Goal: Task Accomplishment & Management: Manage account settings

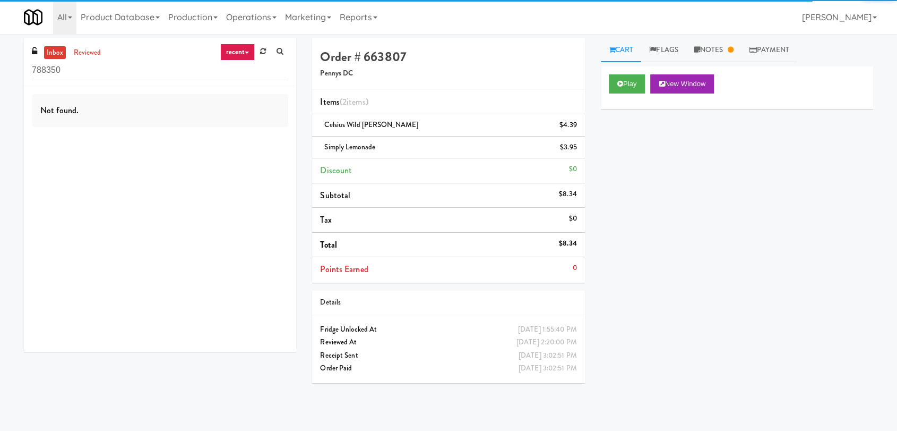
drag, startPoint x: 127, startPoint y: 67, endPoint x: 12, endPoint y: 78, distance: 115.7
click at [12, 78] on div "inbox reviewed recent all unclear take inventory issue suspicious failed recent…" at bounding box center [448, 232] width 897 height 388
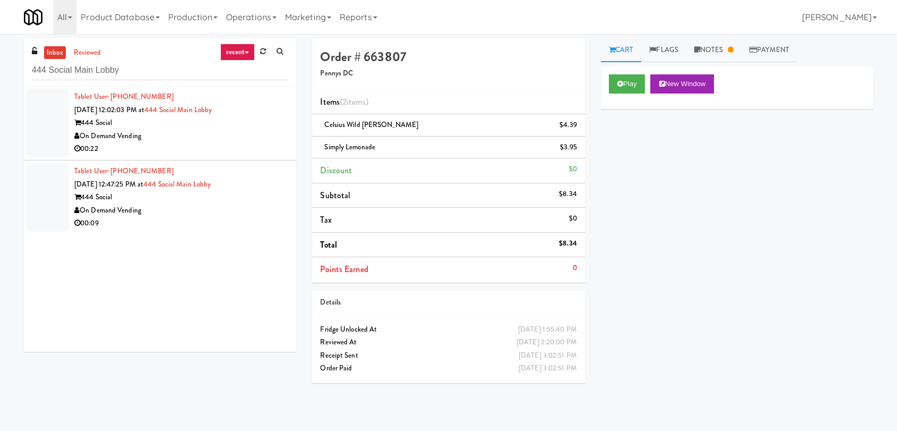
type input "444 Social Main Lobby"
click at [225, 158] on li "Tablet User · (605) 209-1955 [DATE] 12:02:03 PM at 444 Social Main Lobby 444 So…" at bounding box center [160, 123] width 272 height 74
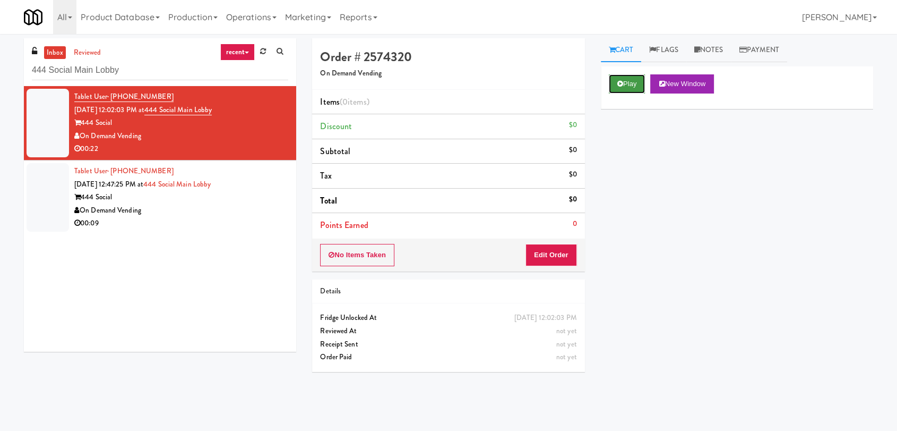
click at [623, 90] on button "Play" at bounding box center [627, 83] width 37 height 19
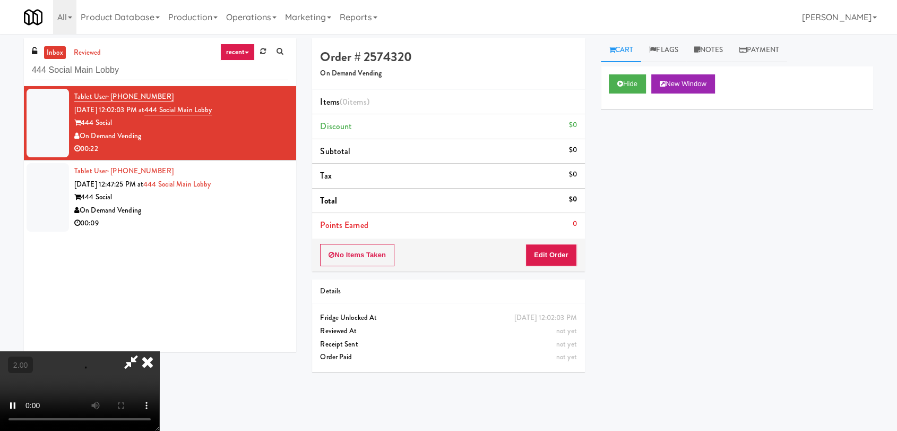
scroll to position [4, 0]
click at [159, 351] on video at bounding box center [79, 391] width 159 height 80
click at [159, 351] on icon at bounding box center [147, 361] width 23 height 21
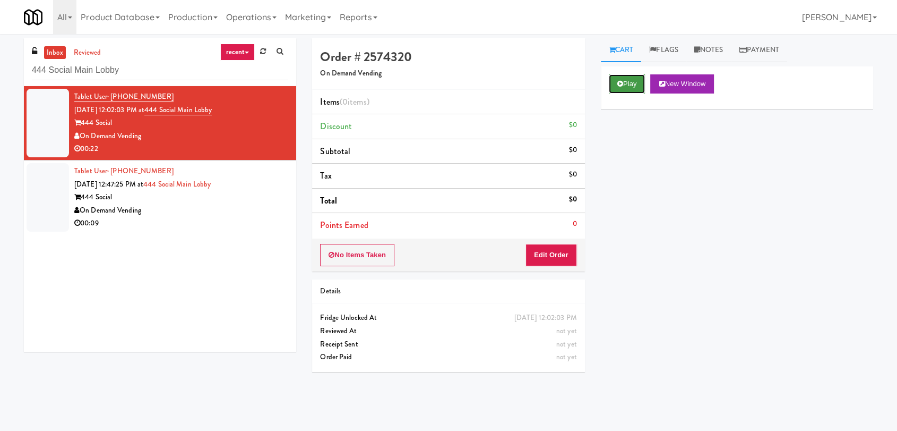
click at [626, 90] on button "Play" at bounding box center [627, 83] width 37 height 19
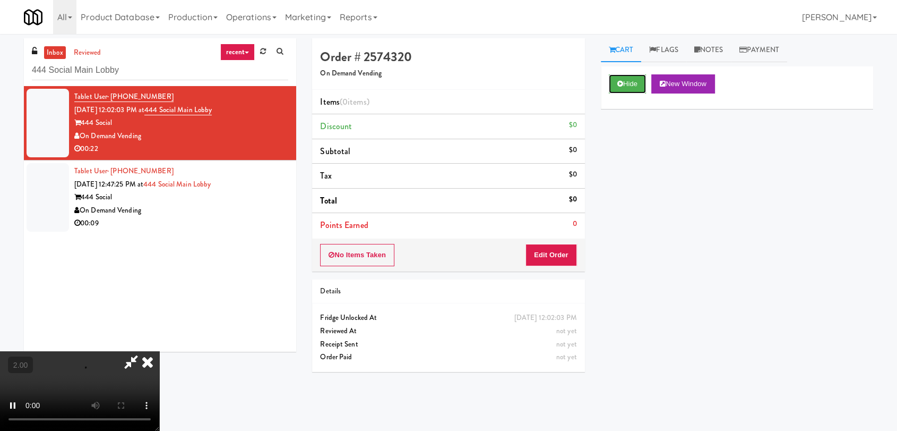
scroll to position [18, 0]
click at [159, 351] on video at bounding box center [79, 391] width 159 height 80
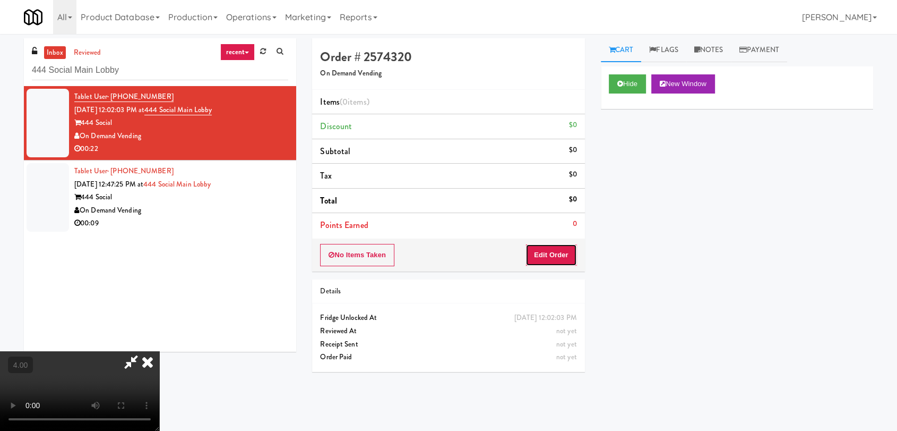
click at [572, 252] on button "Edit Order" at bounding box center [552, 255] width 52 height 22
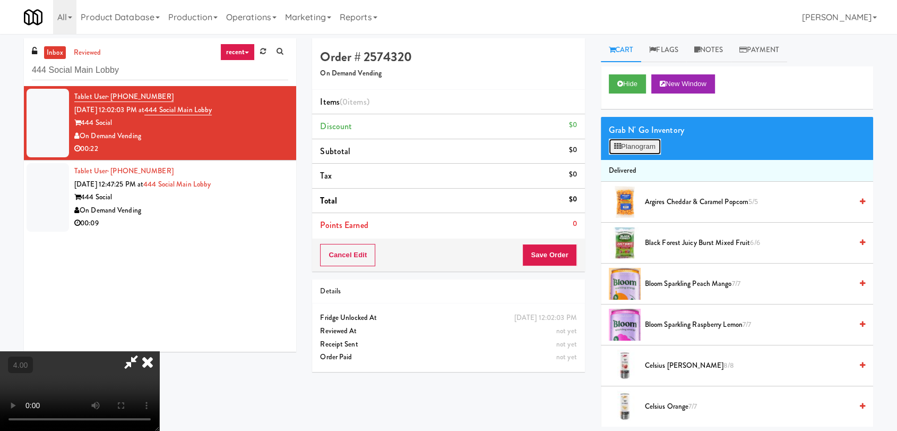
click at [618, 149] on icon at bounding box center [617, 146] width 7 height 7
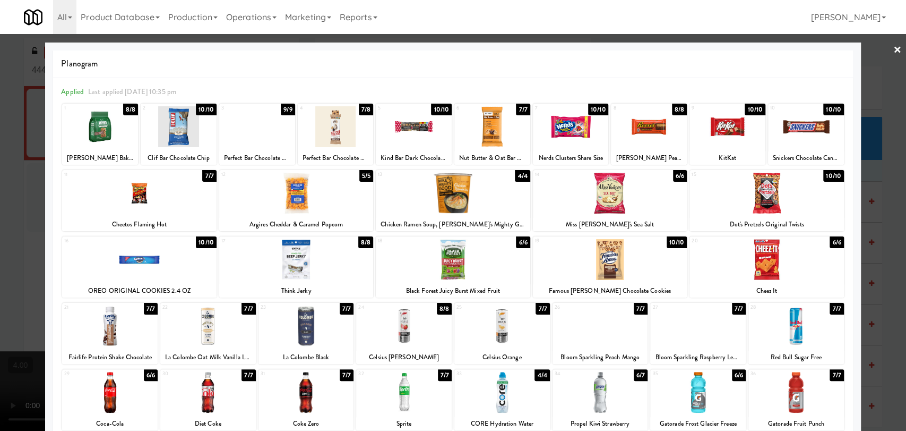
click at [116, 140] on div at bounding box center [100, 126] width 76 height 41
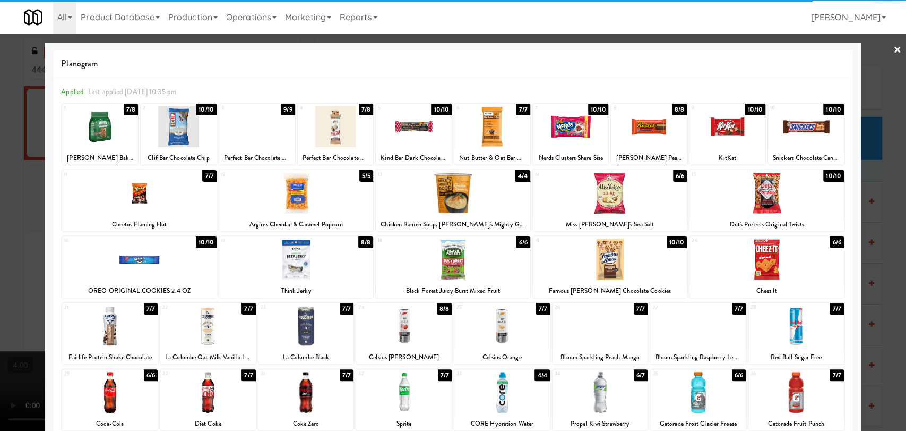
click at [44, 143] on div at bounding box center [453, 215] width 906 height 431
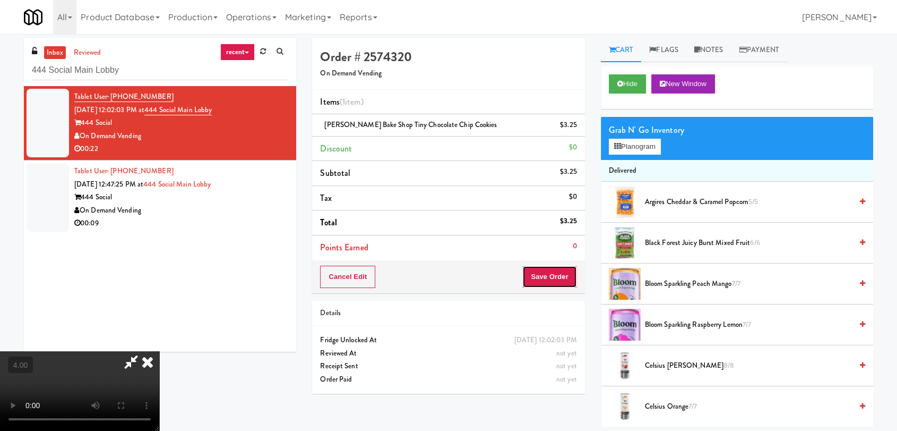
click at [548, 279] on button "Save Order" at bounding box center [550, 277] width 54 height 22
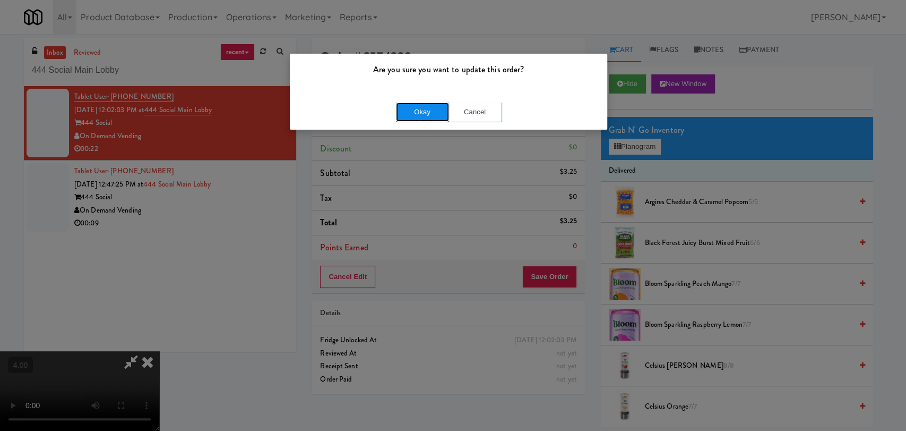
click at [432, 114] on button "Okay" at bounding box center [422, 111] width 53 height 19
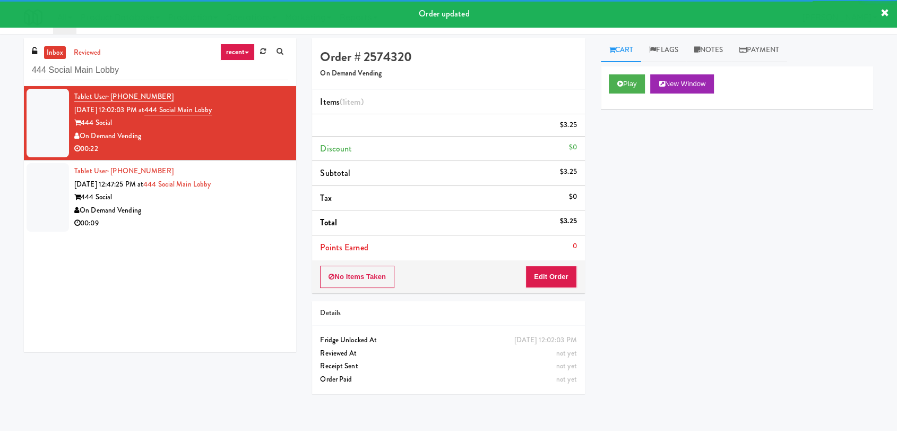
click at [189, 208] on div "Tablet User · (945) 225-0451 [DATE] 12:47:25 PM at 444 Social Main Lobby 444 So…" at bounding box center [181, 197] width 214 height 65
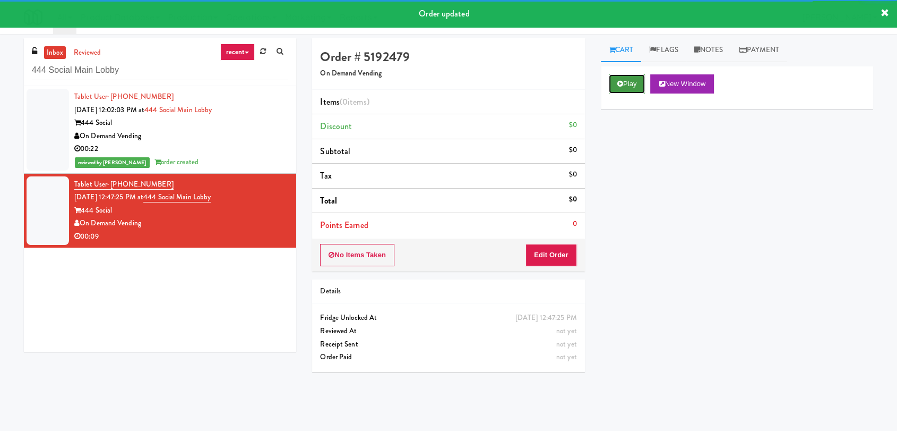
click at [629, 85] on button "Play" at bounding box center [627, 83] width 37 height 19
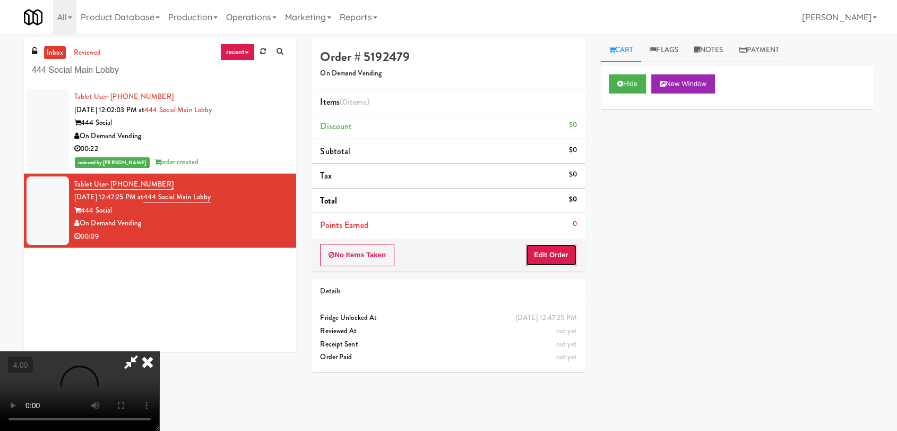
click at [551, 252] on button "Edit Order" at bounding box center [552, 255] width 52 height 22
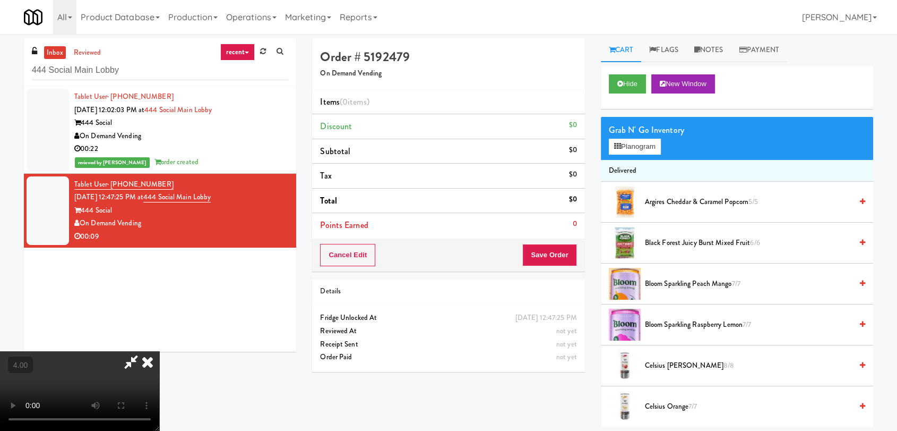
click at [159, 351] on video at bounding box center [79, 391] width 159 height 80
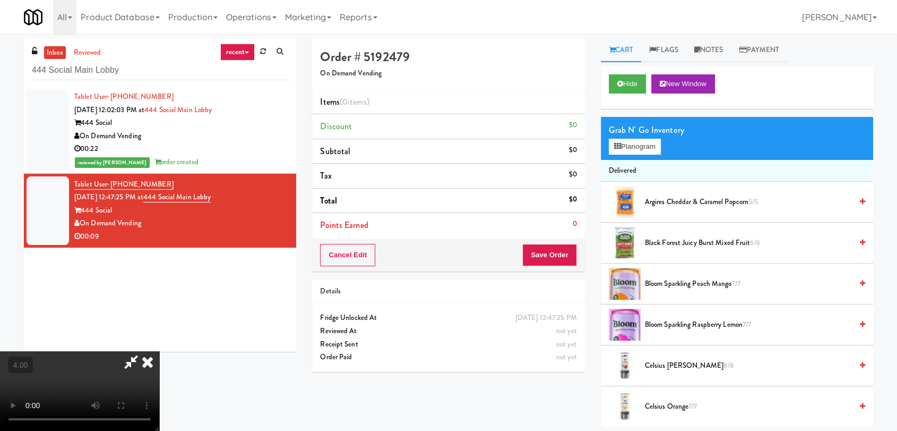
scroll to position [24, 0]
click at [159, 351] on video at bounding box center [79, 391] width 159 height 80
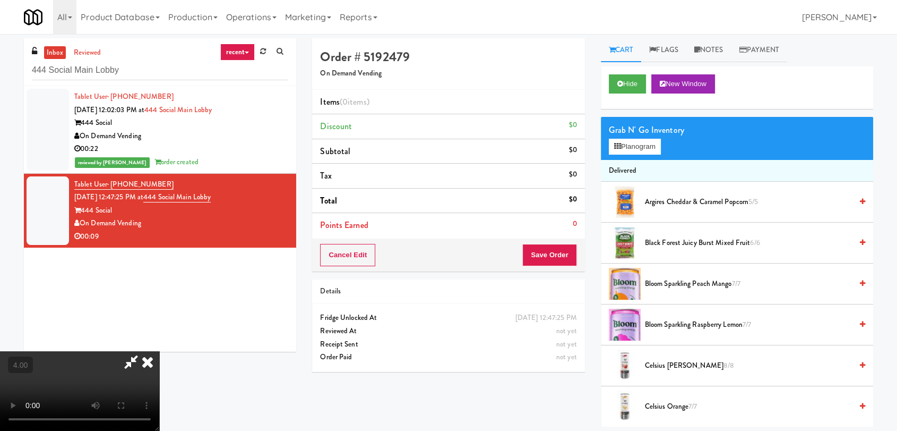
click at [159, 351] on video at bounding box center [79, 391] width 159 height 80
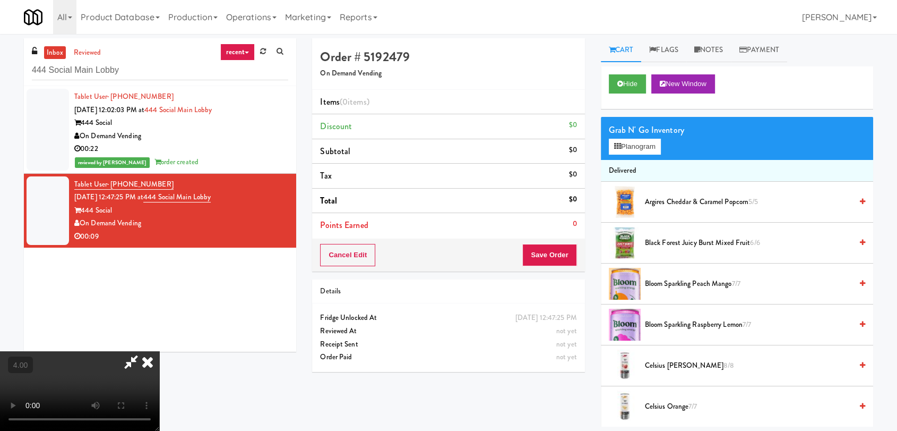
click at [159, 351] on video at bounding box center [79, 391] width 159 height 80
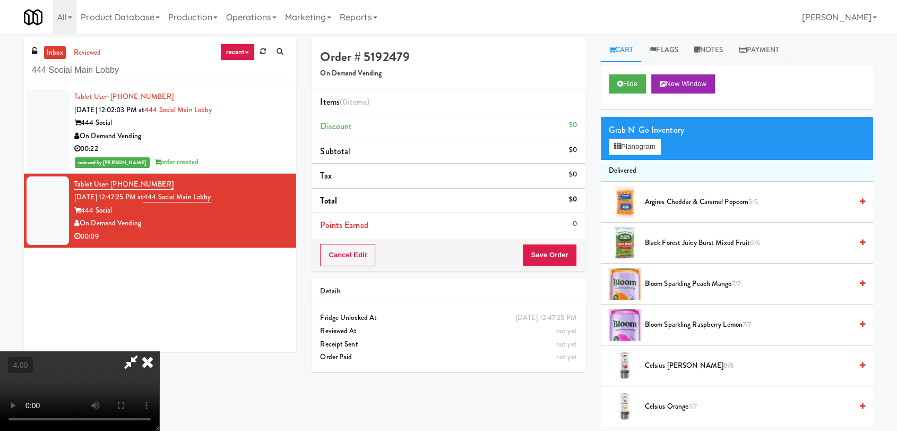
click at [159, 351] on video at bounding box center [79, 391] width 159 height 80
click at [645, 143] on button "Planogram" at bounding box center [635, 147] width 52 height 16
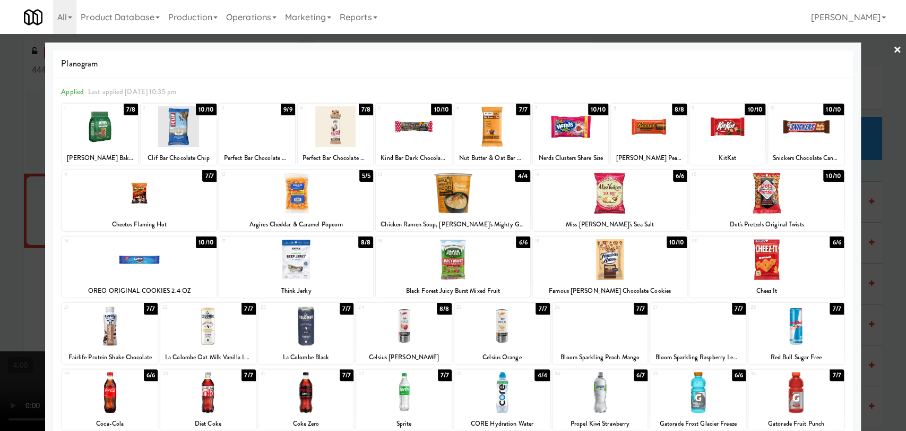
click at [794, 130] on div at bounding box center [806, 126] width 76 height 41
click at [745, 130] on div at bounding box center [728, 126] width 76 height 41
click at [894, 50] on link "×" at bounding box center [898, 50] width 8 height 33
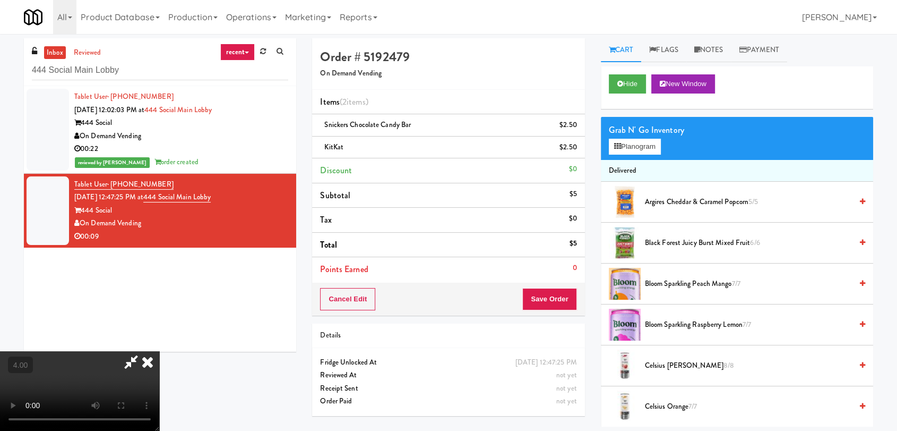
click at [159, 351] on video at bounding box center [79, 391] width 159 height 80
click at [159, 351] on icon at bounding box center [147, 361] width 23 height 21
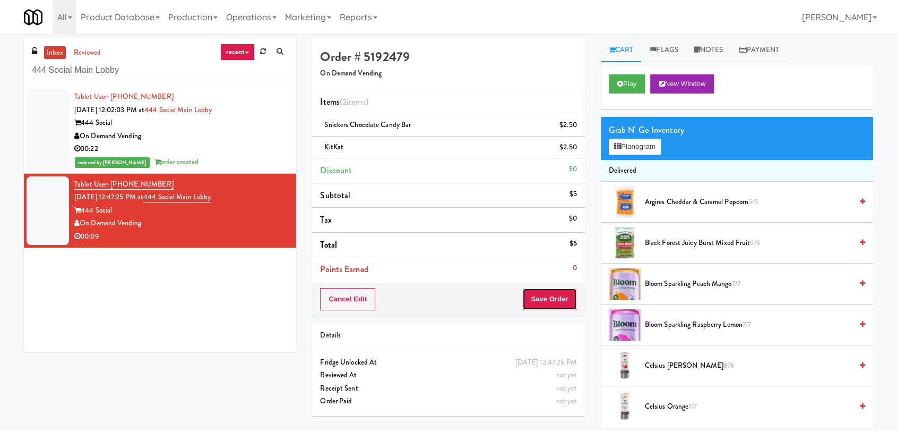
click at [553, 298] on button "Save Order" at bounding box center [550, 299] width 54 height 22
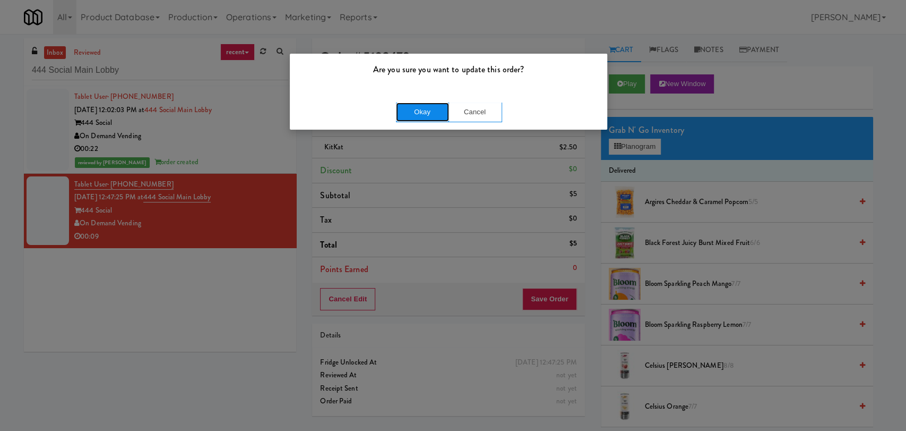
click at [413, 114] on button "Okay" at bounding box center [422, 111] width 53 height 19
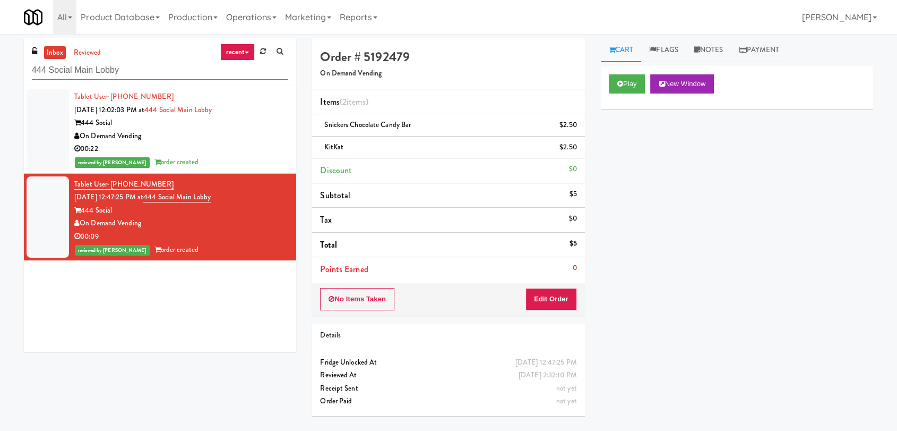
drag, startPoint x: 140, startPoint y: 71, endPoint x: 0, endPoint y: 85, distance: 140.9
click at [0, 85] on div "inbox reviewed recent all unclear take inventory issue suspicious failed recent…" at bounding box center [448, 232] width 897 height 388
paste input "Ten York - 4th Floor Fitness Center"
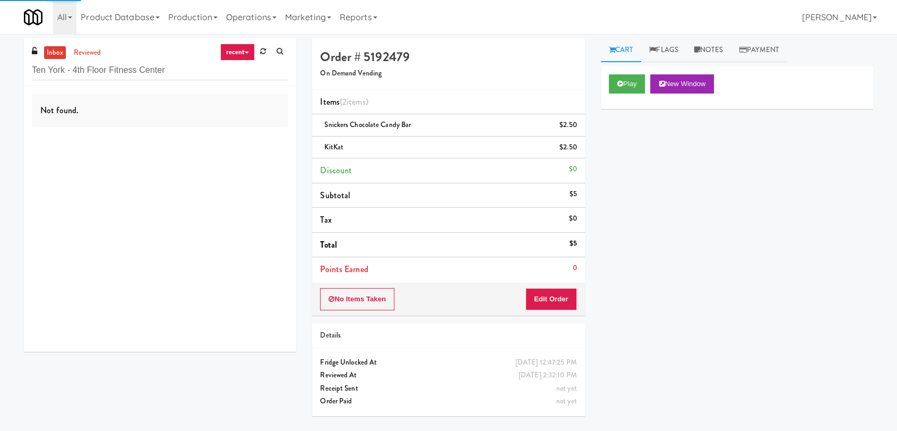
click at [205, 133] on div "Not found." at bounding box center [160, 219] width 272 height 266
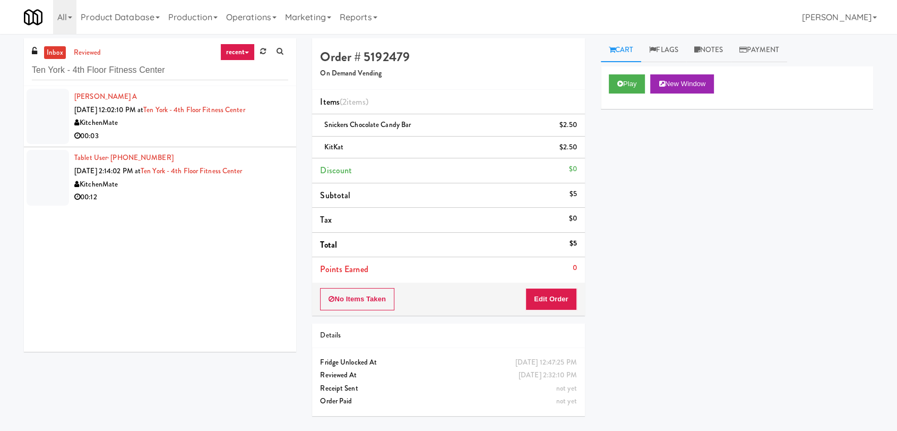
click at [205, 133] on div "00:03" at bounding box center [181, 136] width 214 height 13
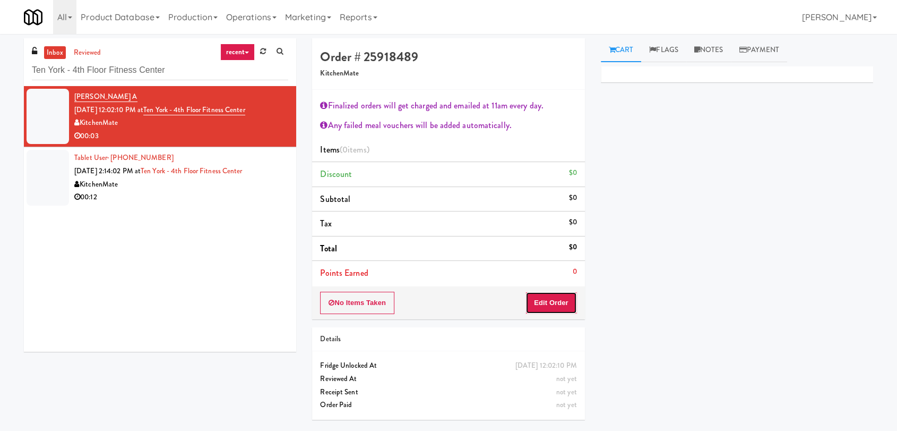
click at [549, 298] on button "Edit Order" at bounding box center [552, 303] width 52 height 22
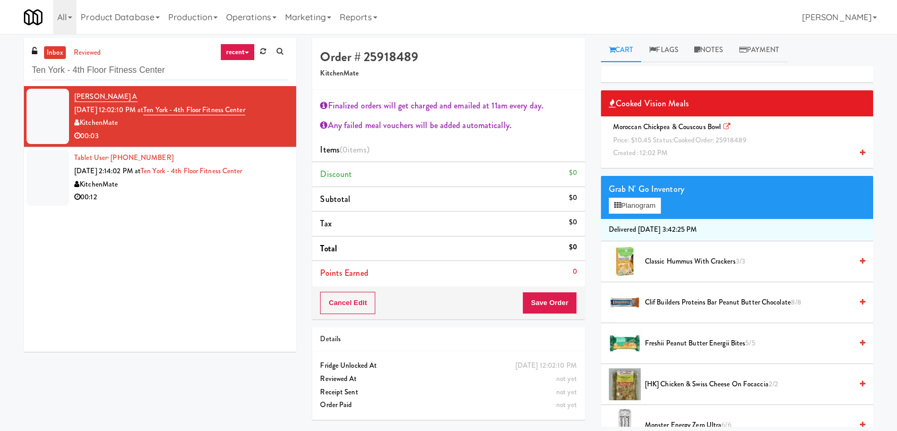
click at [630, 133] on div "Moroccan Chickpea & Couscous Bowl Price: $10.45 Status: cooked Order: 25918489 …" at bounding box center [737, 140] width 256 height 39
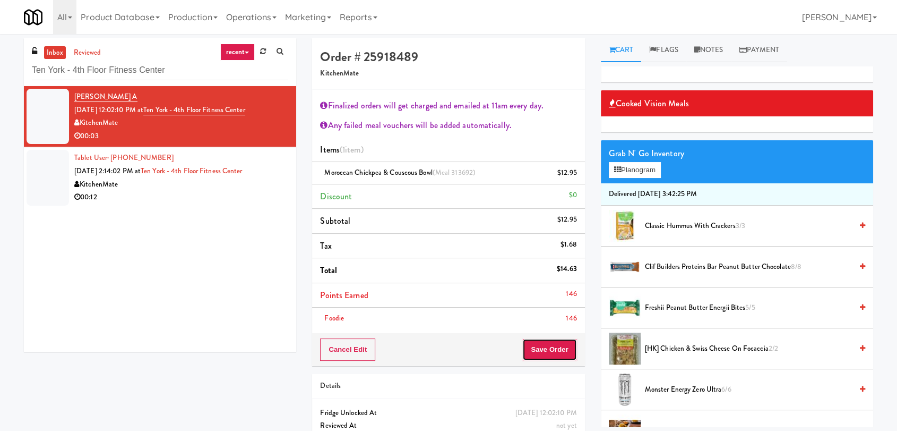
click at [553, 343] on button "Save Order" at bounding box center [550, 349] width 54 height 22
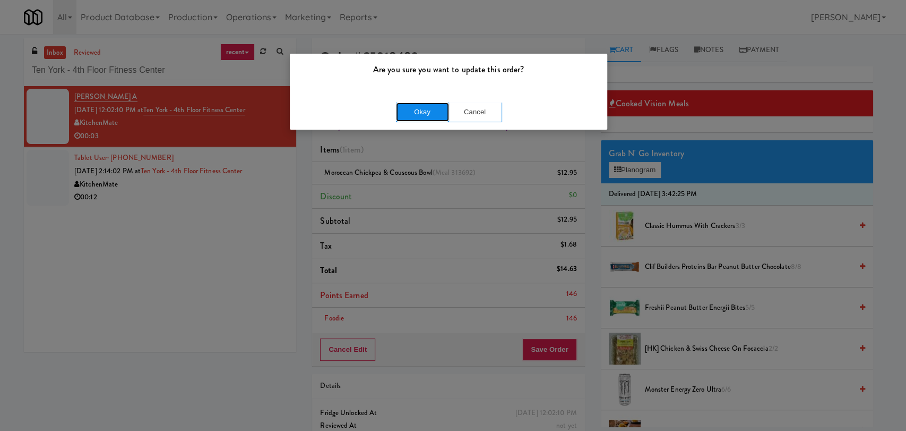
click at [426, 116] on button "Okay" at bounding box center [422, 111] width 53 height 19
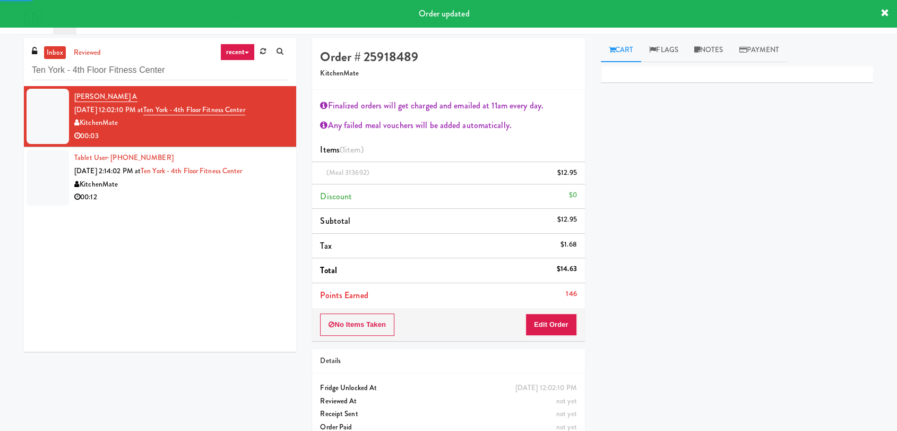
click at [271, 191] on div "00:12" at bounding box center [181, 197] width 214 height 13
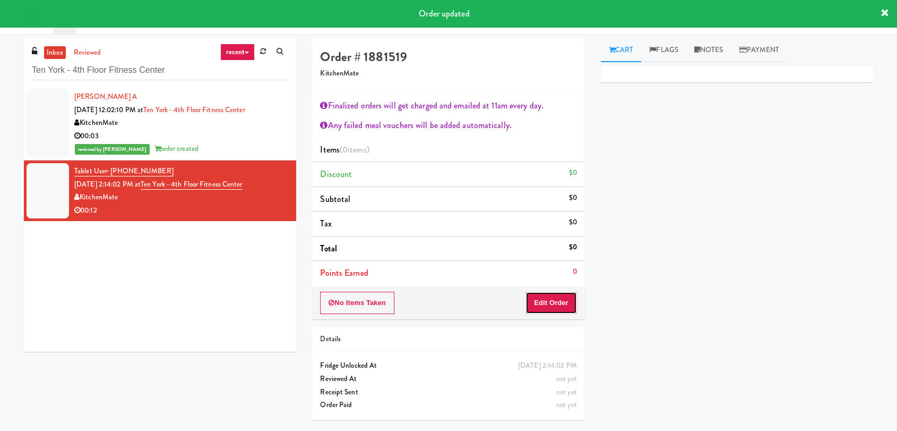
click at [560, 306] on button "Edit Order" at bounding box center [552, 303] width 52 height 22
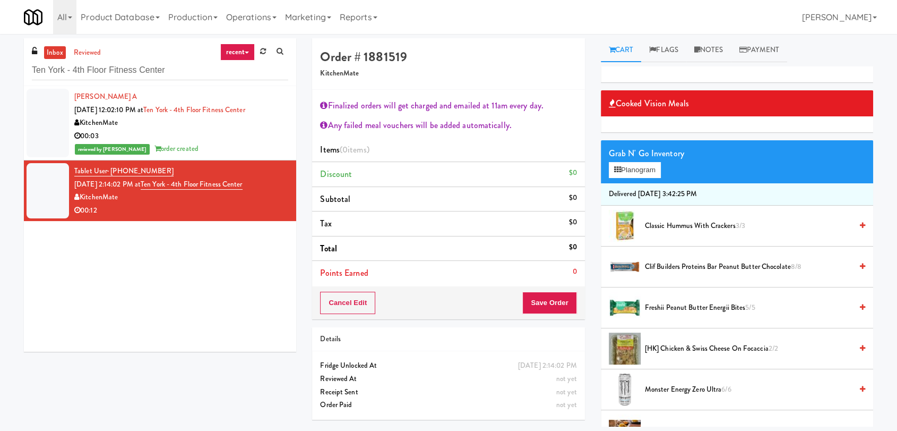
click at [665, 386] on span "Monster Energy Zero Ultra 6/6" at bounding box center [748, 389] width 207 height 13
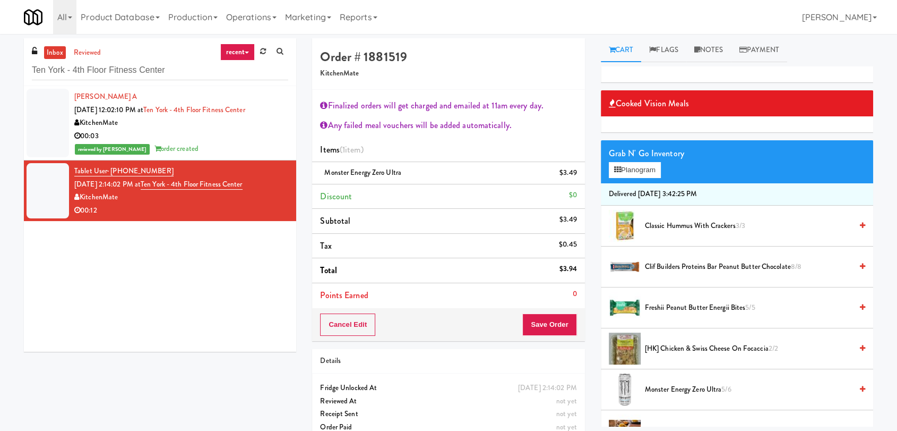
click at [661, 311] on span "Freshii Peanut Butter Energii Bites 5/5" at bounding box center [748, 307] width 207 height 13
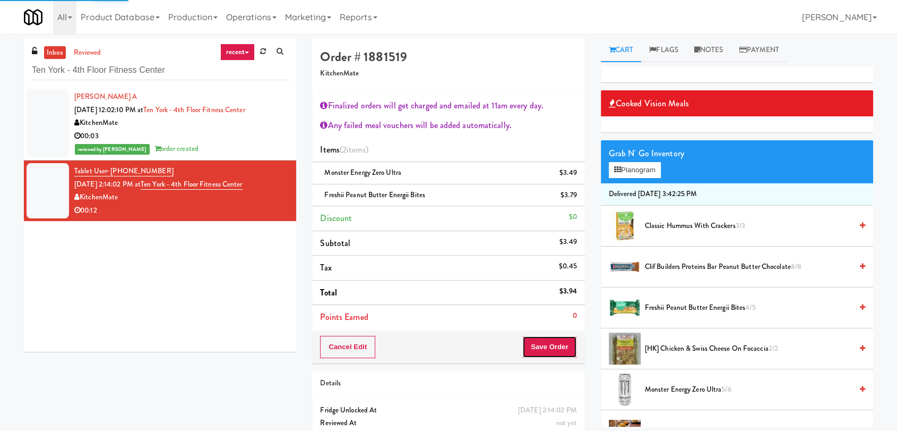
click at [566, 350] on button "Save Order" at bounding box center [550, 347] width 54 height 22
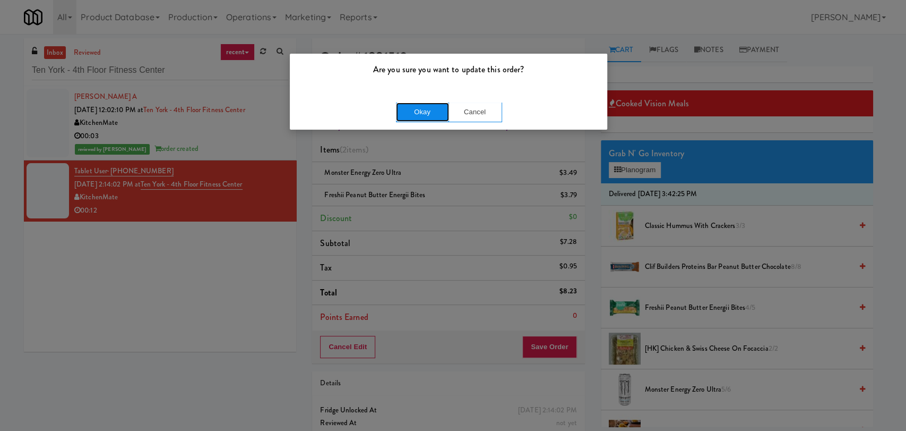
click at [428, 110] on button "Okay" at bounding box center [422, 111] width 53 height 19
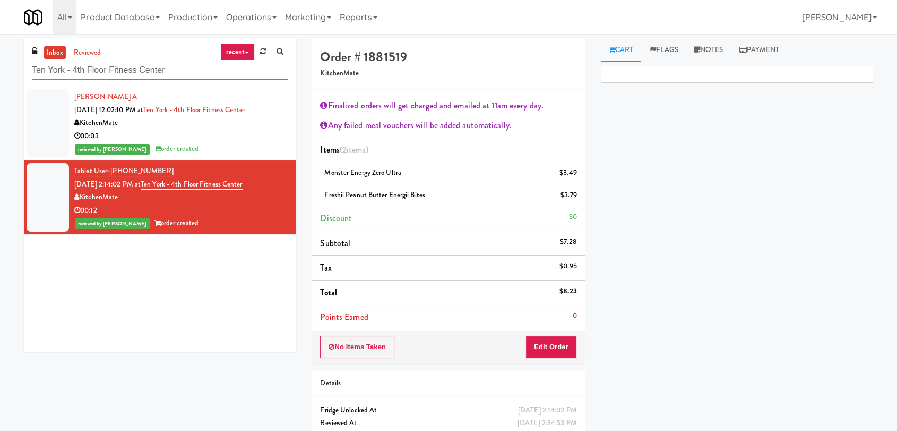
drag, startPoint x: 189, startPoint y: 76, endPoint x: 0, endPoint y: 103, distance: 191.0
click at [0, 103] on div "inbox reviewed recent all unclear take inventory issue suspicious failed recent…" at bounding box center [448, 254] width 897 height 433
paste input "1333 S Wabash - Left - Fridge"
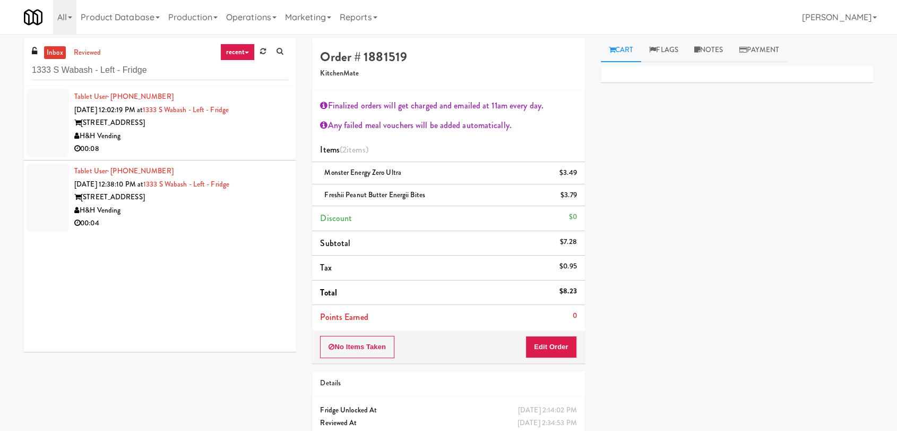
click at [222, 140] on div "H&H Vending" at bounding box center [181, 136] width 214 height 13
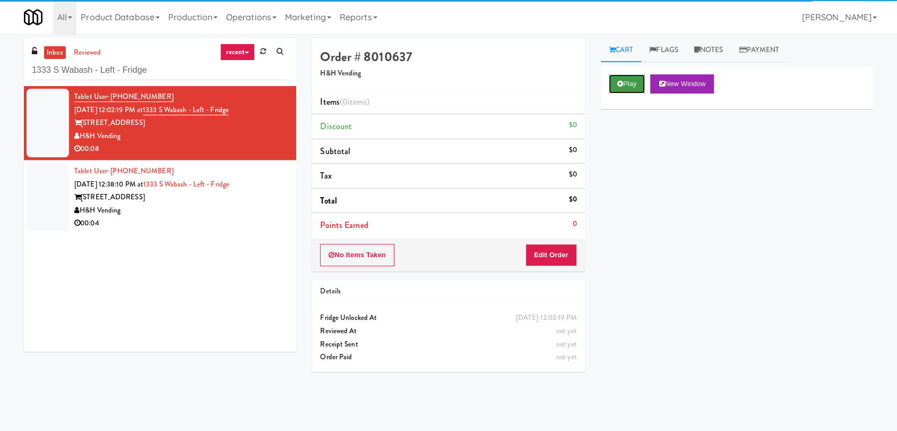
click at [620, 78] on button "Play" at bounding box center [627, 83] width 37 height 19
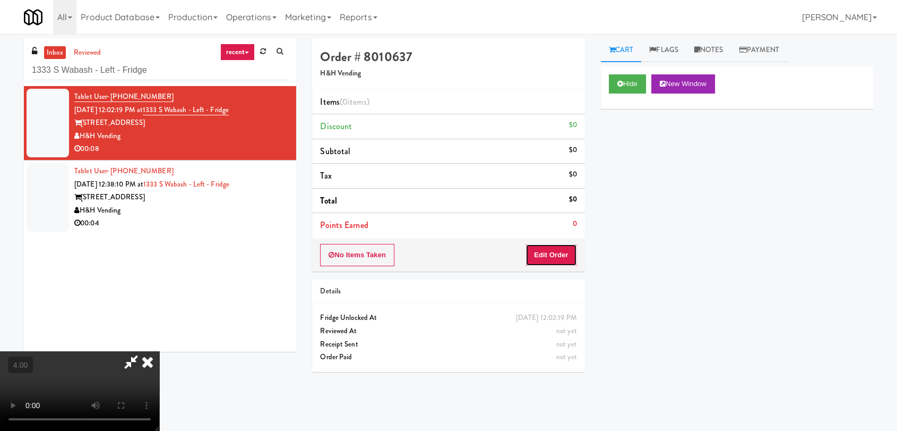
click at [551, 252] on button "Edit Order" at bounding box center [552, 255] width 52 height 22
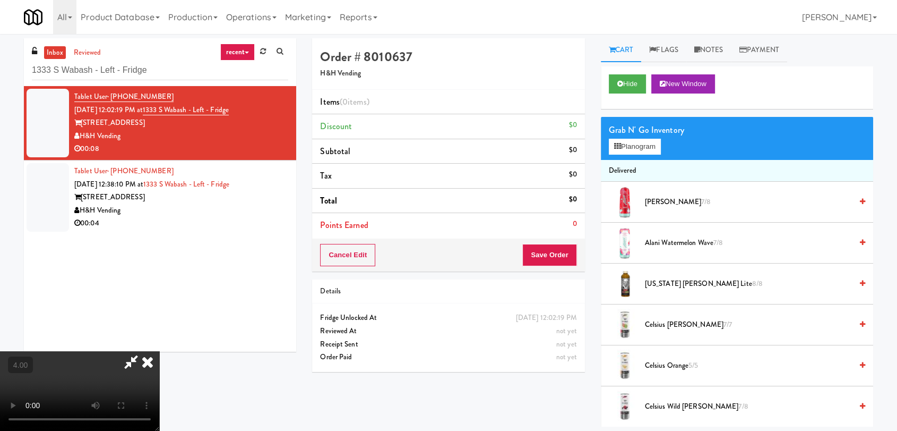
click at [159, 351] on video at bounding box center [79, 391] width 159 height 80
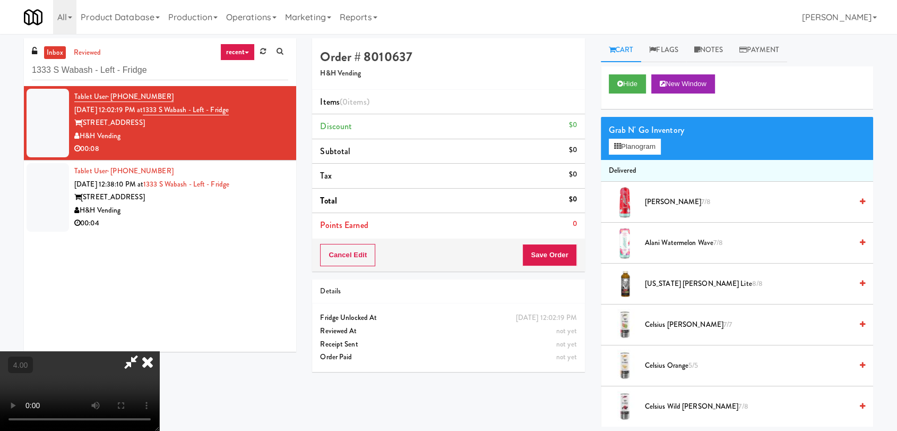
click at [159, 351] on video at bounding box center [79, 391] width 159 height 80
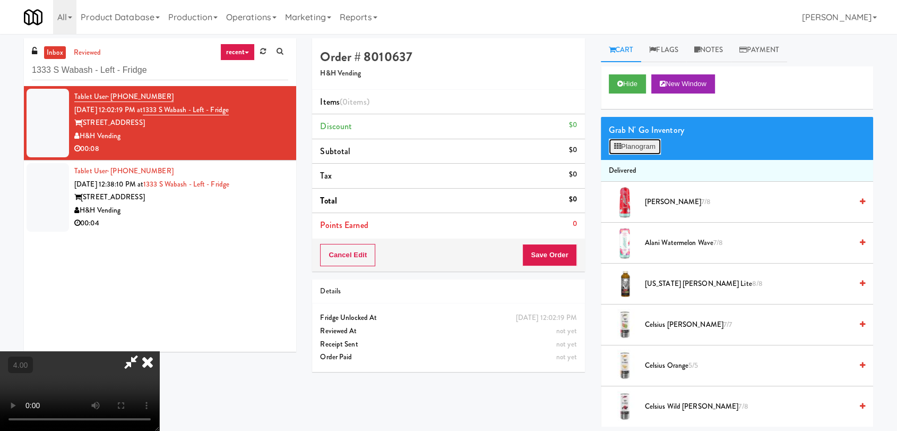
click at [615, 151] on button "Planogram" at bounding box center [635, 147] width 52 height 16
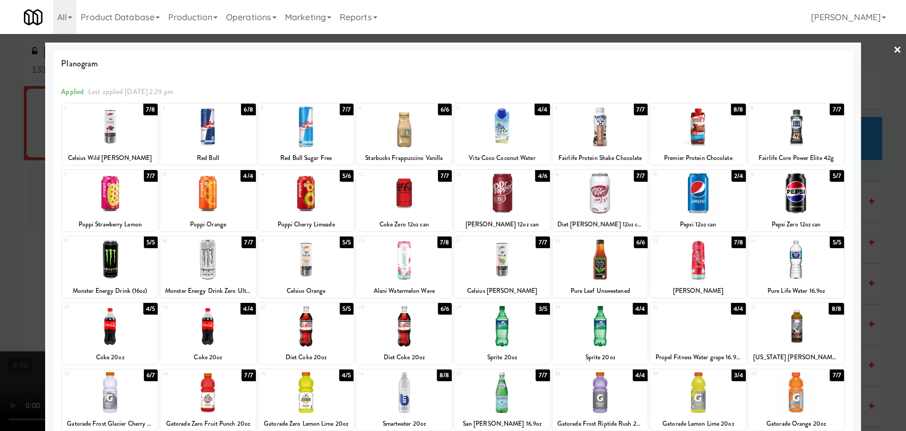
click at [799, 183] on div at bounding box center [797, 193] width 96 height 41
click at [894, 52] on link "×" at bounding box center [898, 50] width 8 height 33
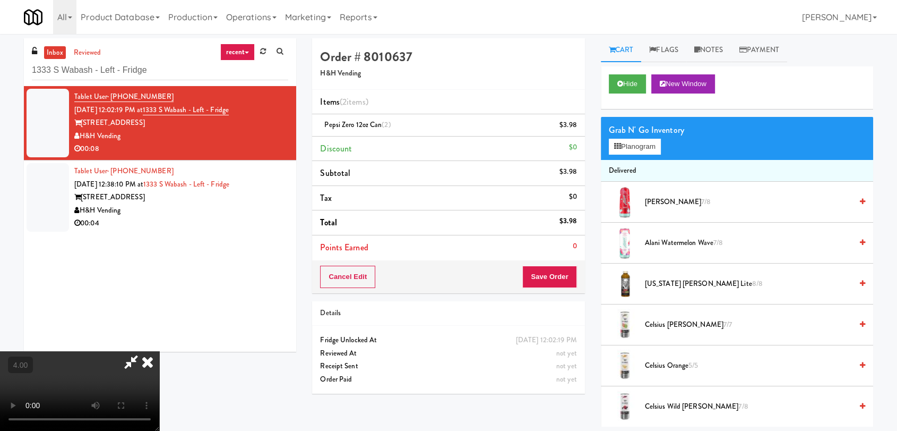
click at [159, 351] on icon at bounding box center [147, 361] width 23 height 21
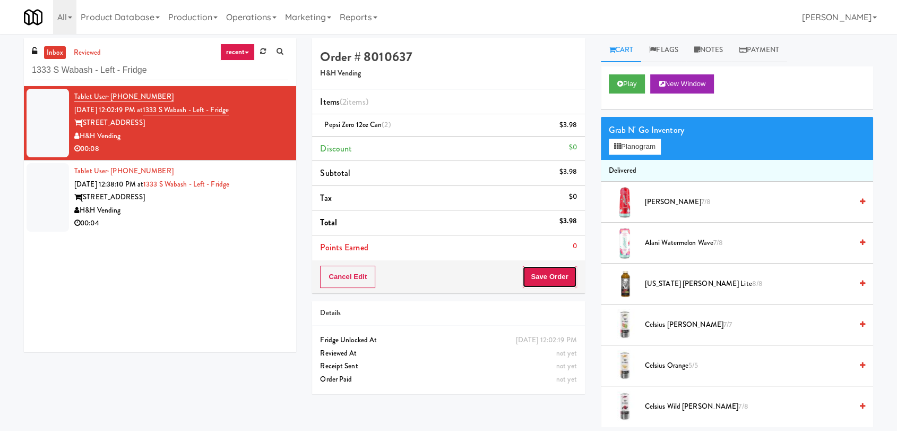
click at [547, 281] on button "Save Order" at bounding box center [550, 277] width 54 height 22
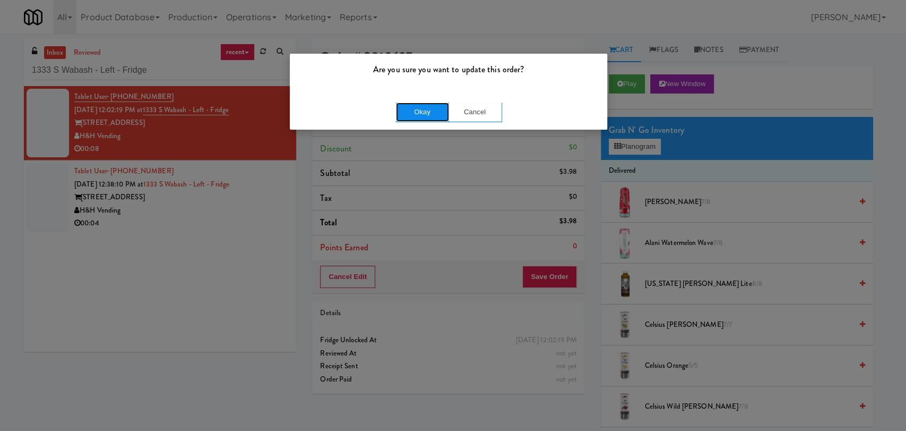
click at [418, 115] on button "Okay" at bounding box center [422, 111] width 53 height 19
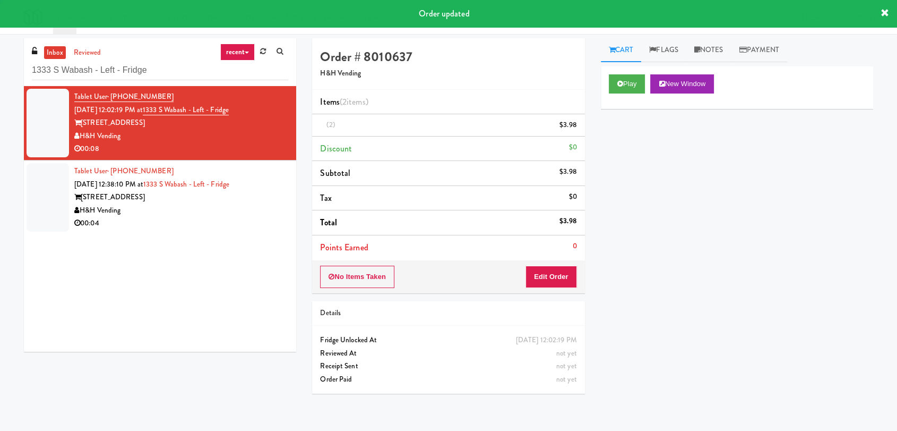
click at [258, 211] on div "H&H Vending" at bounding box center [181, 210] width 214 height 13
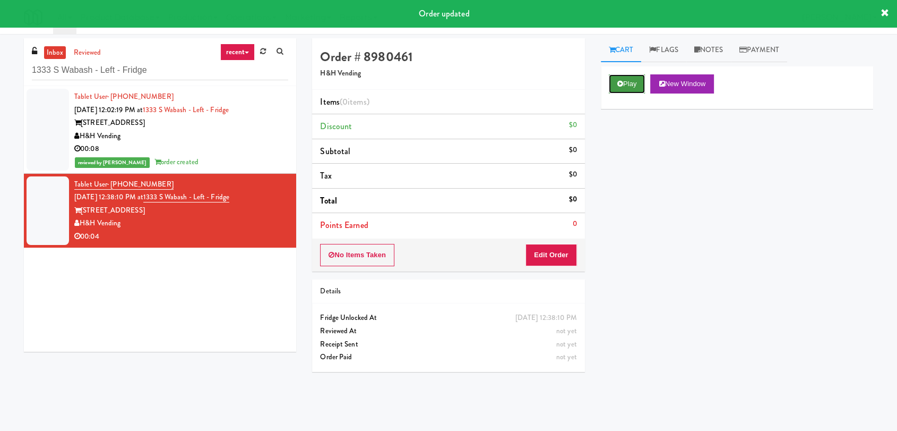
click at [623, 82] on button "Play" at bounding box center [627, 83] width 37 height 19
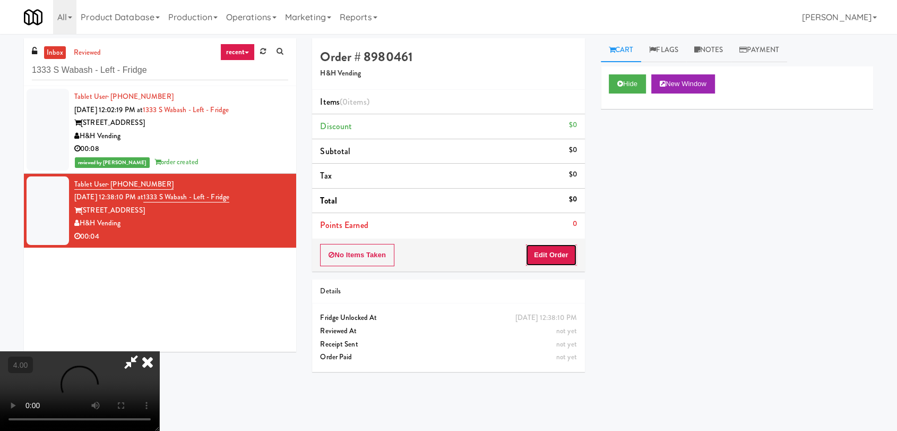
click at [562, 246] on button "Edit Order" at bounding box center [552, 255] width 52 height 22
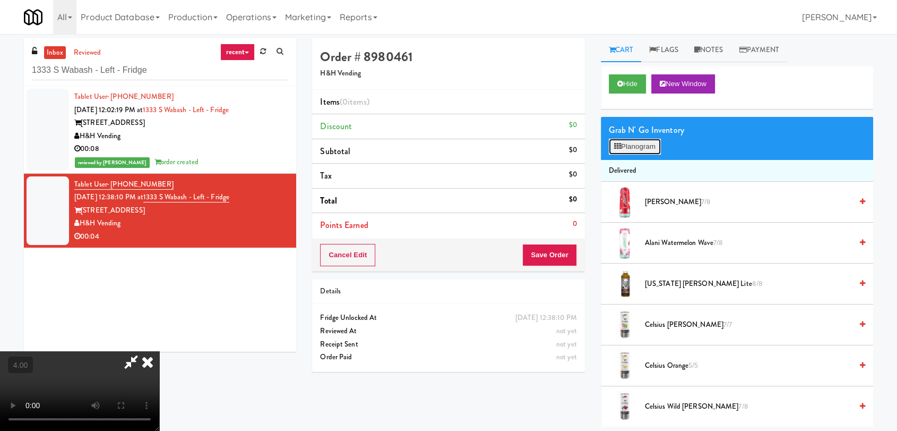
click at [636, 146] on button "Planogram" at bounding box center [635, 147] width 52 height 16
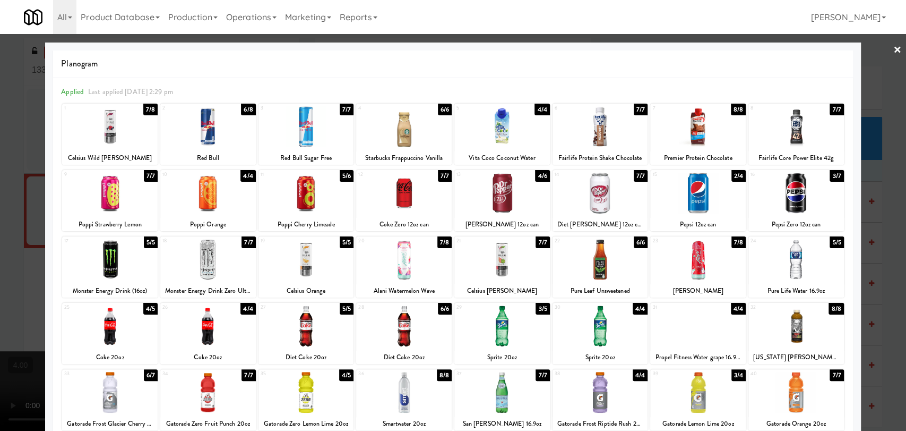
click at [591, 202] on div at bounding box center [601, 193] width 96 height 41
click at [0, 277] on div at bounding box center [453, 215] width 906 height 431
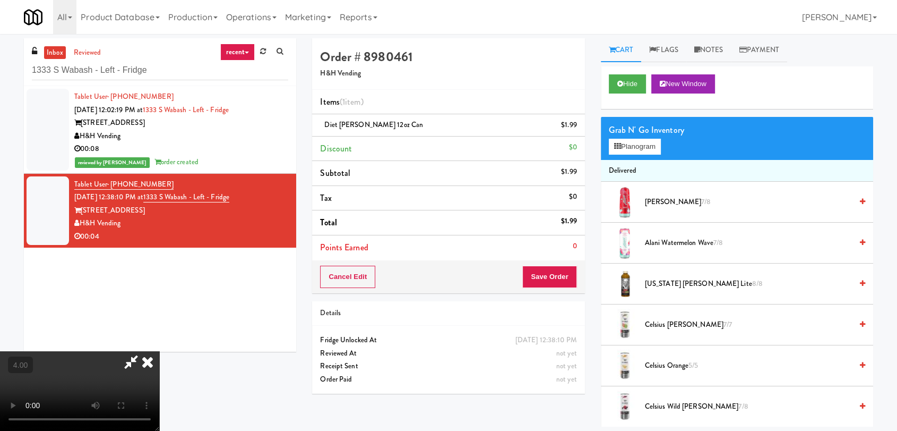
click at [159, 351] on icon at bounding box center [147, 361] width 23 height 21
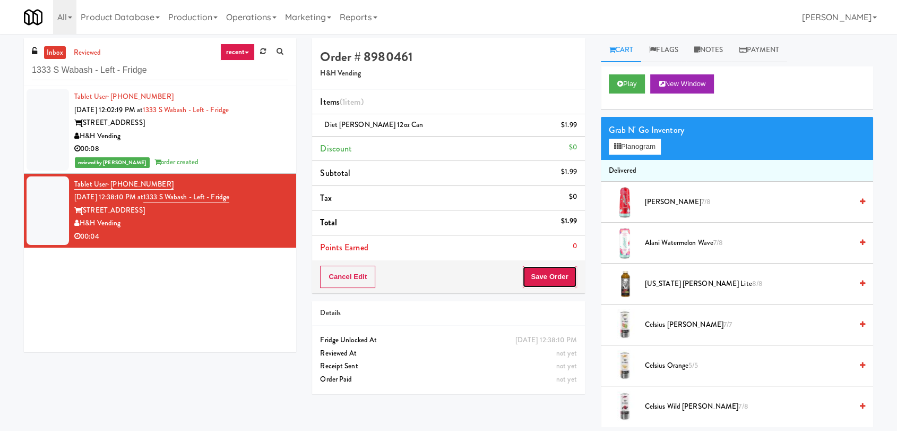
click at [555, 279] on button "Save Order" at bounding box center [550, 277] width 54 height 22
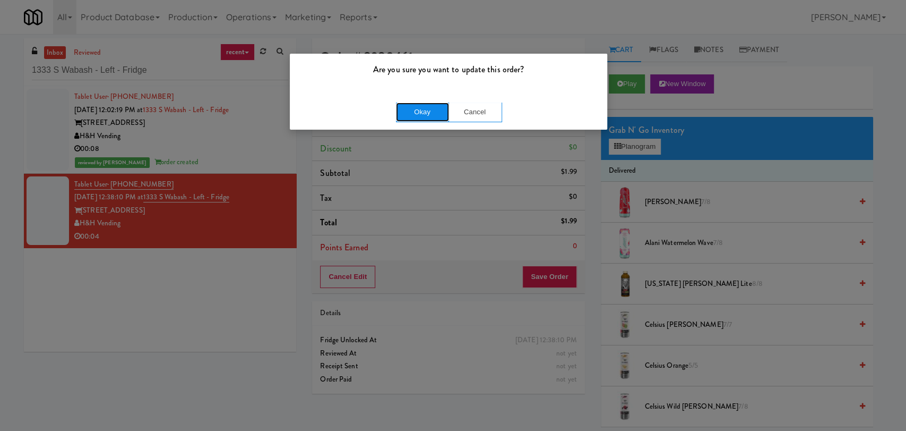
click at [425, 116] on button "Okay" at bounding box center [422, 111] width 53 height 19
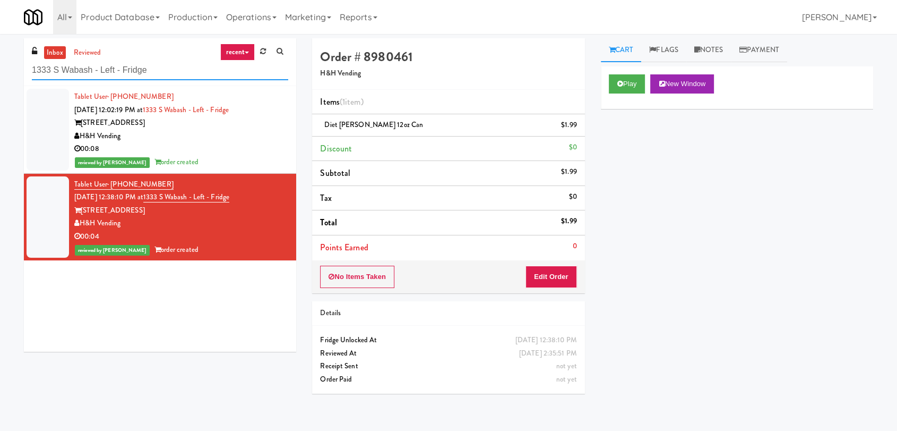
drag, startPoint x: 187, startPoint y: 74, endPoint x: 8, endPoint y: 84, distance: 178.7
click at [8, 84] on div "inbox reviewed recent all unclear take inventory issue suspicious failed recent…" at bounding box center [448, 232] width 897 height 388
paste input "2645 - [PERSON_NAME] Med Tech"
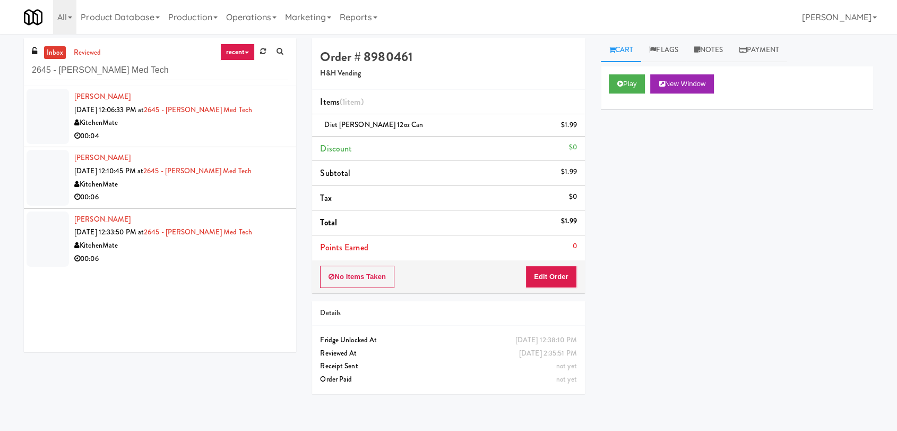
click at [95, 120] on div "KitchenMate" at bounding box center [181, 122] width 214 height 13
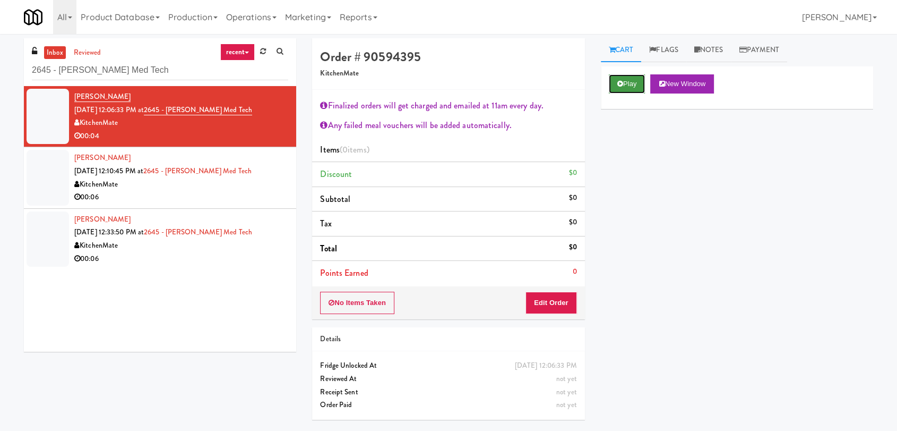
click at [629, 81] on button "Play" at bounding box center [627, 83] width 37 height 19
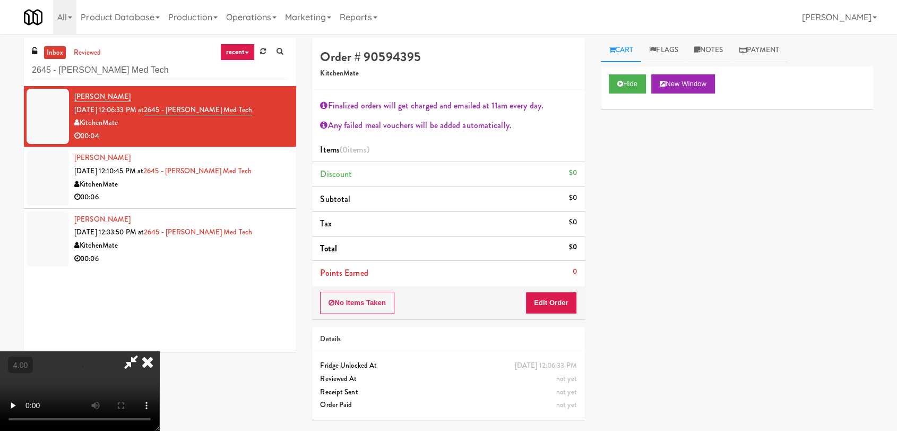
scroll to position [199, 0]
click at [101, 351] on video at bounding box center [79, 391] width 159 height 80
click at [135, 351] on video at bounding box center [79, 391] width 159 height 80
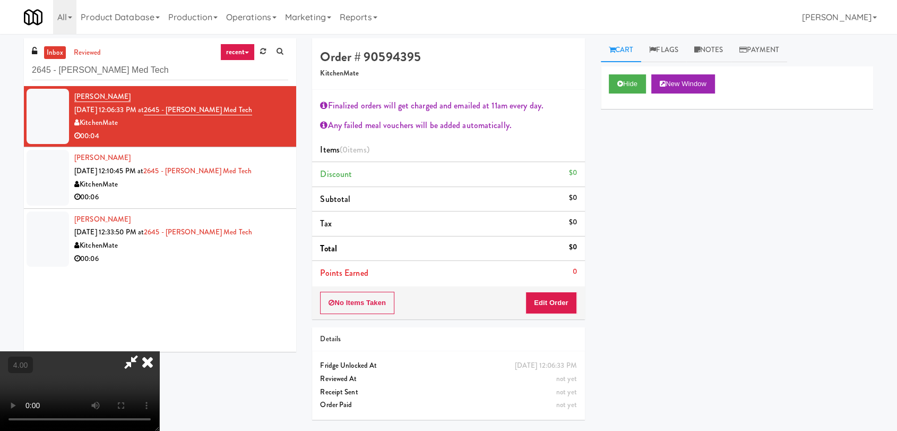
click at [135, 351] on video at bounding box center [79, 391] width 159 height 80
click at [547, 305] on button "Edit Order" at bounding box center [552, 303] width 52 height 22
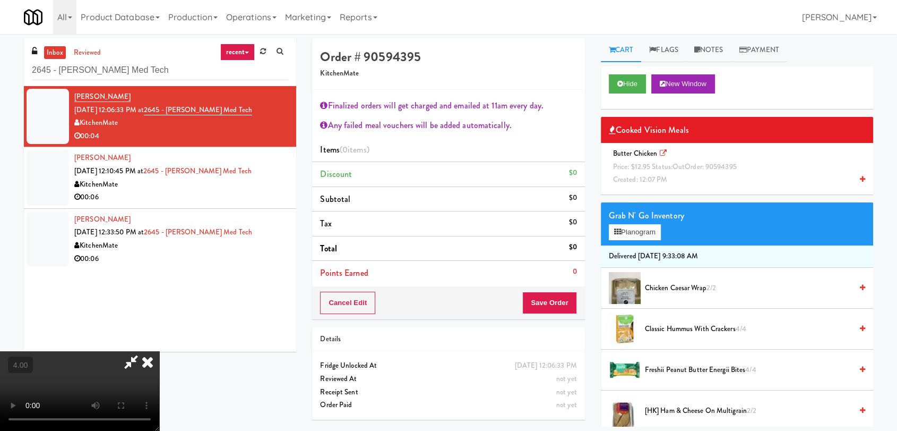
click at [675, 152] on div "Butter Chicken Price: $12.95 Status: out Order: 90594395 Created: 12:07 PM" at bounding box center [737, 166] width 256 height 39
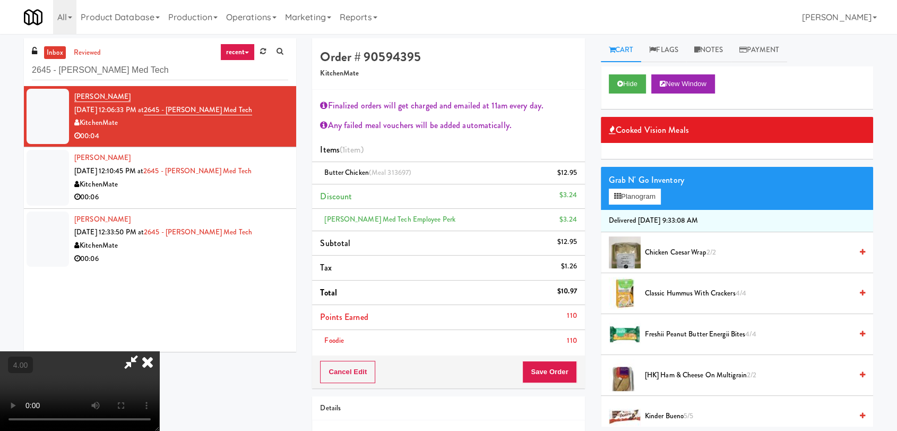
click at [159, 351] on icon at bounding box center [147, 361] width 23 height 21
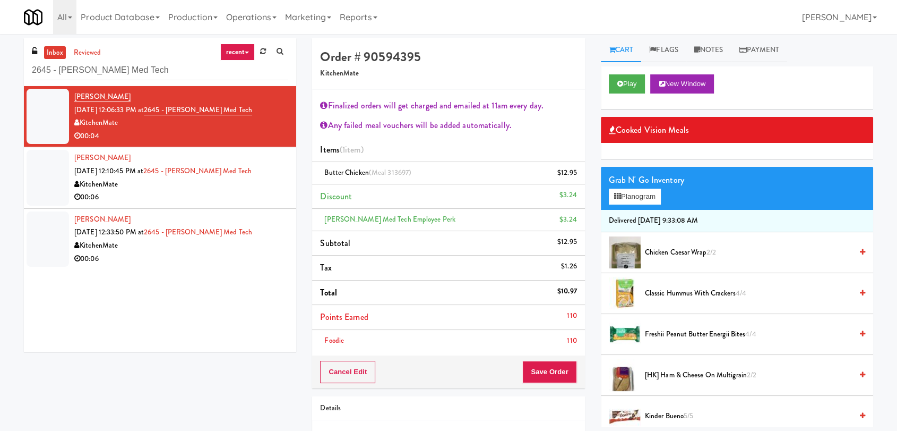
scroll to position [0, 0]
click at [535, 366] on button "Save Order" at bounding box center [550, 372] width 54 height 22
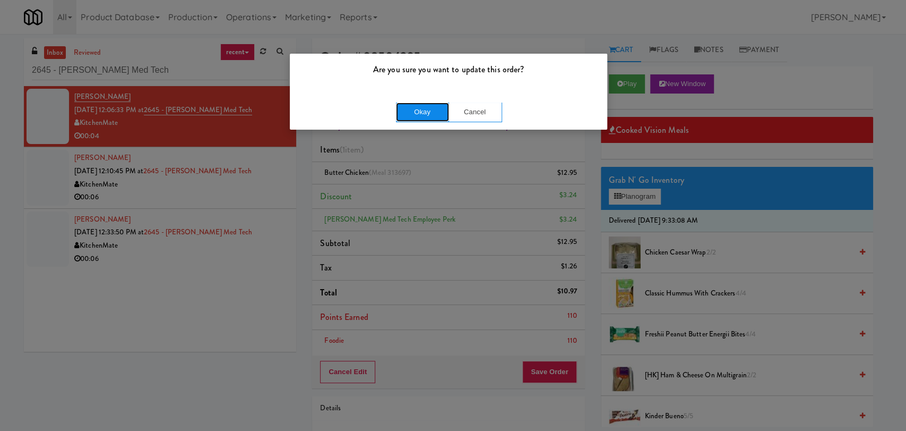
click at [429, 112] on button "Okay" at bounding box center [422, 111] width 53 height 19
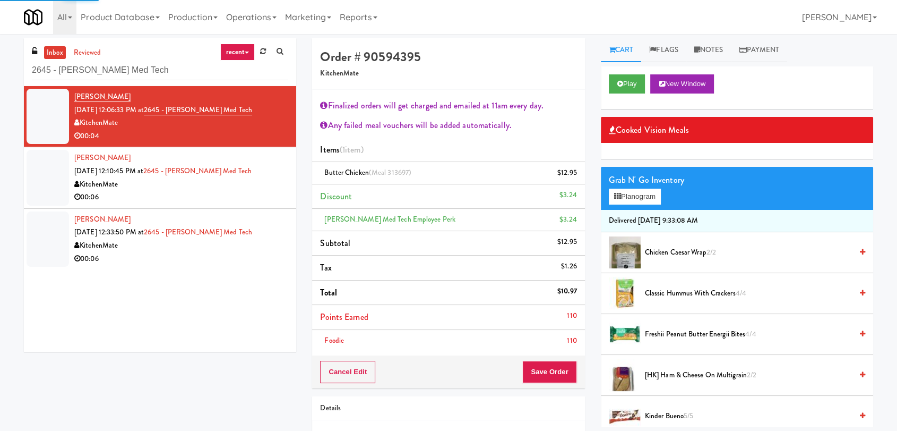
click at [283, 190] on li "[PERSON_NAME] [DATE] 12:10:45 PM at 2645 - [PERSON_NAME] Med Tech KitchenMate 0…" at bounding box center [160, 177] width 272 height 61
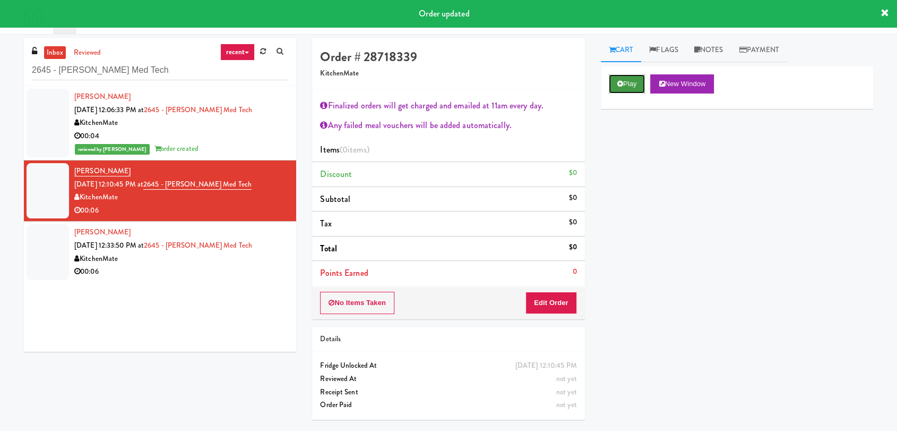
click at [629, 80] on button "Play" at bounding box center [627, 83] width 37 height 19
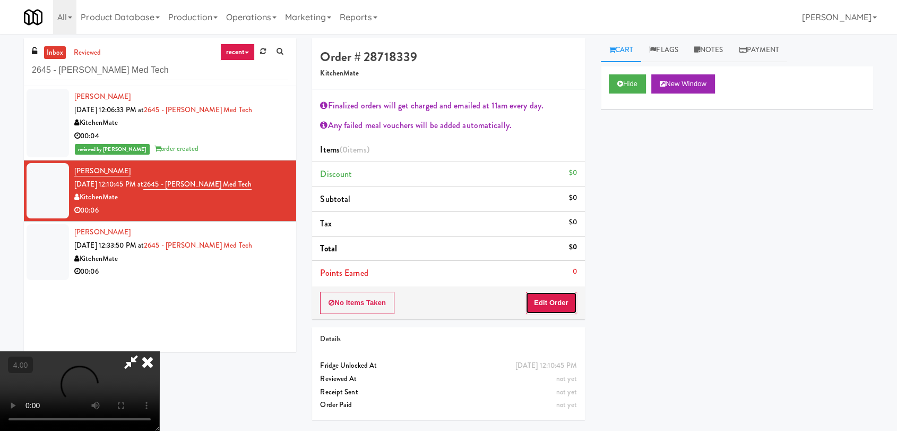
click at [557, 305] on button "Edit Order" at bounding box center [552, 303] width 52 height 22
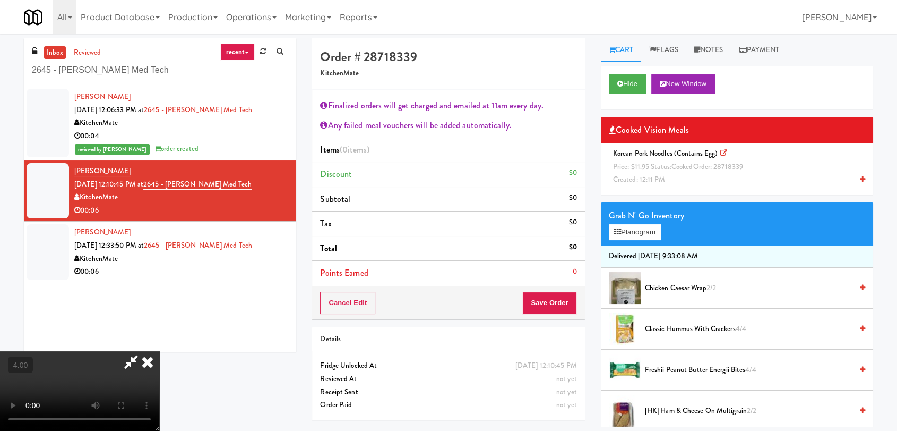
click at [674, 163] on span "cooked" at bounding box center [683, 166] width 22 height 10
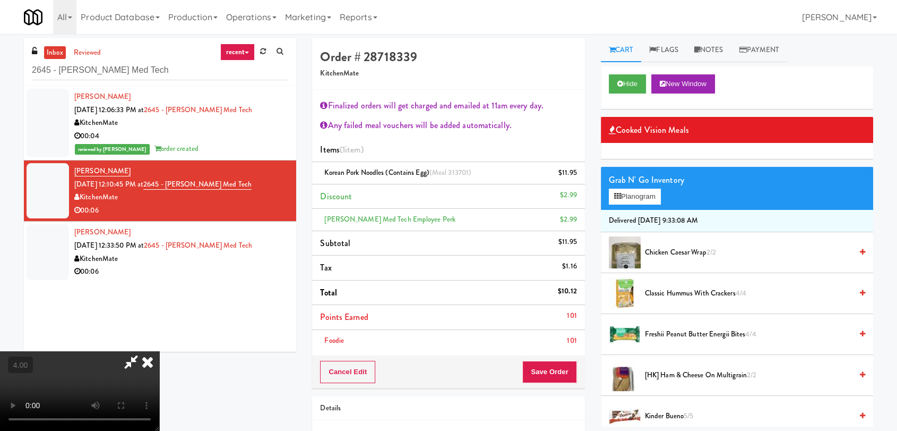
click at [159, 351] on icon at bounding box center [147, 361] width 23 height 21
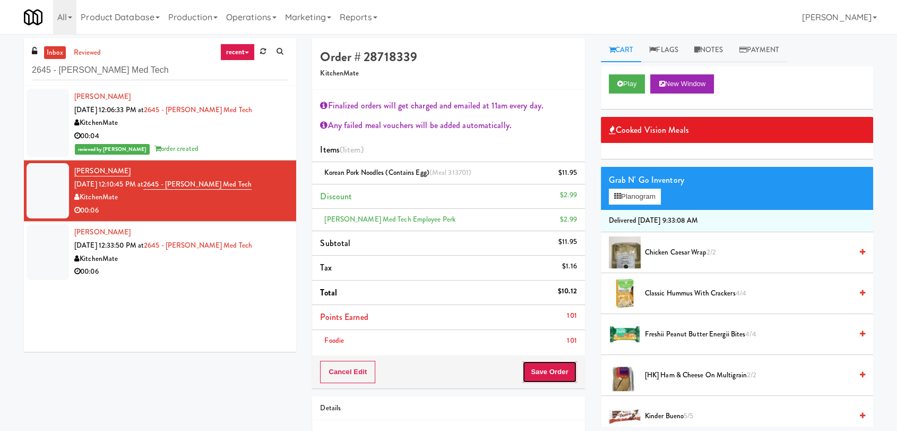
click at [561, 369] on button "Save Order" at bounding box center [550, 372] width 54 height 22
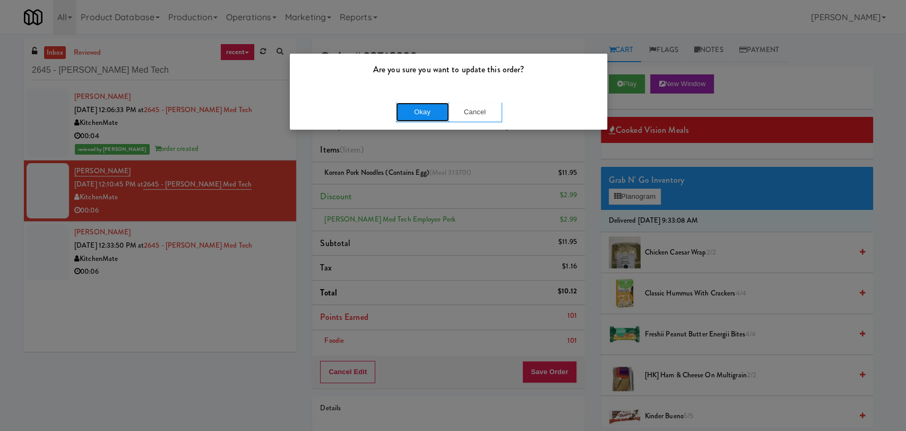
click at [430, 119] on button "Okay" at bounding box center [422, 111] width 53 height 19
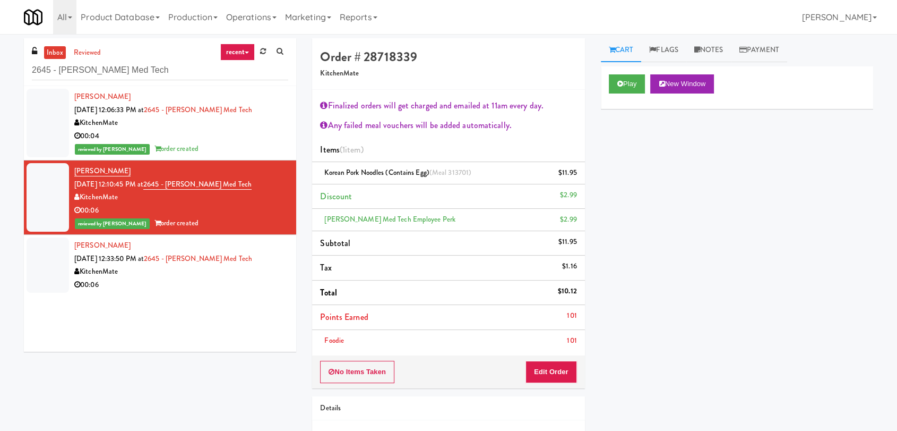
click at [225, 273] on div "KitchenMate" at bounding box center [181, 271] width 214 height 13
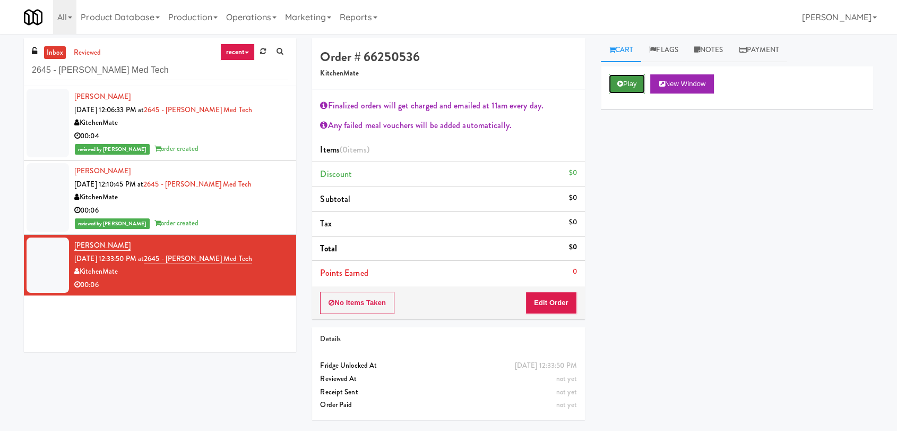
click at [626, 90] on button "Play" at bounding box center [627, 83] width 37 height 19
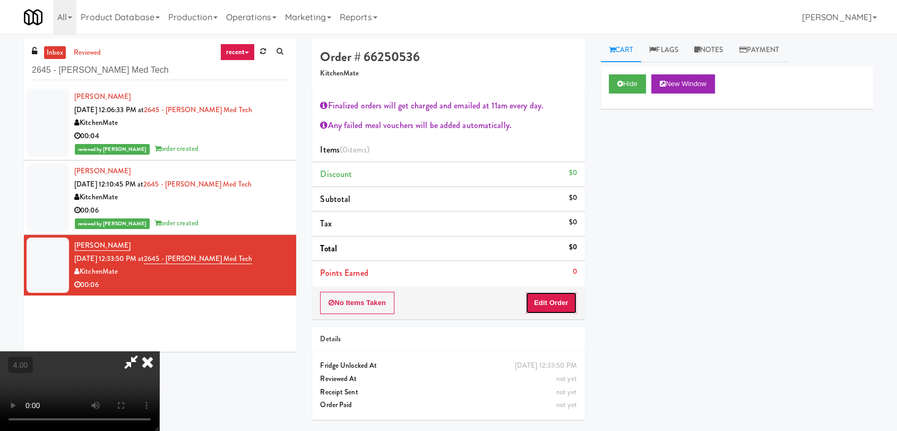
click at [543, 299] on button "Edit Order" at bounding box center [552, 303] width 52 height 22
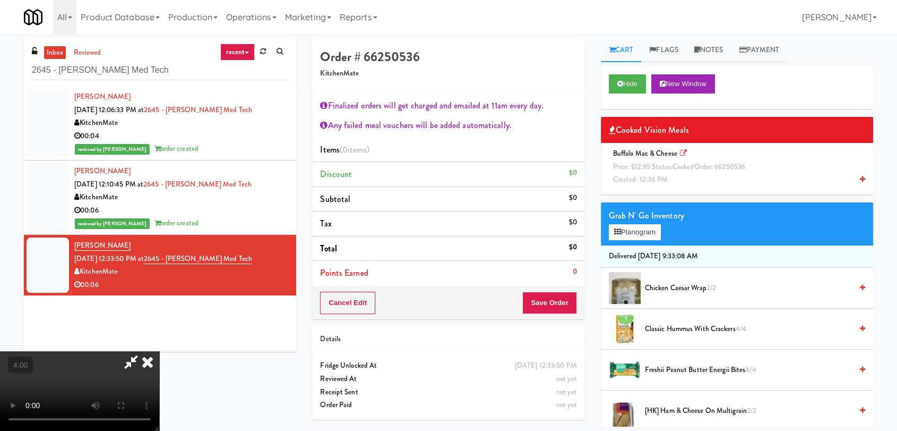
click at [159, 351] on video at bounding box center [79, 391] width 159 height 80
click at [667, 176] on span "Created: 12:34 PM" at bounding box center [640, 179] width 55 height 10
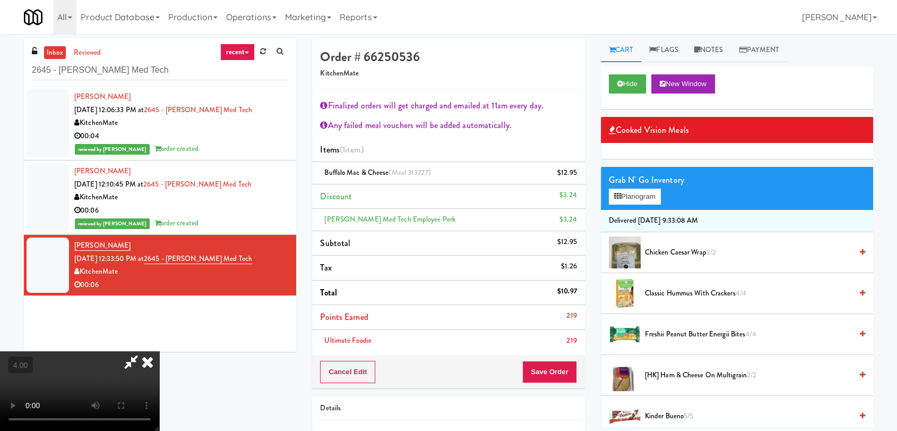
click at [159, 351] on icon at bounding box center [147, 361] width 23 height 21
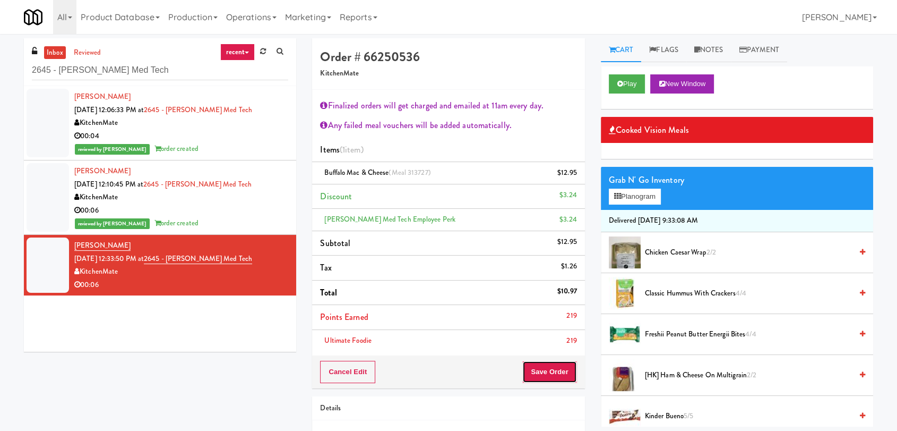
click at [542, 369] on button "Save Order" at bounding box center [550, 372] width 54 height 22
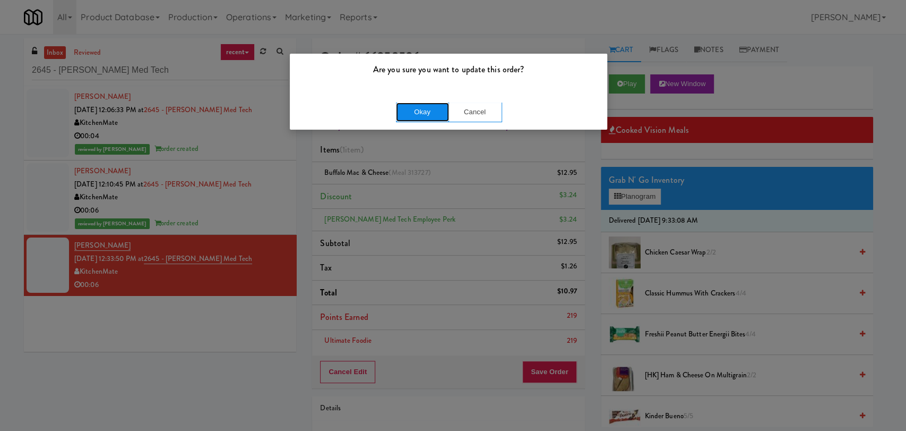
click at [420, 108] on button "Okay" at bounding box center [422, 111] width 53 height 19
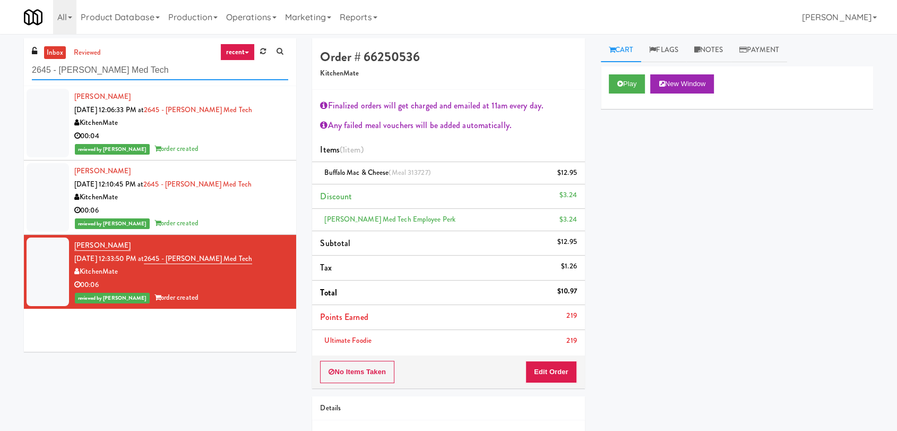
drag, startPoint x: 149, startPoint y: 66, endPoint x: 0, endPoint y: 89, distance: 150.4
click at [0, 89] on div "inbox reviewed recent all unclear take inventory issue suspicious failed recent…" at bounding box center [448, 267] width 897 height 458
paste input "Resa - Cooler"
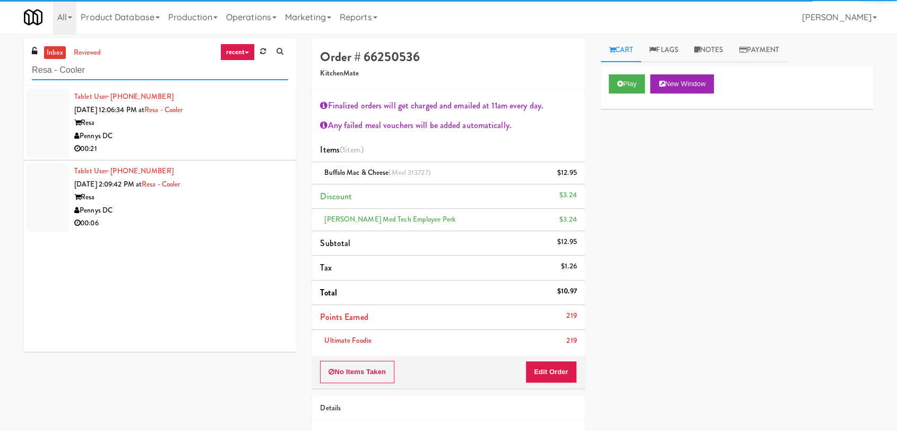
type input "Resa - Cooler"
click at [209, 134] on div "Pennys DC" at bounding box center [181, 136] width 214 height 13
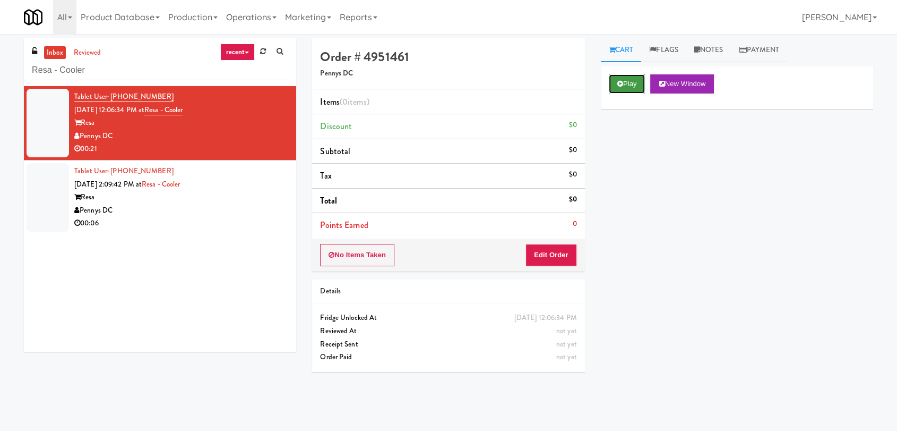
click at [642, 85] on button "Play" at bounding box center [627, 83] width 37 height 19
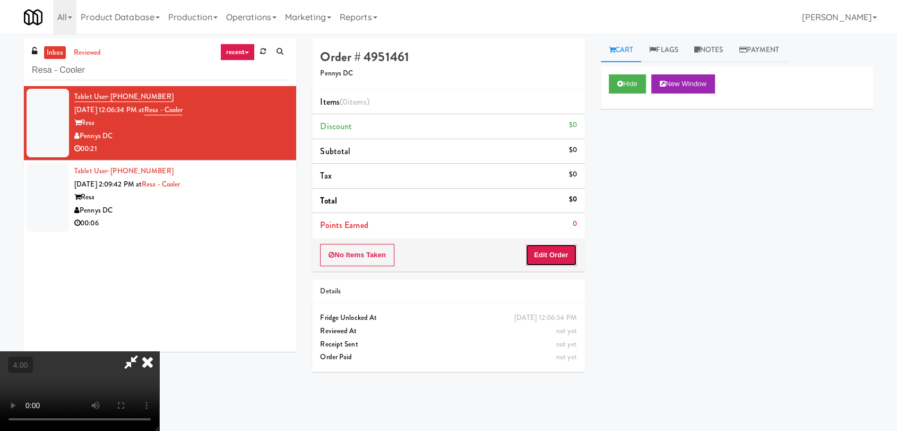
click at [560, 254] on button "Edit Order" at bounding box center [552, 255] width 52 height 22
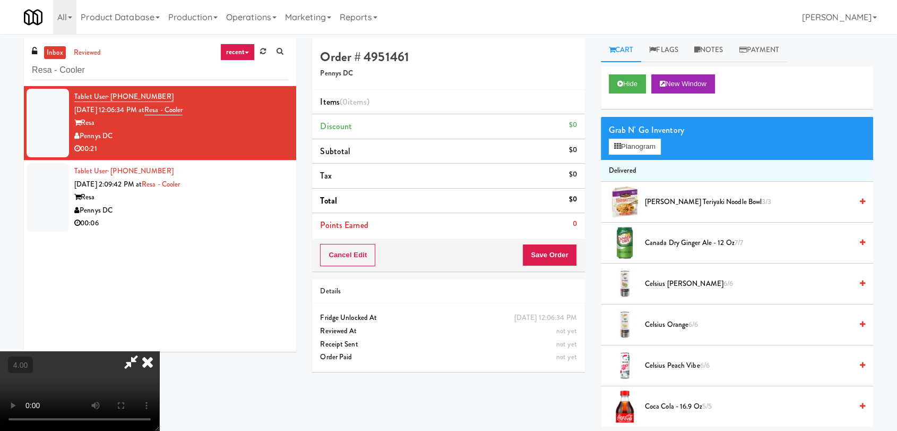
click at [159, 351] on video at bounding box center [79, 391] width 159 height 80
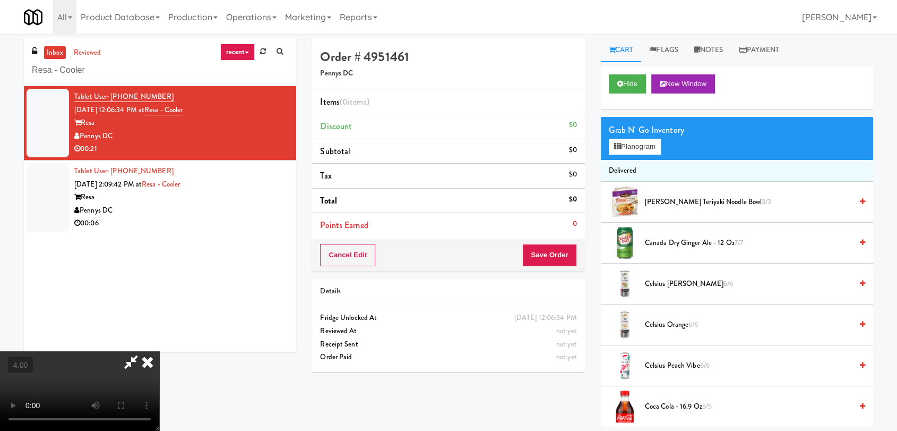
click at [159, 351] on video at bounding box center [79, 391] width 159 height 80
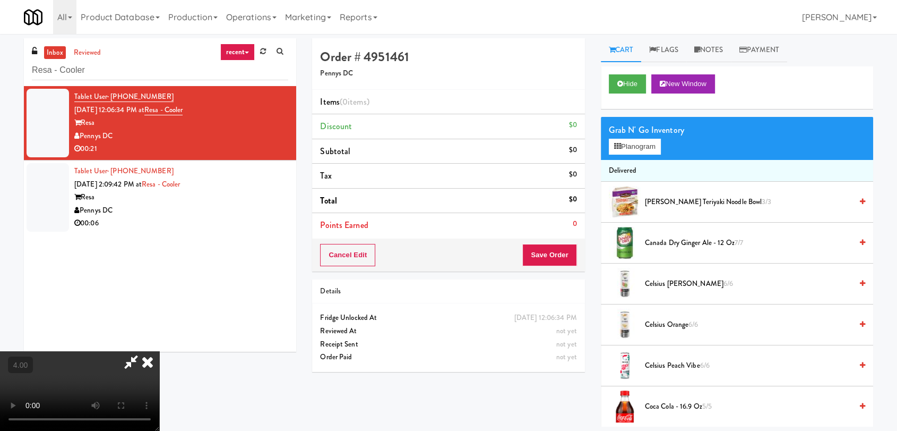
click at [159, 351] on video at bounding box center [79, 391] width 159 height 80
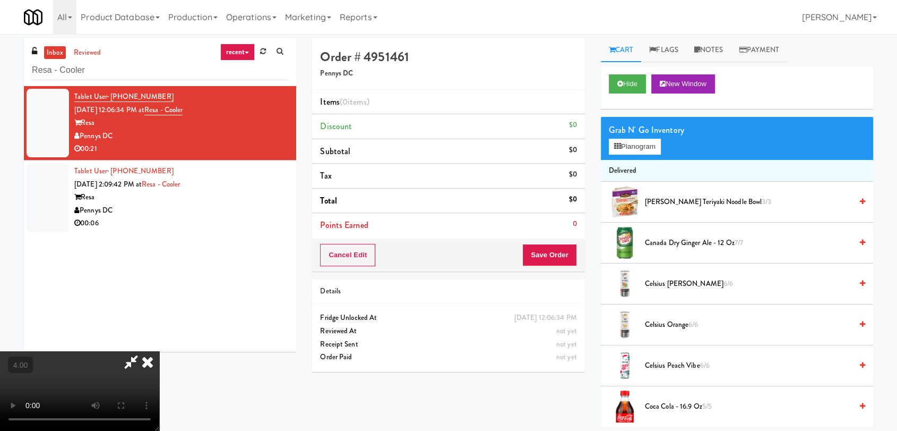
click at [159, 351] on video at bounding box center [79, 391] width 159 height 80
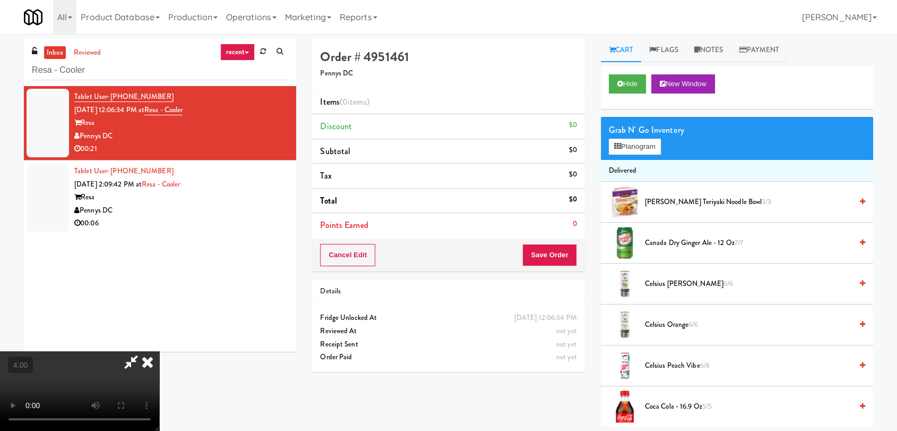
click at [159, 351] on video at bounding box center [79, 391] width 159 height 80
click at [634, 149] on button "Planogram" at bounding box center [635, 147] width 52 height 16
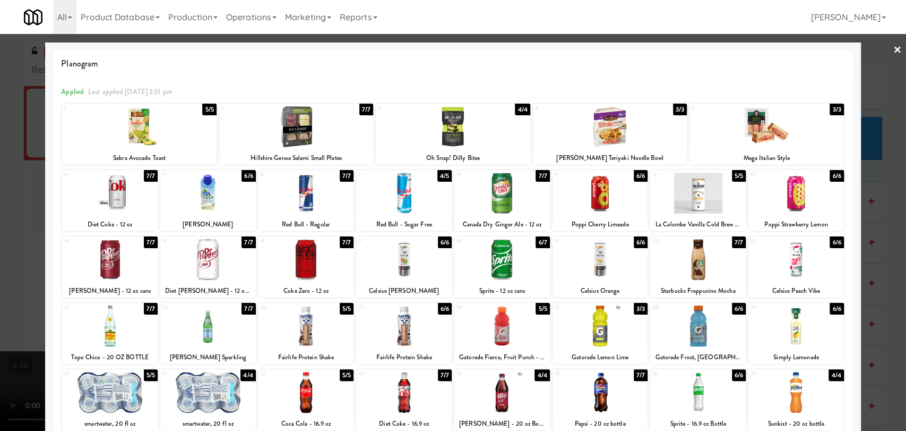
click at [577, 251] on div at bounding box center [601, 259] width 96 height 41
click at [418, 319] on div at bounding box center [404, 325] width 96 height 41
click at [0, 209] on div at bounding box center [453, 215] width 906 height 431
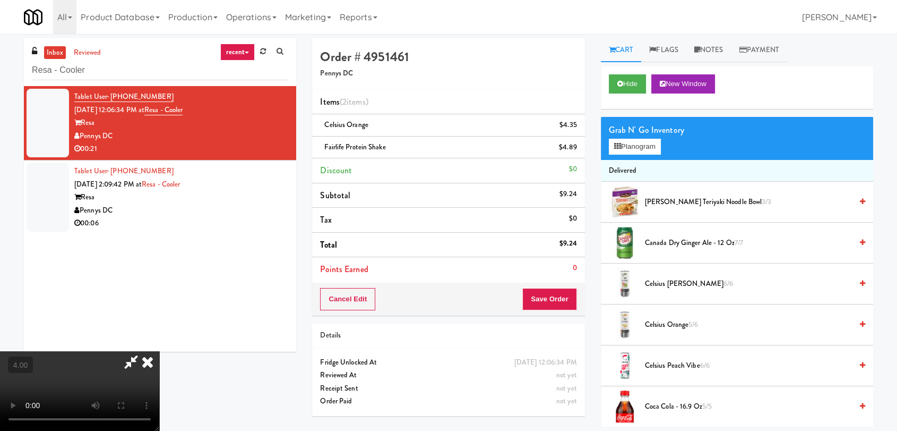
click at [159, 351] on icon at bounding box center [147, 361] width 23 height 21
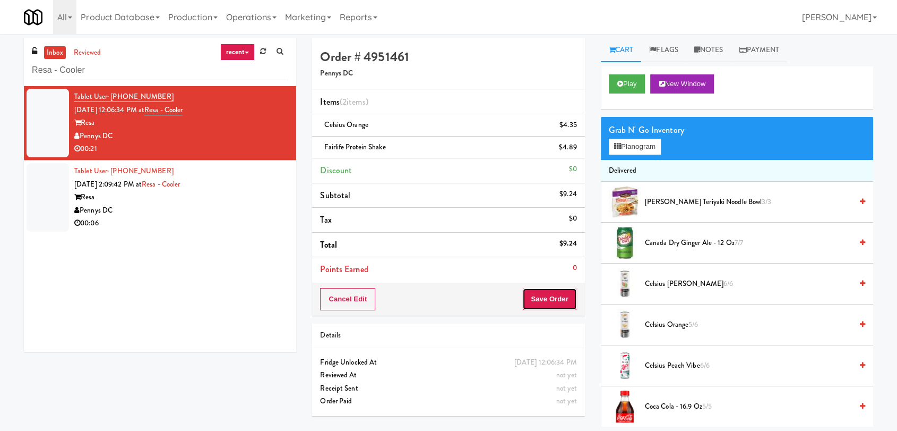
click at [551, 301] on button "Save Order" at bounding box center [550, 299] width 54 height 22
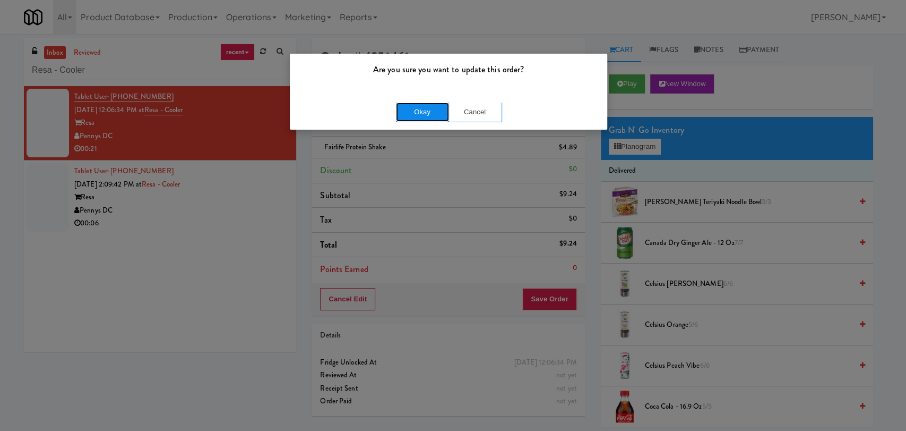
click at [417, 115] on button "Okay" at bounding box center [422, 111] width 53 height 19
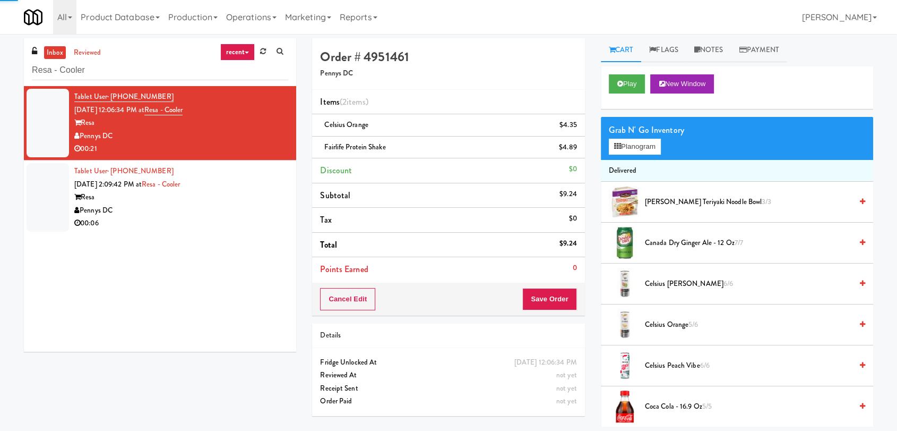
click at [281, 187] on li "Tablet User · (301) 639-6278 [DATE] 2:09:42 PM at Resa - Cooler Resa Pennys DC …" at bounding box center [160, 197] width 272 height 74
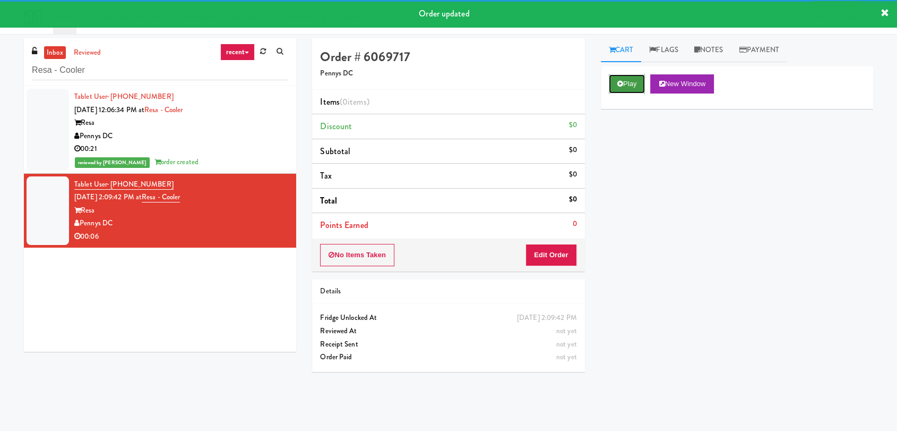
click at [621, 92] on button "Play" at bounding box center [627, 83] width 37 height 19
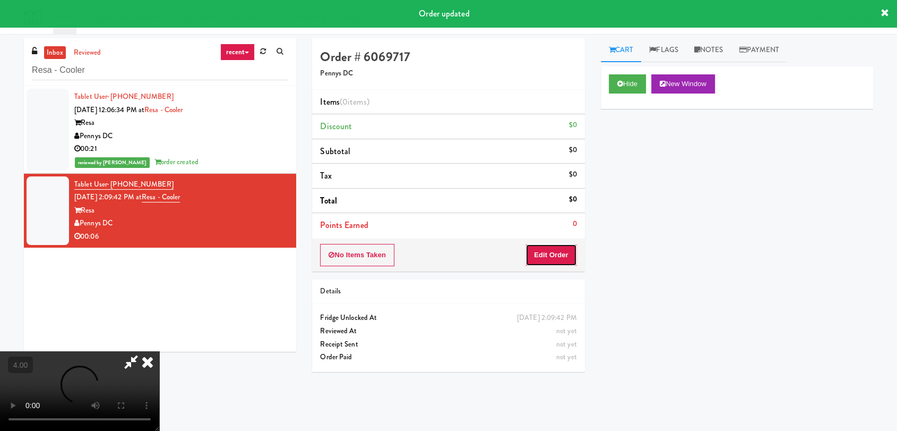
click at [551, 256] on button "Edit Order" at bounding box center [552, 255] width 52 height 22
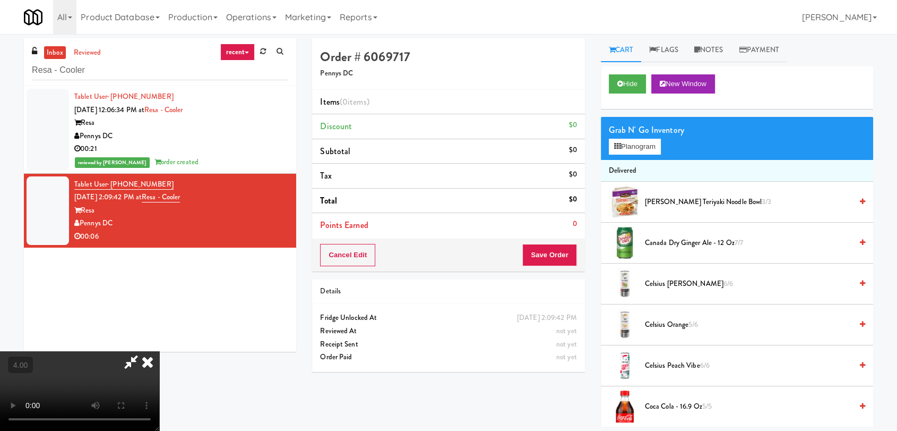
click at [159, 351] on video at bounding box center [79, 391] width 159 height 80
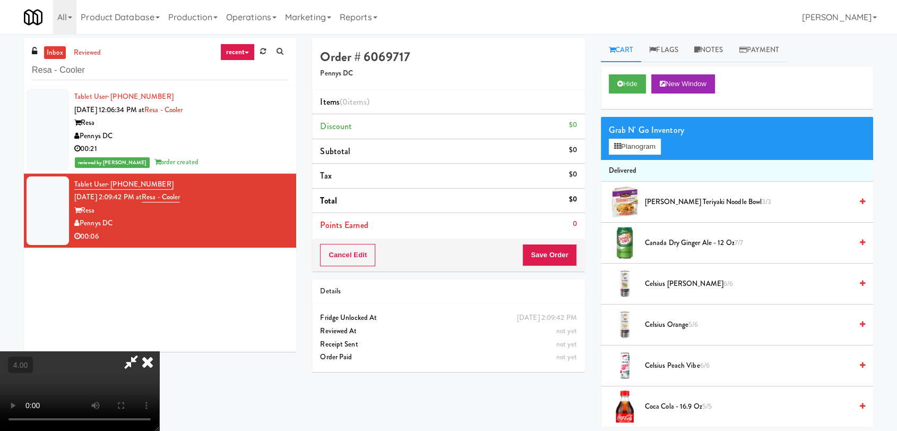
click at [159, 351] on video at bounding box center [79, 391] width 159 height 80
click at [621, 142] on button "Planogram" at bounding box center [635, 147] width 52 height 16
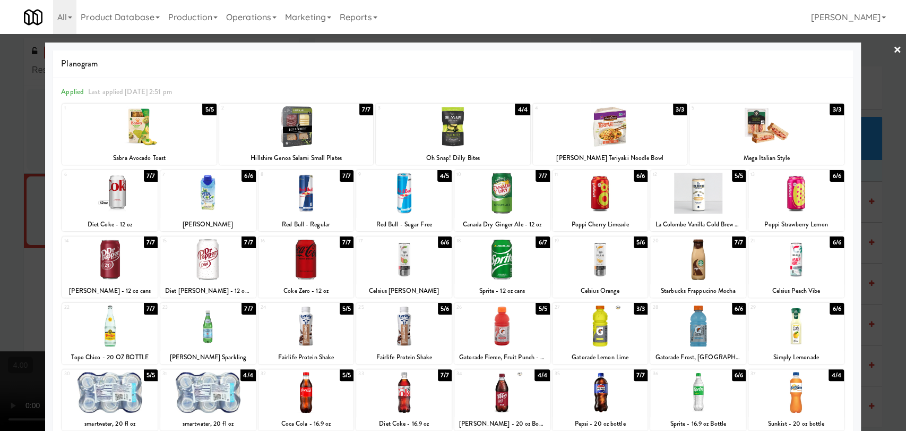
click at [0, 277] on div at bounding box center [453, 215] width 906 height 431
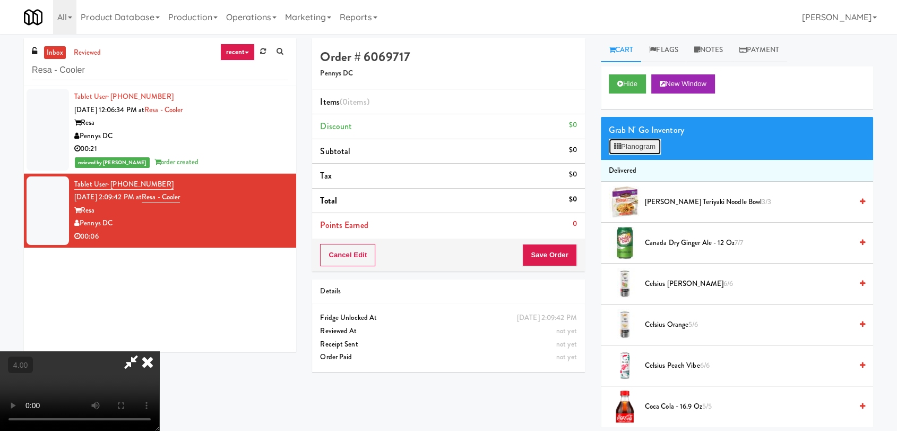
click at [637, 146] on button "Planogram" at bounding box center [635, 147] width 52 height 16
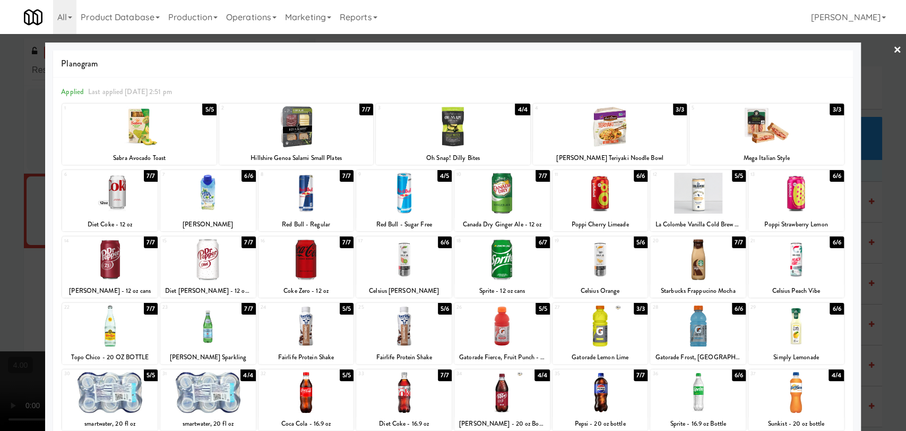
click at [394, 397] on div at bounding box center [404, 392] width 96 height 41
click at [0, 237] on div at bounding box center [453, 215] width 906 height 431
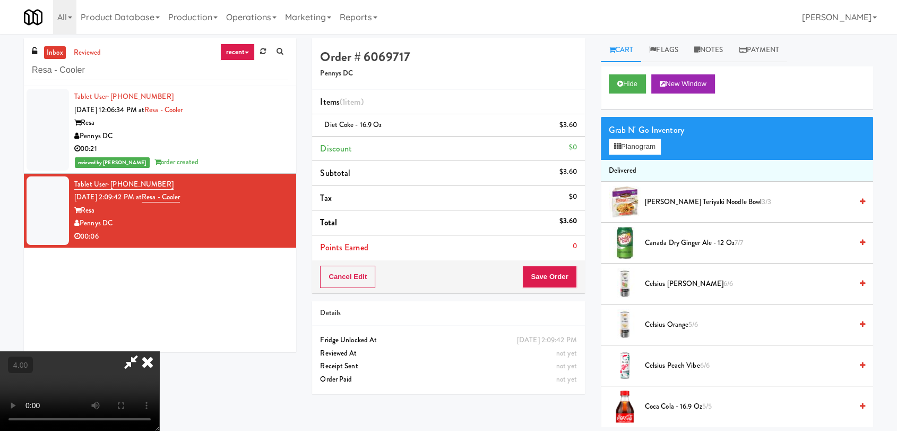
scroll to position [2, 0]
click at [159, 351] on icon at bounding box center [147, 361] width 23 height 21
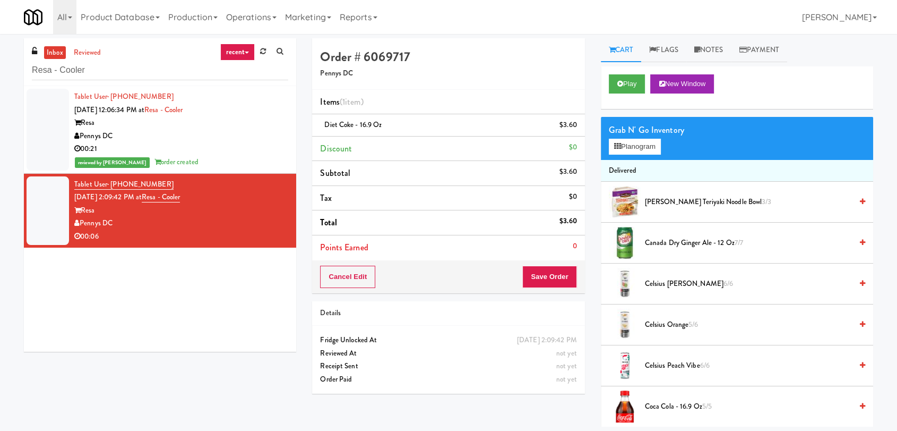
scroll to position [0, 0]
click at [540, 273] on button "Save Order" at bounding box center [550, 277] width 54 height 22
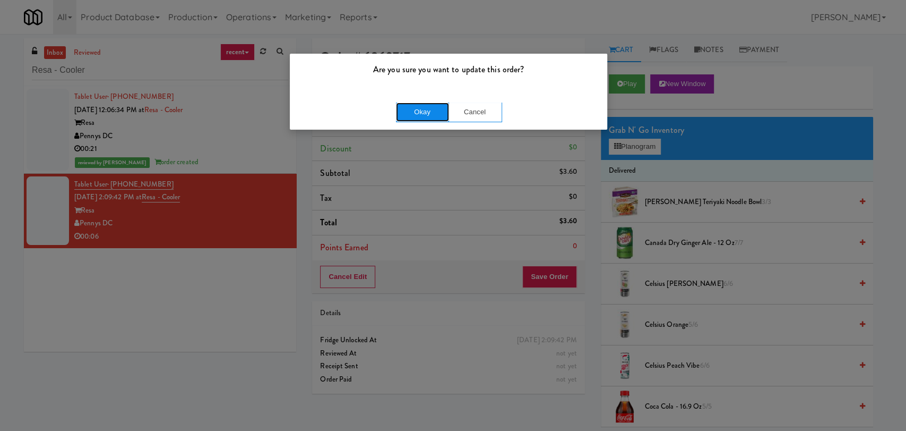
click at [421, 120] on button "Okay" at bounding box center [422, 111] width 53 height 19
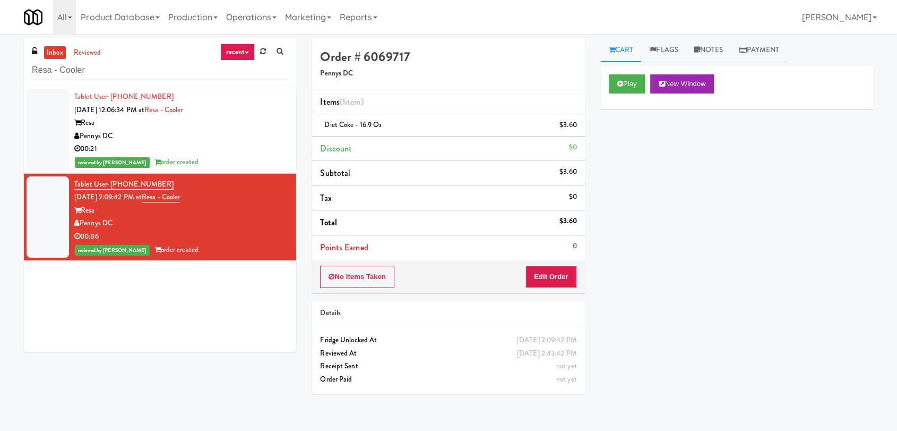
drag, startPoint x: 130, startPoint y: 81, endPoint x: 106, endPoint y: 71, distance: 26.6
click at [106, 71] on div "inbox reviewed recent all unclear take inventory issue suspicious failed recent…" at bounding box center [160, 62] width 272 height 48
drag, startPoint x: 106, startPoint y: 71, endPoint x: 4, endPoint y: 78, distance: 102.2
click at [4, 78] on div "inbox reviewed recent all unclear take inventory issue suspicious failed recent…" at bounding box center [448, 232] width 897 height 388
paste input "AeroCentre - Lobby"
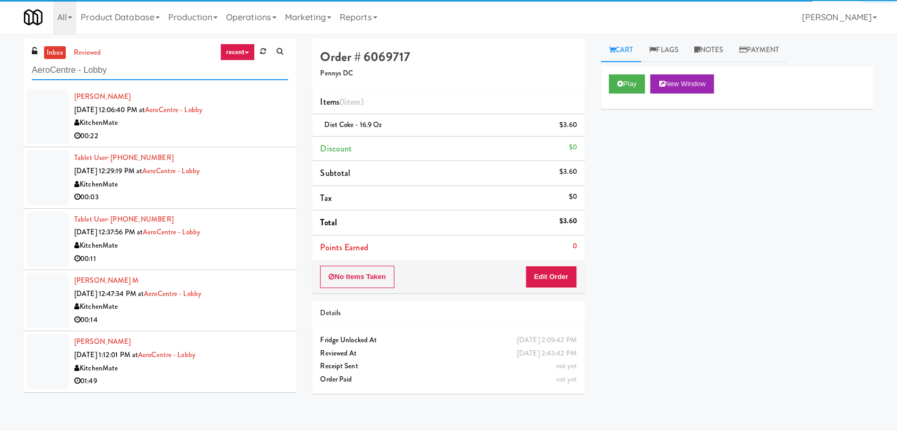
type input "AeroCentre - Lobby"
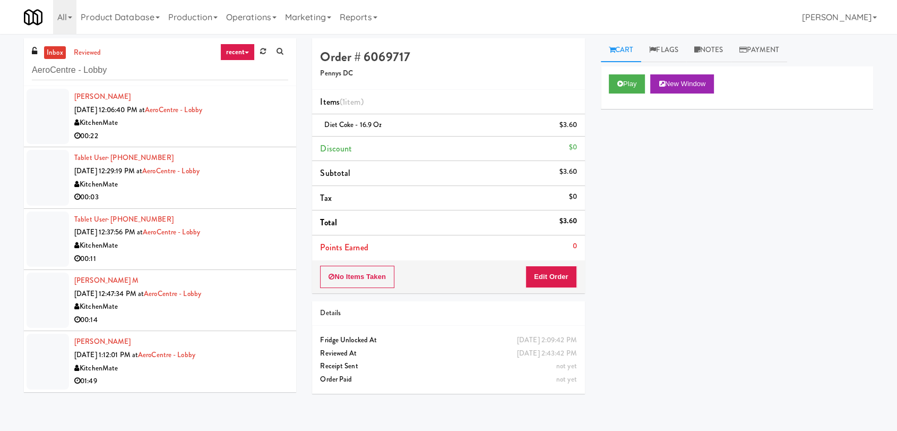
click at [229, 134] on div "00:22" at bounding box center [181, 136] width 214 height 13
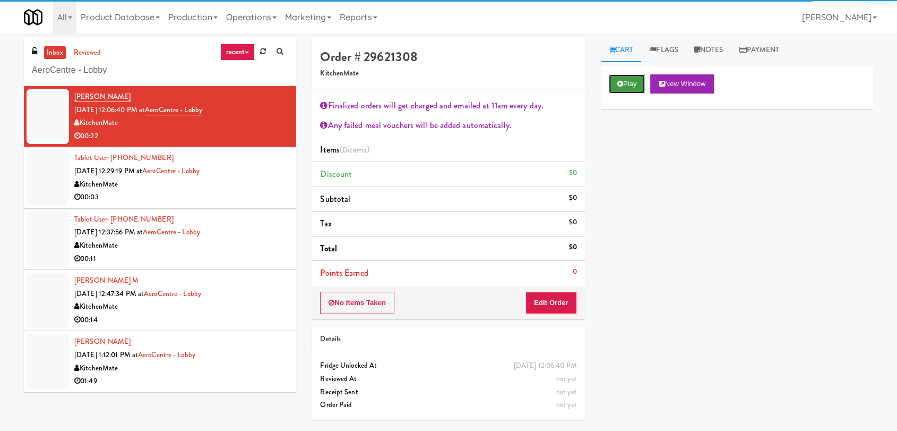
click at [635, 84] on button "Play" at bounding box center [627, 83] width 37 height 19
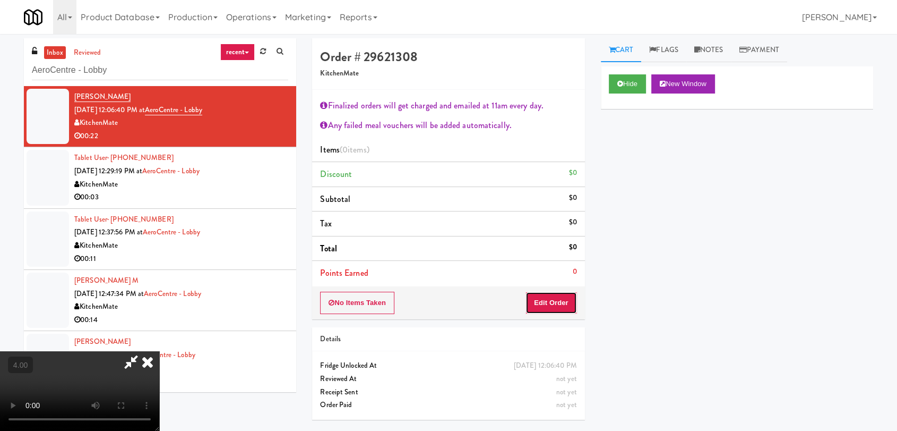
click at [554, 306] on button "Edit Order" at bounding box center [552, 303] width 52 height 22
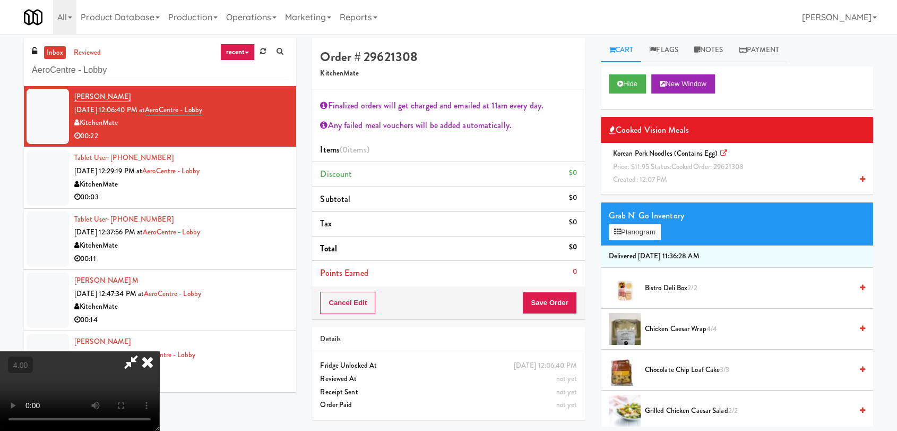
click at [159, 351] on video at bounding box center [79, 391] width 159 height 80
click at [98, 351] on video at bounding box center [79, 391] width 159 height 80
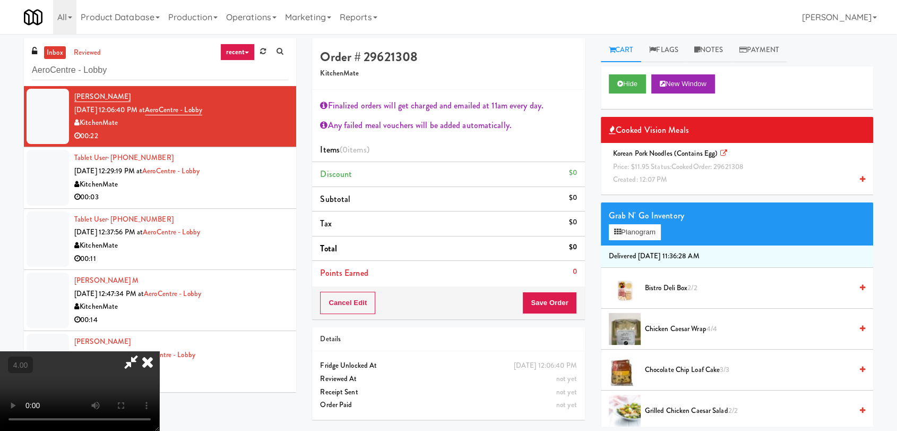
click at [98, 351] on video at bounding box center [79, 391] width 159 height 80
click at [159, 351] on video at bounding box center [79, 391] width 159 height 80
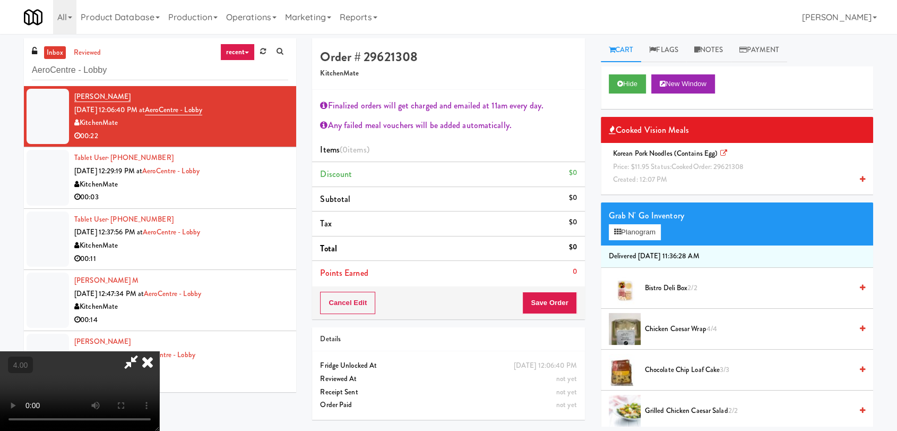
click at [159, 351] on video at bounding box center [79, 391] width 159 height 80
click at [657, 175] on span "Created: 12:07 PM" at bounding box center [640, 179] width 55 height 10
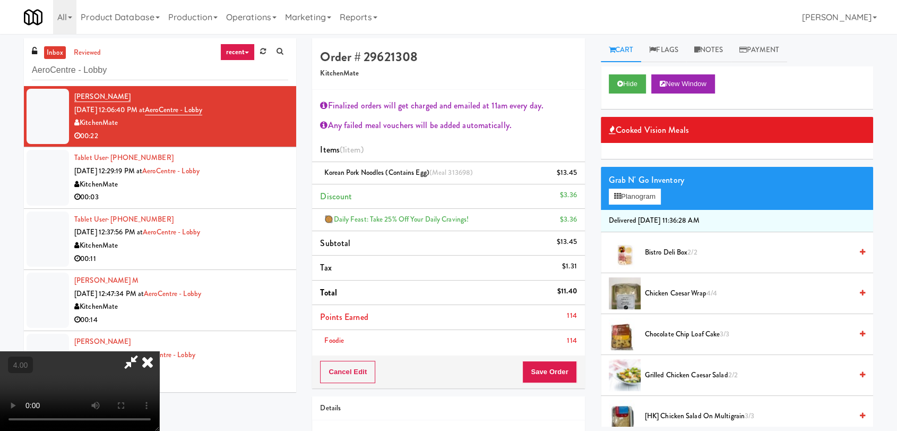
click at [159, 351] on video at bounding box center [79, 391] width 159 height 80
click at [650, 198] on button "Planogram" at bounding box center [635, 197] width 52 height 16
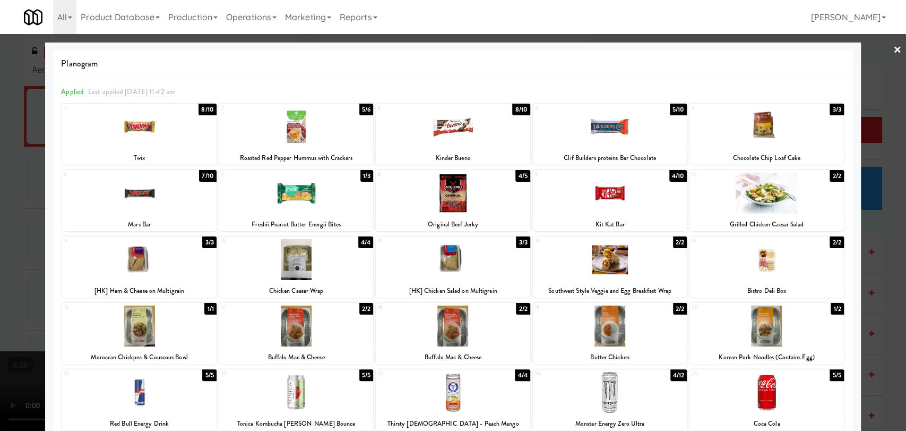
click at [471, 138] on div at bounding box center [453, 126] width 154 height 41
click at [889, 176] on div at bounding box center [453, 215] width 906 height 431
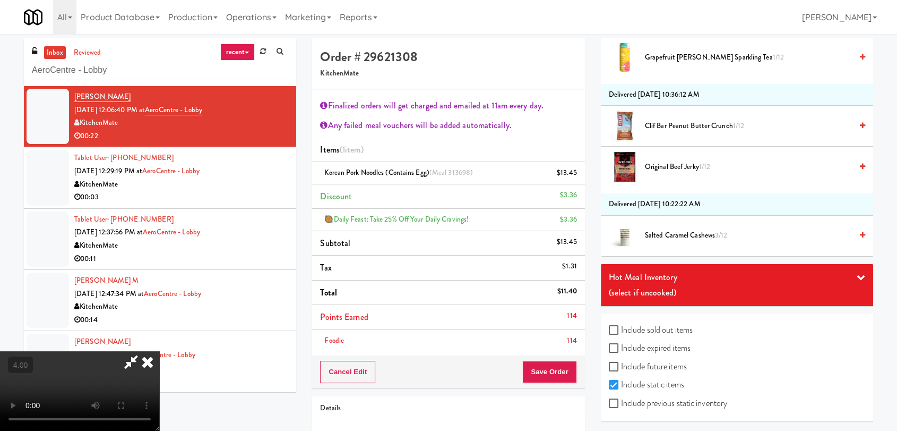
scroll to position [65, 0]
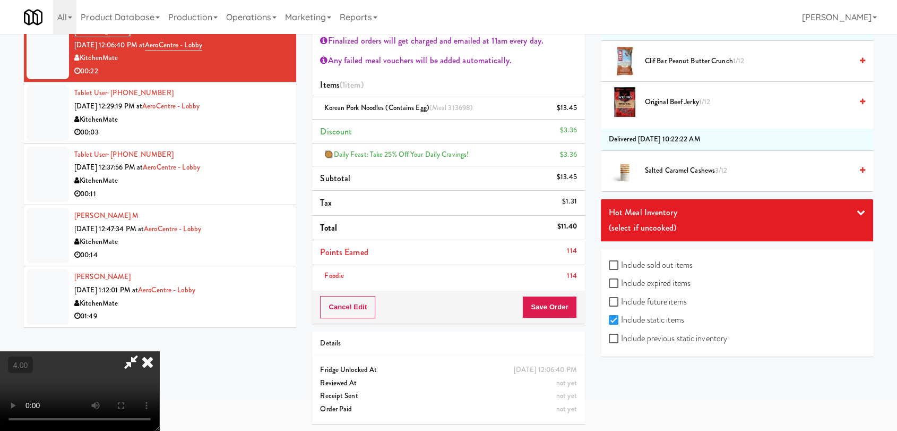
click at [634, 283] on label "Include expired items" at bounding box center [650, 283] width 82 height 16
click at [621, 283] on input "Include expired items" at bounding box center [615, 283] width 12 height 8
checkbox input "true"
click at [658, 263] on label "Include sold out items" at bounding box center [651, 265] width 84 height 16
click at [621, 263] on input "Include sold out items" at bounding box center [615, 265] width 12 height 8
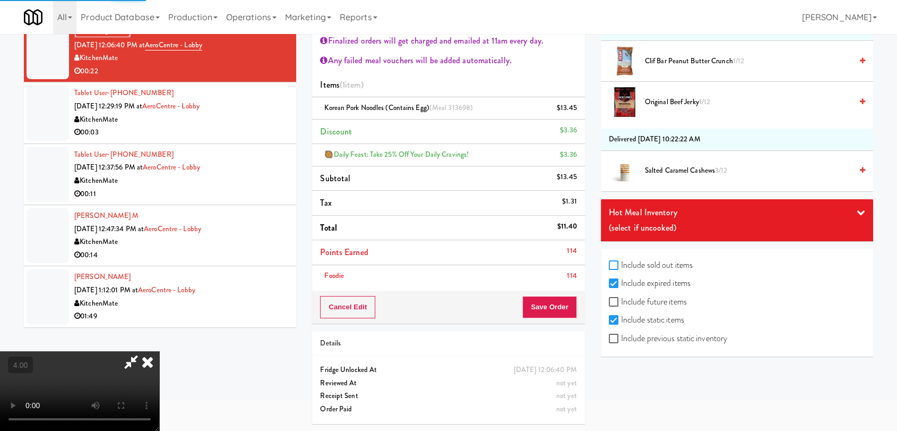
checkbox input "true"
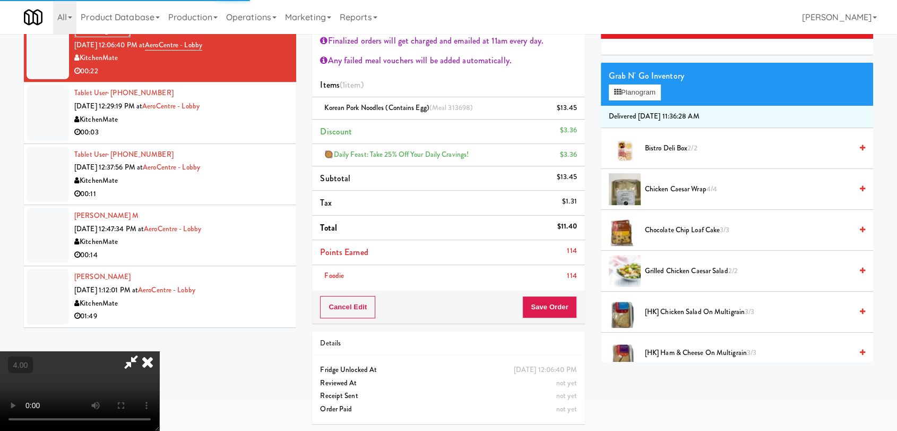
scroll to position [0, 0]
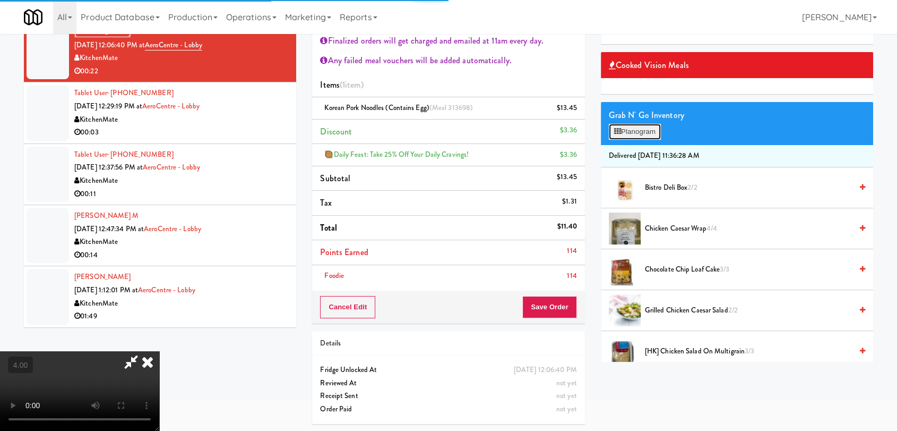
click at [630, 133] on button "Planogram" at bounding box center [635, 132] width 52 height 16
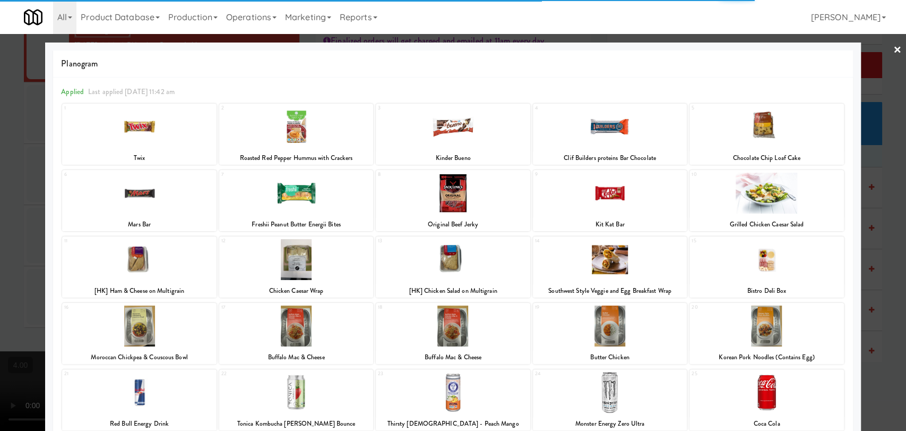
click at [457, 131] on div at bounding box center [453, 126] width 154 height 41
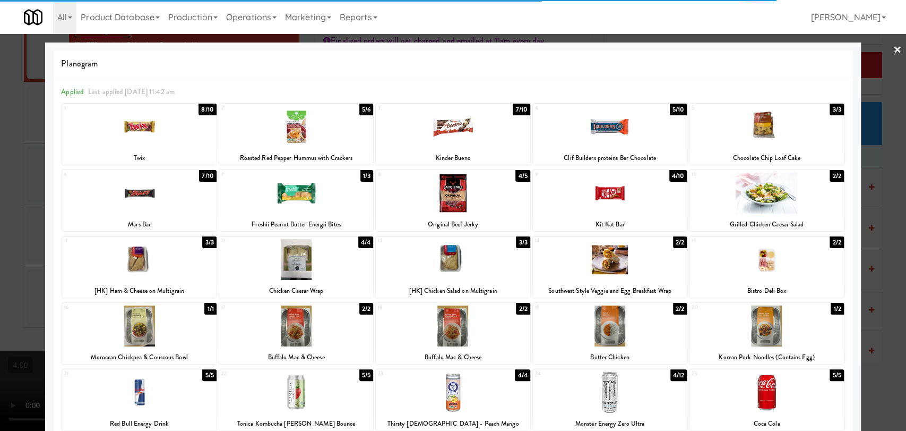
click at [894, 50] on link "×" at bounding box center [898, 50] width 8 height 33
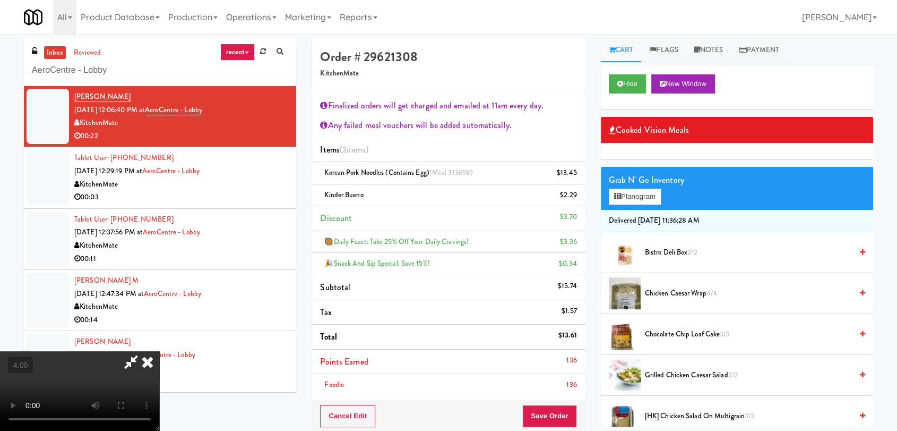
click at [159, 351] on icon at bounding box center [147, 361] width 23 height 21
click at [518, 45] on div "Order # 29621308 KitchenMate" at bounding box center [448, 64] width 272 height 52
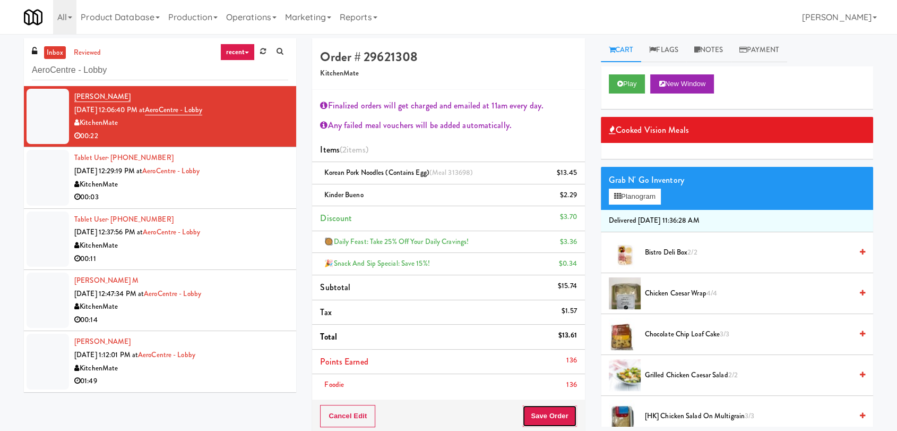
click at [546, 409] on button "Save Order" at bounding box center [550, 416] width 54 height 22
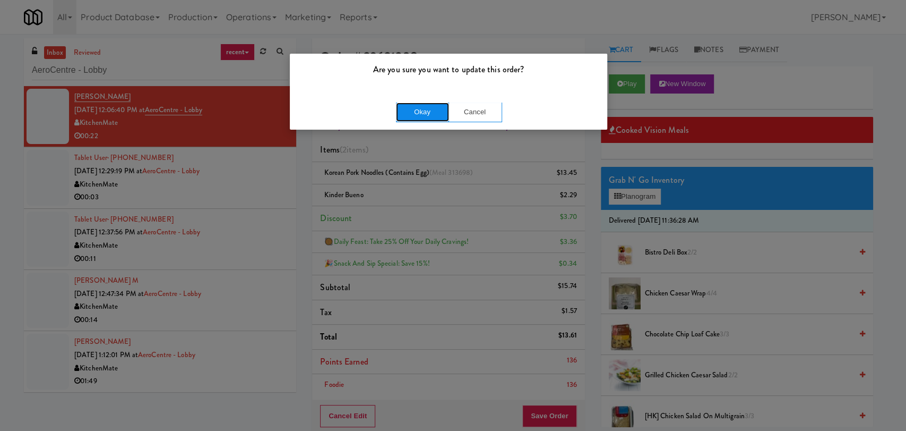
click at [422, 115] on button "Okay" at bounding box center [422, 111] width 53 height 19
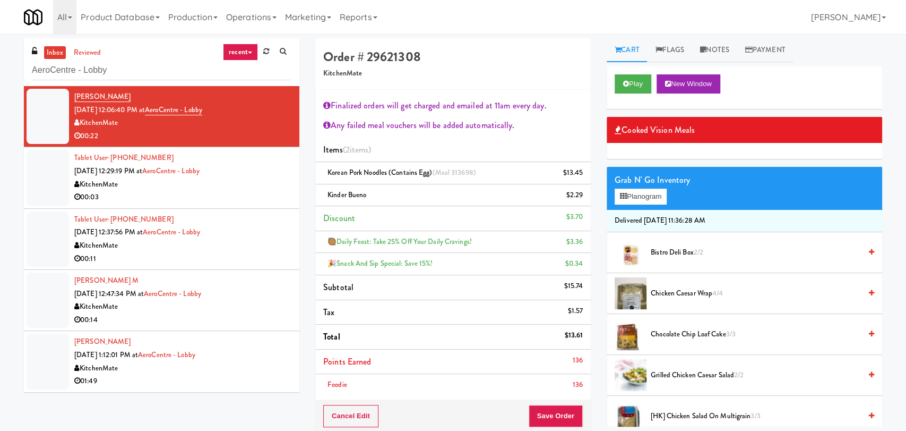
click at [535, 360] on div "Order # 29621308 KitchenMate Finalized orders will get charged and emailed at 1…" at bounding box center [453, 289] width 292 height 502
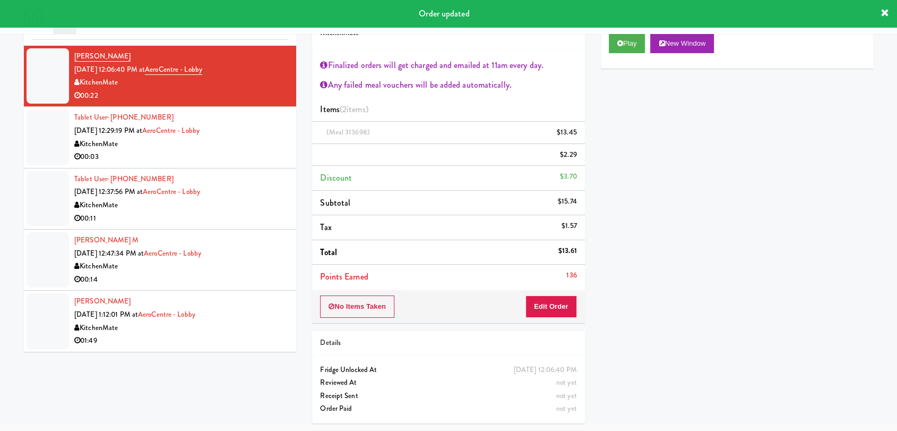
scroll to position [23, 0]
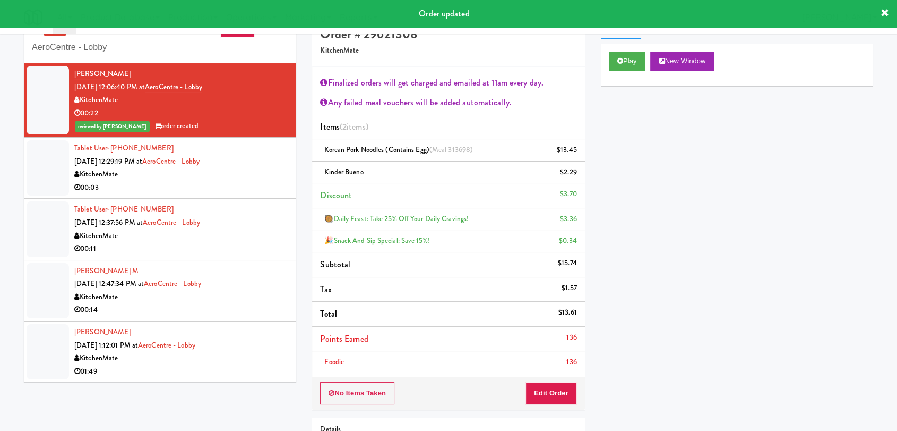
click at [245, 176] on div "KitchenMate" at bounding box center [181, 174] width 214 height 13
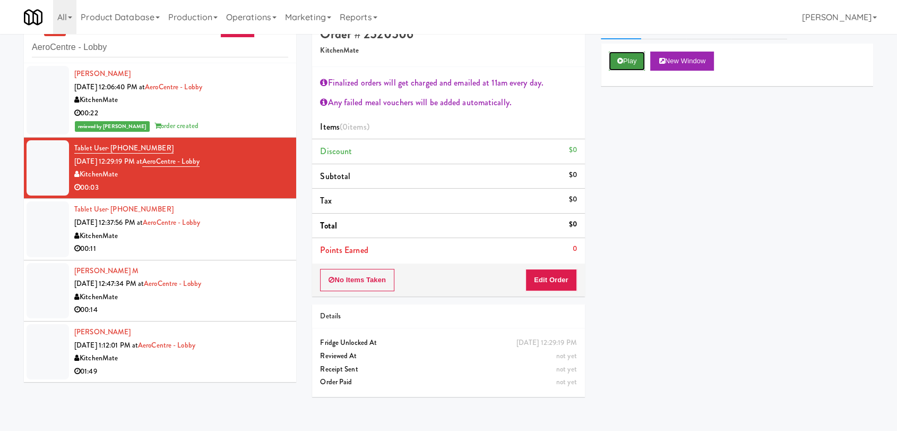
click at [627, 61] on button "Play" at bounding box center [627, 61] width 37 height 19
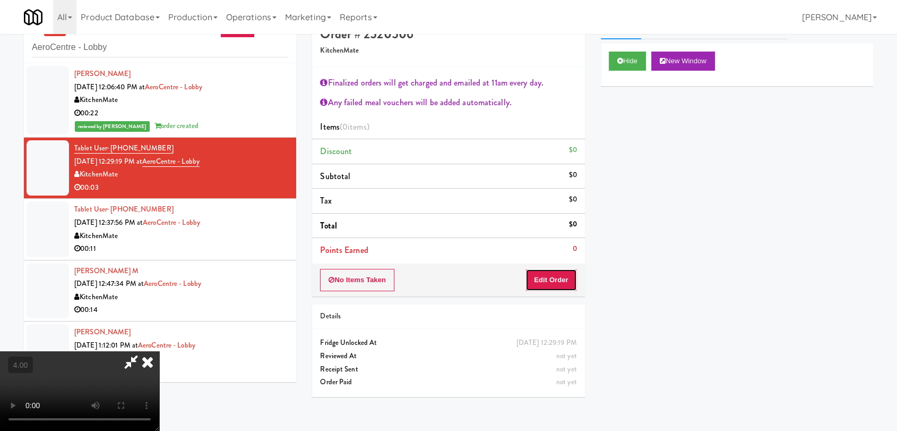
click at [545, 279] on button "Edit Order" at bounding box center [552, 280] width 52 height 22
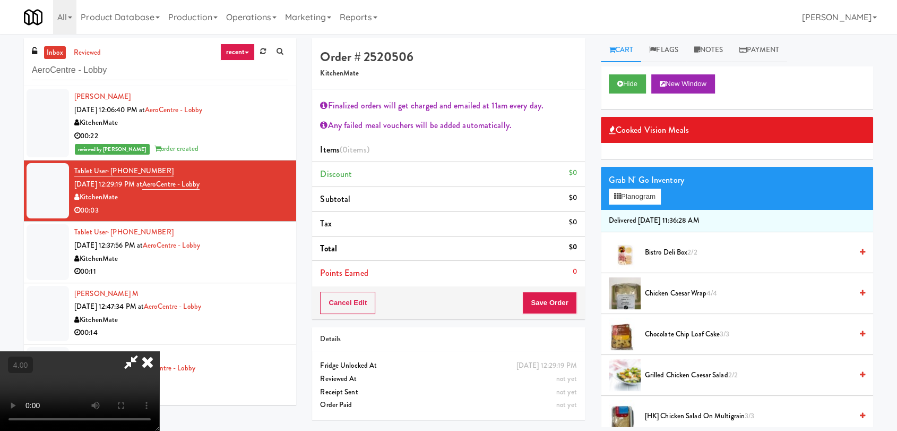
click at [159, 351] on video at bounding box center [79, 391] width 159 height 80
click at [620, 83] on icon at bounding box center [621, 83] width 6 height 7
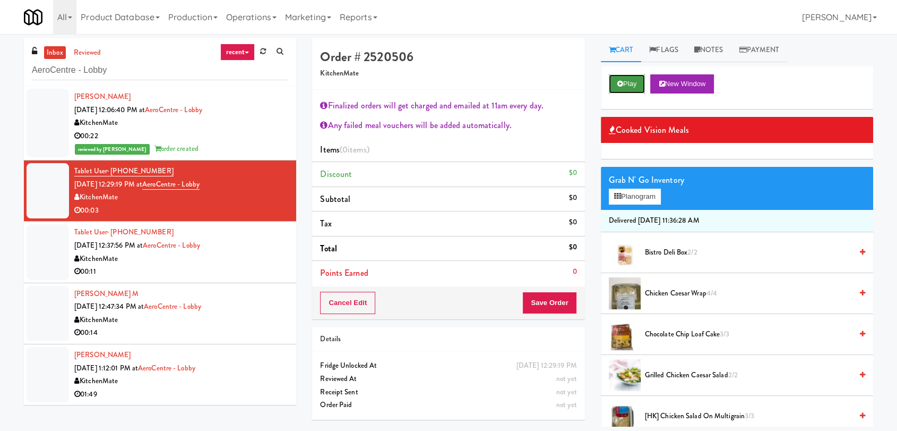
scroll to position [0, 0]
click at [620, 83] on icon at bounding box center [621, 83] width 6 height 7
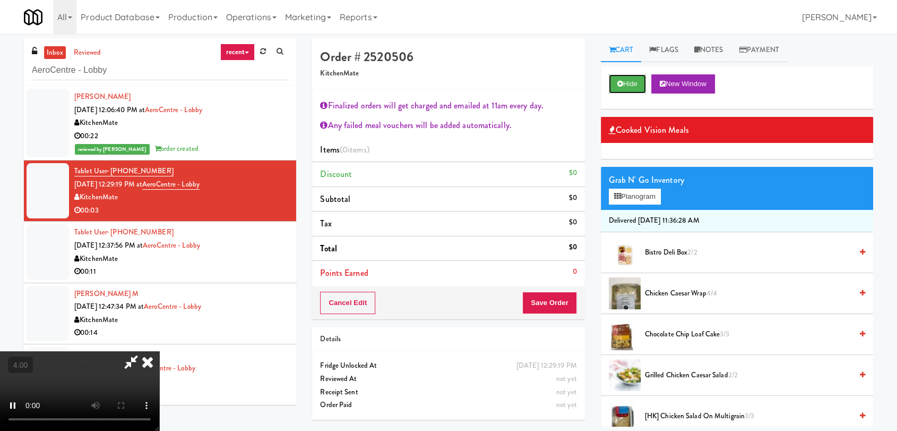
scroll to position [199, 0]
click at [159, 351] on video at bounding box center [79, 391] width 159 height 80
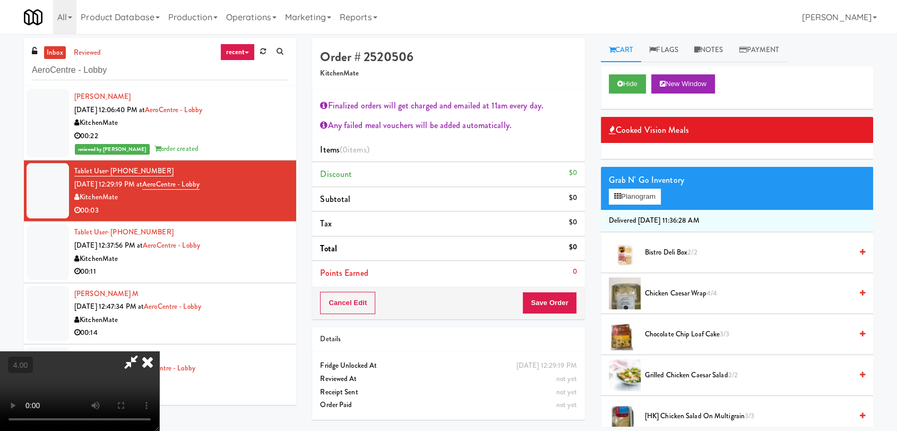
click at [159, 351] on video at bounding box center [79, 391] width 159 height 80
click at [98, 363] on video at bounding box center [79, 391] width 159 height 80
click at [159, 351] on video at bounding box center [79, 391] width 159 height 80
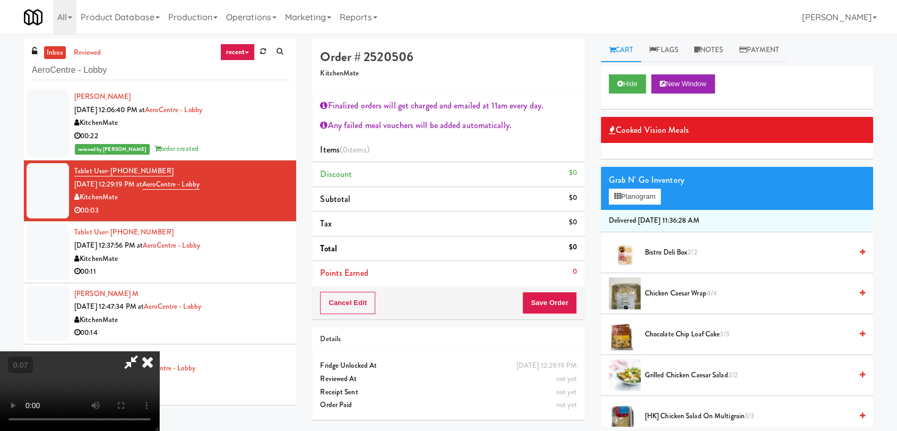
scroll to position [55, 0]
click at [159, 351] on video at bounding box center [79, 391] width 159 height 80
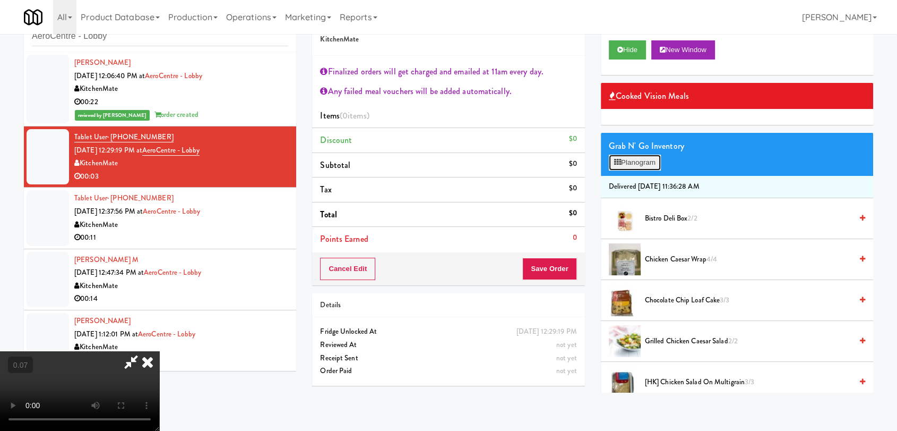
click at [633, 160] on button "Planogram" at bounding box center [635, 163] width 52 height 16
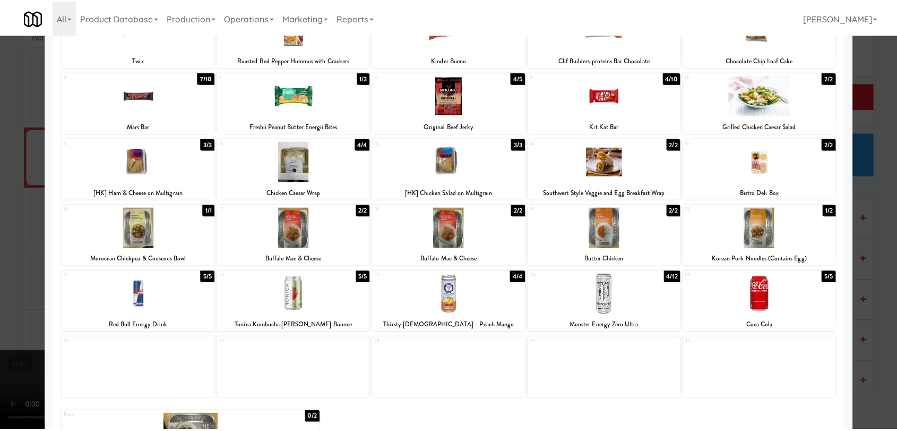
scroll to position [93, 0]
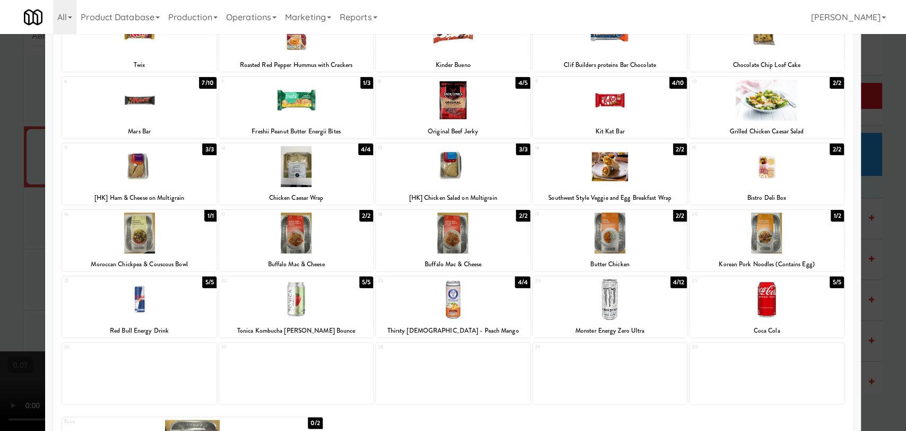
click at [3, 251] on div at bounding box center [453, 215] width 906 height 431
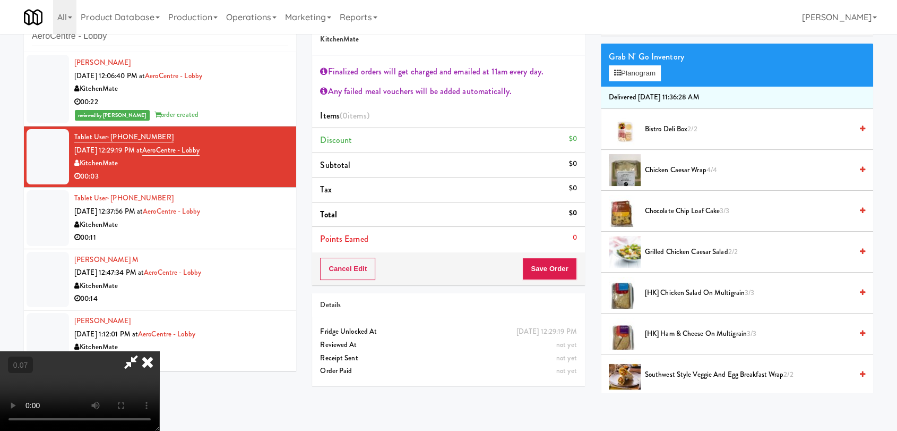
scroll to position [112, 0]
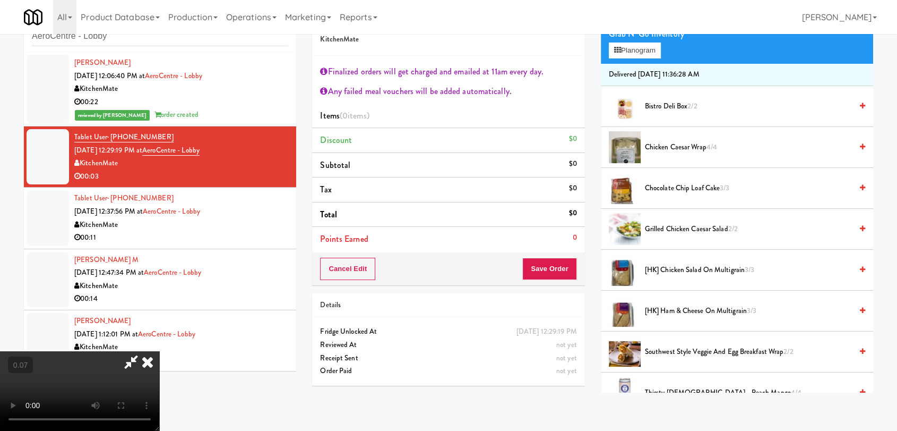
click at [699, 149] on span "Chicken Caesar Wrap 4/4" at bounding box center [748, 147] width 207 height 13
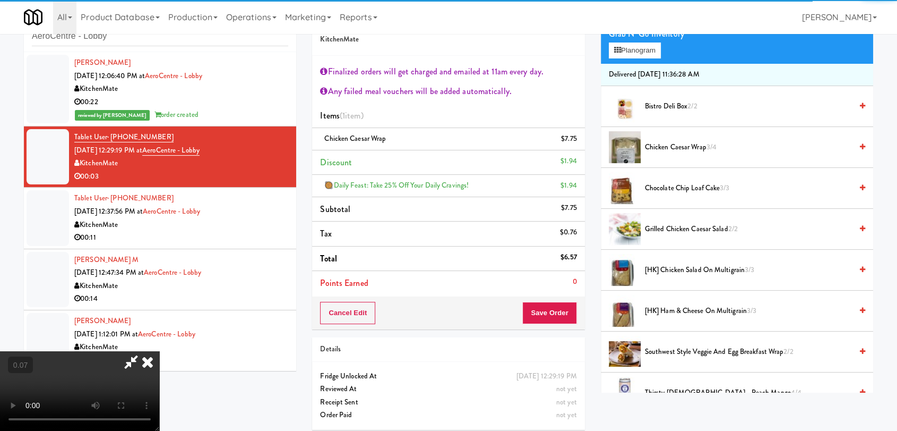
scroll to position [0, 0]
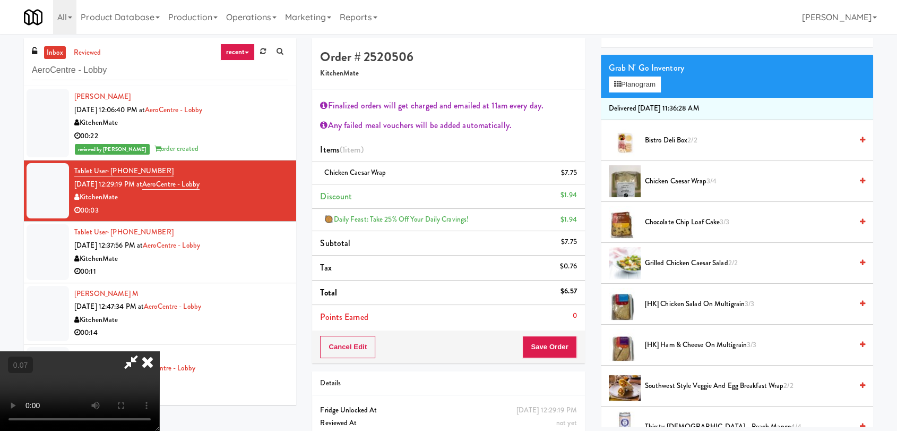
click at [159, 351] on icon at bounding box center [147, 361] width 23 height 21
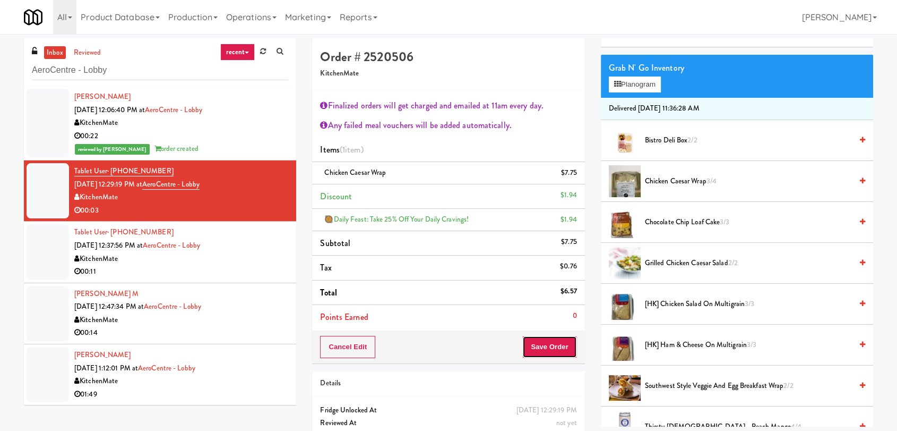
click at [545, 347] on button "Save Order" at bounding box center [550, 347] width 54 height 22
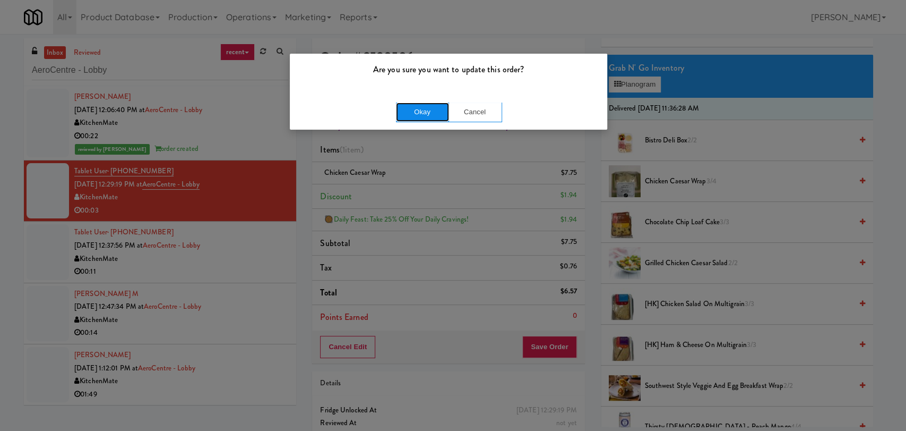
click at [416, 110] on button "Okay" at bounding box center [422, 111] width 53 height 19
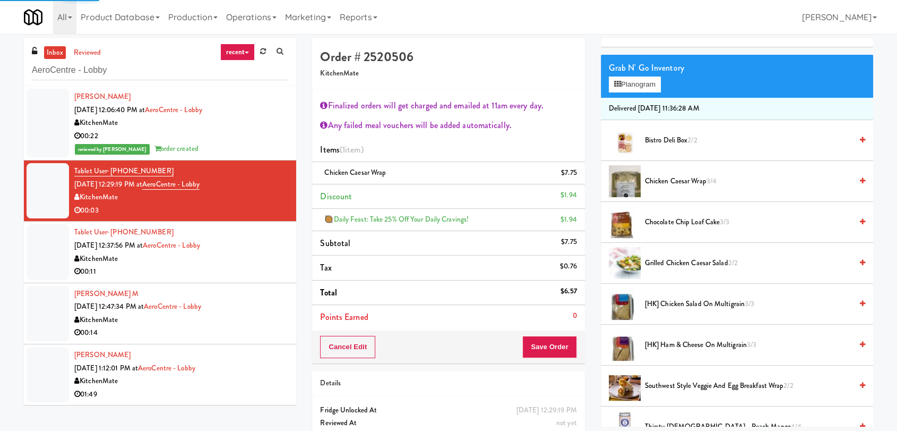
click at [269, 259] on div "KitchenMate" at bounding box center [181, 258] width 214 height 13
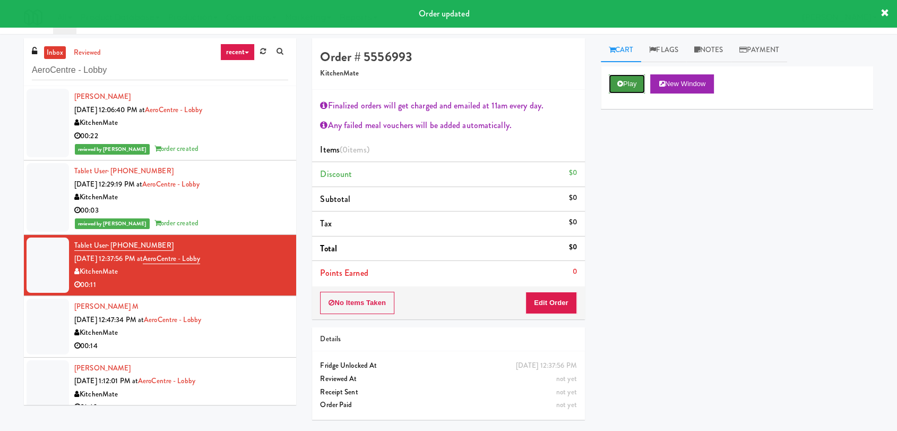
click at [618, 86] on icon at bounding box center [621, 83] width 6 height 7
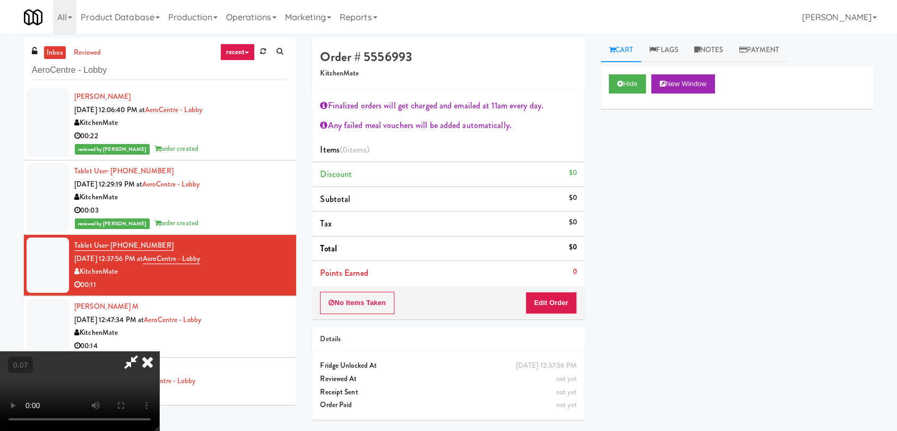
click at [159, 351] on video at bounding box center [79, 391] width 159 height 80
click at [74, 366] on video at bounding box center [79, 391] width 159 height 80
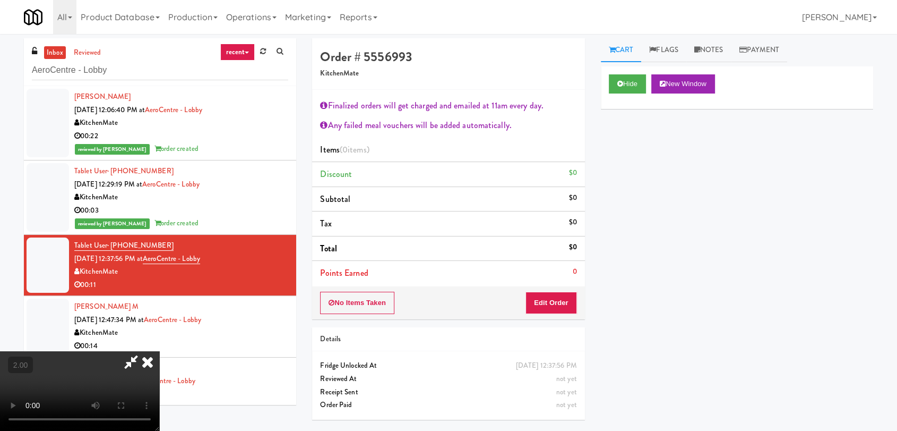
scroll to position [51, 0]
click at [121, 351] on video at bounding box center [79, 391] width 159 height 80
click at [159, 351] on video at bounding box center [79, 391] width 159 height 80
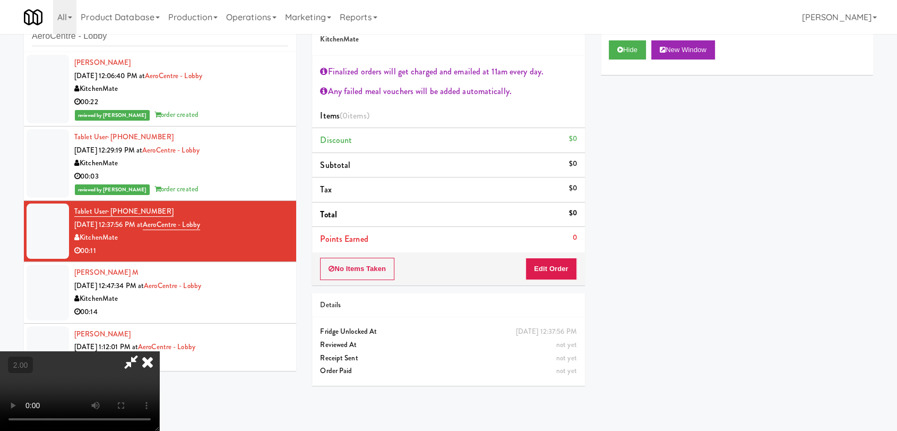
scroll to position [64, 0]
click at [159, 351] on video at bounding box center [79, 391] width 159 height 80
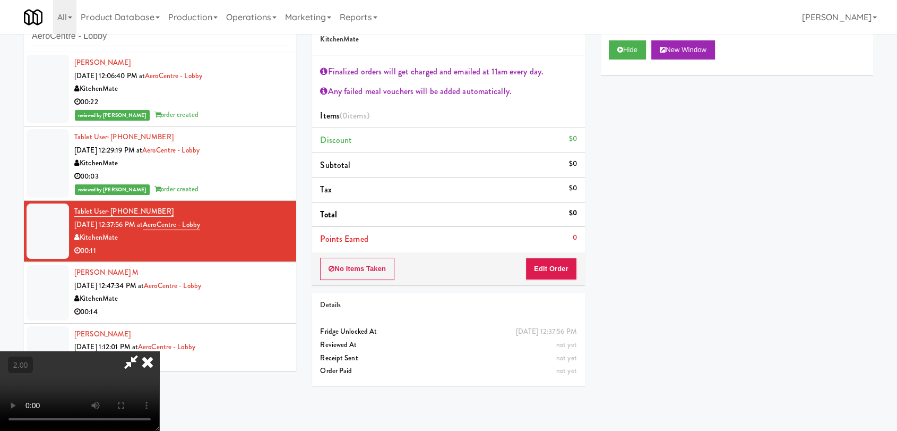
click at [159, 351] on video at bounding box center [79, 391] width 159 height 80
click at [548, 272] on button "Edit Order" at bounding box center [552, 269] width 52 height 22
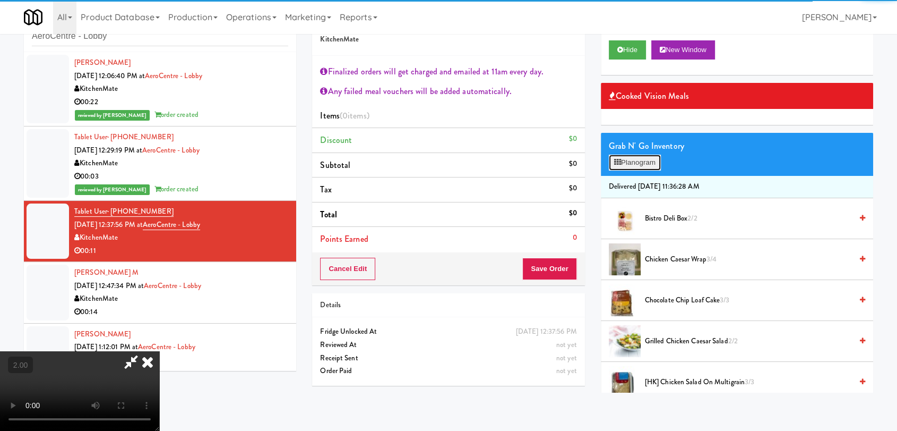
click at [631, 160] on button "Planogram" at bounding box center [635, 163] width 52 height 16
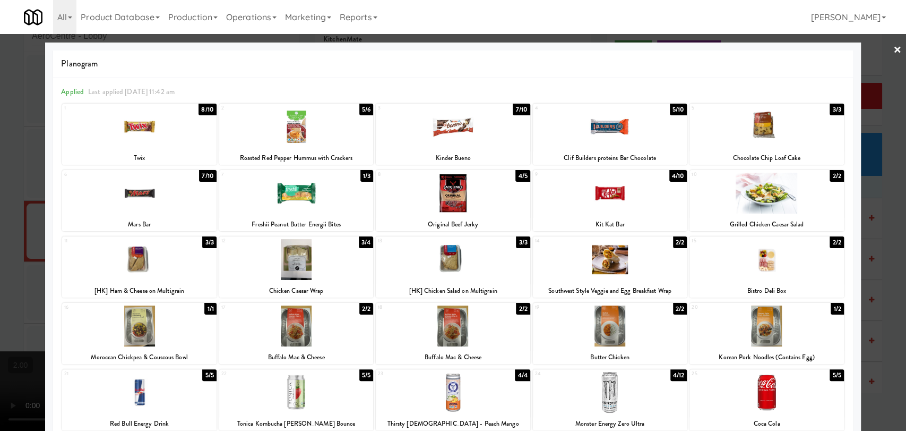
click at [703, 400] on div at bounding box center [767, 392] width 154 height 41
click at [323, 262] on div at bounding box center [296, 259] width 154 height 41
click at [13, 215] on div at bounding box center [453, 215] width 906 height 431
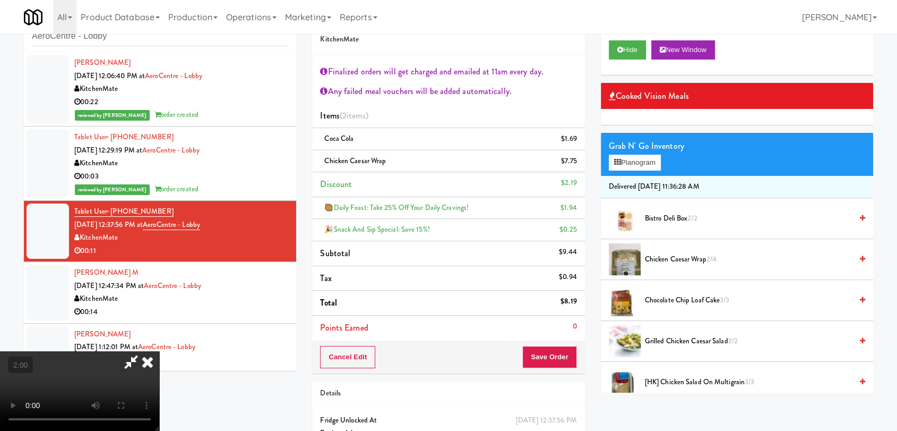
click at [159, 351] on icon at bounding box center [147, 361] width 23 height 21
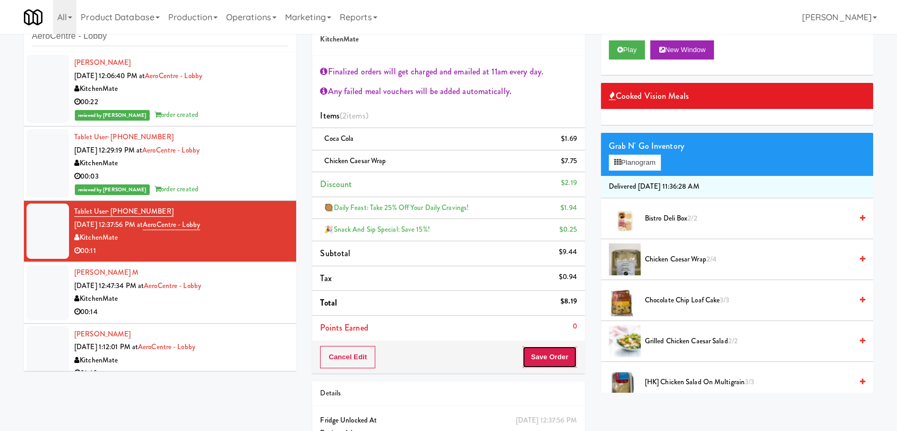
click at [541, 353] on button "Save Order" at bounding box center [550, 357] width 54 height 22
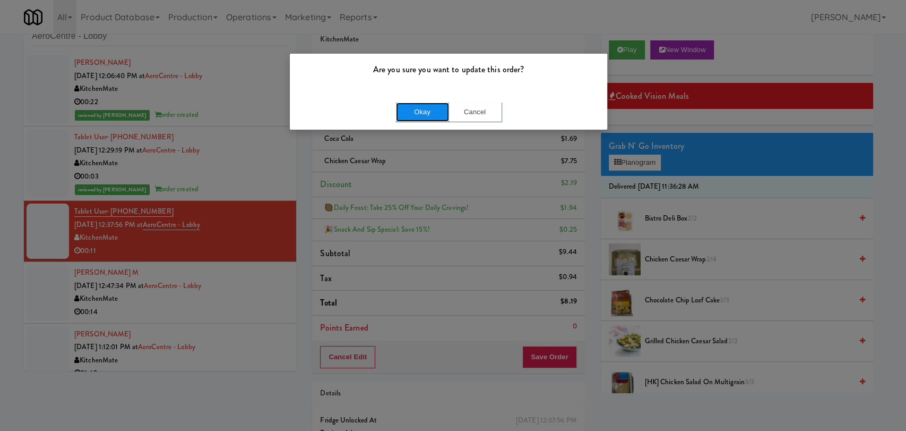
click at [408, 106] on button "Okay" at bounding box center [422, 111] width 53 height 19
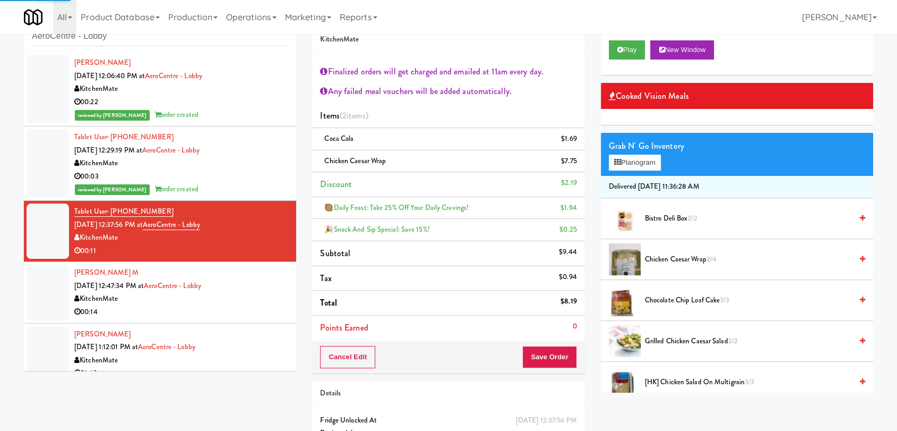
click at [270, 288] on div "[PERSON_NAME] M [DATE] 12:47:34 PM at AeroCentre - Lobby KitchenMate 00:14" at bounding box center [181, 292] width 214 height 52
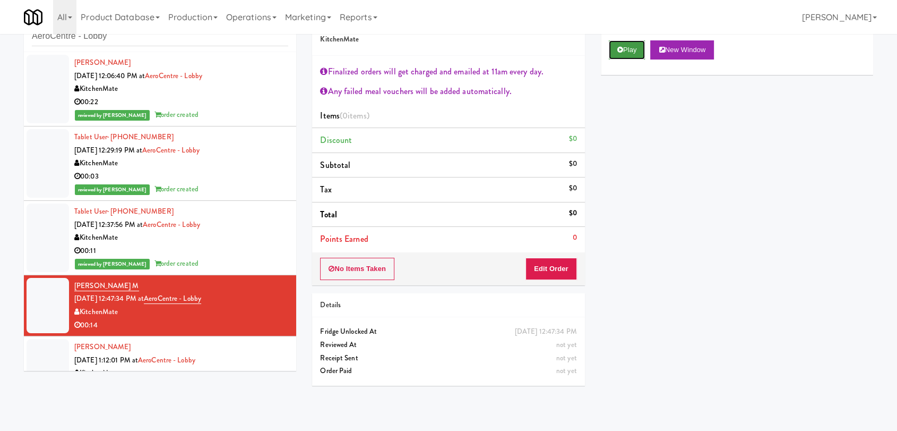
click at [629, 48] on button "Play" at bounding box center [627, 49] width 37 height 19
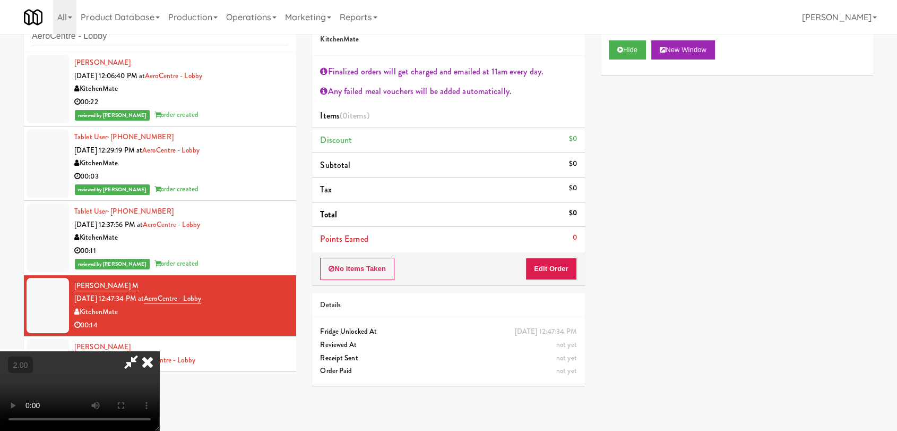
click at [159, 351] on video at bounding box center [79, 391] width 159 height 80
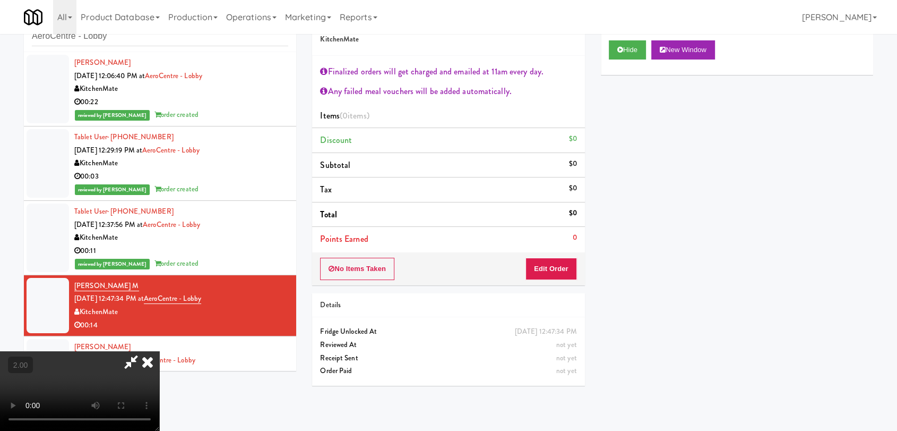
click at [159, 351] on video at bounding box center [79, 391] width 159 height 80
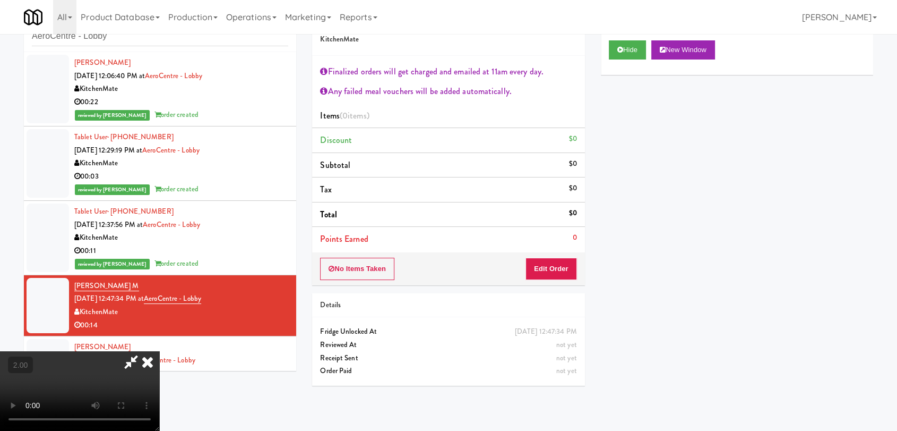
click at [159, 351] on video at bounding box center [79, 391] width 159 height 80
click at [557, 268] on button "Edit Order" at bounding box center [552, 269] width 52 height 22
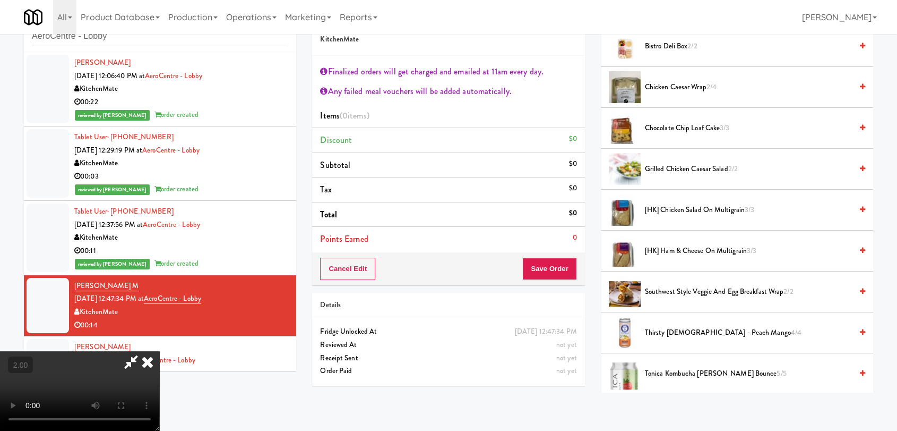
scroll to position [183, 0]
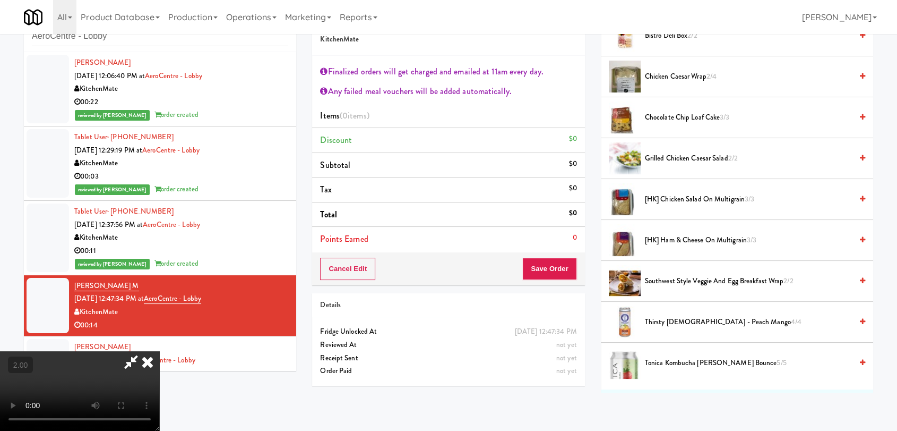
click at [705, 238] on span "[HK] Ham & Cheese on Multigrain 3/3" at bounding box center [748, 240] width 207 height 13
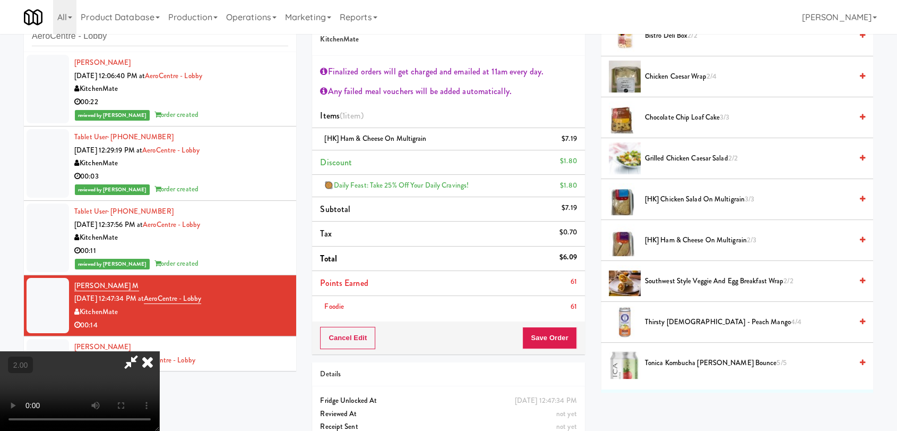
click at [159, 351] on video at bounding box center [79, 391] width 159 height 80
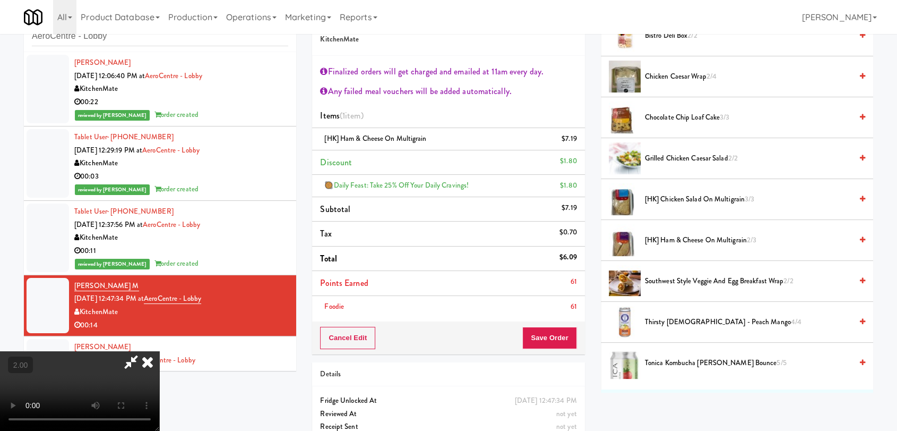
click at [159, 351] on video at bounding box center [79, 391] width 159 height 80
click at [547, 345] on button "Save Order" at bounding box center [550, 338] width 54 height 22
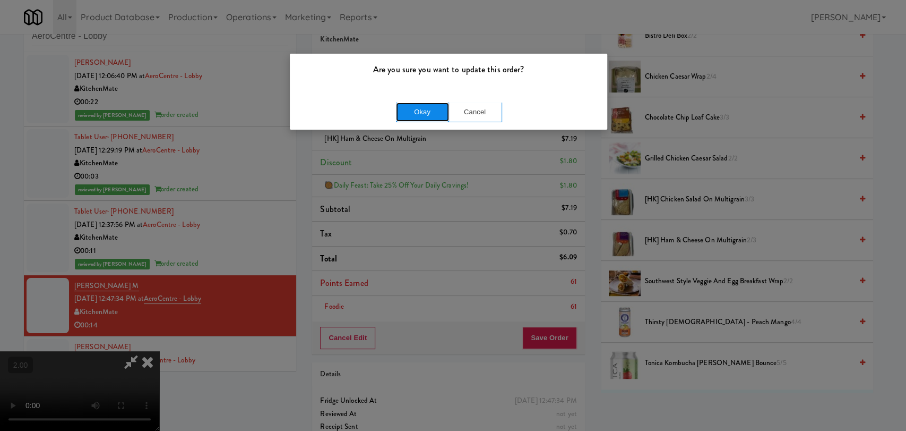
click at [416, 110] on button "Okay" at bounding box center [422, 111] width 53 height 19
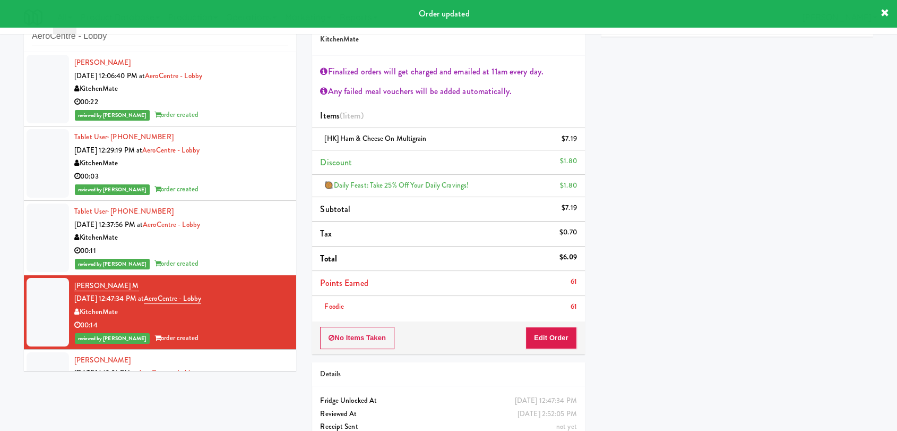
scroll to position [39, 0]
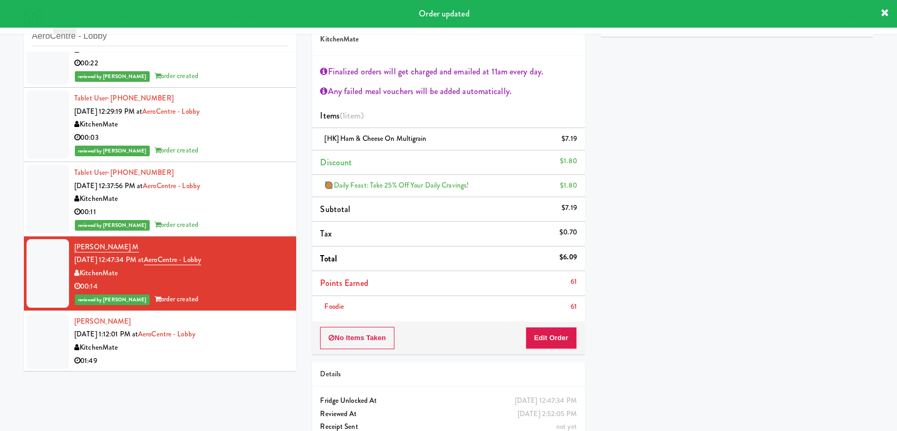
click at [263, 330] on div "[PERSON_NAME] [DATE] 1:12:01 PM at AeroCentre - Lobby KitchenMate 01:49" at bounding box center [181, 341] width 214 height 52
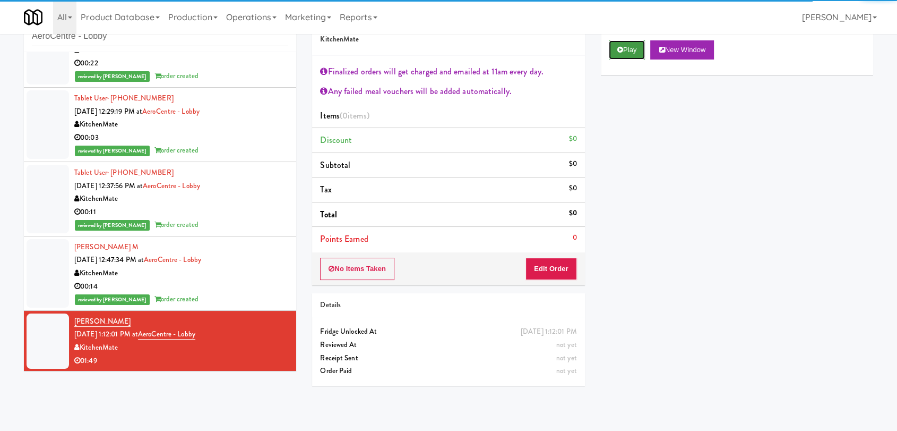
click at [621, 57] on button "Play" at bounding box center [627, 49] width 37 height 19
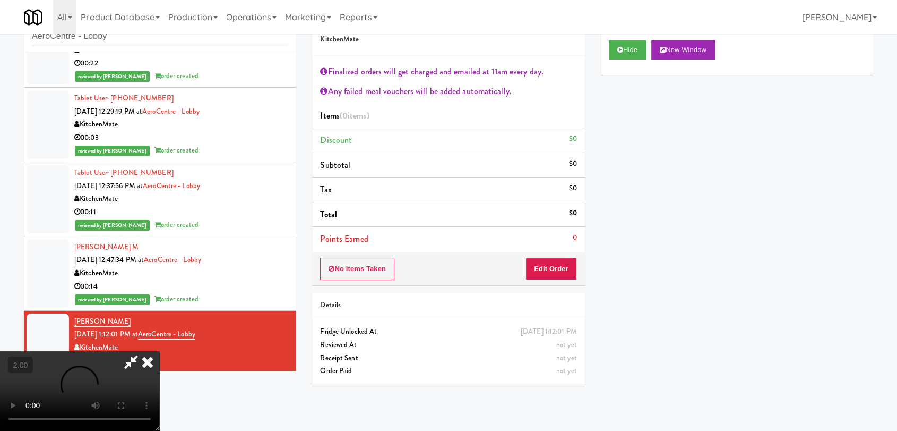
click at [159, 351] on video at bounding box center [79, 391] width 159 height 80
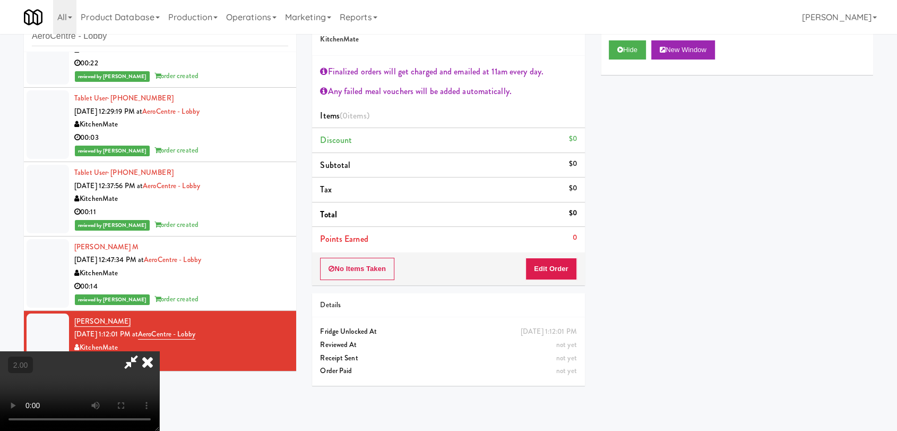
click at [159, 351] on video at bounding box center [79, 391] width 159 height 80
click at [546, 264] on button "Edit Order" at bounding box center [552, 269] width 52 height 22
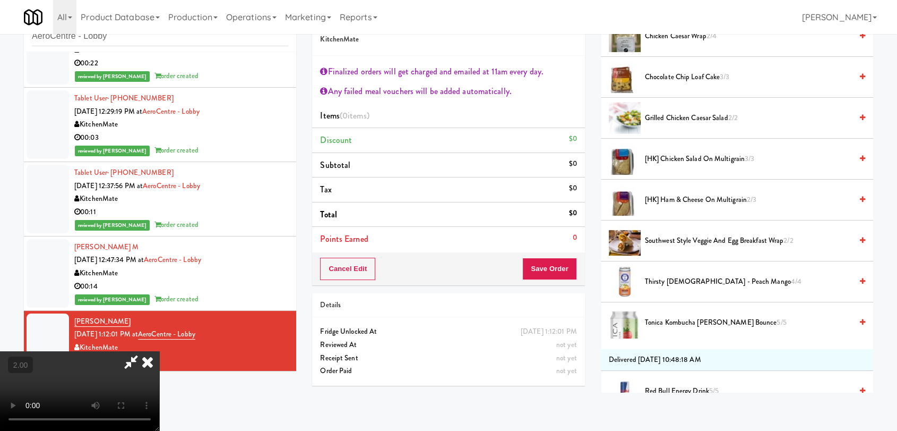
scroll to position [225, 0]
click at [716, 201] on span "[HK] Ham & Cheese on Multigrain 2/3" at bounding box center [748, 198] width 207 height 13
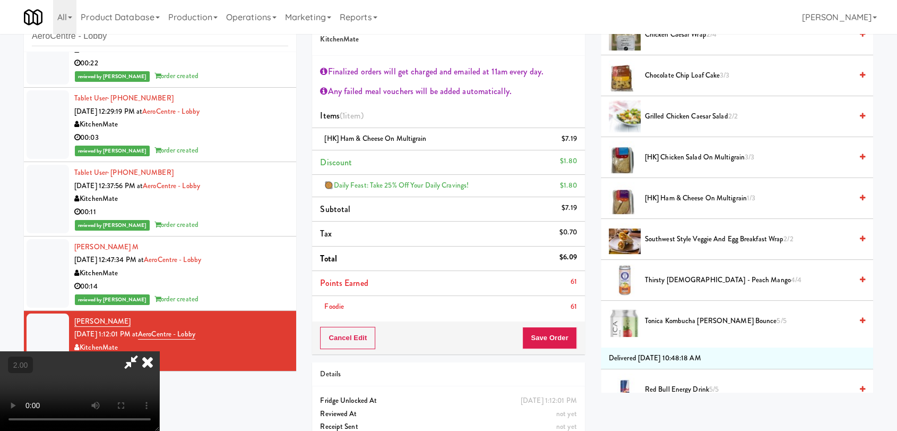
click at [159, 351] on video at bounding box center [79, 391] width 159 height 80
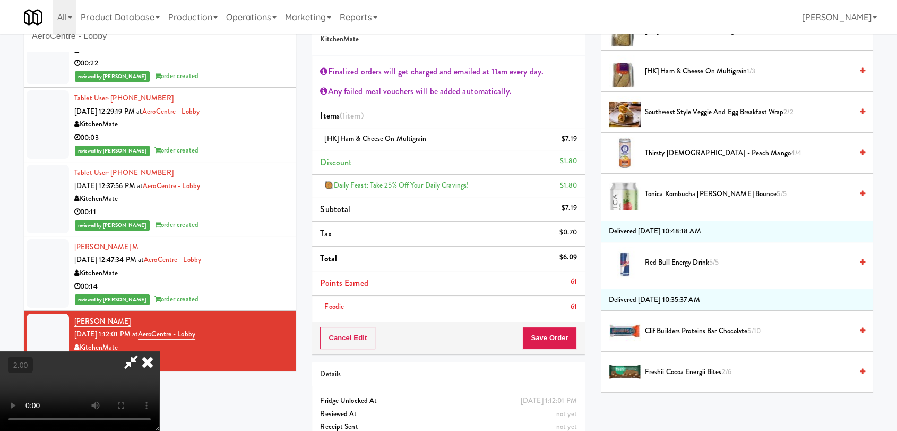
scroll to position [352, 0]
click at [686, 155] on span "Thirsty [DEMOGRAPHIC_DATA] - Peach Mango 4/4" at bounding box center [748, 152] width 207 height 13
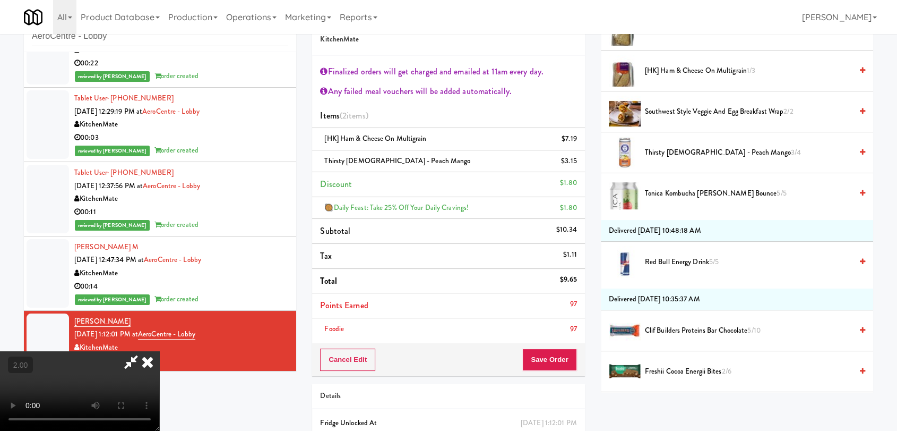
click at [159, 351] on video at bounding box center [79, 391] width 159 height 80
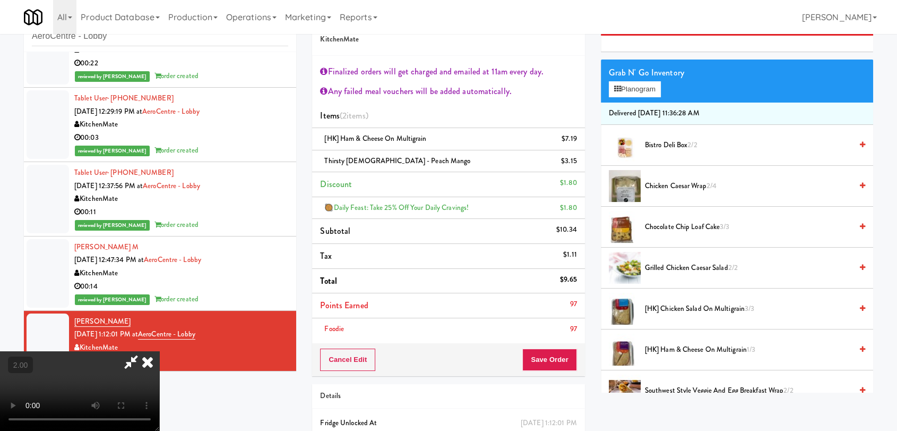
scroll to position [38, 0]
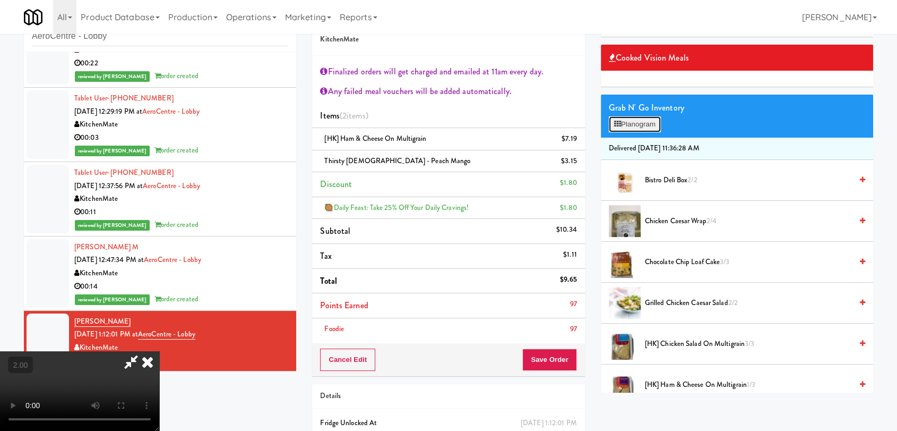
click at [644, 124] on button "Planogram" at bounding box center [635, 124] width 52 height 16
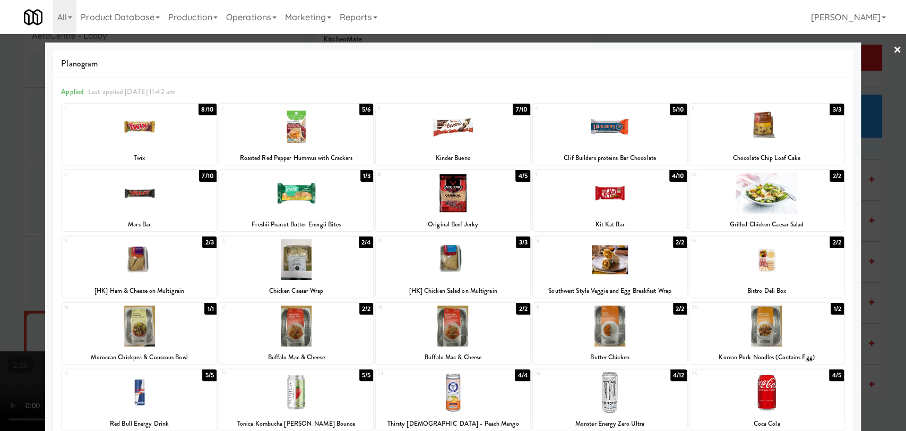
click at [292, 187] on div at bounding box center [296, 193] width 154 height 41
click at [35, 234] on div at bounding box center [453, 215] width 906 height 431
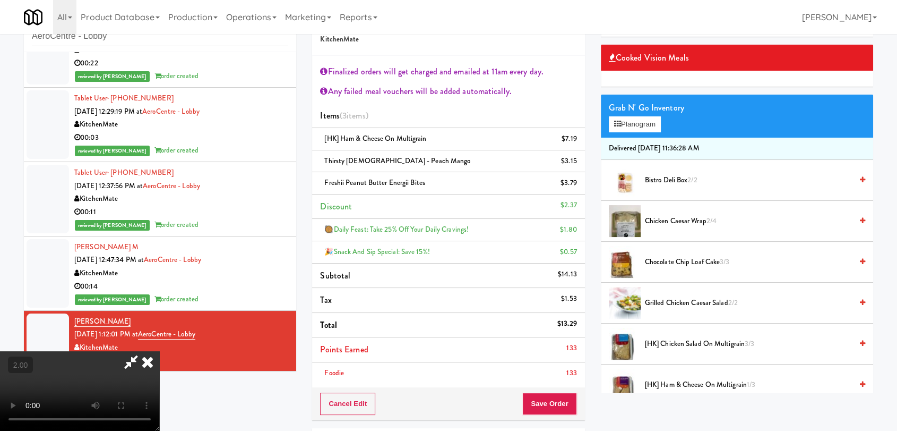
click at [159, 351] on video at bounding box center [79, 391] width 159 height 80
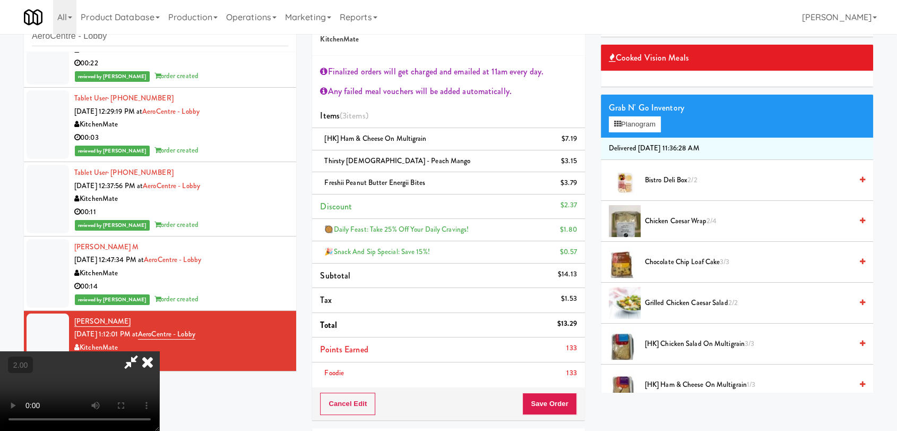
click at [159, 351] on video at bounding box center [79, 391] width 159 height 80
drag, startPoint x: 251, startPoint y: 228, endPoint x: 198, endPoint y: 242, distance: 54.2
click at [159, 351] on video at bounding box center [79, 391] width 159 height 80
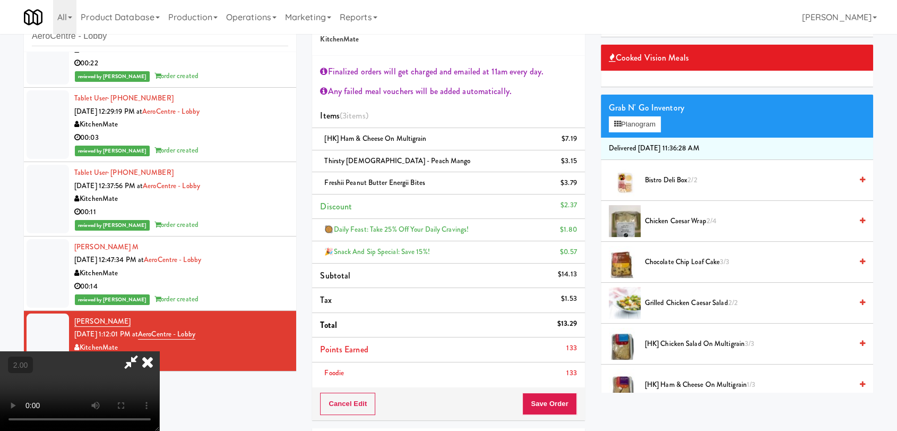
scroll to position [36, 0]
click at [159, 351] on video at bounding box center [79, 391] width 159 height 80
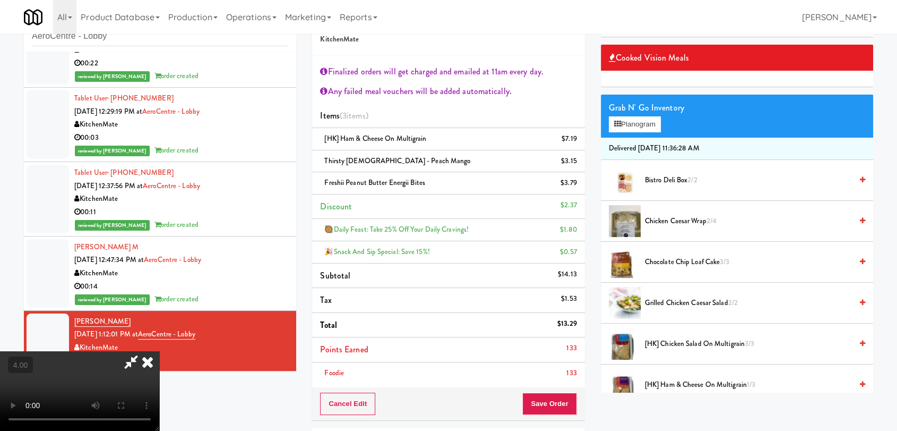
click at [159, 351] on video at bounding box center [79, 391] width 159 height 80
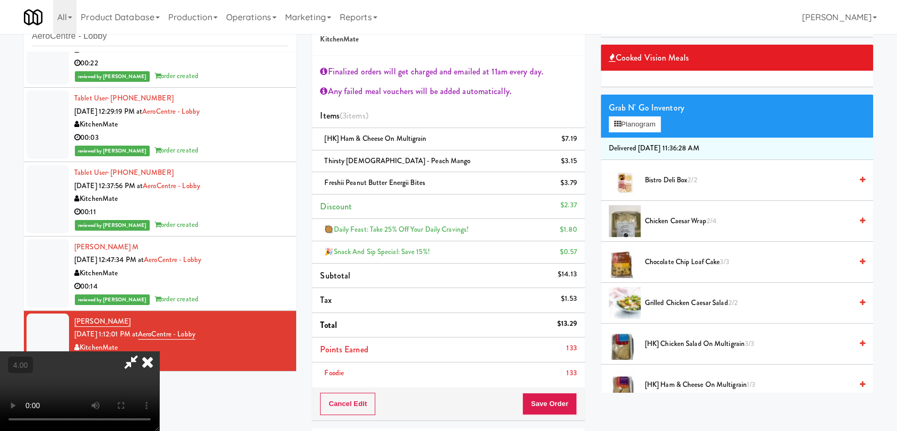
click at [159, 351] on video at bounding box center [79, 391] width 159 height 80
click at [622, 120] on button "Planogram" at bounding box center [635, 124] width 52 height 16
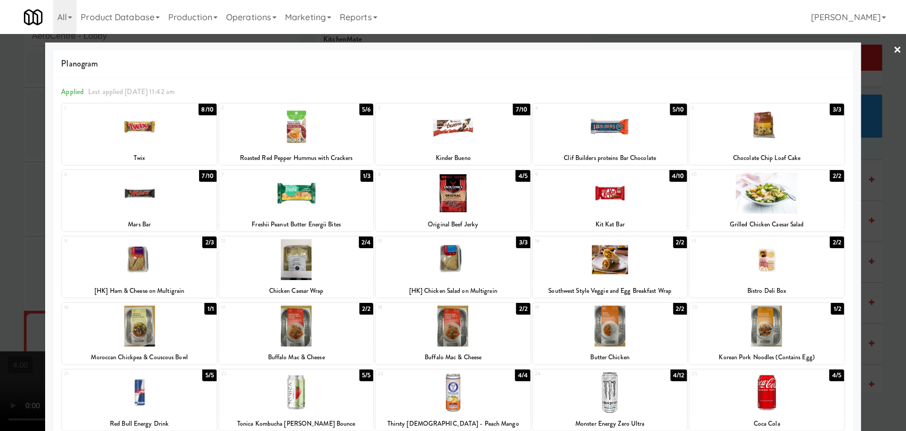
click at [132, 206] on div at bounding box center [139, 193] width 154 height 41
click at [32, 211] on div at bounding box center [453, 215] width 906 height 431
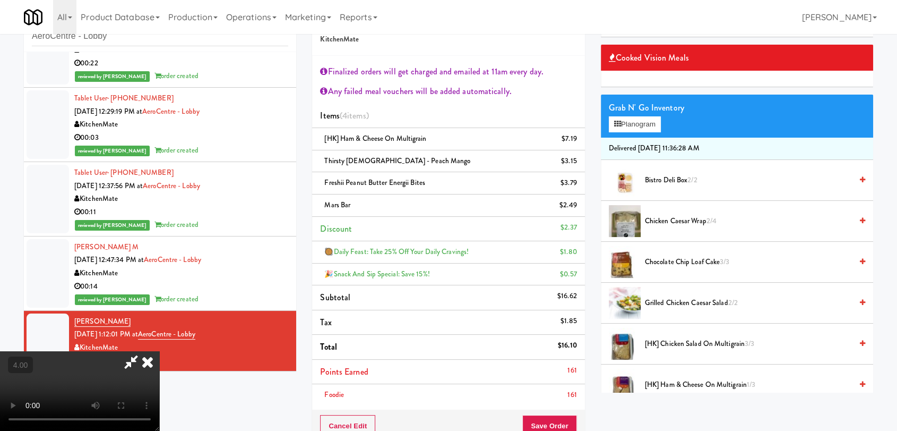
click at [159, 351] on video at bounding box center [79, 391] width 159 height 80
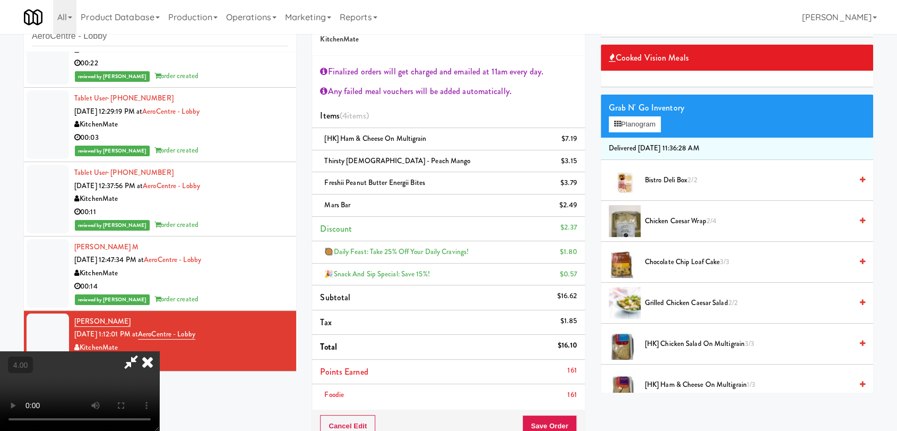
click at [159, 351] on video at bounding box center [79, 391] width 159 height 80
click at [644, 125] on button "Planogram" at bounding box center [635, 124] width 52 height 16
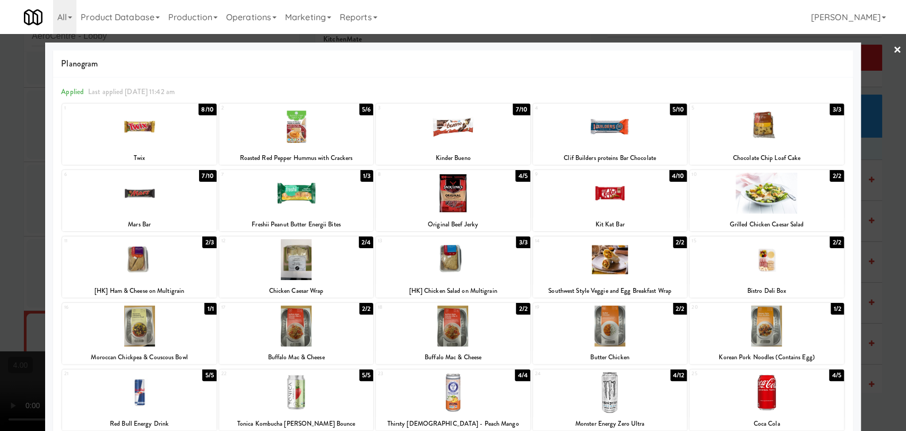
click at [606, 133] on div at bounding box center [610, 126] width 154 height 41
click at [23, 147] on div at bounding box center [453, 215] width 906 height 431
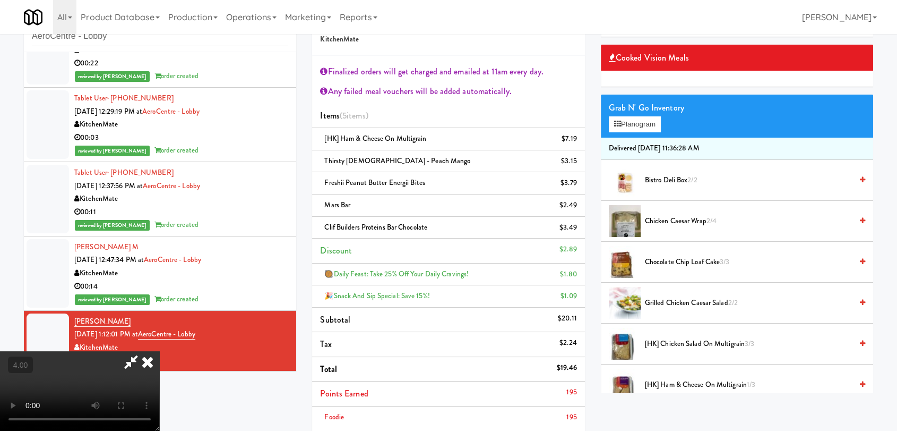
click at [159, 351] on icon at bounding box center [147, 361] width 23 height 21
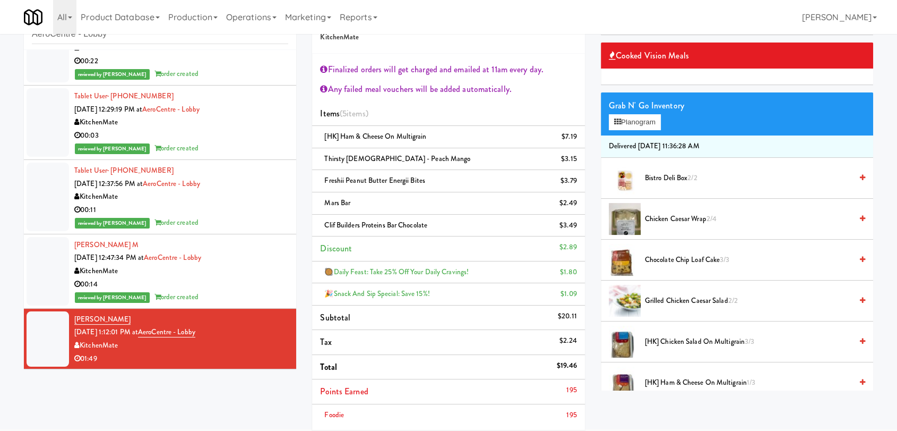
scroll to position [175, 0]
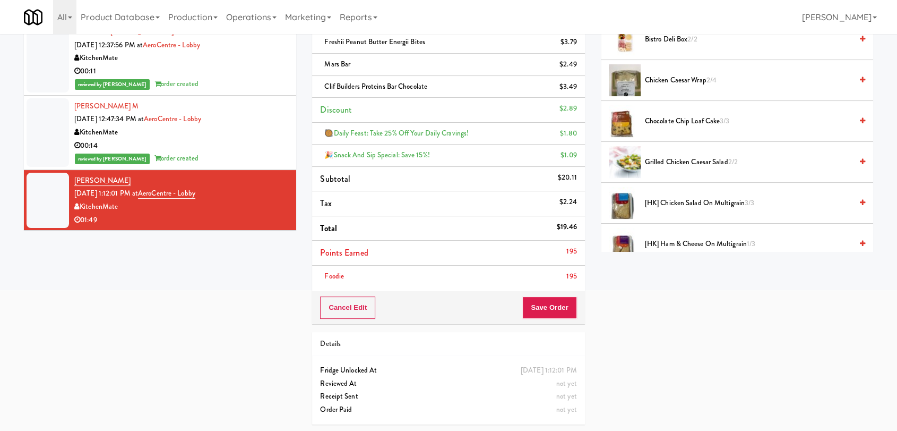
drag, startPoint x: 540, startPoint y: 318, endPoint x: 541, endPoint y: 300, distance: 18.1
click at [541, 300] on div "Cancel Edit Save Order" at bounding box center [448, 307] width 272 height 33
click at [541, 300] on button "Save Order" at bounding box center [550, 307] width 54 height 22
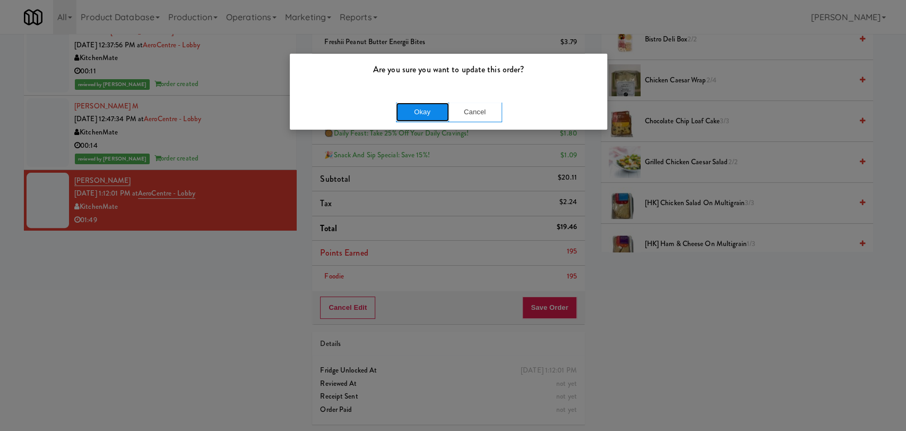
click at [433, 112] on button "Okay" at bounding box center [422, 111] width 53 height 19
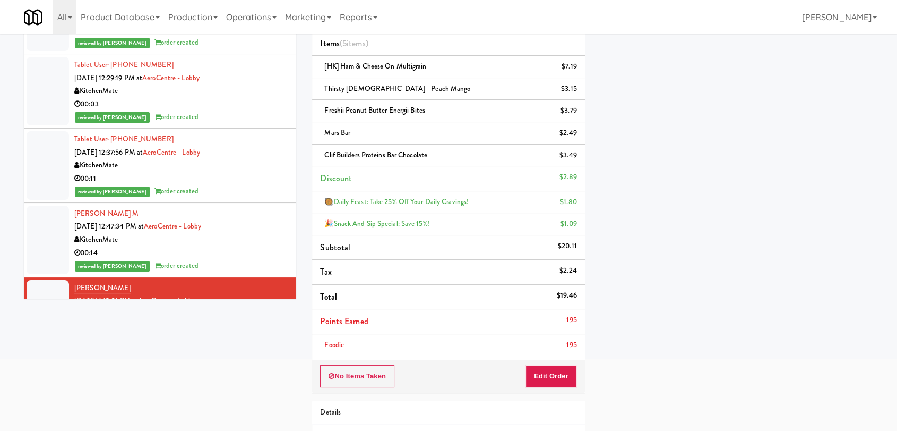
scroll to position [0, 0]
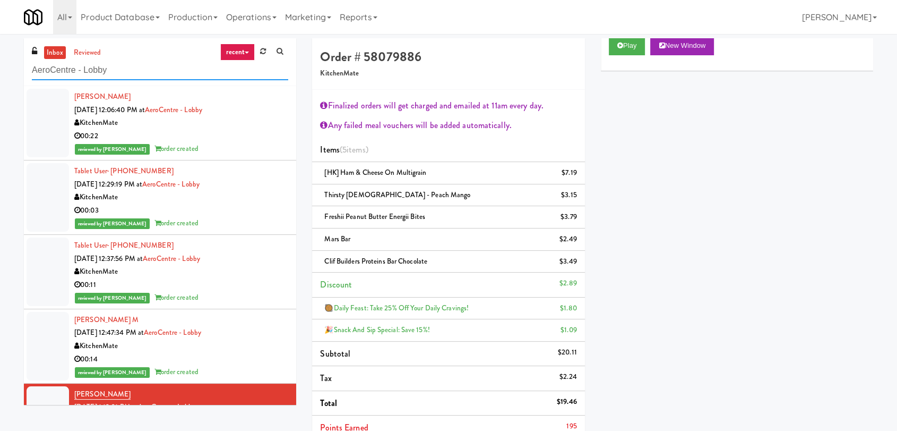
drag, startPoint x: 166, startPoint y: 76, endPoint x: 0, endPoint y: 91, distance: 166.4
click at [0, 91] on div "inbox reviewed recent all unclear take inventory issue suspicious failed recent…" at bounding box center [448, 322] width 897 height 569
paste input "IKEA [GEOGRAPHIC_DATA]"
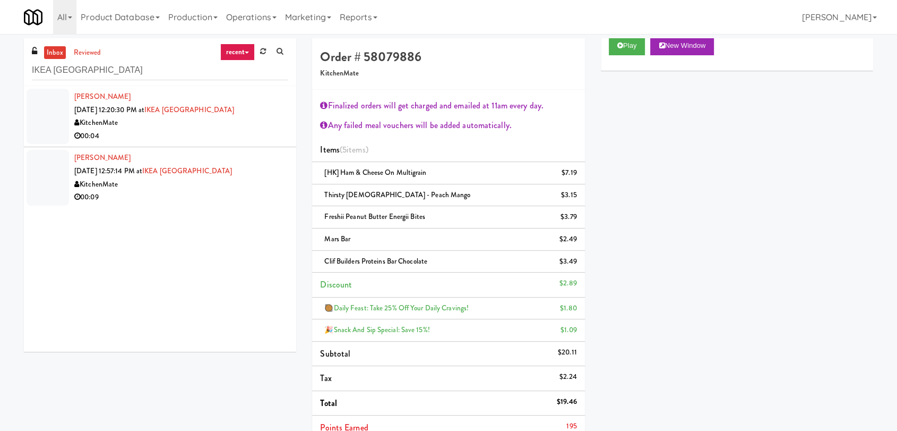
click at [195, 130] on div "00:04" at bounding box center [181, 136] width 214 height 13
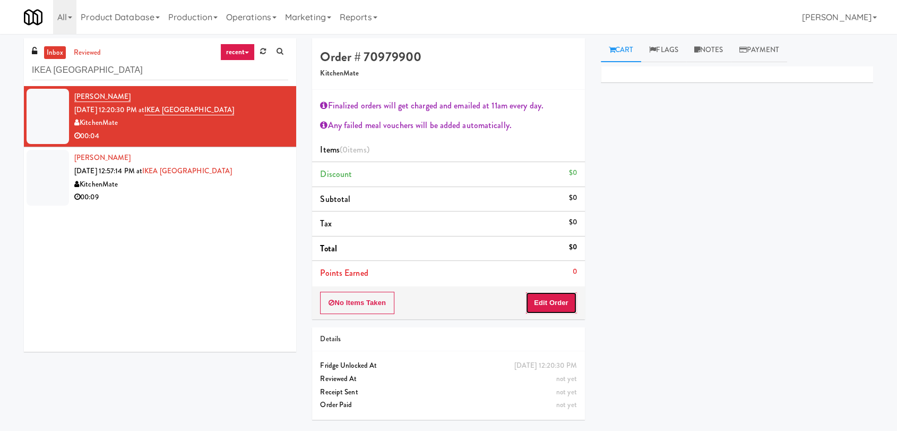
click at [562, 306] on button "Edit Order" at bounding box center [552, 303] width 52 height 22
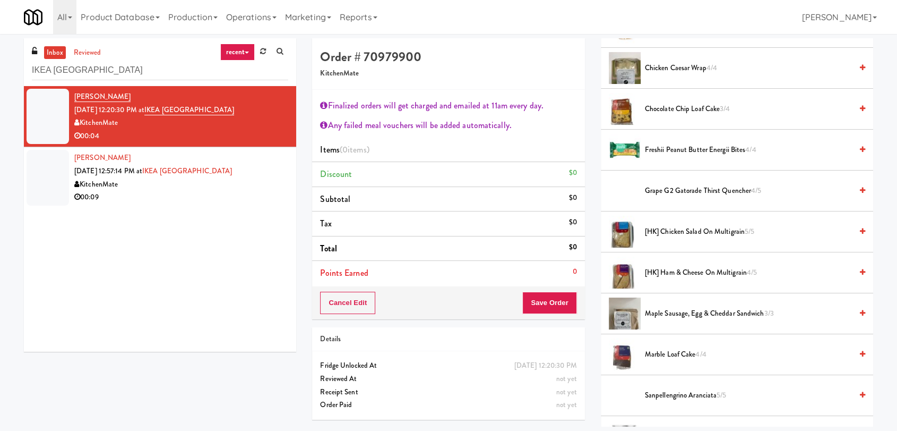
scroll to position [204, 0]
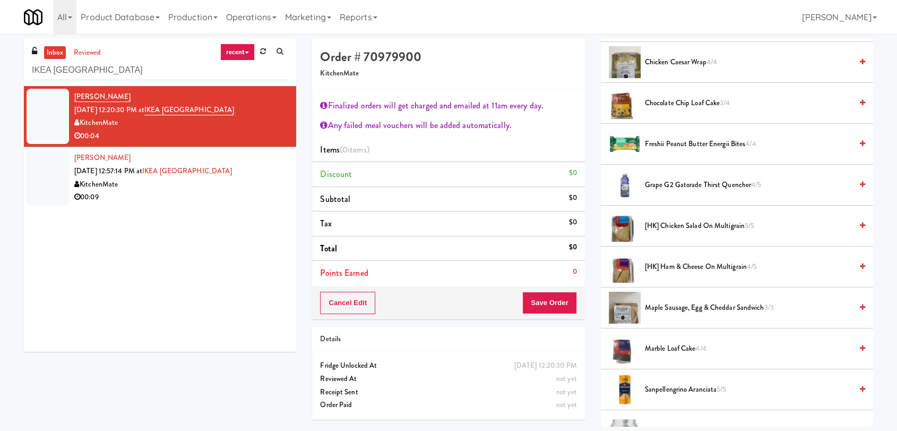
click at [705, 269] on span "[HK] Ham & Cheese on Multigrain 4/5" at bounding box center [748, 266] width 207 height 13
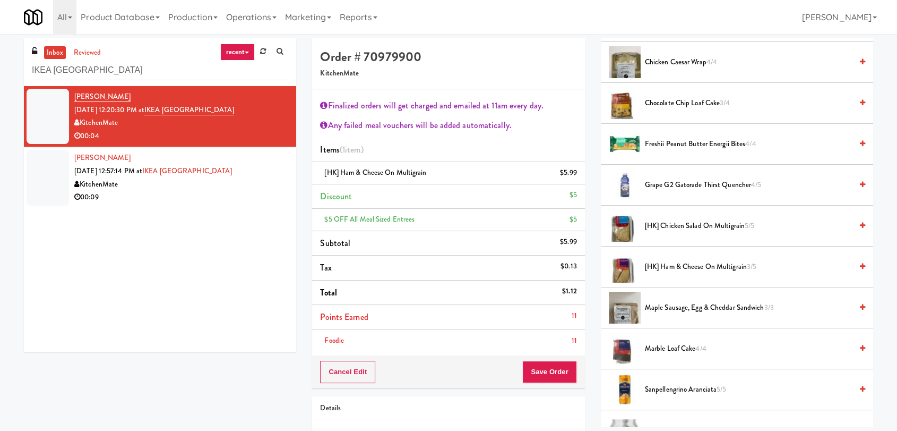
click at [544, 326] on li "Points Earned 11" at bounding box center [448, 317] width 272 height 25
click at [557, 375] on button "Save Order" at bounding box center [550, 372] width 54 height 22
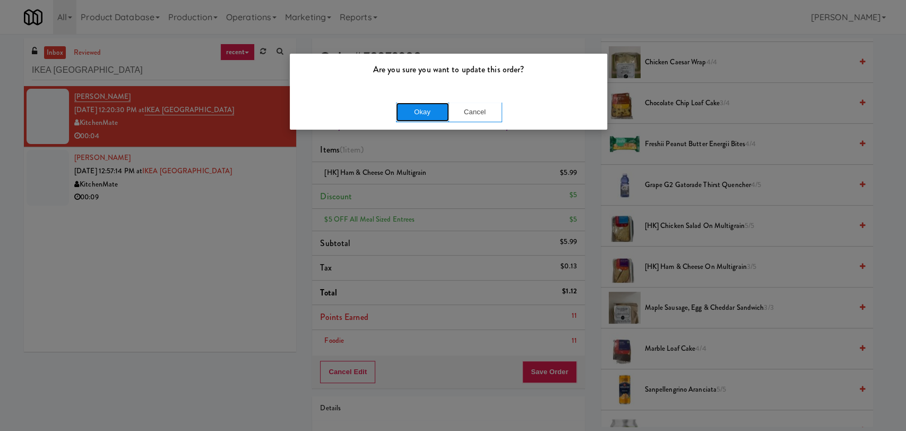
click at [432, 112] on button "Okay" at bounding box center [422, 111] width 53 height 19
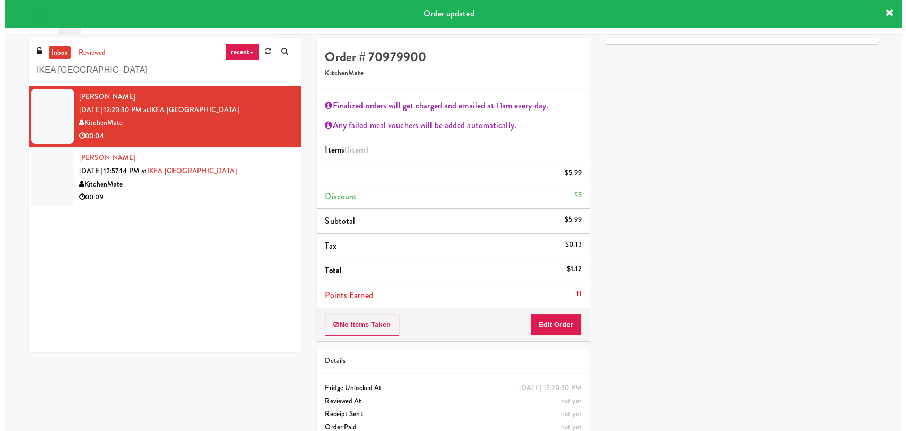
scroll to position [38, 0]
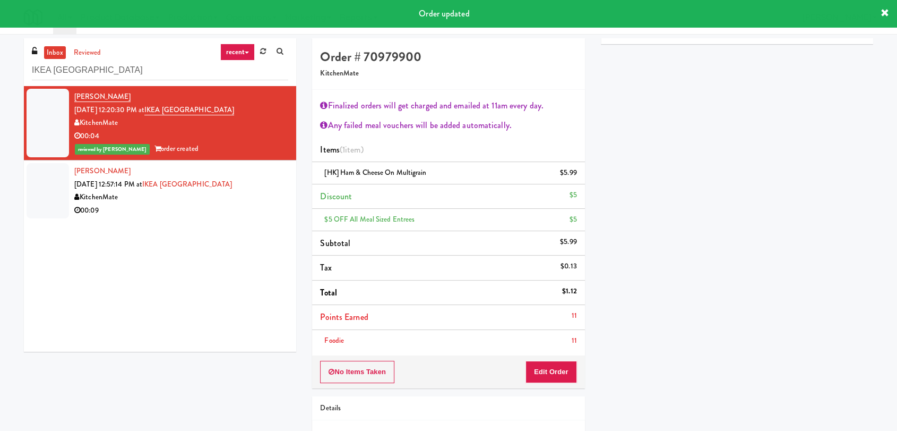
click at [258, 197] on div "KitchenMate" at bounding box center [181, 197] width 214 height 13
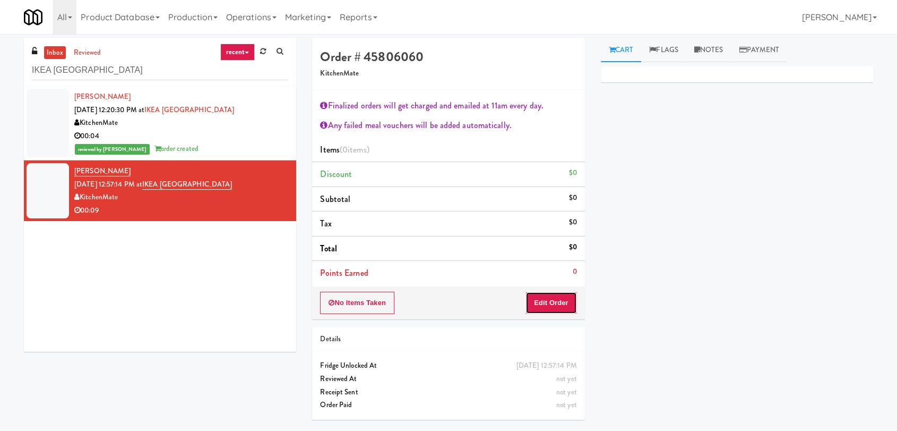
click at [552, 303] on button "Edit Order" at bounding box center [552, 303] width 52 height 22
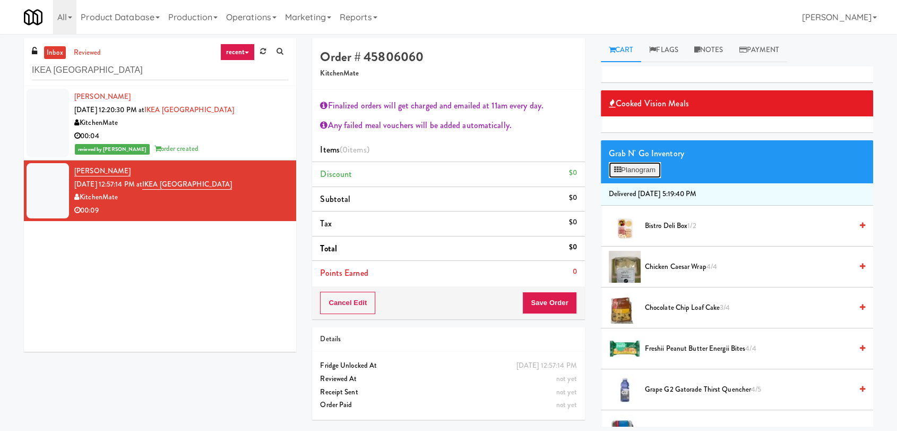
click at [639, 172] on button "Planogram" at bounding box center [635, 170] width 52 height 16
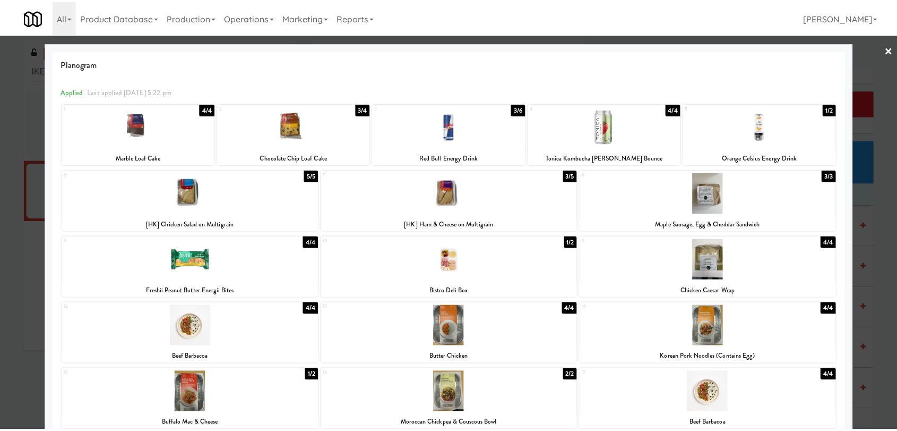
scroll to position [157, 0]
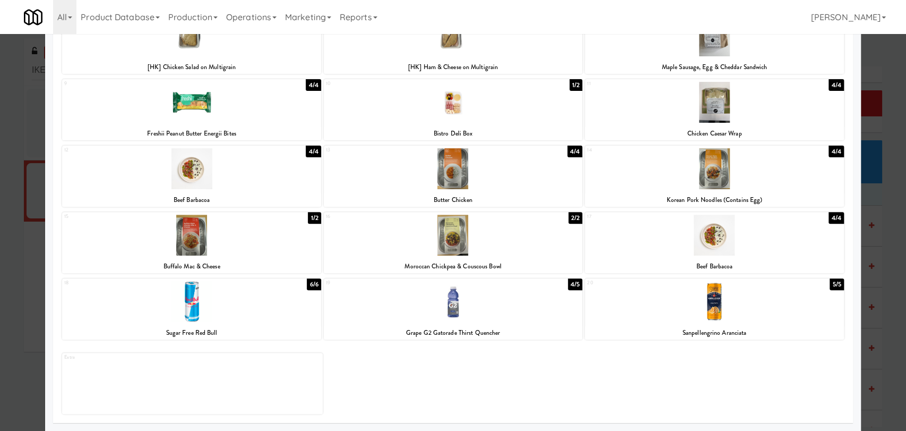
click at [538, 306] on div at bounding box center [453, 301] width 259 height 41
click at [0, 370] on div at bounding box center [453, 215] width 906 height 431
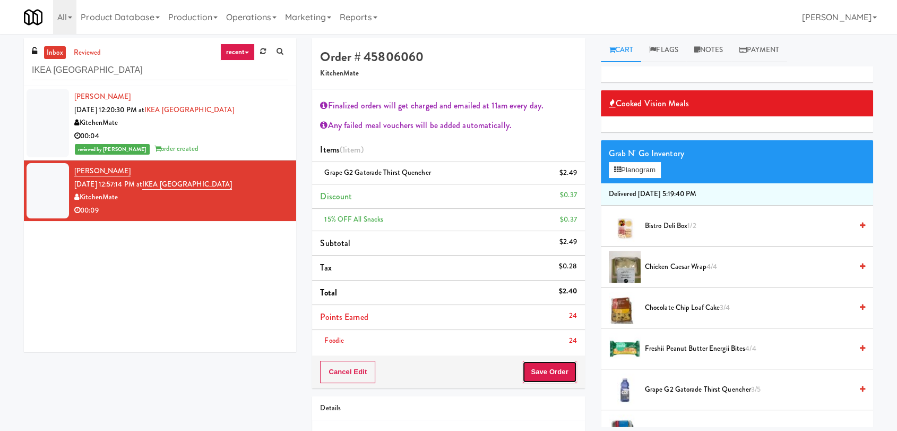
click at [560, 373] on button "Save Order" at bounding box center [550, 372] width 54 height 22
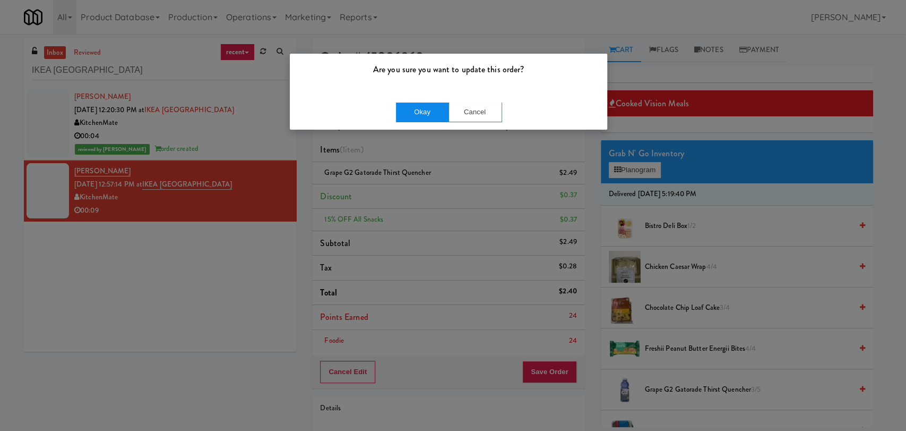
drag, startPoint x: 417, startPoint y: 100, endPoint x: 418, endPoint y: 110, distance: 10.1
click at [418, 110] on div "Okay Cancel" at bounding box center [449, 112] width 318 height 36
click at [418, 110] on button "Okay" at bounding box center [422, 111] width 53 height 19
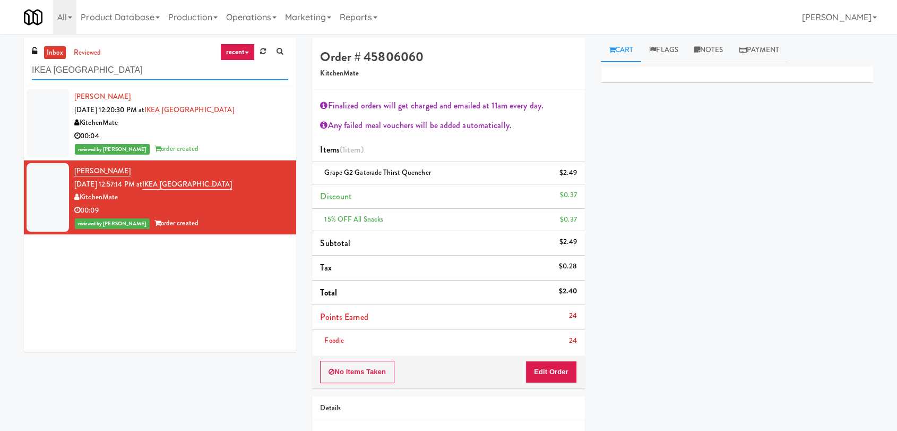
drag, startPoint x: 170, startPoint y: 66, endPoint x: 14, endPoint y: 77, distance: 157.1
click at [14, 77] on div "inbox reviewed recent all unclear take inventory issue suspicious failed recent…" at bounding box center [448, 267] width 897 height 458
paste input "[STREET_ADDRESS][PERSON_NAME]"
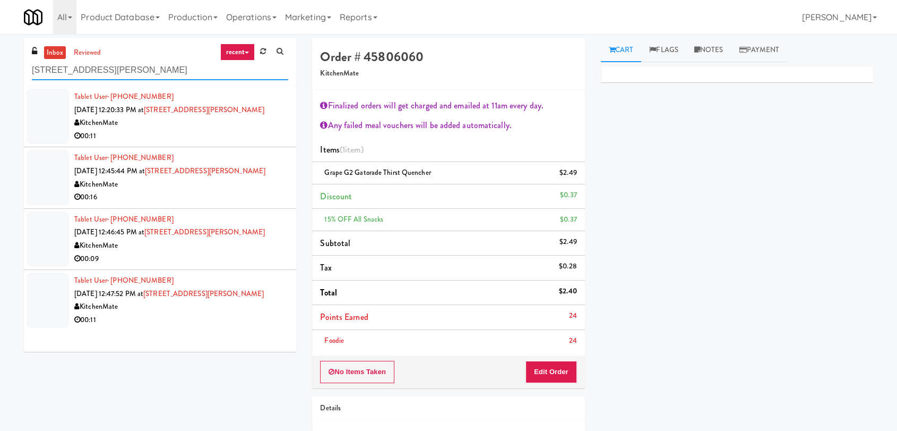
type input "[STREET_ADDRESS][PERSON_NAME]"
click at [249, 115] on div "Tablet User · (905) 609-1915 [DATE] 12:20:33 PM at [STREET_ADDRESS][GEOGRAPHIC_…" at bounding box center [181, 116] width 214 height 52
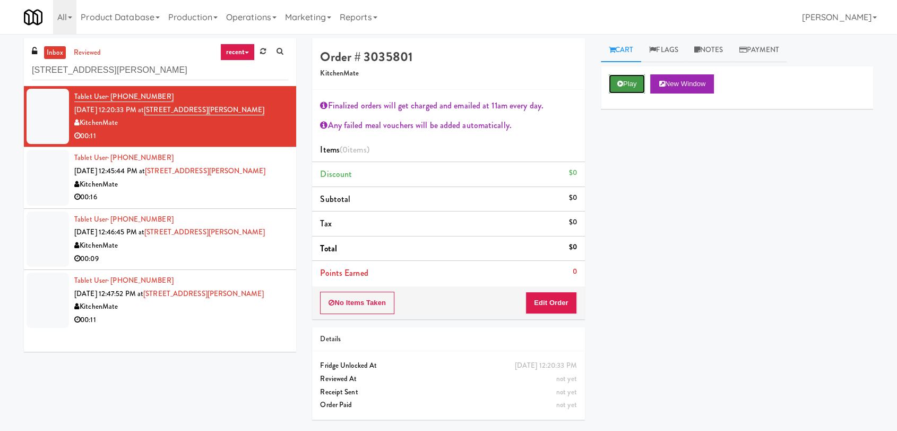
click at [631, 90] on button "Play" at bounding box center [627, 83] width 37 height 19
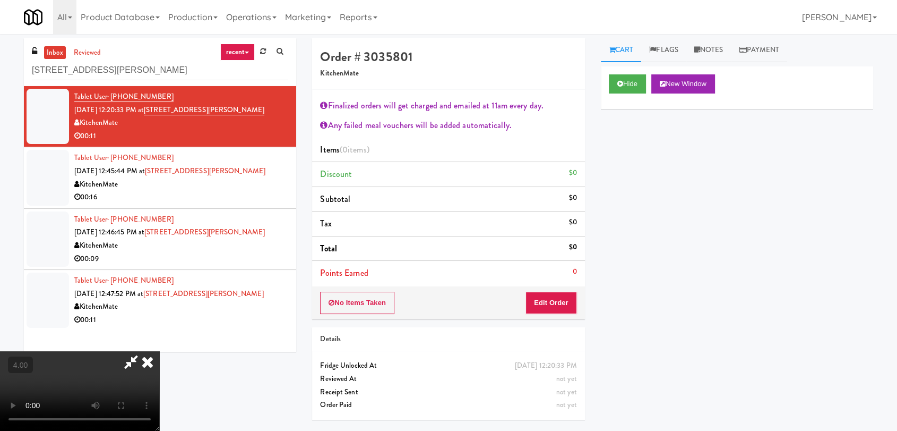
click at [159, 351] on video at bounding box center [79, 391] width 159 height 80
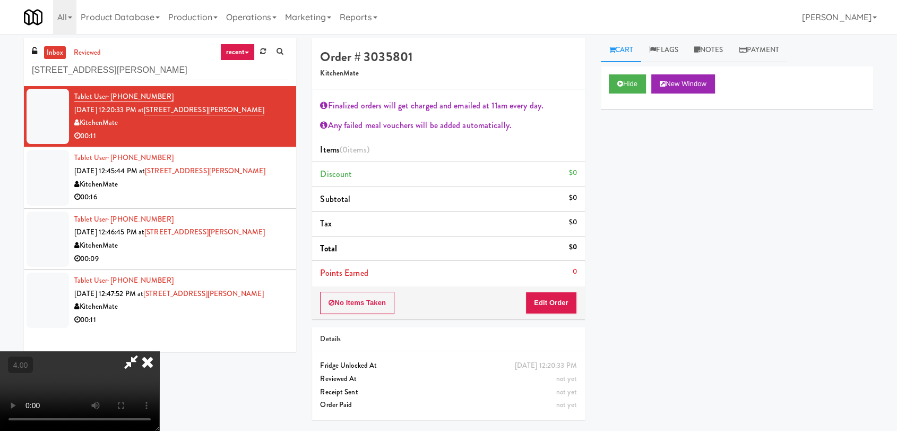
click at [159, 351] on video at bounding box center [79, 391] width 159 height 80
click at [550, 304] on button "Edit Order" at bounding box center [552, 303] width 52 height 22
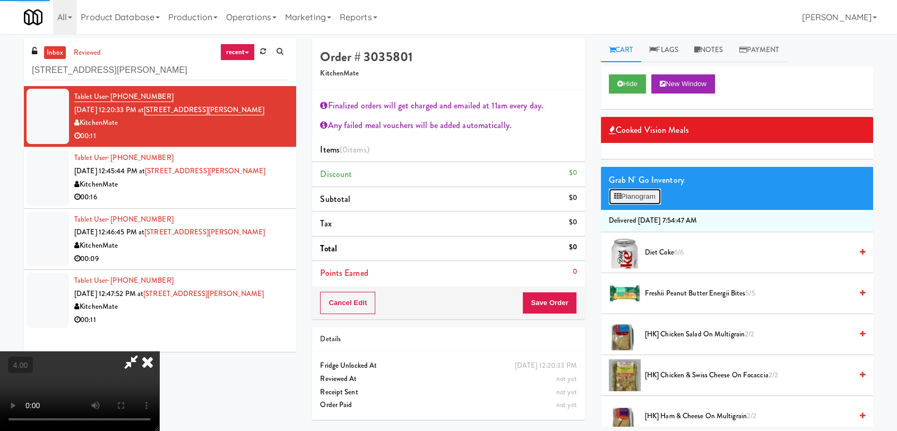
click at [640, 194] on button "Planogram" at bounding box center [635, 197] width 52 height 16
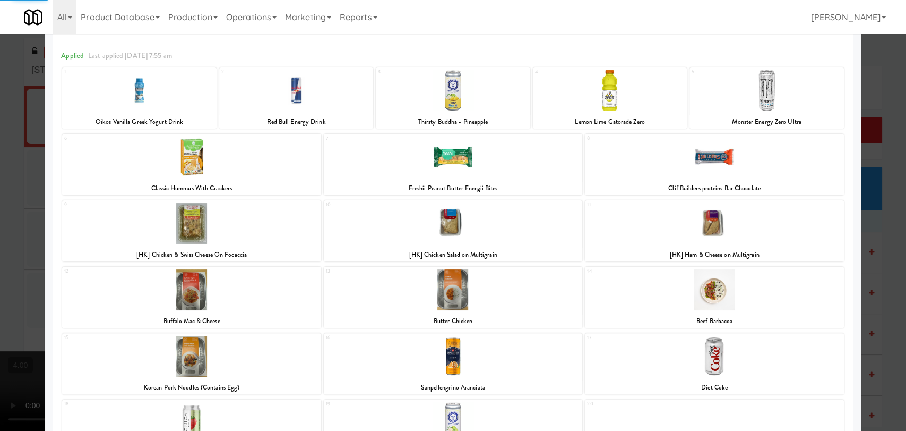
scroll to position [157, 0]
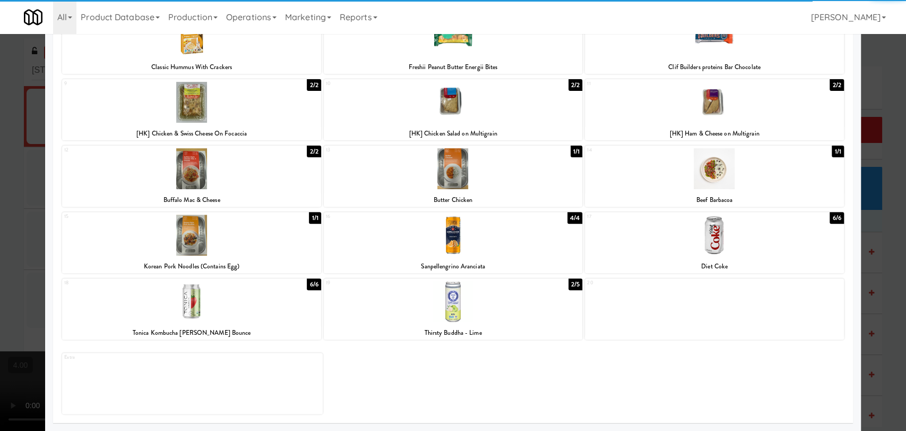
click at [464, 242] on div at bounding box center [453, 235] width 259 height 41
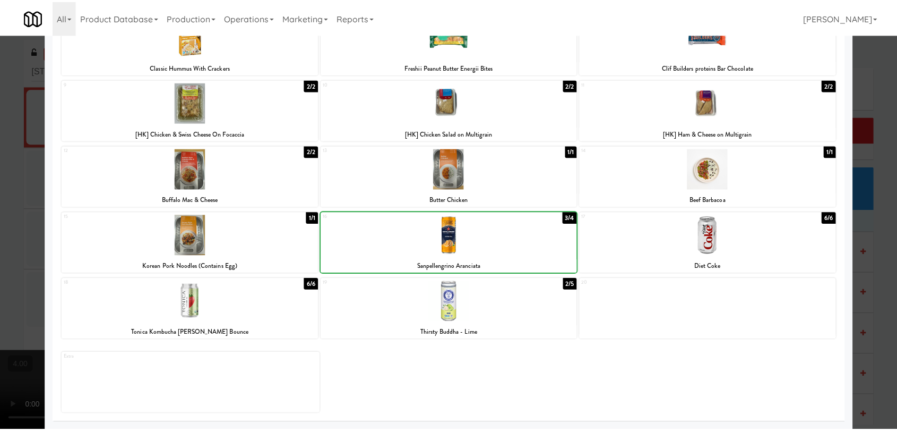
scroll to position [0, 0]
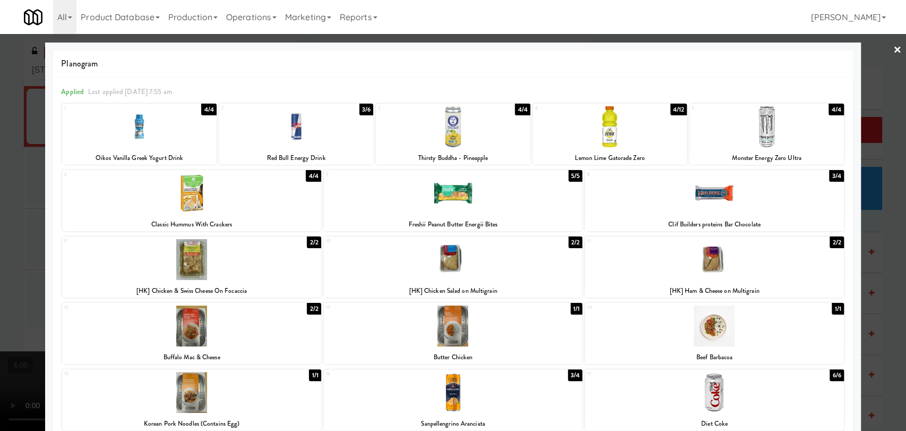
click at [482, 267] on div at bounding box center [453, 259] width 259 height 41
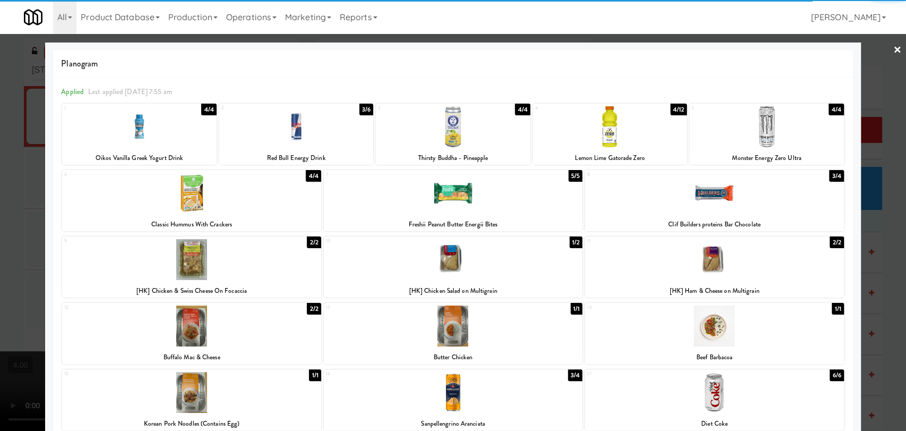
click at [0, 192] on div at bounding box center [453, 215] width 906 height 431
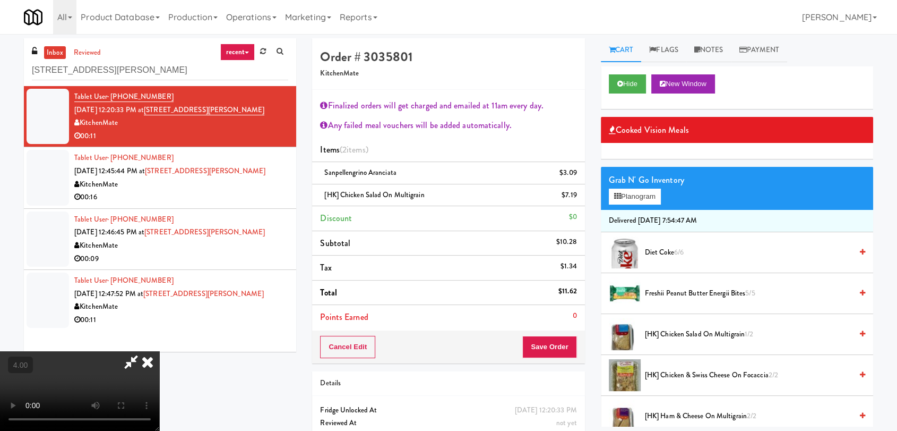
click at [143, 351] on icon at bounding box center [131, 361] width 24 height 21
click at [551, 348] on button "Save Order" at bounding box center [550, 347] width 54 height 22
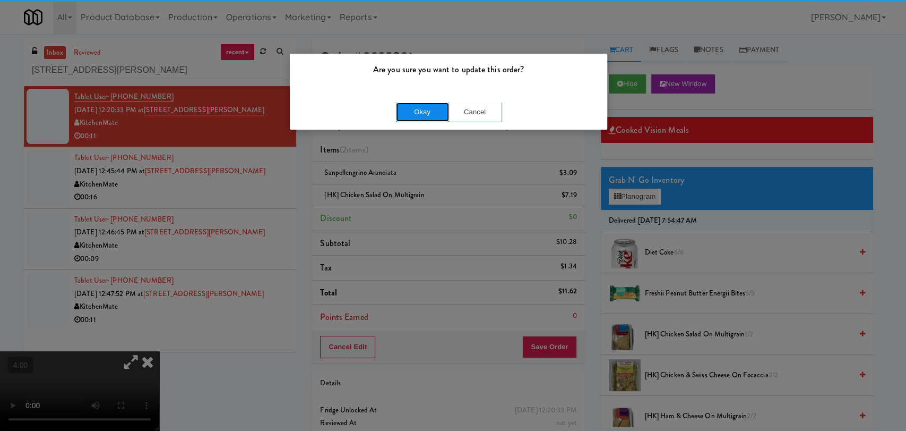
click at [407, 109] on button "Okay" at bounding box center [422, 111] width 53 height 19
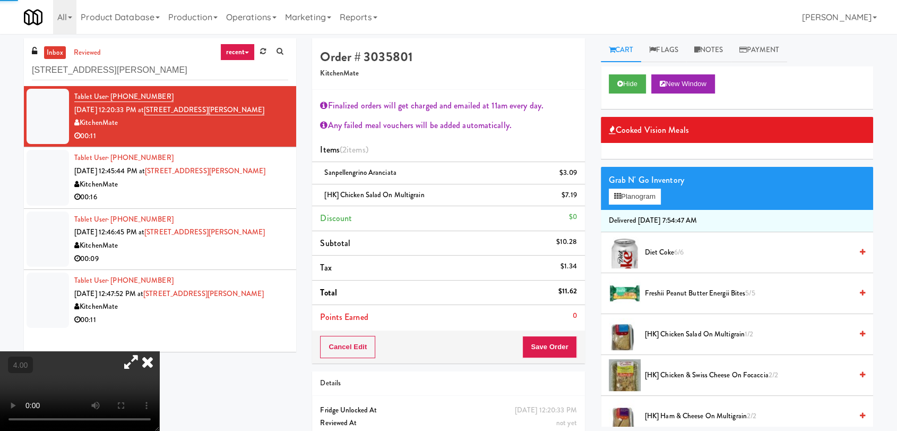
click at [159, 351] on icon at bounding box center [147, 361] width 23 height 21
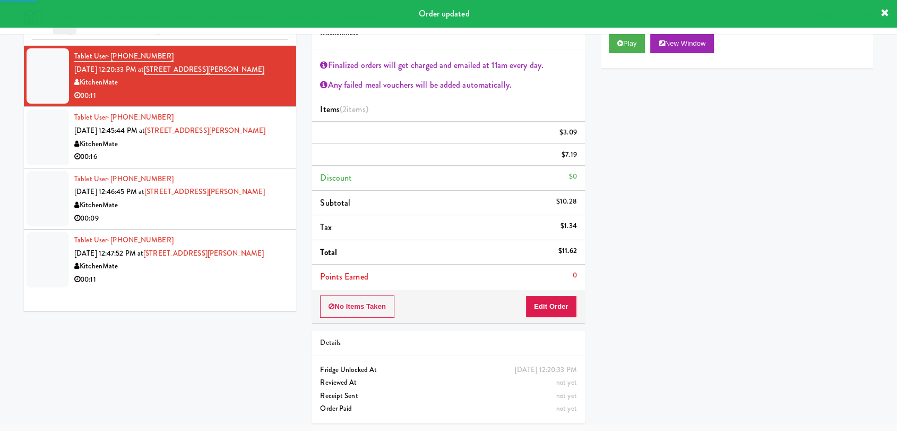
click at [237, 155] on div "00:16" at bounding box center [181, 156] width 214 height 13
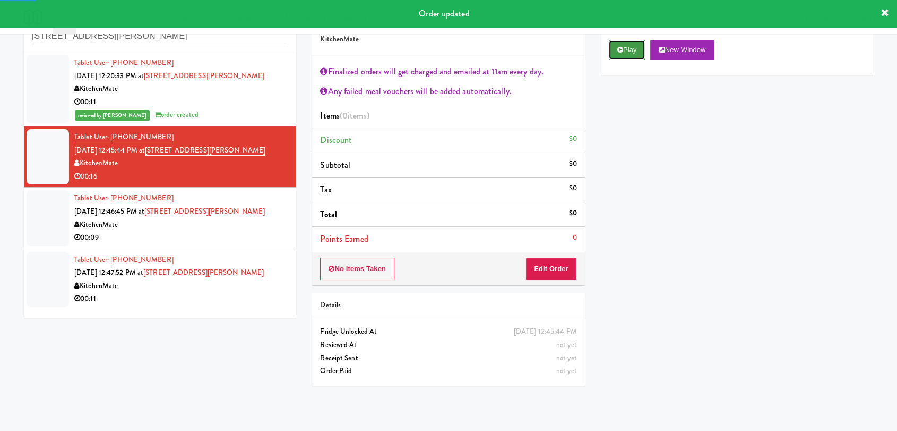
click at [619, 57] on button "Play" at bounding box center [627, 49] width 37 height 19
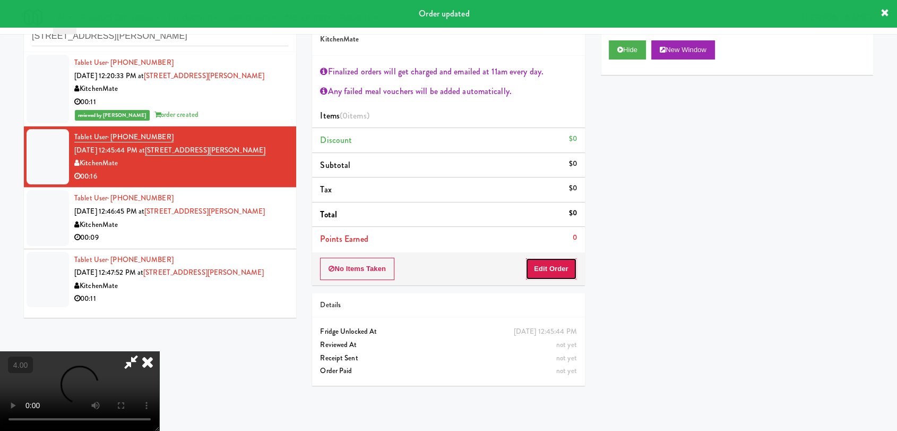
drag, startPoint x: 553, startPoint y: 269, endPoint x: 444, endPoint y: 159, distance: 155.1
click at [552, 269] on button "Edit Order" at bounding box center [552, 269] width 52 height 22
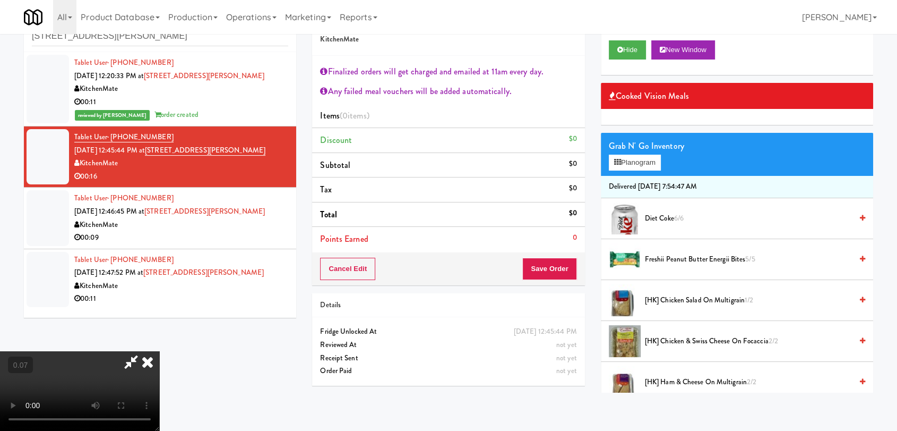
scroll to position [0, 0]
click at [159, 351] on video at bounding box center [79, 391] width 159 height 80
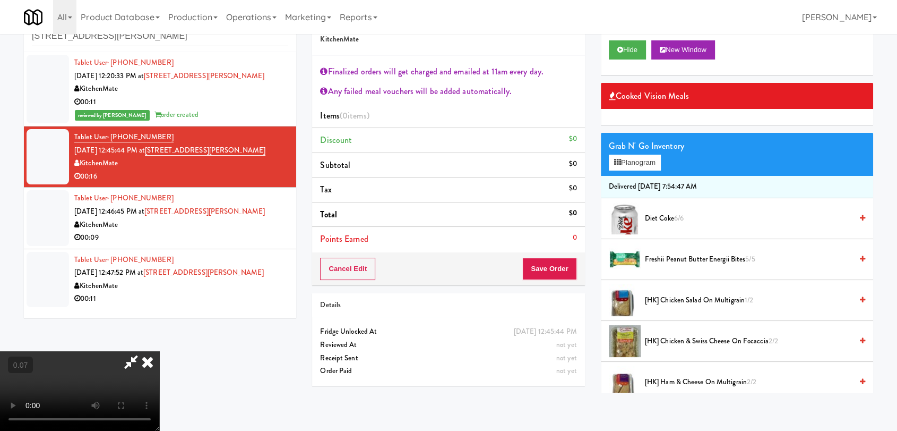
click at [695, 340] on span "[HK] Chicken & Swiss Cheese On Focaccia 2/2" at bounding box center [748, 341] width 207 height 13
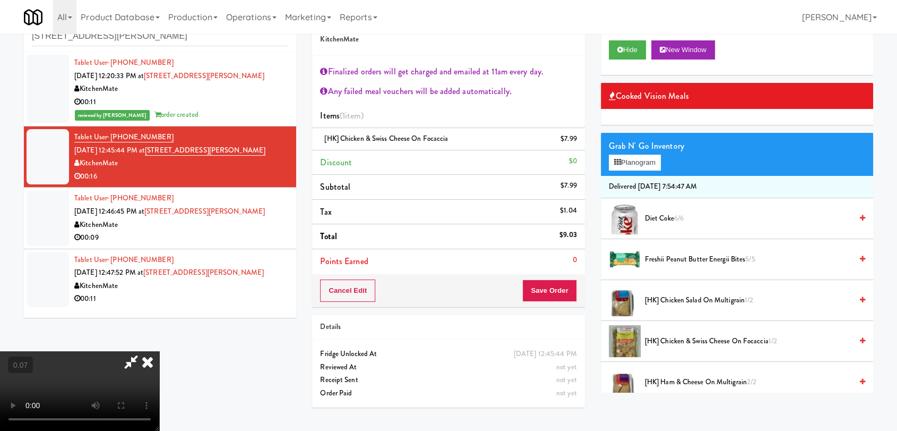
click at [672, 258] on span "Freshii Peanut Butter Energii Bites 5/5" at bounding box center [748, 259] width 207 height 13
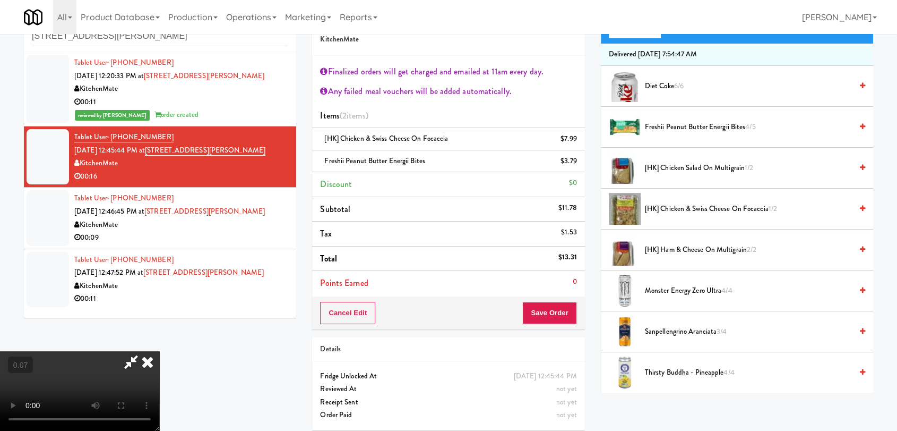
scroll to position [295, 0]
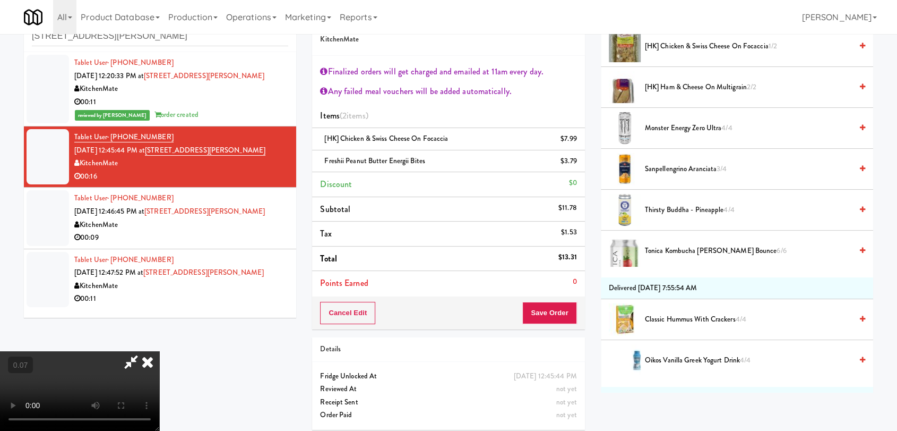
click at [663, 213] on span "Thirsty Buddha - Pineapple 4/4" at bounding box center [748, 209] width 207 height 13
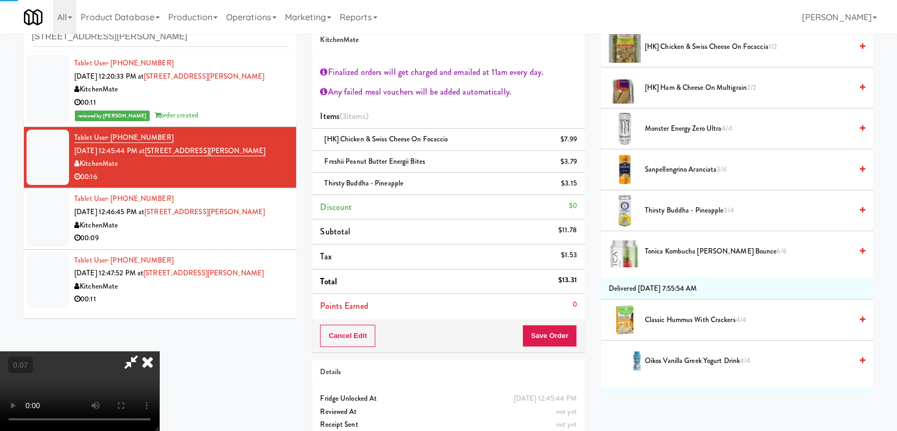
scroll to position [0, 0]
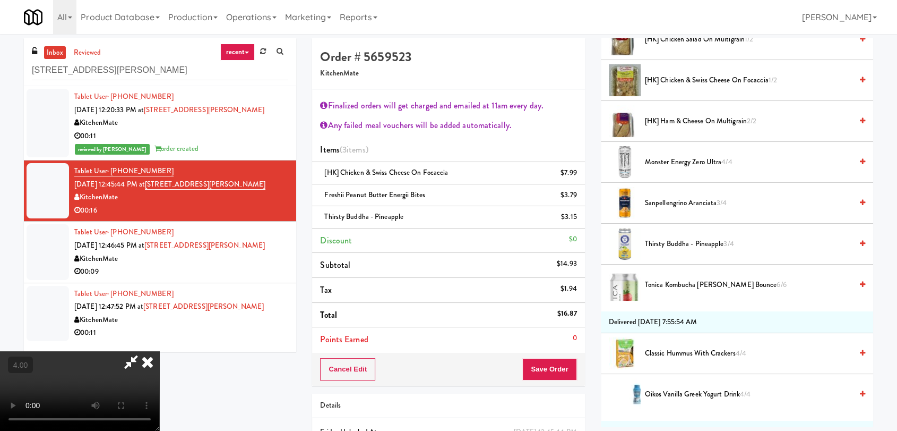
click at [159, 351] on icon at bounding box center [147, 361] width 23 height 21
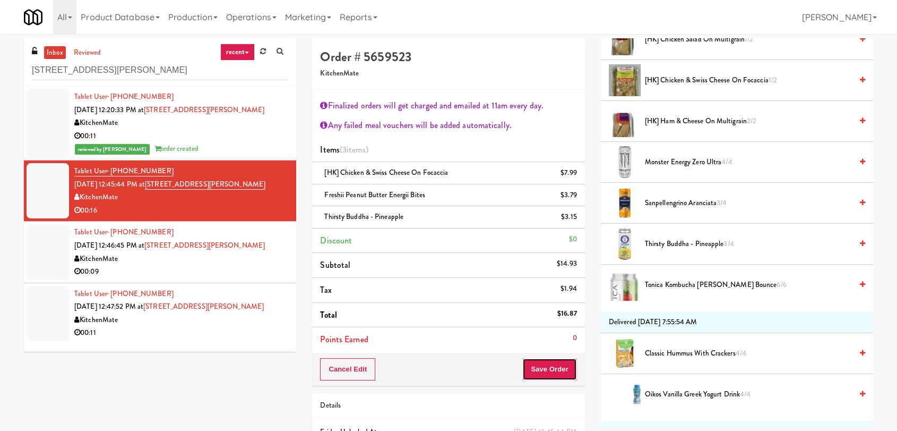
click at [540, 364] on button "Save Order" at bounding box center [550, 369] width 54 height 22
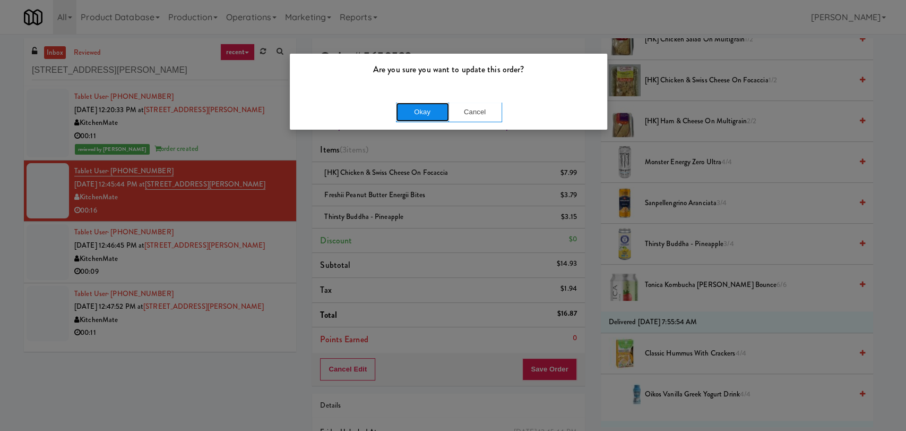
click at [420, 118] on button "Okay" at bounding box center [422, 111] width 53 height 19
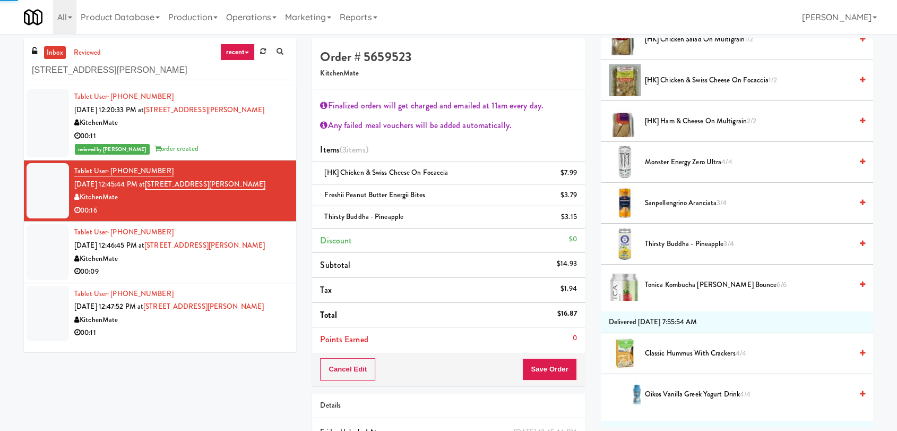
click at [228, 265] on div "00:09" at bounding box center [181, 271] width 214 height 13
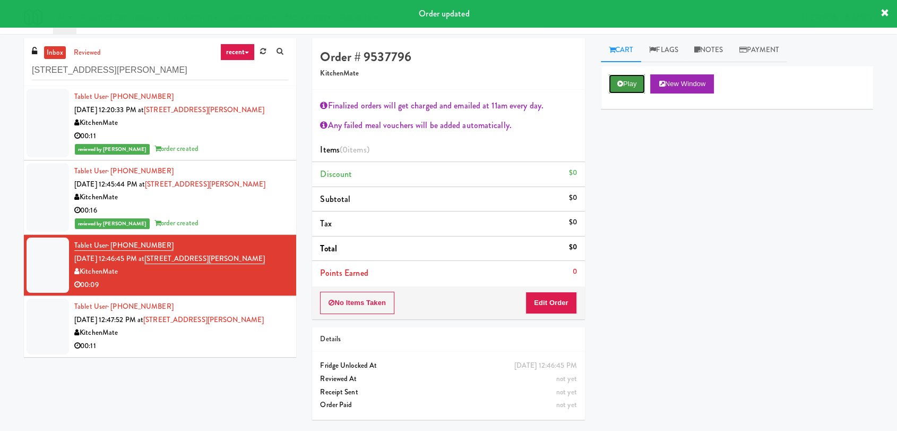
click at [630, 87] on button "Play" at bounding box center [627, 83] width 37 height 19
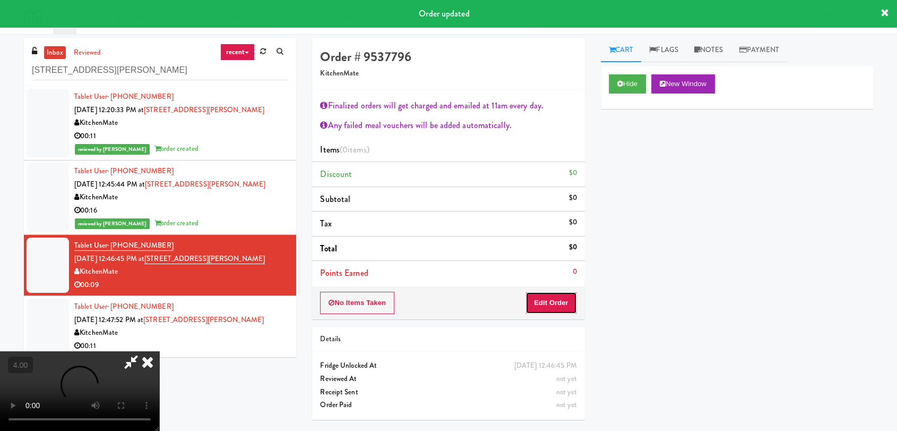
click at [567, 306] on button "Edit Order" at bounding box center [552, 303] width 52 height 22
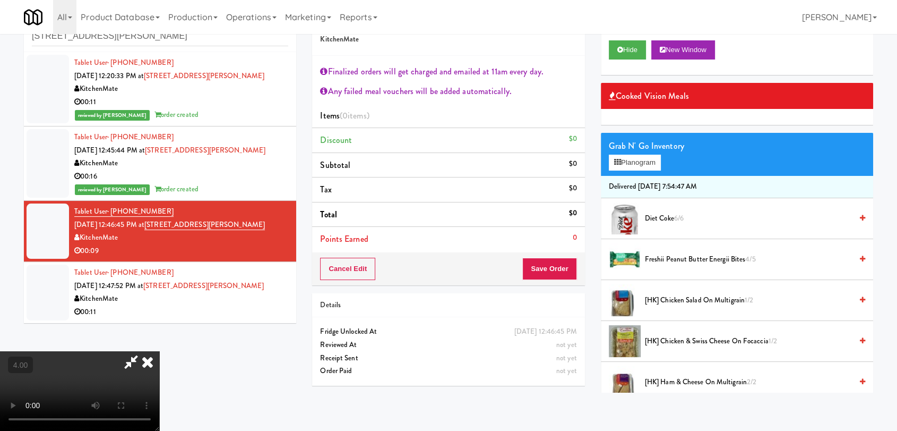
scroll to position [22, 0]
click at [159, 351] on video at bounding box center [79, 391] width 159 height 80
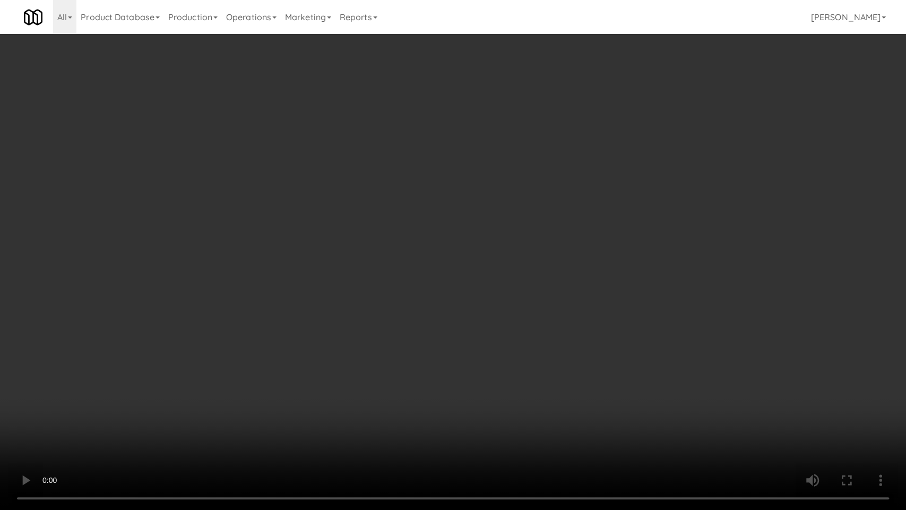
click at [332, 379] on video at bounding box center [453, 255] width 906 height 510
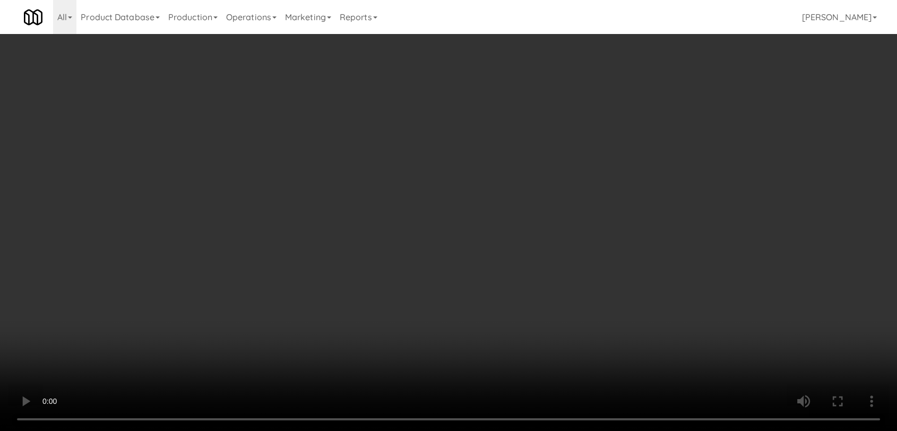
scroll to position [118, 0]
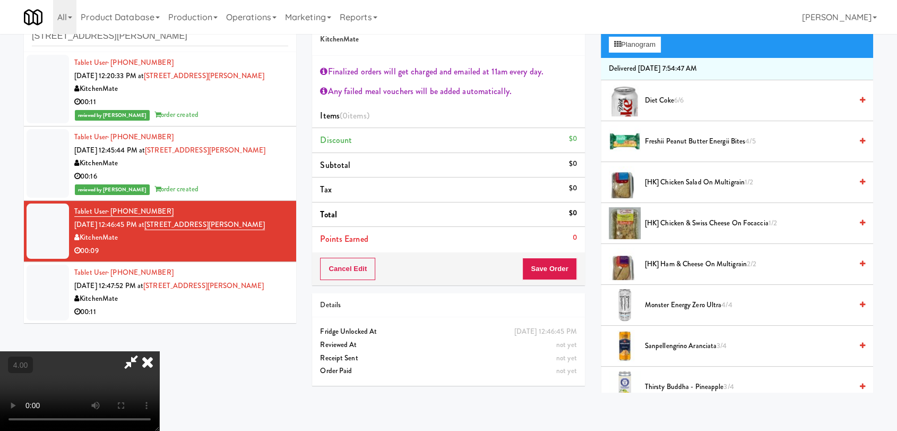
click at [715, 272] on li "[HK] Ham & Cheese on Multigrain 2/2" at bounding box center [737, 264] width 272 height 41
click at [692, 268] on span "[HK] Ham & Cheese on Multigrain 2/2" at bounding box center [748, 264] width 207 height 13
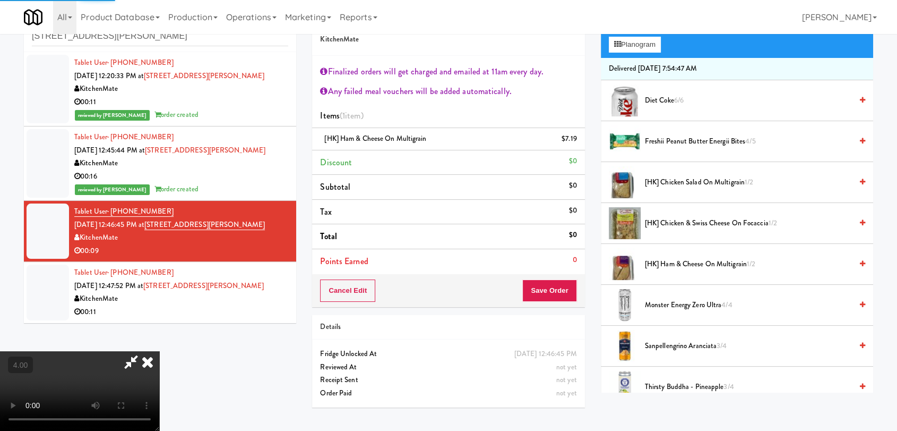
click at [159, 351] on video at bounding box center [79, 391] width 159 height 80
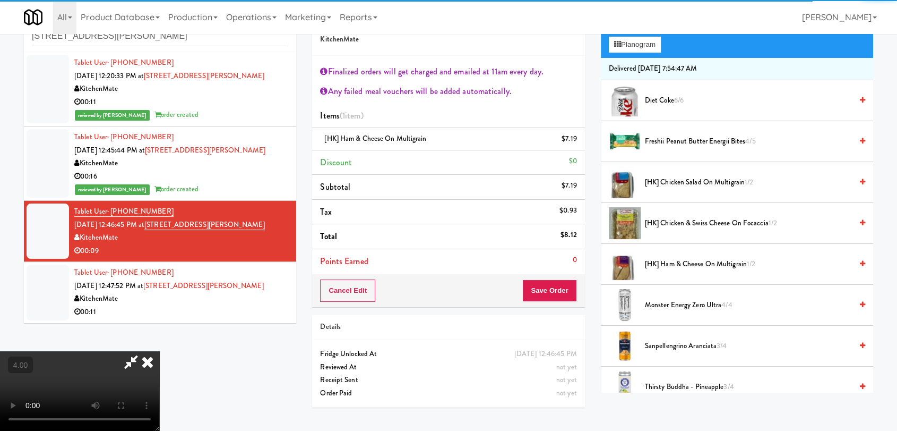
click at [159, 351] on video at bounding box center [79, 391] width 159 height 80
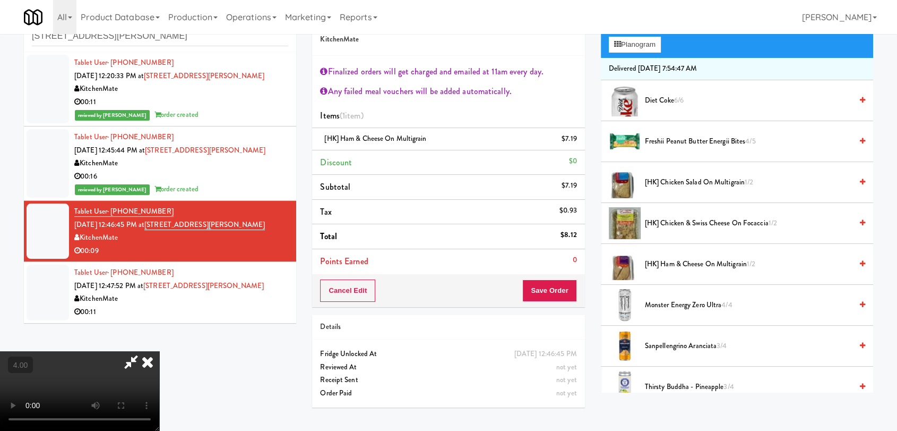
click at [159, 351] on video at bounding box center [79, 391] width 159 height 80
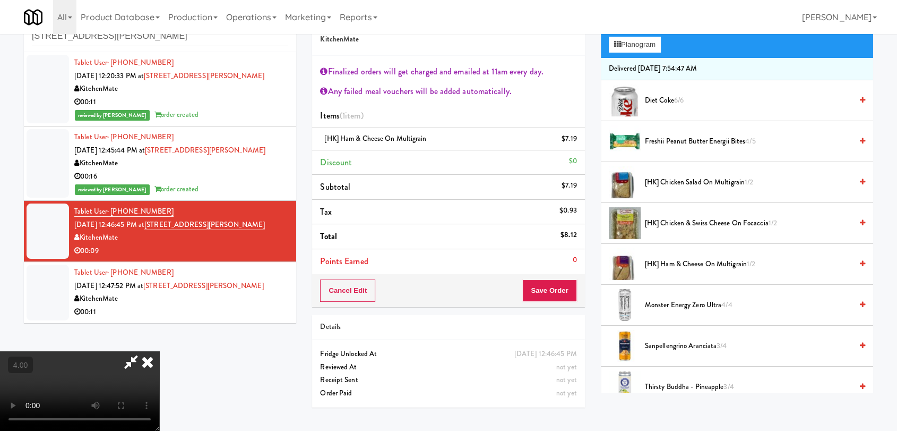
click at [159, 351] on video at bounding box center [79, 391] width 159 height 80
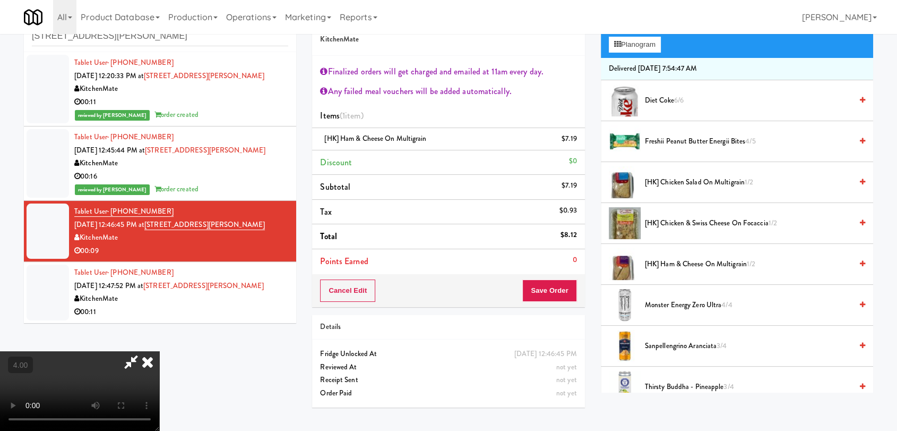
click at [159, 351] on video at bounding box center [79, 391] width 159 height 80
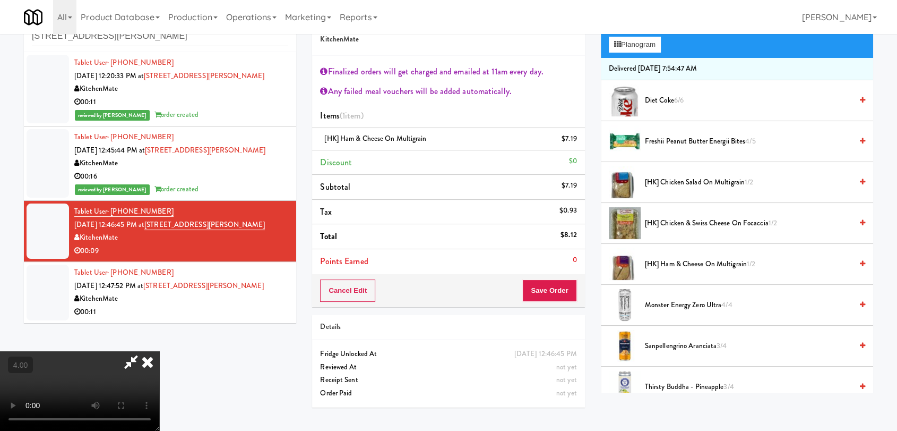
click at [159, 351] on video at bounding box center [79, 391] width 159 height 80
click at [719, 345] on span "3/4" at bounding box center [722, 345] width 10 height 10
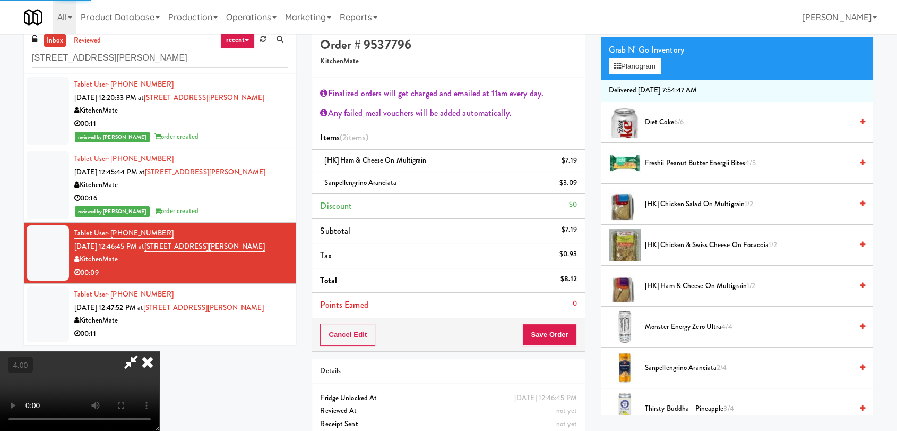
scroll to position [0, 0]
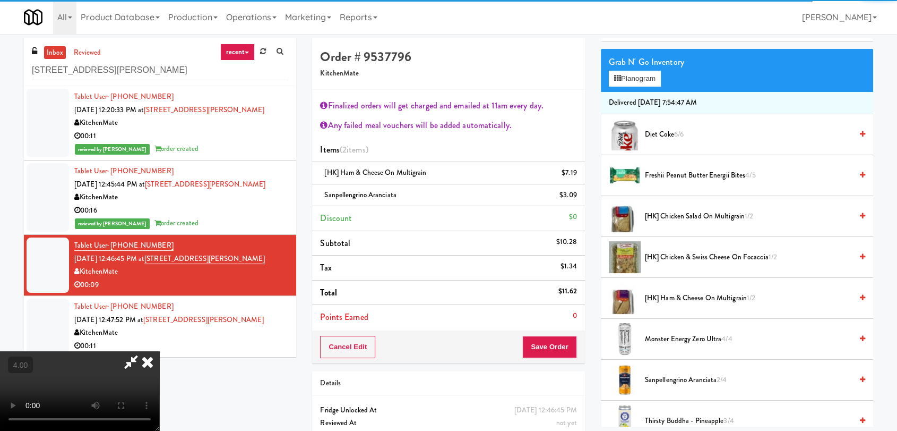
click at [159, 351] on icon at bounding box center [147, 361] width 23 height 21
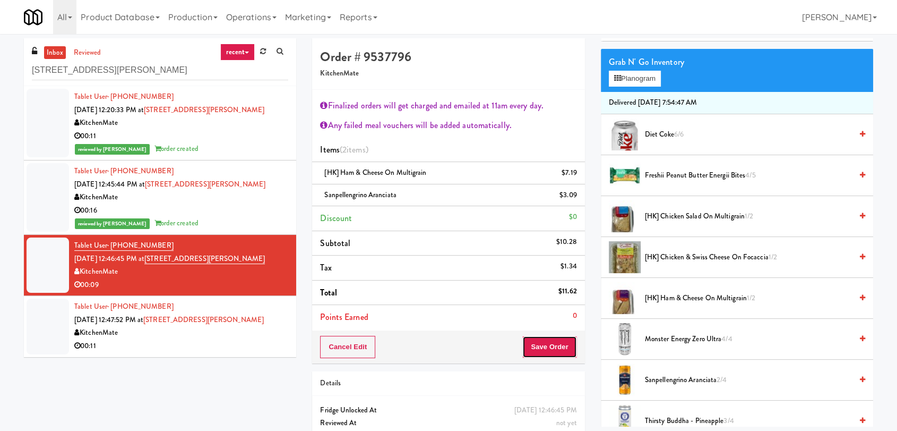
click at [546, 347] on button "Save Order" at bounding box center [550, 347] width 54 height 22
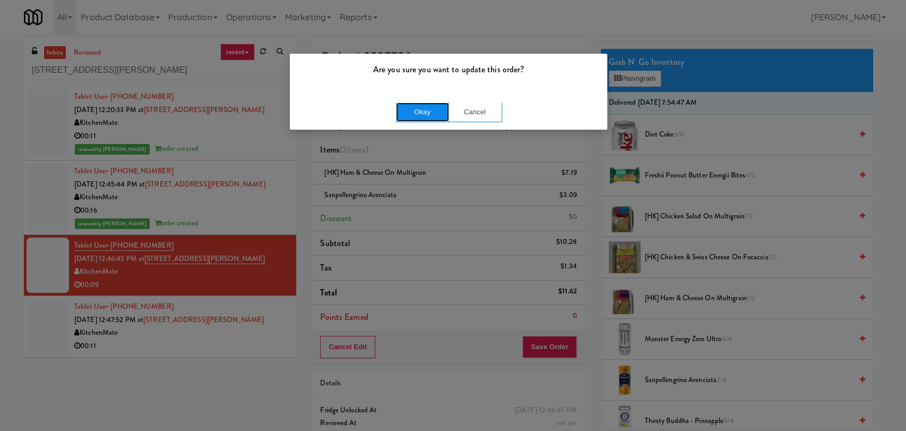
click at [414, 113] on button "Okay" at bounding box center [422, 111] width 53 height 19
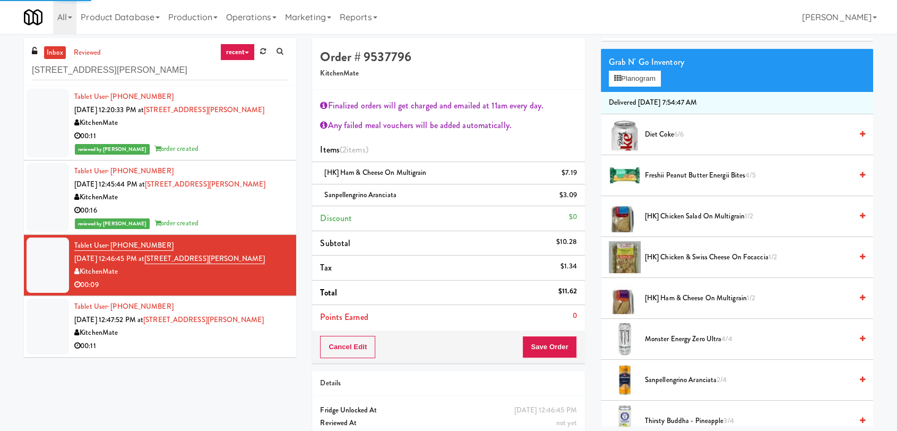
click at [256, 303] on div "Tablet User · (647) 383-9622 [DATE] 12:47:52 PM at [STREET_ADDRESS][GEOGRAPHIC_…" at bounding box center [181, 326] width 214 height 52
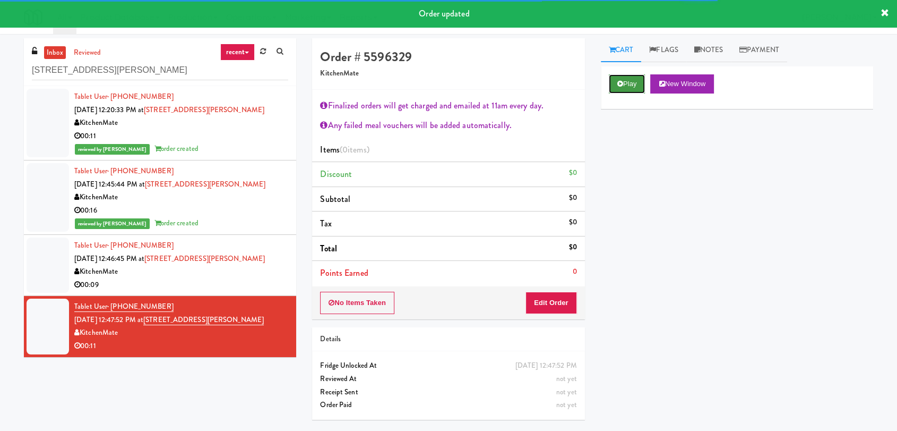
click at [621, 91] on button "Play" at bounding box center [627, 83] width 37 height 19
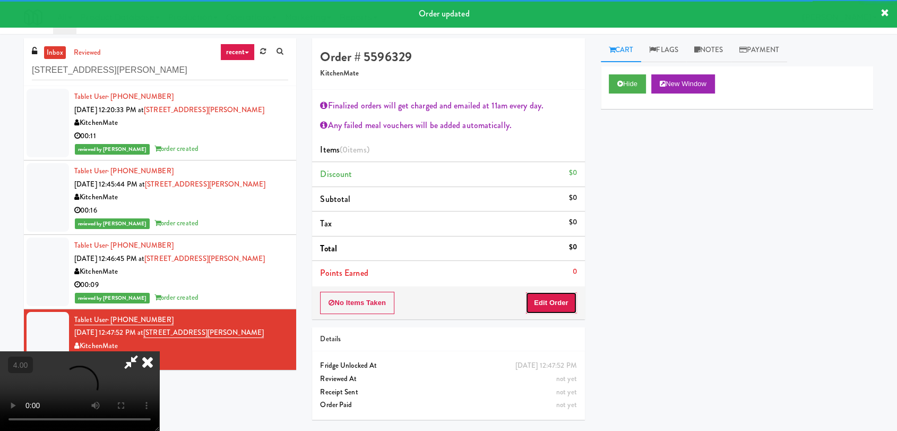
click at [564, 294] on button "Edit Order" at bounding box center [552, 303] width 52 height 22
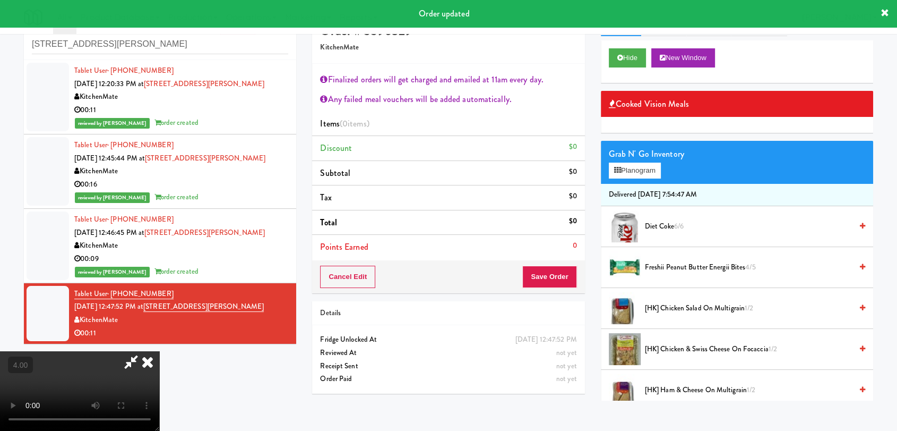
scroll to position [34, 0]
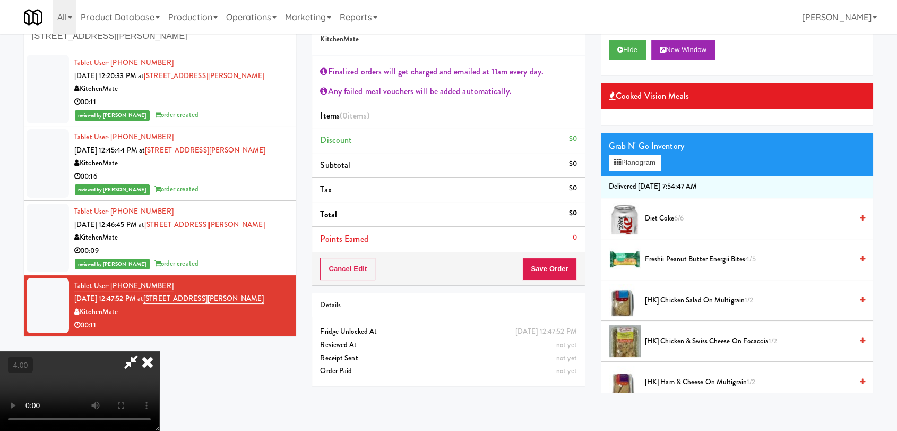
click at [159, 351] on video at bounding box center [79, 391] width 159 height 80
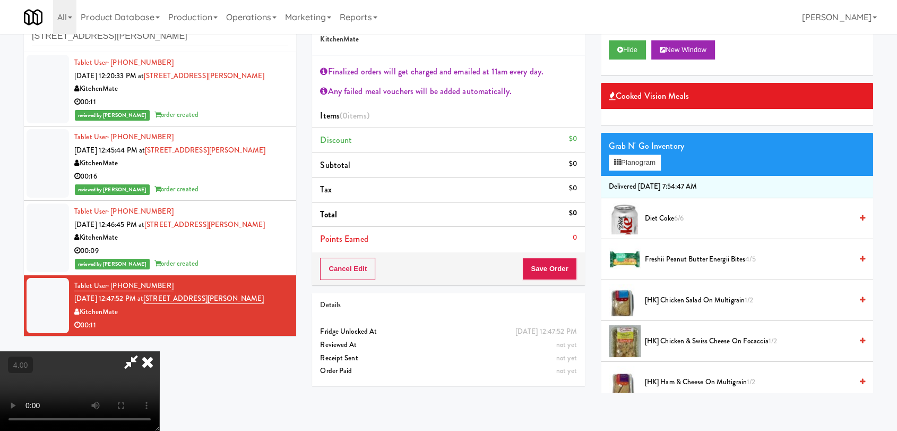
click at [159, 351] on video at bounding box center [79, 391] width 159 height 80
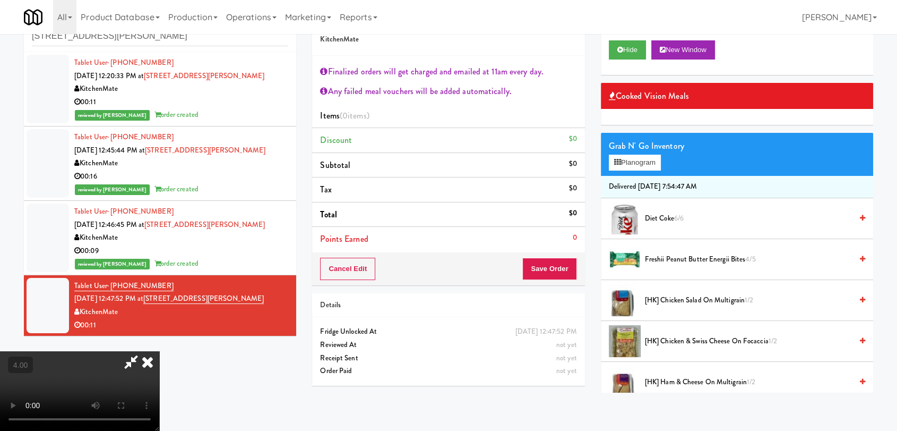
click at [159, 351] on video at bounding box center [79, 391] width 159 height 80
click at [661, 302] on span "[HK] Chicken Salad on Multigrain 1/2" at bounding box center [748, 300] width 207 height 13
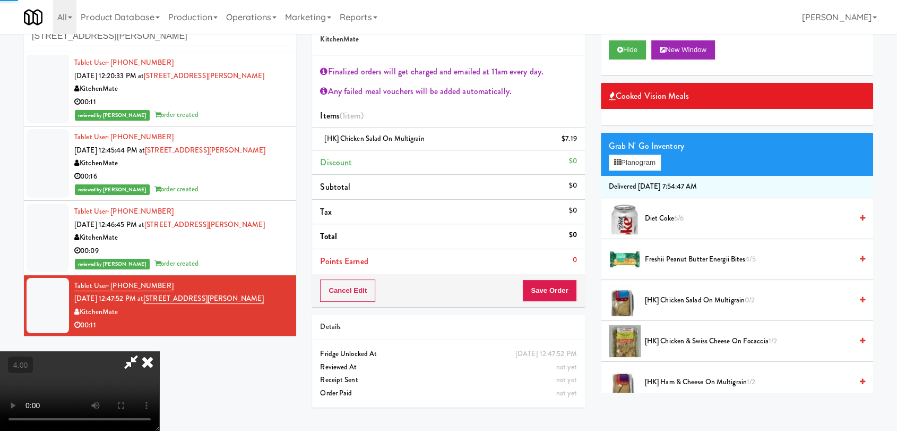
click at [159, 351] on video at bounding box center [79, 391] width 159 height 80
click at [677, 337] on span "[HK] Chicken & Swiss Cheese On Focaccia 1/2" at bounding box center [748, 341] width 207 height 13
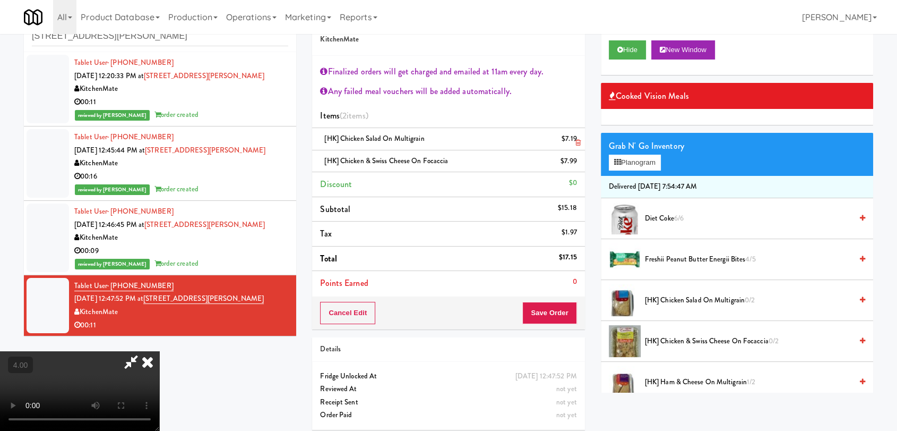
click at [577, 144] on icon at bounding box center [578, 142] width 5 height 7
click at [577, 161] on icon at bounding box center [578, 164] width 5 height 7
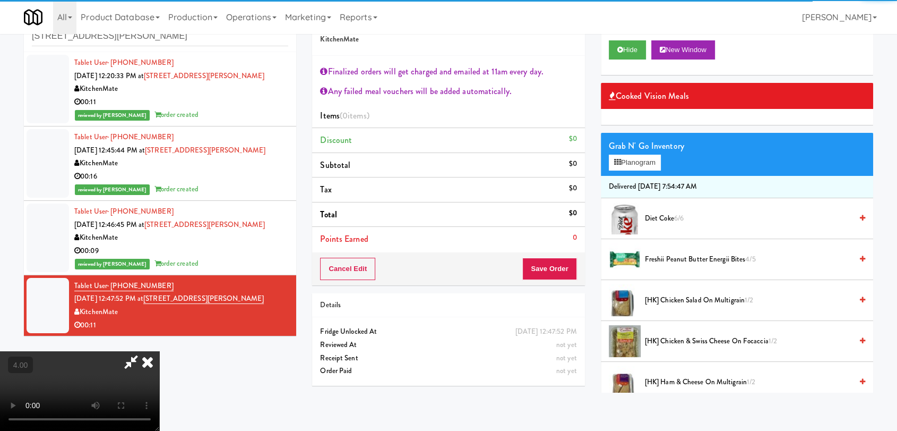
click at [723, 344] on span "[HK] Chicken & Swiss Cheese On Focaccia 1/2" at bounding box center [748, 341] width 207 height 13
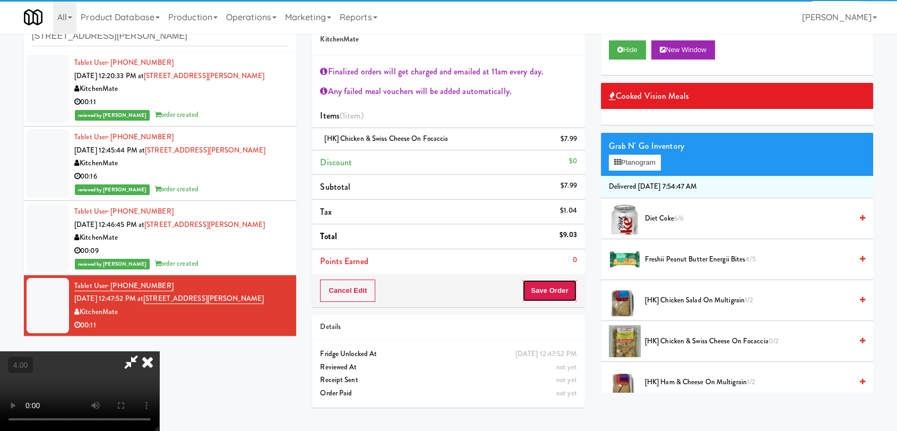
click at [566, 292] on button "Save Order" at bounding box center [550, 290] width 54 height 22
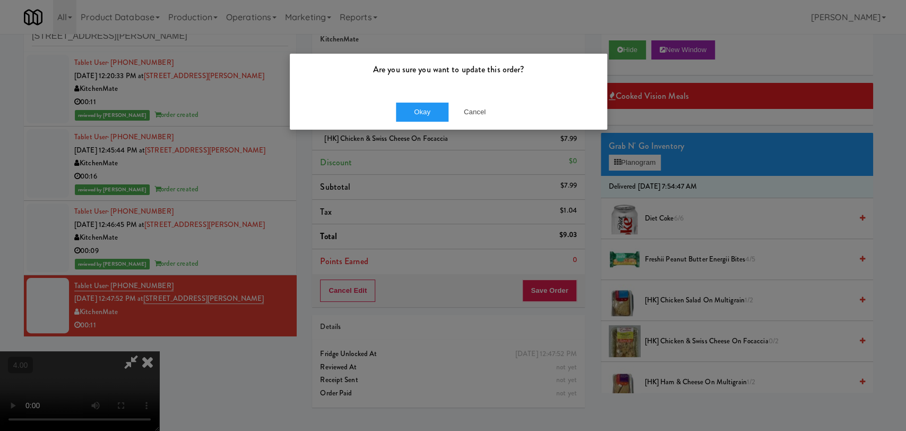
click at [371, 256] on div "Are you sure you want to update this order? Okay Cancel" at bounding box center [453, 215] width 906 height 431
click at [472, 113] on button "Cancel" at bounding box center [475, 111] width 53 height 19
click at [314, 271] on div at bounding box center [453, 215] width 906 height 431
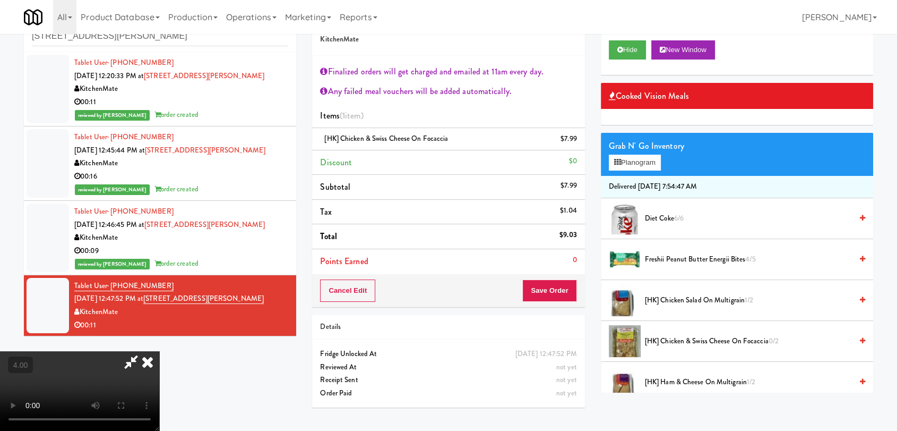
scroll to position [199, 0]
click at [159, 354] on video at bounding box center [79, 391] width 159 height 80
click at [560, 288] on button "Save Order" at bounding box center [550, 290] width 54 height 22
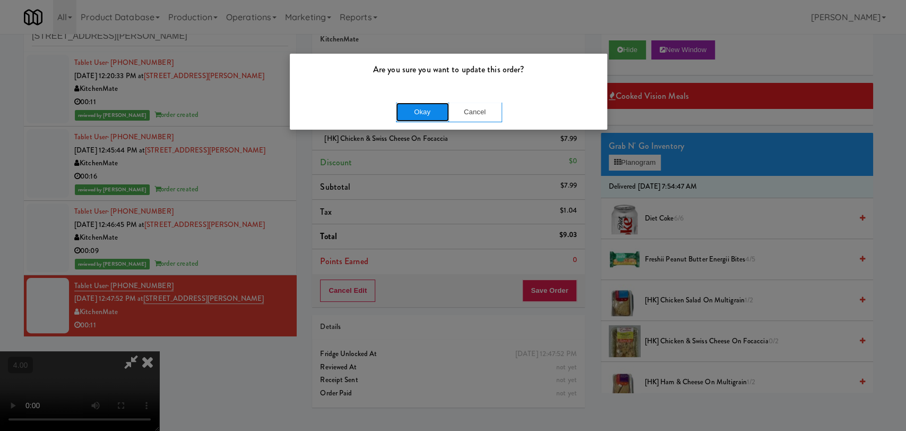
click at [424, 113] on button "Okay" at bounding box center [422, 111] width 53 height 19
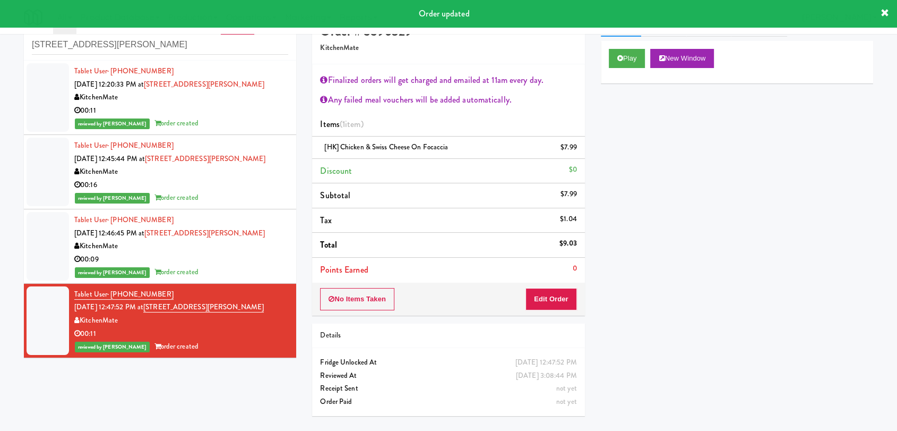
scroll to position [0, 0]
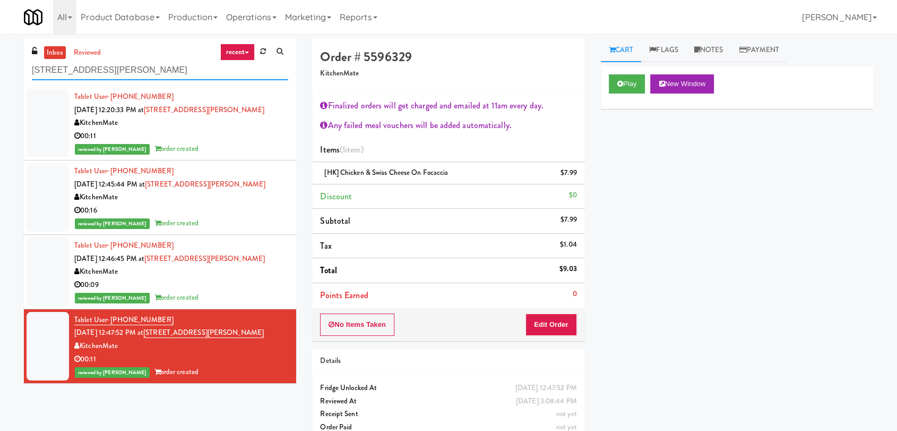
paste input "[GEOGRAPHIC_DATA] - [GEOGRAPHIC_DATA]"
drag, startPoint x: 122, startPoint y: 70, endPoint x: 0, endPoint y: 63, distance: 122.3
click at [0, 63] on div "inbox reviewed recent all unclear take inventory issue suspicious failed recent…" at bounding box center [448, 243] width 897 height 411
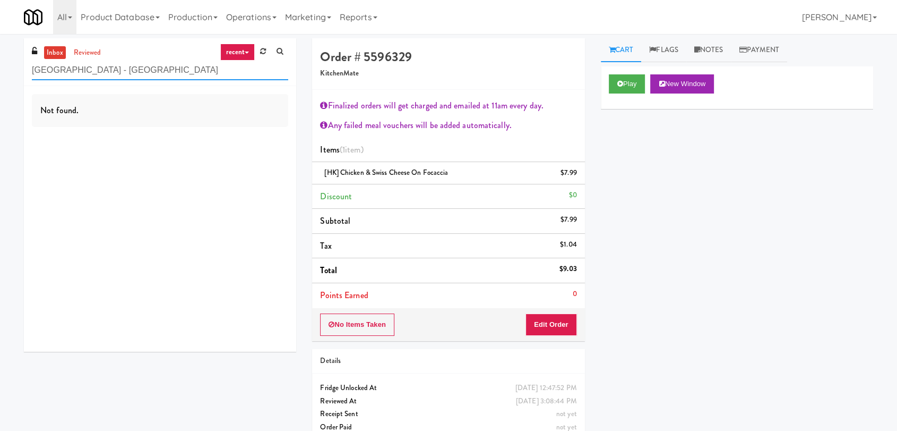
drag, startPoint x: 208, startPoint y: 74, endPoint x: 151, endPoint y: 66, distance: 57.9
click at [151, 66] on input "[GEOGRAPHIC_DATA] - [GEOGRAPHIC_DATA]" at bounding box center [160, 71] width 256 height 20
drag, startPoint x: 167, startPoint y: 69, endPoint x: 139, endPoint y: 69, distance: 28.7
click at [137, 69] on input "[GEOGRAPHIC_DATA] - [GEOGRAPHIC_DATA] U" at bounding box center [160, 71] width 256 height 20
click at [104, 56] on ul "inbox reviewed" at bounding box center [73, 52] width 65 height 13
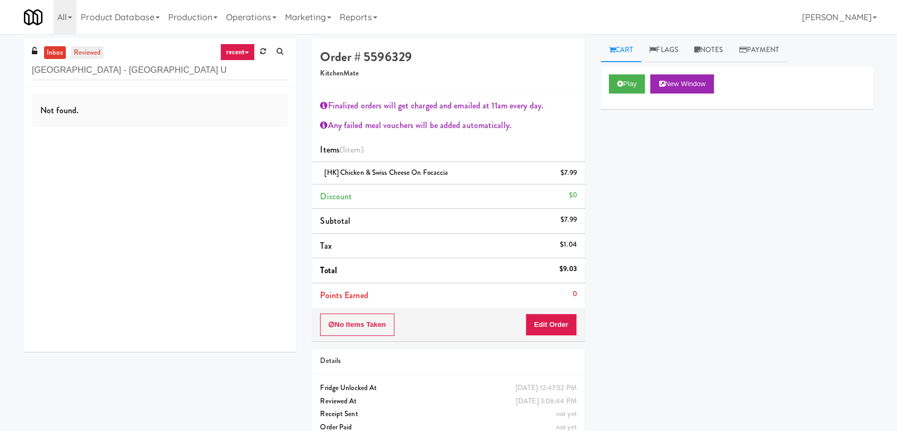
click at [92, 56] on link "reviewed" at bounding box center [87, 52] width 33 height 13
click at [58, 56] on link "inbox" at bounding box center [55, 52] width 22 height 13
drag, startPoint x: 147, startPoint y: 65, endPoint x: 0, endPoint y: 60, distance: 147.2
click at [0, 60] on div "inbox reviewed recent all unclear take inventory issue suspicious failed recent…" at bounding box center [448, 243] width 897 height 411
paste input "IKEA TODO Store"
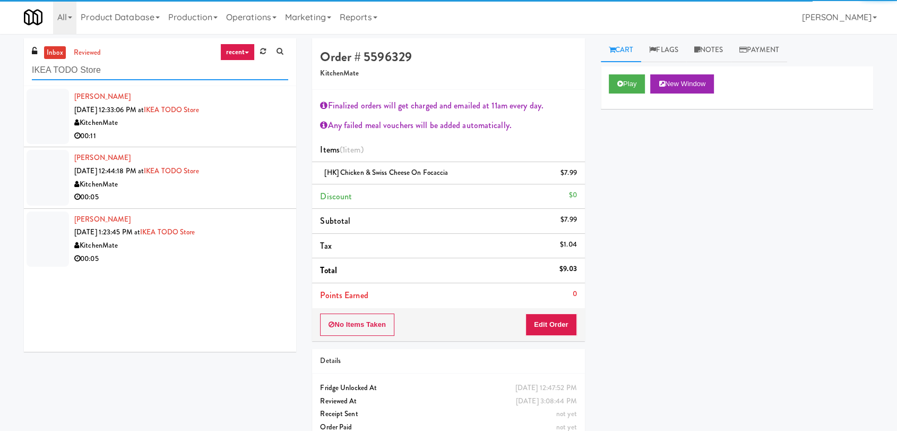
type input "IKEA TODO Store"
click at [242, 122] on div "KitchenMate" at bounding box center [181, 122] width 214 height 13
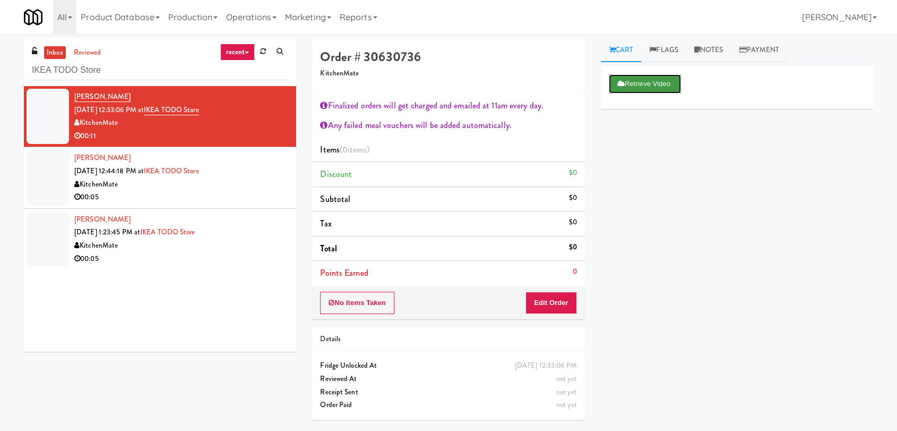
click at [640, 87] on button "Retrieve Video" at bounding box center [645, 83] width 72 height 19
click at [567, 295] on button "Edit Order" at bounding box center [552, 303] width 52 height 22
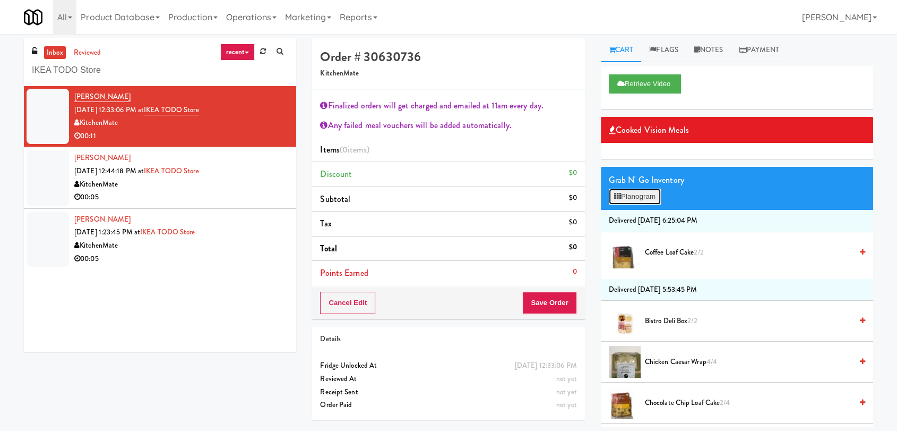
click at [646, 195] on button "Planogram" at bounding box center [635, 197] width 52 height 16
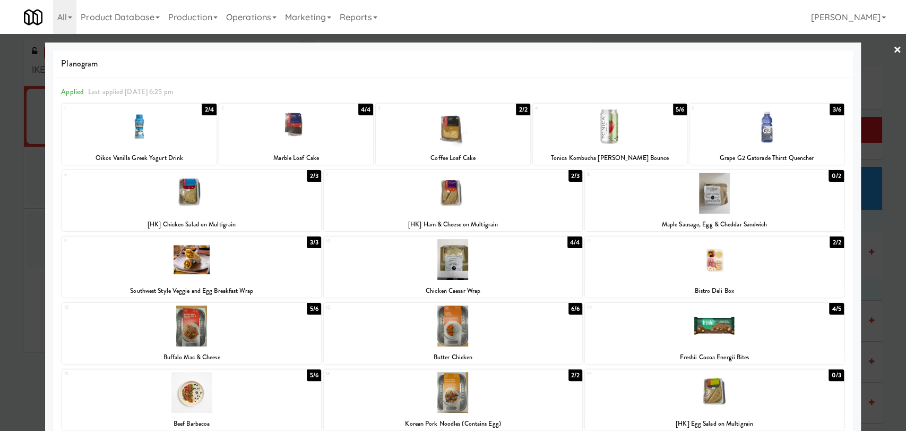
click at [896, 218] on div at bounding box center [453, 215] width 906 height 431
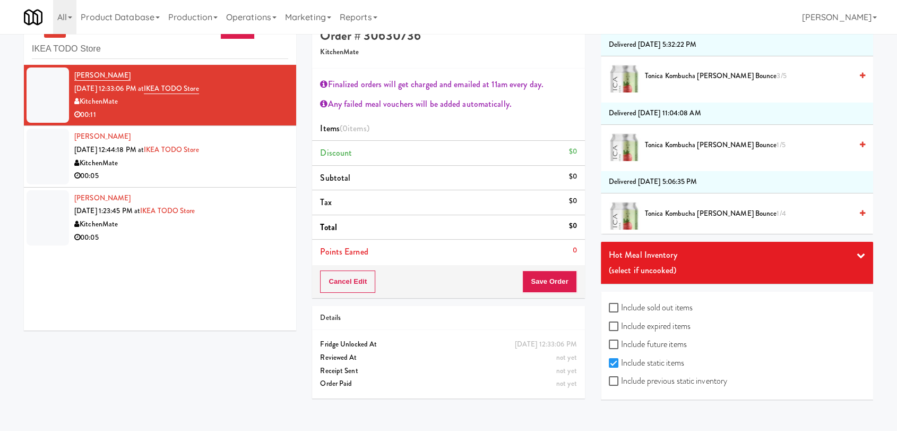
scroll to position [34, 0]
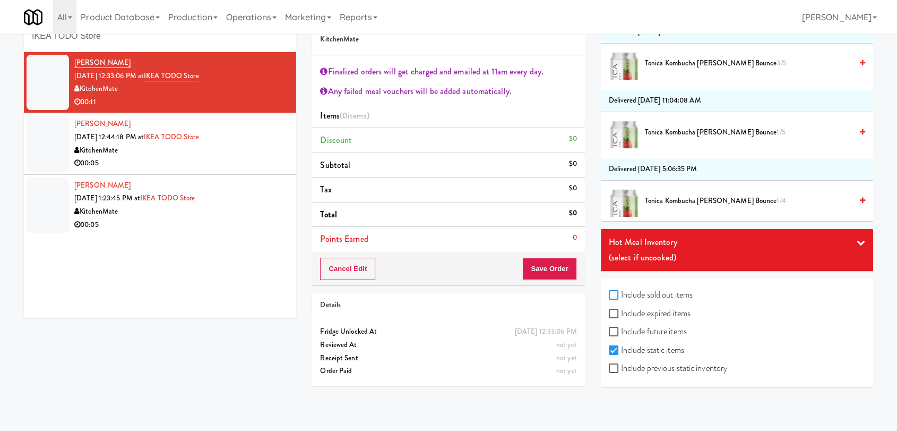
click at [619, 291] on input "Include sold out items" at bounding box center [615, 295] width 12 height 8
checkbox input "true"
click at [618, 311] on input "Include expired items" at bounding box center [615, 314] width 12 height 8
checkbox input "true"
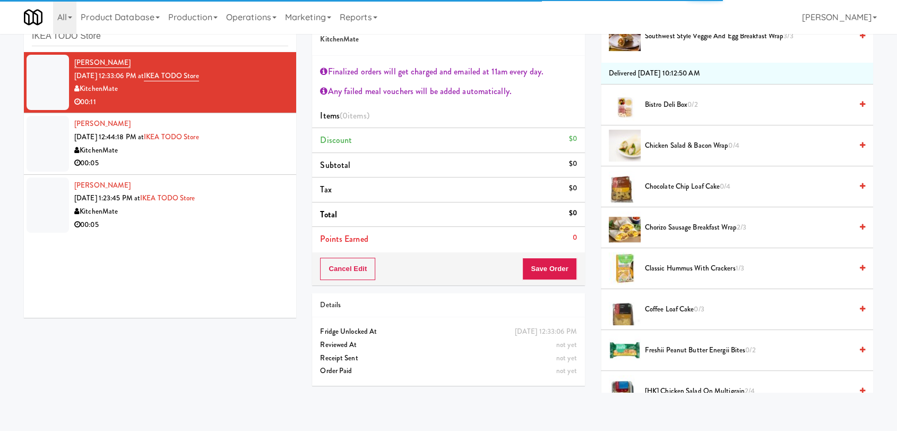
scroll to position [590, 0]
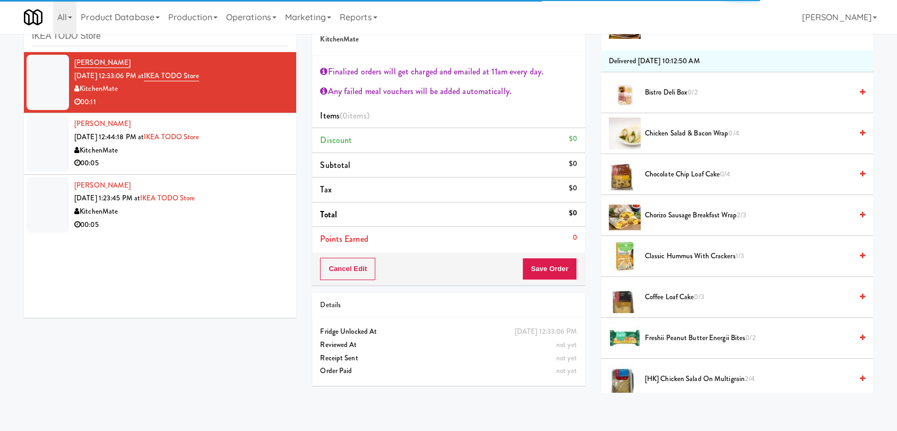
click at [666, 259] on span "Classic Hummus With Crackers 1/3" at bounding box center [748, 256] width 207 height 13
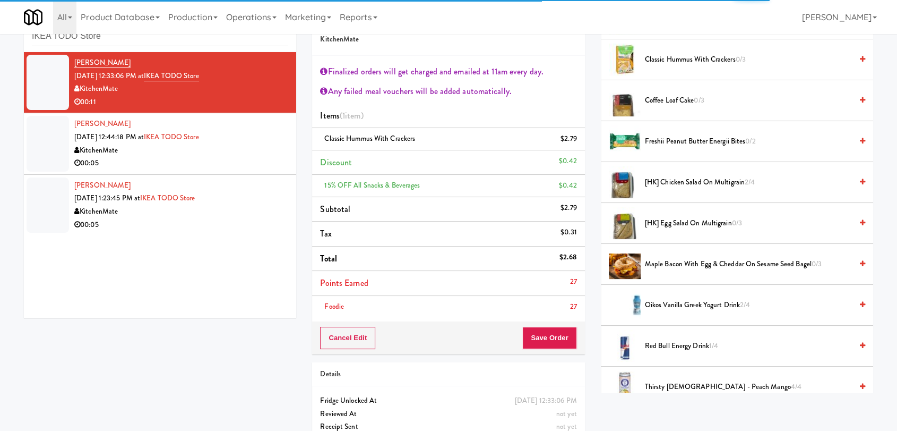
scroll to position [826, 0]
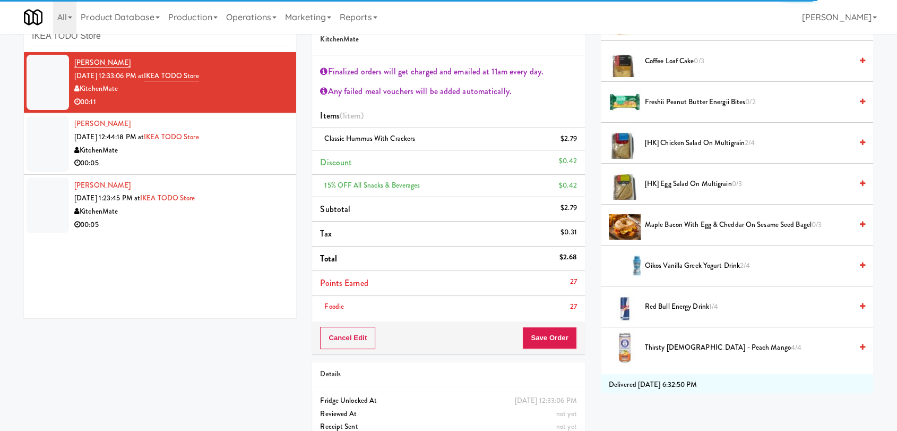
click at [699, 183] on span "[HK] Egg Salad on Multigrain 0/3" at bounding box center [748, 183] width 207 height 13
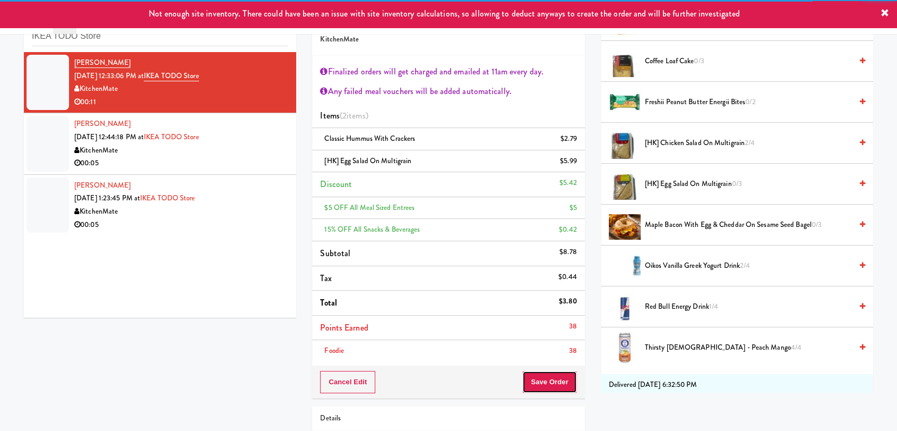
click at [543, 383] on button "Save Order" at bounding box center [550, 382] width 54 height 22
click at [550, 379] on button "Save Order" at bounding box center [550, 382] width 54 height 22
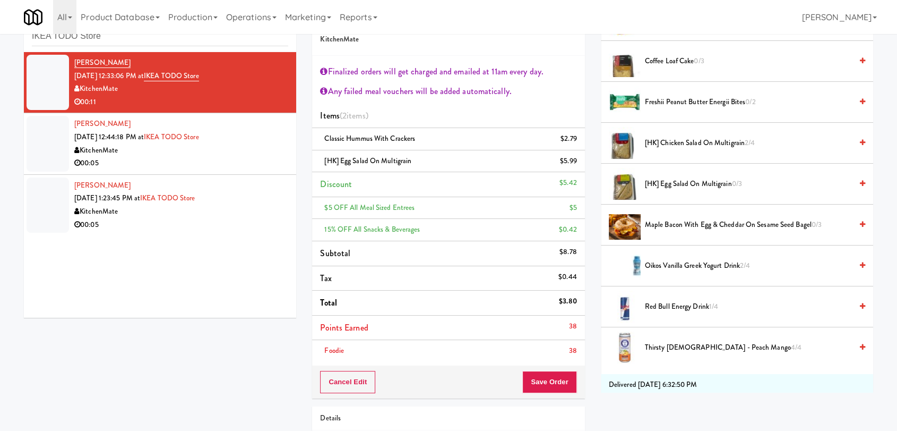
click at [0, 0] on div "Are you sure you want to update this order? Okay Cancel" at bounding box center [0, 0] width 0 height 0
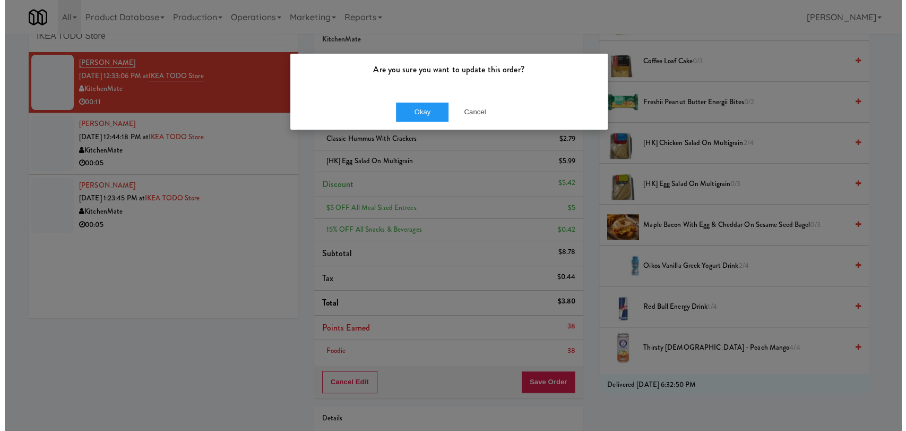
scroll to position [59, 0]
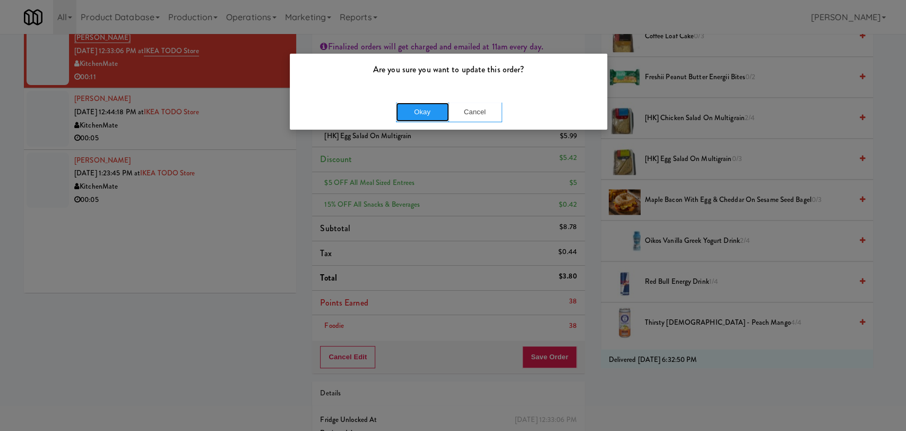
click at [409, 117] on button "Okay" at bounding box center [422, 111] width 53 height 19
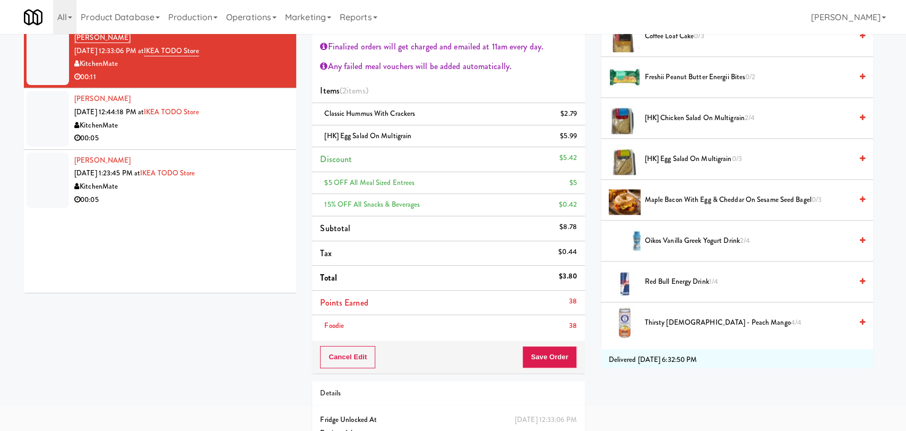
click at [265, 140] on div "00:05" at bounding box center [181, 138] width 214 height 13
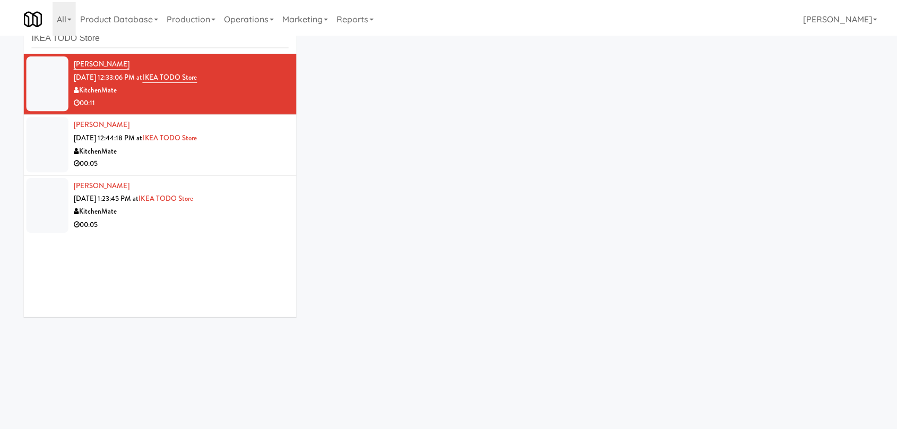
scroll to position [34, 0]
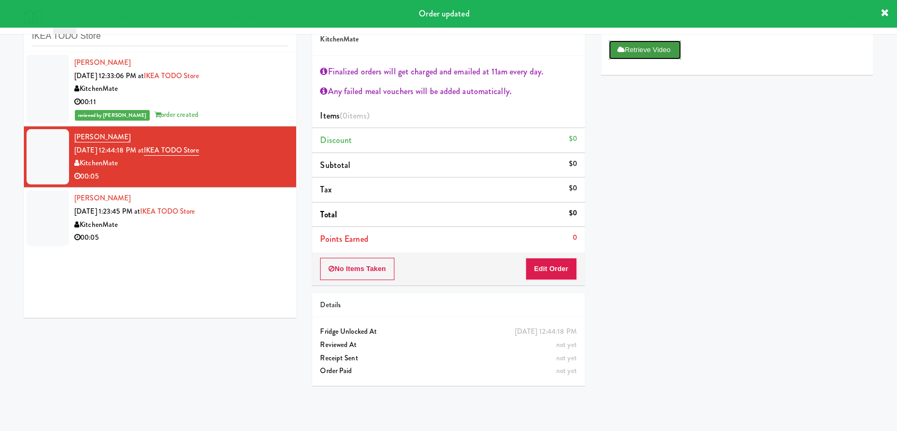
click at [633, 54] on button "Retrieve Video" at bounding box center [645, 49] width 72 height 19
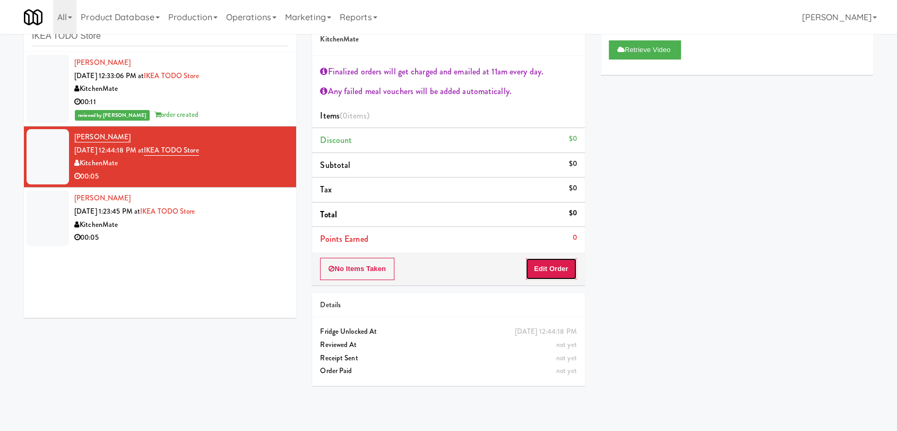
click at [555, 260] on button "Edit Order" at bounding box center [552, 269] width 52 height 22
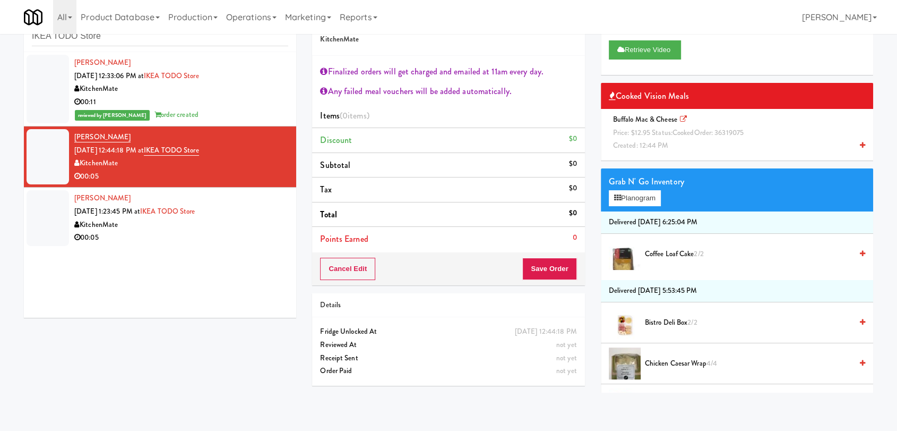
click at [688, 134] on span "cooked" at bounding box center [684, 132] width 22 height 10
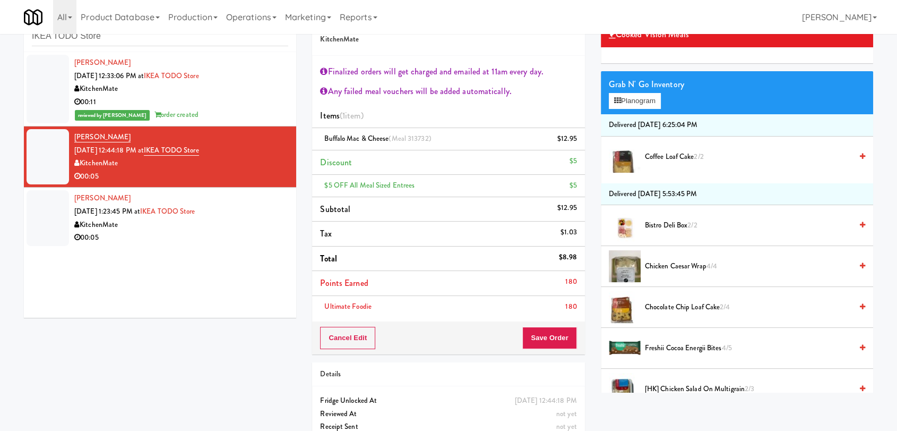
scroll to position [118, 0]
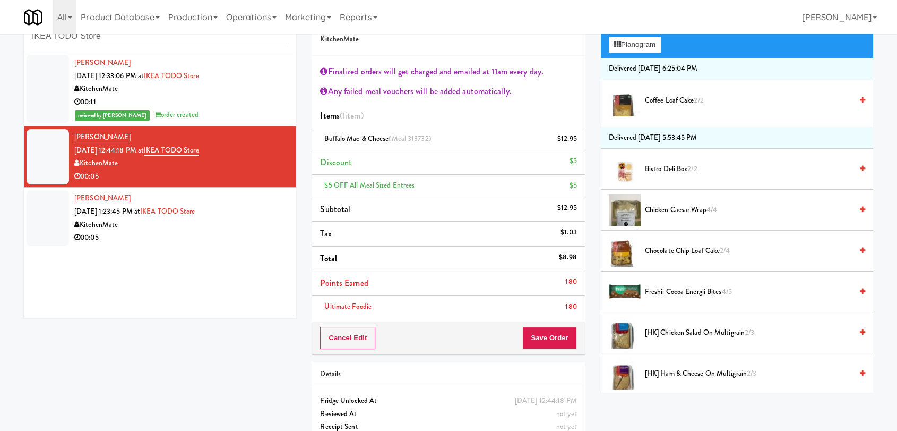
click at [679, 262] on li "Chocolate Chip Loaf Cake 2/4" at bounding box center [737, 250] width 272 height 41
click at [748, 253] on span "Chocolate Chip Loaf Cake 2/4" at bounding box center [748, 250] width 207 height 13
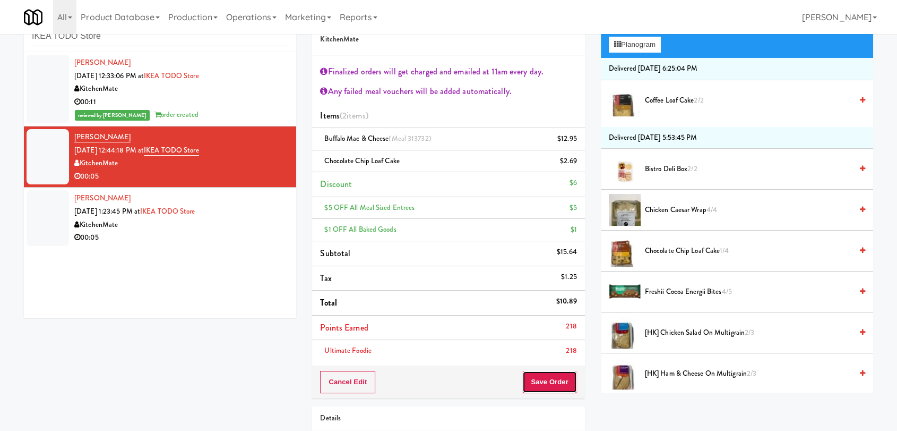
click at [548, 382] on button "Save Order" at bounding box center [550, 382] width 54 height 22
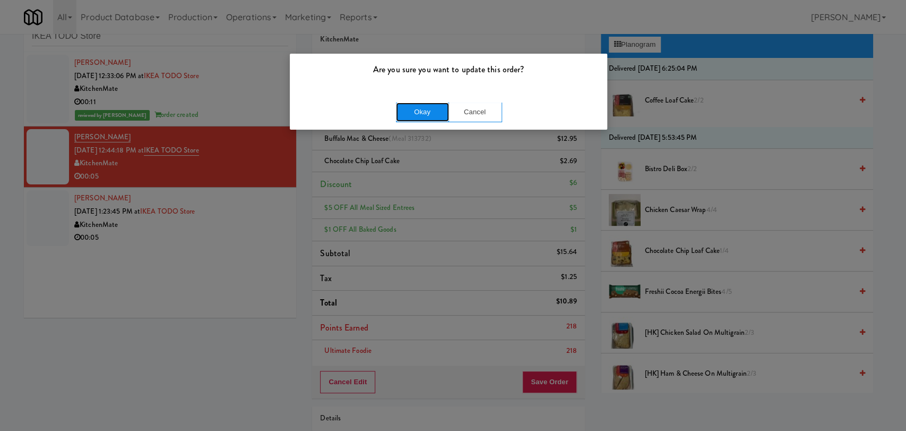
click at [438, 121] on button "Okay" at bounding box center [422, 111] width 53 height 19
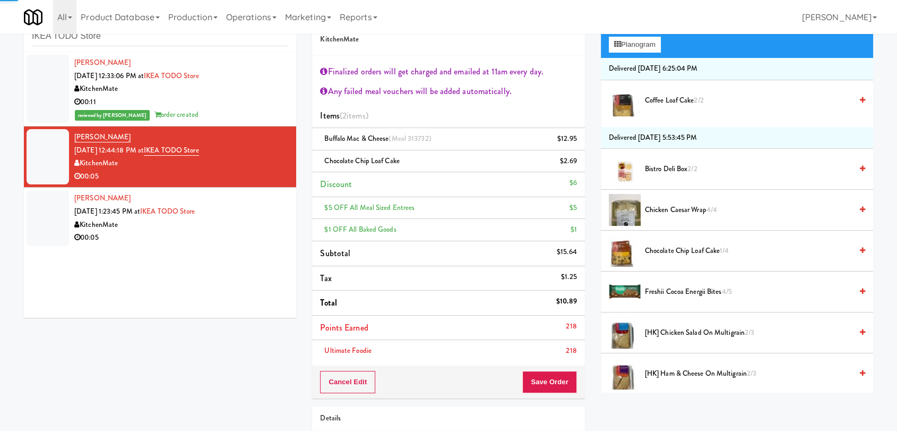
click at [273, 218] on div "KitchenMate" at bounding box center [181, 224] width 214 height 13
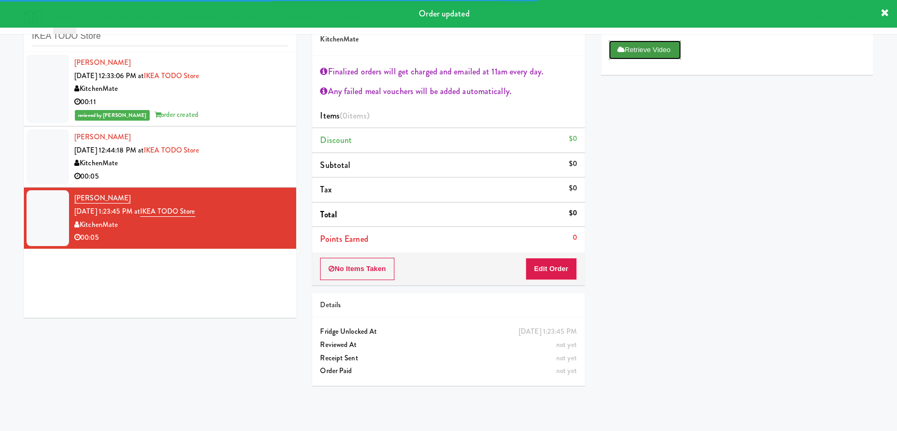
click at [639, 49] on button "Retrieve Video" at bounding box center [645, 49] width 72 height 19
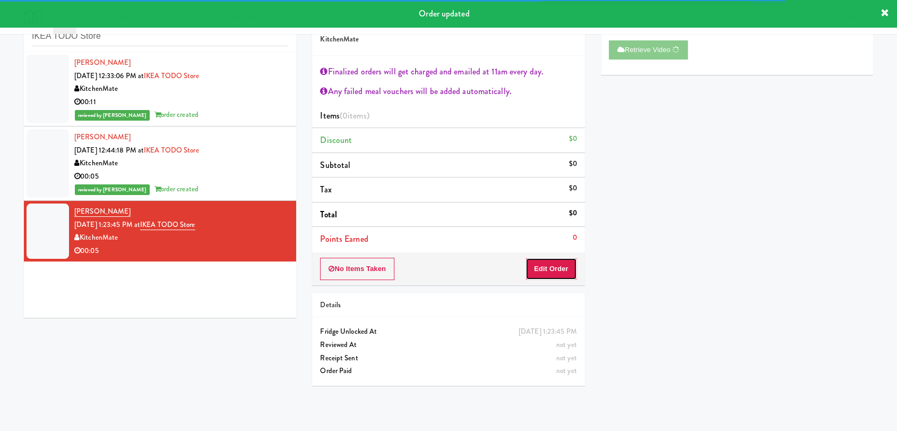
click at [564, 267] on button "Edit Order" at bounding box center [552, 269] width 52 height 22
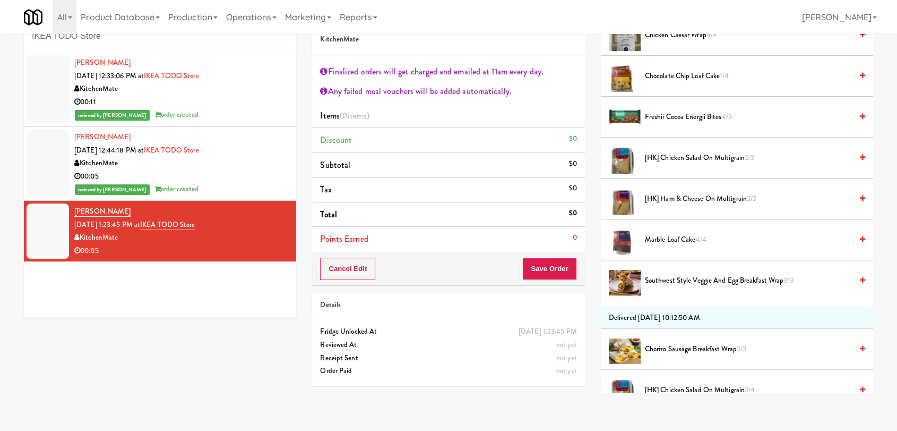
scroll to position [295, 0]
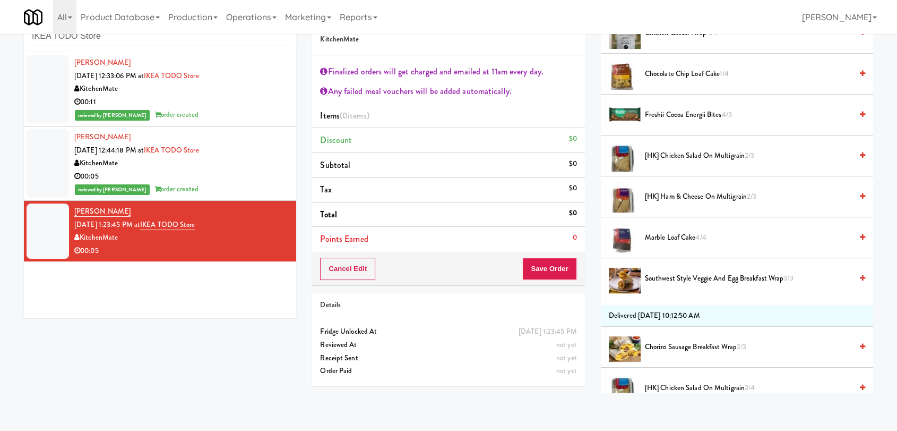
click at [688, 277] on span "Southwest Style Veggie and Egg Breakfast Wrap 3/3" at bounding box center [748, 278] width 207 height 13
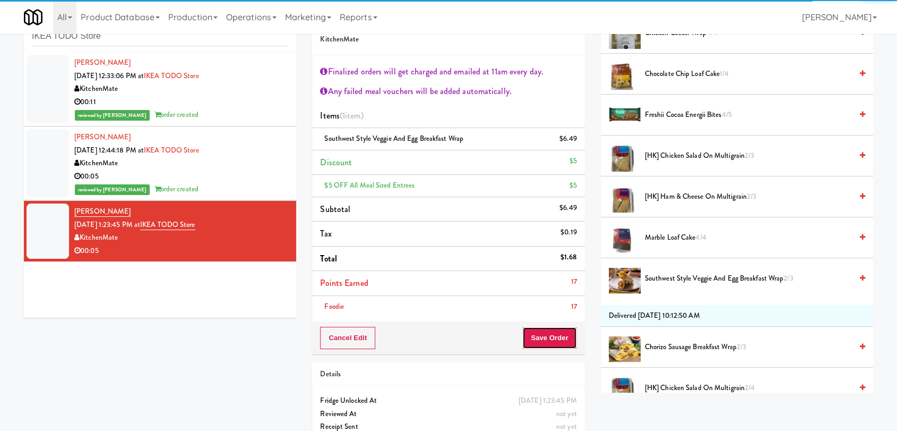
click at [555, 340] on button "Save Order" at bounding box center [550, 338] width 54 height 22
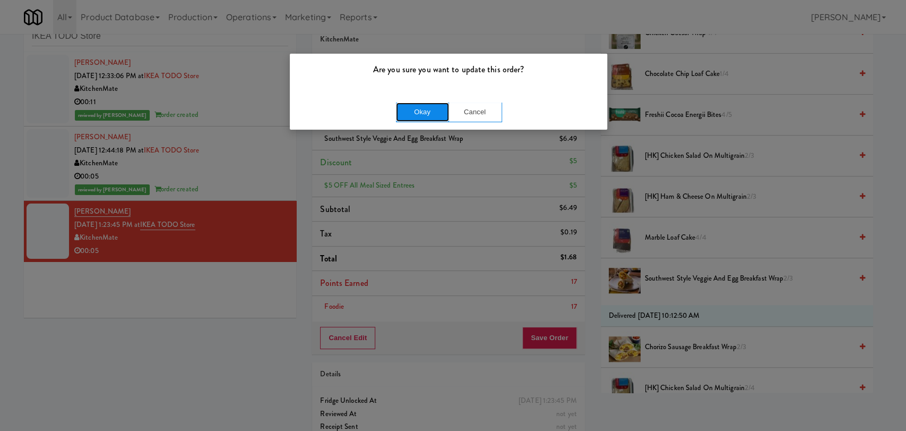
click at [416, 116] on button "Okay" at bounding box center [422, 111] width 53 height 19
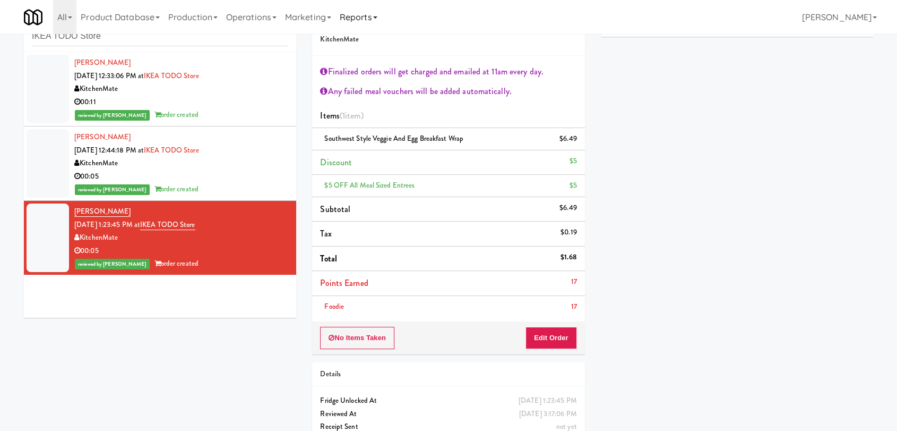
scroll to position [38, 0]
paste input "Lilac Station - Cooler"
drag, startPoint x: 126, startPoint y: 38, endPoint x: 24, endPoint y: 19, distance: 103.7
click at [24, 19] on body "Are you sure you want to update this order? Okay Cancel Okay Are you sure you w…" at bounding box center [448, 215] width 897 height 431
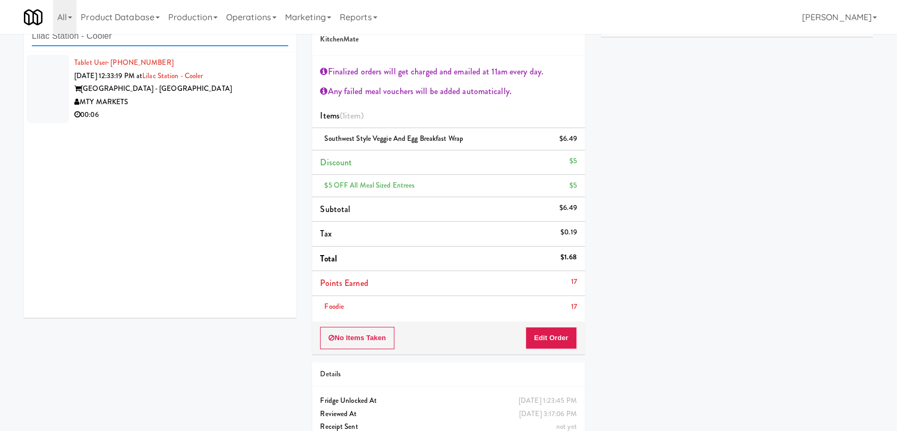
type input "Lilac Station - Cooler"
click at [279, 97] on div "MTY MARKETS" at bounding box center [181, 102] width 214 height 13
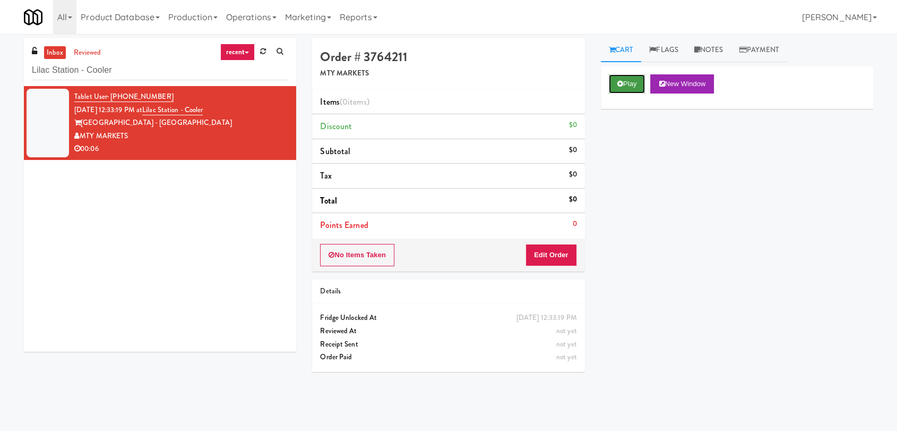
click at [615, 90] on button "Play" at bounding box center [627, 83] width 37 height 19
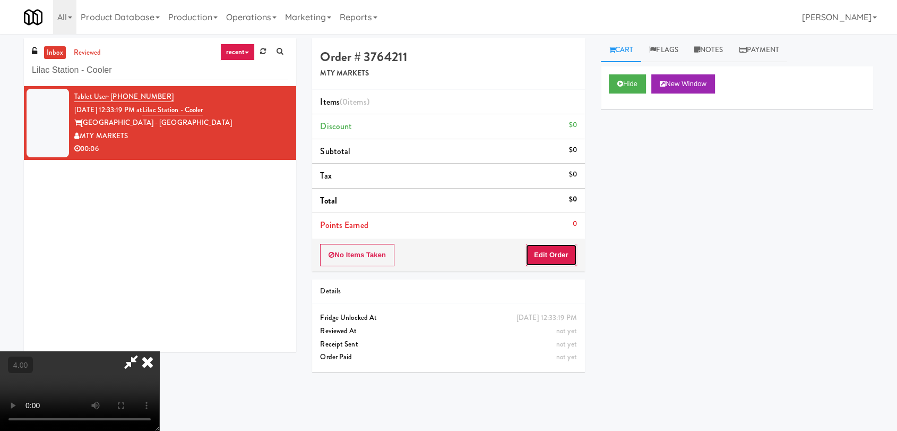
click at [555, 256] on button "Edit Order" at bounding box center [552, 255] width 52 height 22
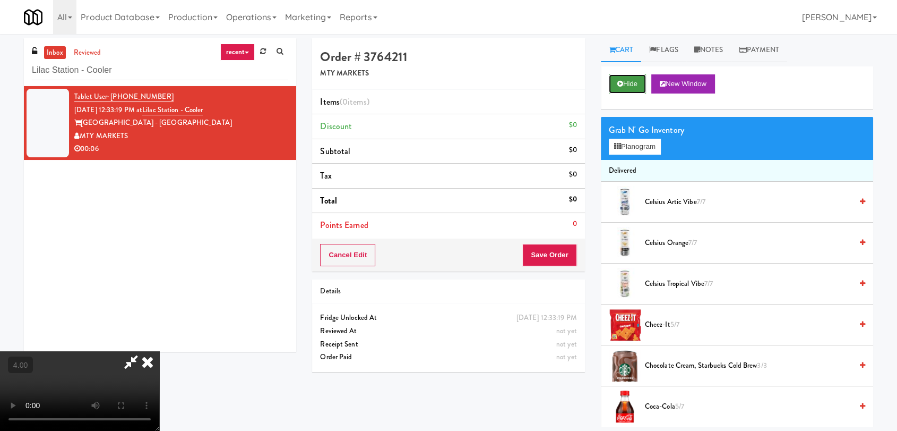
click at [634, 80] on button "Hide" at bounding box center [627, 83] width 37 height 19
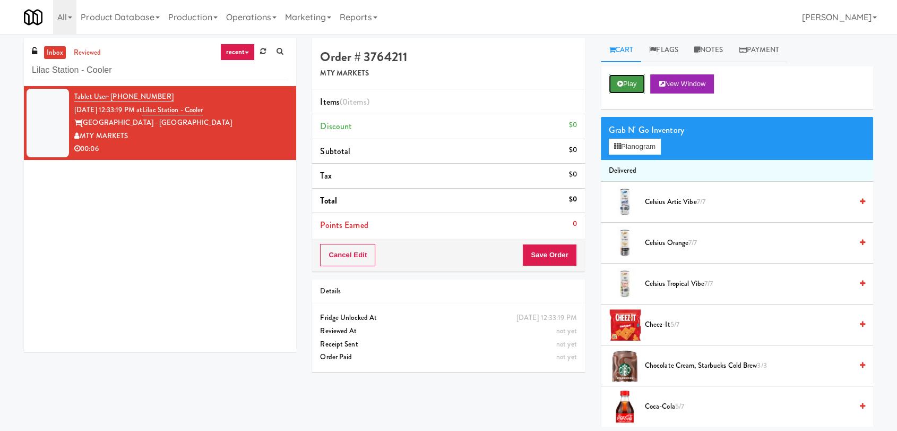
click at [634, 80] on button "Play" at bounding box center [627, 83] width 37 height 19
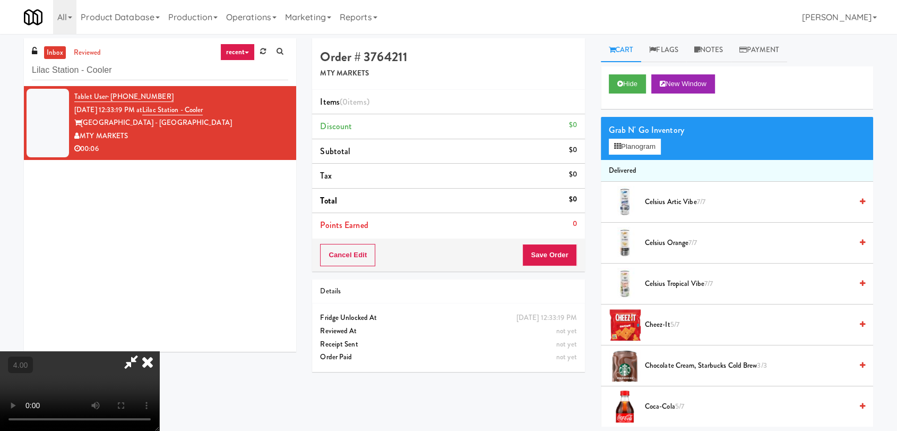
click at [159, 351] on video at bounding box center [79, 391] width 159 height 80
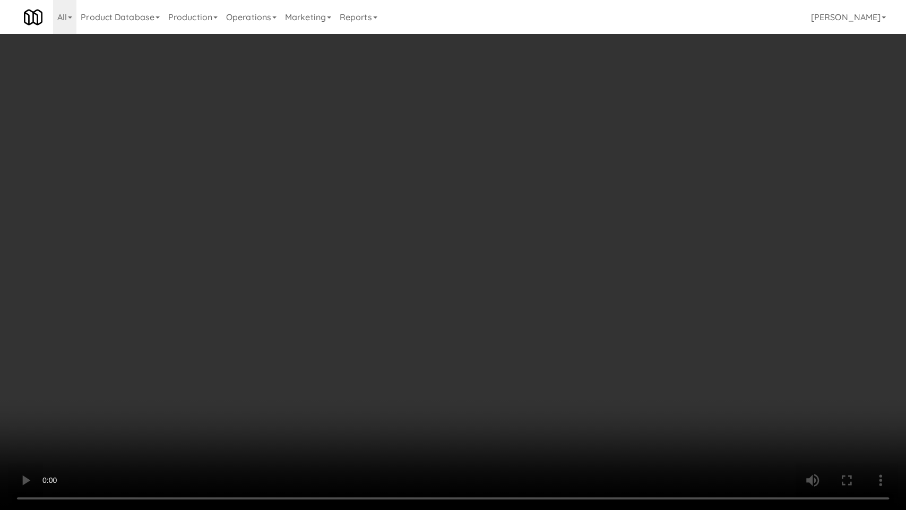
click at [215, 409] on video at bounding box center [453, 255] width 906 height 510
click at [79, 409] on video at bounding box center [453, 255] width 906 height 510
click at [348, 378] on video at bounding box center [453, 255] width 906 height 510
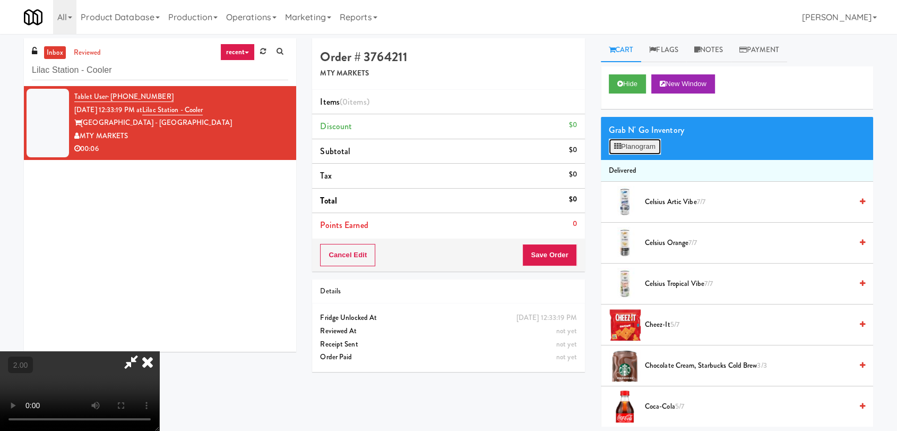
click at [655, 139] on button "Planogram" at bounding box center [635, 147] width 52 height 16
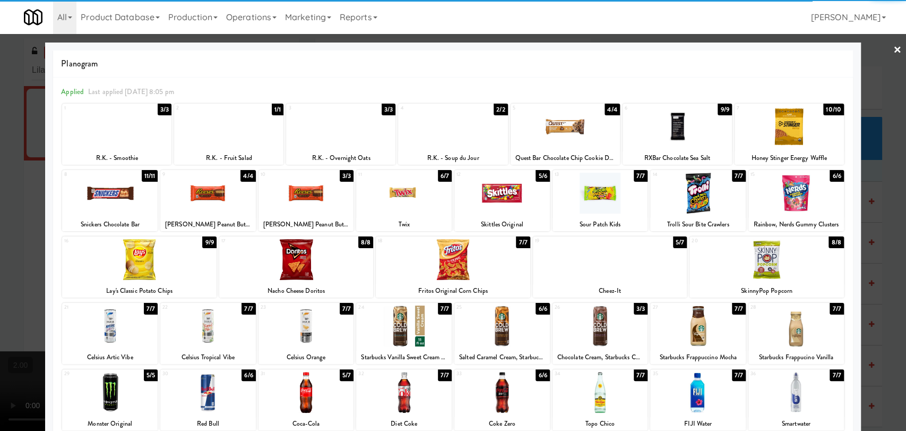
click at [606, 193] on div at bounding box center [601, 193] width 96 height 41
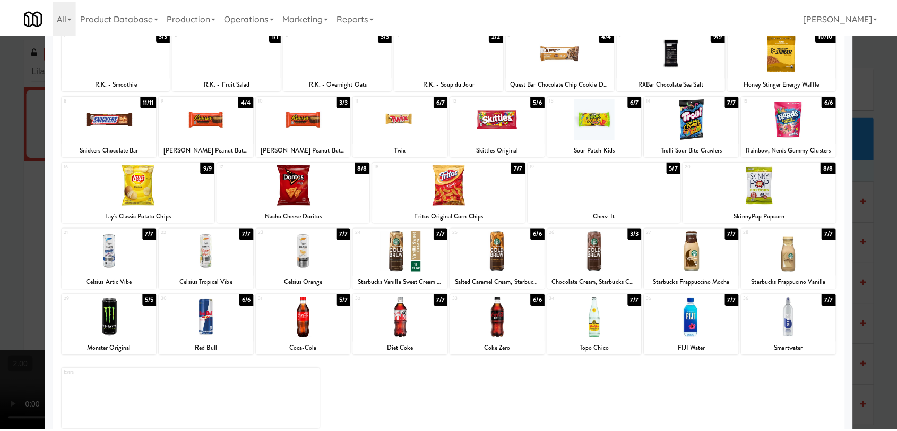
scroll to position [91, 0]
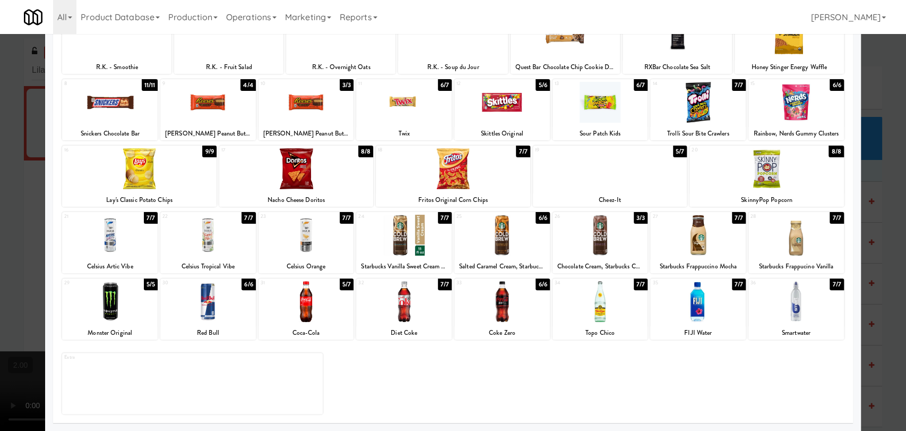
click at [318, 315] on div at bounding box center [307, 301] width 96 height 41
drag, startPoint x: 0, startPoint y: 178, endPoint x: 24, endPoint y: 169, distance: 25.7
click at [1, 177] on div at bounding box center [453, 215] width 906 height 431
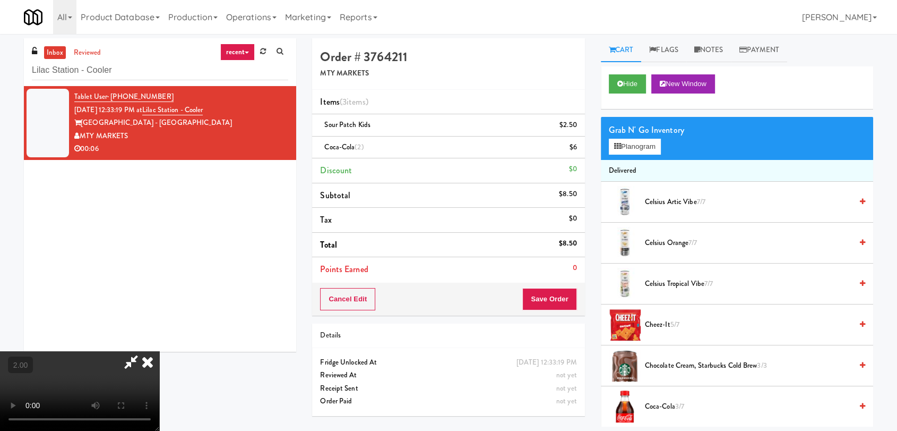
click at [159, 351] on icon at bounding box center [147, 361] width 23 height 21
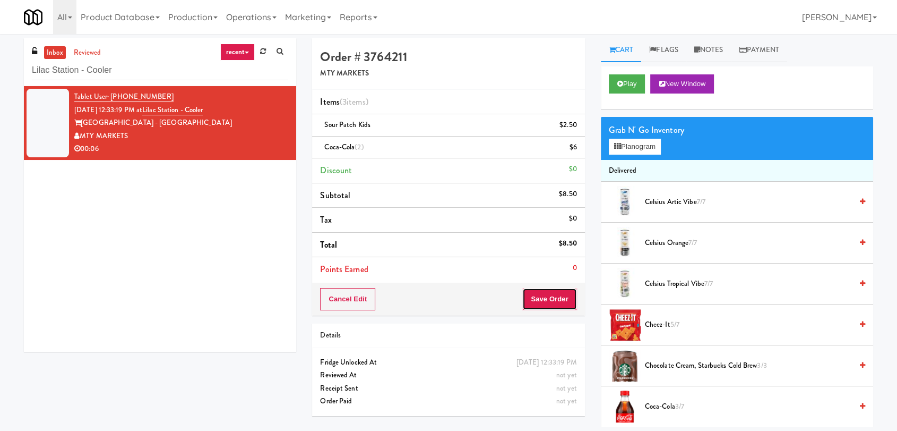
click at [552, 293] on button "Save Order" at bounding box center [550, 299] width 54 height 22
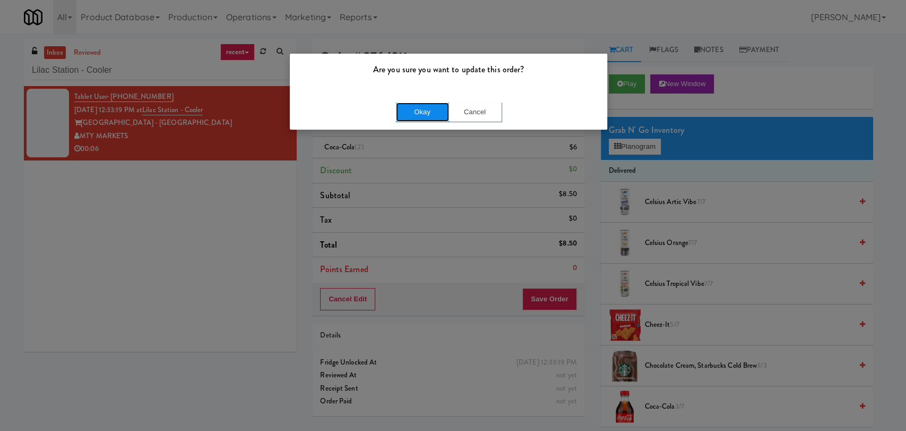
click at [441, 112] on button "Okay" at bounding box center [422, 111] width 53 height 19
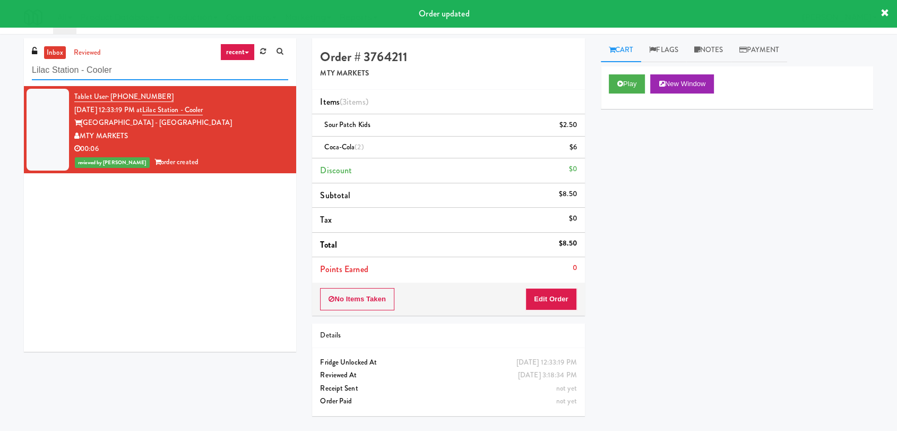
paste input "Eleven North Fridge"
drag, startPoint x: 125, startPoint y: 73, endPoint x: 0, endPoint y: 53, distance: 127.0
click at [0, 53] on div "inbox reviewed recent all unclear take inventory issue suspicious failed recent…" at bounding box center [448, 232] width 897 height 388
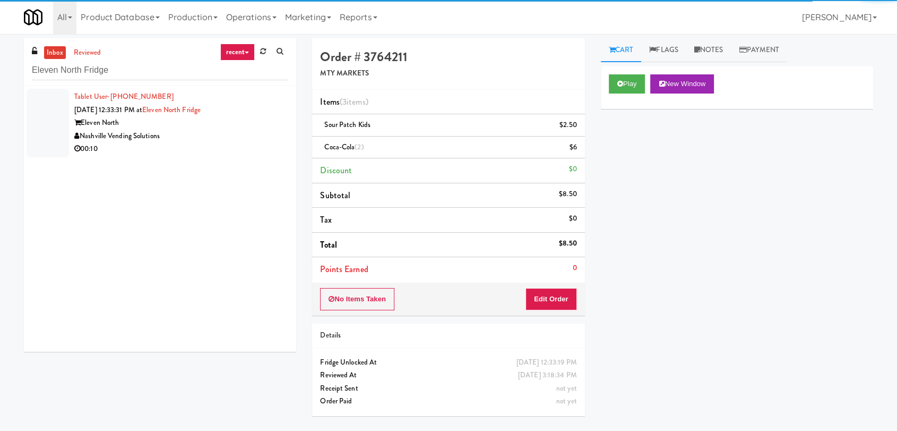
click at [209, 138] on div "Nashville Vending Solutions" at bounding box center [181, 136] width 214 height 13
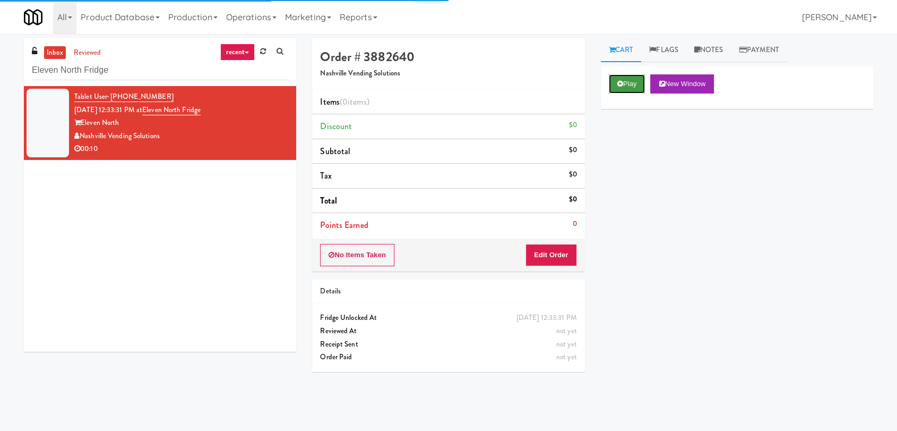
click at [629, 85] on button "Play" at bounding box center [627, 83] width 37 height 19
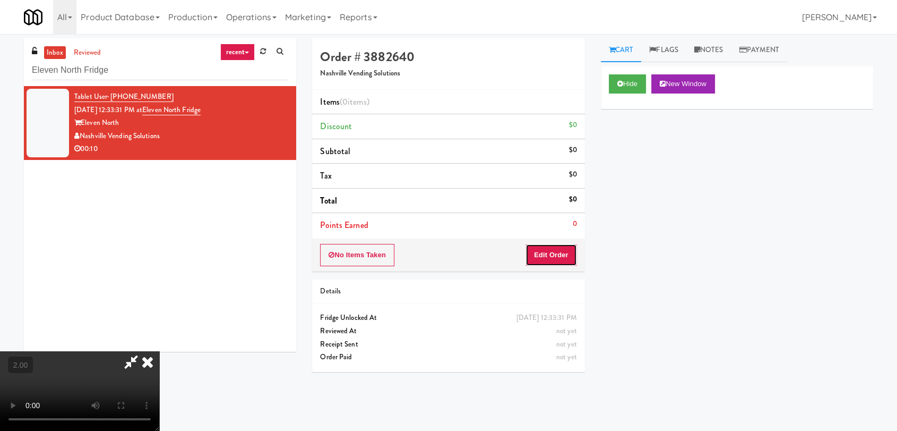
click at [558, 256] on button "Edit Order" at bounding box center [552, 255] width 52 height 22
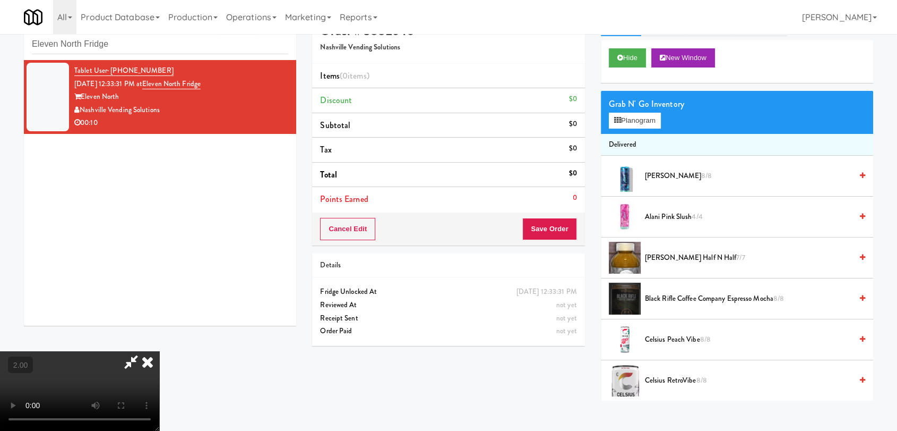
scroll to position [34, 0]
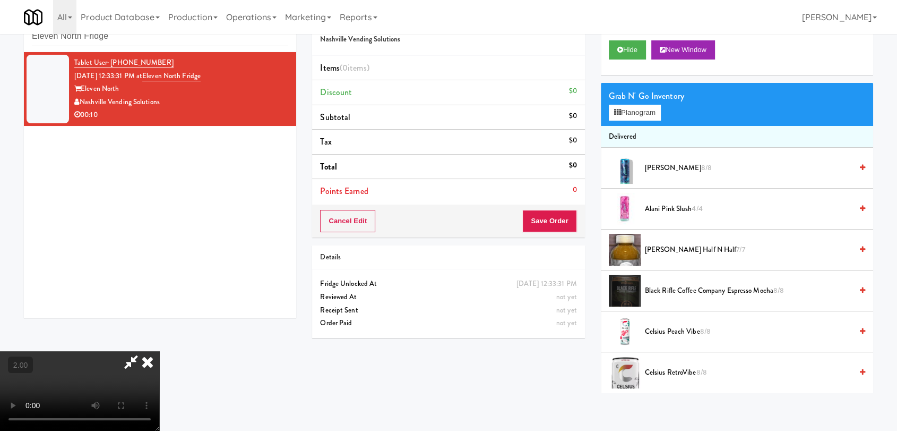
click at [159, 351] on video at bounding box center [79, 391] width 159 height 80
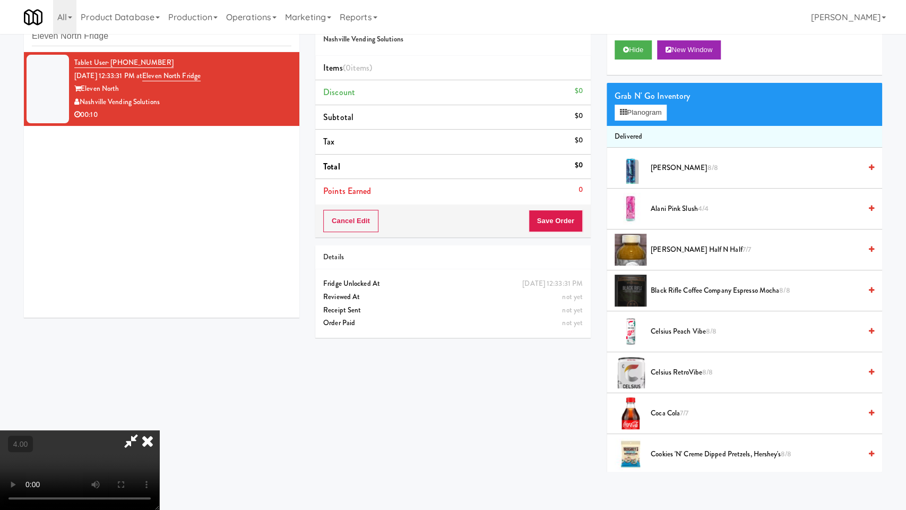
click at [159, 409] on video at bounding box center [79, 470] width 159 height 80
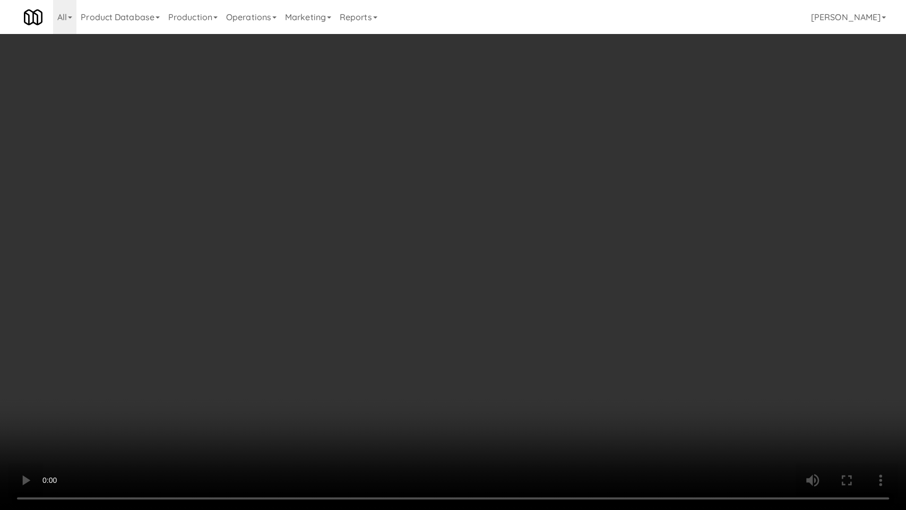
click at [328, 379] on video at bounding box center [453, 255] width 906 height 510
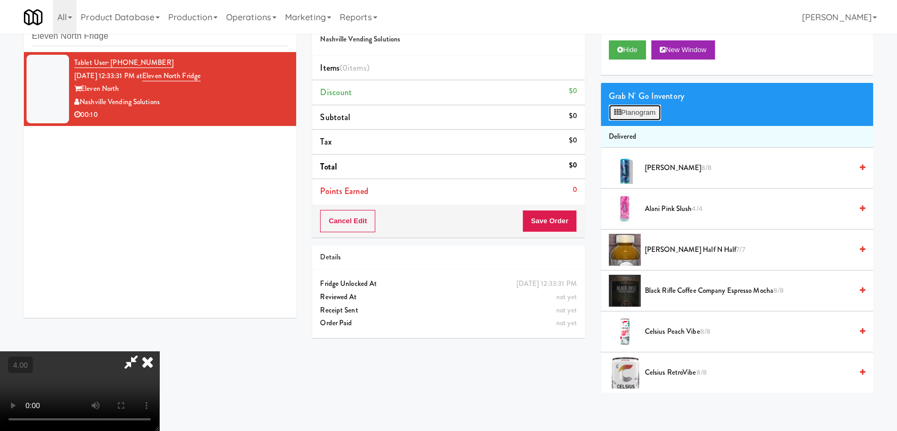
click at [633, 114] on button "Planogram" at bounding box center [635, 113] width 52 height 16
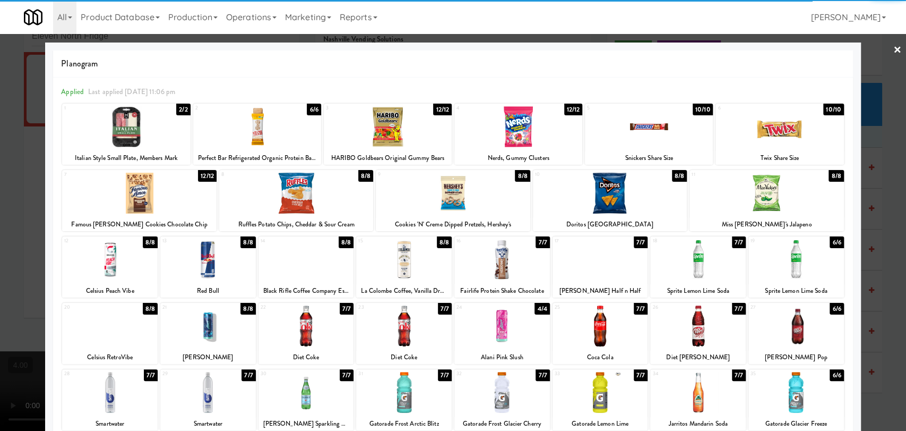
click at [119, 386] on div at bounding box center [110, 392] width 96 height 41
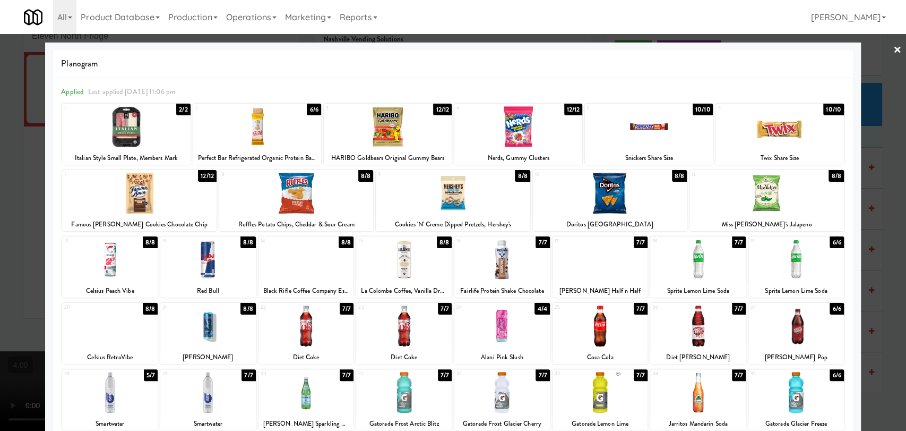
click at [157, 117] on div at bounding box center [126, 126] width 128 height 41
click at [0, 172] on div at bounding box center [453, 215] width 906 height 431
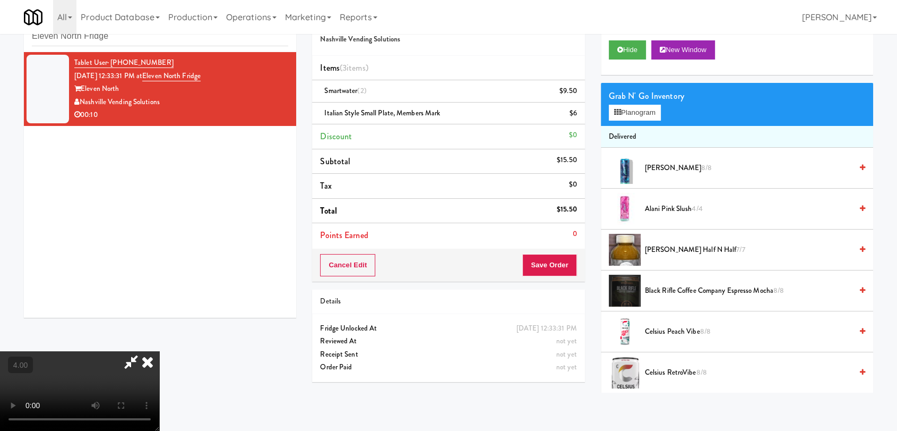
click at [143, 351] on icon at bounding box center [131, 361] width 24 height 21
click at [555, 259] on button "Save Order" at bounding box center [550, 265] width 54 height 22
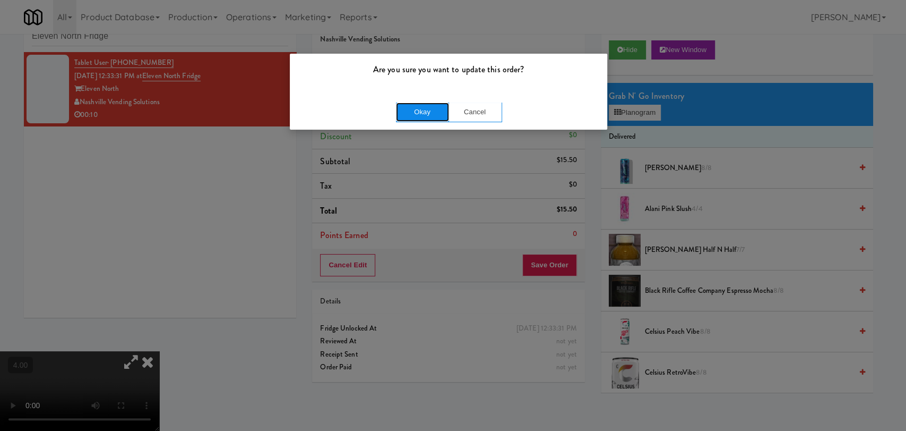
click at [427, 109] on button "Okay" at bounding box center [422, 111] width 53 height 19
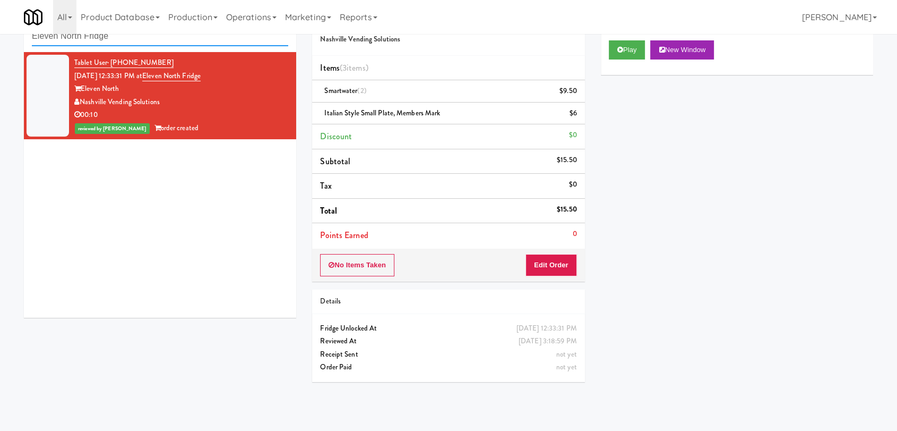
drag, startPoint x: 153, startPoint y: 41, endPoint x: 181, endPoint y: 50, distance: 29.2
click at [181, 50] on div "inbox reviewed recent all unclear take inventory issue suspicious failed recent…" at bounding box center [160, 28] width 272 height 48
click at [176, 43] on input "Eleven North Fridge" at bounding box center [160, 37] width 256 height 20
click at [175, 42] on input "Eleven North Fridge" at bounding box center [160, 37] width 256 height 20
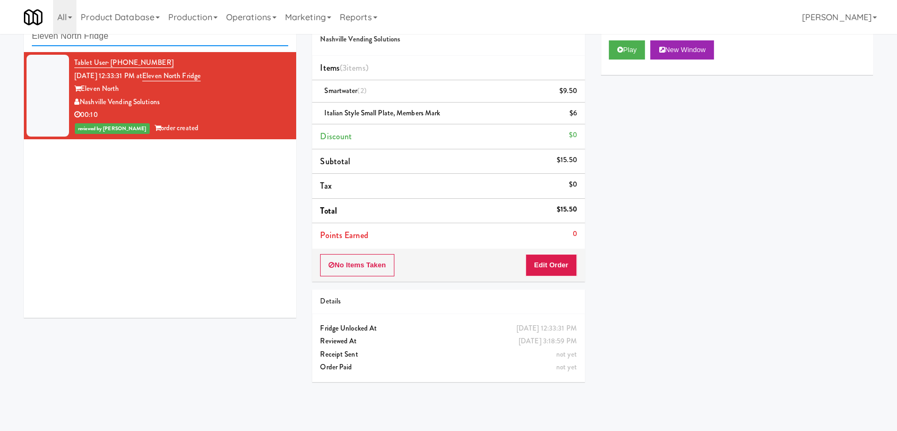
paste input "m Cooler-Right"
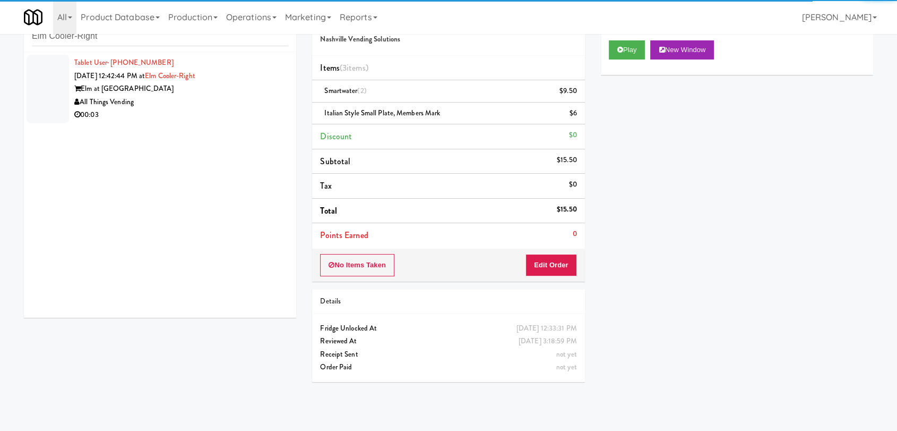
click at [241, 109] on div "00:03" at bounding box center [181, 114] width 214 height 13
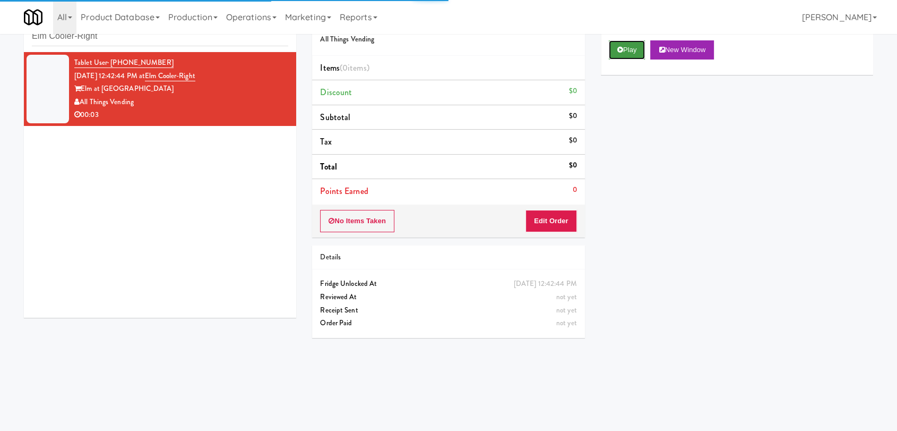
click at [623, 46] on button "Play" at bounding box center [627, 49] width 37 height 19
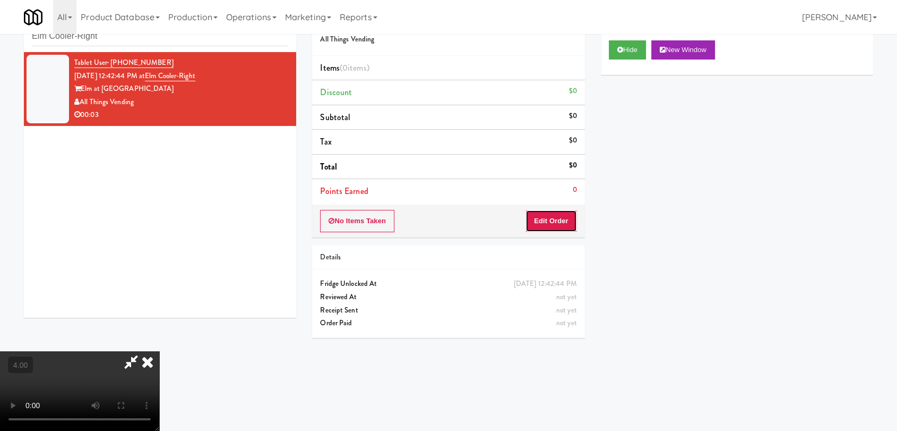
click at [563, 213] on button "Edit Order" at bounding box center [552, 221] width 52 height 22
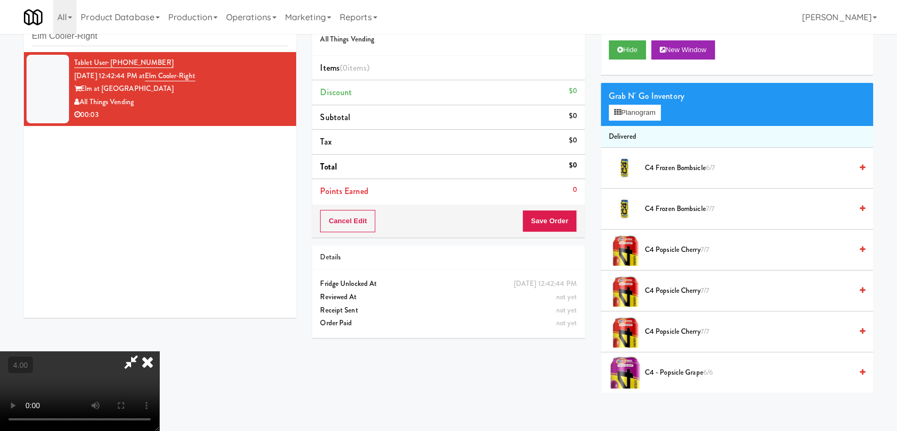
click at [159, 351] on video at bounding box center [79, 391] width 159 height 80
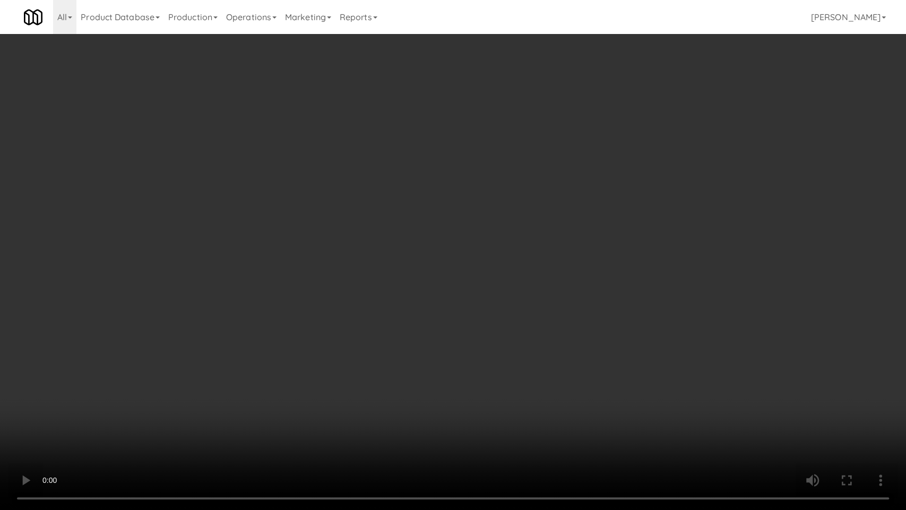
click at [356, 321] on video at bounding box center [453, 255] width 906 height 510
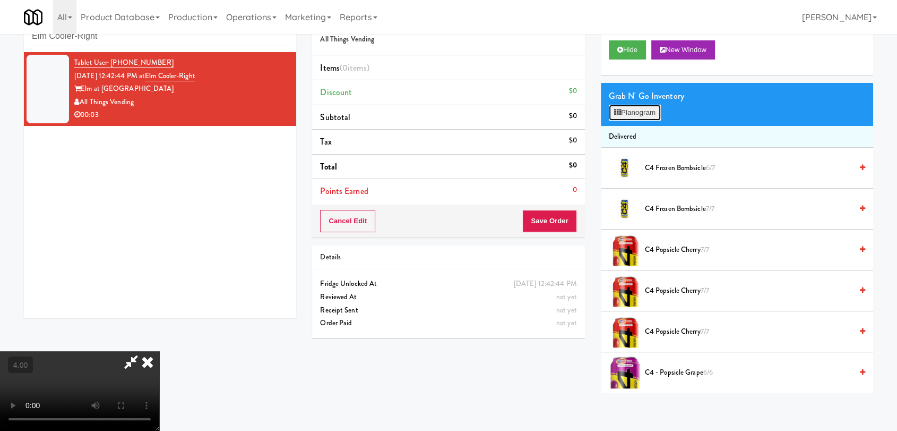
click at [630, 116] on button "Planogram" at bounding box center [635, 113] width 52 height 16
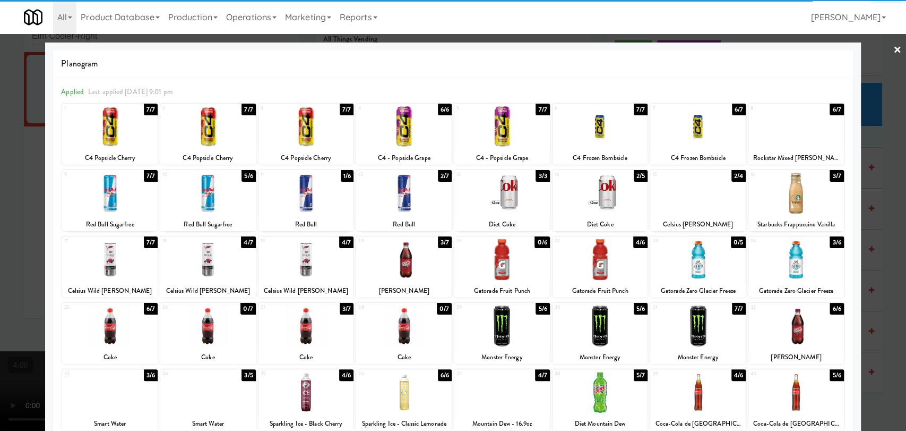
click at [297, 251] on div at bounding box center [307, 259] width 96 height 41
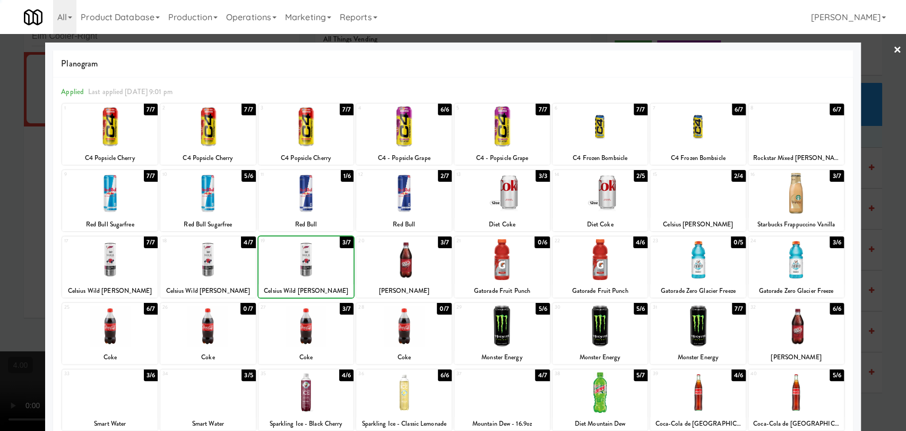
click at [0, 191] on div at bounding box center [453, 215] width 906 height 431
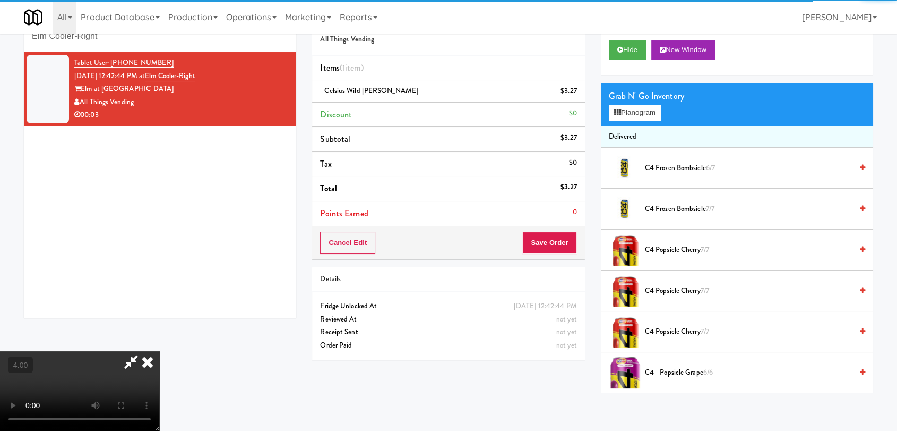
click at [140, 351] on video at bounding box center [79, 391] width 159 height 80
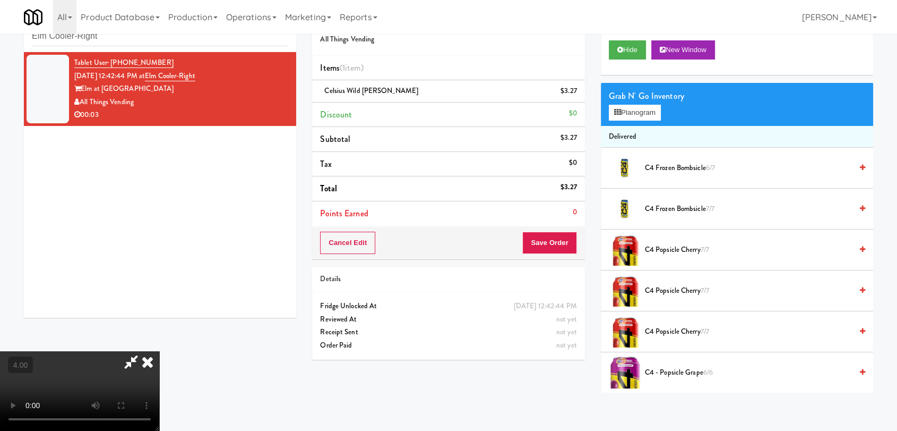
click at [159, 351] on icon at bounding box center [147, 361] width 23 height 21
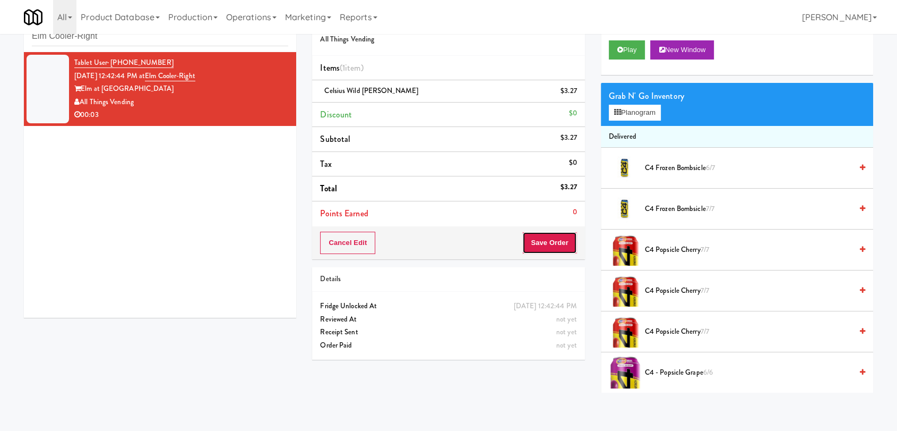
click at [557, 236] on button "Save Order" at bounding box center [550, 243] width 54 height 22
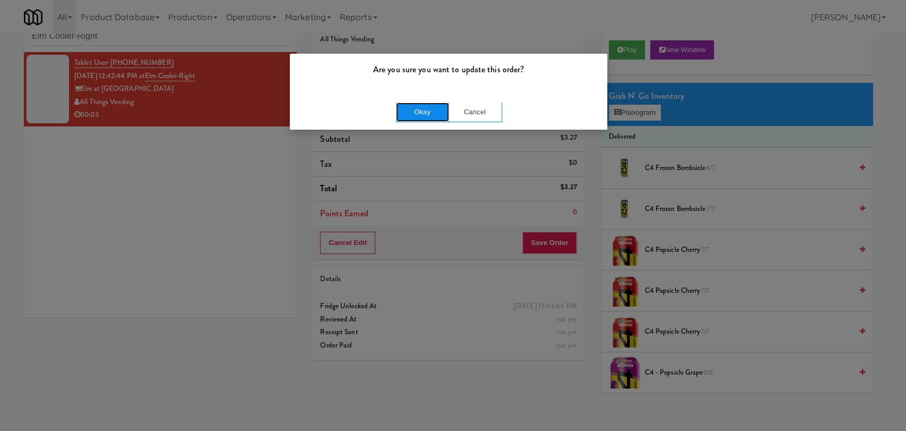
click at [427, 114] on button "Okay" at bounding box center [422, 111] width 53 height 19
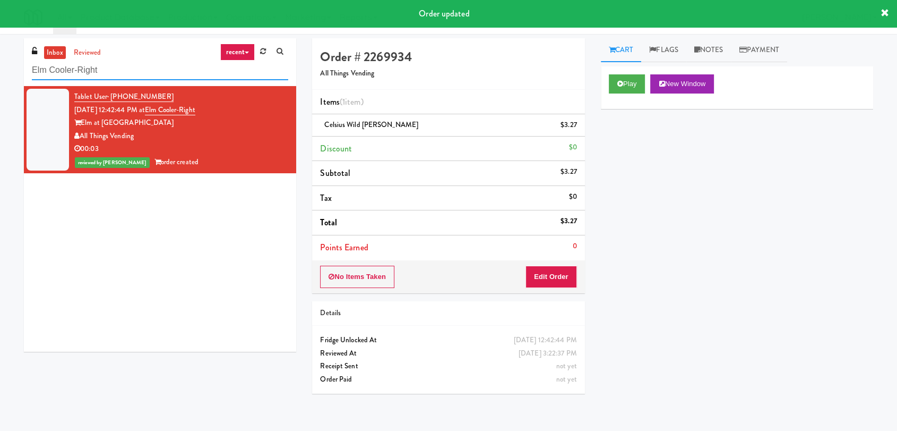
drag, startPoint x: 49, startPoint y: 80, endPoint x: 0, endPoint y: 88, distance: 49.6
click at [0, 88] on div "inbox reviewed recent all unclear take inventory issue suspicious failed recent…" at bounding box center [448, 232] width 897 height 388
paste input "Pacifica HS - Cooler"
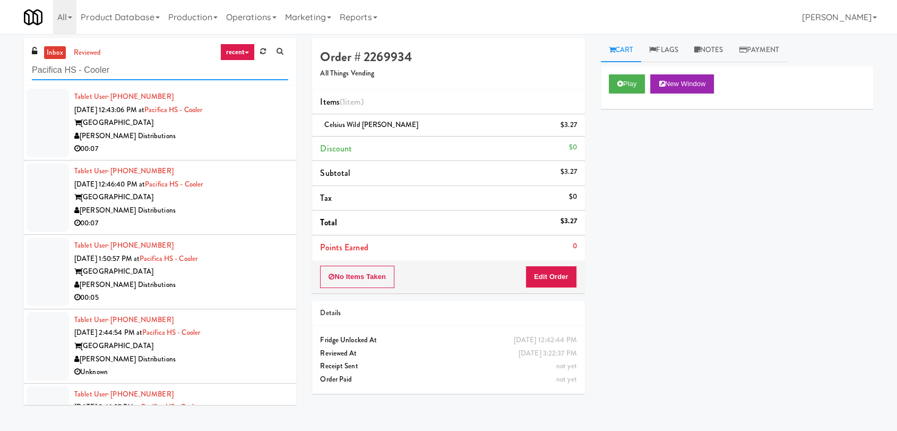
type input "Pacifica HS - Cooler"
click at [221, 137] on div "[PERSON_NAME] Distributions" at bounding box center [181, 136] width 214 height 13
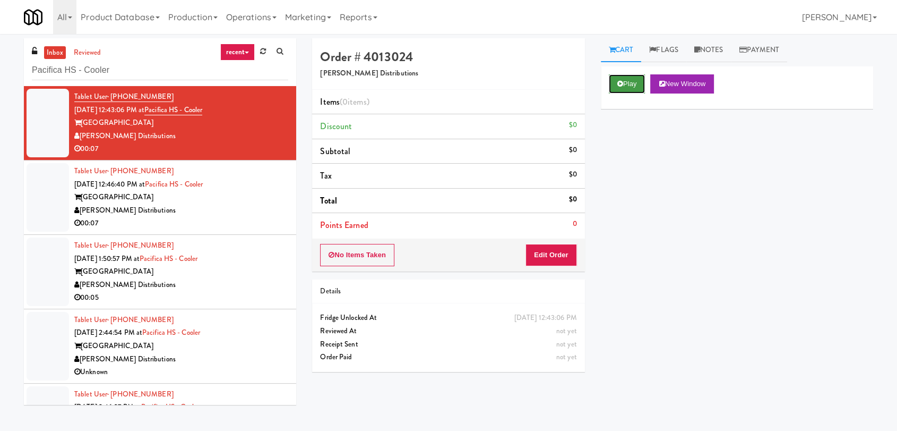
click at [630, 87] on button "Play" at bounding box center [627, 83] width 37 height 19
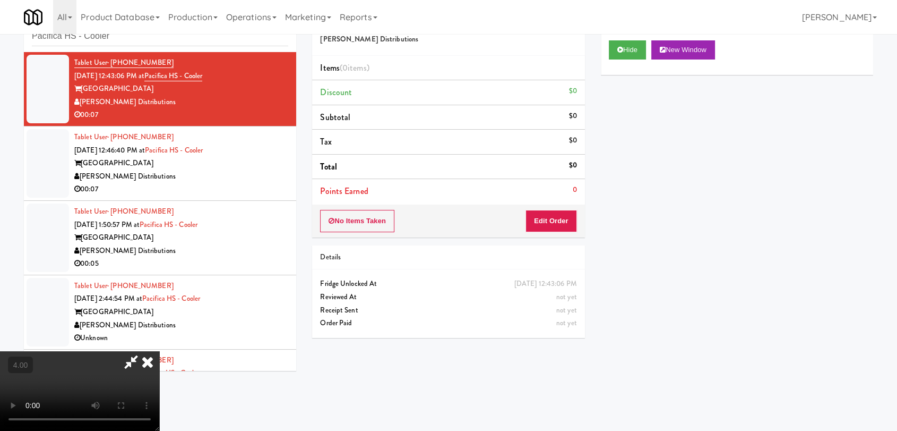
click at [158, 351] on video at bounding box center [79, 391] width 159 height 80
click at [159, 351] on video at bounding box center [79, 391] width 159 height 80
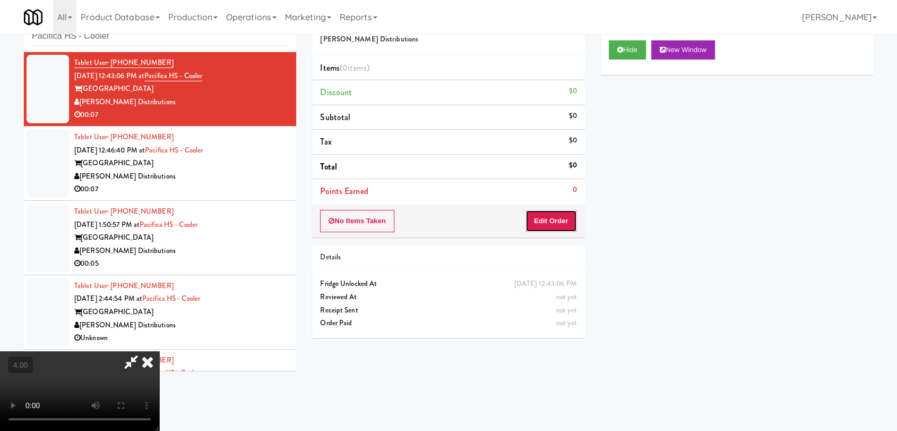
click at [573, 219] on button "Edit Order" at bounding box center [552, 221] width 52 height 22
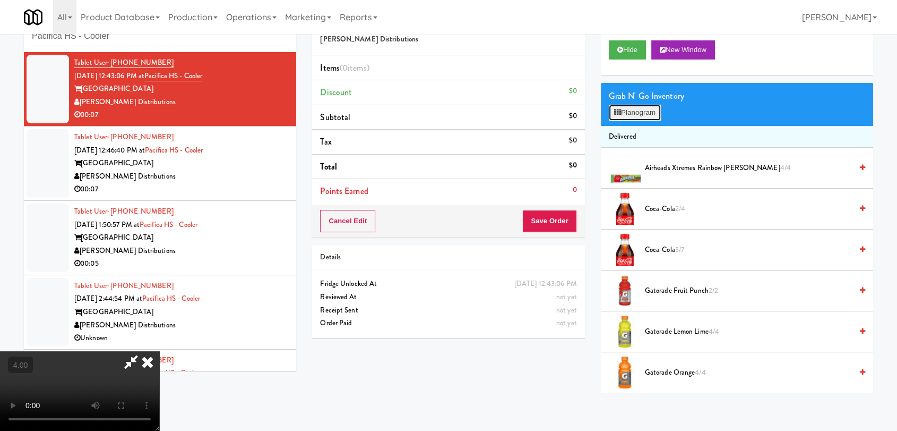
click at [641, 112] on button "Planogram" at bounding box center [635, 113] width 52 height 16
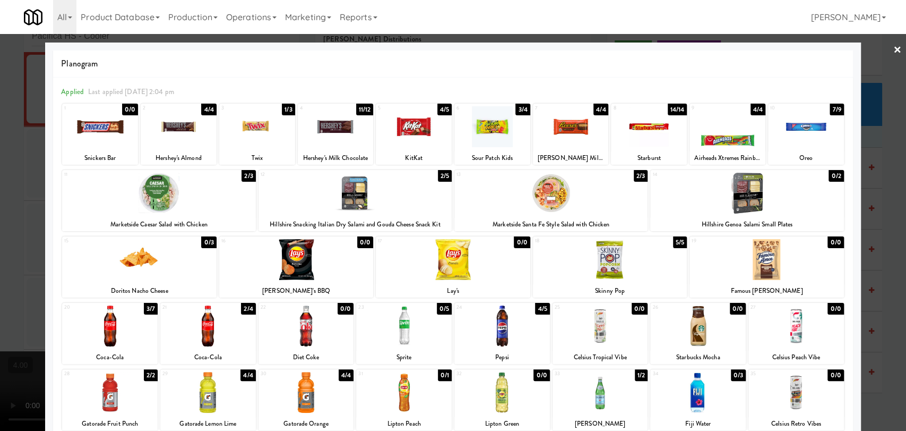
click at [0, 183] on div at bounding box center [453, 215] width 906 height 431
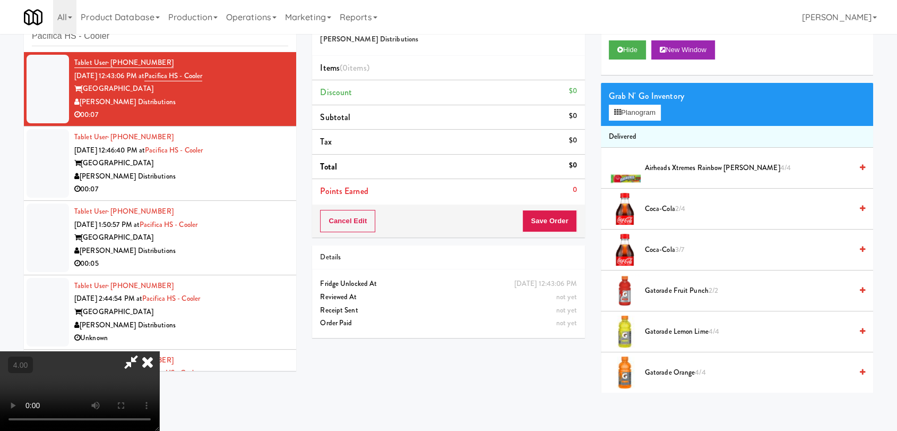
click at [159, 351] on video at bounding box center [79, 391] width 159 height 80
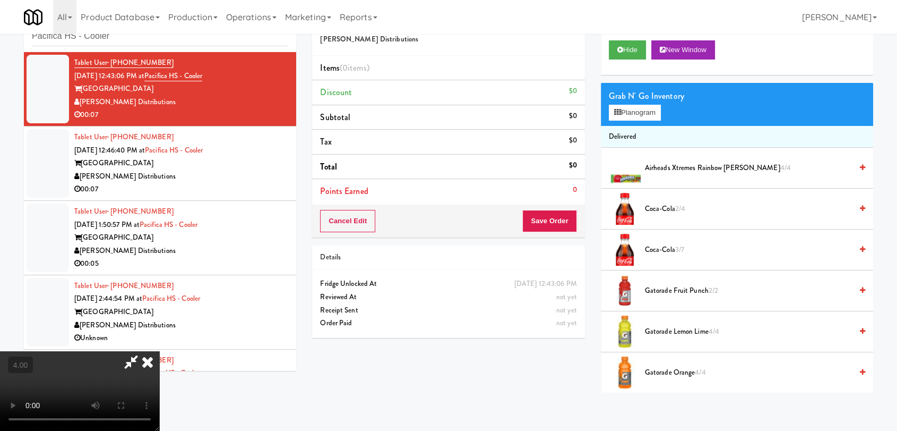
drag, startPoint x: 379, startPoint y: 284, endPoint x: 477, endPoint y: 271, distance: 99.6
click at [159, 351] on video at bounding box center [79, 391] width 159 height 80
click at [612, 113] on button "Planogram" at bounding box center [635, 113] width 52 height 16
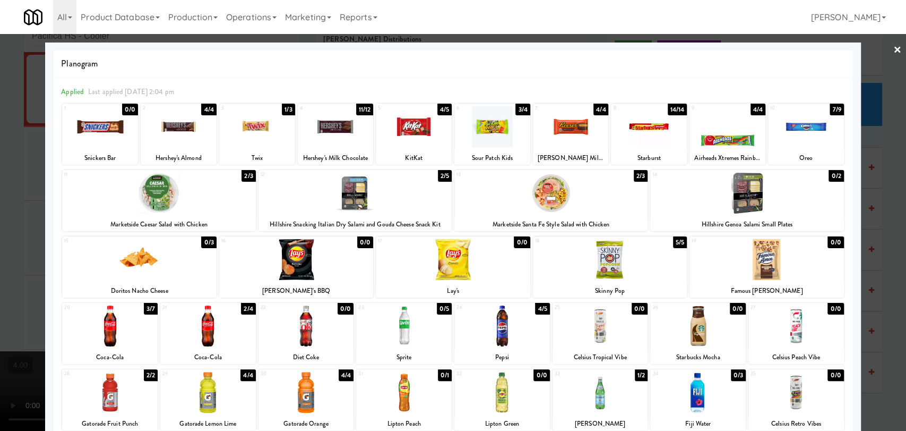
click at [144, 324] on div at bounding box center [110, 325] width 96 height 41
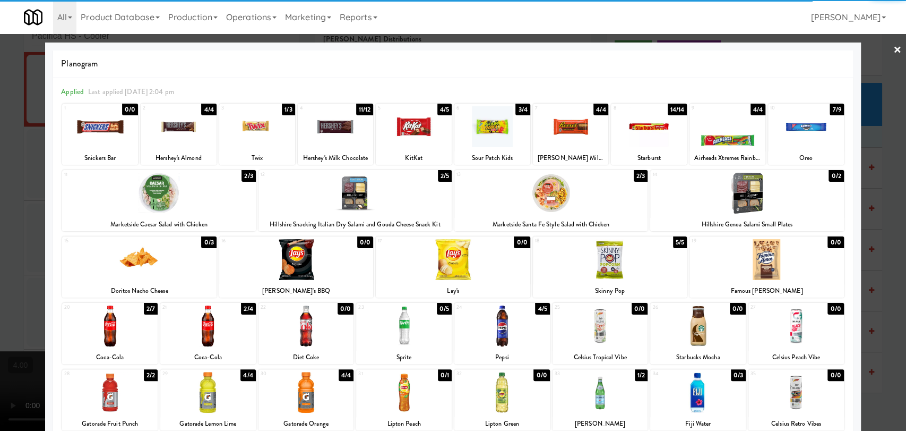
click at [193, 200] on div at bounding box center [158, 193] width 193 height 41
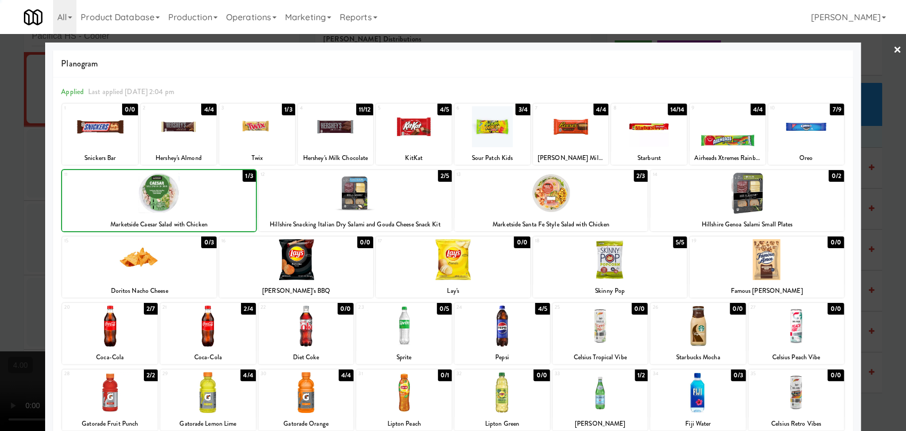
drag, startPoint x: 0, startPoint y: 176, endPoint x: 25, endPoint y: 179, distance: 25.2
click at [2, 176] on div at bounding box center [453, 215] width 906 height 431
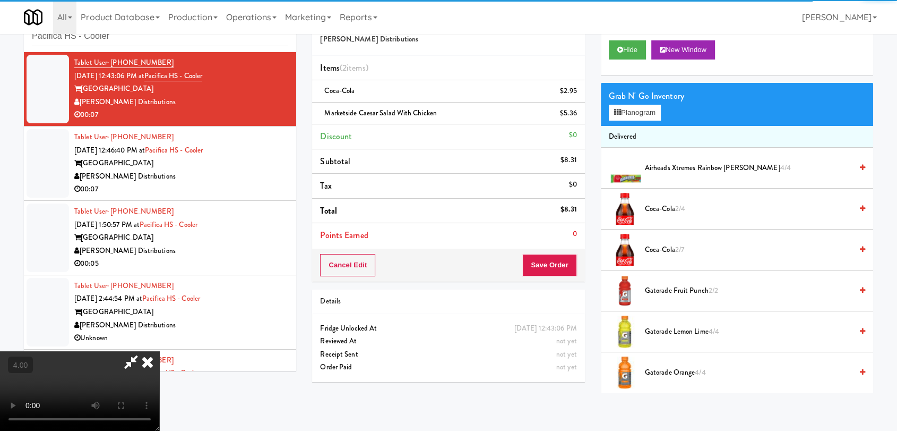
click at [159, 351] on video at bounding box center [79, 391] width 159 height 80
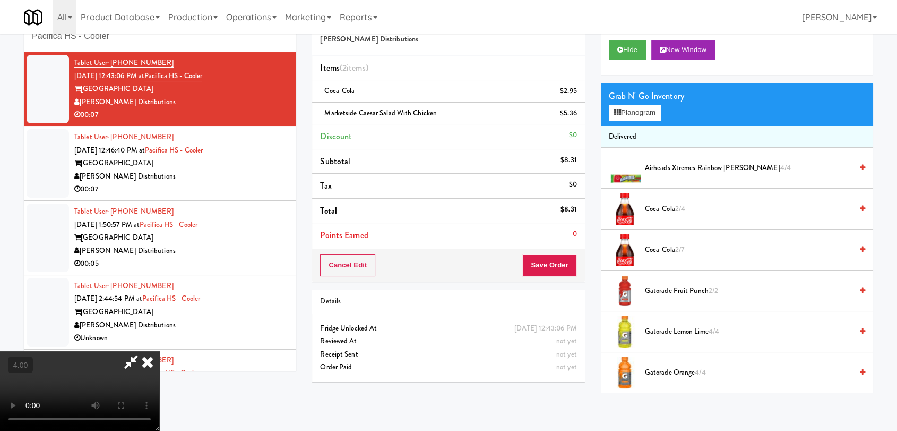
scroll to position [59, 0]
click at [159, 351] on video at bounding box center [79, 391] width 159 height 80
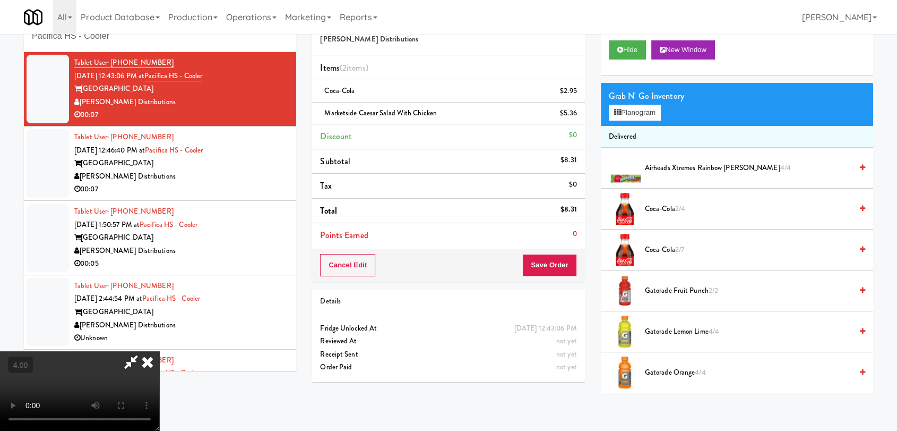
scroll to position [0, 0]
click at [159, 351] on icon at bounding box center [147, 361] width 23 height 21
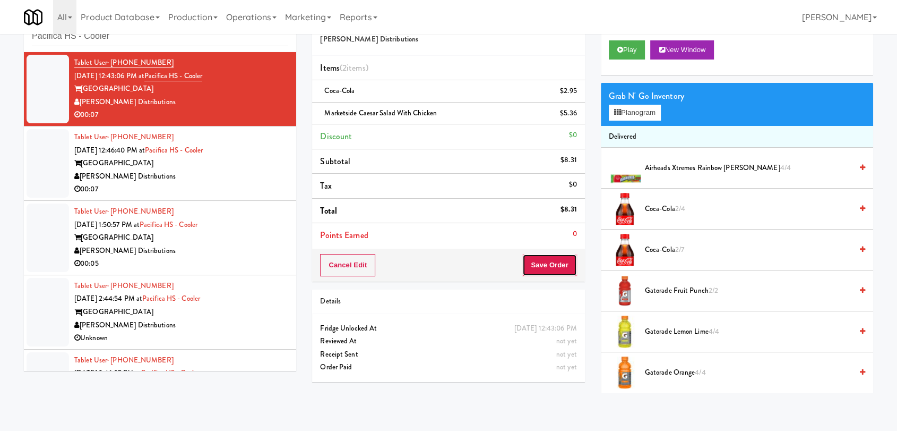
click at [547, 265] on button "Save Order" at bounding box center [550, 265] width 54 height 22
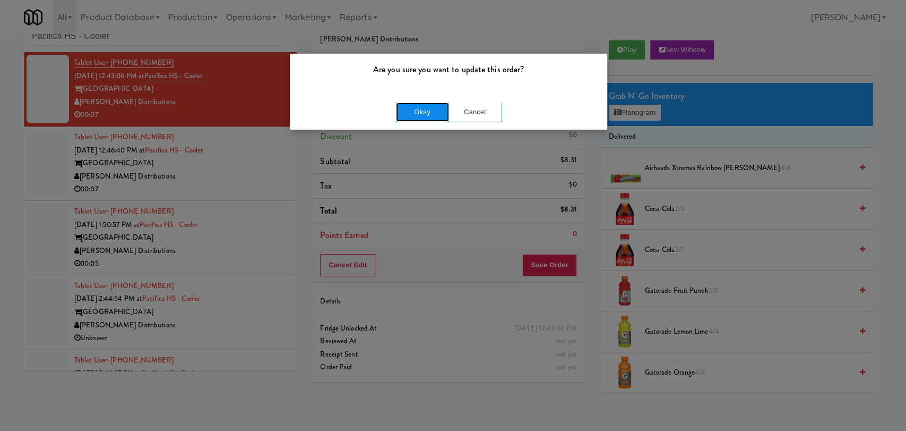
click at [429, 109] on button "Okay" at bounding box center [422, 111] width 53 height 19
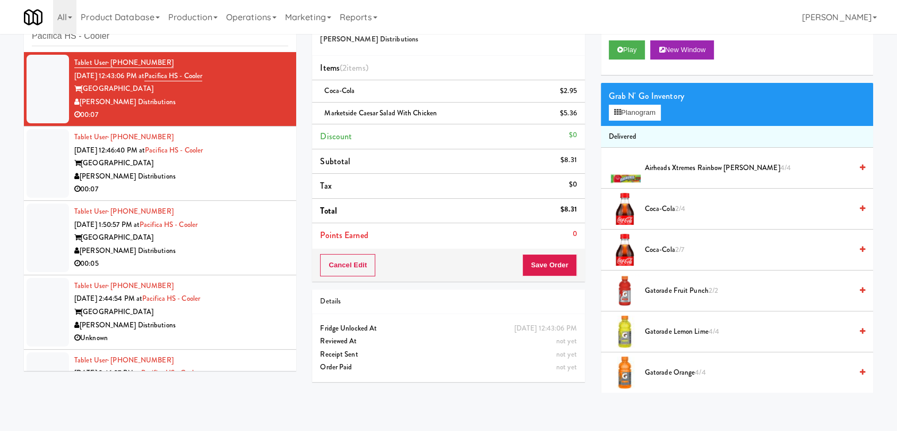
click at [263, 155] on div "Tablet User · (559) 361-3878 [DATE] 12:46:40 PM at [GEOGRAPHIC_DATA] - [GEOGRAP…" at bounding box center [181, 163] width 214 height 65
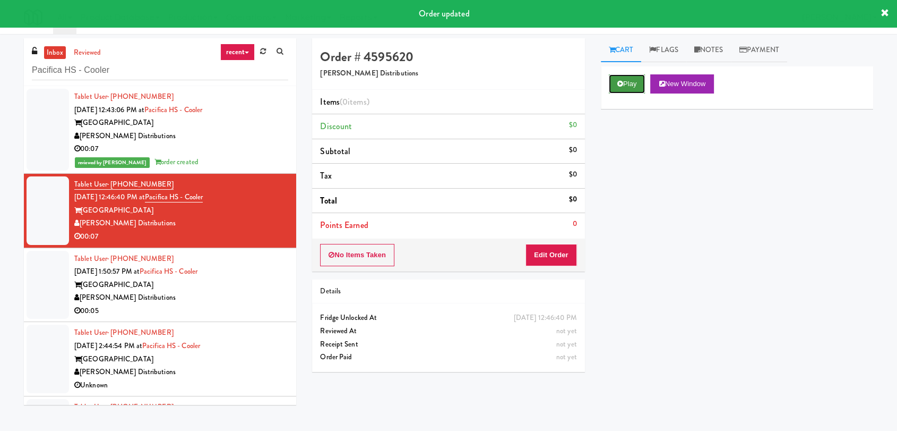
click at [630, 91] on button "Play" at bounding box center [627, 83] width 37 height 19
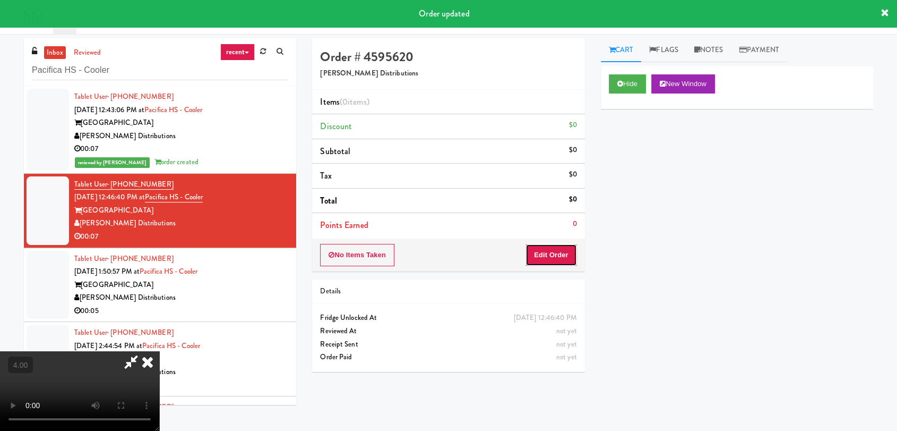
click at [566, 246] on button "Edit Order" at bounding box center [552, 255] width 52 height 22
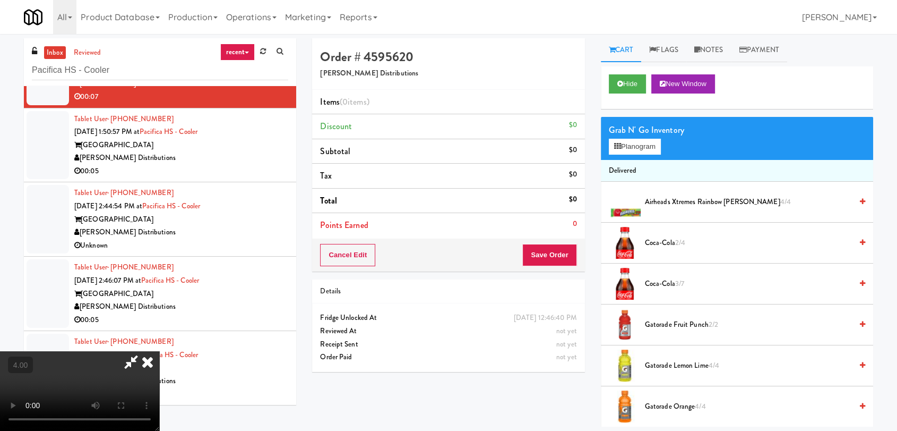
click at [159, 351] on video at bounding box center [79, 391] width 159 height 80
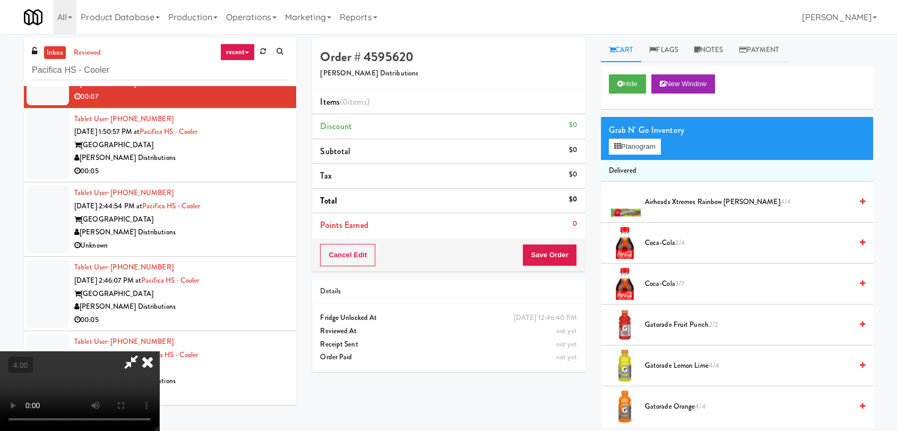
click at [602, 91] on div "Hide New Window" at bounding box center [737, 87] width 272 height 42
click at [609, 89] on button "Hide" at bounding box center [627, 83] width 37 height 19
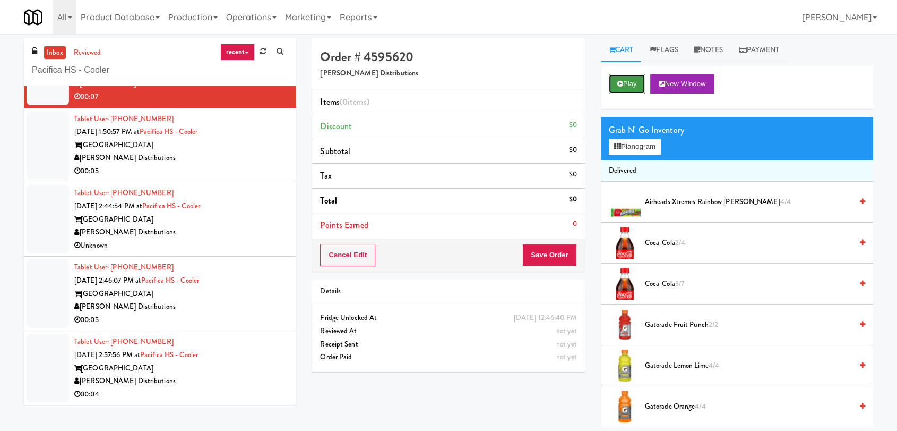
scroll to position [0, 0]
click at [616, 85] on button "Play" at bounding box center [627, 83] width 37 height 19
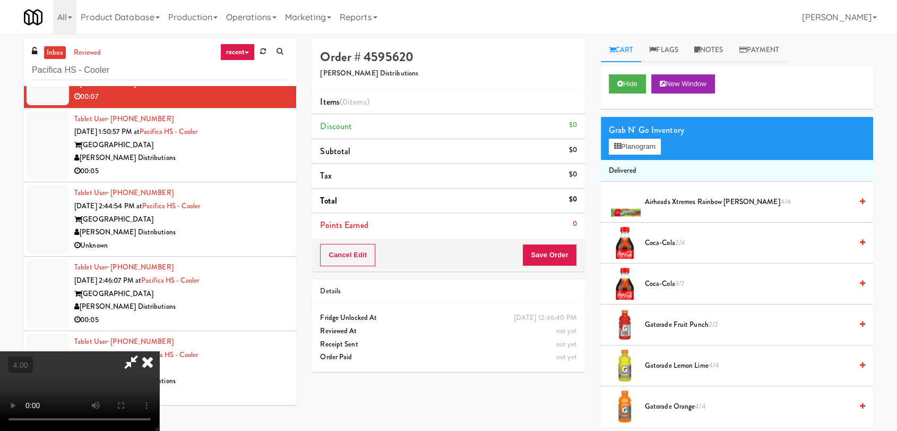
click at [159, 351] on video at bounding box center [79, 391] width 159 height 80
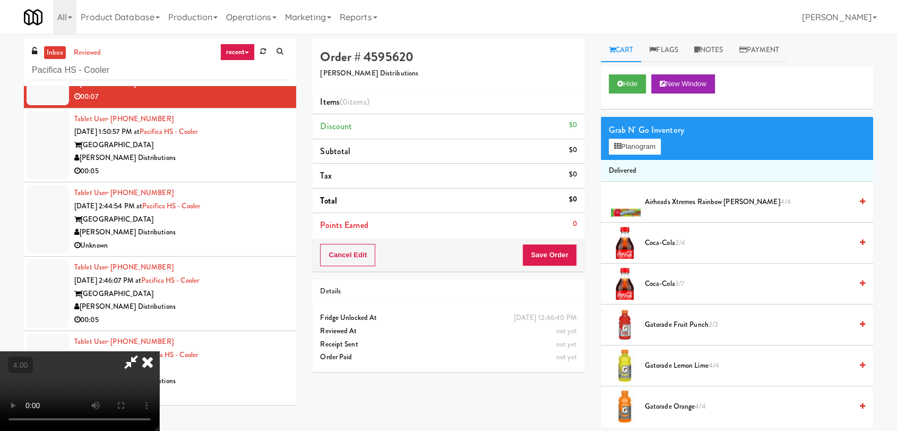
click at [159, 351] on video at bounding box center [79, 391] width 159 height 80
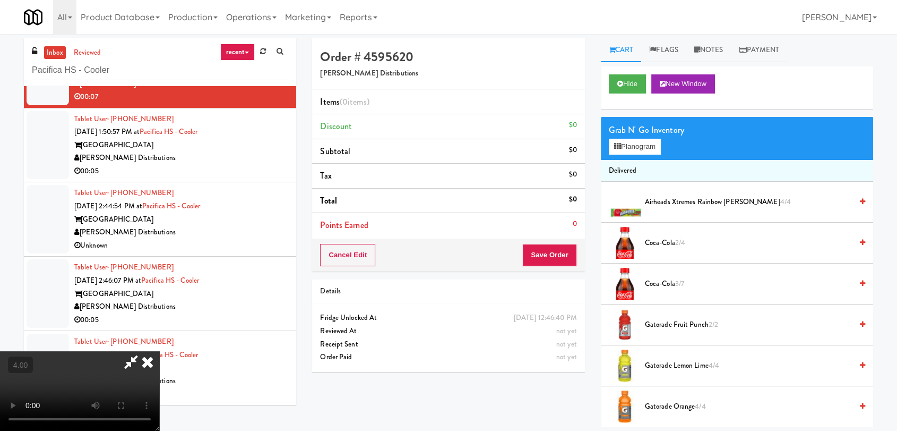
click at [159, 351] on video at bounding box center [79, 391] width 159 height 80
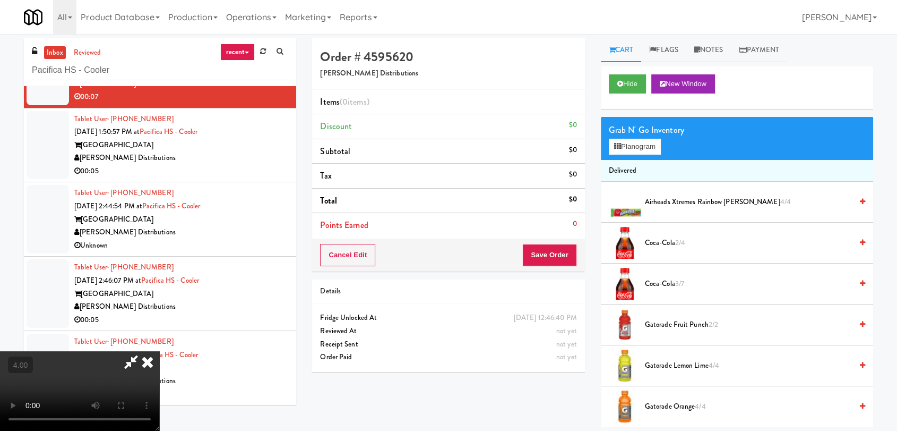
click at [159, 351] on video at bounding box center [79, 391] width 159 height 80
click at [638, 144] on button "Planogram" at bounding box center [635, 147] width 52 height 16
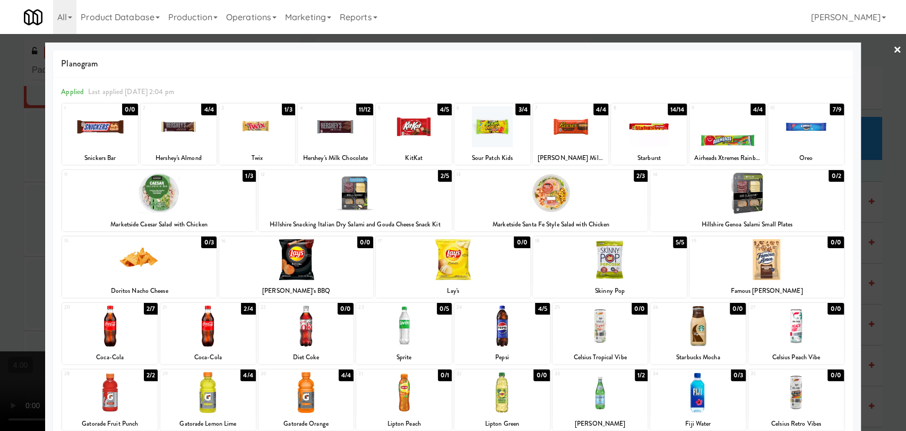
click at [381, 199] on div at bounding box center [355, 193] width 193 height 41
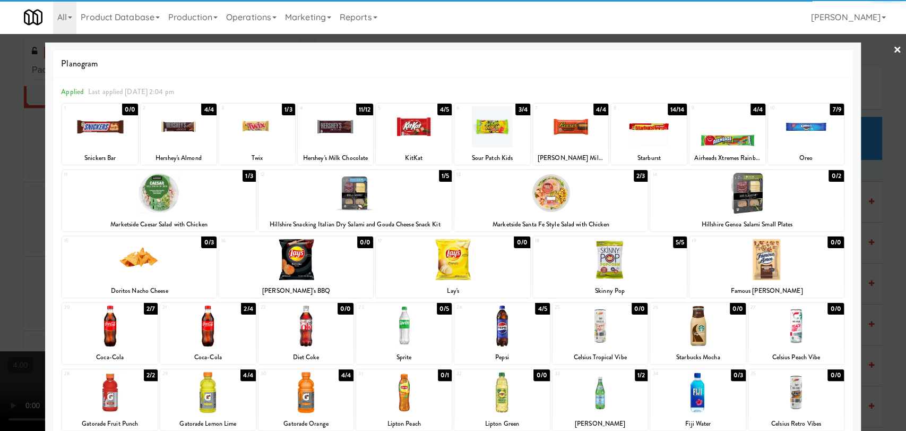
click at [149, 325] on div at bounding box center [110, 325] width 96 height 41
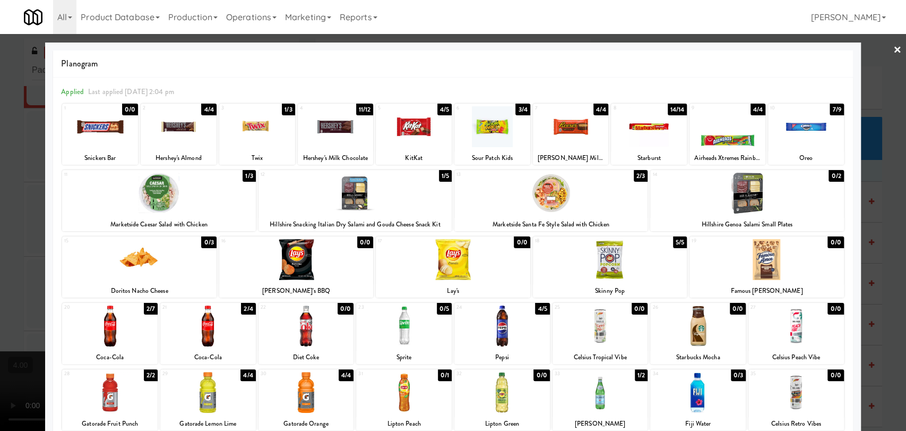
click at [0, 242] on div at bounding box center [453, 215] width 906 height 431
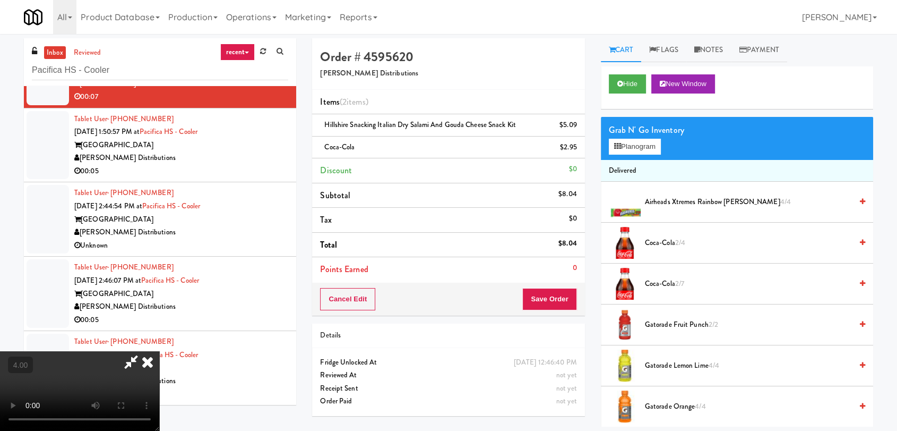
click at [159, 351] on video at bounding box center [79, 391] width 159 height 80
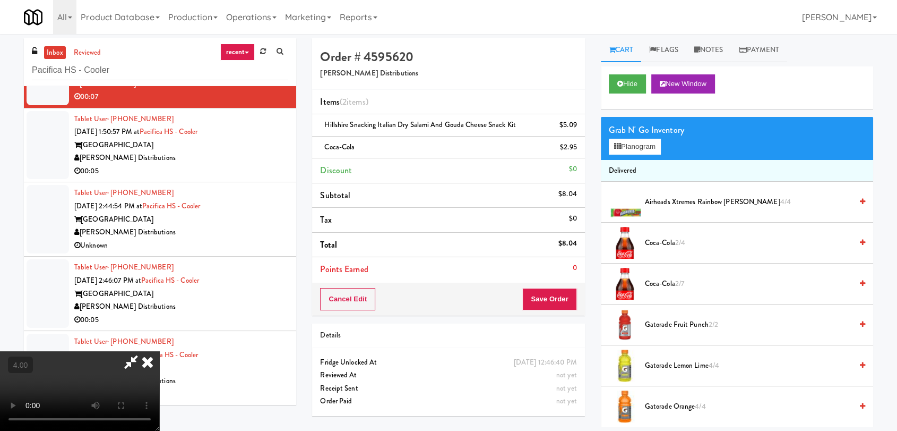
click at [159, 351] on video at bounding box center [79, 391] width 159 height 80
click at [560, 298] on button "Save Order" at bounding box center [550, 299] width 54 height 22
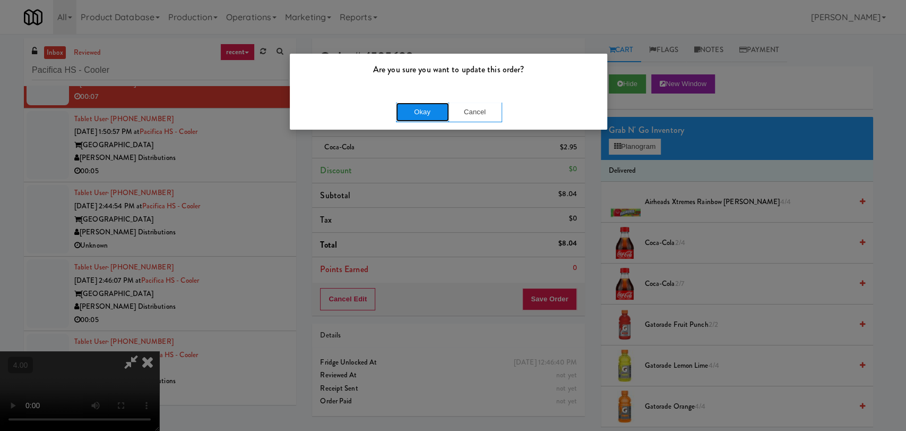
click at [405, 104] on button "Okay" at bounding box center [422, 111] width 53 height 19
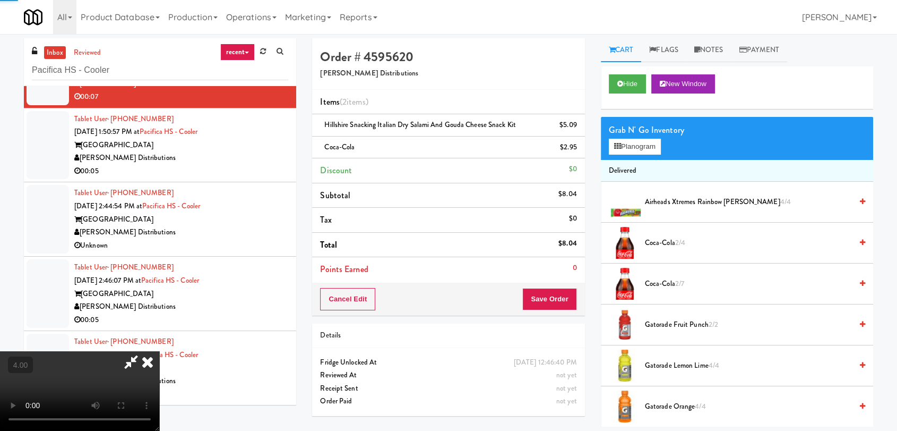
click at [159, 351] on icon at bounding box center [147, 361] width 23 height 21
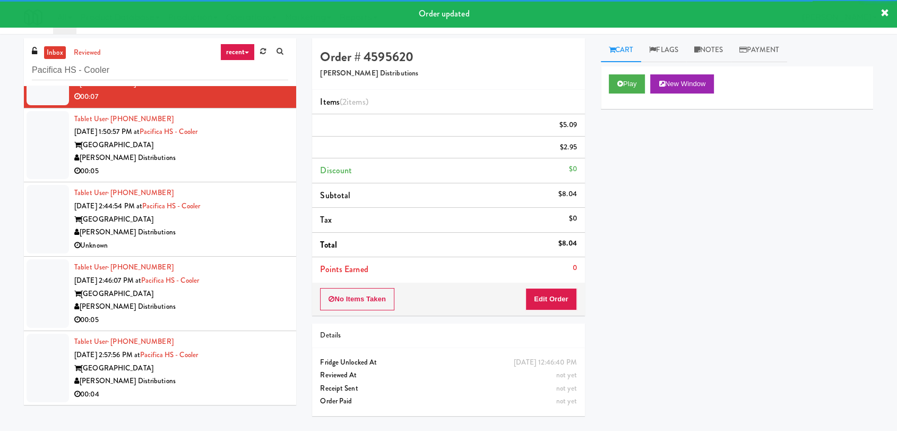
click at [210, 167] on div "00:05" at bounding box center [181, 171] width 214 height 13
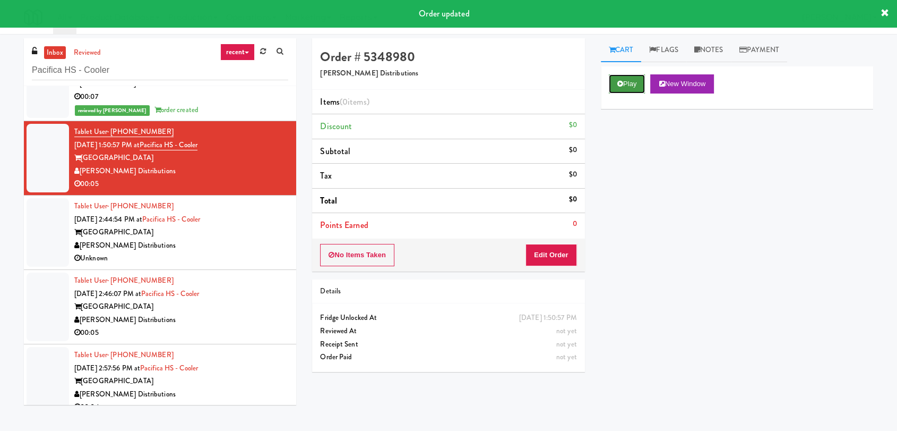
click at [641, 82] on button "Play" at bounding box center [627, 83] width 37 height 19
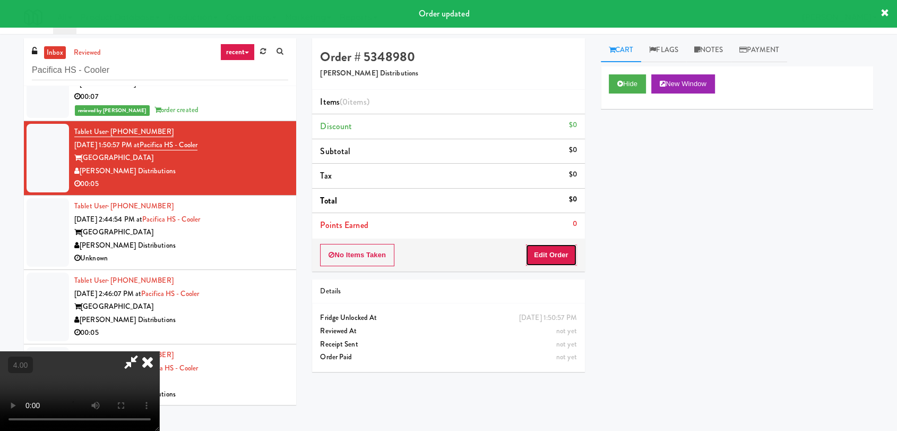
click at [567, 257] on button "Edit Order" at bounding box center [552, 255] width 52 height 22
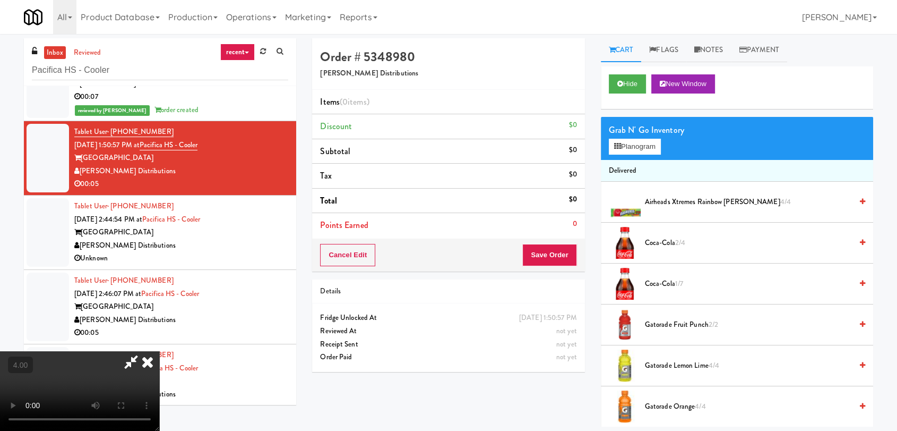
click at [159, 351] on video at bounding box center [79, 391] width 159 height 80
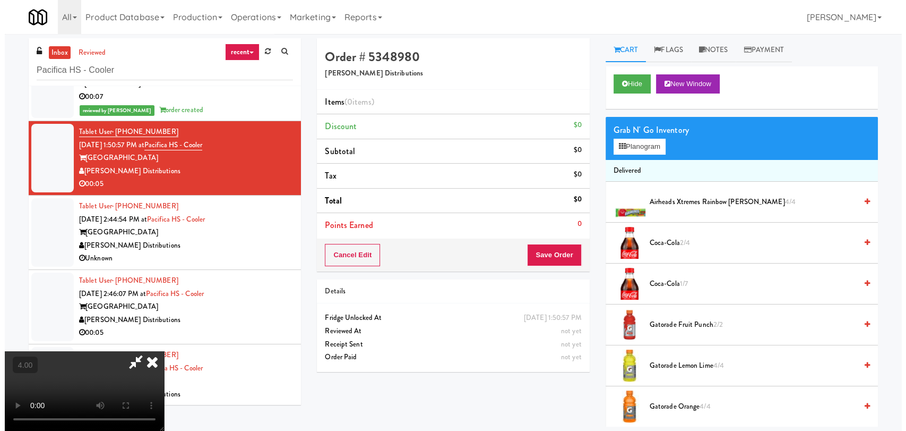
scroll to position [162, 0]
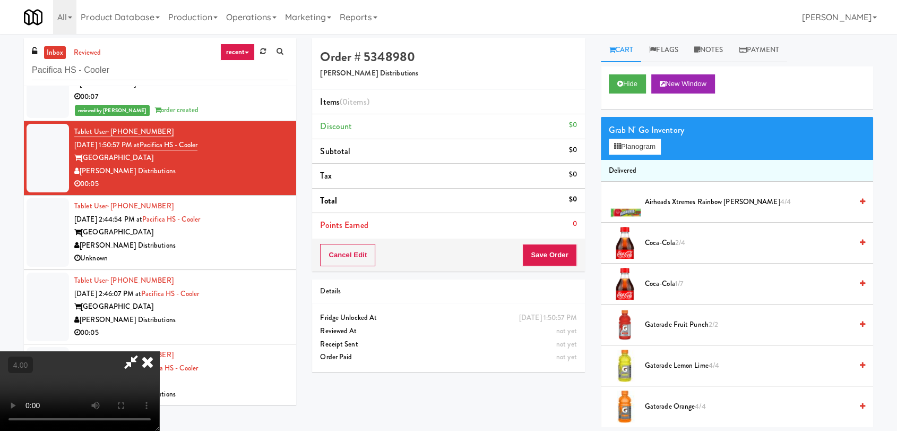
click at [159, 351] on video at bounding box center [79, 391] width 159 height 80
click at [638, 146] on button "Planogram" at bounding box center [635, 147] width 52 height 16
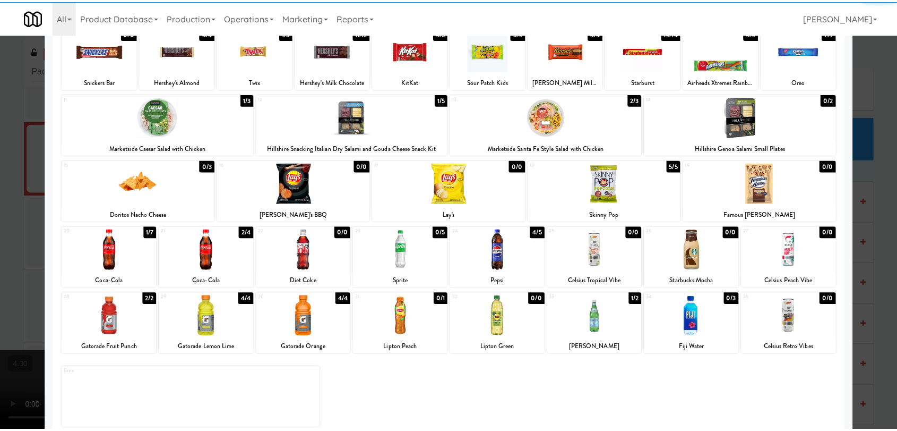
scroll to position [91, 0]
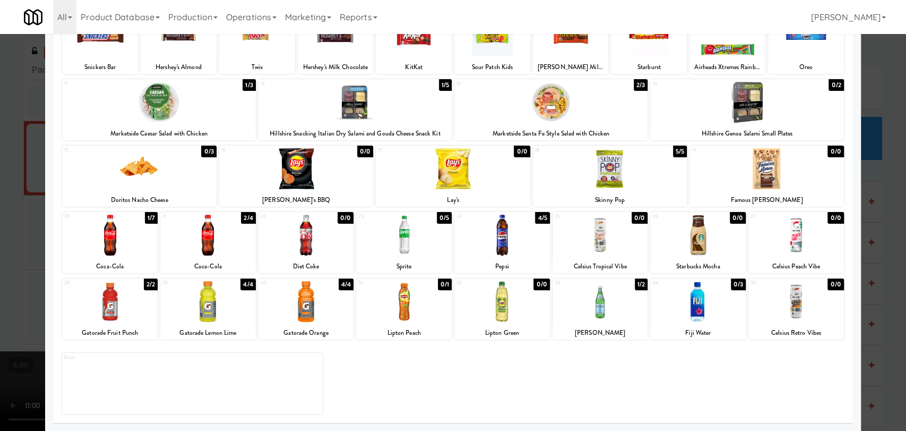
click at [602, 311] on div at bounding box center [601, 301] width 96 height 41
click at [0, 190] on div at bounding box center [453, 215] width 906 height 431
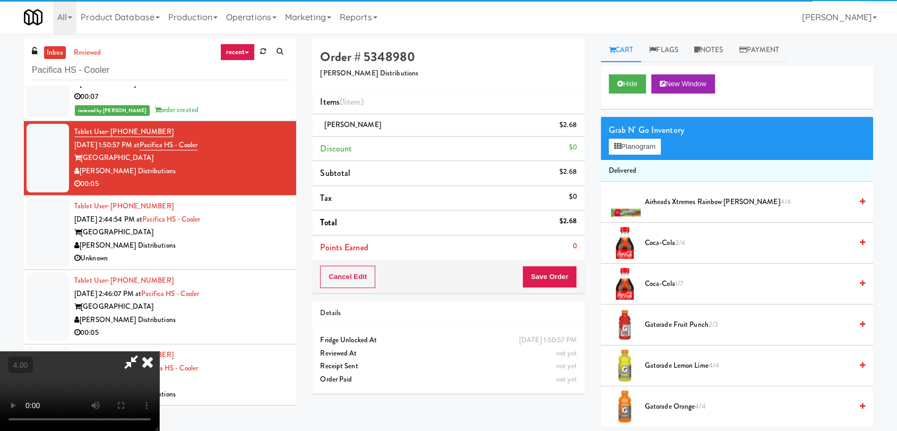
click at [125, 351] on video at bounding box center [79, 391] width 159 height 80
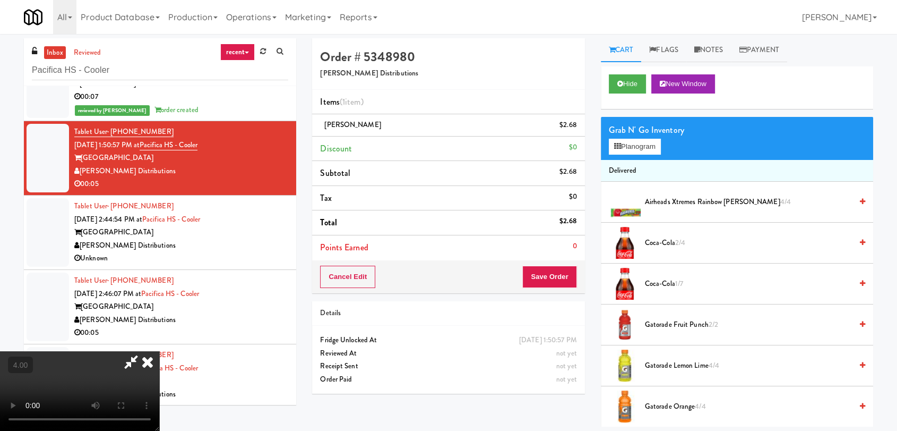
click at [159, 351] on video at bounding box center [79, 391] width 159 height 80
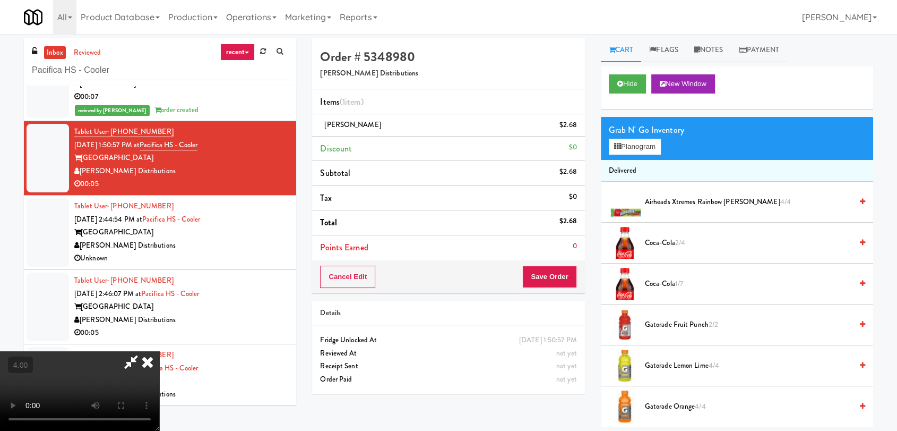
click at [159, 351] on video at bounding box center [79, 391] width 159 height 80
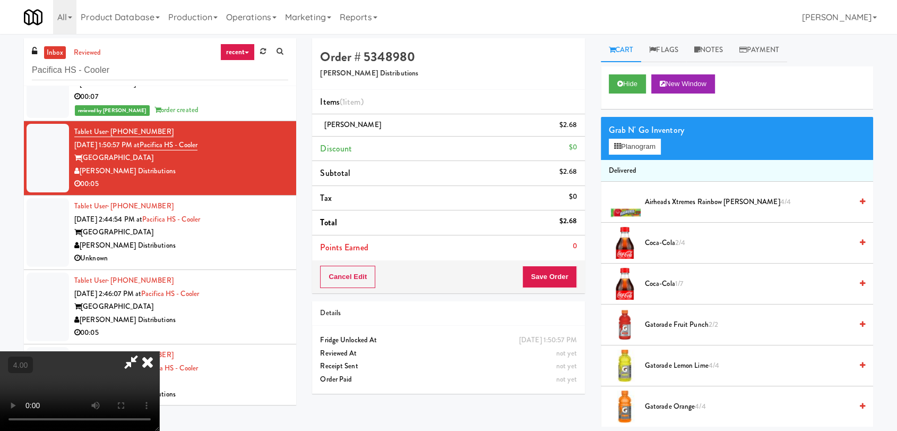
click at [159, 351] on icon at bounding box center [147, 361] width 23 height 21
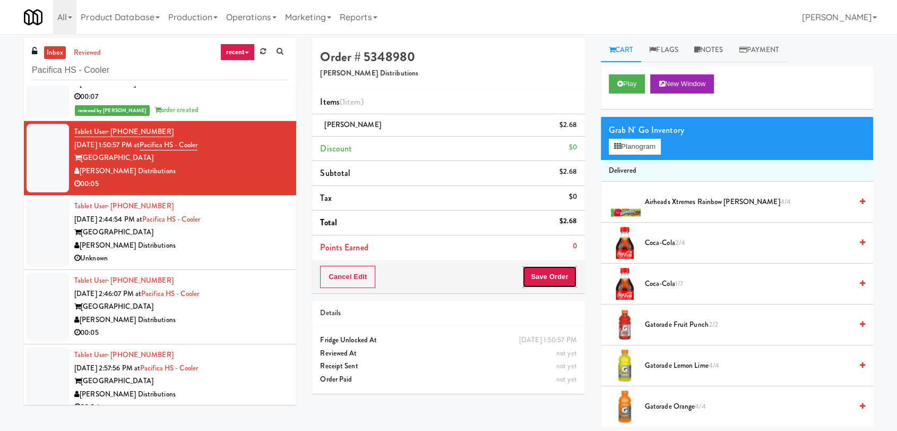
click at [554, 283] on button "Save Order" at bounding box center [550, 277] width 54 height 22
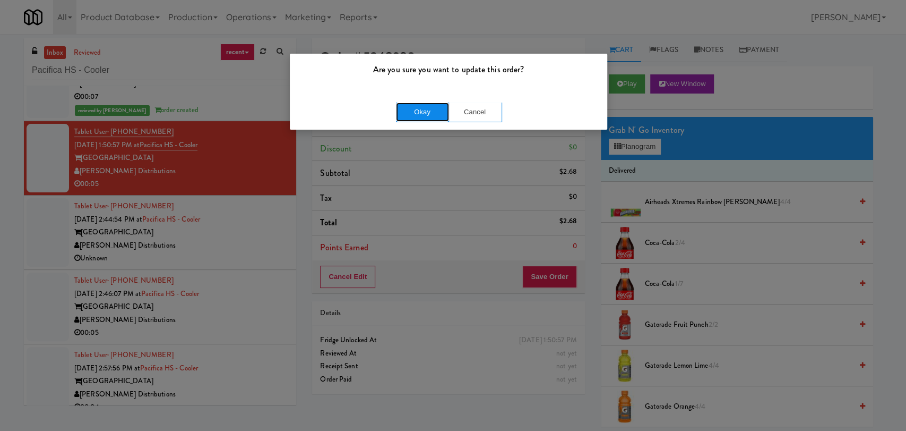
click at [424, 112] on button "Okay" at bounding box center [422, 111] width 53 height 19
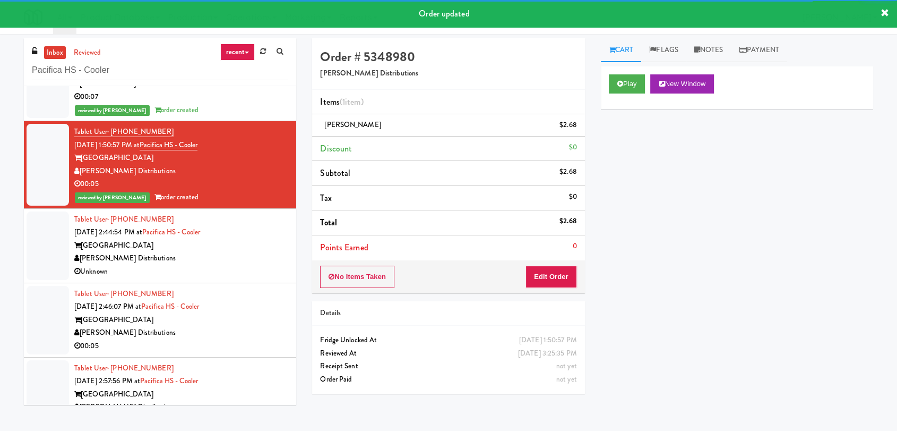
drag, startPoint x: 269, startPoint y: 217, endPoint x: 256, endPoint y: 209, distance: 15.0
click at [269, 218] on div "Tablet User · (805) 824-1078 [DATE] 2:44:54 PM at Pacifica HS - [GEOGRAPHIC_DAT…" at bounding box center [181, 245] width 214 height 65
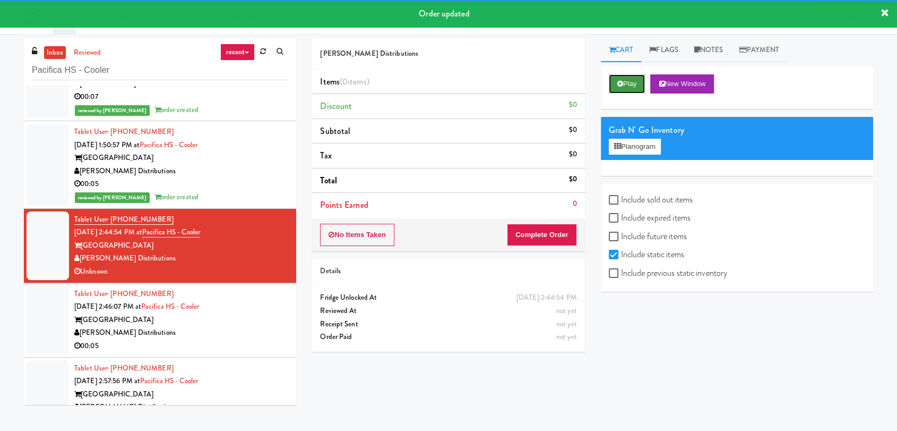
click at [634, 83] on button "Play" at bounding box center [627, 83] width 37 height 19
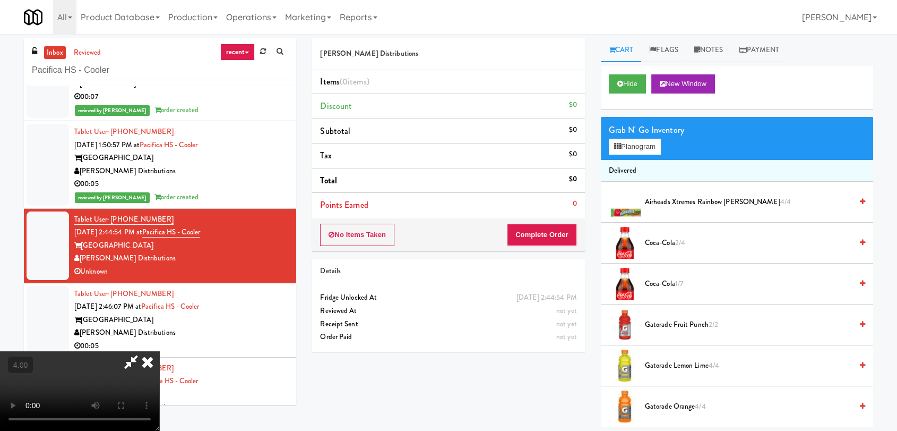
click at [159, 351] on video at bounding box center [79, 391] width 159 height 80
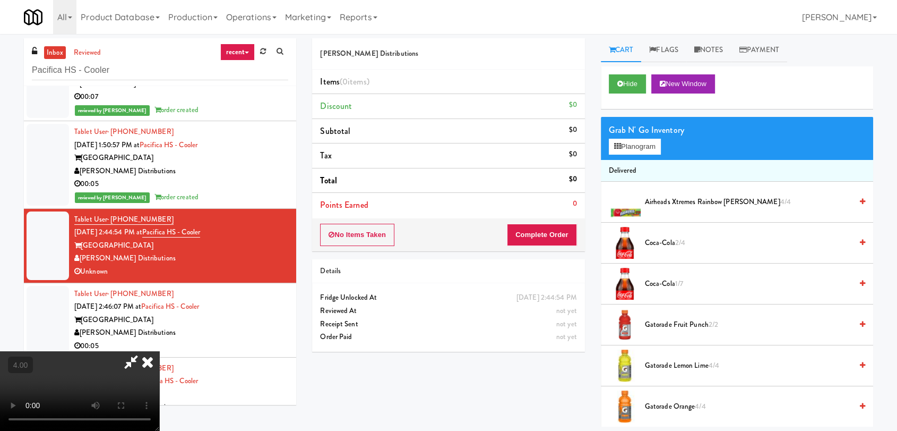
click at [159, 351] on video at bounding box center [79, 391] width 159 height 80
click at [721, 50] on link "Notes" at bounding box center [709, 50] width 45 height 24
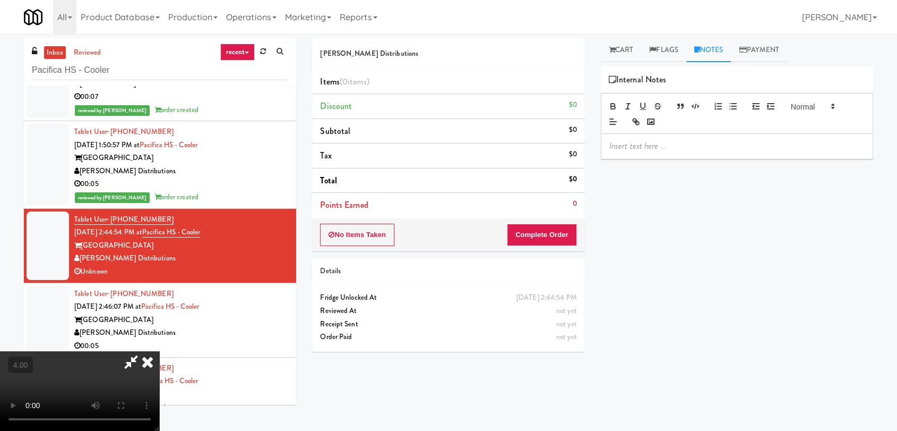
click at [690, 146] on p at bounding box center [737, 146] width 255 height 12
click at [159, 351] on icon at bounding box center [147, 361] width 23 height 21
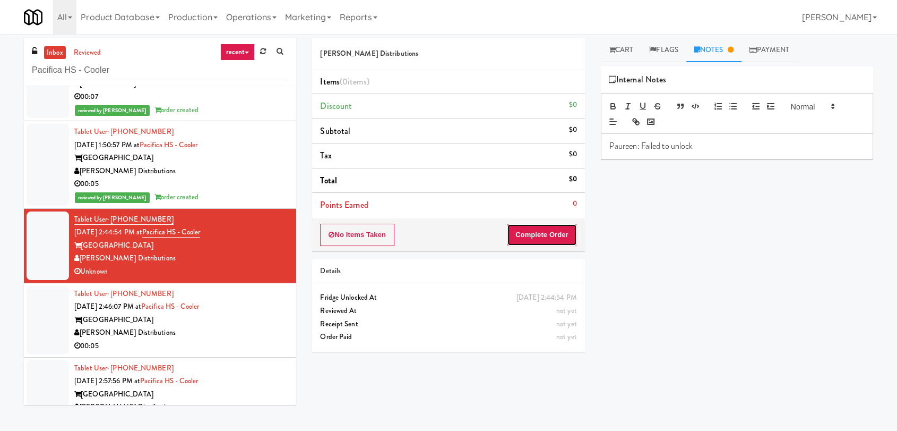
click at [541, 224] on button "Complete Order" at bounding box center [542, 235] width 70 height 22
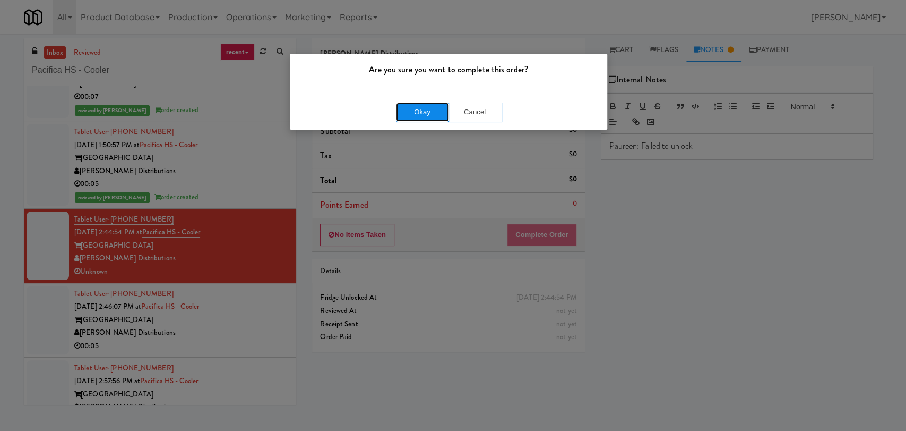
click at [434, 116] on button "Okay" at bounding box center [422, 111] width 53 height 19
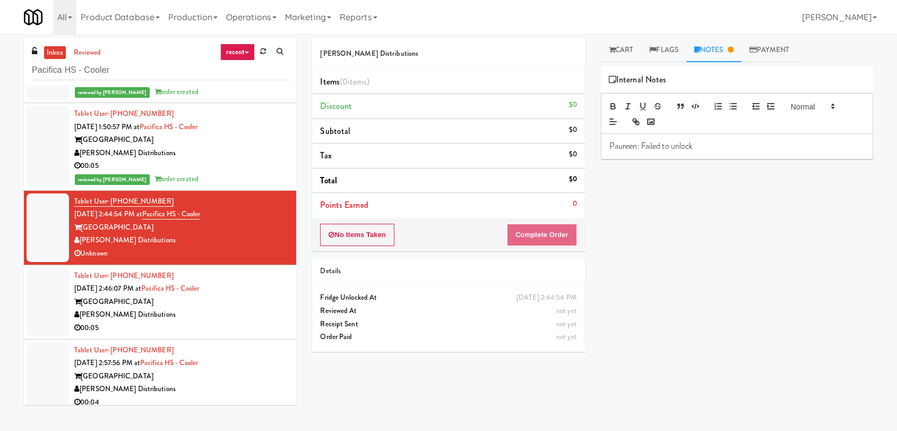
scroll to position [166, 0]
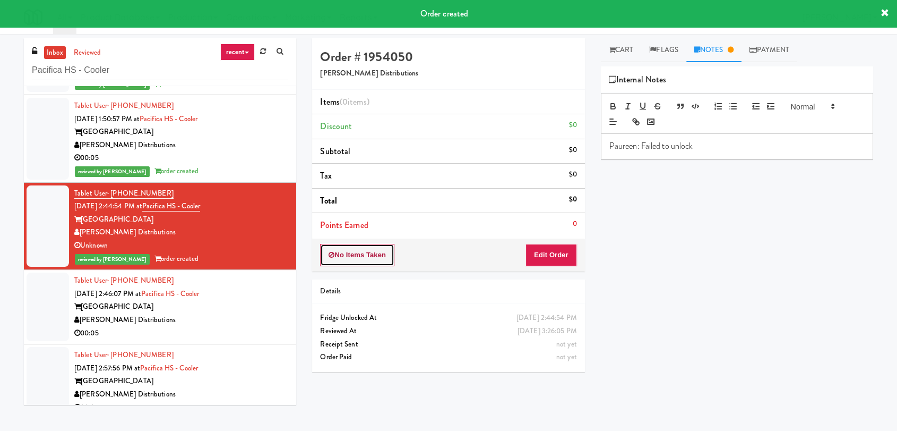
click at [362, 252] on button "No Items Taken" at bounding box center [357, 255] width 74 height 22
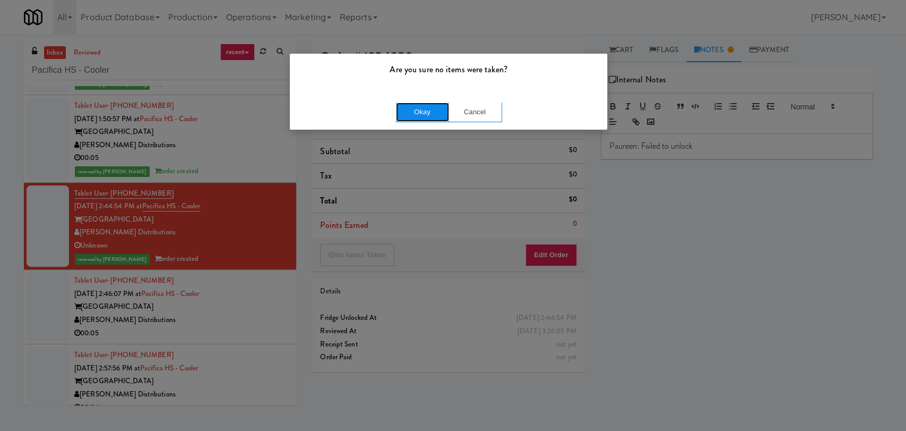
click at [410, 113] on button "Okay" at bounding box center [422, 111] width 53 height 19
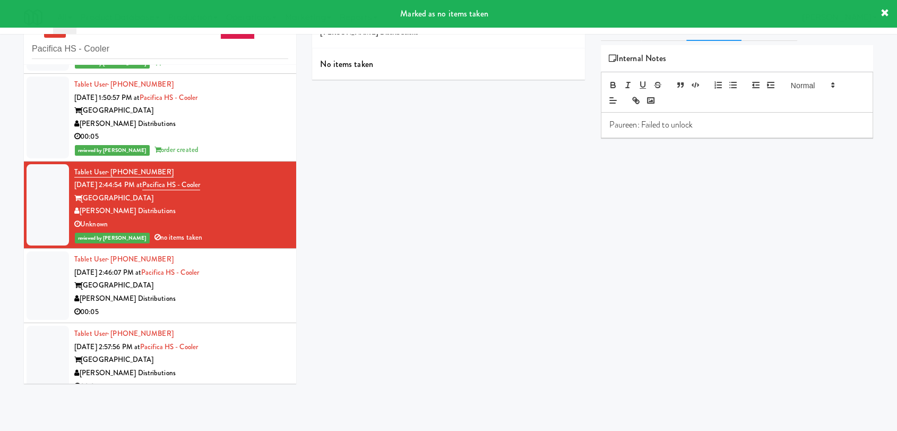
scroll to position [34, 0]
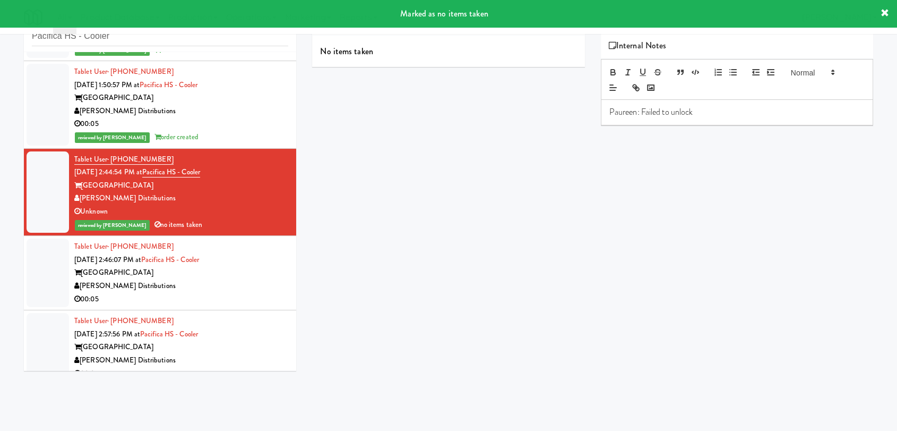
click at [249, 260] on div "Tablet User · (805) 824-1078 [DATE] 2:46:07 PM at Pacifica HS - [GEOGRAPHIC_DAT…" at bounding box center [181, 272] width 214 height 65
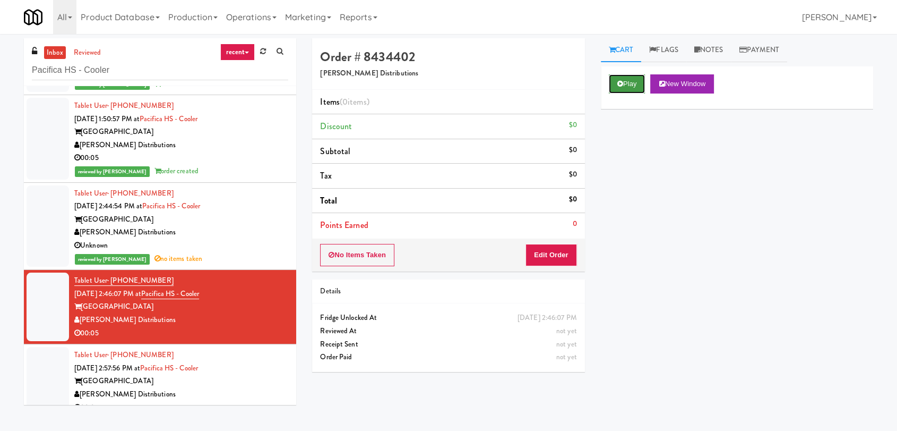
click at [629, 88] on button "Play" at bounding box center [627, 83] width 37 height 19
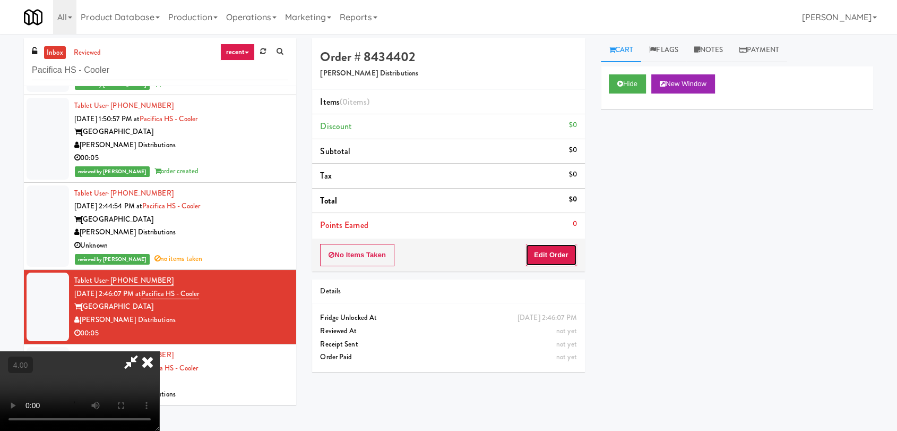
click at [559, 251] on button "Edit Order" at bounding box center [552, 255] width 52 height 22
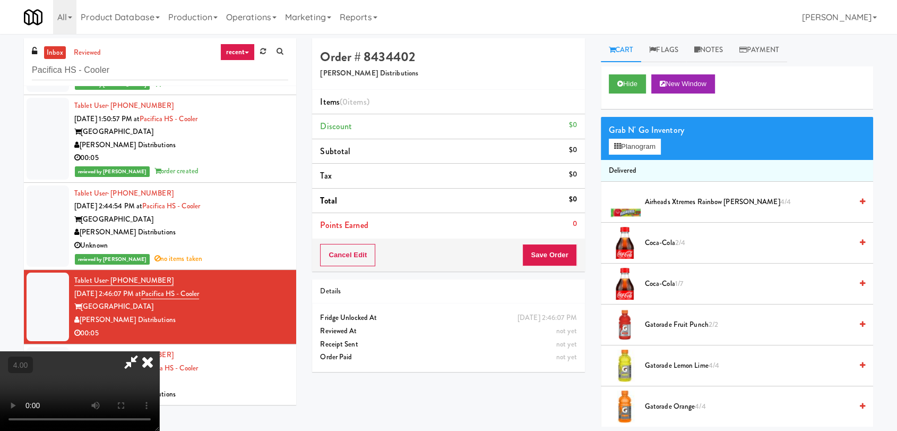
click at [159, 351] on video at bounding box center [79, 391] width 159 height 80
click at [641, 150] on button "Planogram" at bounding box center [635, 147] width 52 height 16
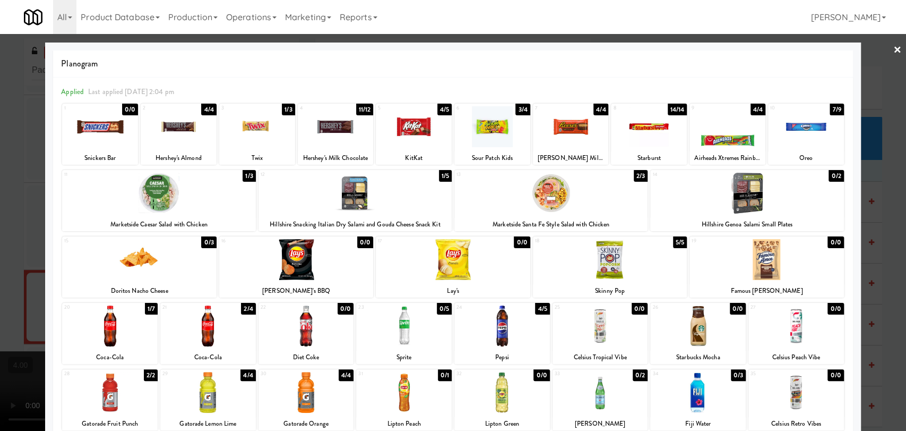
click at [135, 338] on div at bounding box center [110, 325] width 96 height 41
click at [2, 221] on div at bounding box center [453, 215] width 906 height 431
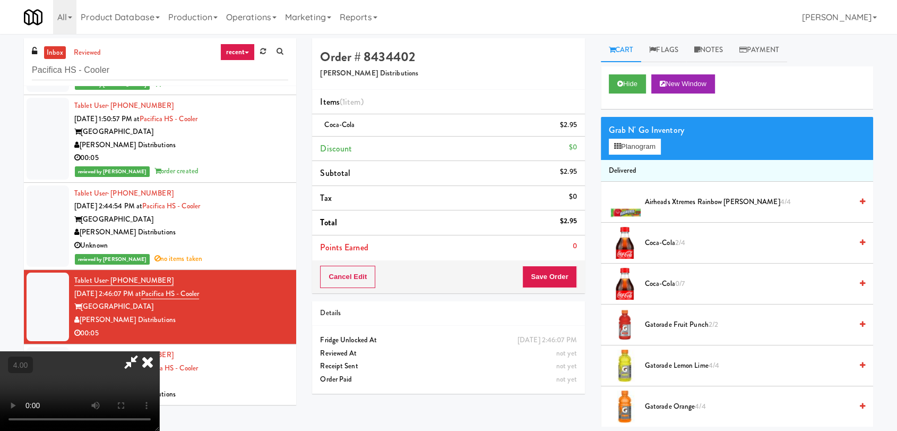
click at [159, 351] on icon at bounding box center [147, 361] width 23 height 21
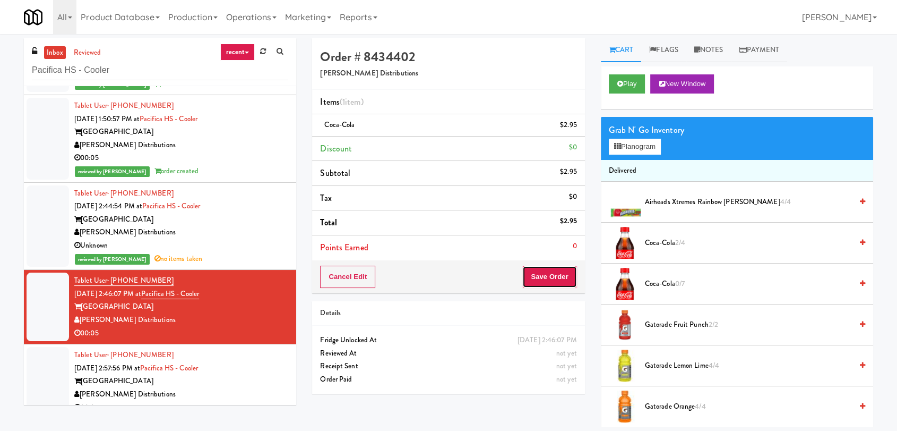
click at [545, 275] on button "Save Order" at bounding box center [550, 277] width 54 height 22
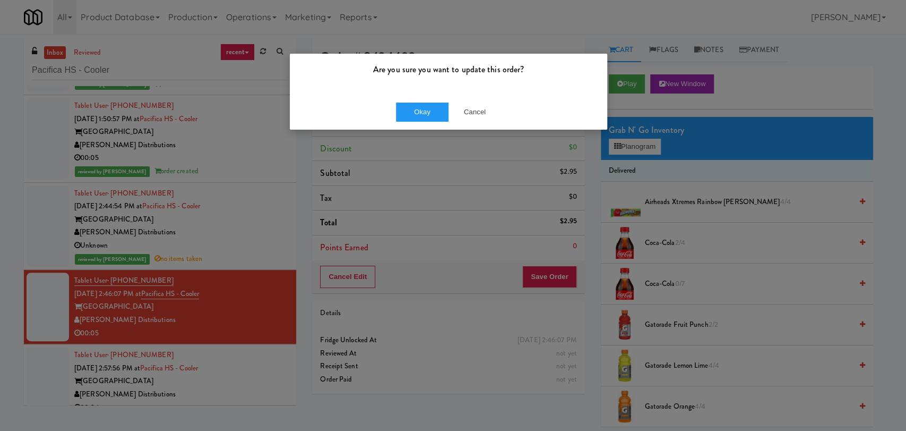
click at [417, 122] on div "Okay Cancel" at bounding box center [449, 112] width 318 height 36
click at [417, 116] on button "Okay" at bounding box center [422, 111] width 53 height 19
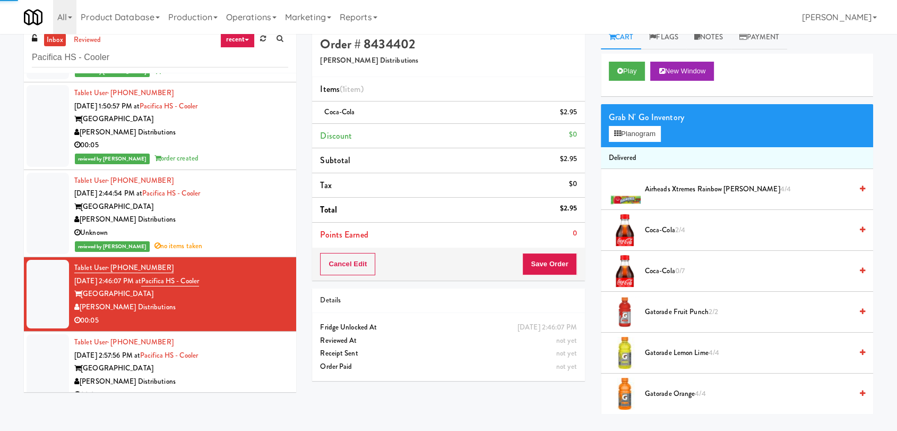
scroll to position [34, 0]
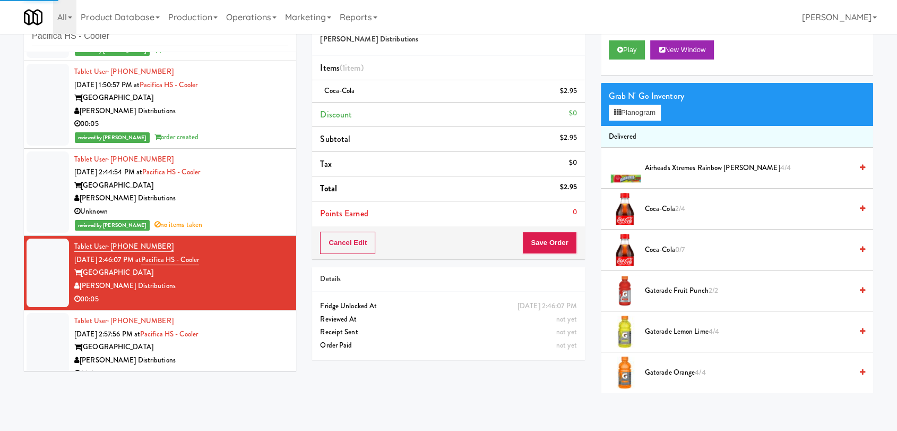
click at [247, 324] on div "Tablet User · (559) 361-3878 [DATE] 2:57:56 PM at [GEOGRAPHIC_DATA] - [GEOGRAPH…" at bounding box center [181, 346] width 214 height 65
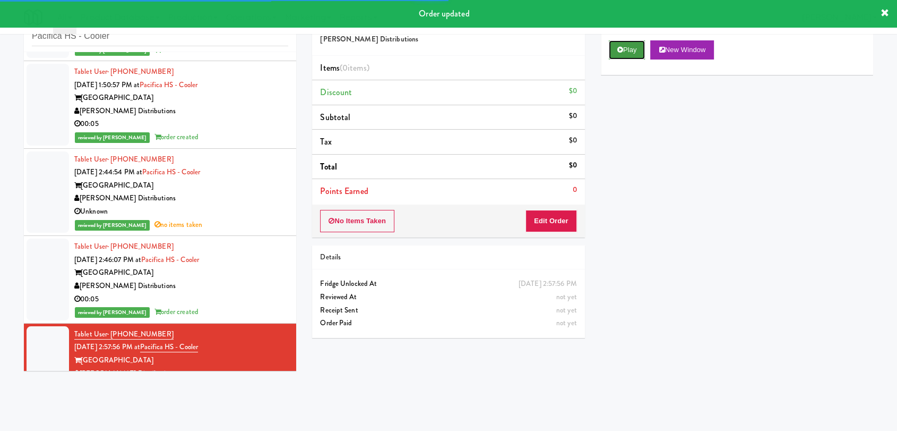
click at [625, 53] on button "Play" at bounding box center [627, 49] width 37 height 19
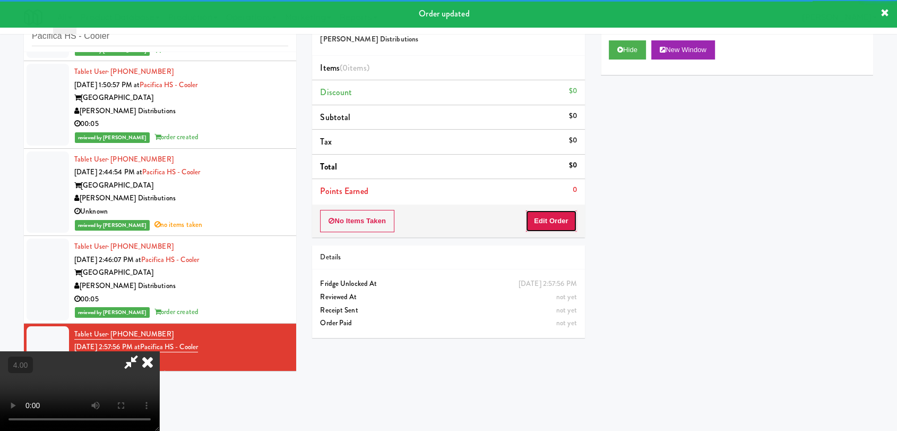
click at [541, 218] on button "Edit Order" at bounding box center [552, 221] width 52 height 22
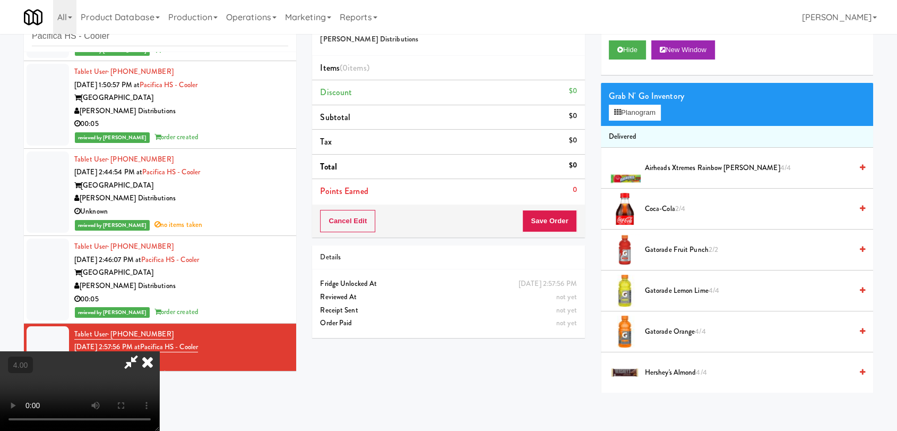
click at [159, 351] on video at bounding box center [79, 391] width 159 height 80
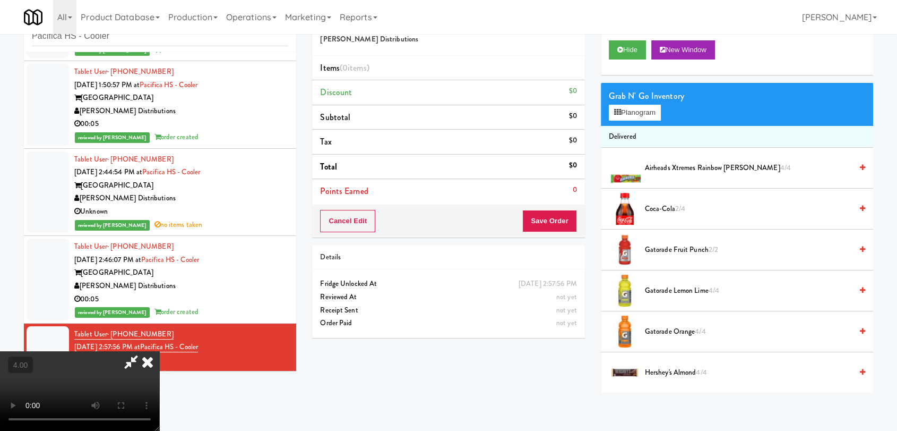
click at [159, 351] on video at bounding box center [79, 391] width 159 height 80
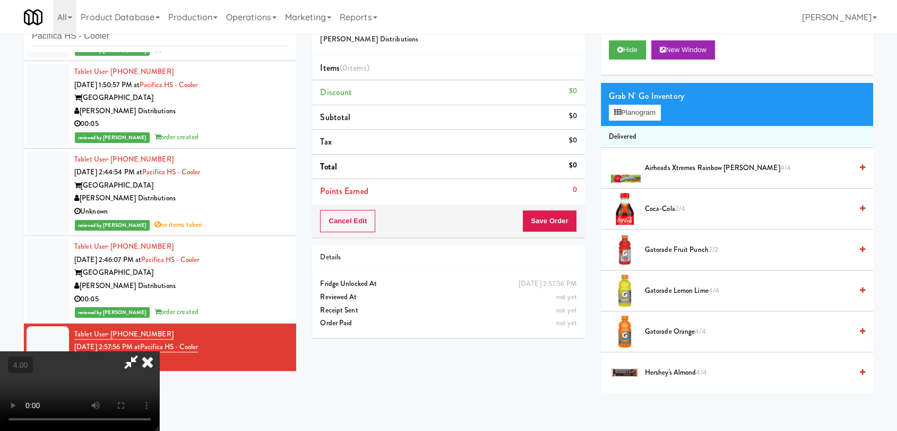
click at [159, 351] on video at bounding box center [79, 391] width 159 height 80
click at [625, 103] on div "Grab N' Go Inventory Planogram" at bounding box center [737, 104] width 272 height 43
click at [634, 112] on button "Planogram" at bounding box center [635, 113] width 52 height 16
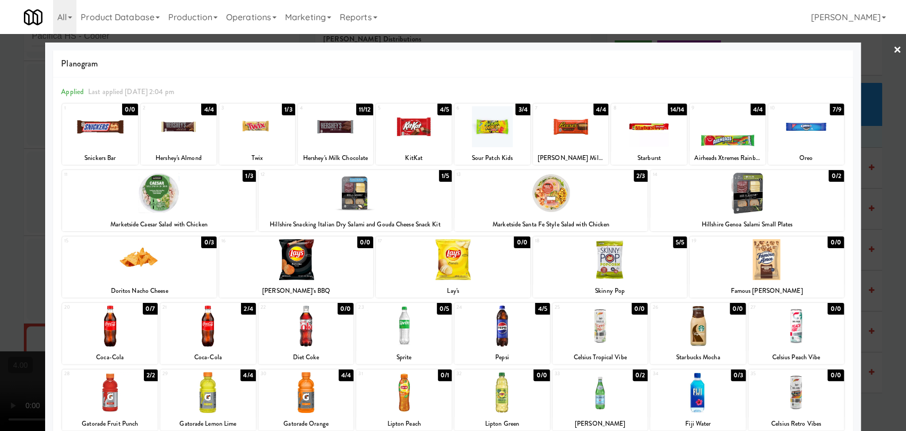
click at [131, 325] on div at bounding box center [110, 325] width 96 height 41
drag, startPoint x: 48, startPoint y: 272, endPoint x: 53, endPoint y: 269, distance: 6.5
click at [48, 272] on div "Planogram Applied Last applied [DATE] 2:04 pm 1 0/0 Snickers Bar 2 4/4 Hershey'…" at bounding box center [453, 281] width 816 height 479
click at [25, 252] on div at bounding box center [453, 215] width 906 height 431
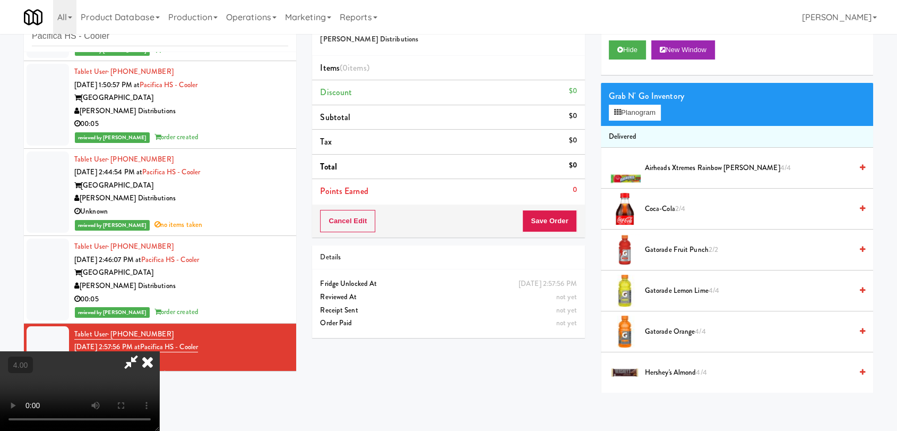
click at [159, 351] on video at bounding box center [79, 391] width 159 height 80
click at [153, 351] on video at bounding box center [79, 391] width 159 height 80
click at [155, 351] on video at bounding box center [79, 391] width 159 height 80
click at [159, 351] on video at bounding box center [79, 391] width 159 height 80
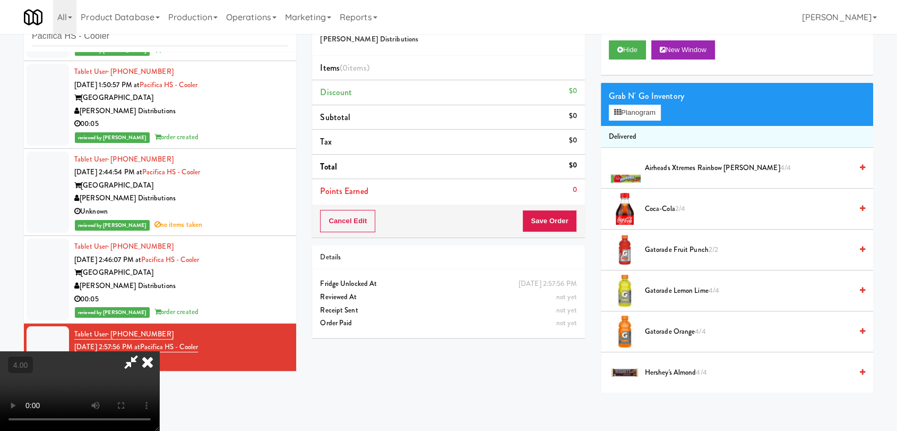
click at [159, 351] on video at bounding box center [79, 391] width 159 height 80
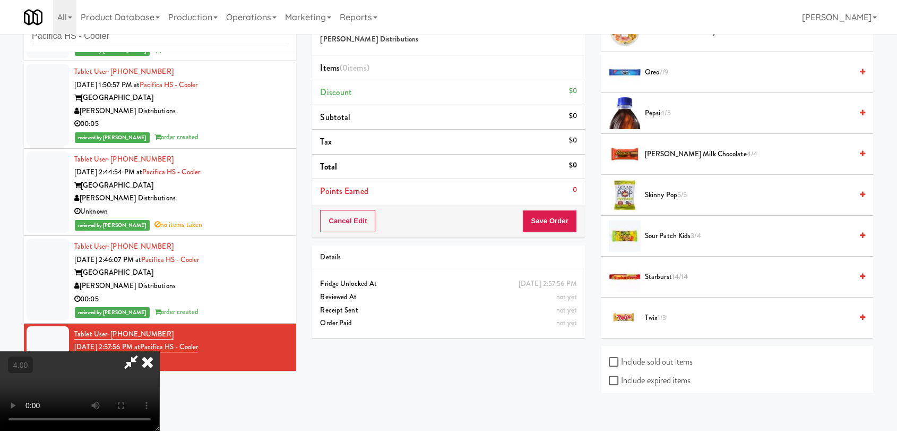
scroll to position [613, 0]
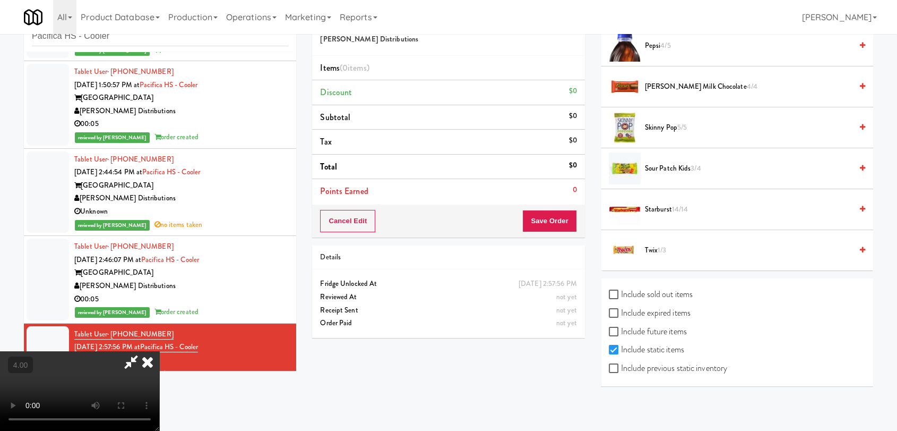
click at [677, 291] on label "Include sold out items" at bounding box center [651, 294] width 84 height 16
click at [621, 291] on input "Include sold out items" at bounding box center [615, 294] width 12 height 8
checkbox input "true"
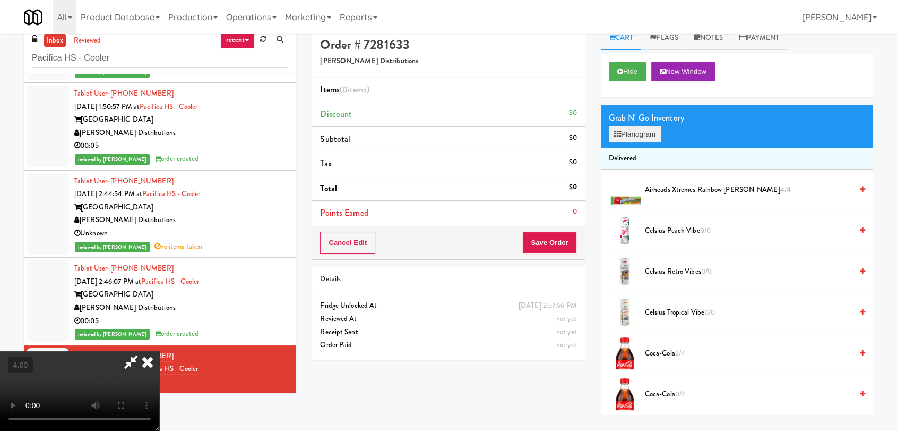
scroll to position [0, 0]
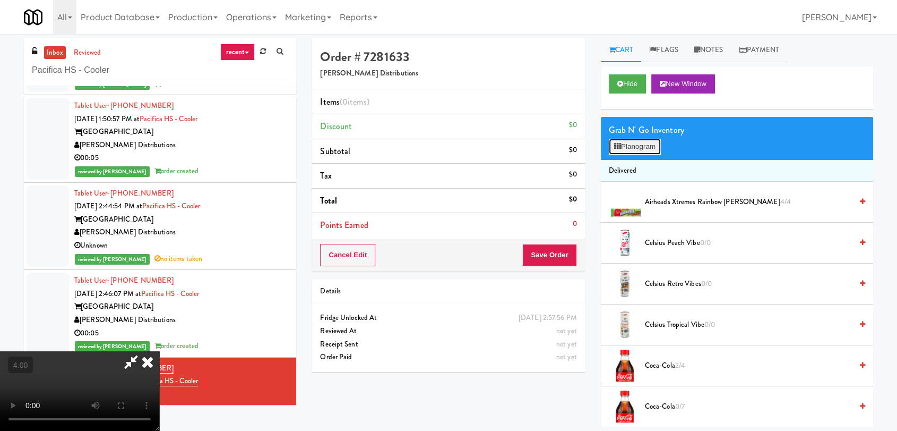
click at [632, 146] on button "Planogram" at bounding box center [635, 147] width 52 height 16
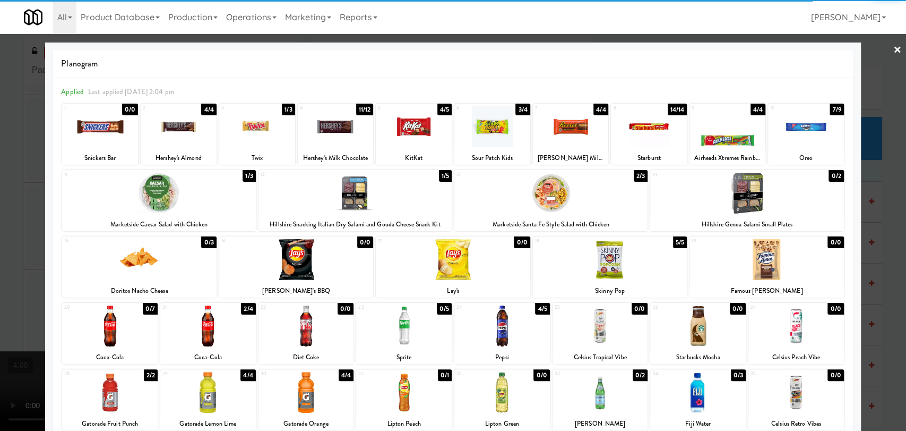
click at [521, 332] on div at bounding box center [503, 325] width 96 height 41
click at [106, 318] on div at bounding box center [110, 325] width 96 height 41
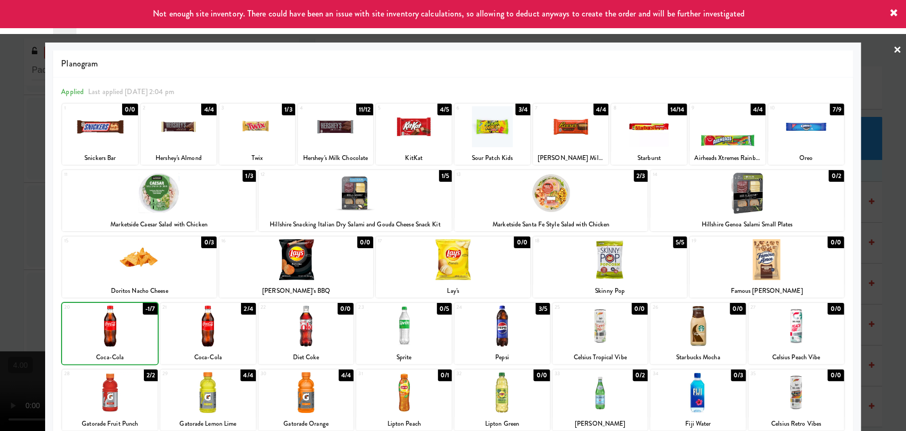
click at [12, 284] on div at bounding box center [453, 215] width 906 height 431
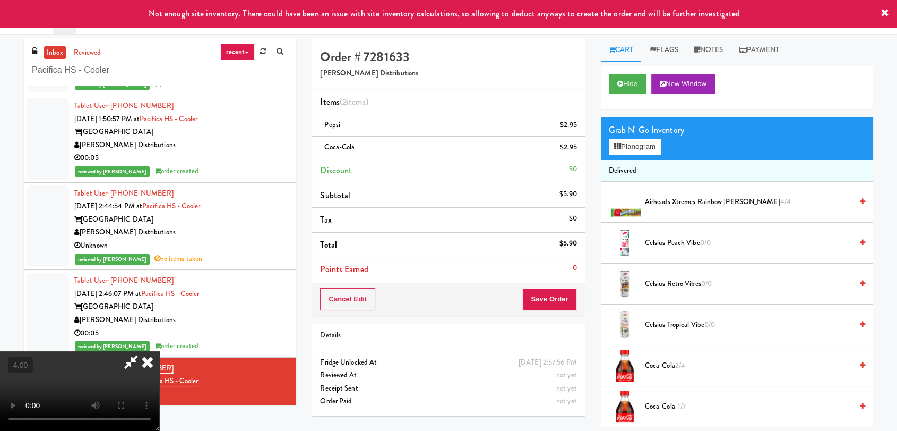
click at [159, 351] on icon at bounding box center [147, 361] width 23 height 21
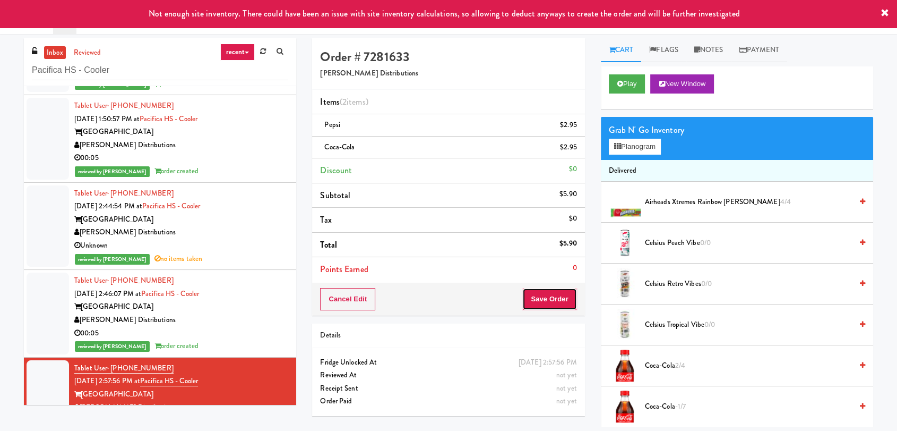
click at [556, 301] on button "Save Order" at bounding box center [550, 299] width 54 height 22
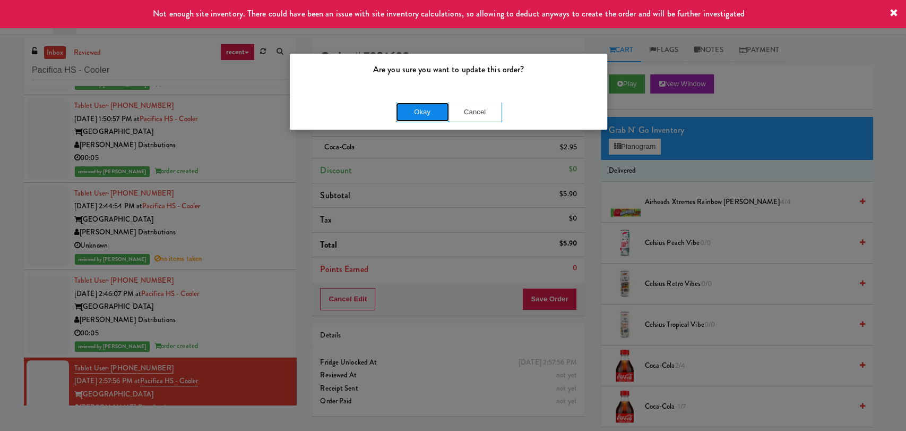
click at [425, 113] on button "Okay" at bounding box center [422, 111] width 53 height 19
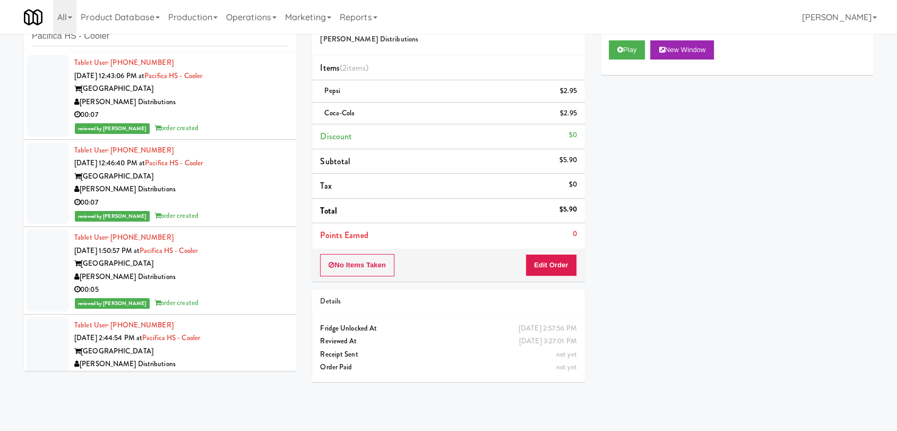
drag, startPoint x: 238, startPoint y: 124, endPoint x: 243, endPoint y: 146, distance: 21.8
click at [238, 124] on div "reviewed by [PERSON_NAME] order created" at bounding box center [181, 128] width 214 height 13
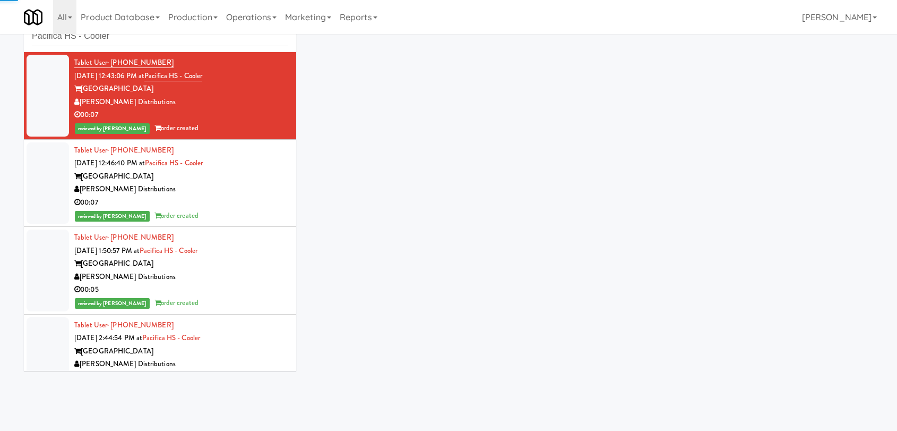
click at [256, 178] on div "[GEOGRAPHIC_DATA]" at bounding box center [181, 176] width 214 height 13
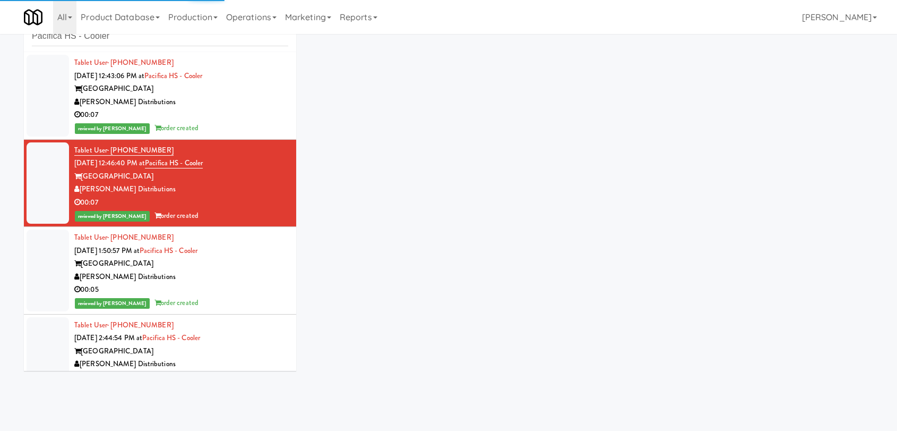
click at [265, 258] on div "[GEOGRAPHIC_DATA]" at bounding box center [181, 263] width 214 height 13
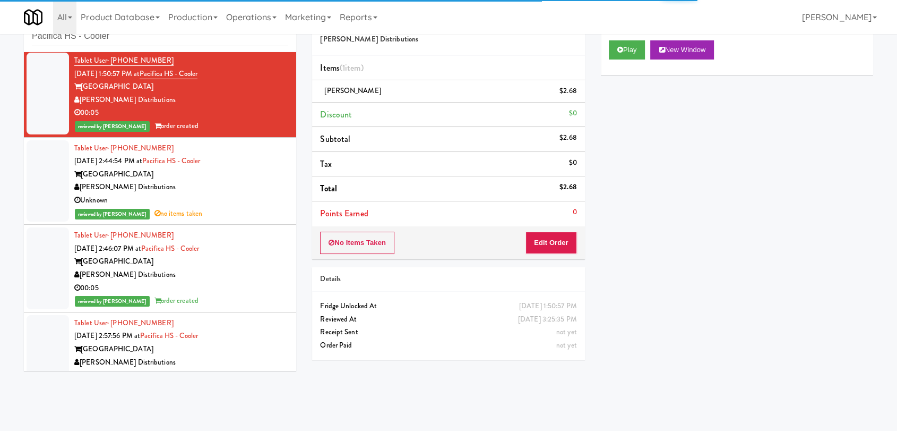
click at [260, 199] on div "Unknown" at bounding box center [181, 200] width 214 height 13
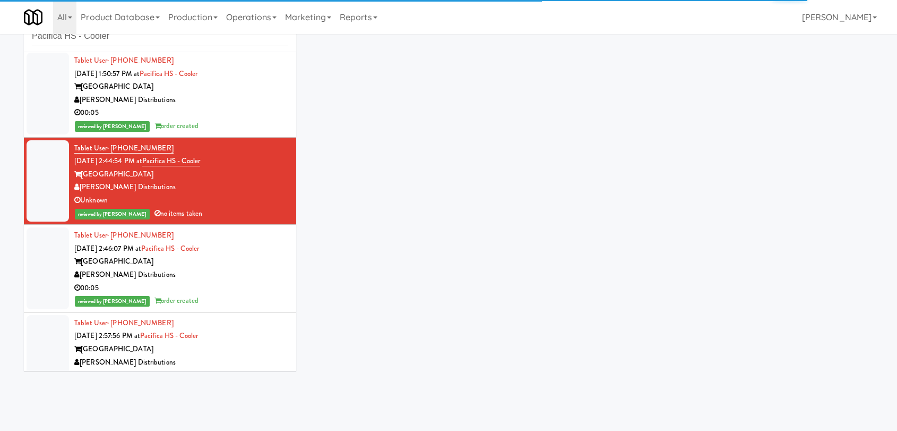
click at [266, 253] on div "Tablet User · (805) 824-1078 [DATE] 2:46:07 PM at Pacifica HS - Cooler Pacifica…" at bounding box center [181, 268] width 214 height 79
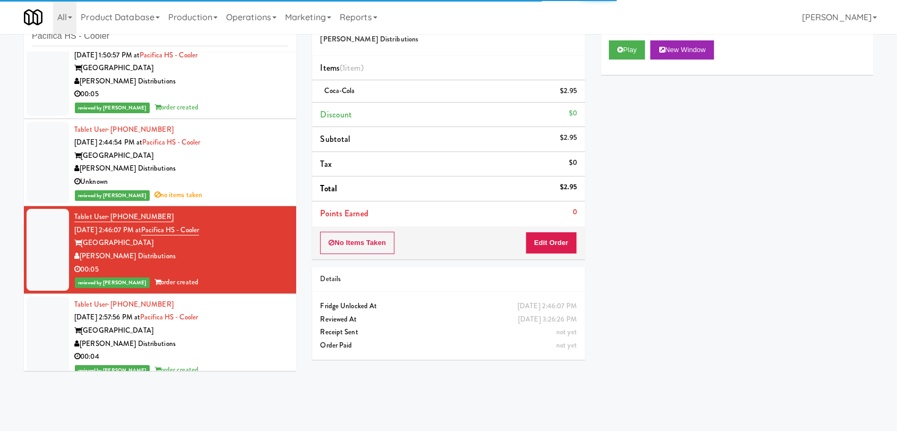
scroll to position [205, 0]
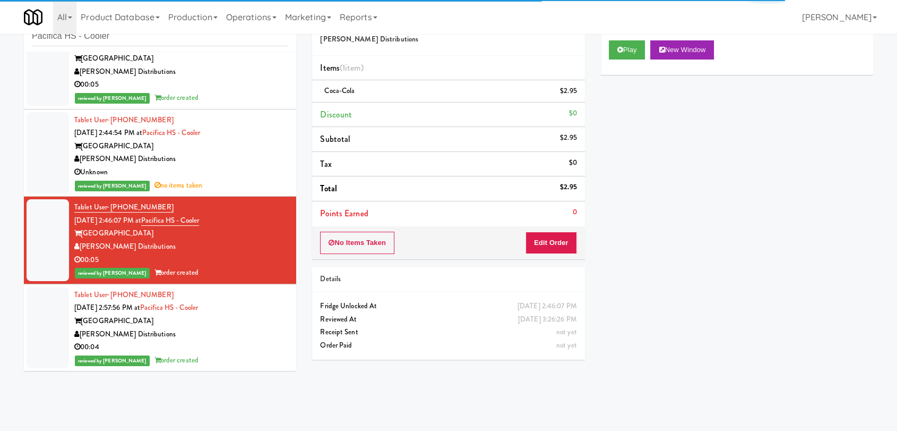
click at [257, 313] on div "Tablet User · (559) 361-3878 [DATE] 2:57:56 PM at Pacifica HS - [GEOGRAPHIC_DAT…" at bounding box center [181, 327] width 214 height 79
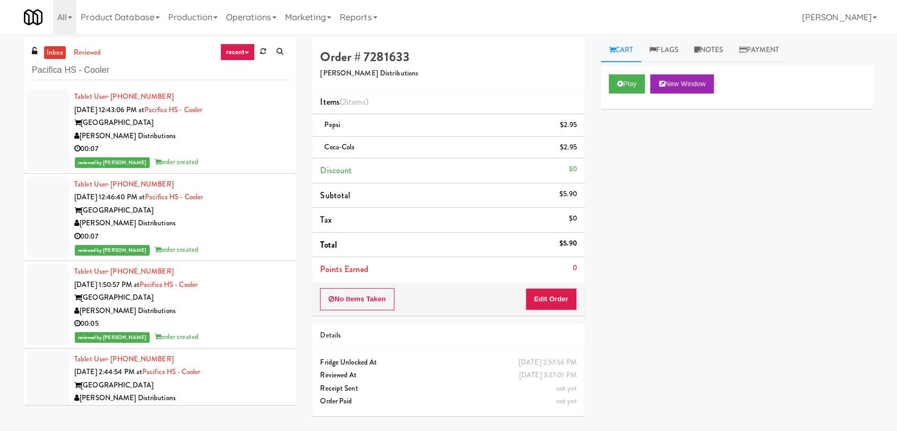
click at [233, 130] on div "[PERSON_NAME] Distributions" at bounding box center [181, 136] width 214 height 13
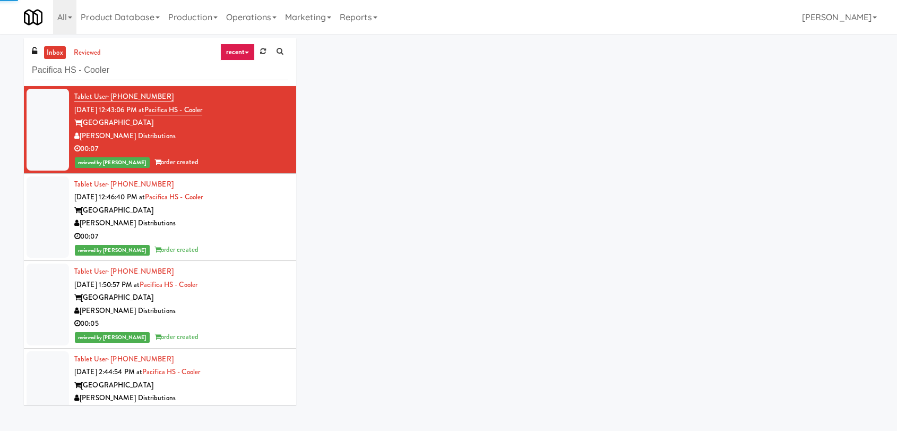
click at [260, 217] on div "[PERSON_NAME] Distributions" at bounding box center [181, 223] width 214 height 13
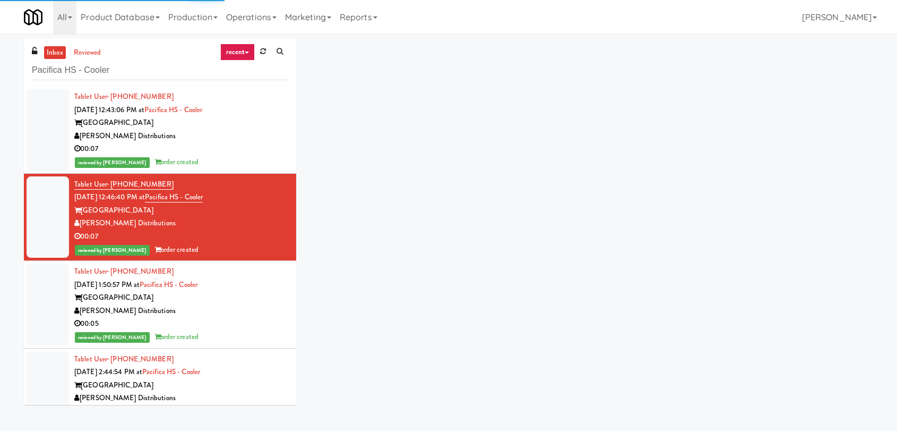
click at [255, 314] on div "[PERSON_NAME] Distributions" at bounding box center [181, 310] width 214 height 13
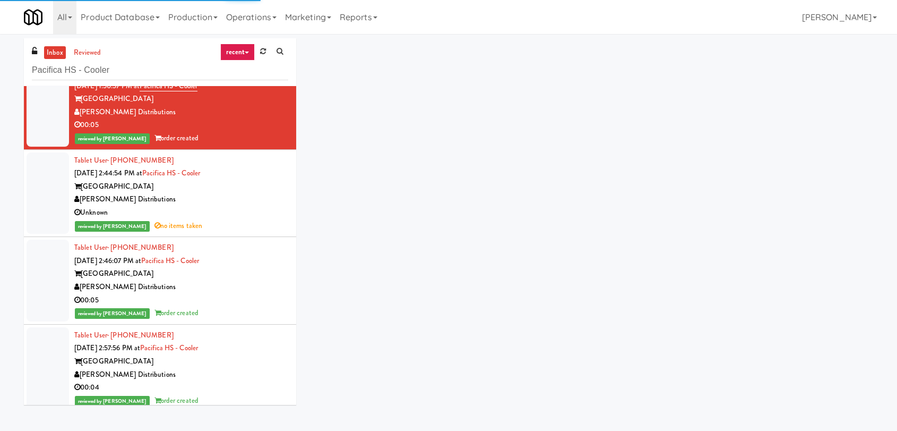
scroll to position [205, 0]
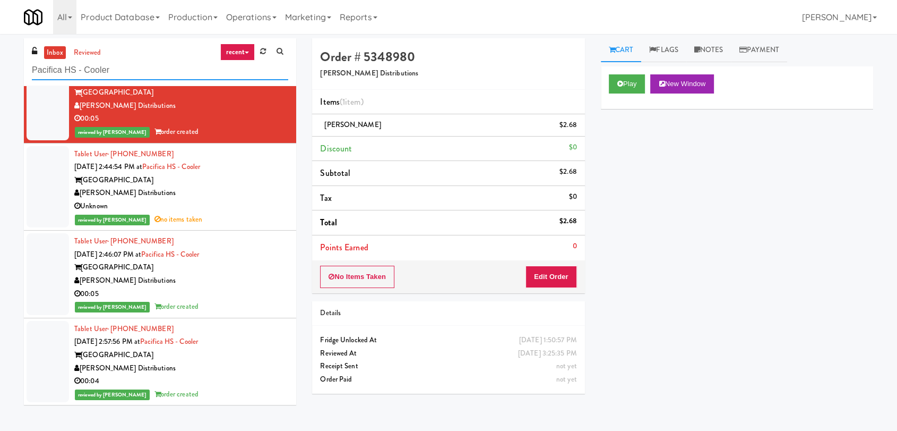
drag, startPoint x: 126, startPoint y: 67, endPoint x: 0, endPoint y: 69, distance: 126.4
click at [0, 69] on div "inbox reviewed recent all unclear take inventory issue suspicious failed recent…" at bounding box center [448, 232] width 897 height 388
paste input "[PERSON_NAME] Ave (L) - Steam Whistle"
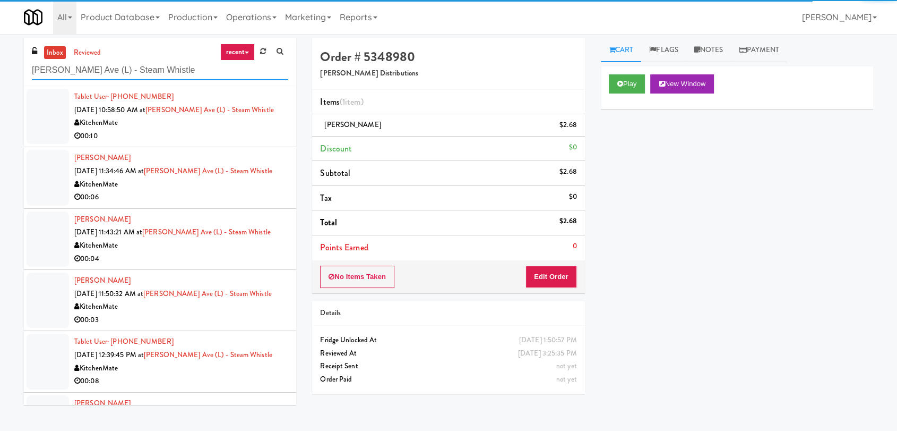
type input "[PERSON_NAME] Ave (L) - Steam Whistle"
click at [226, 143] on li "Tablet User · (647) 570-7435 [DATE] 10:58:50 AM at [PERSON_NAME][GEOGRAPHIC_DAT…" at bounding box center [160, 116] width 272 height 61
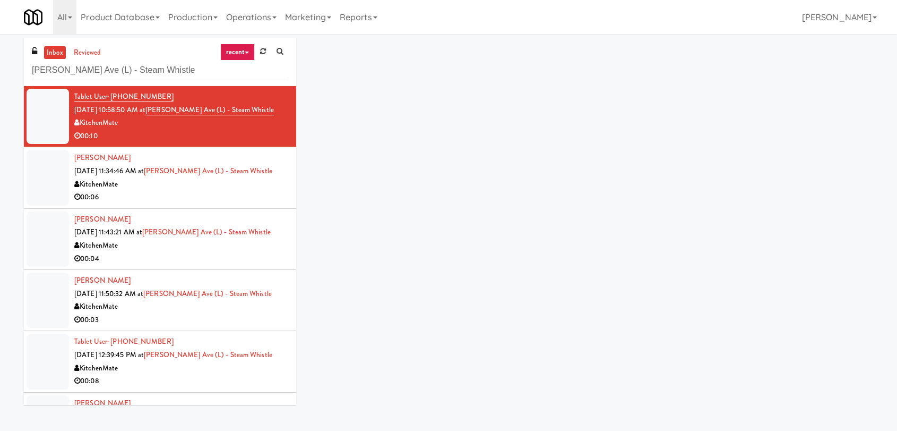
click at [256, 179] on div "KitchenMate" at bounding box center [181, 184] width 214 height 13
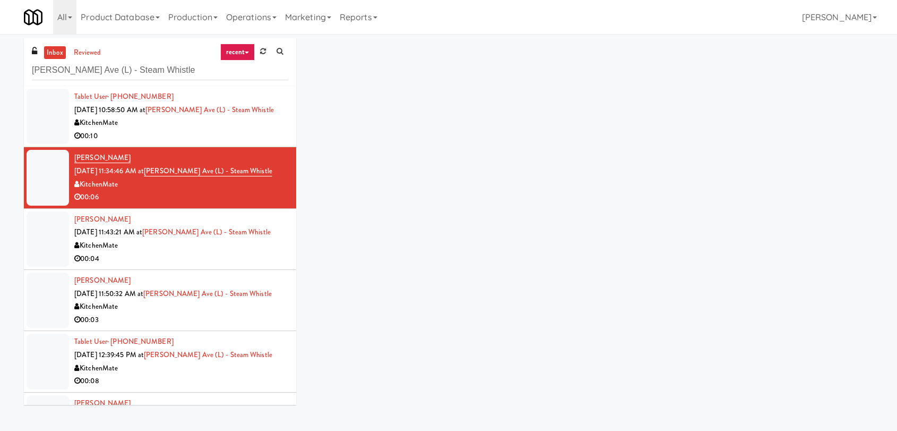
click at [277, 239] on div "KitchenMate" at bounding box center [181, 245] width 214 height 13
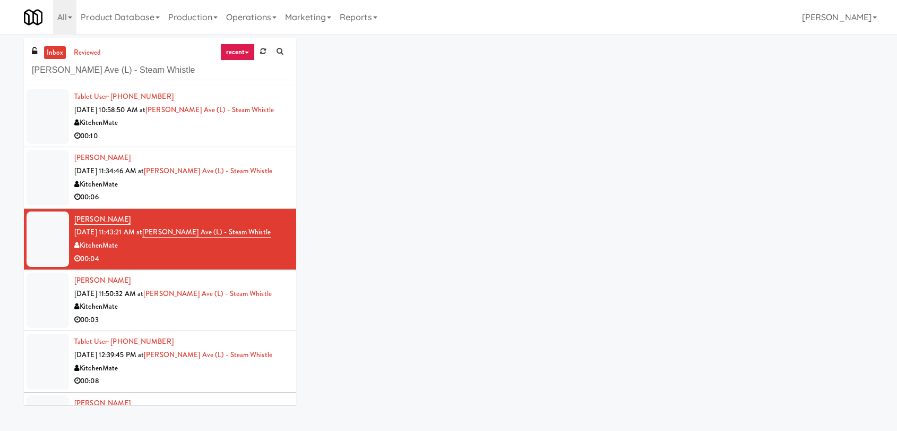
click at [272, 294] on div "[PERSON_NAME] [DATE] 11:50:32 AM at [PERSON_NAME][GEOGRAPHIC_DATA] (L) - Steam …" at bounding box center [181, 300] width 214 height 52
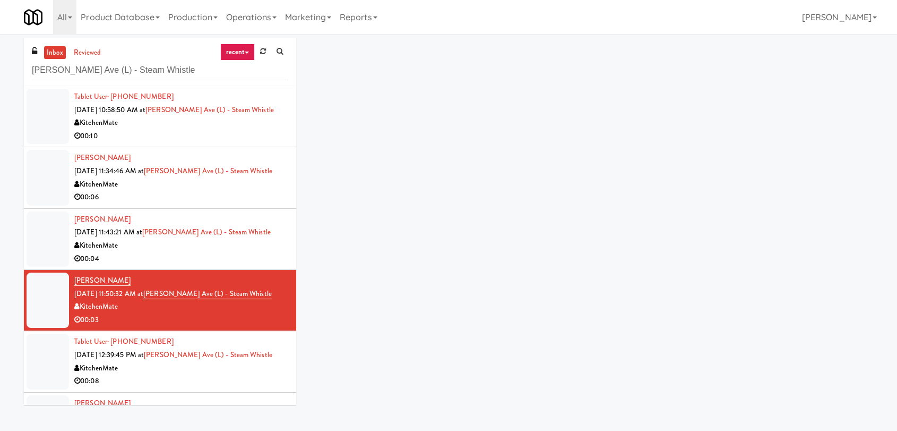
click at [278, 347] on div "Tablet User · (416) 697-2337 [DATE] 12:39:45 PM at [PERSON_NAME][GEOGRAPHIC_DAT…" at bounding box center [181, 361] width 214 height 52
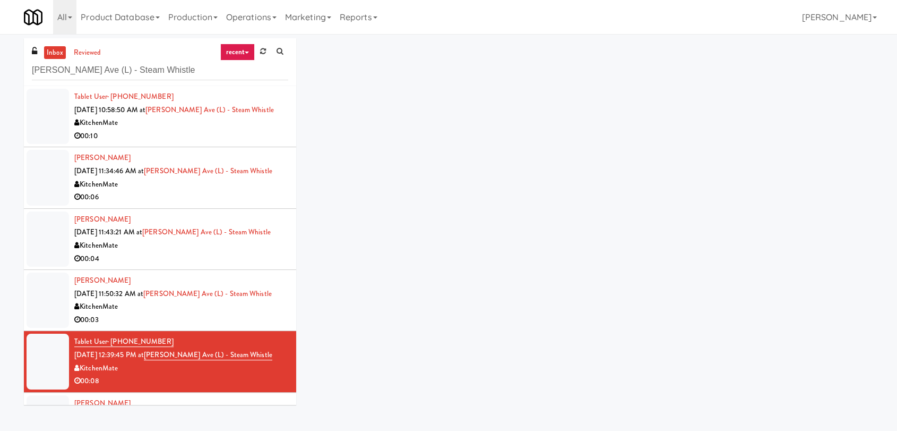
scroll to position [48, 0]
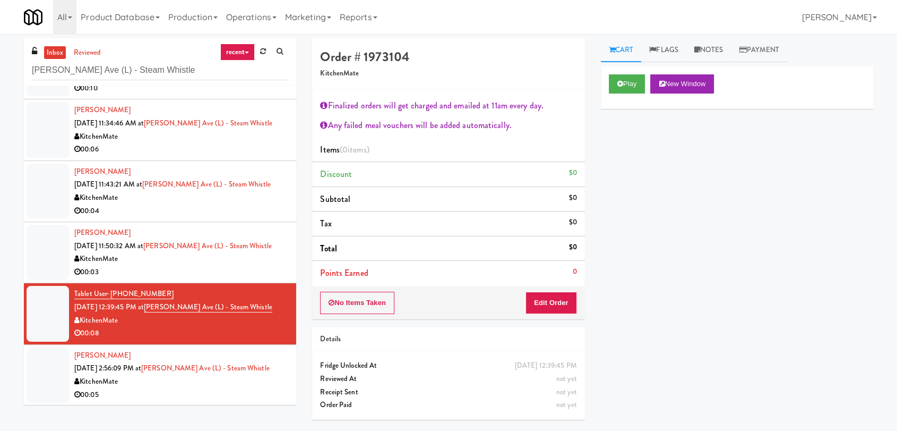
click at [276, 362] on div "[PERSON_NAME] [DATE] 2:56:09 PM at [PERSON_NAME][GEOGRAPHIC_DATA] (L) - Steam W…" at bounding box center [181, 375] width 214 height 52
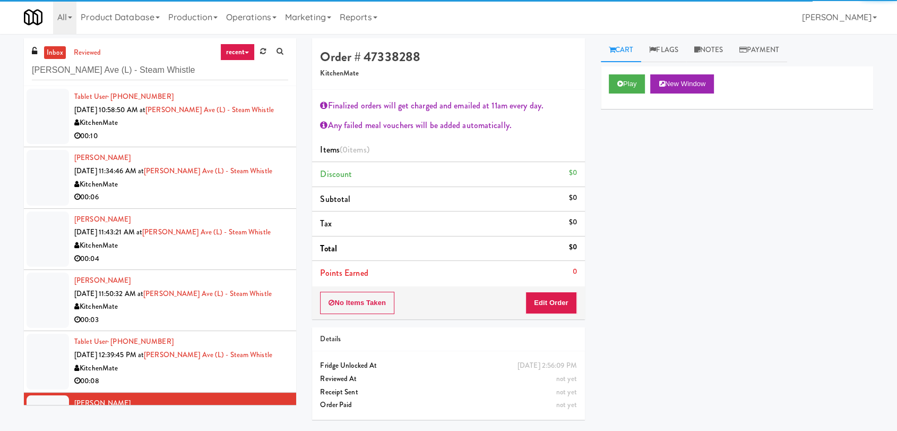
click at [255, 130] on div "00:10" at bounding box center [181, 136] width 214 height 13
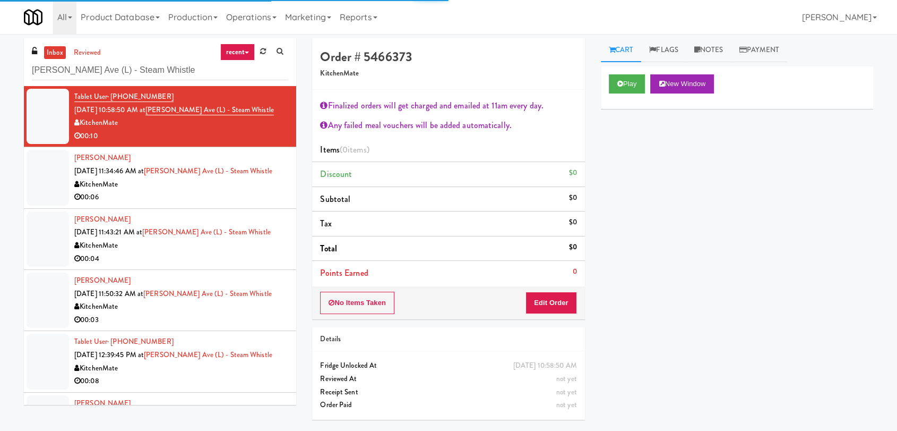
click at [272, 178] on div "KitchenMate" at bounding box center [181, 184] width 214 height 13
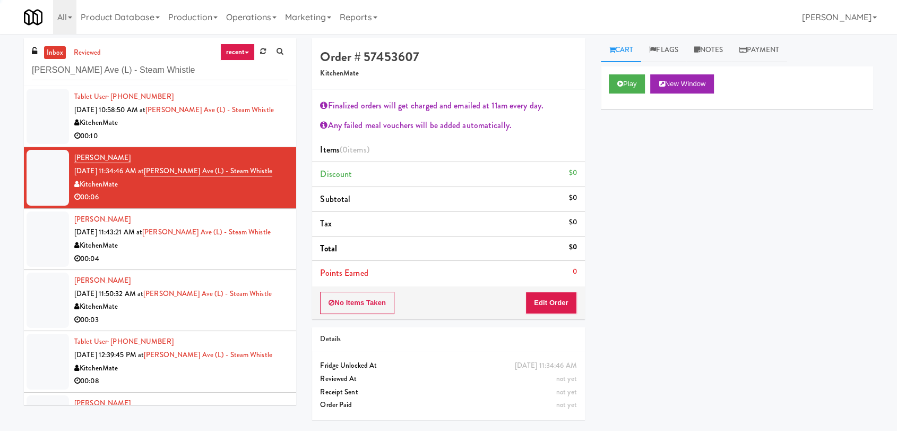
click at [266, 247] on div "KitchenMate" at bounding box center [181, 245] width 214 height 13
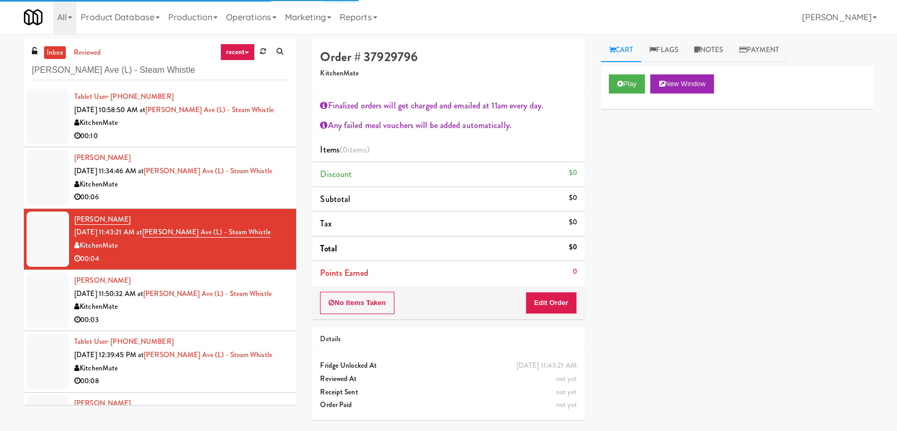
click at [273, 299] on div "[PERSON_NAME] [DATE] 11:50:32 AM at [PERSON_NAME][GEOGRAPHIC_DATA] (L) - Steam …" at bounding box center [181, 300] width 214 height 52
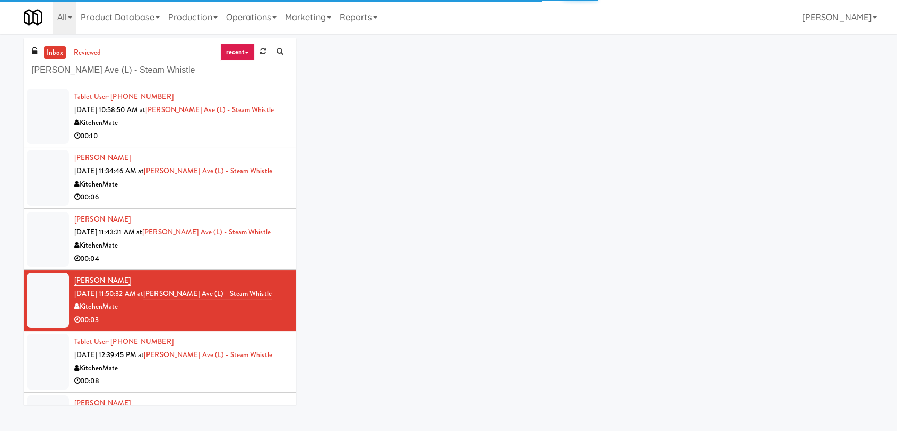
click at [261, 364] on div "KitchenMate" at bounding box center [181, 368] width 214 height 13
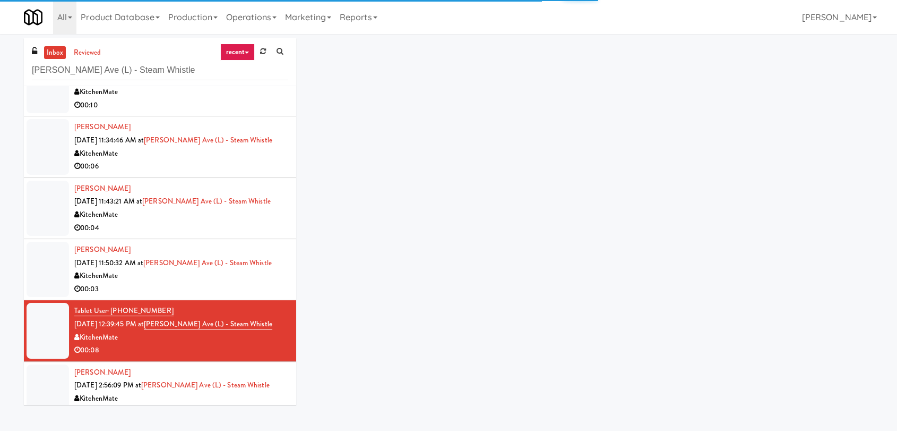
scroll to position [48, 0]
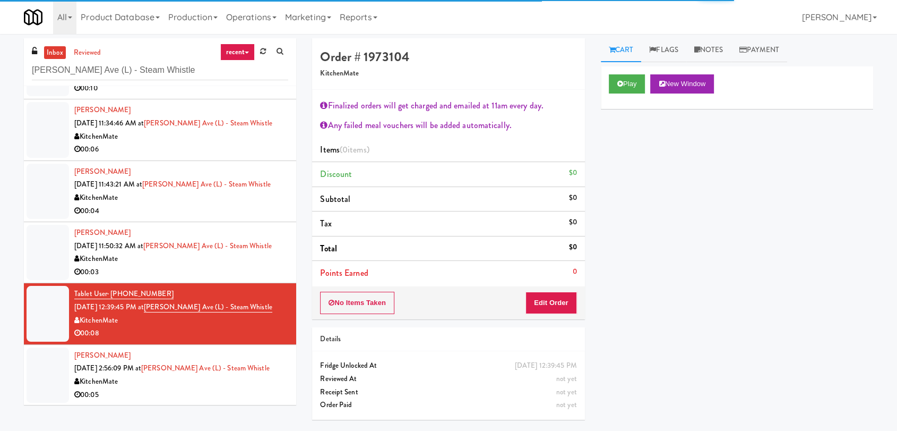
click at [275, 367] on div "[PERSON_NAME] [DATE] 2:56:09 PM at [PERSON_NAME][GEOGRAPHIC_DATA] (L) - Steam W…" at bounding box center [181, 375] width 214 height 52
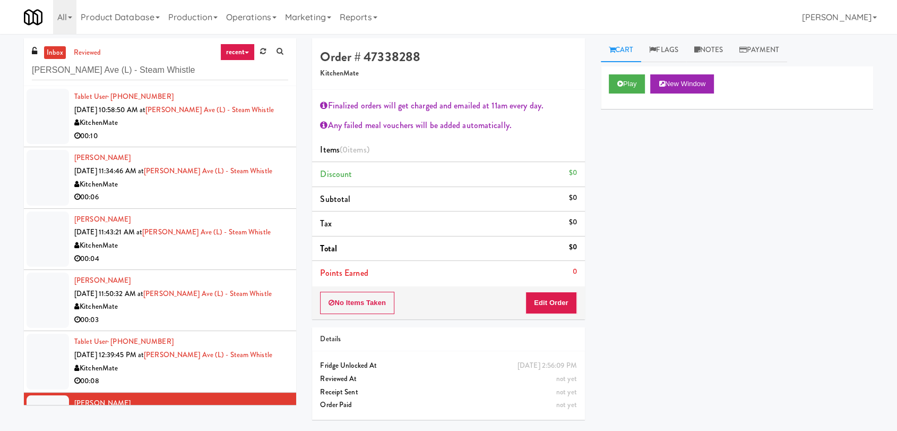
click at [248, 130] on div "00:10" at bounding box center [181, 136] width 214 height 13
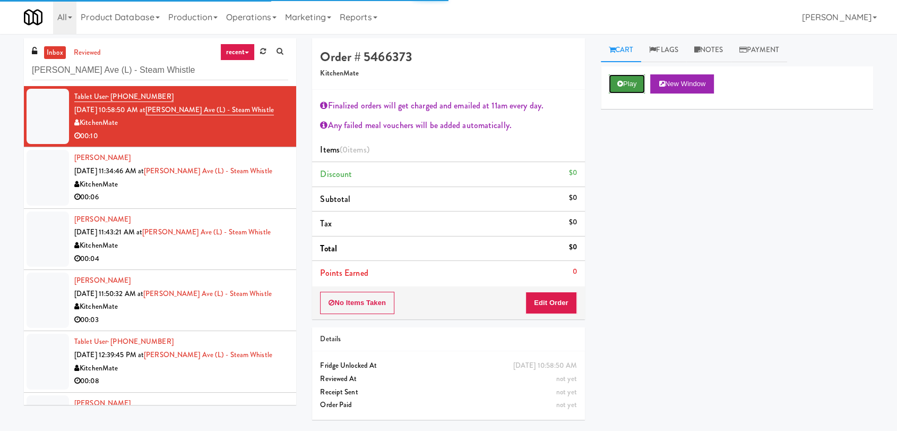
click at [632, 91] on button "Play" at bounding box center [627, 83] width 37 height 19
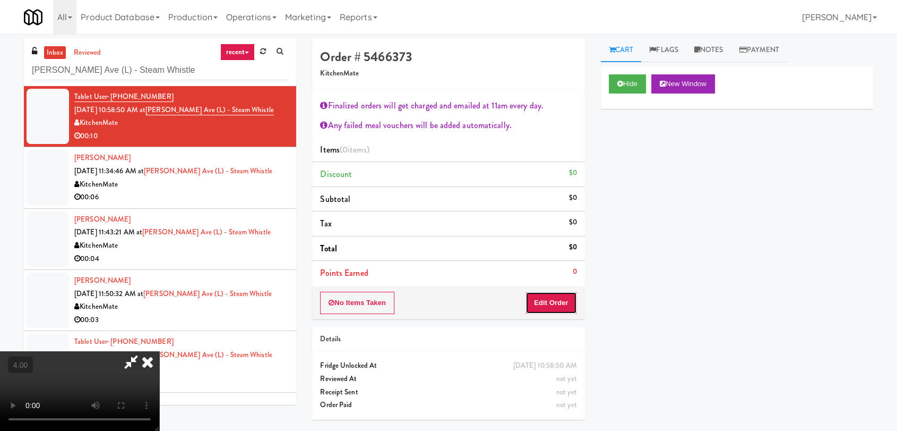
click at [560, 301] on button "Edit Order" at bounding box center [552, 303] width 52 height 22
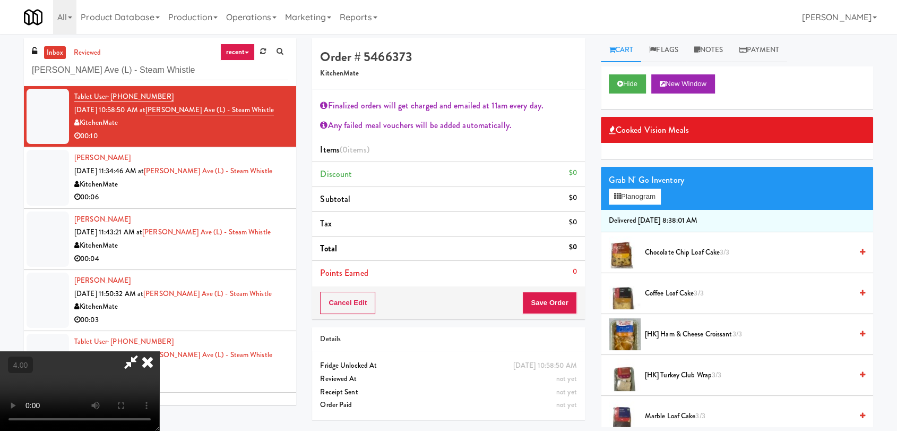
click at [159, 351] on video at bounding box center [79, 391] width 159 height 80
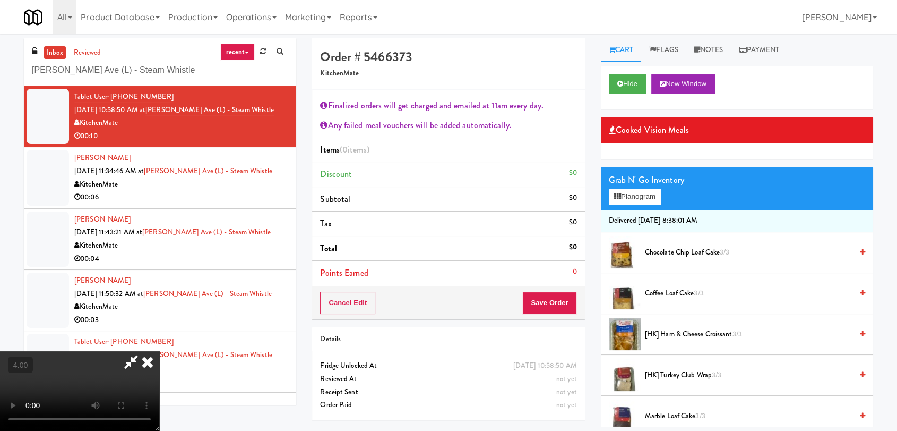
click at [159, 351] on video at bounding box center [79, 391] width 159 height 80
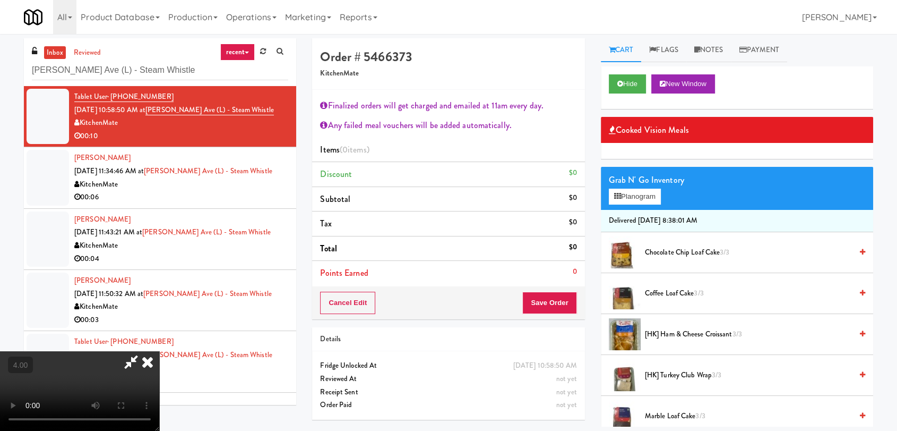
click at [159, 351] on video at bounding box center [79, 391] width 159 height 80
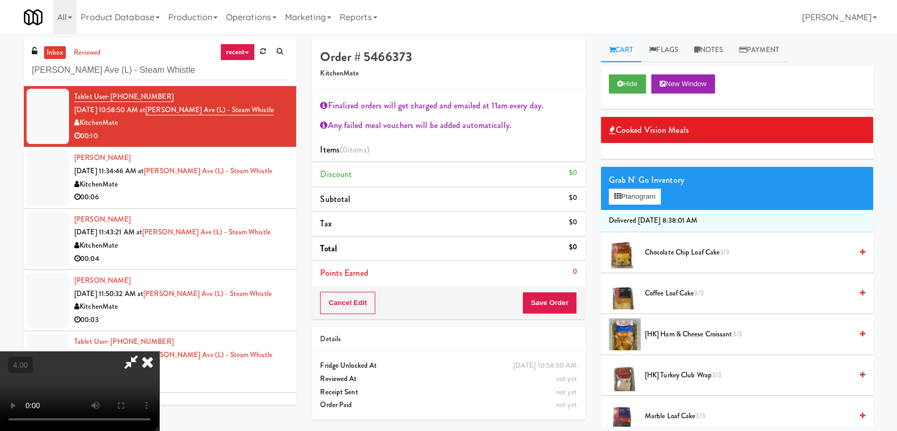
click at [675, 330] on span "[HK] Ham & Cheese Croissant 3/3" at bounding box center [748, 334] width 207 height 13
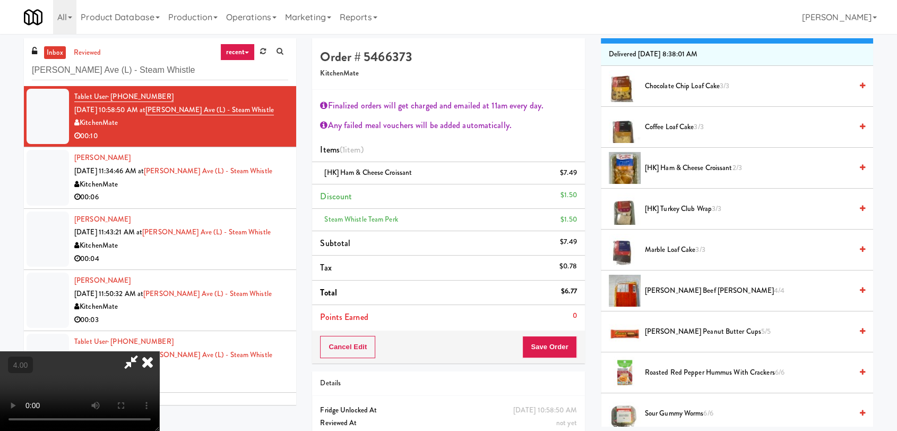
scroll to position [177, 0]
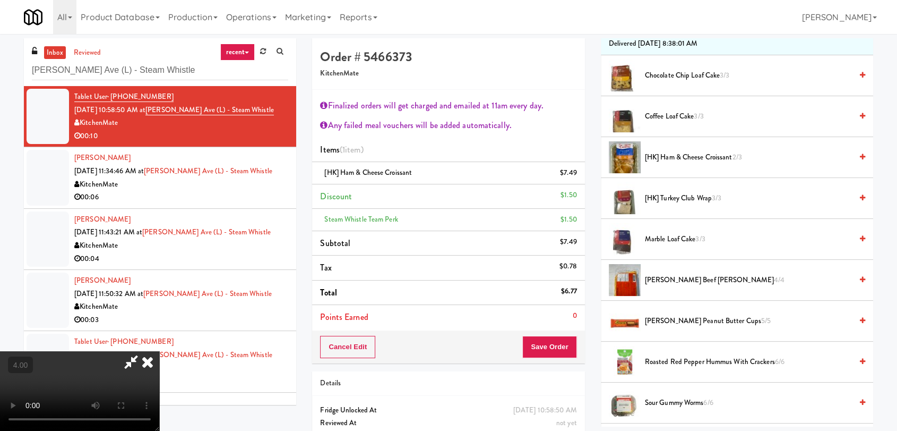
click at [678, 200] on span "[HK] Turkey Club Wrap 3/3" at bounding box center [748, 198] width 207 height 13
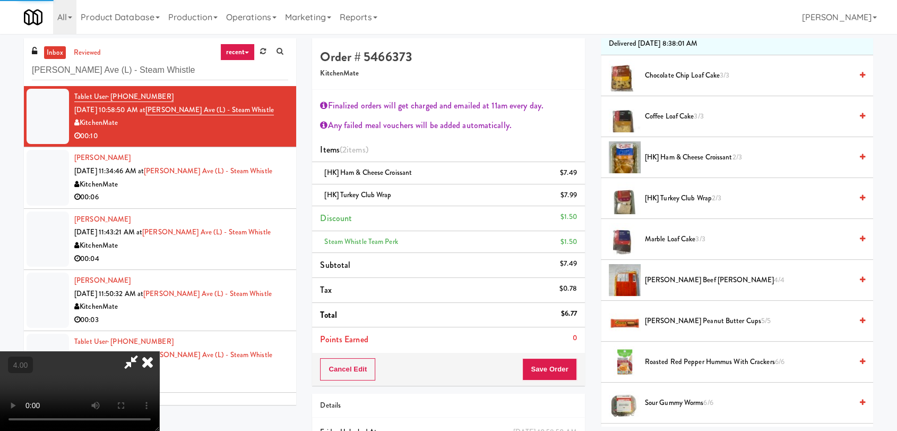
click at [159, 351] on video at bounding box center [79, 391] width 159 height 80
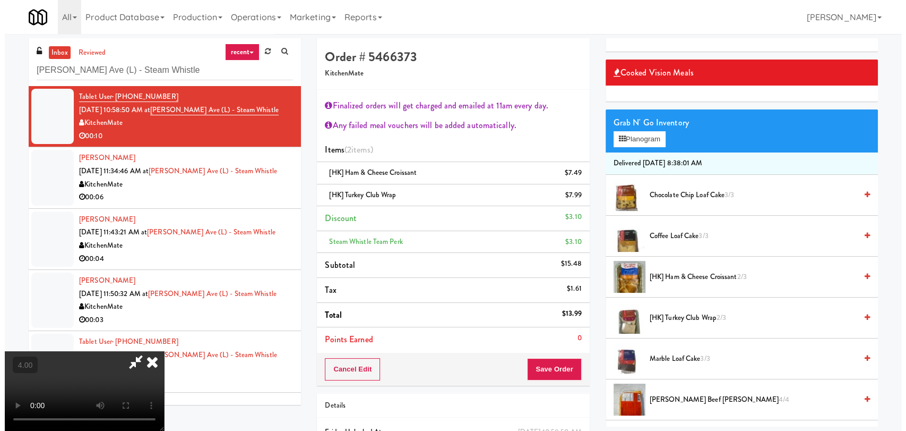
scroll to position [0, 0]
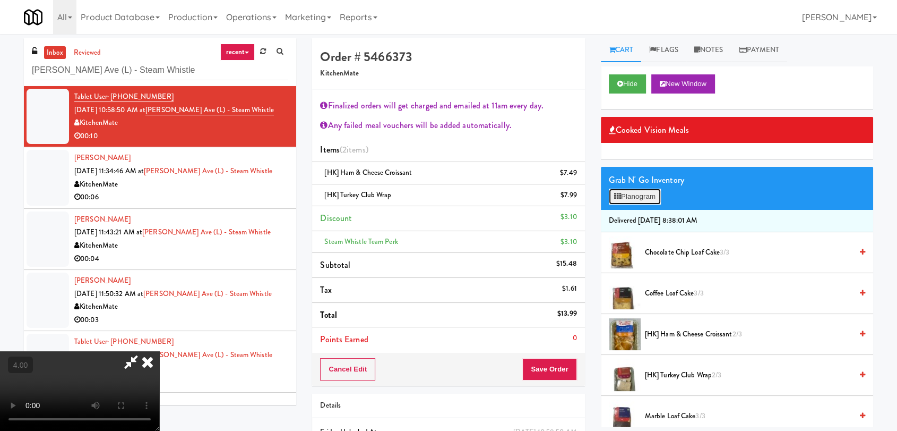
click at [639, 199] on button "Planogram" at bounding box center [635, 197] width 52 height 16
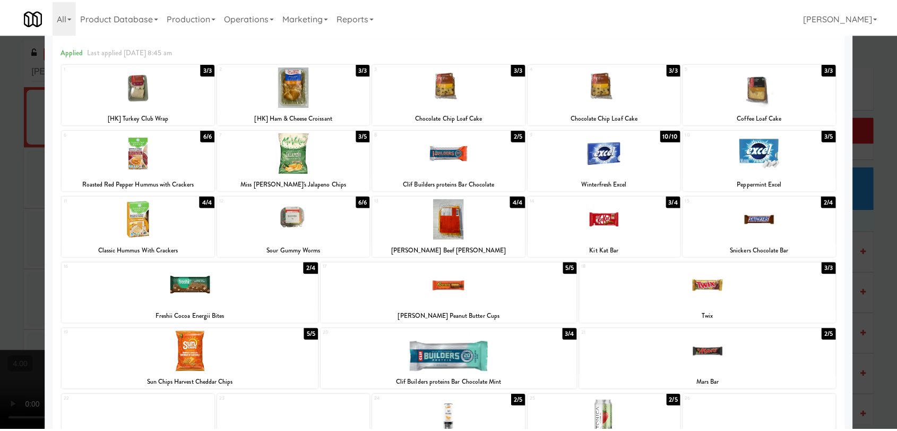
scroll to position [59, 0]
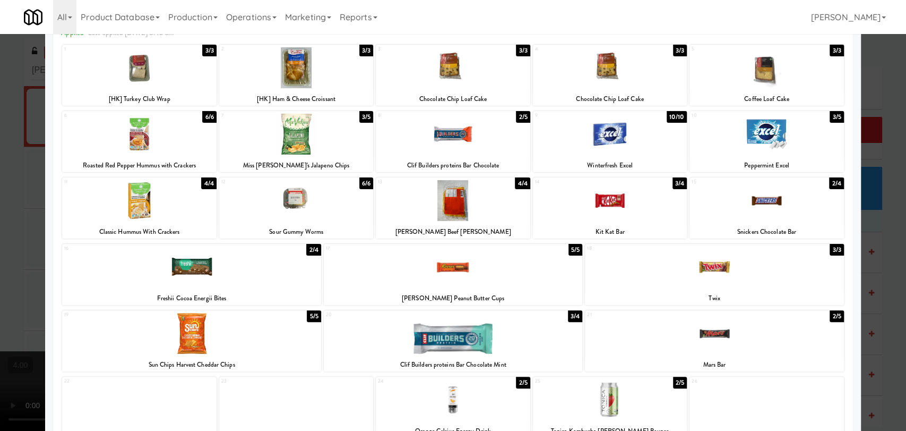
click at [237, 332] on div at bounding box center [191, 333] width 259 height 41
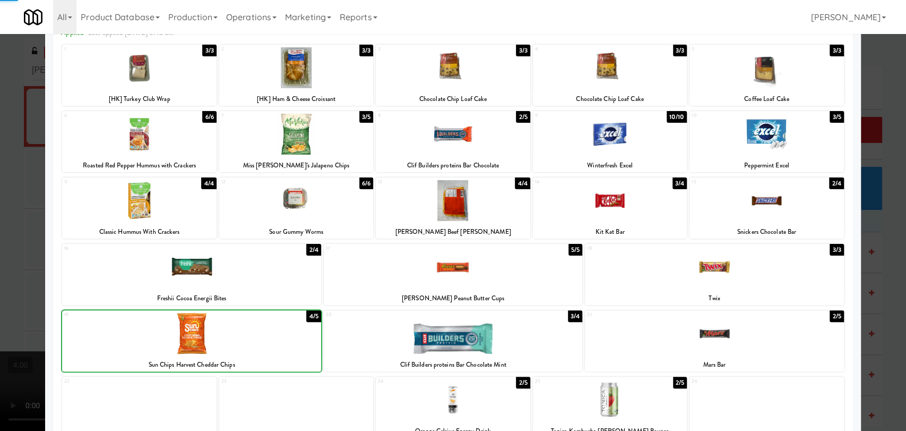
click at [0, 245] on div at bounding box center [453, 215] width 906 height 431
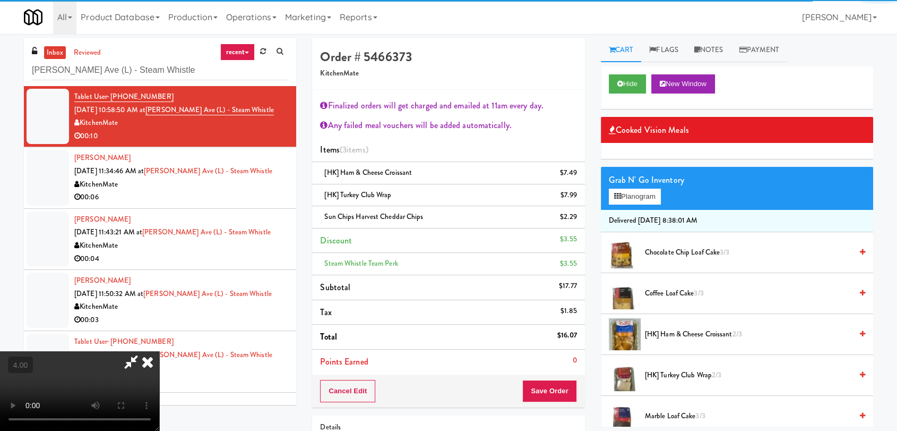
scroll to position [81, 0]
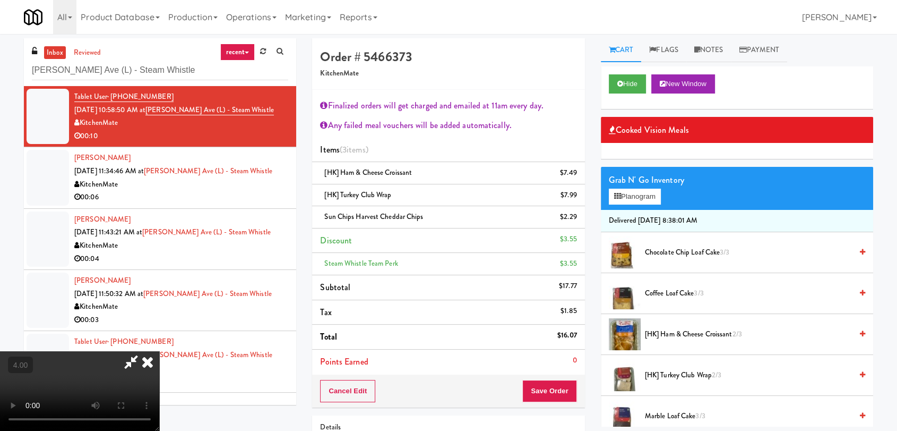
click at [159, 351] on video at bounding box center [79, 391] width 159 height 80
click at [159, 351] on icon at bounding box center [147, 361] width 23 height 21
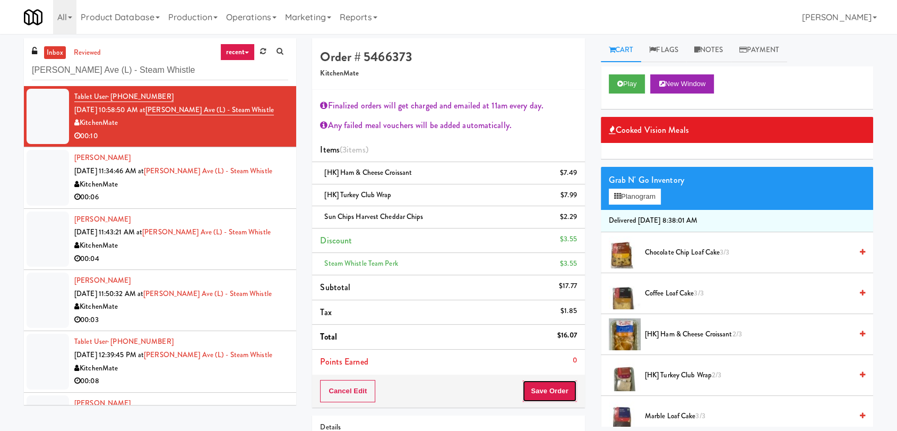
click at [559, 400] on button "Save Order" at bounding box center [550, 391] width 54 height 22
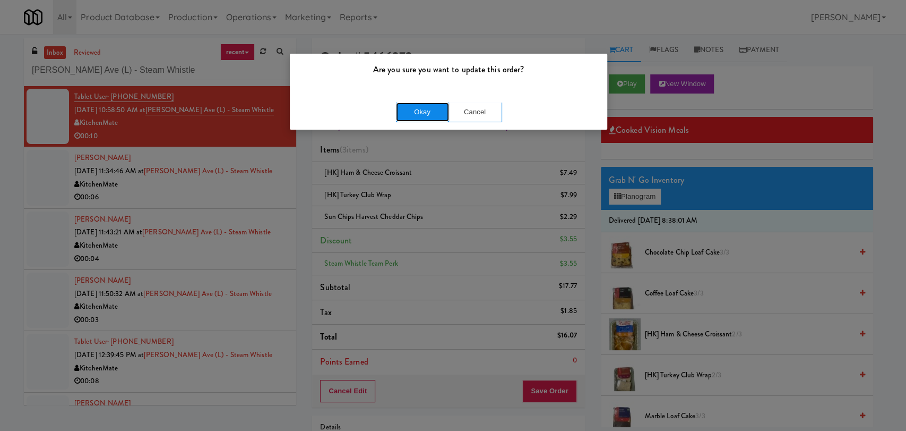
click at [423, 116] on button "Okay" at bounding box center [422, 111] width 53 height 19
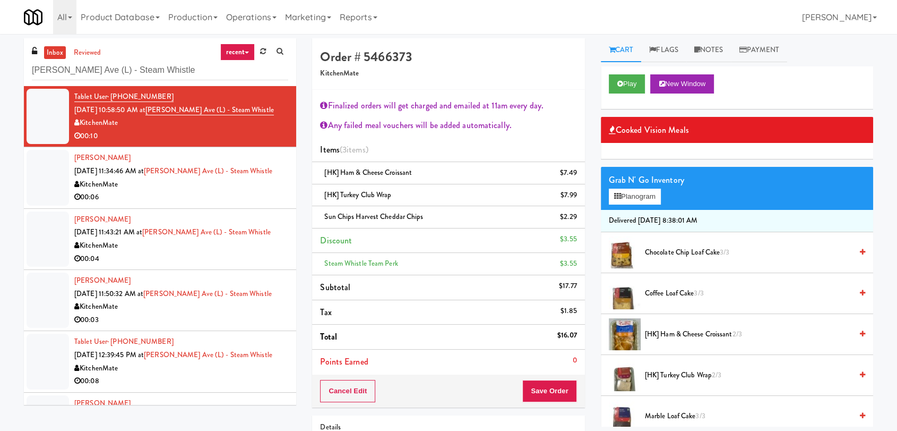
click at [266, 165] on div "[PERSON_NAME] [DATE] 11:34:46 AM at [PERSON_NAME][GEOGRAPHIC_DATA] (L) - Steam …" at bounding box center [181, 177] width 214 height 52
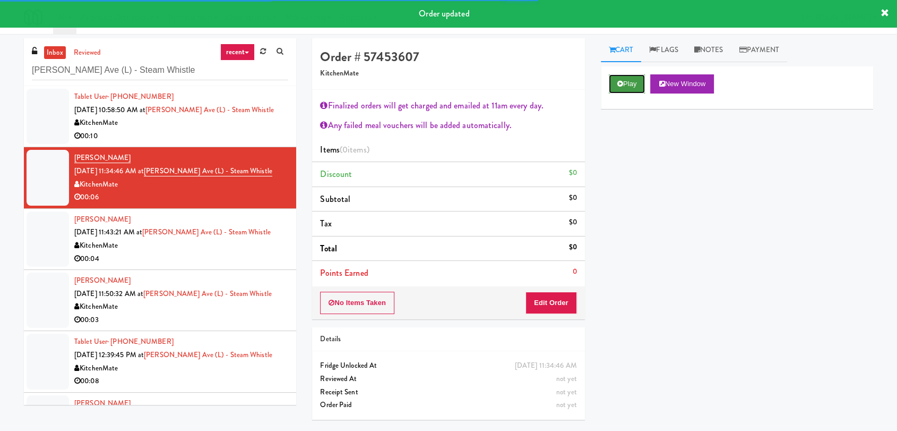
click at [638, 90] on button "Play" at bounding box center [627, 83] width 37 height 19
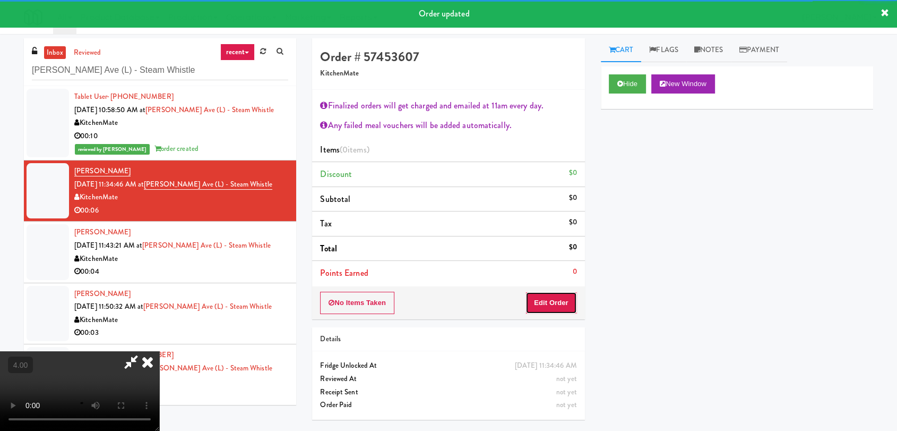
click at [565, 303] on button "Edit Order" at bounding box center [552, 303] width 52 height 22
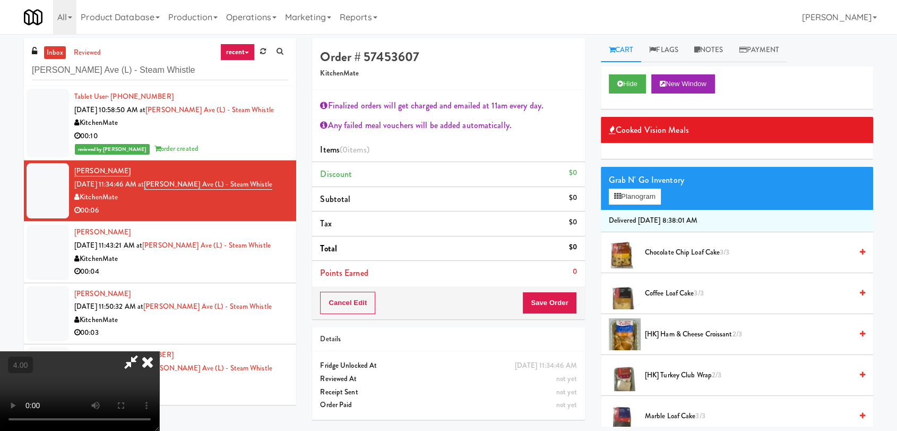
click at [159, 351] on video at bounding box center [79, 391] width 159 height 80
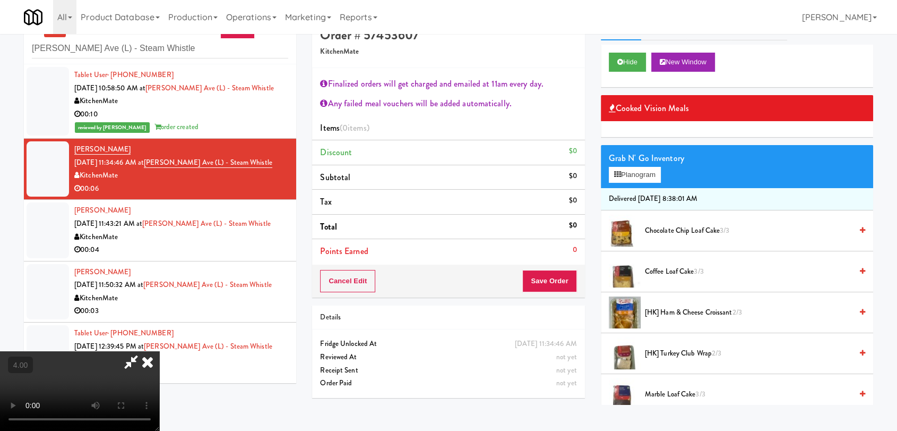
scroll to position [34, 0]
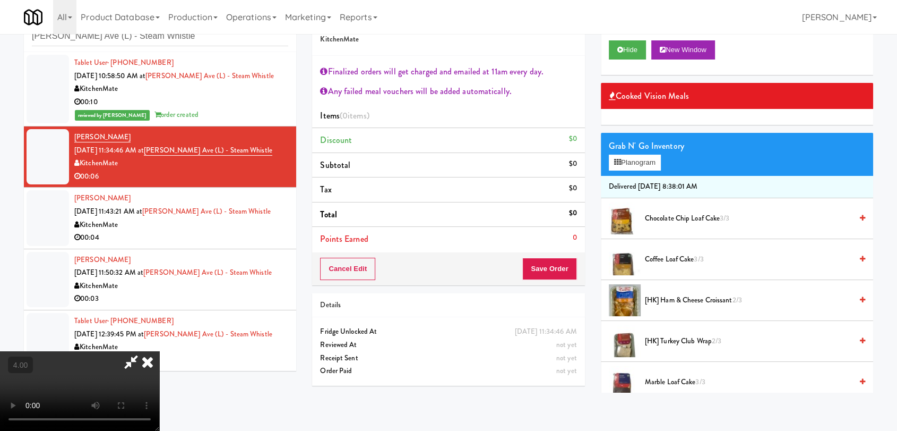
click at [159, 351] on video at bounding box center [79, 391] width 159 height 80
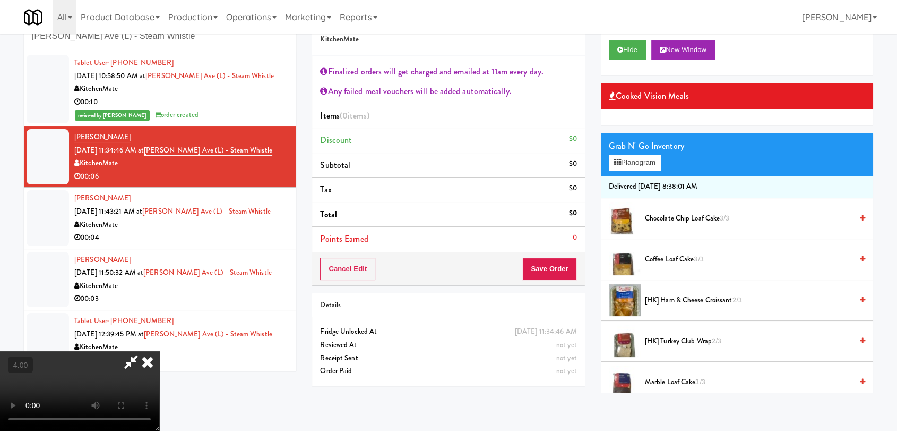
scroll to position [22, 0]
click at [159, 351] on video at bounding box center [79, 391] width 159 height 80
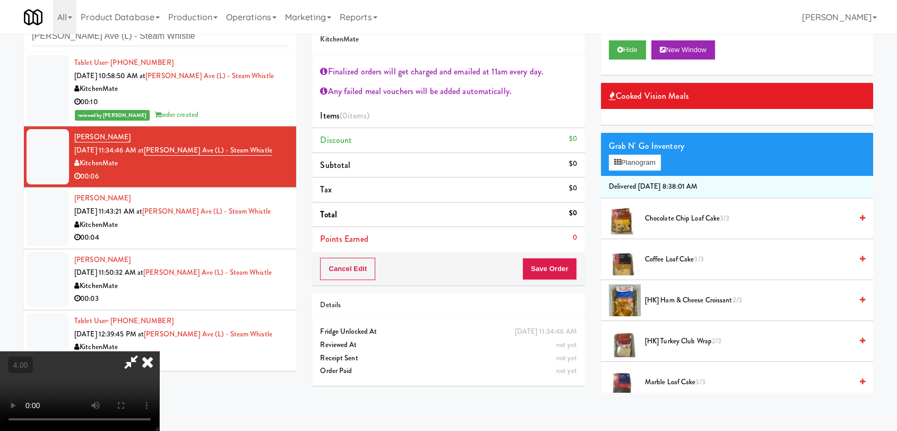
scroll to position [81, 0]
click at [159, 351] on video at bounding box center [79, 391] width 159 height 80
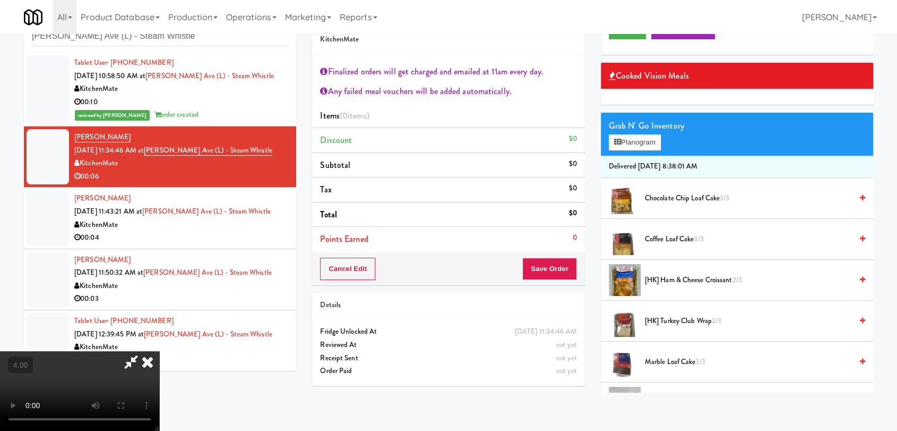
scroll to position [0, 0]
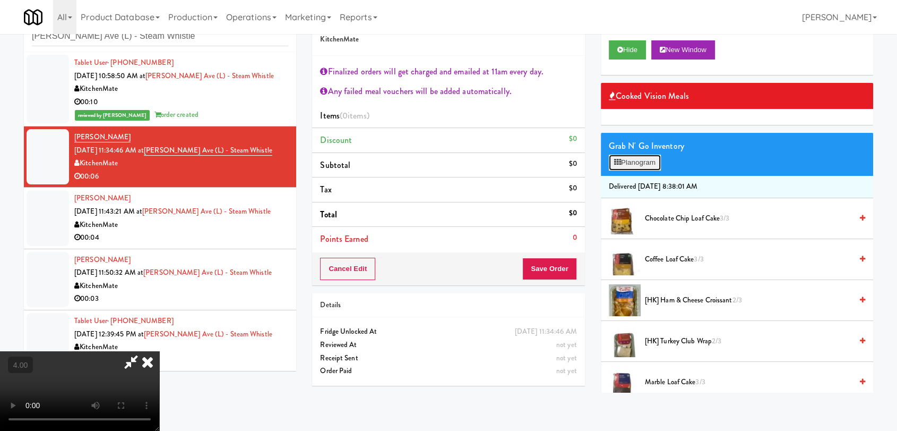
click at [631, 164] on button "Planogram" at bounding box center [635, 163] width 52 height 16
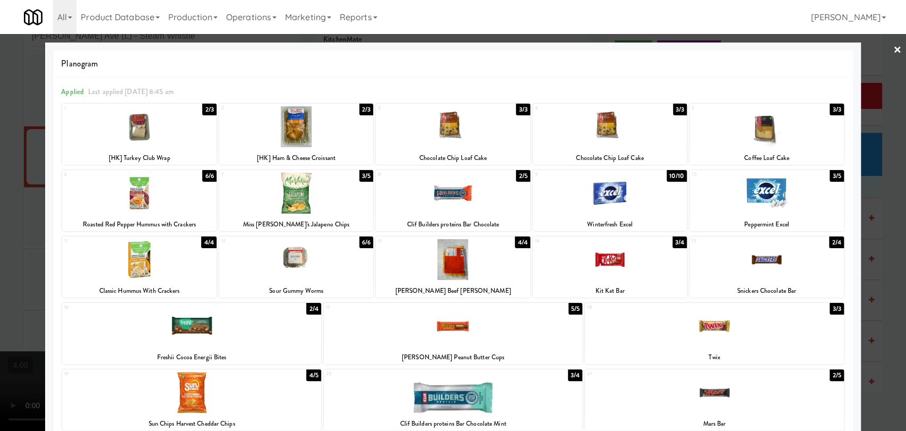
click at [155, 203] on div at bounding box center [139, 193] width 154 height 41
click at [0, 177] on div at bounding box center [453, 215] width 906 height 431
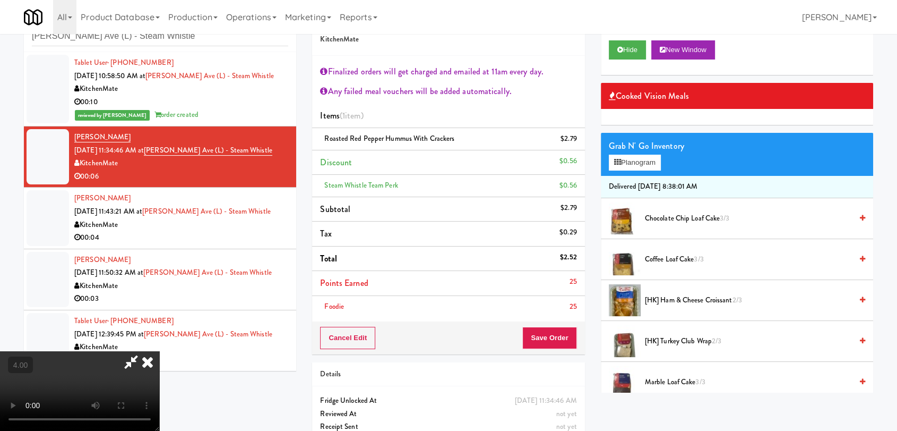
click at [159, 351] on video at bounding box center [79, 391] width 159 height 80
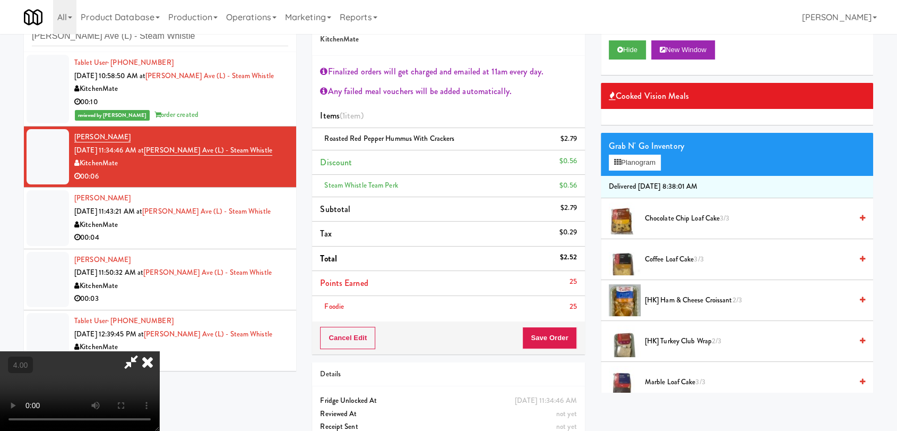
scroll to position [0, 0]
click at [159, 351] on video at bounding box center [79, 391] width 159 height 80
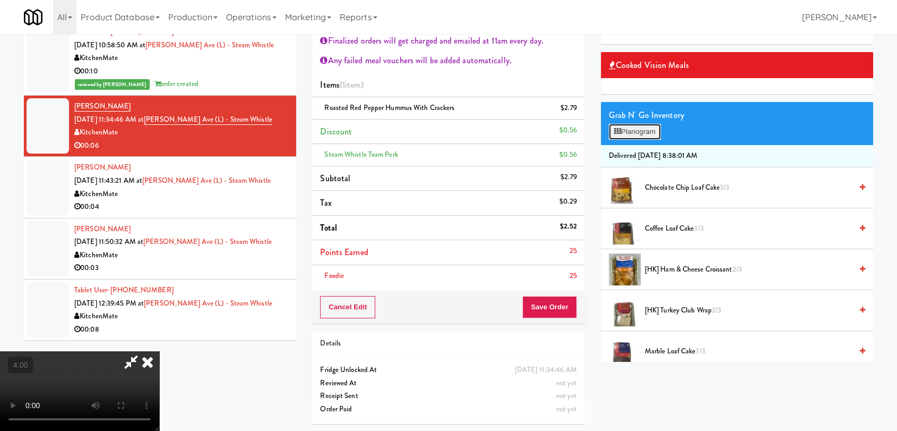
click at [645, 130] on button "Planogram" at bounding box center [635, 132] width 52 height 16
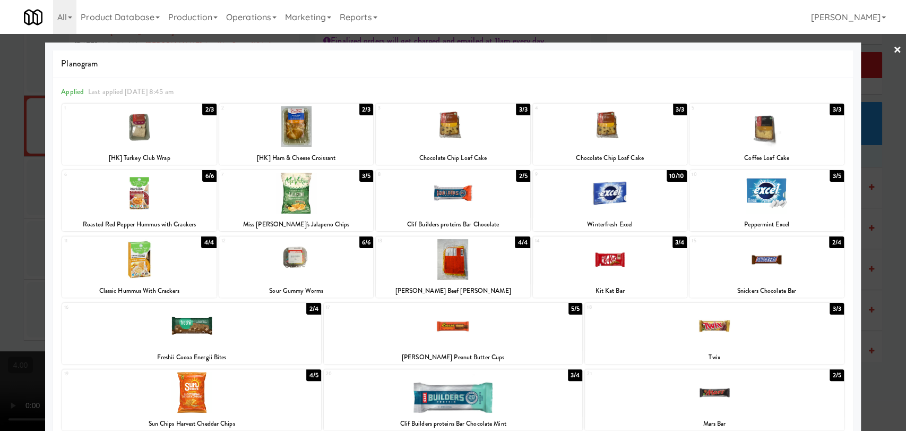
click at [463, 267] on div at bounding box center [453, 259] width 154 height 41
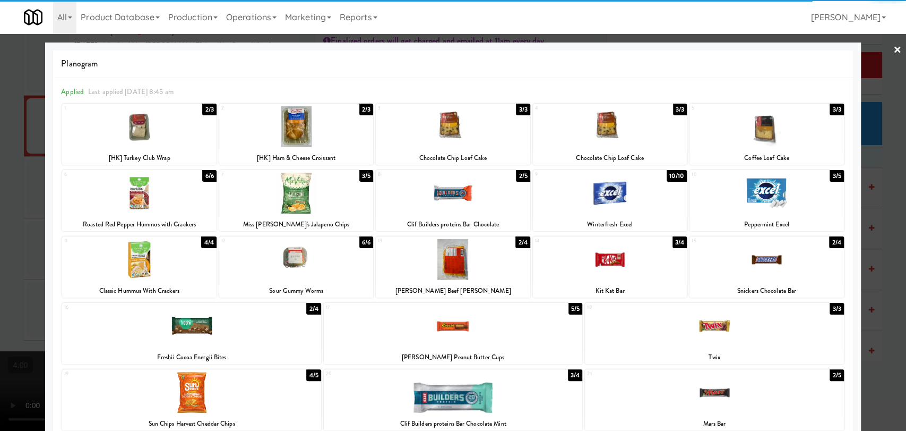
click at [0, 177] on div at bounding box center [453, 215] width 906 height 431
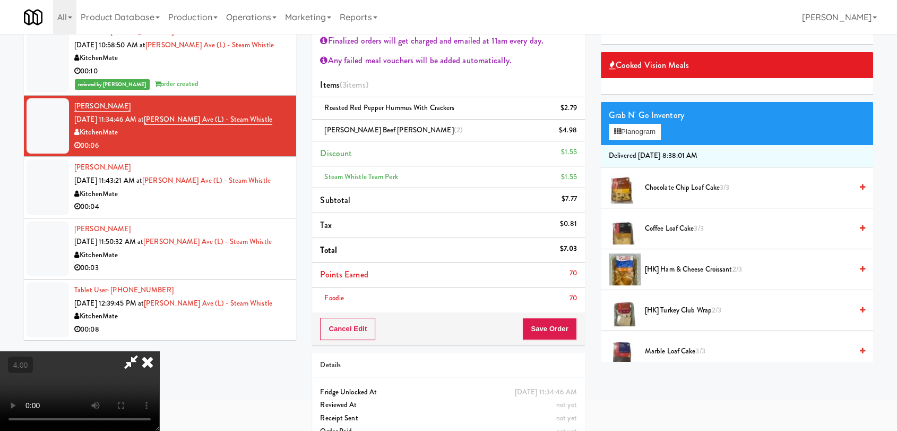
click at [159, 351] on video at bounding box center [79, 391] width 159 height 80
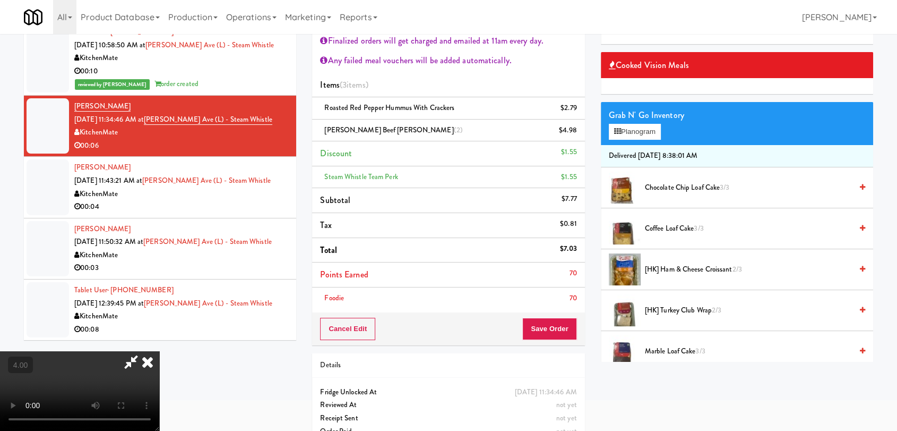
click at [159, 351] on video at bounding box center [79, 391] width 159 height 80
click at [159, 351] on icon at bounding box center [147, 361] width 23 height 21
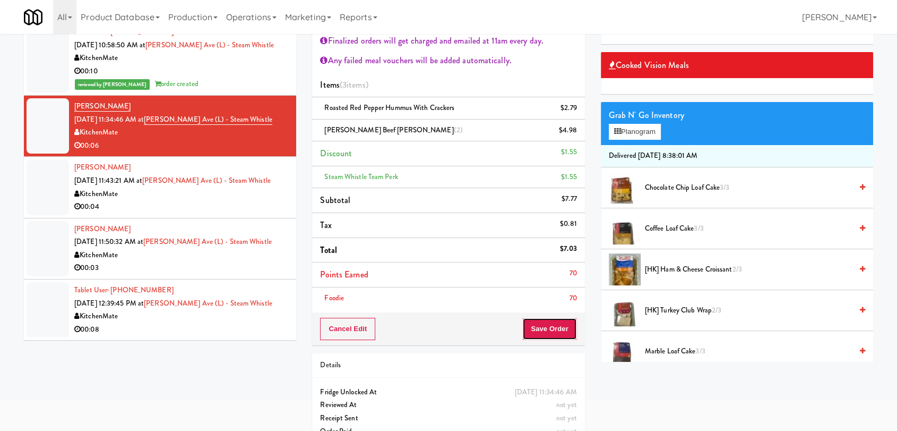
click at [536, 324] on button "Save Order" at bounding box center [550, 329] width 54 height 22
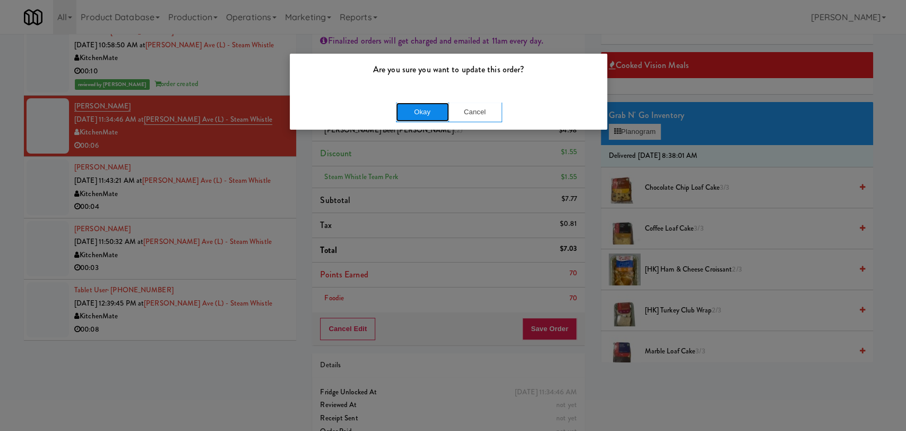
click at [414, 115] on button "Okay" at bounding box center [422, 111] width 53 height 19
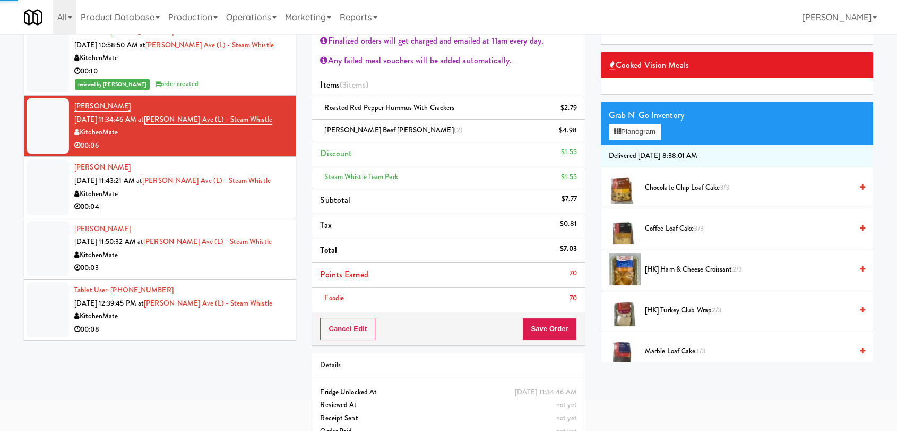
click at [259, 187] on div "KitchenMate" at bounding box center [181, 193] width 214 height 13
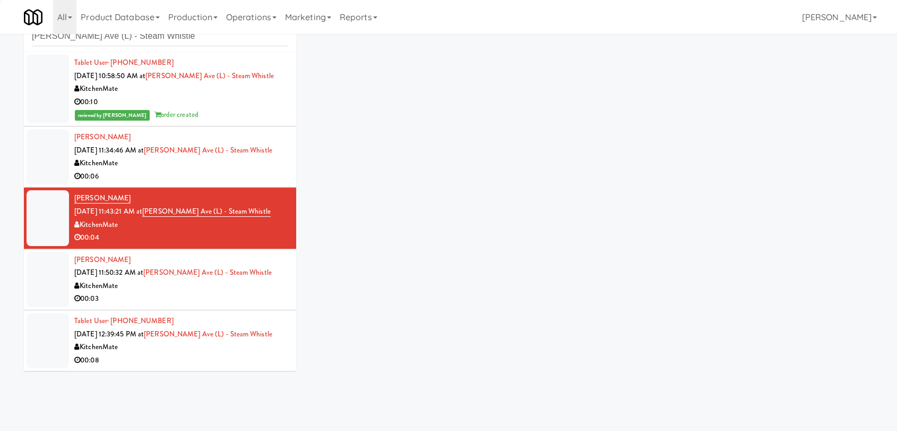
scroll to position [34, 0]
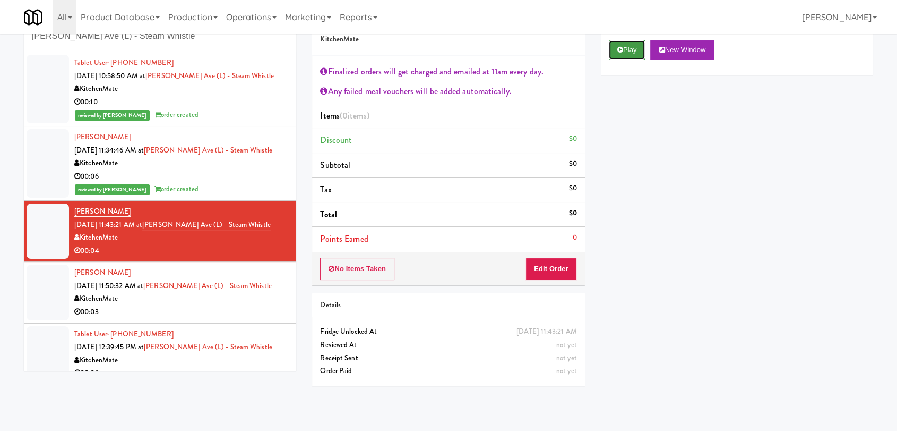
click at [609, 53] on button "Play" at bounding box center [627, 49] width 37 height 19
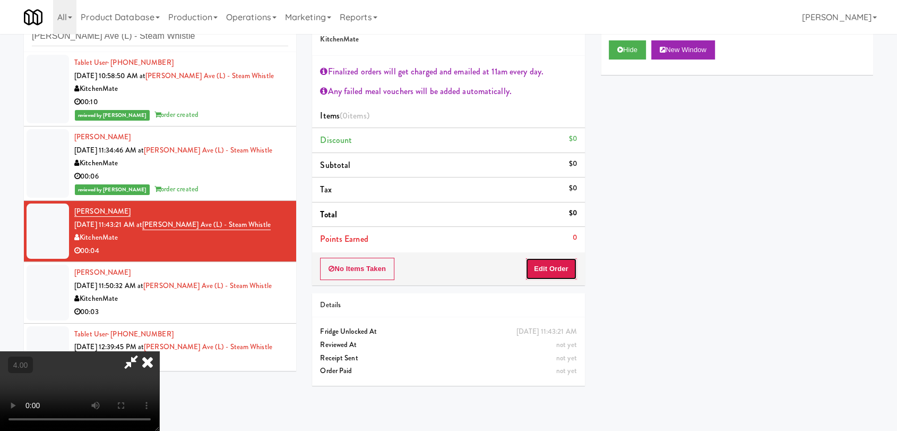
click at [557, 272] on button "Edit Order" at bounding box center [552, 269] width 52 height 22
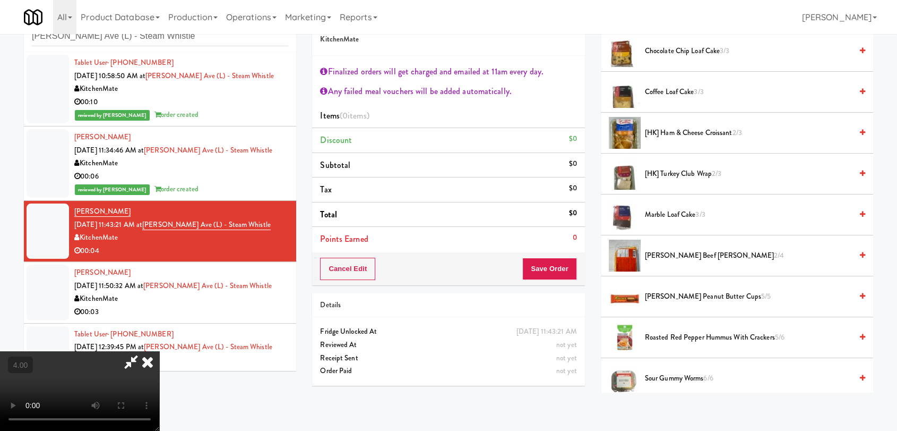
scroll to position [295, 0]
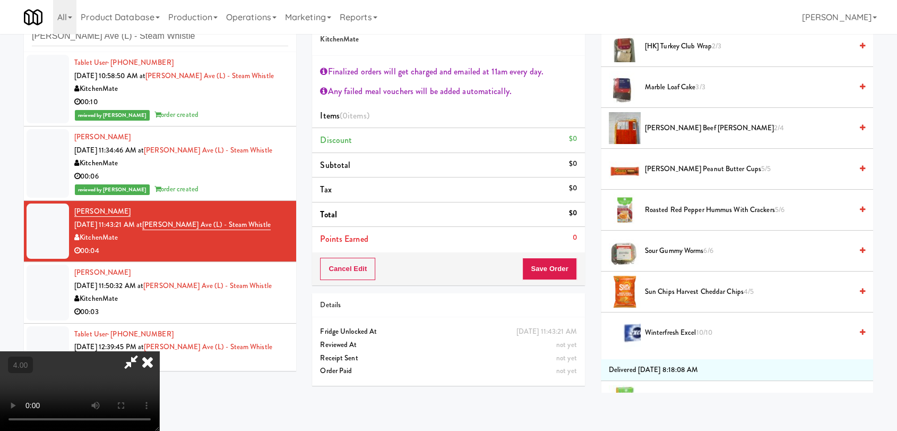
click at [159, 351] on video at bounding box center [79, 391] width 159 height 80
click at [661, 213] on span "Roasted Red Pepper Hummus with Crackers 5/6" at bounding box center [748, 209] width 207 height 13
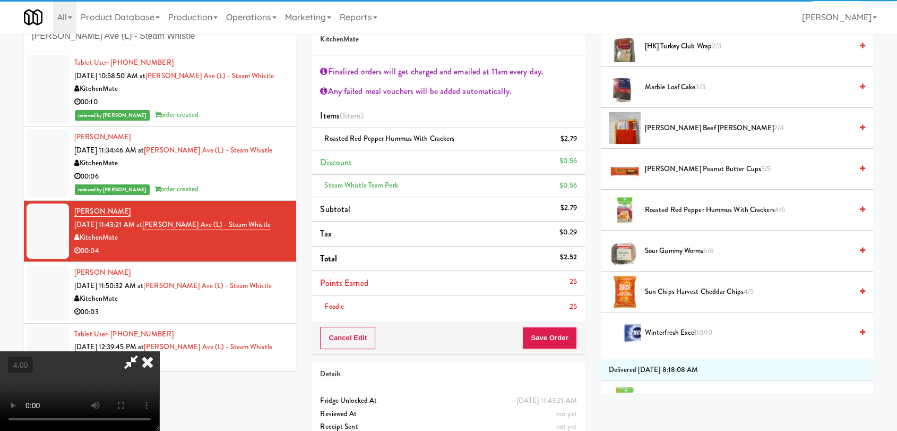
click at [159, 351] on video at bounding box center [79, 391] width 159 height 80
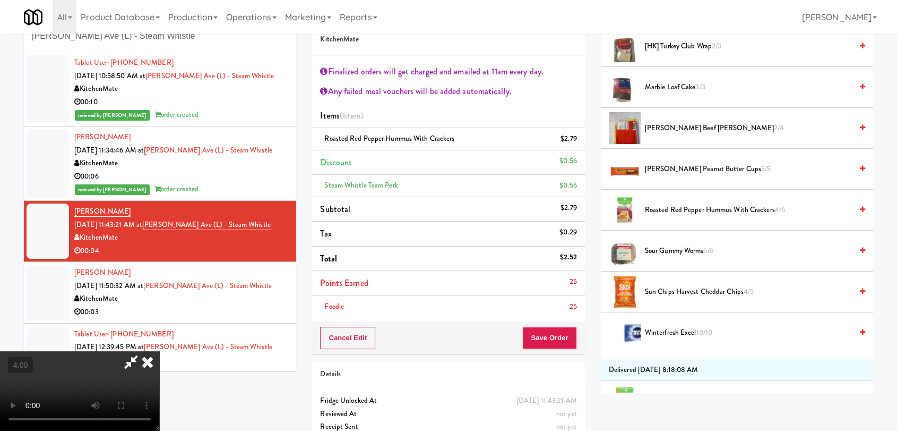
scroll to position [0, 0]
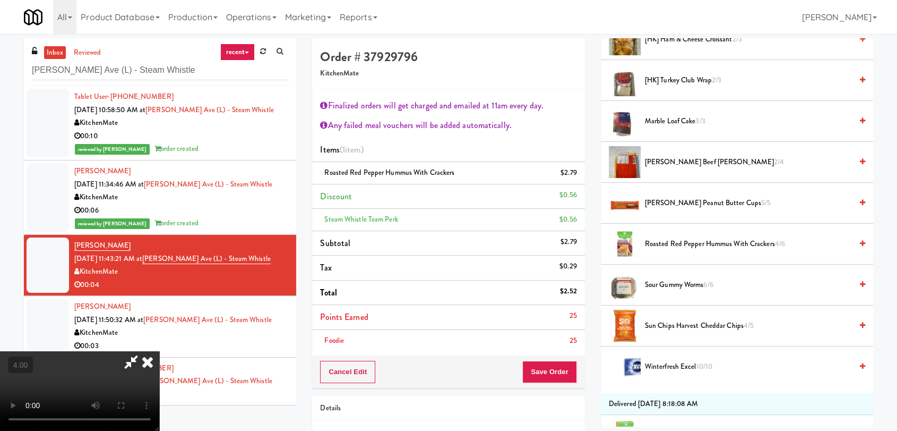
click at [159, 351] on icon at bounding box center [147, 361] width 23 height 21
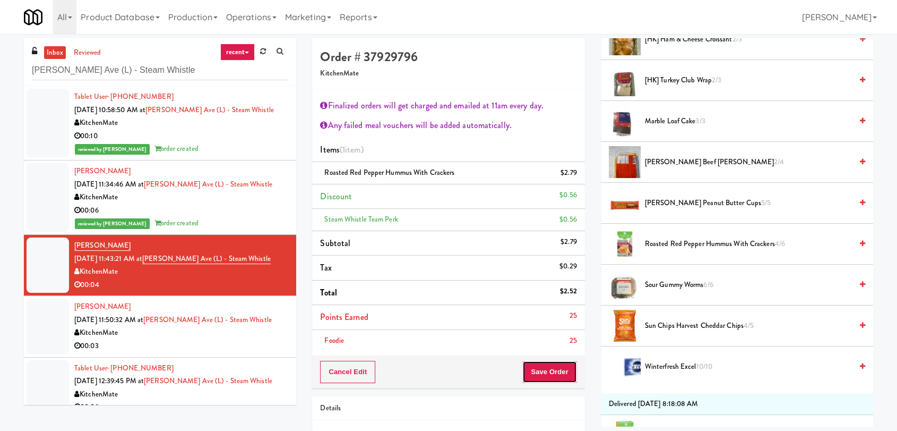
click at [544, 363] on button "Save Order" at bounding box center [550, 372] width 54 height 22
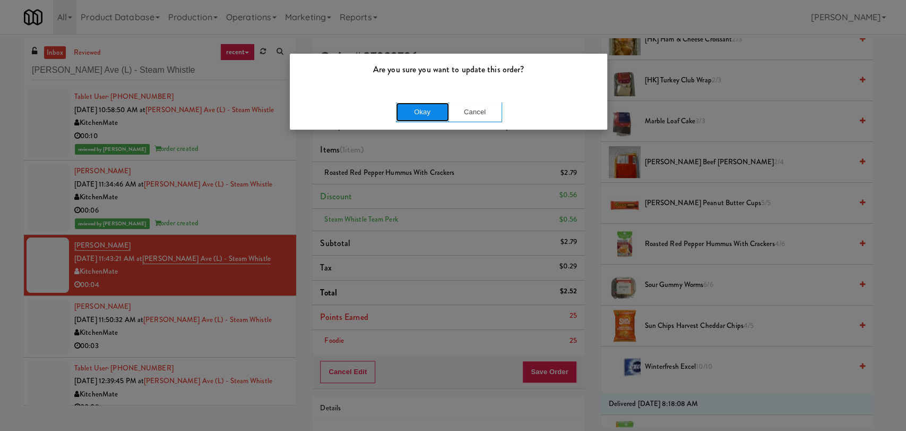
click at [410, 113] on button "Okay" at bounding box center [422, 111] width 53 height 19
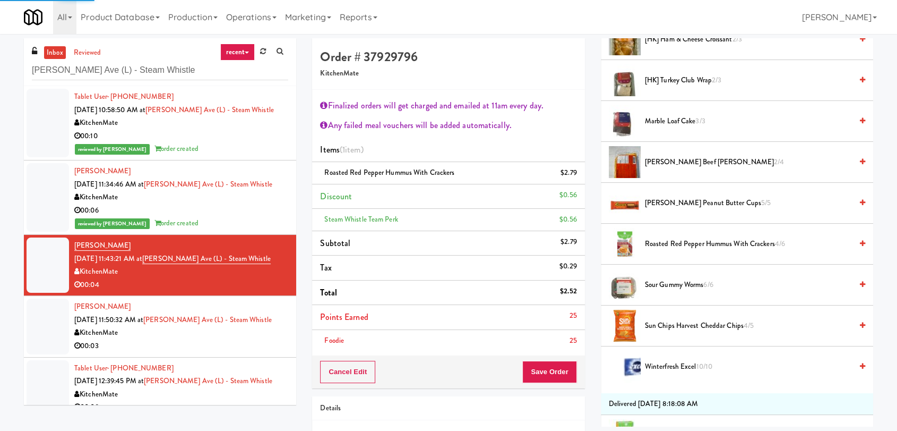
click at [264, 316] on div "[PERSON_NAME] [DATE] 11:50:32 AM at [PERSON_NAME][GEOGRAPHIC_DATA] (L) - Steam …" at bounding box center [181, 326] width 214 height 52
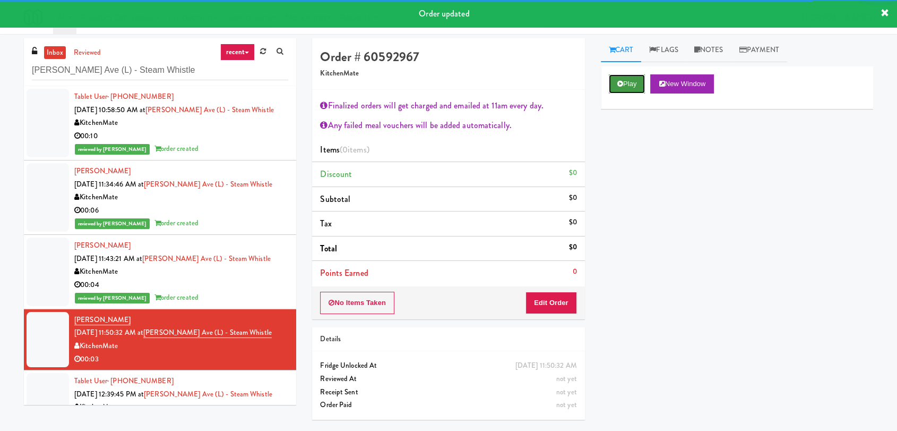
click at [617, 78] on button "Play" at bounding box center [627, 83] width 37 height 19
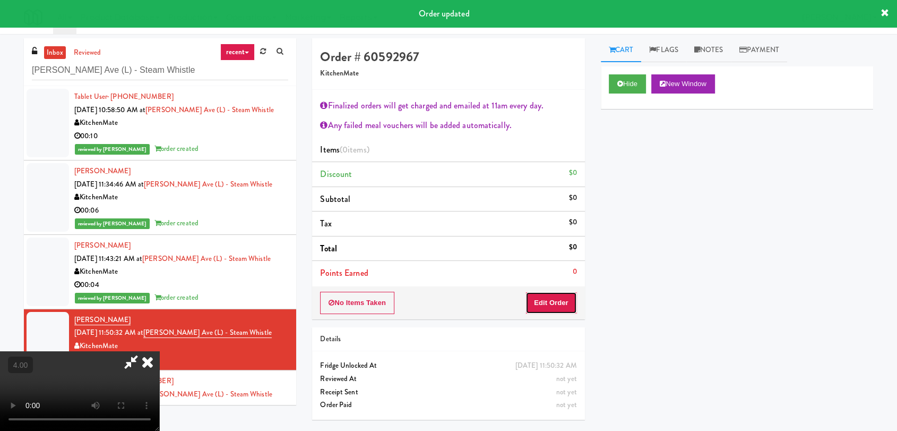
click at [544, 300] on button "Edit Order" at bounding box center [552, 303] width 52 height 22
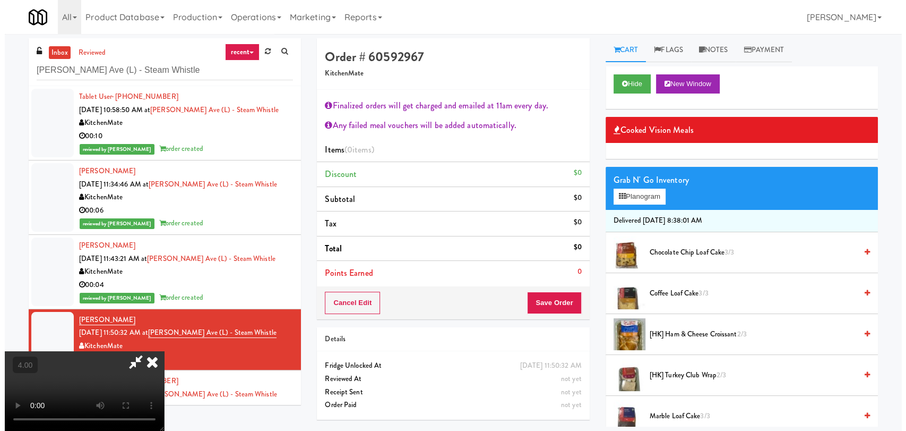
scroll to position [199, 0]
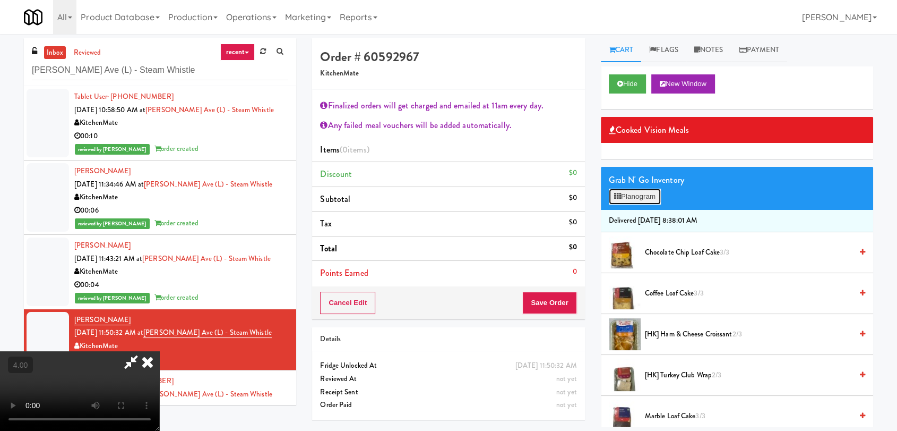
click at [644, 202] on button "Planogram" at bounding box center [635, 197] width 52 height 16
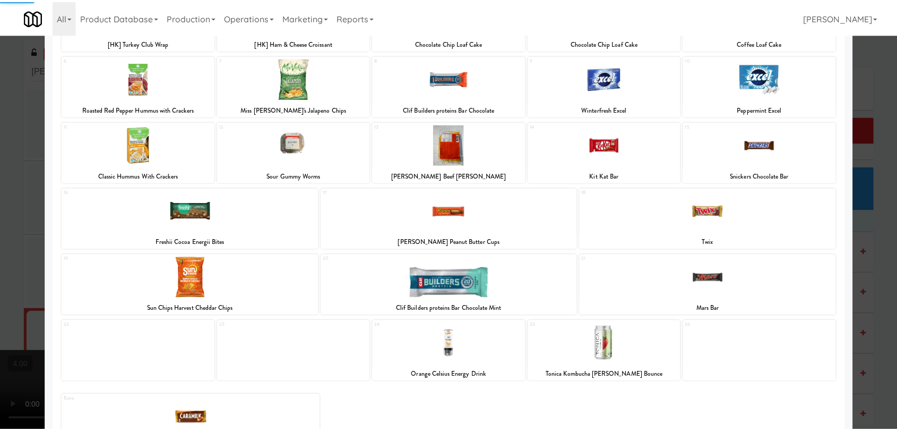
scroll to position [157, 0]
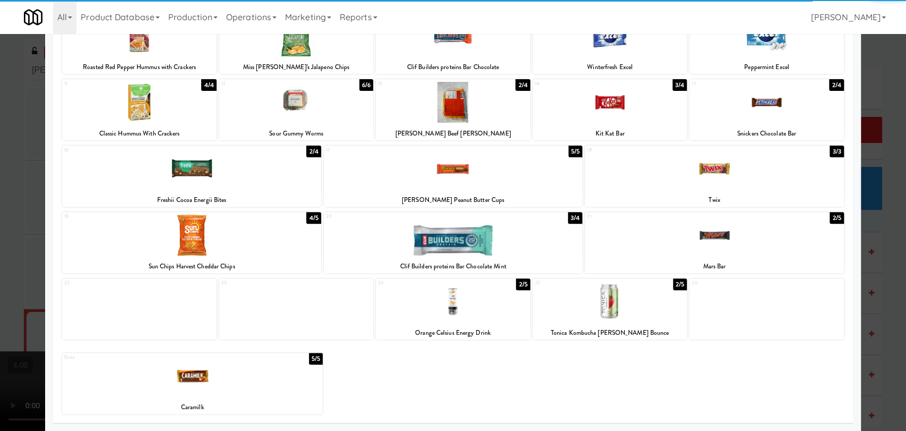
click at [179, 242] on div at bounding box center [191, 235] width 259 height 41
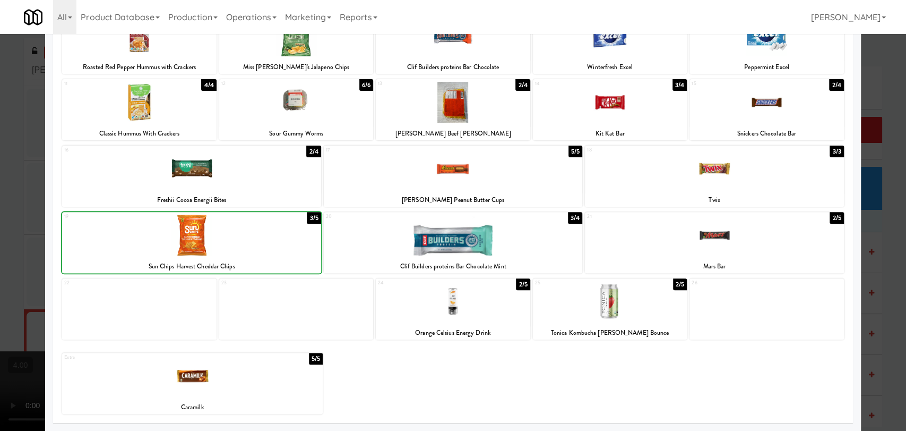
click at [0, 217] on div at bounding box center [453, 215] width 906 height 431
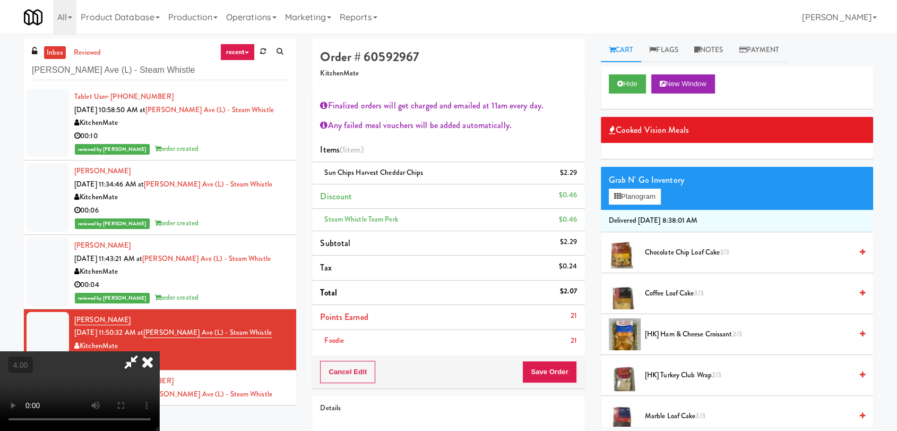
click at [159, 351] on icon at bounding box center [147, 361] width 23 height 21
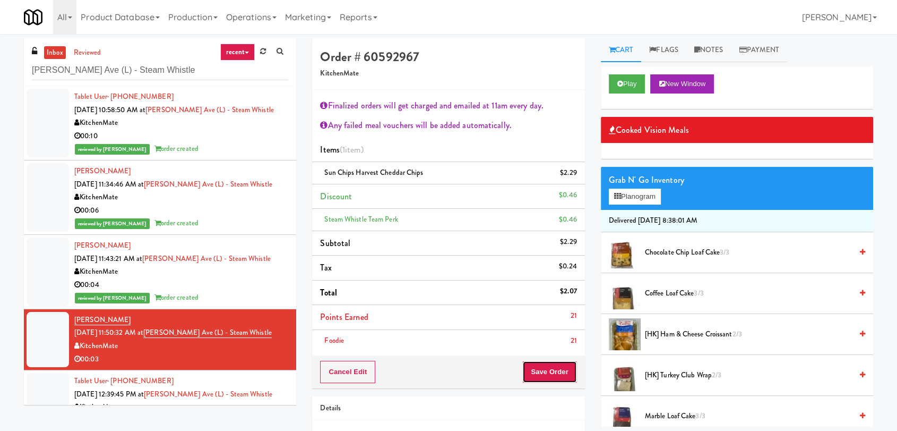
click at [559, 378] on button "Save Order" at bounding box center [550, 372] width 54 height 22
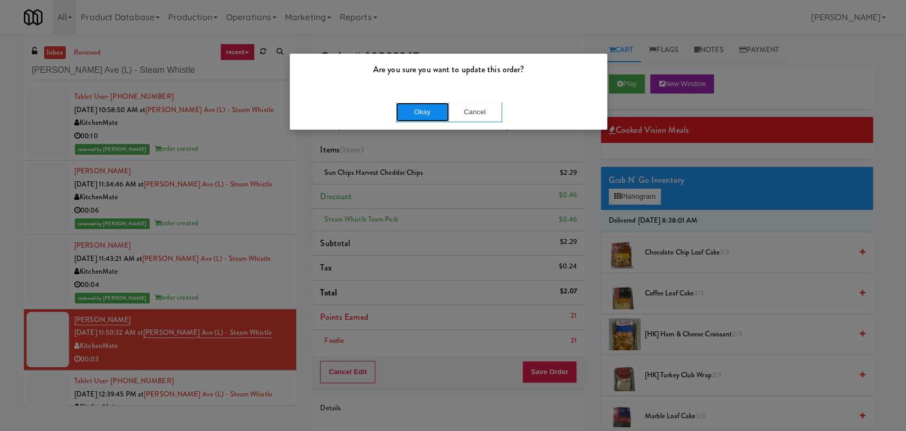
click at [414, 116] on button "Okay" at bounding box center [422, 111] width 53 height 19
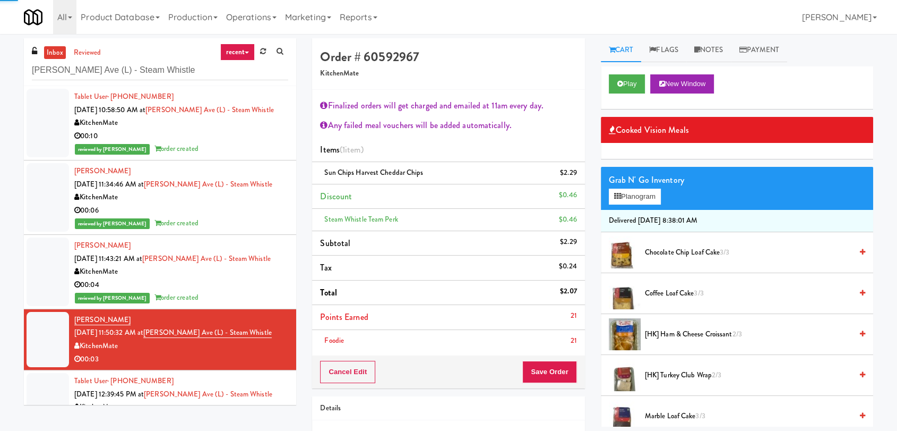
scroll to position [87, 0]
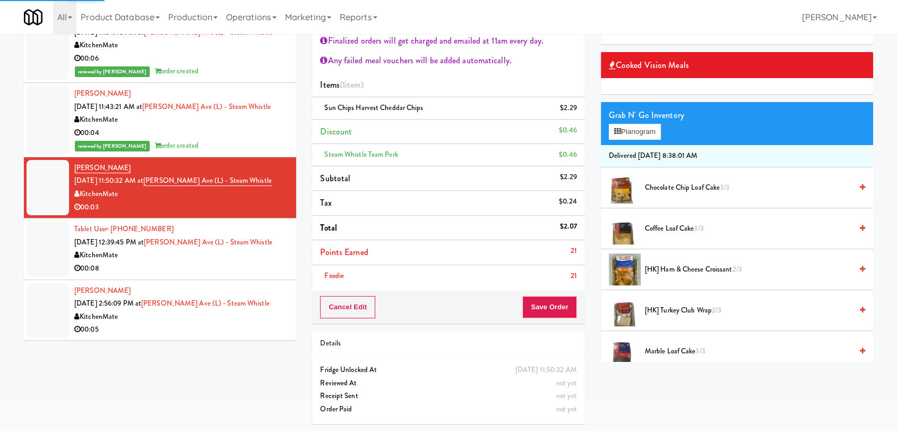
click at [271, 273] on div "Tablet User · (416) 697-2337 [DATE] 12:39:45 PM at [PERSON_NAME][GEOGRAPHIC_DAT…" at bounding box center [181, 249] width 214 height 52
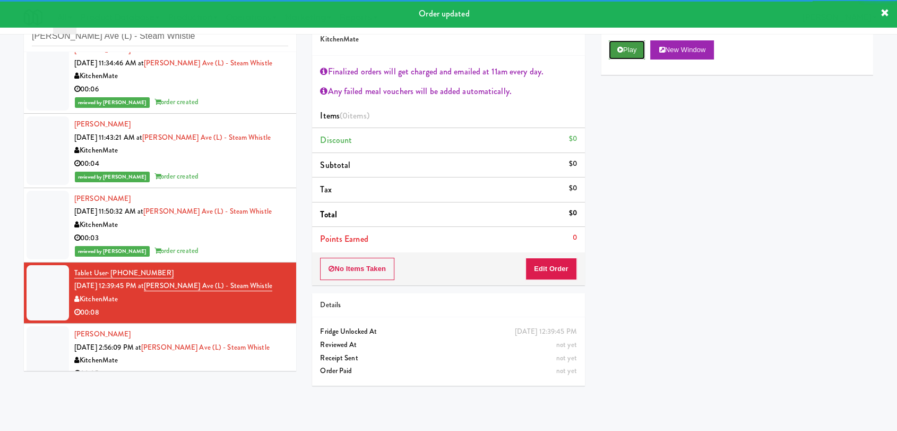
click at [619, 46] on icon at bounding box center [621, 49] width 6 height 7
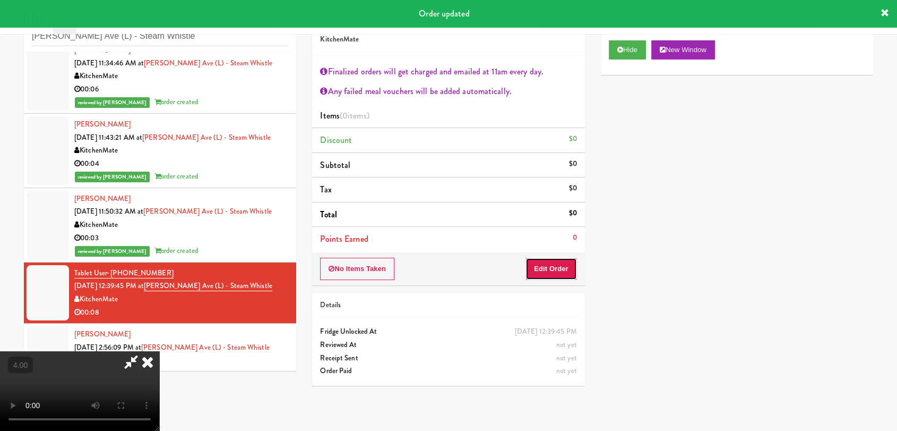
click at [557, 266] on button "Edit Order" at bounding box center [552, 269] width 52 height 22
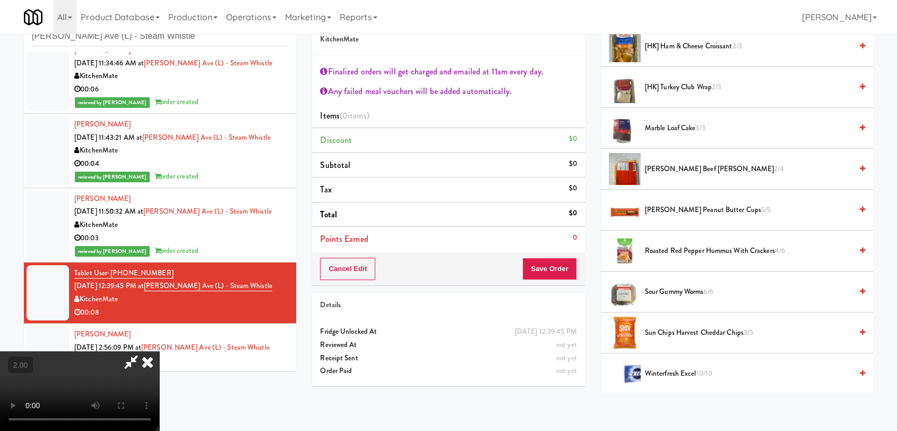
scroll to position [295, 0]
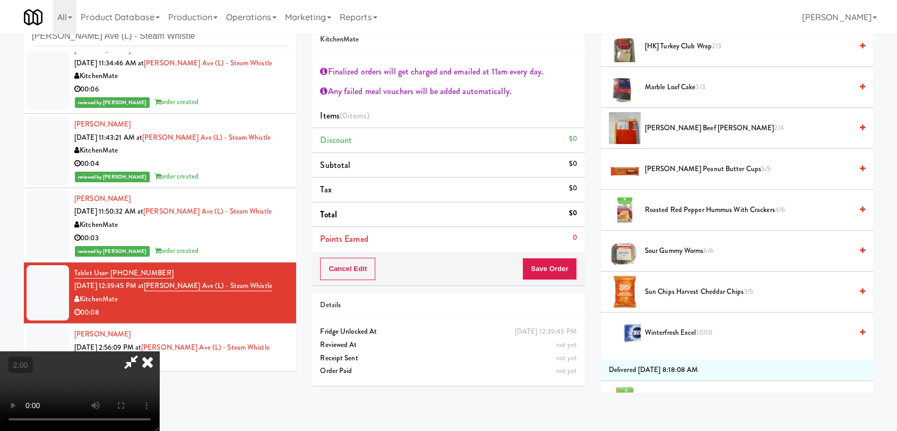
click at [675, 207] on span "Roasted Red Pepper Hummus with Crackers 4/6" at bounding box center [748, 209] width 207 height 13
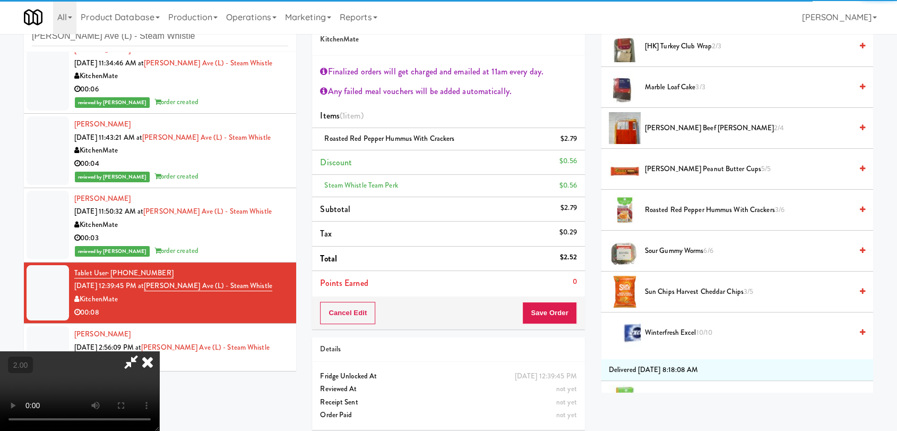
scroll to position [472, 0]
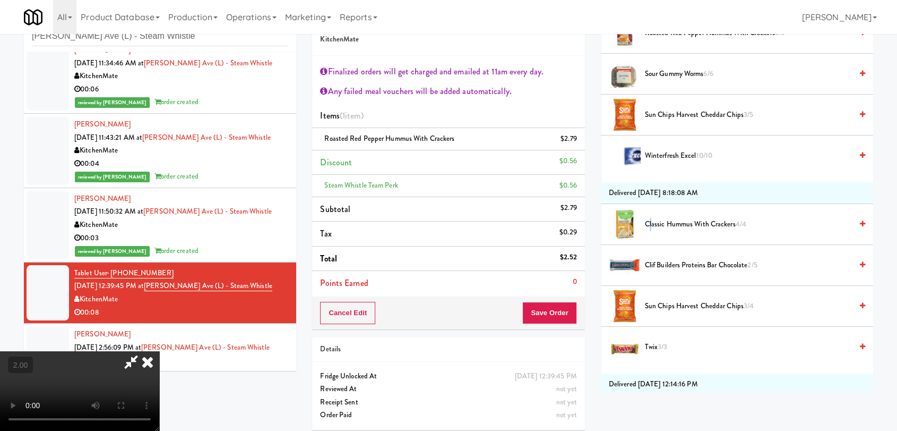
click at [651, 223] on span "Classic Hummus With Crackers 4/4" at bounding box center [748, 224] width 207 height 13
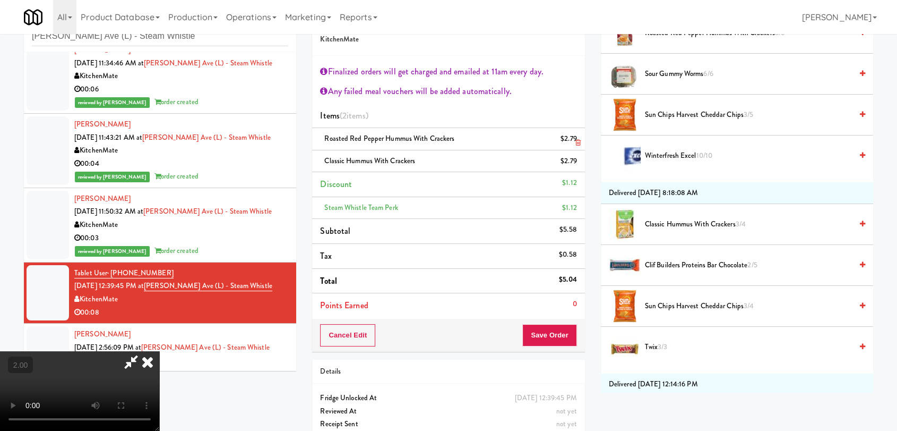
click at [579, 140] on icon at bounding box center [578, 142] width 5 height 7
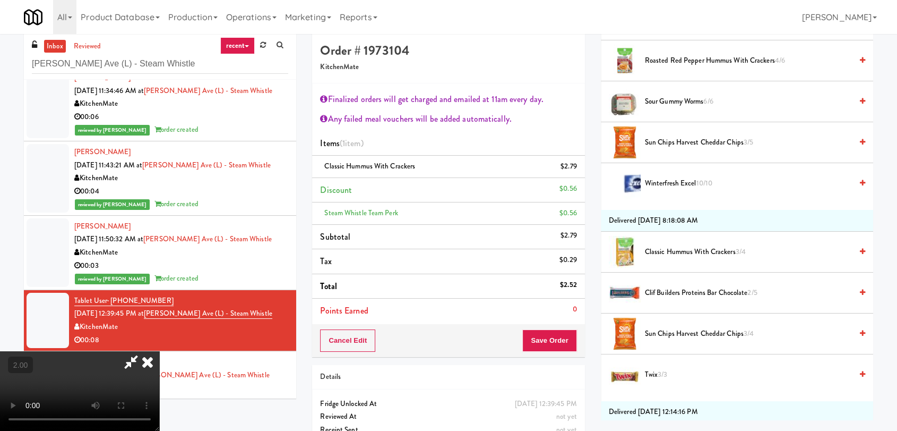
scroll to position [0, 0]
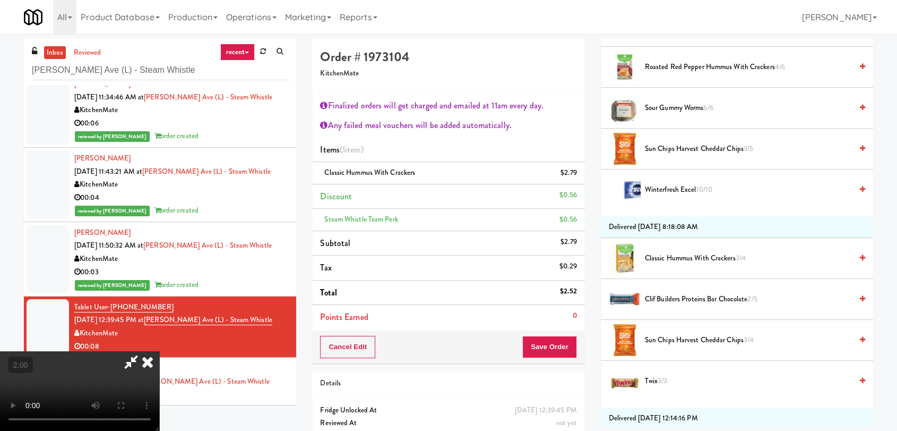
click at [159, 351] on video at bounding box center [79, 391] width 159 height 80
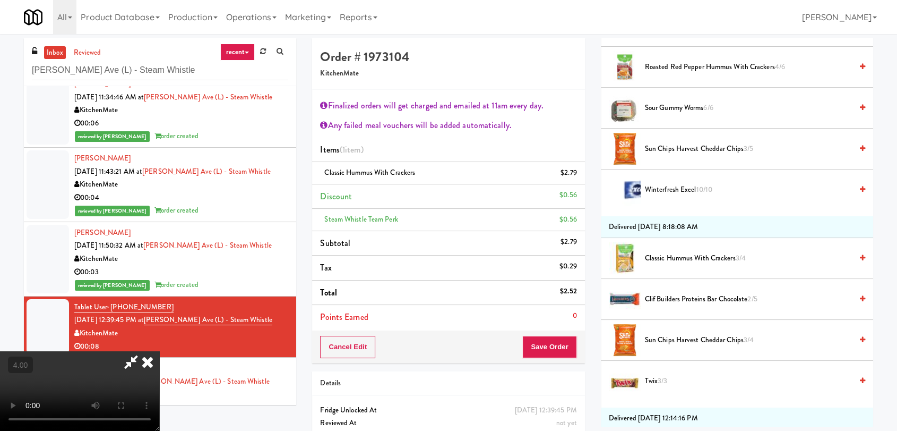
click at [159, 351] on icon at bounding box center [147, 361] width 23 height 21
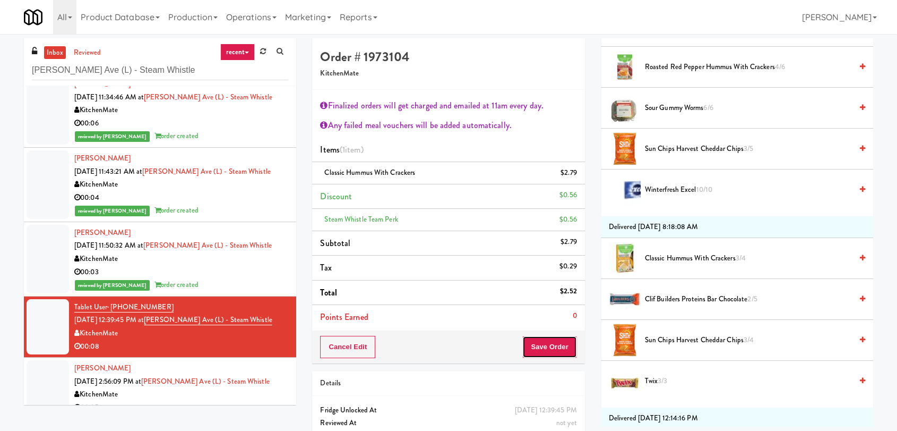
click at [536, 357] on button "Save Order" at bounding box center [550, 347] width 54 height 22
click at [537, 352] on button "Save Order" at bounding box center [550, 347] width 54 height 22
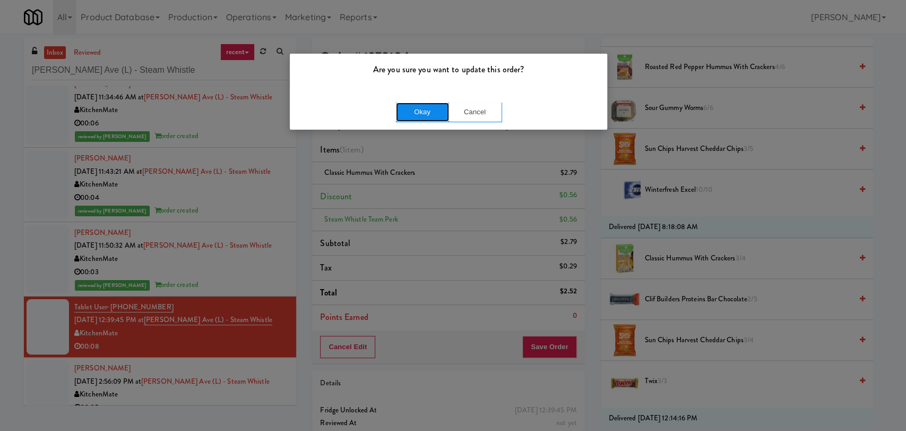
click at [433, 112] on button "Okay" at bounding box center [422, 111] width 53 height 19
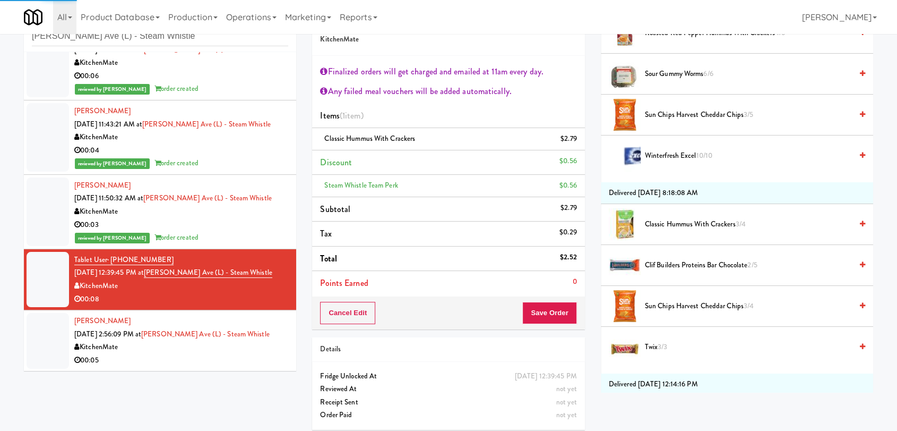
scroll to position [38, 0]
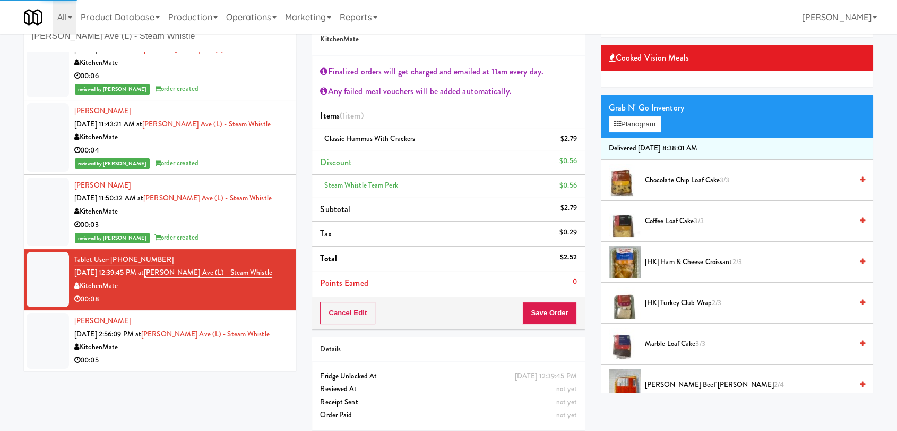
click at [268, 354] on div "00:05" at bounding box center [181, 360] width 214 height 13
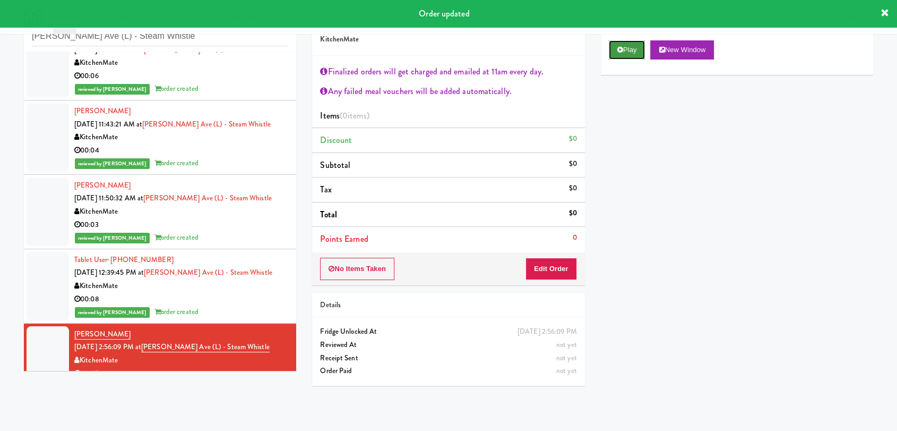
click at [616, 41] on button "Play" at bounding box center [627, 49] width 37 height 19
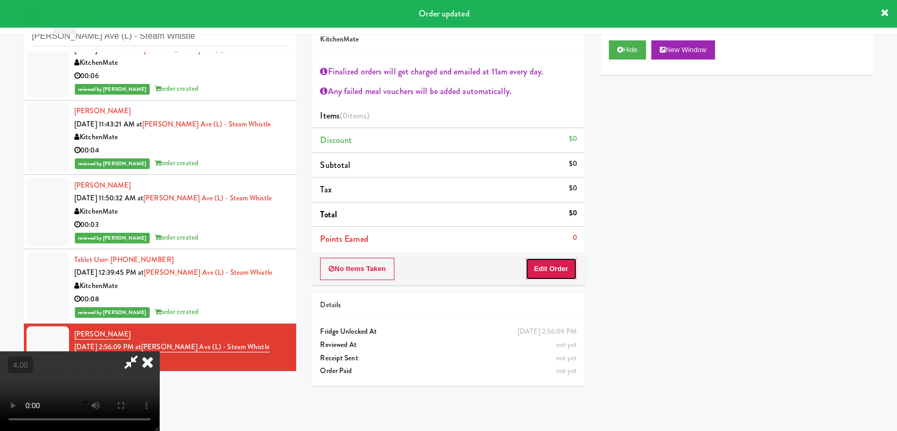
click at [566, 274] on button "Edit Order" at bounding box center [552, 269] width 52 height 22
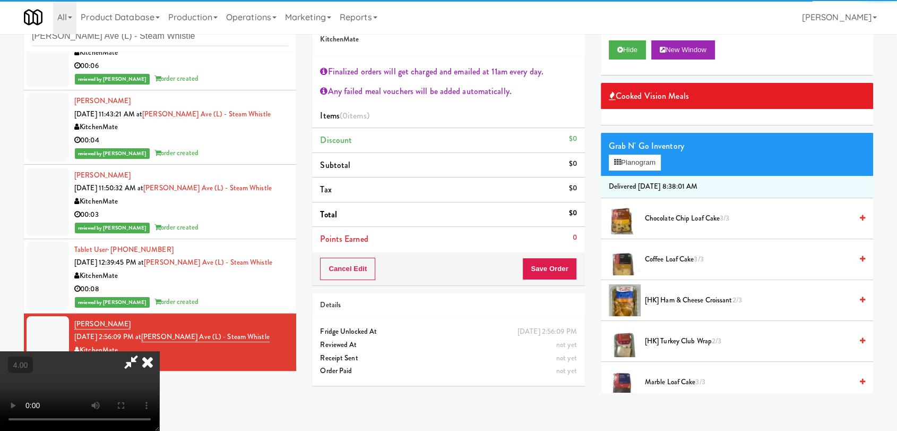
scroll to position [114, 0]
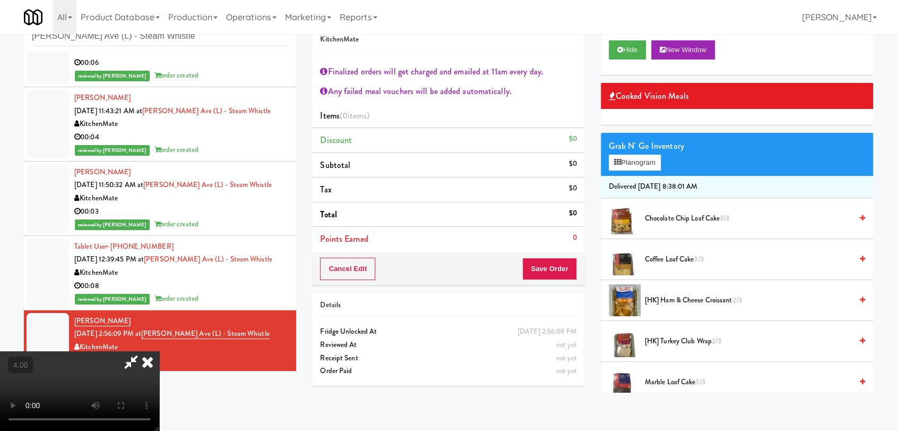
drag, startPoint x: 246, startPoint y: 301, endPoint x: 251, endPoint y: 298, distance: 5.5
click at [159, 351] on video at bounding box center [79, 391] width 159 height 80
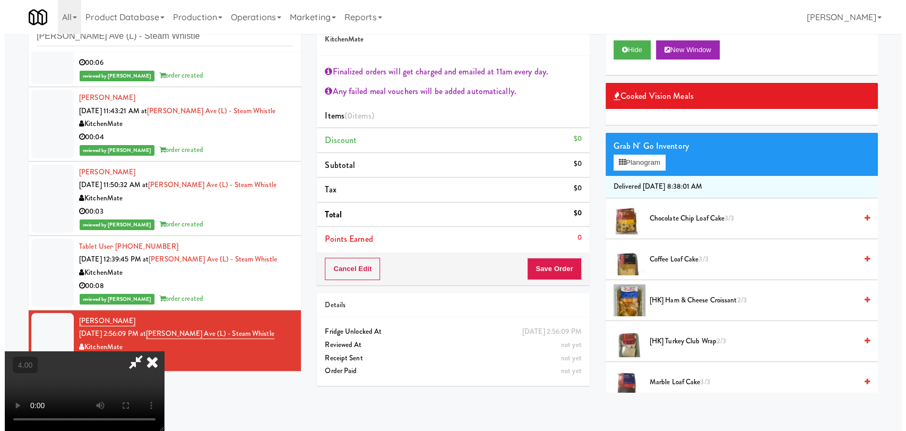
scroll to position [199, 0]
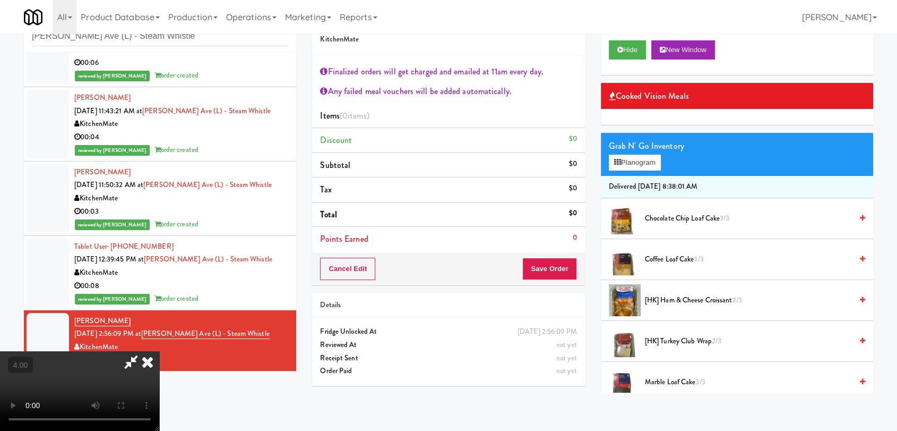
click at [159, 351] on video at bounding box center [79, 391] width 159 height 80
click at [630, 160] on button "Planogram" at bounding box center [635, 163] width 52 height 16
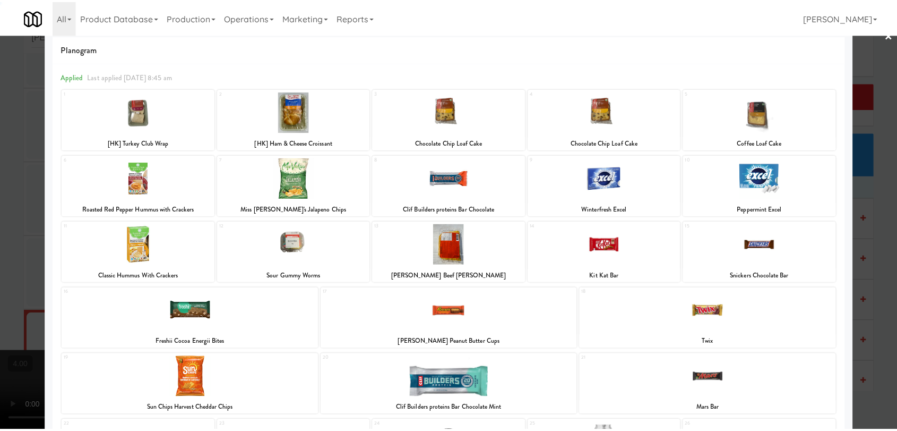
scroll to position [59, 0]
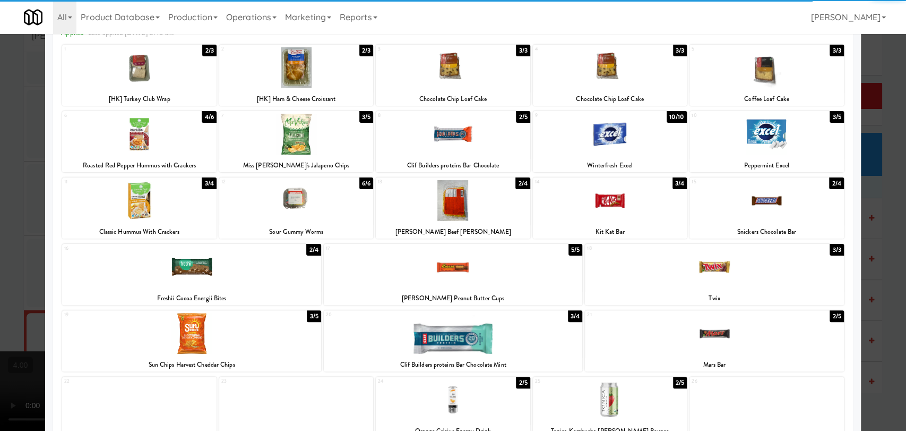
click at [217, 337] on div at bounding box center [191, 333] width 259 height 41
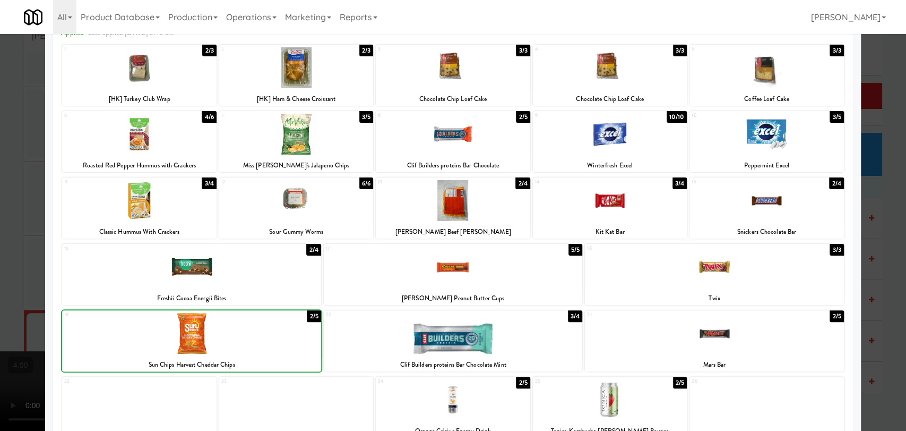
click at [0, 225] on div at bounding box center [453, 215] width 906 height 431
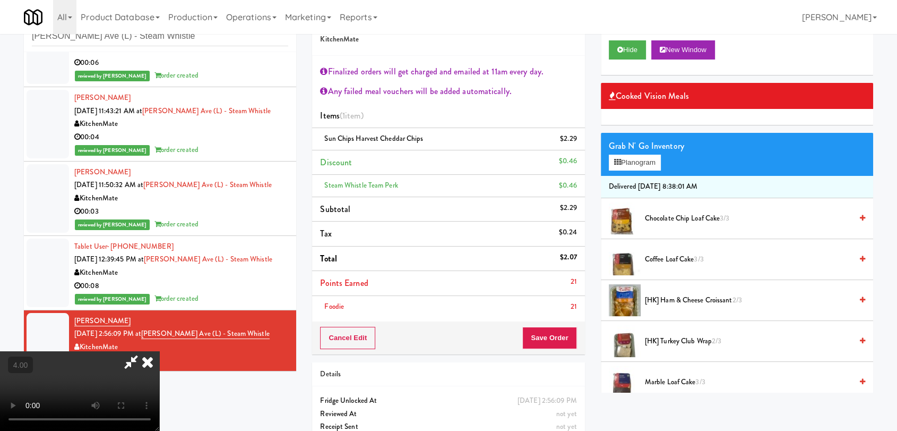
click at [159, 351] on icon at bounding box center [147, 361] width 23 height 21
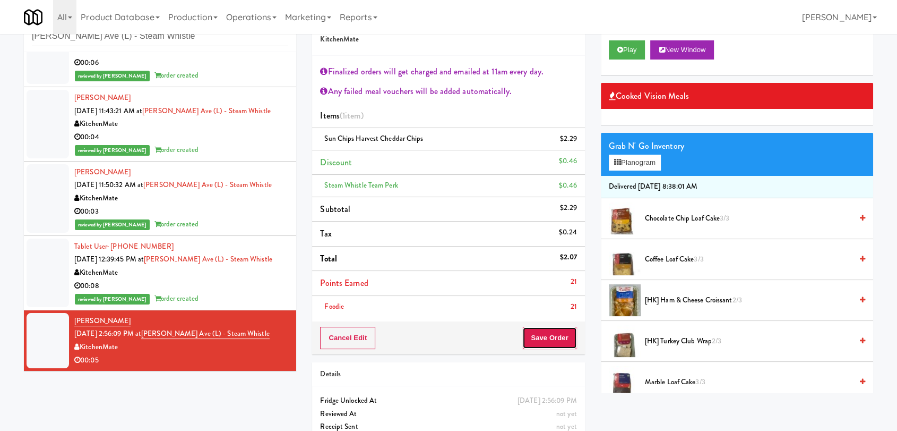
click at [540, 345] on button "Save Order" at bounding box center [550, 338] width 54 height 22
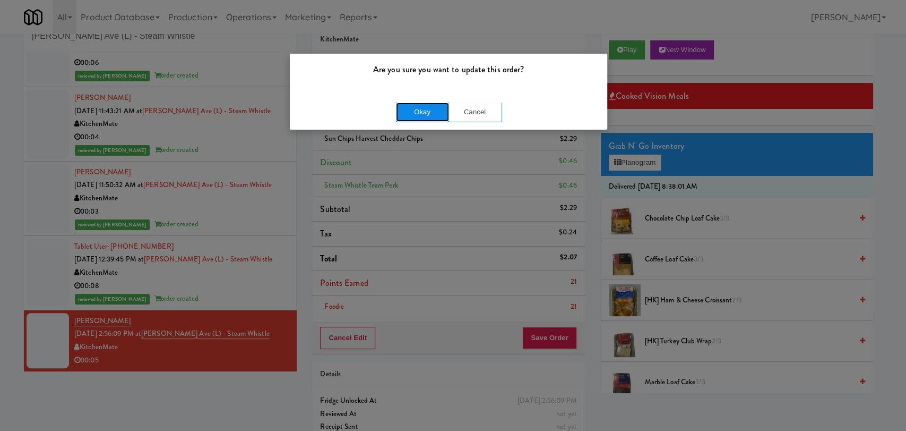
click at [416, 112] on button "Okay" at bounding box center [422, 111] width 53 height 19
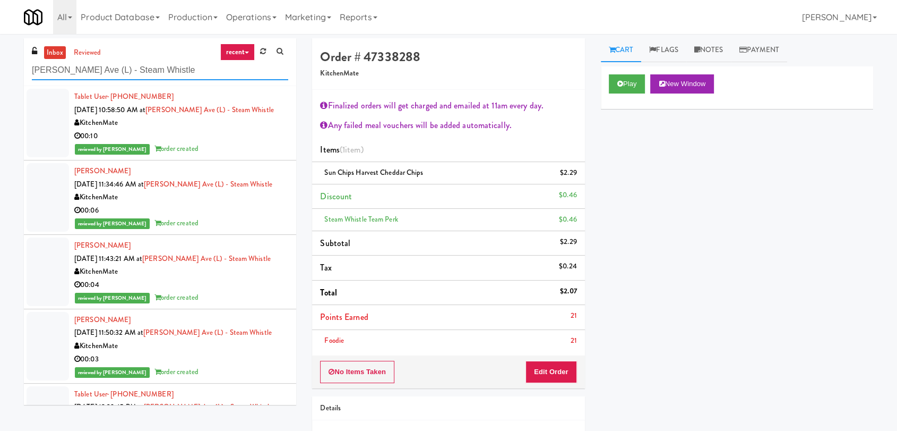
drag, startPoint x: 170, startPoint y: 72, endPoint x: 152, endPoint y: 74, distance: 18.2
click at [152, 74] on input "[PERSON_NAME] Ave (L) - Steam Whistle" at bounding box center [160, 71] width 256 height 20
click at [153, 75] on input "[PERSON_NAME] Ave (L) - Steam Whistle" at bounding box center [160, 71] width 256 height 20
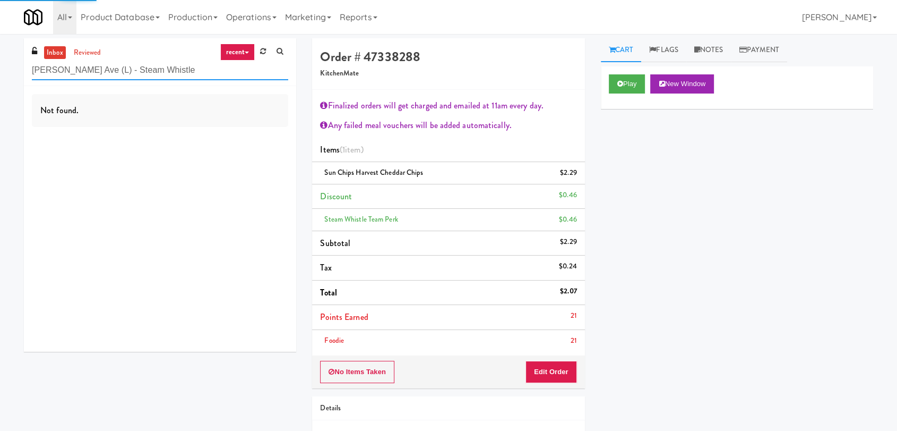
click at [155, 66] on input "[PERSON_NAME] Ave (L) - Steam Whistle" at bounding box center [160, 71] width 256 height 20
paste input "WPW - Middle - Fridg"
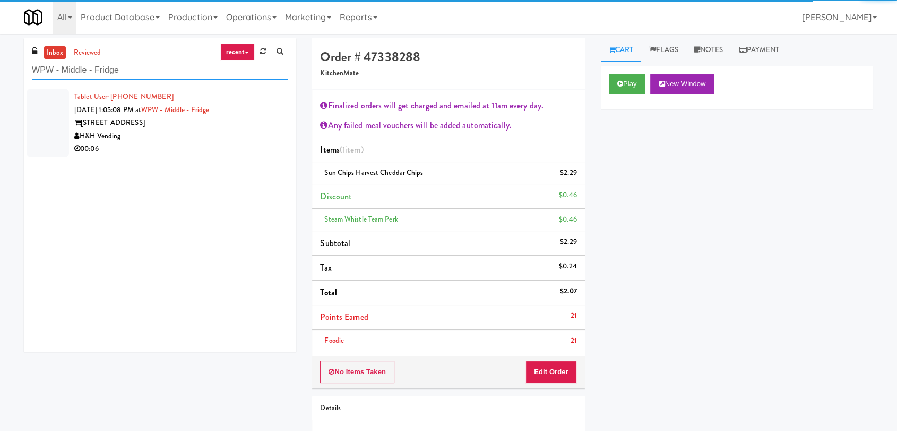
type input "WPW - Middle - Fridge"
click at [244, 132] on div "H&H Vending" at bounding box center [181, 136] width 214 height 13
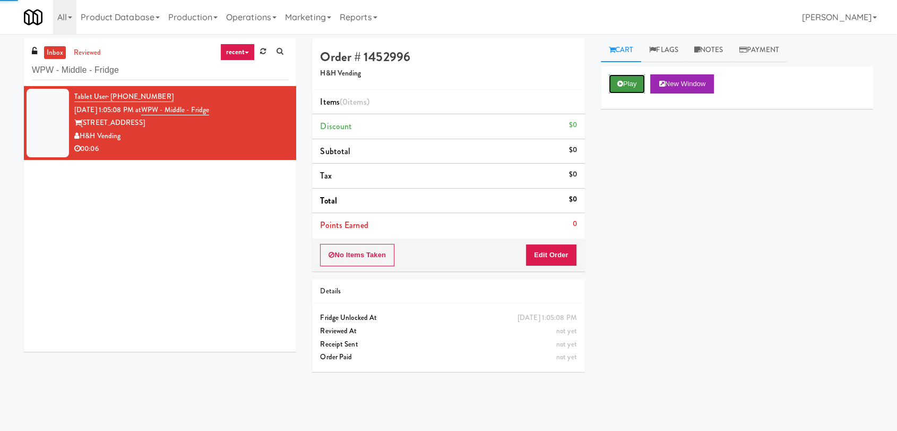
click at [633, 79] on button "Play" at bounding box center [627, 83] width 37 height 19
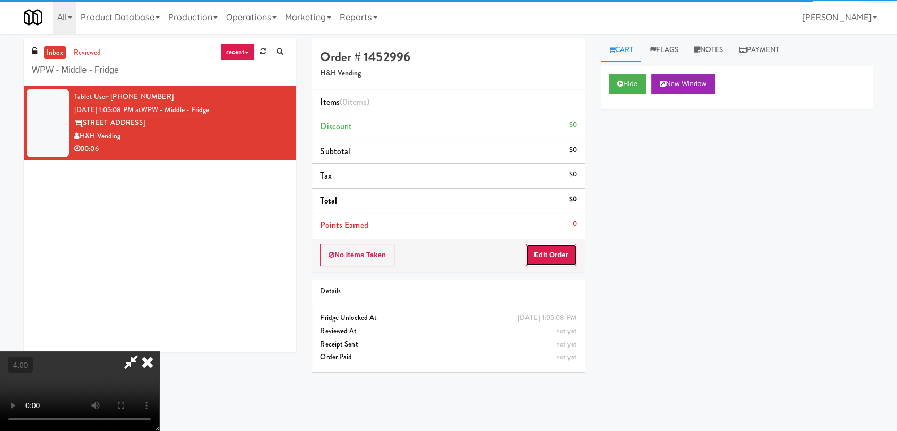
click at [557, 244] on button "Edit Order" at bounding box center [552, 255] width 52 height 22
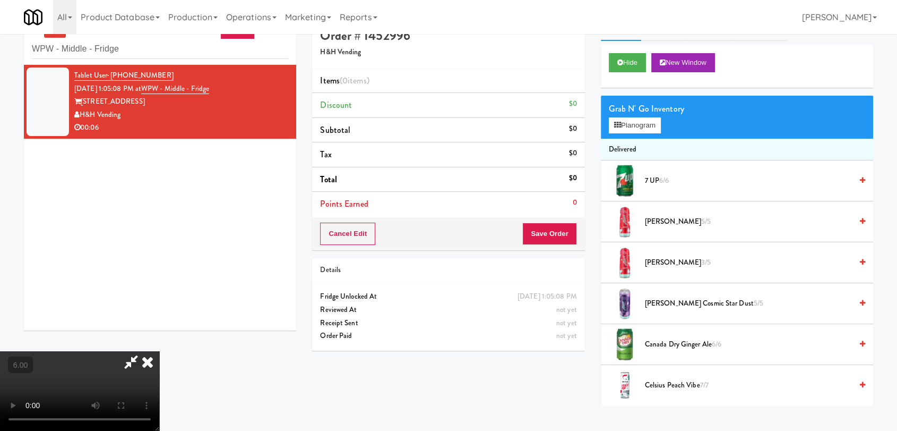
scroll to position [34, 0]
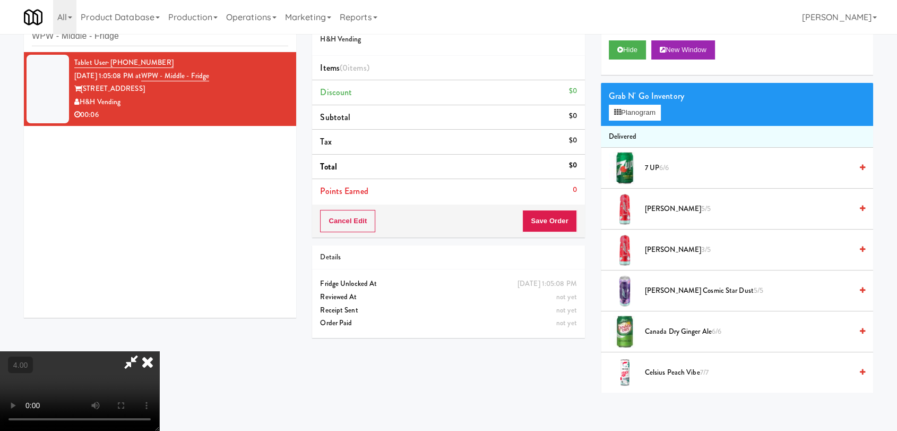
click at [159, 351] on video at bounding box center [79, 391] width 159 height 80
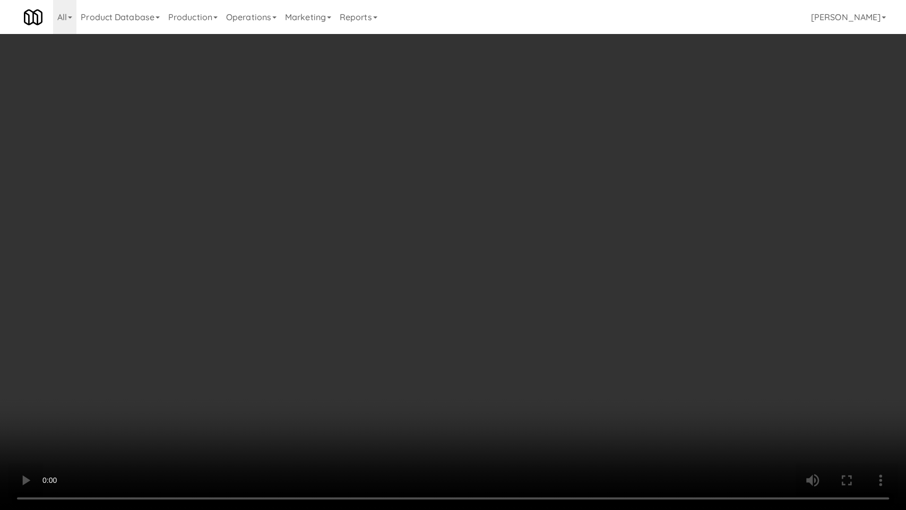
click at [175, 409] on video at bounding box center [453, 255] width 906 height 510
click at [214, 391] on video at bounding box center [453, 255] width 906 height 510
click at [236, 374] on video at bounding box center [453, 255] width 906 height 510
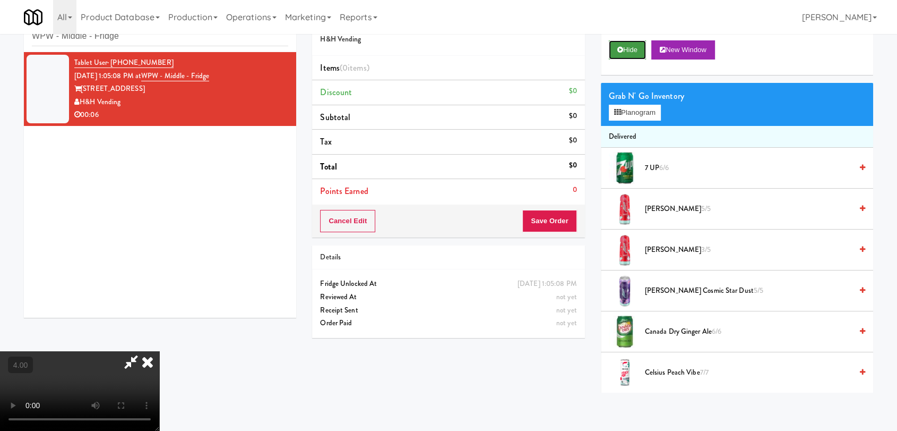
click at [637, 44] on button "Hide" at bounding box center [627, 49] width 37 height 19
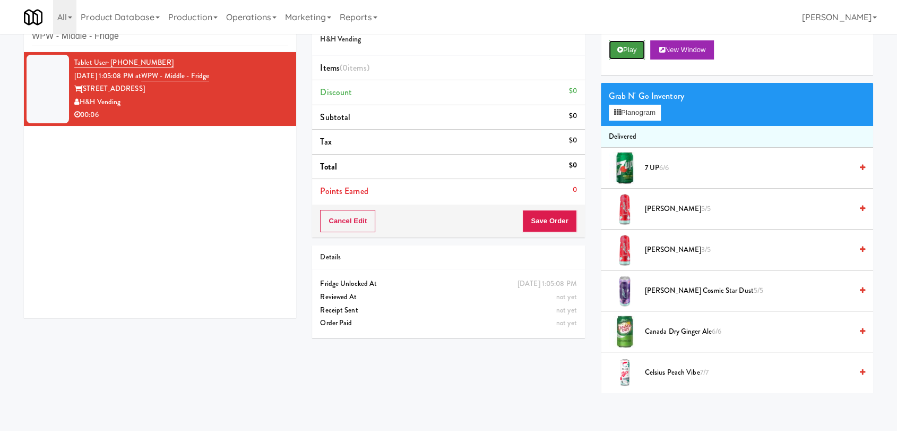
click at [637, 44] on button "Play" at bounding box center [627, 49] width 37 height 19
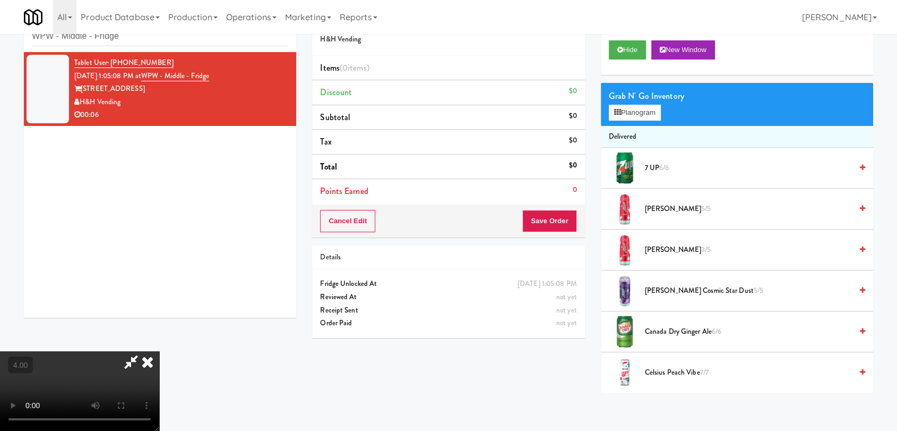
click at [159, 355] on video at bounding box center [79, 391] width 159 height 80
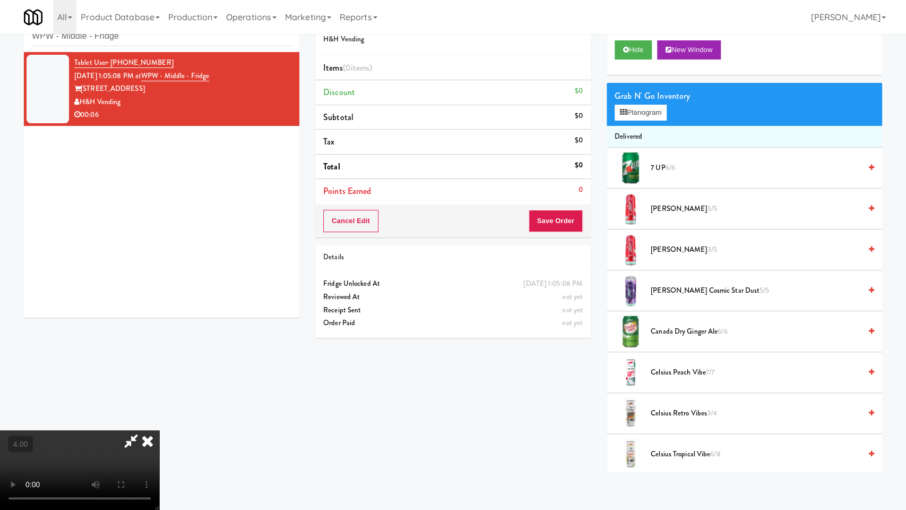
click at [159, 409] on video at bounding box center [79, 470] width 159 height 80
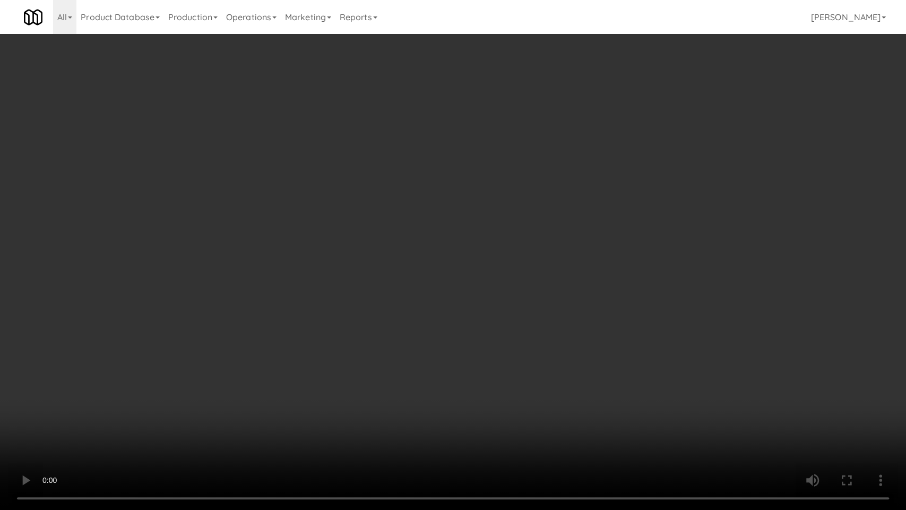
click at [170, 378] on video at bounding box center [453, 255] width 906 height 510
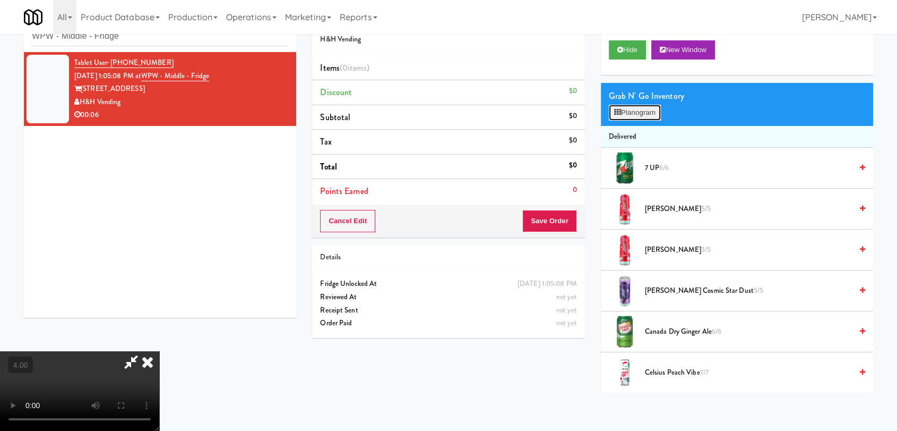
click at [648, 113] on button "Planogram" at bounding box center [635, 113] width 52 height 16
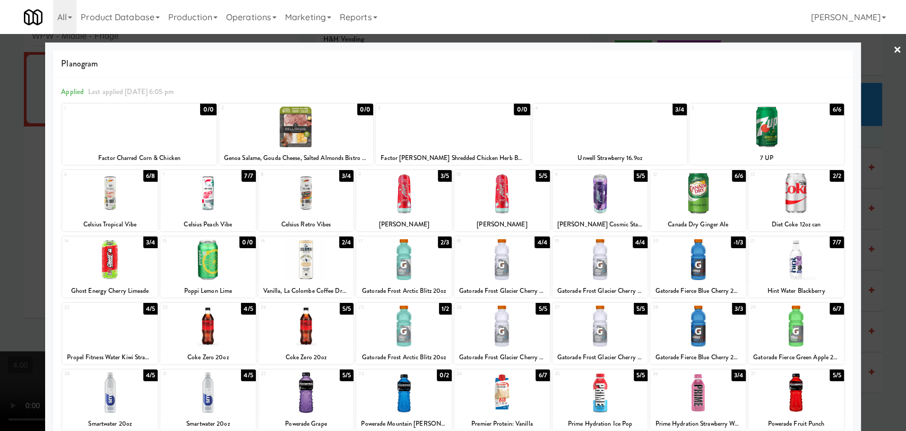
click at [497, 199] on div at bounding box center [503, 193] width 96 height 41
click at [0, 149] on div at bounding box center [453, 215] width 906 height 431
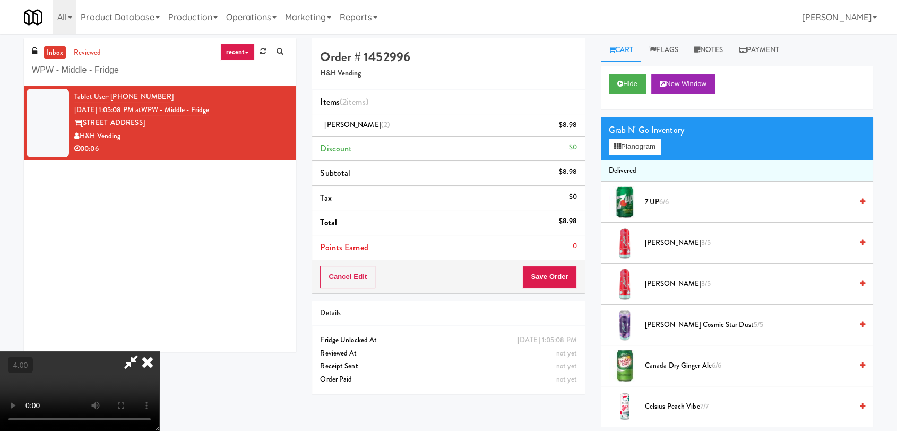
click at [159, 351] on icon at bounding box center [147, 361] width 23 height 21
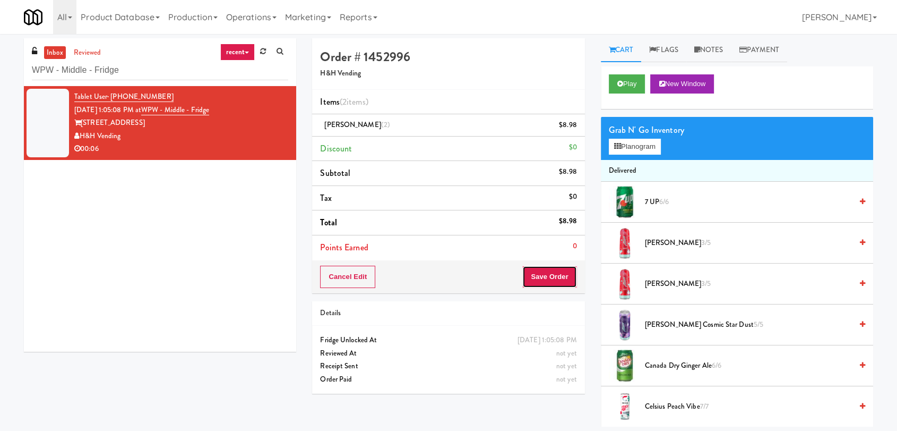
click at [556, 273] on button "Save Order" at bounding box center [550, 277] width 54 height 22
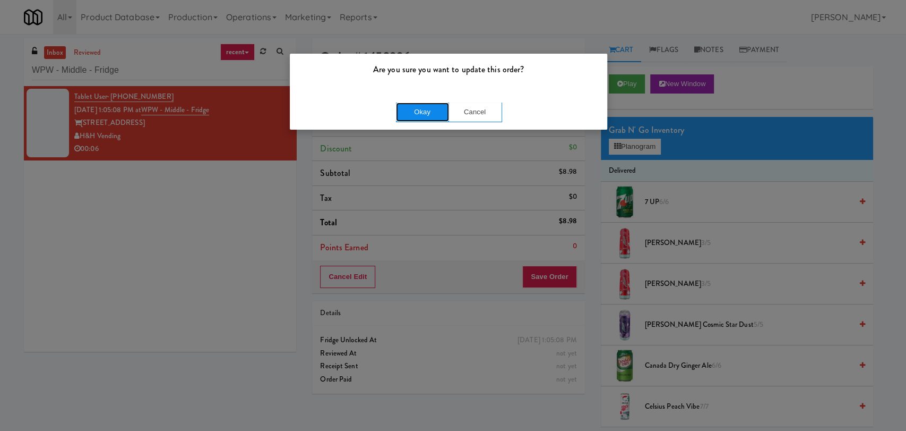
click at [432, 118] on button "Okay" at bounding box center [422, 111] width 53 height 19
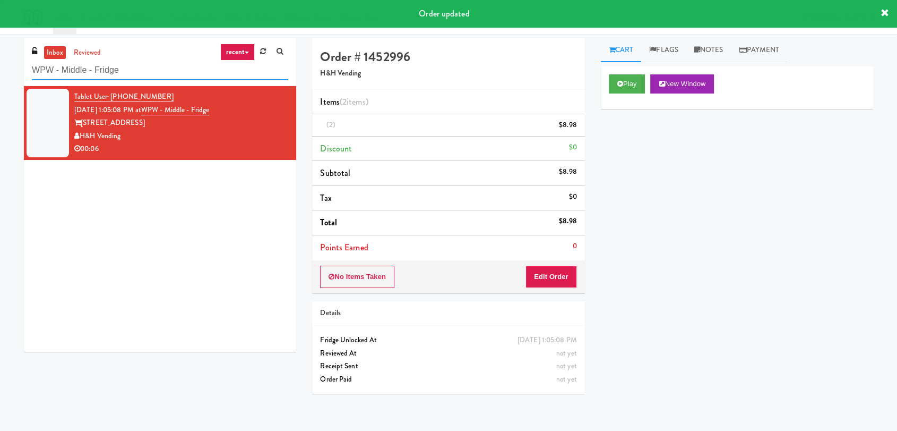
drag, startPoint x: 190, startPoint y: 69, endPoint x: 0, endPoint y: 55, distance: 190.1
click at [0, 55] on div "inbox reviewed recent all unclear take inventory issue suspicious failed recent…" at bounding box center [448, 232] width 897 height 388
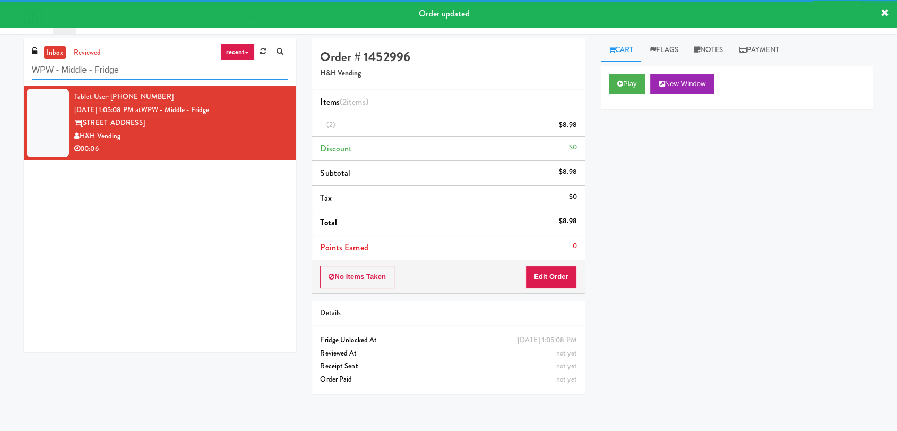
paste input "HP Employee Lounge Pantry"
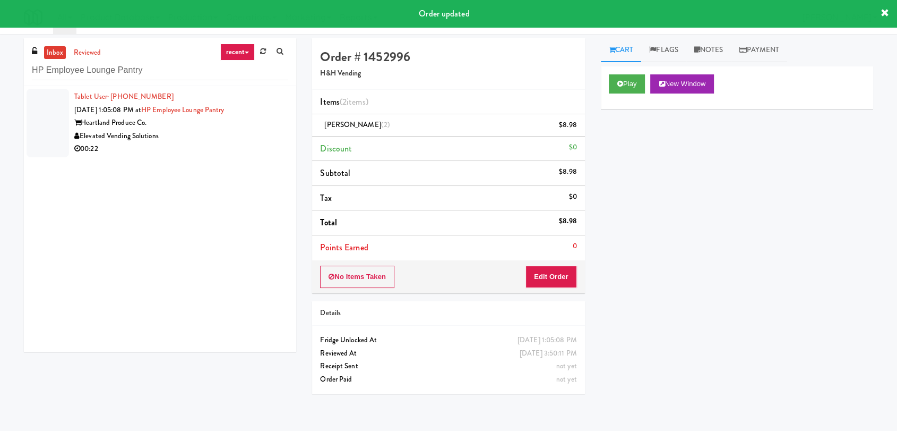
drag, startPoint x: 273, startPoint y: 128, endPoint x: 233, endPoint y: 124, distance: 40.0
click at [273, 128] on div "Heartland Produce Co." at bounding box center [181, 122] width 214 height 13
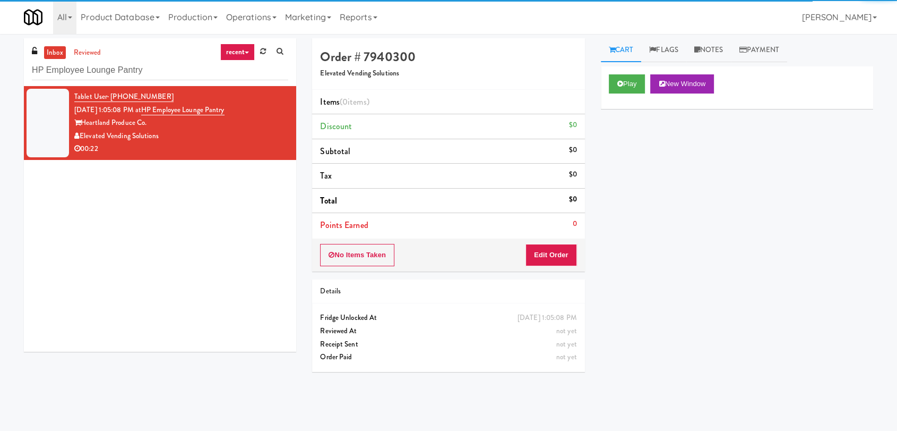
click at [608, 87] on div "Play New Window" at bounding box center [737, 87] width 272 height 42
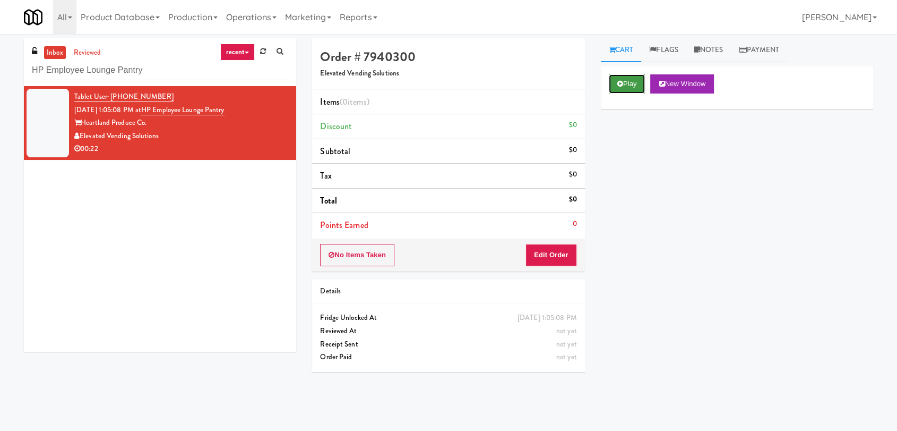
click at [625, 81] on button "Play" at bounding box center [627, 83] width 37 height 19
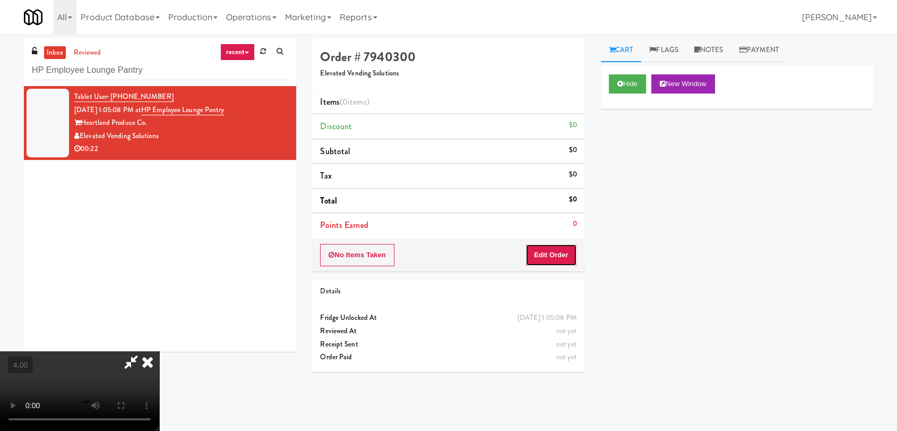
click at [551, 260] on button "Edit Order" at bounding box center [552, 255] width 52 height 22
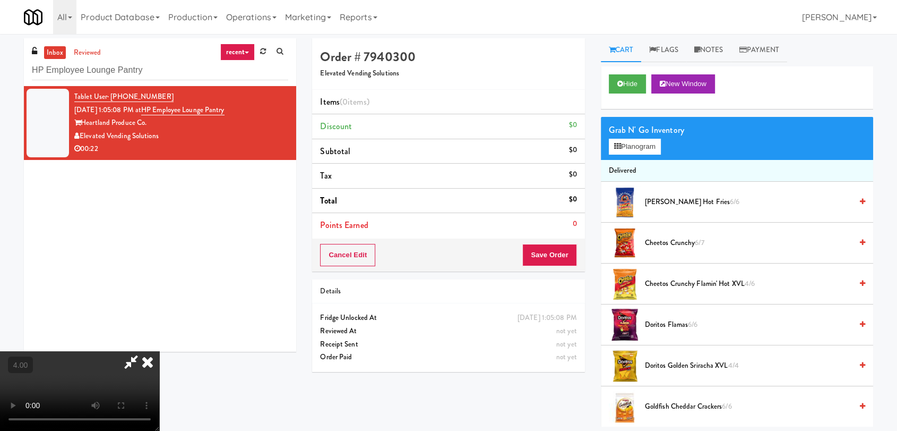
click at [159, 351] on video at bounding box center [79, 391] width 159 height 80
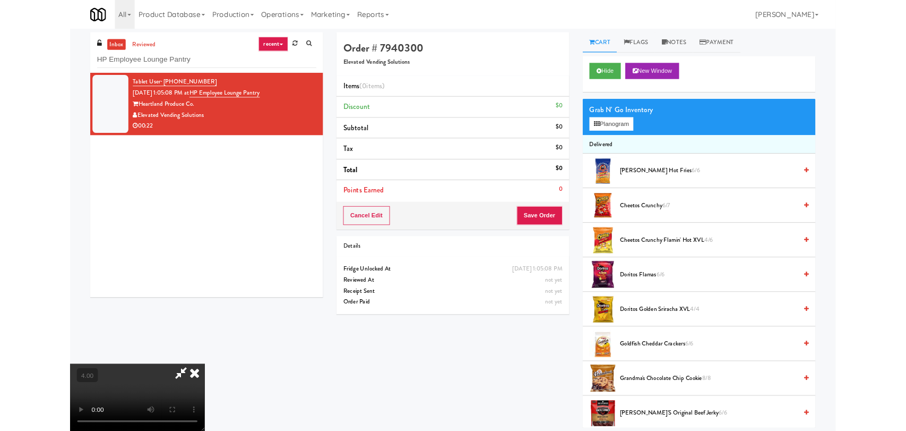
scroll to position [22, 0]
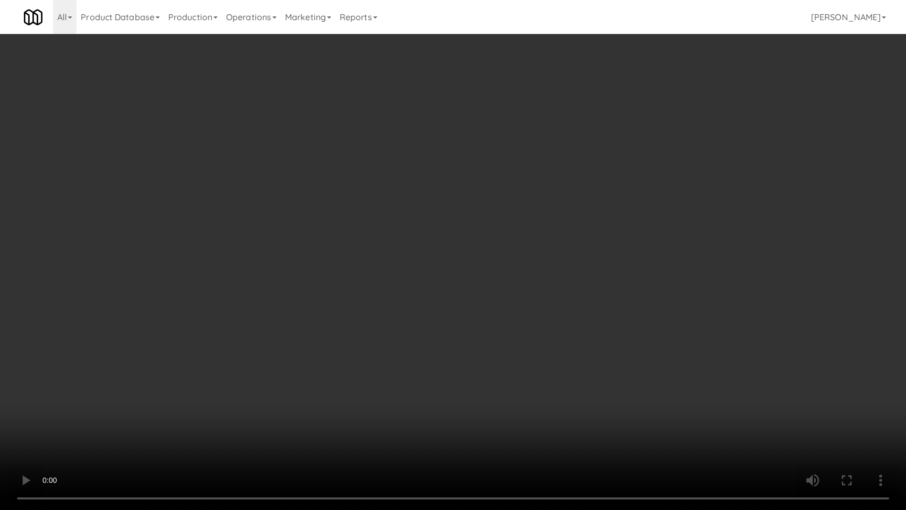
click at [236, 358] on video at bounding box center [453, 255] width 906 height 510
click at [255, 357] on video at bounding box center [453, 255] width 906 height 510
click at [255, 362] on video at bounding box center [453, 255] width 906 height 510
click at [92, 409] on video at bounding box center [453, 255] width 906 height 510
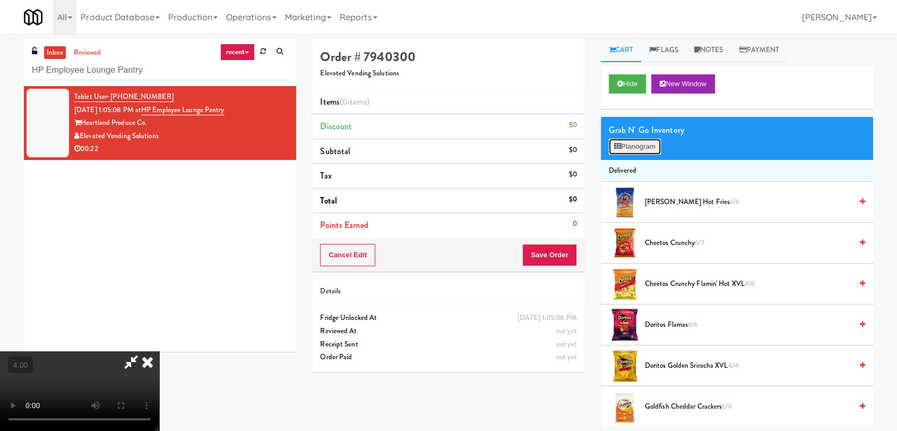
click at [626, 149] on button "Planogram" at bounding box center [635, 147] width 52 height 16
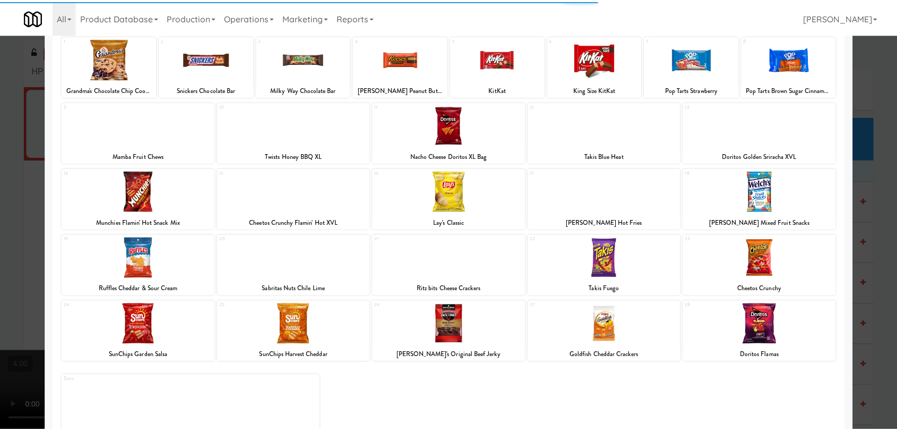
scroll to position [91, 0]
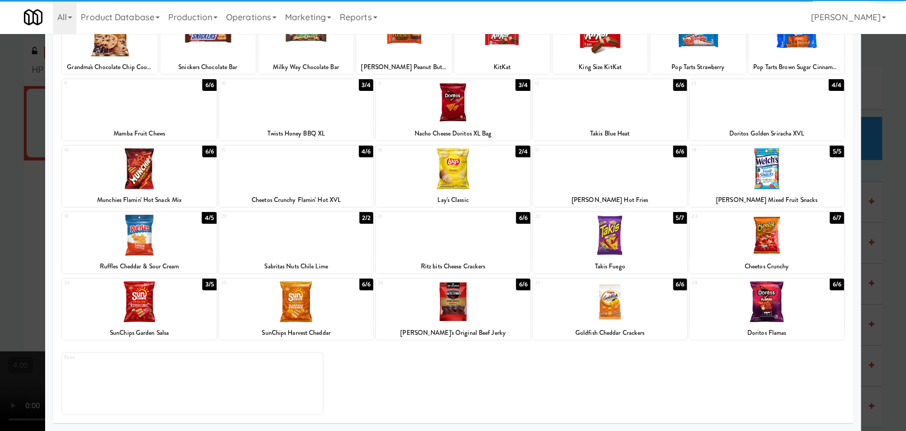
click at [161, 304] on div at bounding box center [139, 301] width 154 height 41
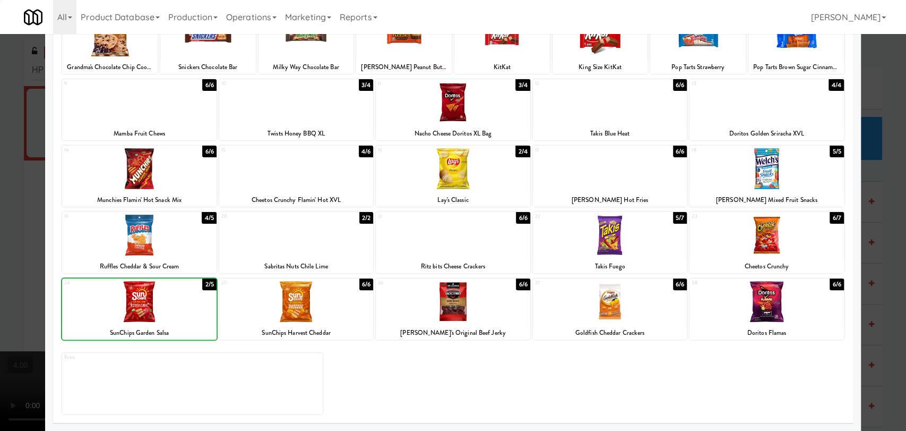
click at [0, 184] on div at bounding box center [453, 215] width 906 height 431
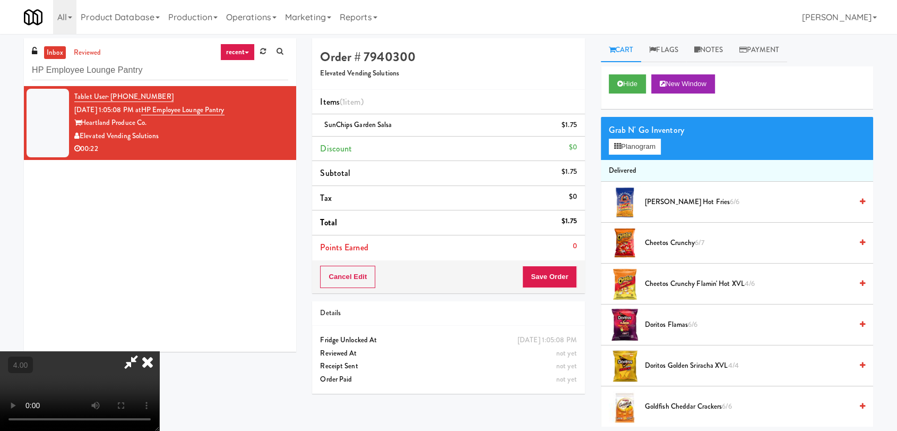
click at [159, 351] on icon at bounding box center [147, 361] width 23 height 21
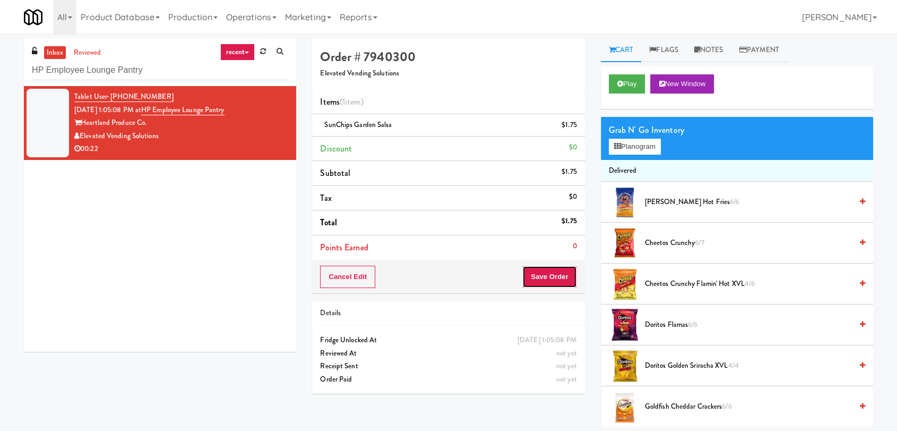
click at [554, 272] on button "Save Order" at bounding box center [550, 277] width 54 height 22
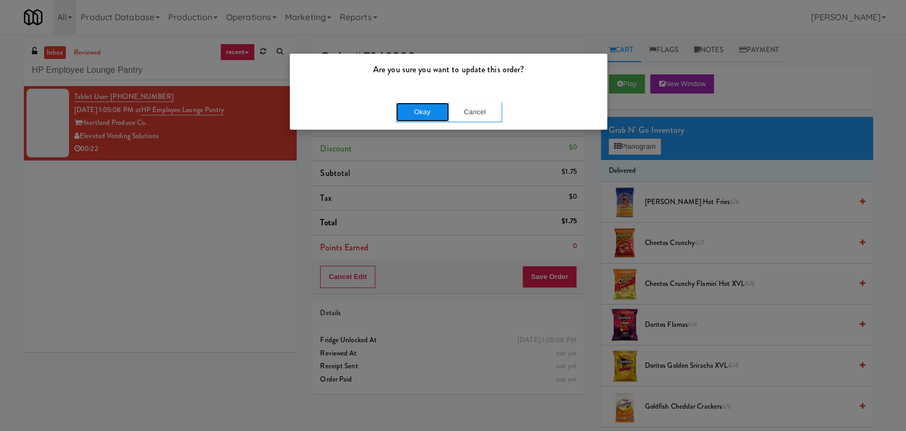
click at [409, 113] on button "Okay" at bounding box center [422, 111] width 53 height 19
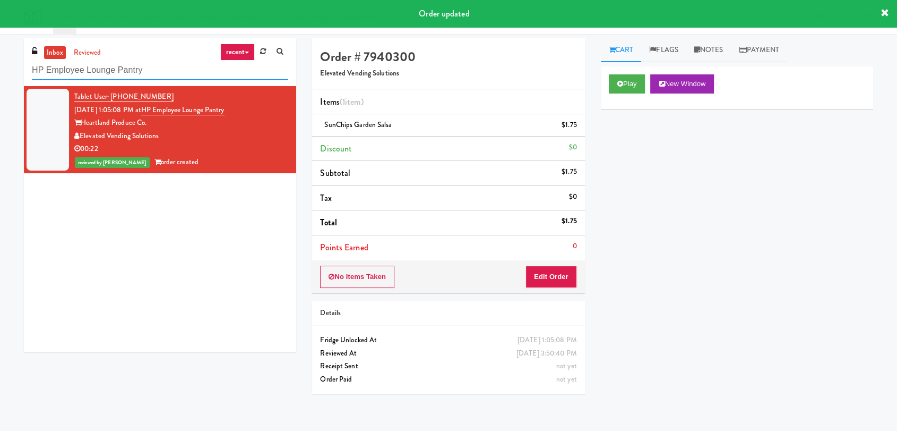
paste input "Twelve12 - Cooler - Left"
drag, startPoint x: 153, startPoint y: 64, endPoint x: 0, endPoint y: 47, distance: 153.9
click at [0, 47] on div "inbox reviewed recent all unclear take inventory issue suspicious failed recent…" at bounding box center [448, 232] width 897 height 388
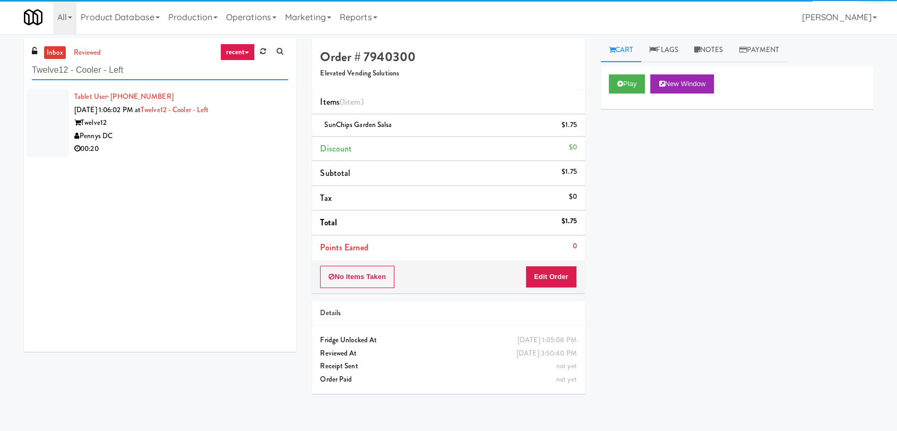
type input "Twelve12 - Cooler - Left"
click at [229, 143] on div "00:20" at bounding box center [181, 148] width 214 height 13
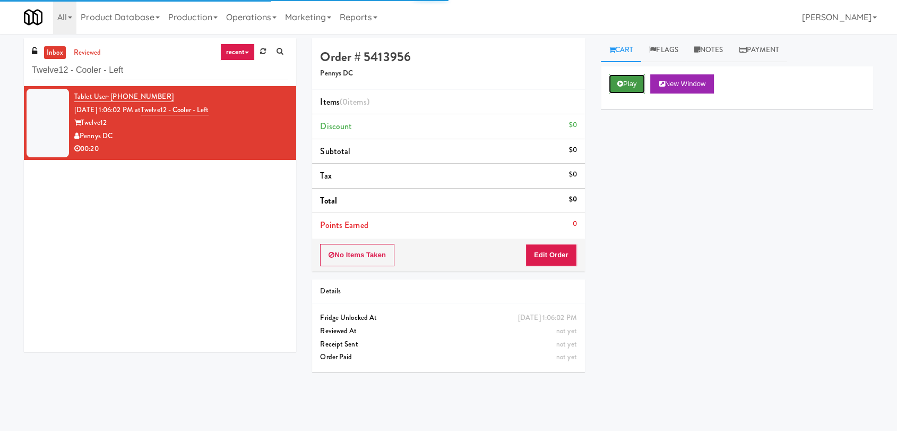
click at [614, 83] on button "Play" at bounding box center [627, 83] width 37 height 19
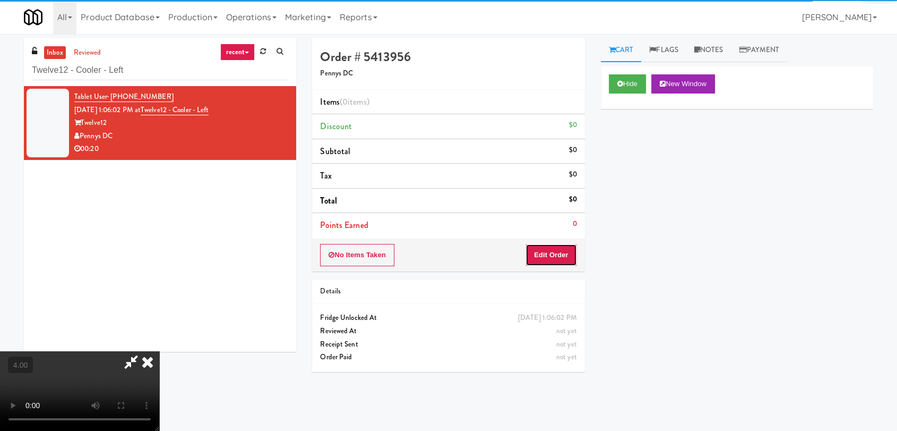
click at [557, 260] on button "Edit Order" at bounding box center [552, 255] width 52 height 22
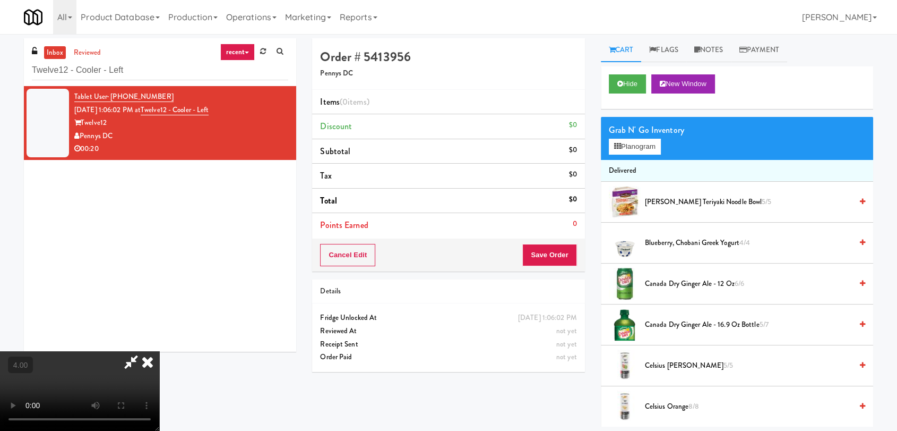
click at [159, 351] on video at bounding box center [79, 391] width 159 height 80
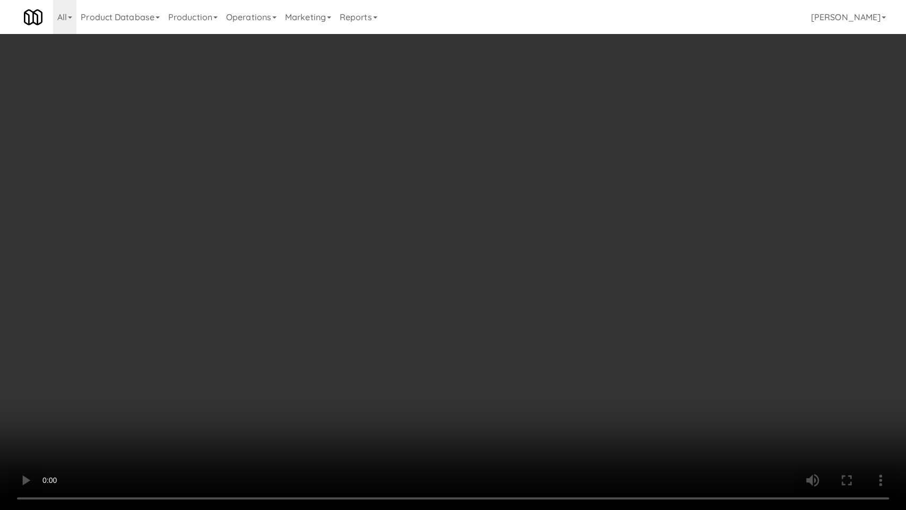
click at [85, 409] on video at bounding box center [453, 255] width 906 height 510
click at [194, 409] on video at bounding box center [453, 255] width 906 height 510
click at [202, 392] on video at bounding box center [453, 255] width 906 height 510
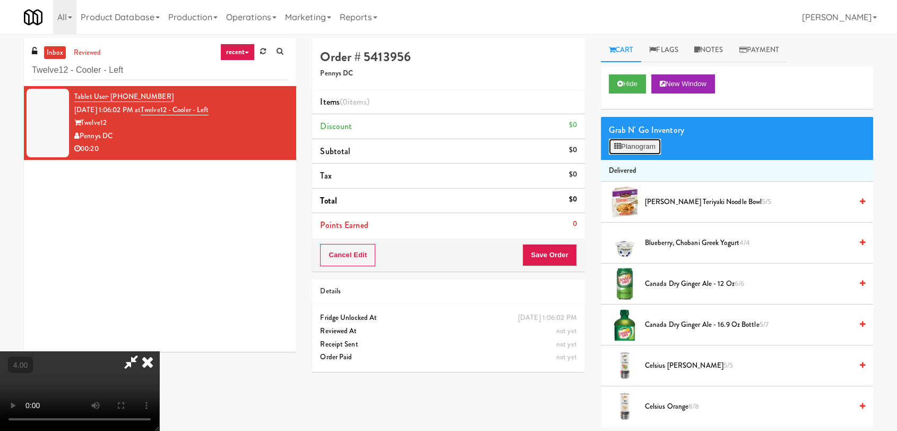
click at [623, 141] on button "Planogram" at bounding box center [635, 147] width 52 height 16
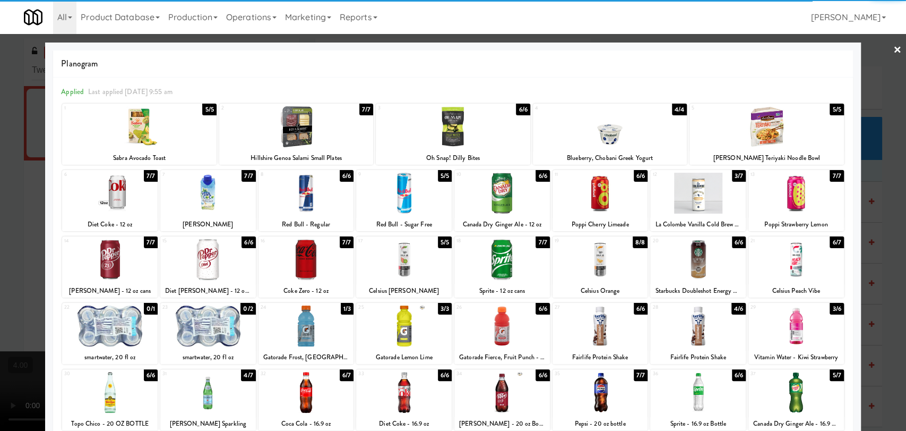
click at [624, 249] on div at bounding box center [601, 259] width 96 height 41
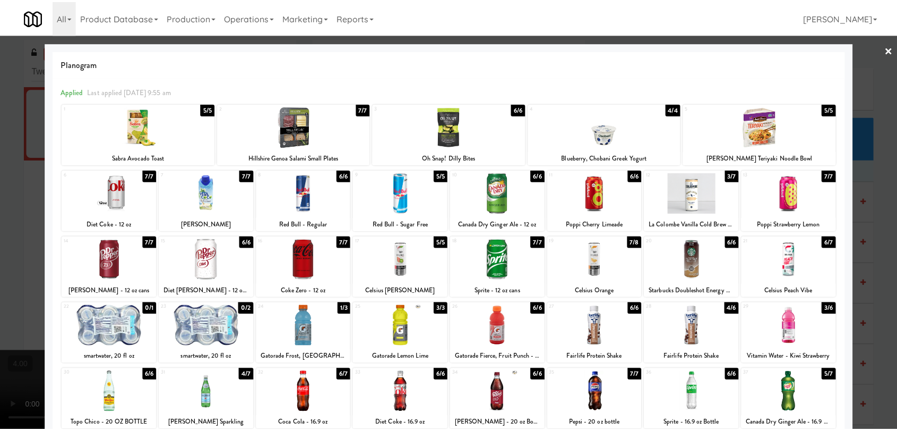
scroll to position [91, 0]
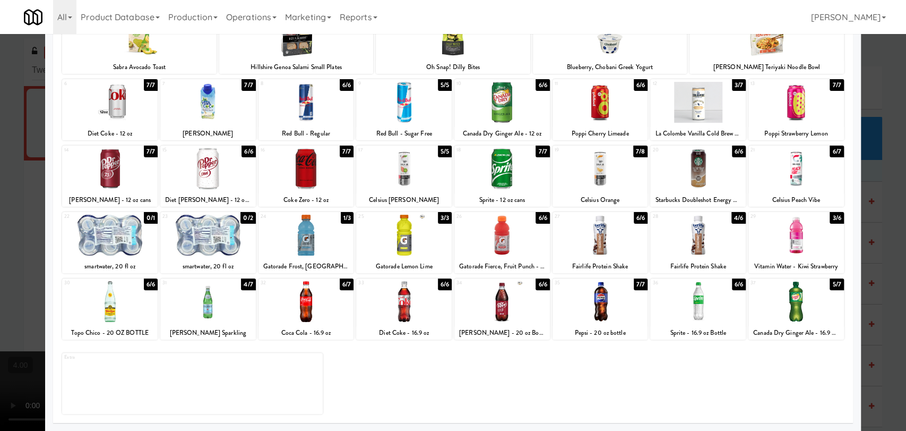
click at [303, 253] on div at bounding box center [307, 235] width 96 height 41
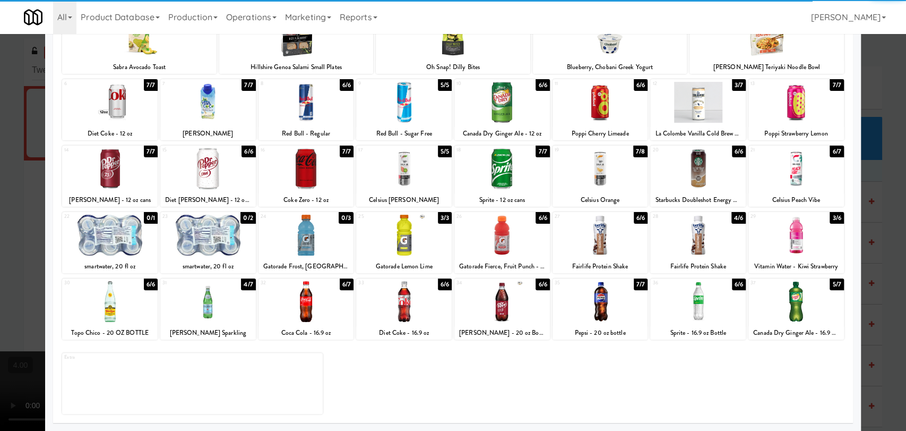
click at [0, 224] on div at bounding box center [453, 215] width 906 height 431
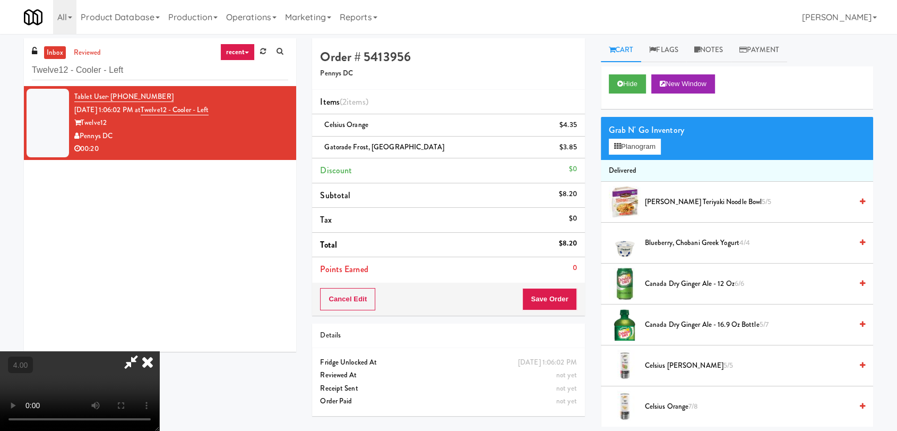
scroll to position [162, 0]
click at [138, 351] on video at bounding box center [79, 391] width 159 height 80
click at [159, 351] on video at bounding box center [79, 391] width 159 height 80
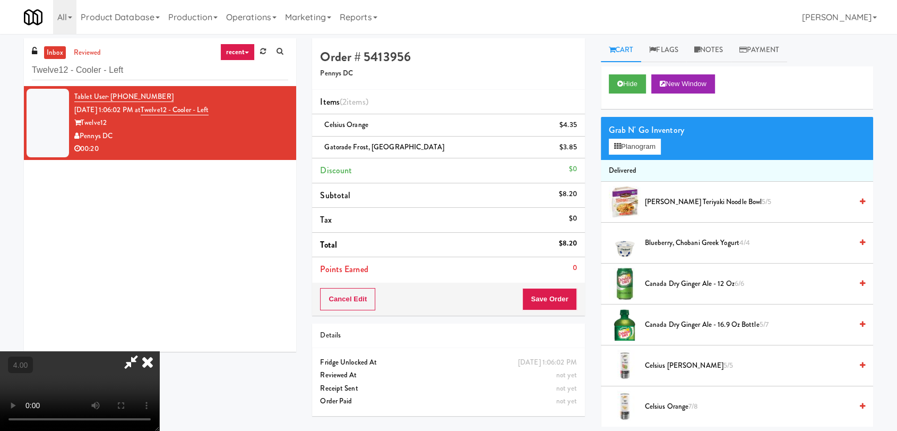
click at [159, 351] on video at bounding box center [79, 391] width 159 height 80
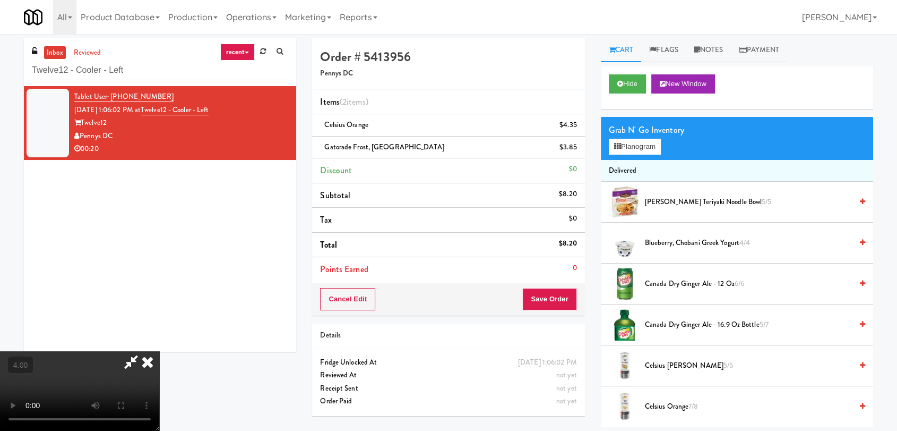
click at [159, 351] on video at bounding box center [79, 391] width 159 height 80
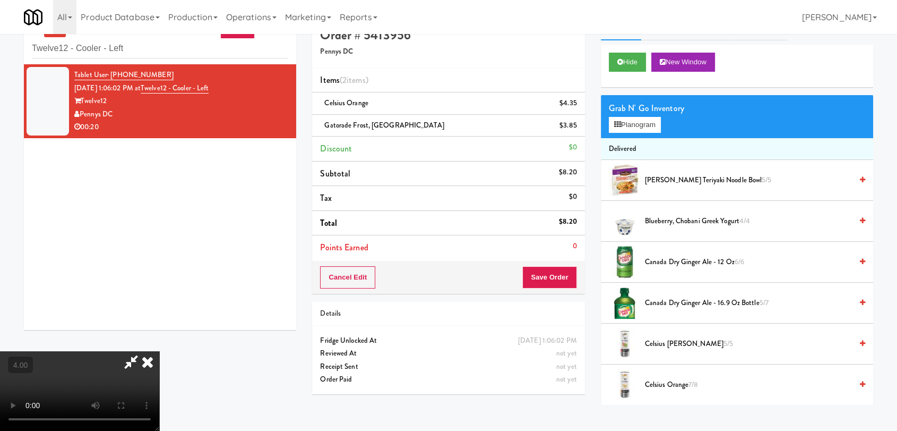
scroll to position [34, 0]
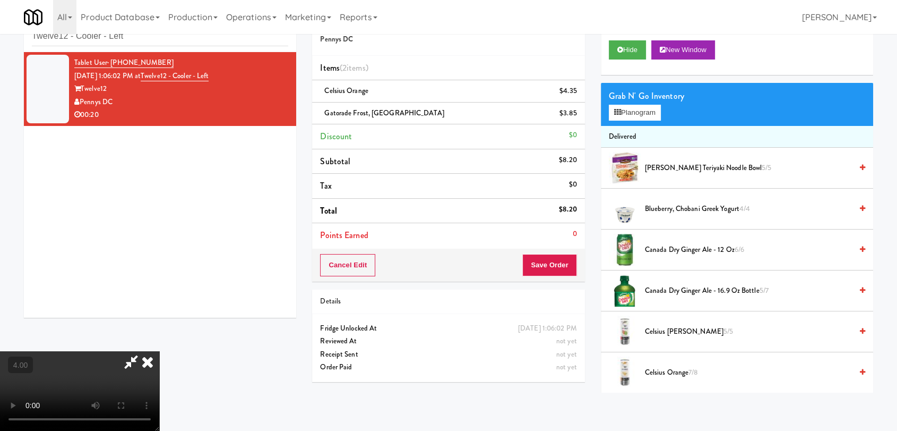
click at [109, 353] on video at bounding box center [79, 391] width 159 height 80
click at [116, 351] on video at bounding box center [79, 391] width 159 height 80
click at [140, 351] on video at bounding box center [79, 391] width 159 height 80
click at [148, 351] on video at bounding box center [79, 391] width 159 height 80
click at [151, 351] on video at bounding box center [79, 391] width 159 height 80
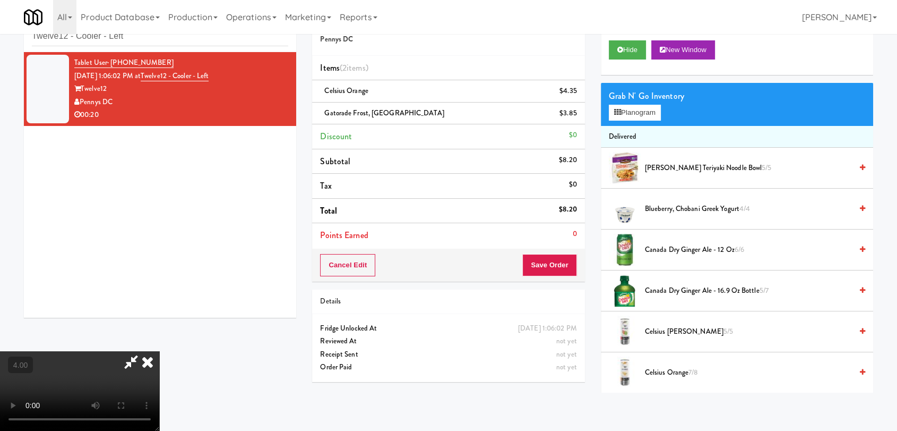
click at [159, 351] on video at bounding box center [79, 391] width 159 height 80
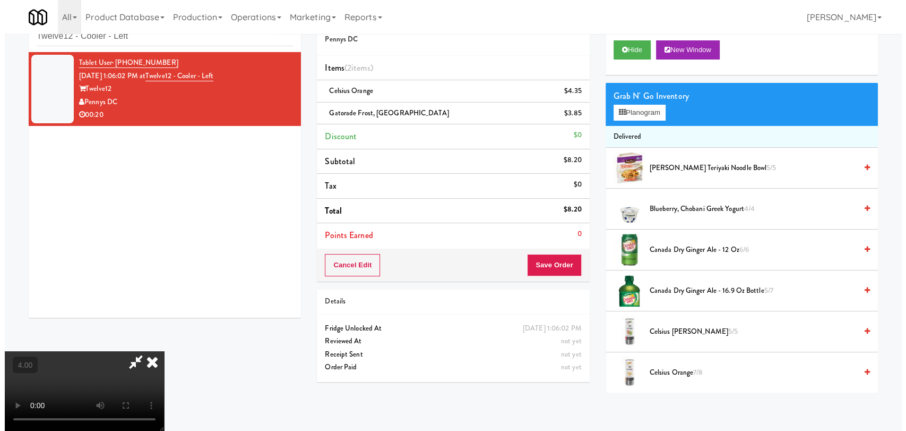
scroll to position [44, 0]
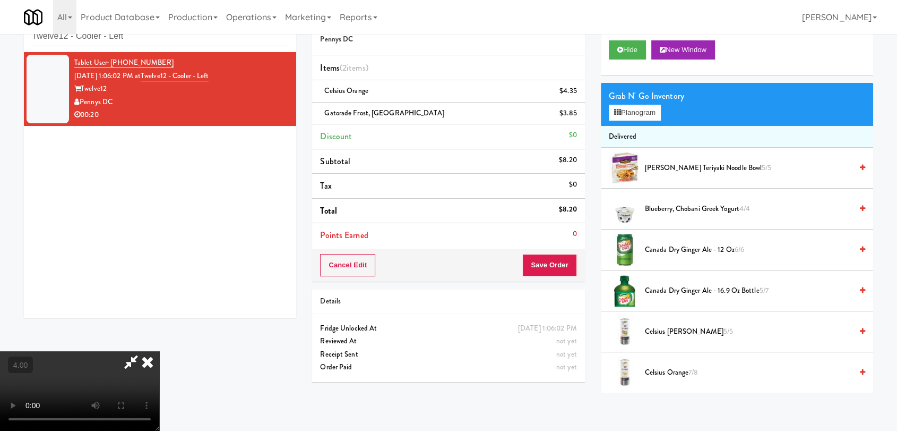
click at [159, 351] on video at bounding box center [79, 391] width 159 height 80
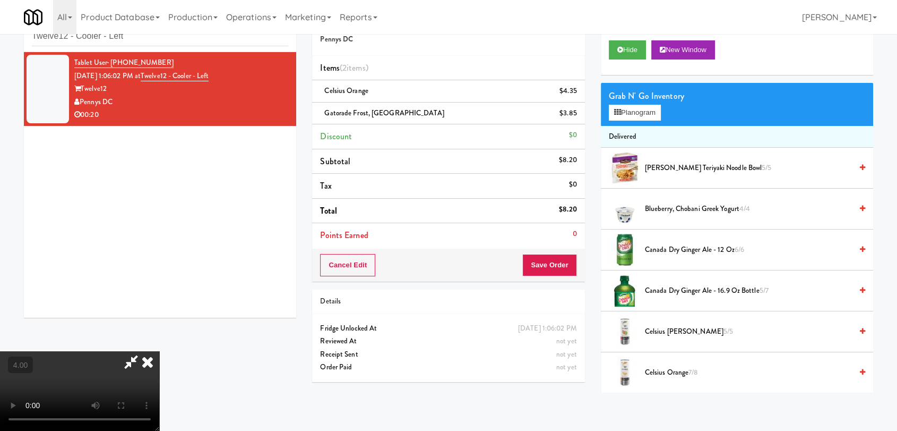
click at [159, 351] on video at bounding box center [79, 391] width 159 height 80
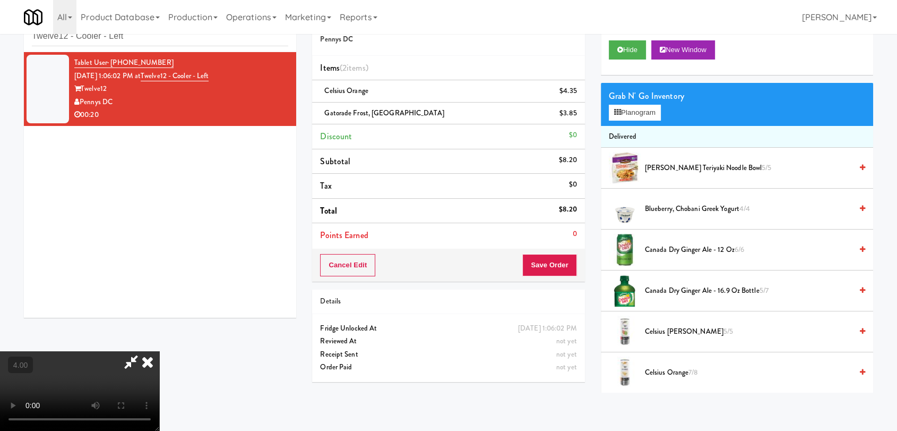
click at [159, 351] on video at bounding box center [79, 391] width 159 height 80
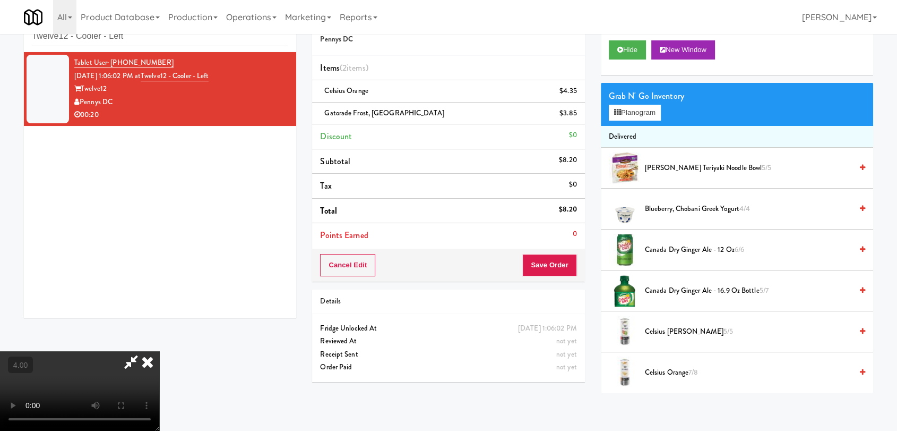
click at [159, 351] on video at bounding box center [79, 391] width 159 height 80
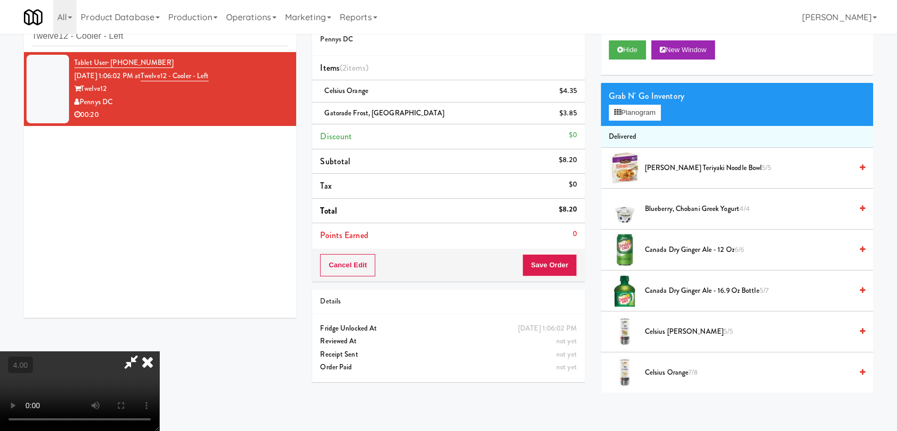
click at [159, 351] on video at bounding box center [79, 391] width 159 height 80
click at [617, 110] on icon at bounding box center [617, 112] width 7 height 7
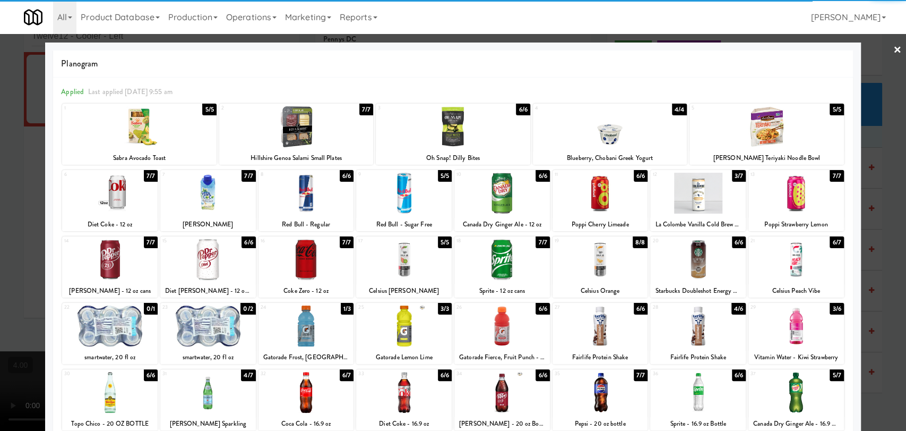
click at [701, 263] on div at bounding box center [699, 259] width 96 height 41
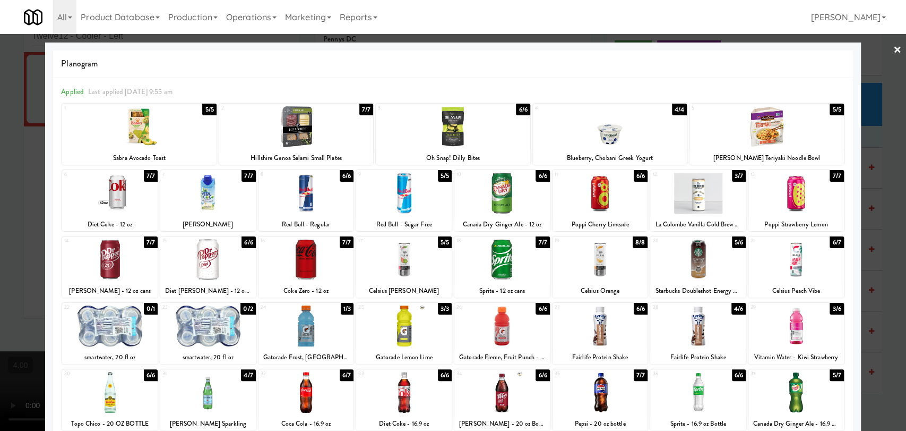
click at [866, 173] on div at bounding box center [453, 215] width 906 height 431
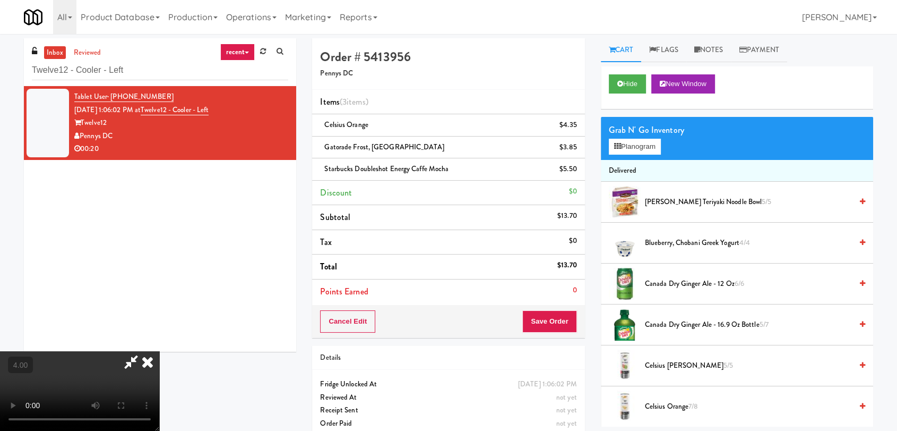
click at [159, 351] on icon at bounding box center [147, 361] width 23 height 21
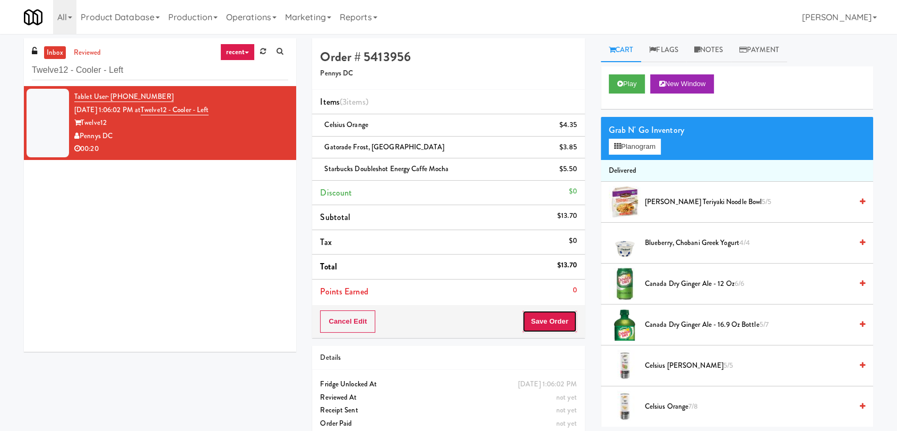
click at [566, 317] on button "Save Order" at bounding box center [550, 321] width 54 height 22
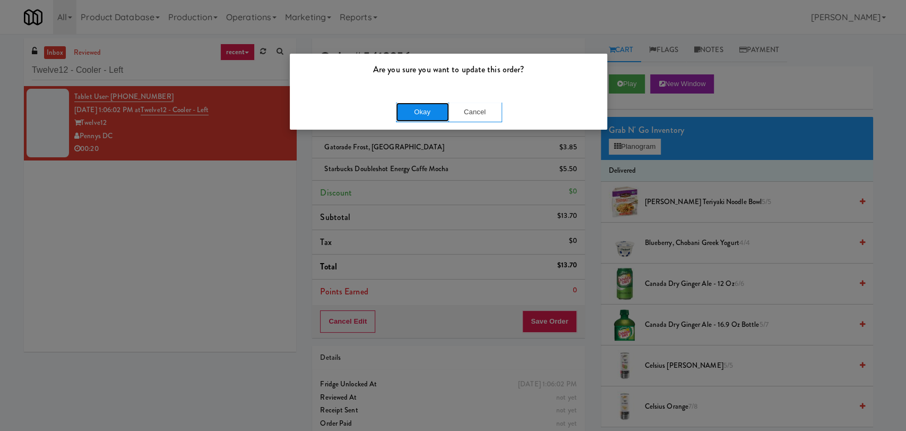
click at [416, 104] on button "Okay" at bounding box center [422, 111] width 53 height 19
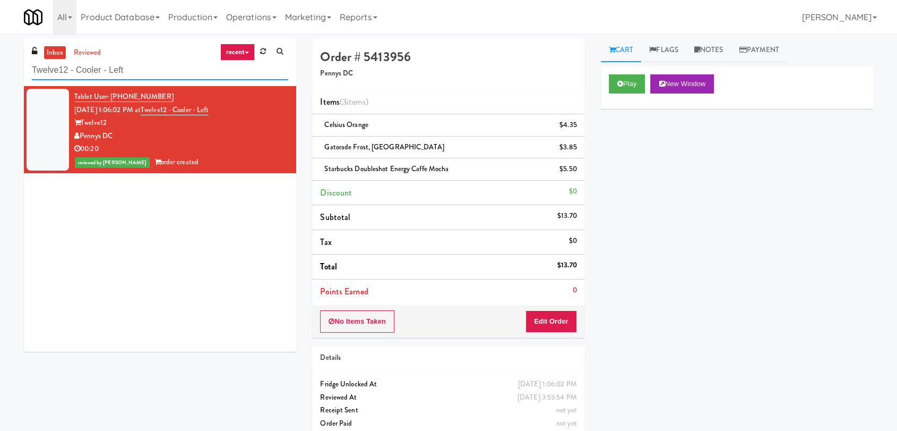
paste input "1407 [US_STATE] - Left - Fridge"
drag, startPoint x: 168, startPoint y: 65, endPoint x: 4, endPoint y: 64, distance: 164.6
click at [1, 62] on div "inbox reviewed recent all unclear take inventory issue suspicious failed recent…" at bounding box center [448, 242] width 897 height 408
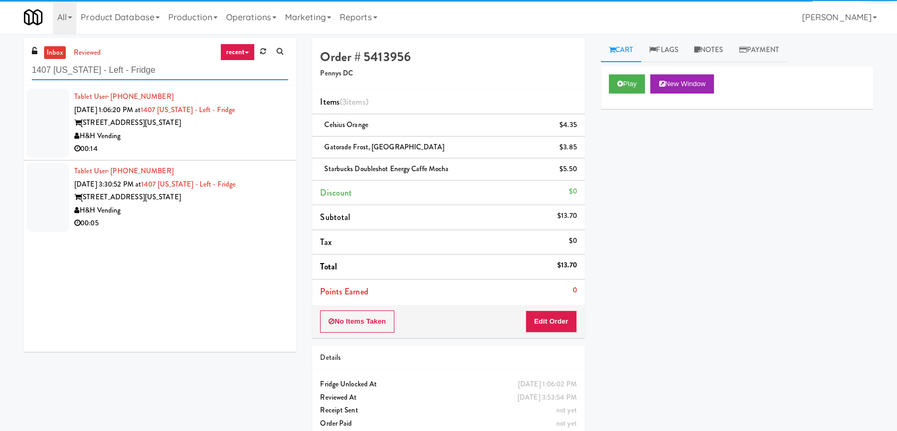
type input "1407 [US_STATE] - Left - Fridge"
click at [237, 143] on div "00:14" at bounding box center [181, 148] width 214 height 13
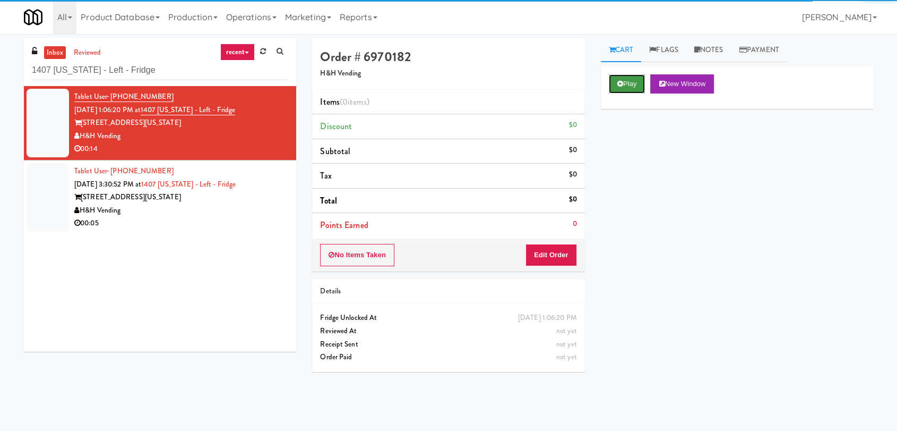
click at [615, 88] on button "Play" at bounding box center [627, 83] width 37 height 19
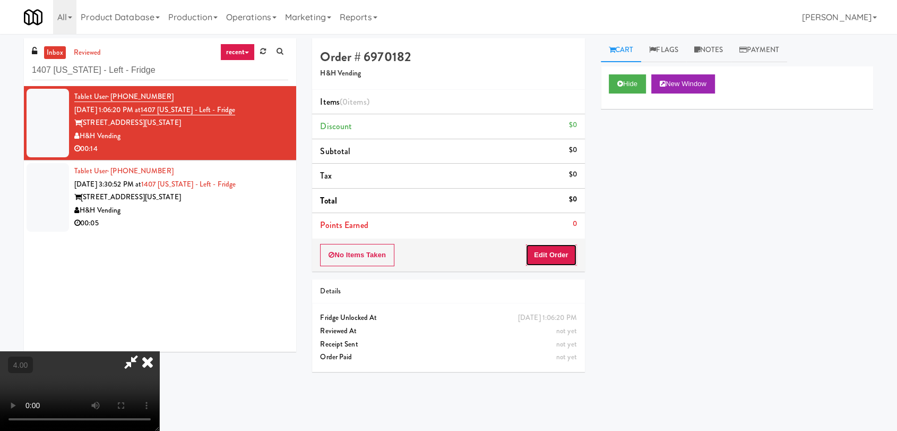
click at [559, 256] on button "Edit Order" at bounding box center [552, 255] width 52 height 22
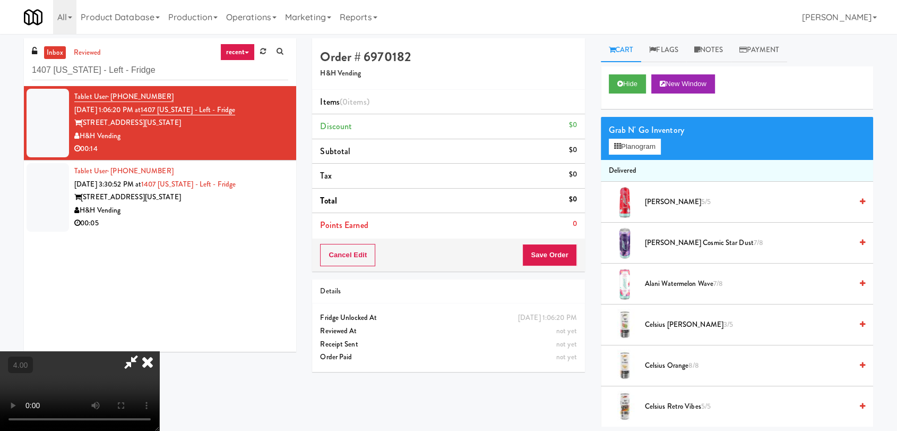
click at [159, 351] on video at bounding box center [79, 391] width 159 height 80
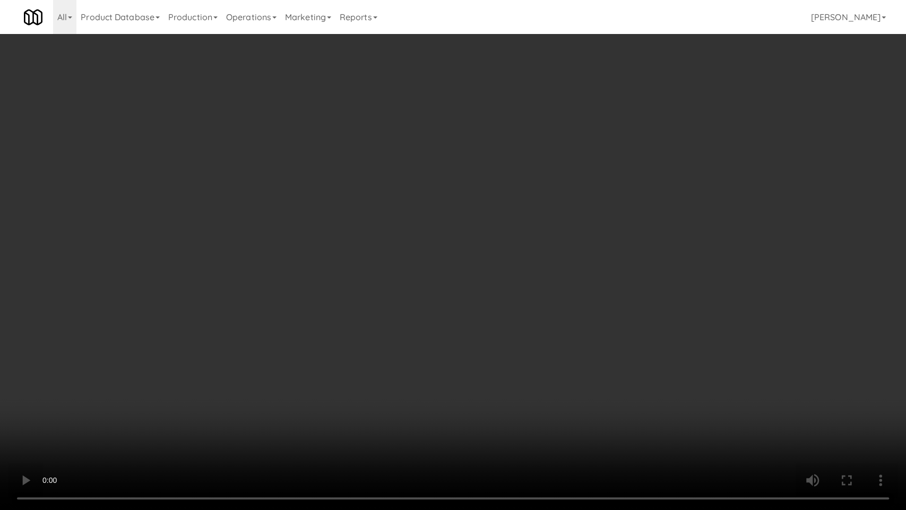
click at [270, 408] on video at bounding box center [453, 255] width 906 height 510
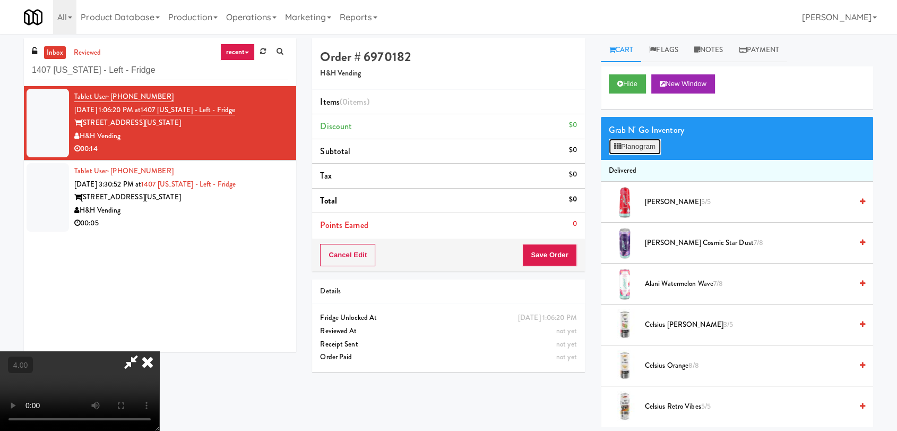
click at [655, 148] on button "Planogram" at bounding box center [635, 147] width 52 height 16
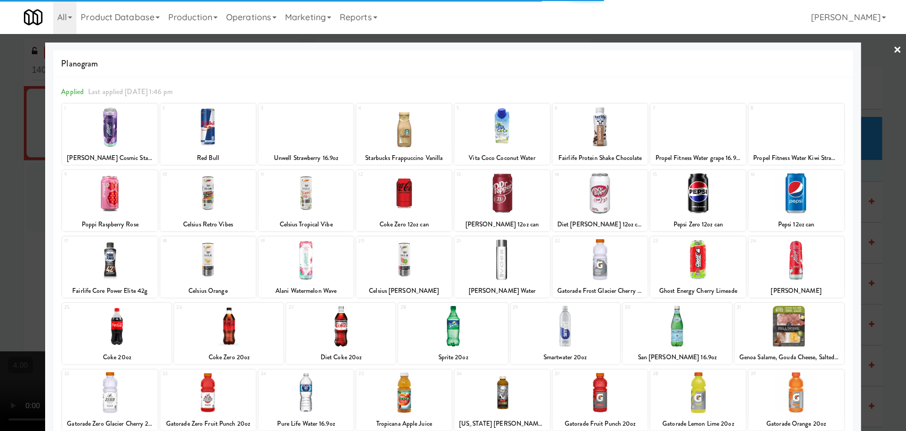
click at [130, 330] on div at bounding box center [116, 325] width 109 height 41
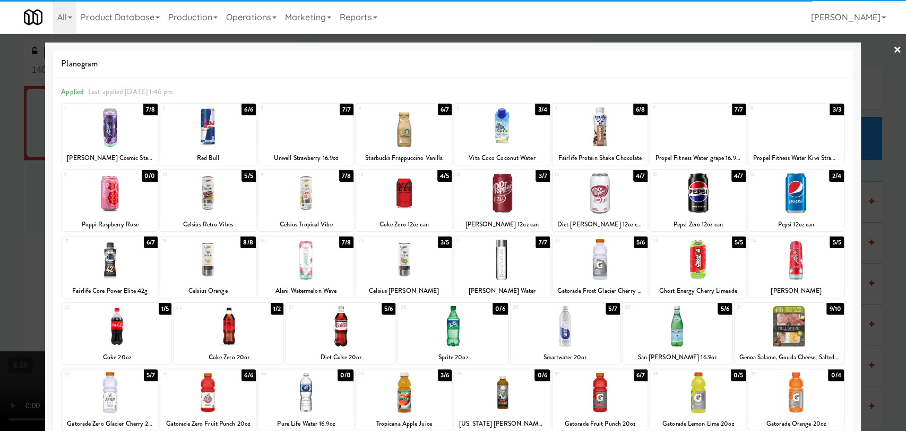
click at [589, 331] on div at bounding box center [565, 325] width 109 height 41
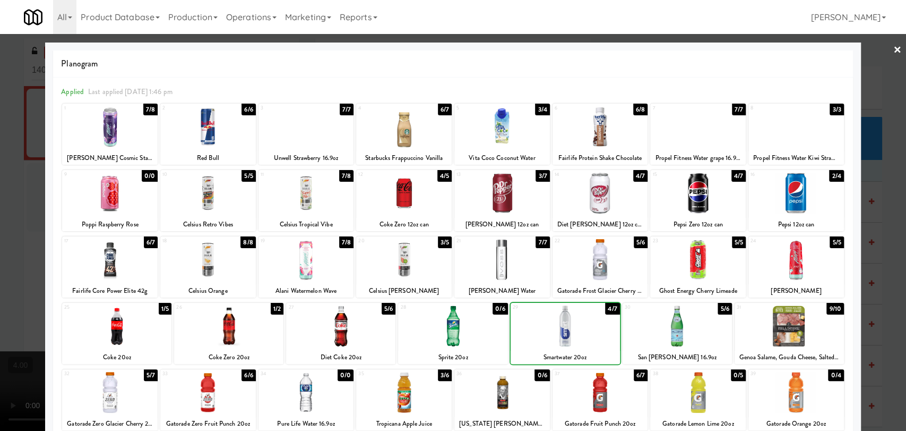
click at [0, 255] on div at bounding box center [453, 215] width 906 height 431
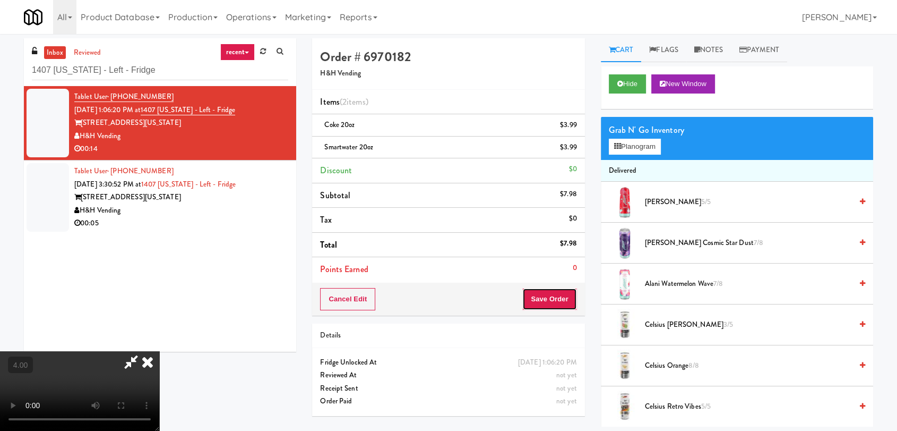
click at [574, 294] on button "Save Order" at bounding box center [550, 299] width 54 height 22
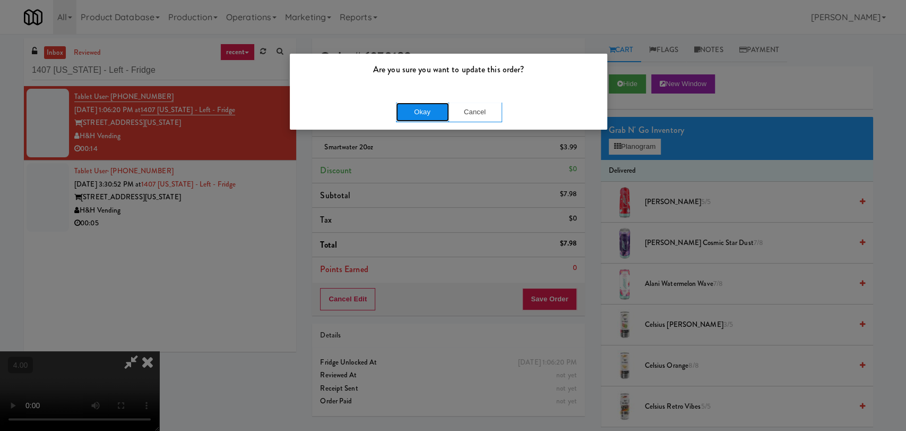
click at [437, 104] on button "Okay" at bounding box center [422, 111] width 53 height 19
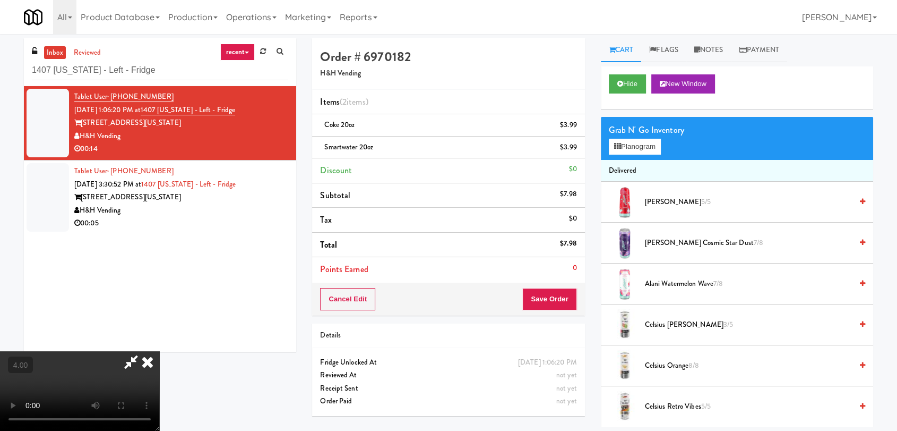
click at [159, 351] on icon at bounding box center [147, 361] width 23 height 21
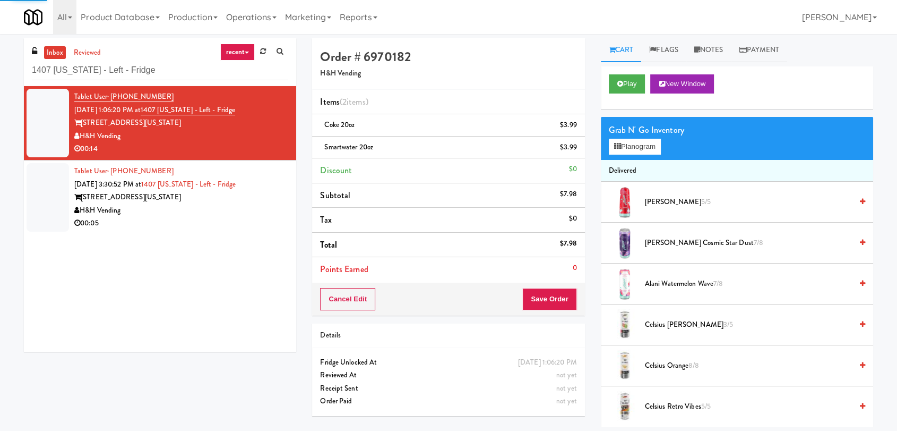
click at [256, 212] on div "H&H Vending" at bounding box center [181, 210] width 214 height 13
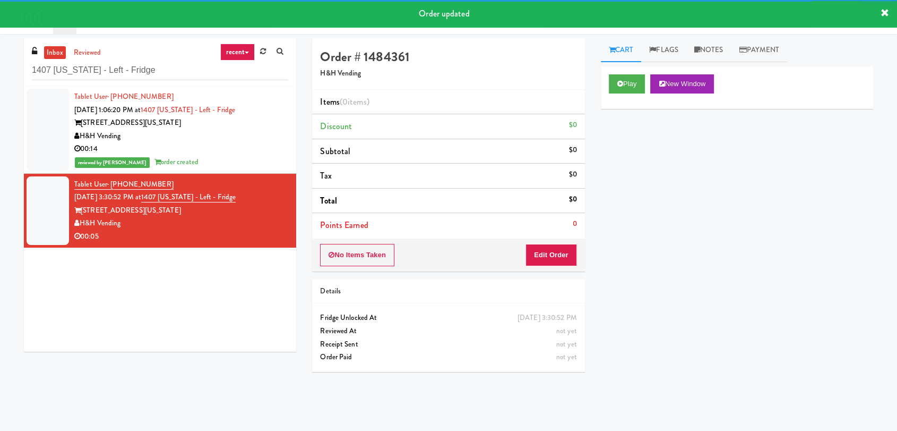
click at [644, 95] on div "Play New Window" at bounding box center [737, 87] width 272 height 42
click at [628, 83] on button "Play" at bounding box center [627, 83] width 37 height 19
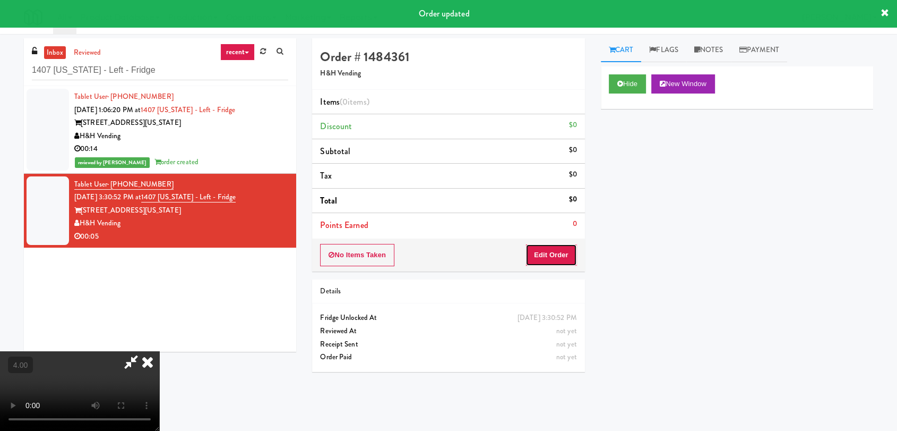
click at [559, 250] on button "Edit Order" at bounding box center [552, 255] width 52 height 22
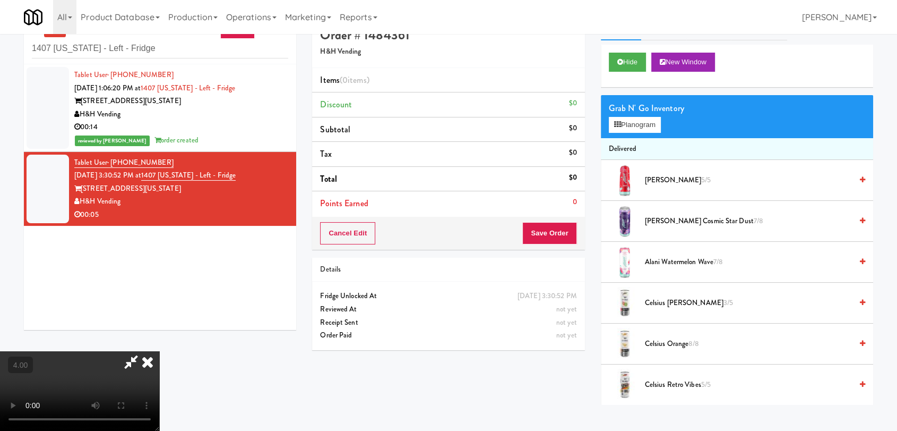
scroll to position [34, 0]
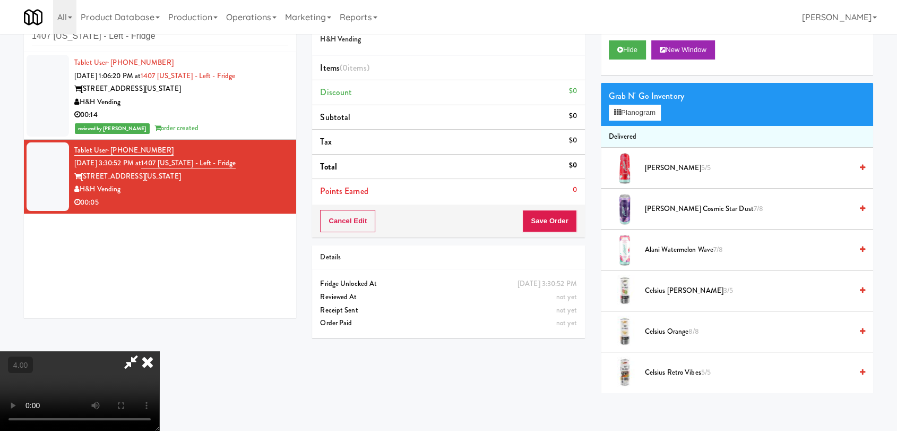
click at [159, 351] on video at bounding box center [79, 391] width 159 height 80
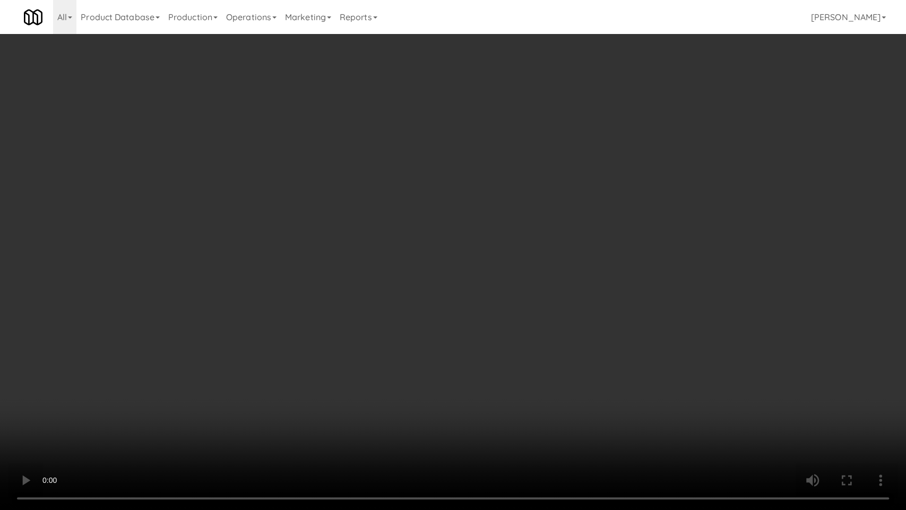
click at [283, 394] on video at bounding box center [453, 255] width 906 height 510
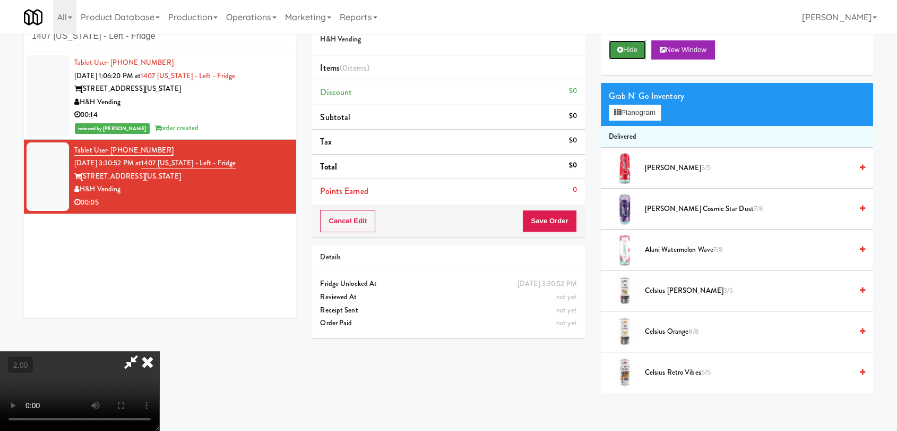
click at [623, 48] on button "Hide" at bounding box center [627, 49] width 37 height 19
click at [159, 351] on video at bounding box center [79, 391] width 159 height 80
click at [609, 120] on button "Planogram" at bounding box center [635, 113] width 52 height 16
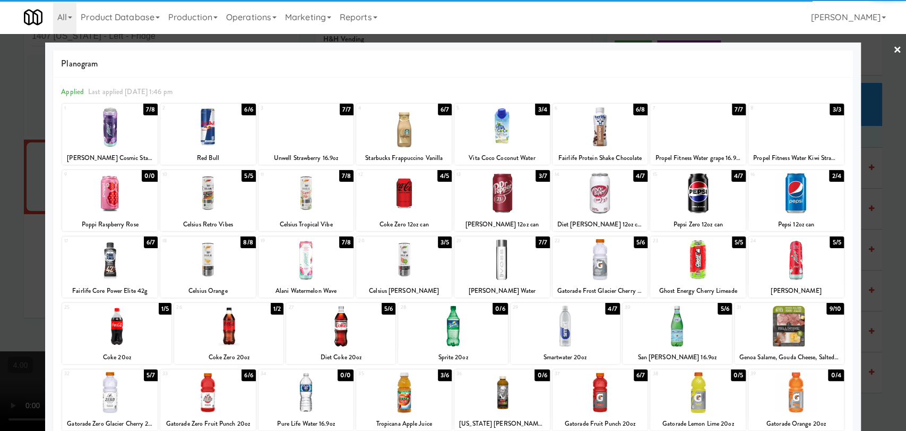
click at [102, 391] on div at bounding box center [110, 392] width 96 height 41
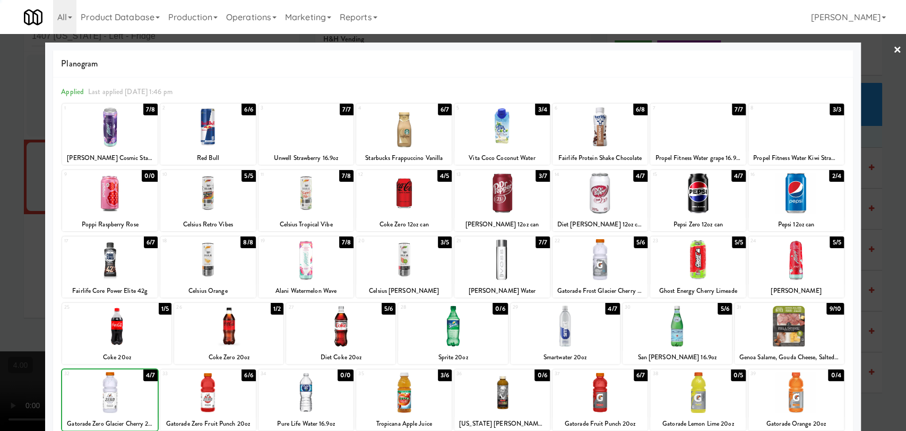
click at [0, 288] on div at bounding box center [453, 215] width 906 height 431
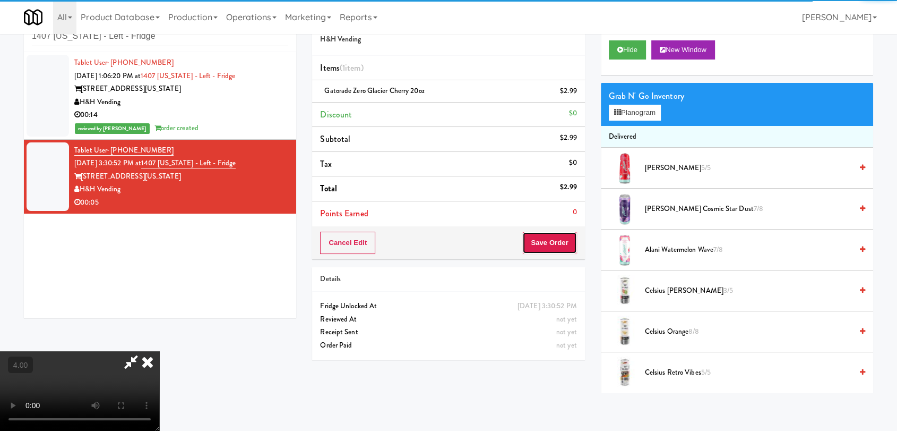
click at [569, 241] on button "Save Order" at bounding box center [550, 243] width 54 height 22
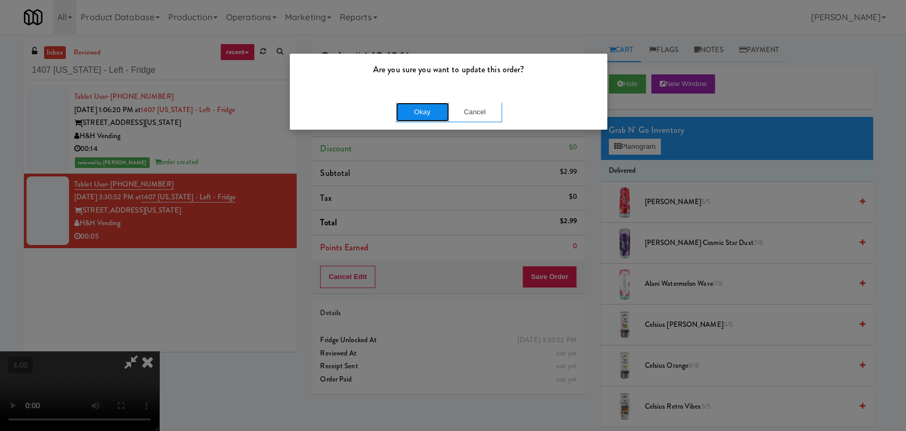
click at [421, 110] on button "Okay" at bounding box center [422, 111] width 53 height 19
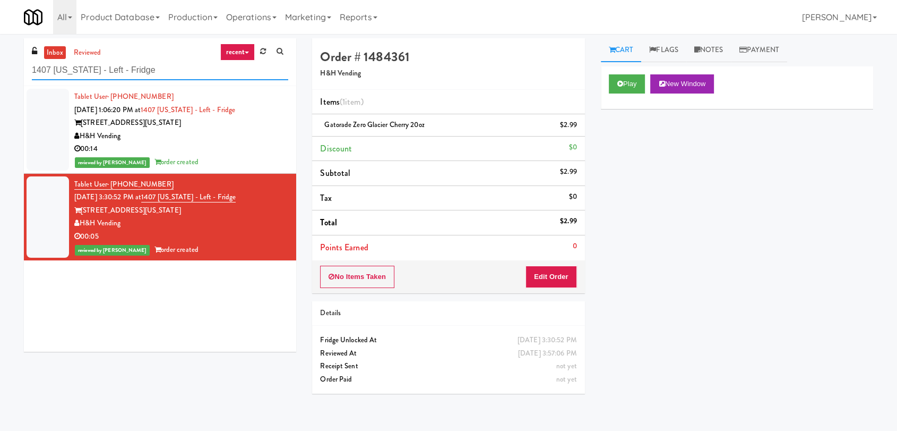
drag, startPoint x: 166, startPoint y: 75, endPoint x: 0, endPoint y: 49, distance: 167.8
click at [0, 49] on div "inbox reviewed recent all unclear take inventory issue suspicious failed recent…" at bounding box center [448, 232] width 897 height 388
paste input "Tempo Combo Cooler"
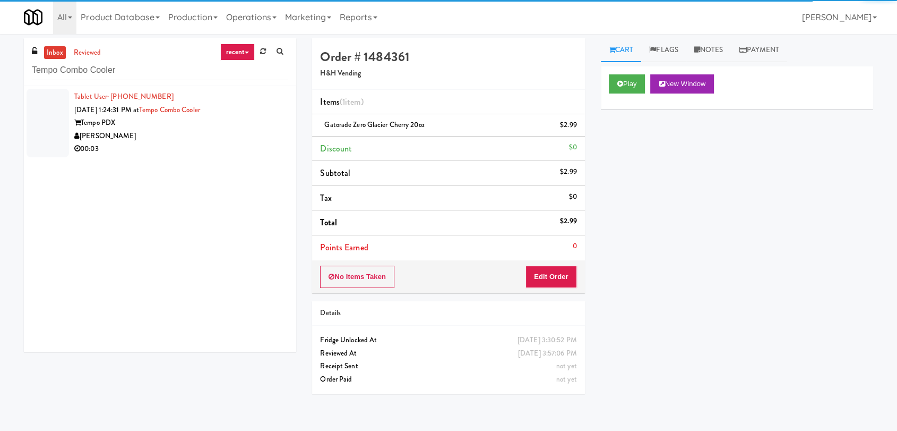
click at [252, 147] on div "00:03" at bounding box center [181, 148] width 214 height 13
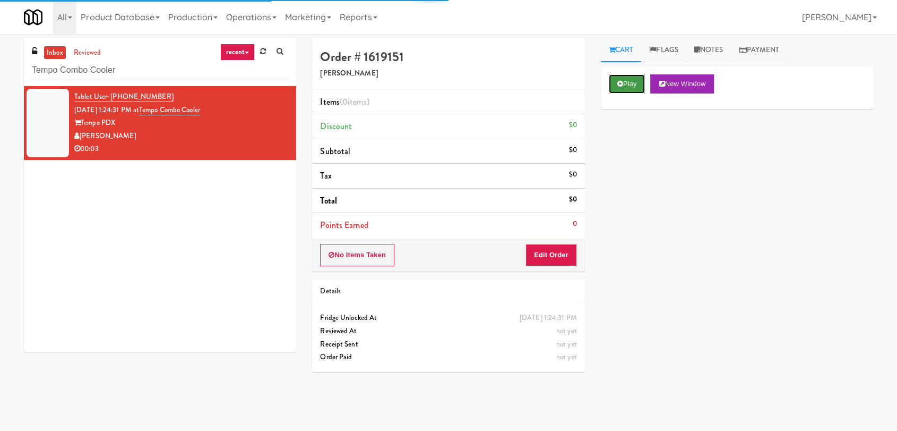
click at [633, 85] on button "Play" at bounding box center [627, 83] width 37 height 19
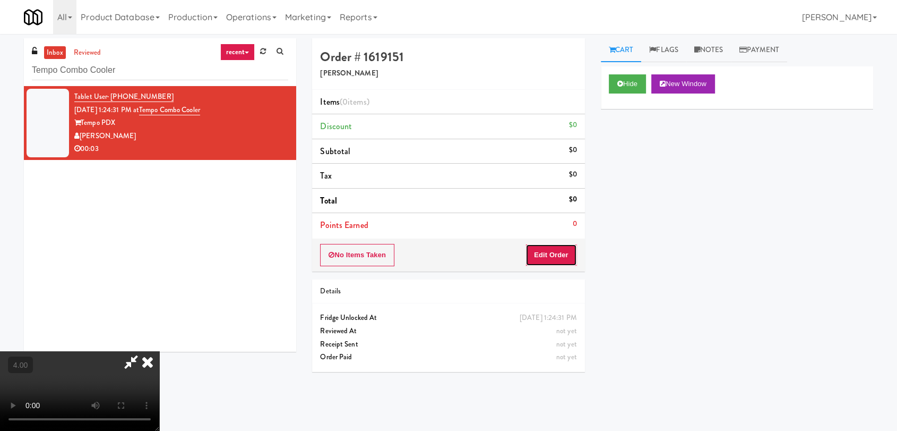
click at [570, 259] on button "Edit Order" at bounding box center [552, 255] width 52 height 22
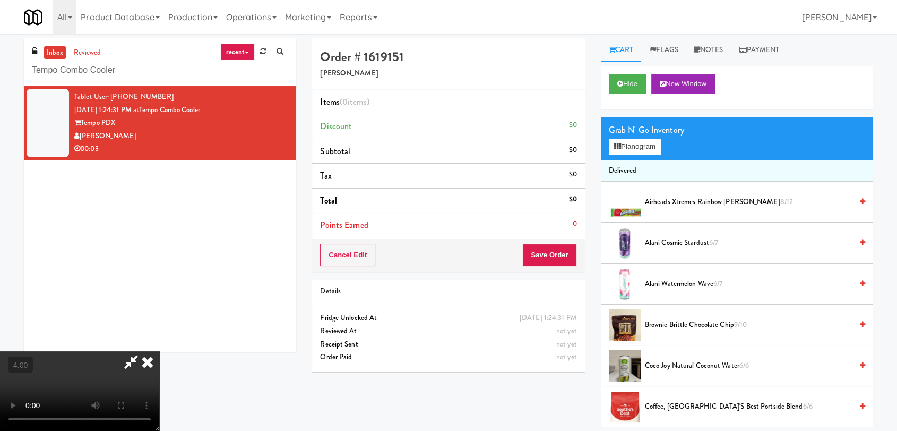
scroll to position [118, 0]
click at [159, 351] on video at bounding box center [79, 391] width 159 height 80
drag, startPoint x: 312, startPoint y: 225, endPoint x: 332, endPoint y: 243, distance: 27.4
click at [159, 351] on video at bounding box center [79, 391] width 159 height 80
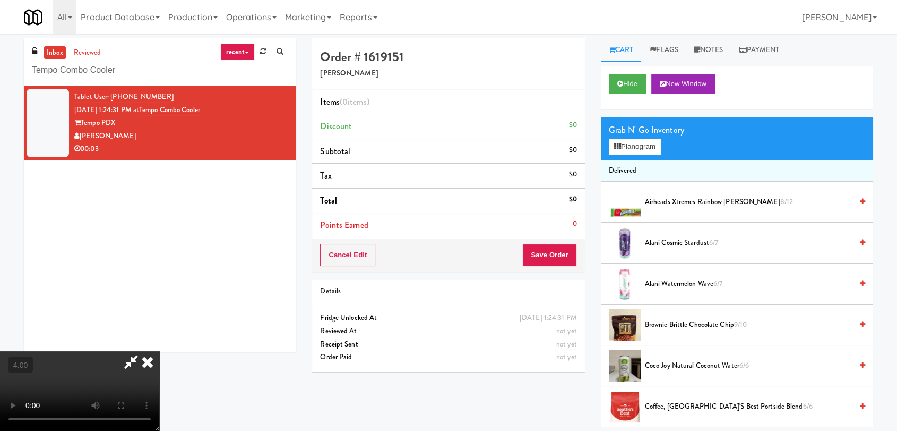
click at [159, 351] on video at bounding box center [79, 391] width 159 height 80
click at [616, 153] on button "Planogram" at bounding box center [635, 147] width 52 height 16
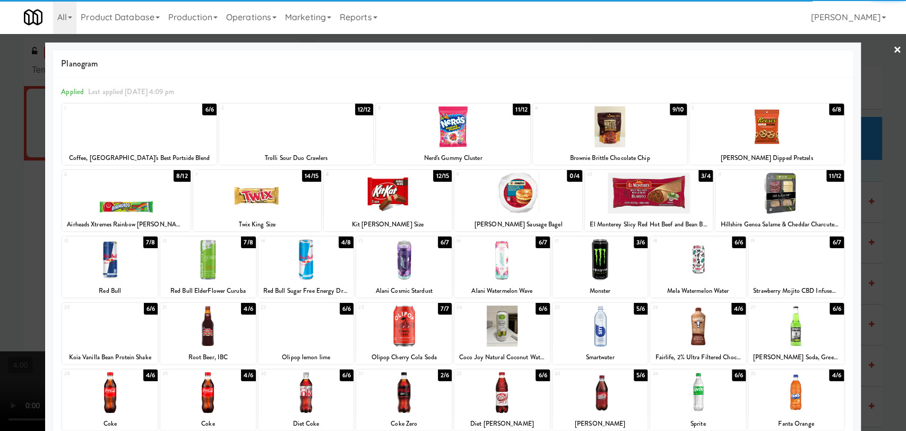
click at [616, 260] on div at bounding box center [601, 259] width 96 height 41
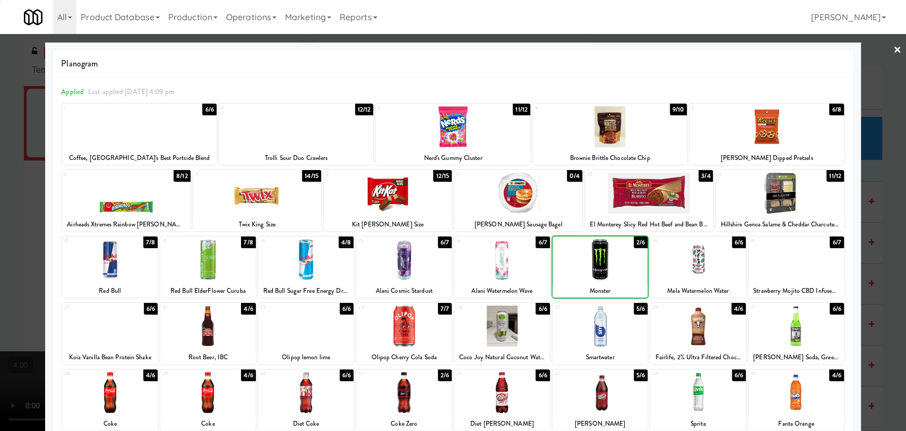
click at [0, 187] on div at bounding box center [453, 215] width 906 height 431
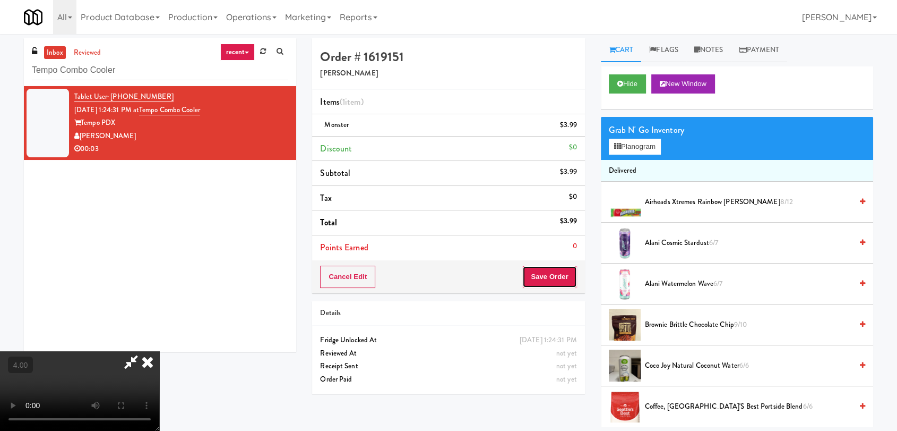
click at [566, 276] on button "Save Order" at bounding box center [550, 277] width 54 height 22
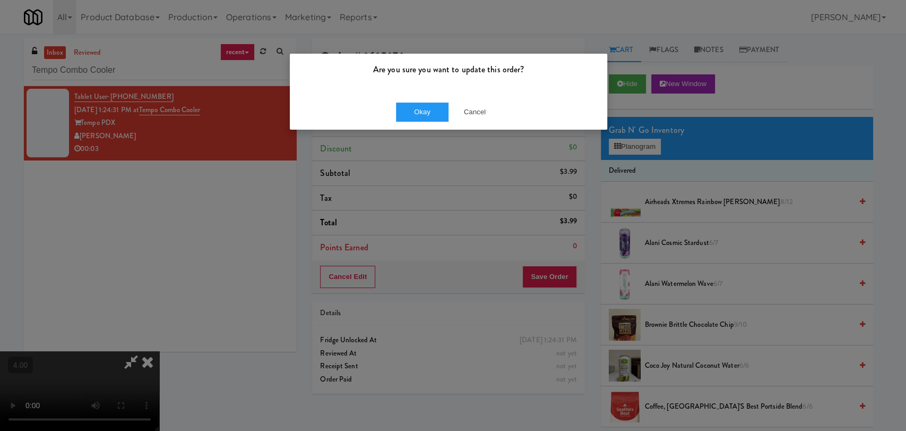
click at [430, 123] on div "Okay Cancel" at bounding box center [449, 112] width 318 height 36
click at [431, 115] on button "Okay" at bounding box center [422, 111] width 53 height 19
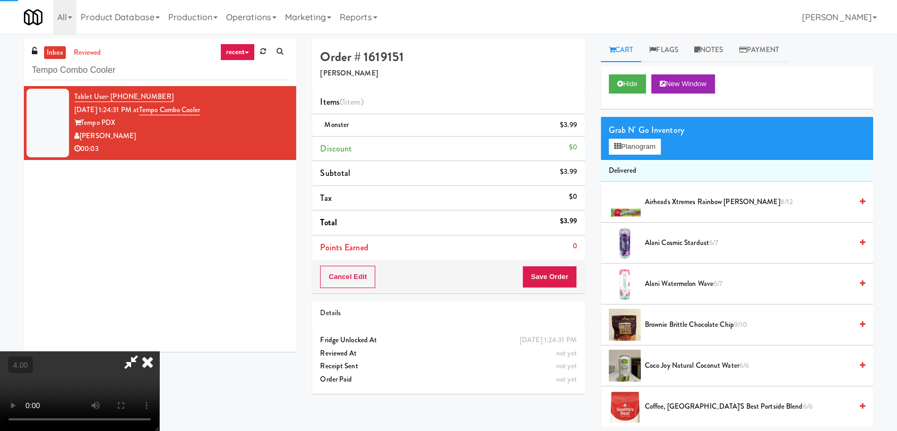
click at [159, 351] on icon at bounding box center [147, 361] width 23 height 21
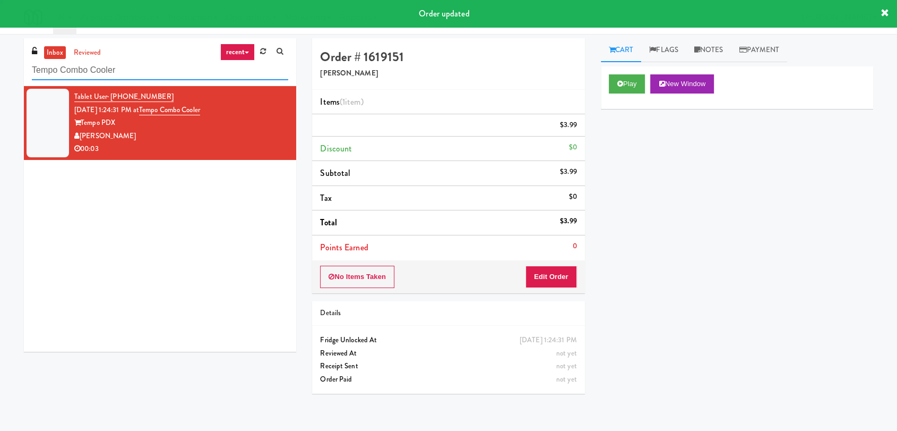
paste input "Axis Cooler - Right"
drag, startPoint x: 36, startPoint y: 63, endPoint x: 0, endPoint y: 61, distance: 35.7
click at [0, 61] on div "inbox reviewed recent all unclear take inventory issue suspicious failed recent…" at bounding box center [448, 232] width 897 height 388
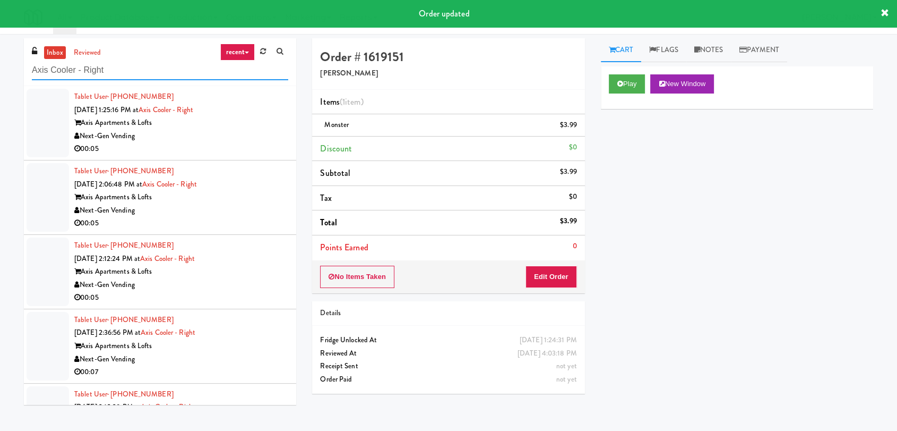
type input "Axis Cooler - Right"
click at [247, 119] on div "Axis Apartments & Lofts" at bounding box center [181, 122] width 214 height 13
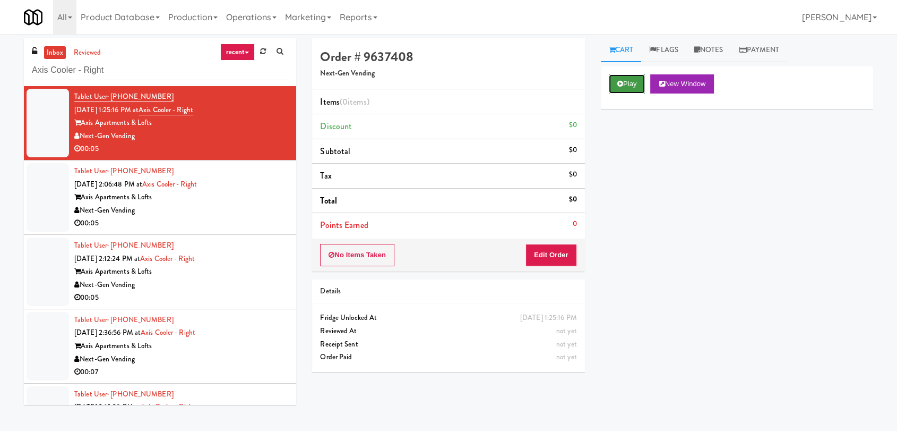
click at [638, 75] on button "Play" at bounding box center [627, 83] width 37 height 19
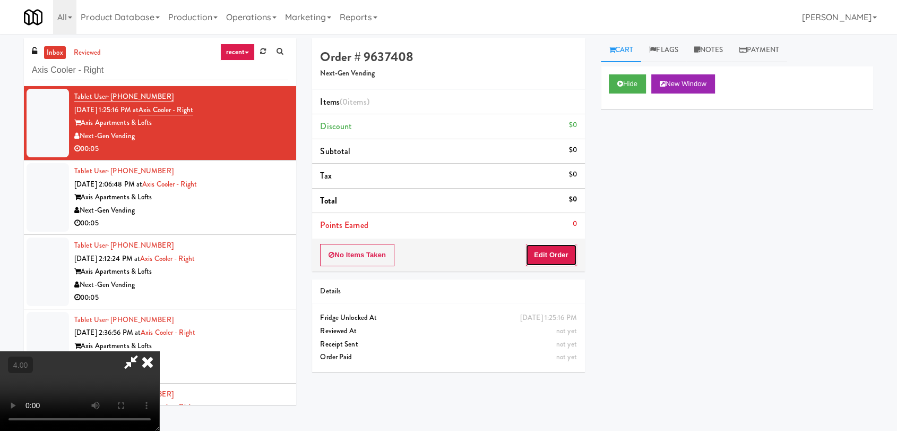
click at [567, 252] on button "Edit Order" at bounding box center [552, 255] width 52 height 22
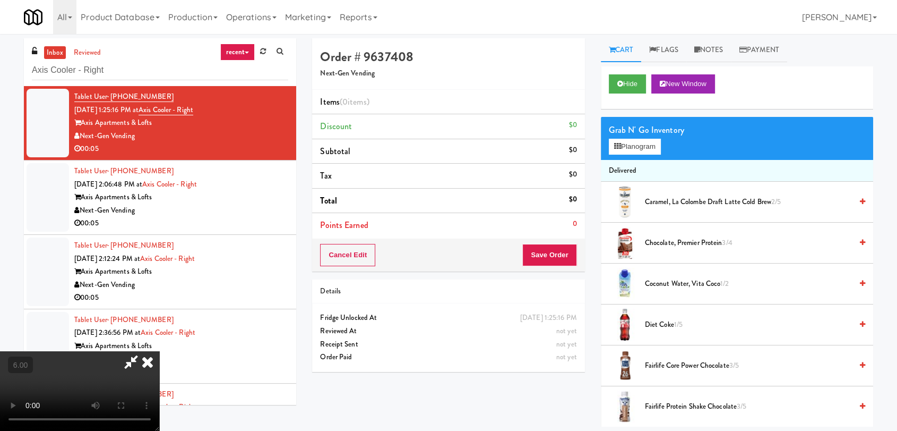
click at [613, 155] on div "Grab N' Go Inventory Planogram" at bounding box center [737, 138] width 272 height 43
click at [616, 152] on button "Planogram" at bounding box center [635, 147] width 52 height 16
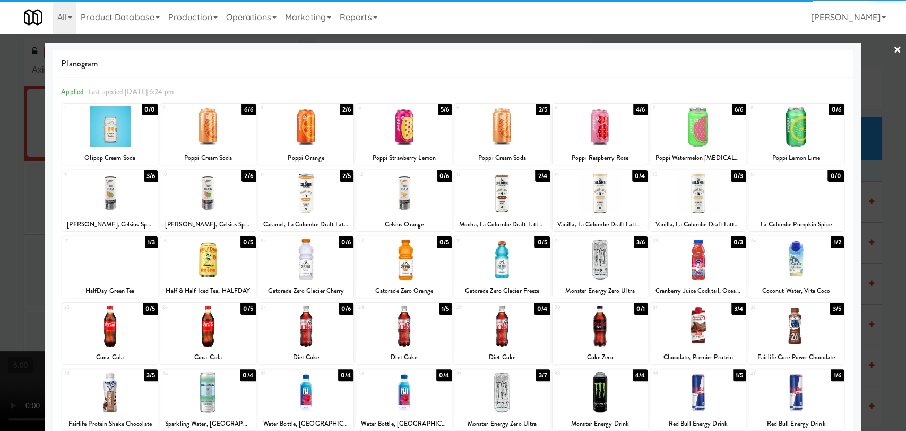
drag, startPoint x: 217, startPoint y: 198, endPoint x: 238, endPoint y: 195, distance: 21.3
click at [218, 197] on div at bounding box center [208, 193] width 96 height 41
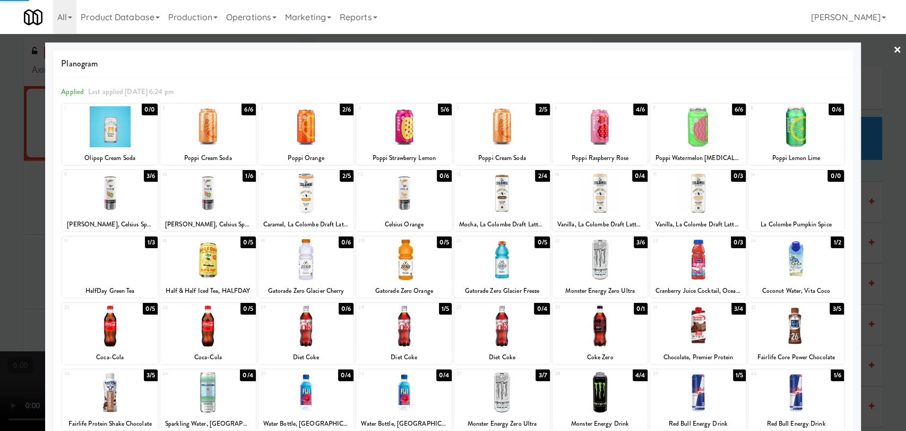
click at [407, 199] on div at bounding box center [404, 193] width 96 height 41
click at [891, 167] on div at bounding box center [453, 215] width 906 height 431
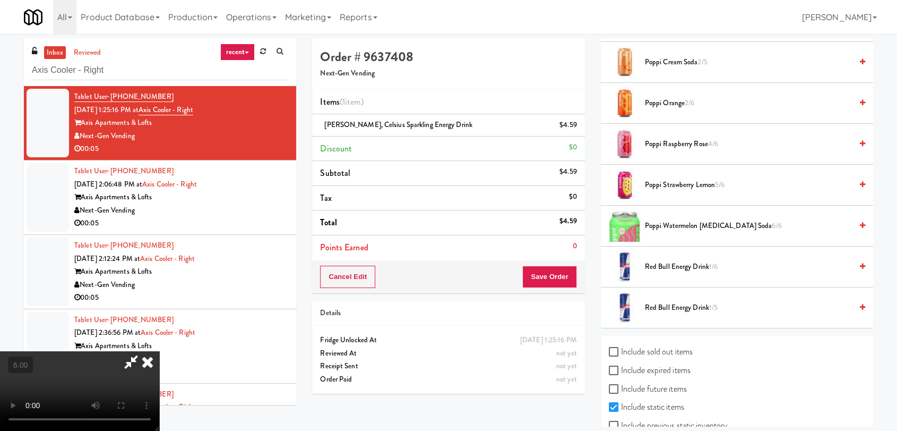
scroll to position [735, 0]
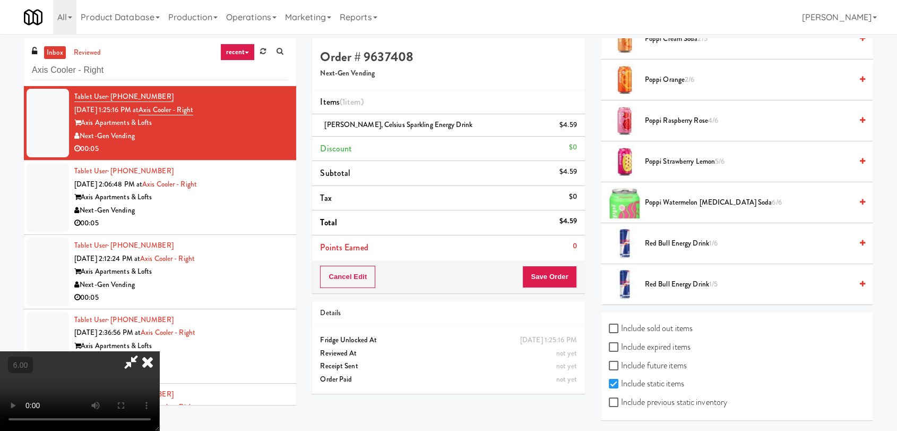
click at [651, 327] on label "Include sold out items" at bounding box center [651, 328] width 84 height 16
click at [621, 327] on input "Include sold out items" at bounding box center [615, 328] width 12 height 8
checkbox input "true"
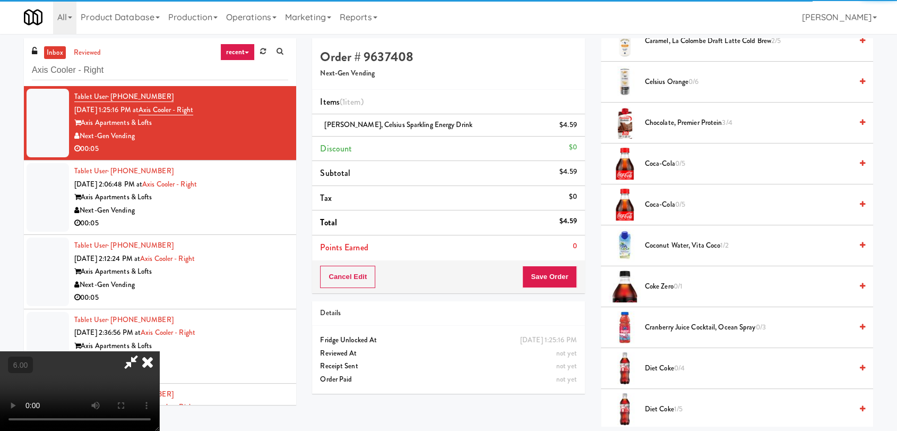
scroll to position [0, 0]
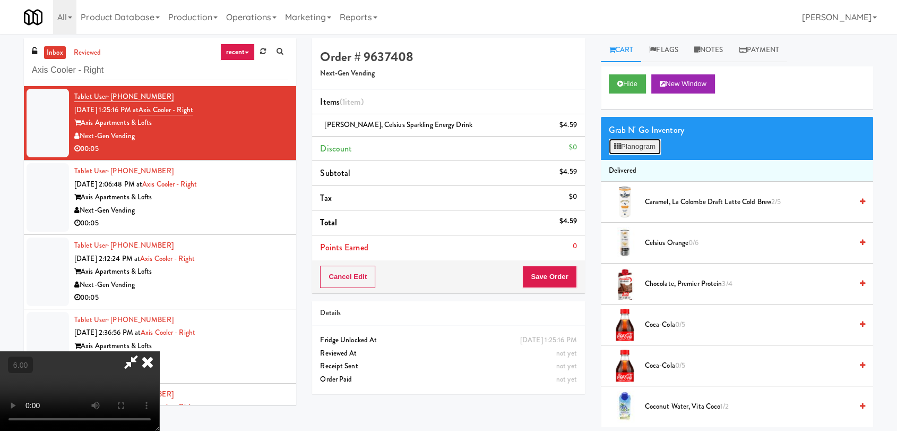
click at [617, 149] on icon at bounding box center [617, 146] width 7 height 7
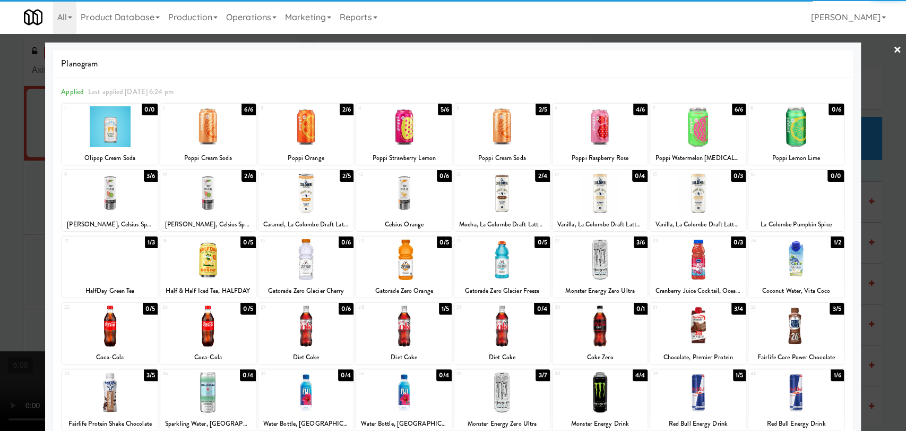
click at [407, 203] on div at bounding box center [404, 193] width 96 height 41
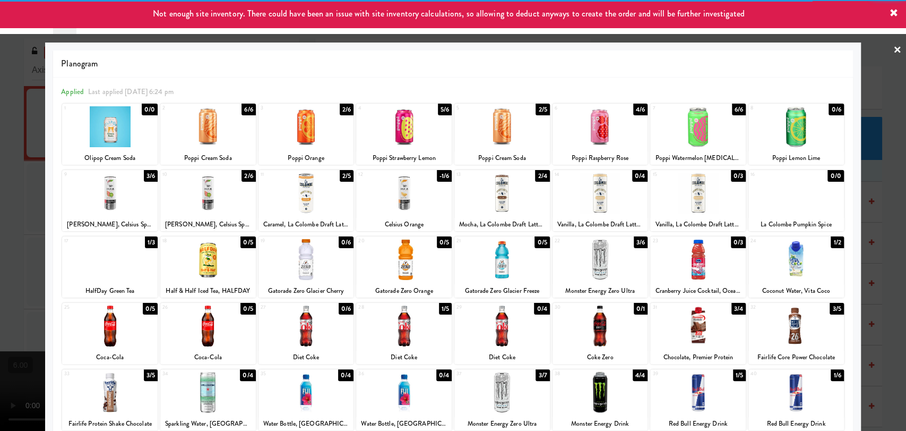
click at [3, 137] on div at bounding box center [453, 215] width 906 height 431
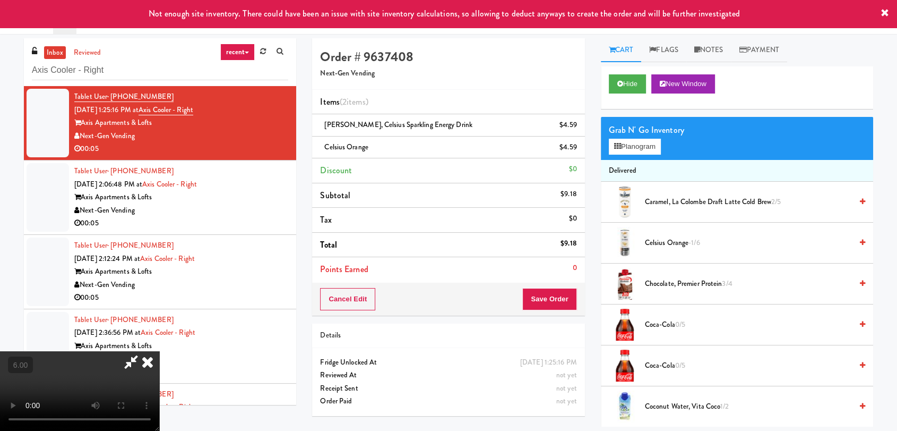
click at [159, 351] on icon at bounding box center [147, 361] width 23 height 21
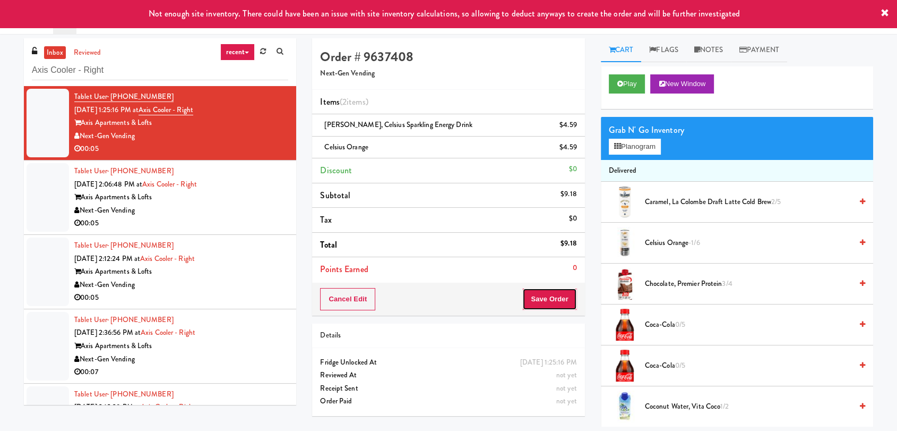
click at [535, 305] on button "Save Order" at bounding box center [550, 299] width 54 height 22
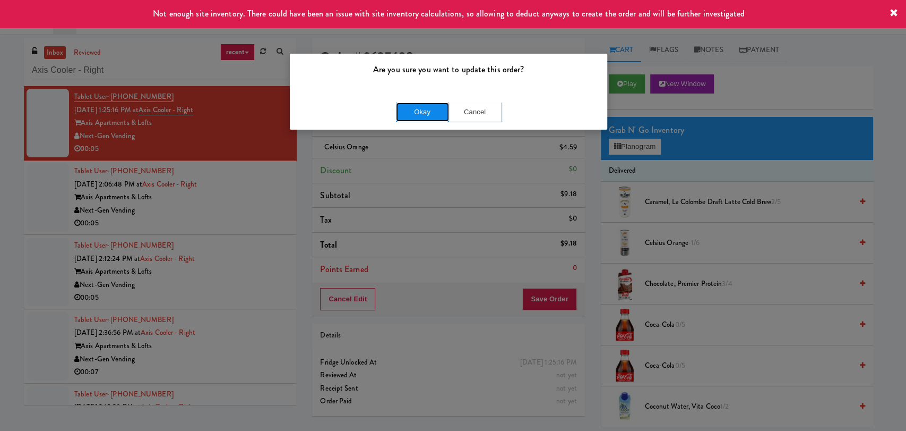
click at [425, 112] on button "Okay" at bounding box center [422, 111] width 53 height 19
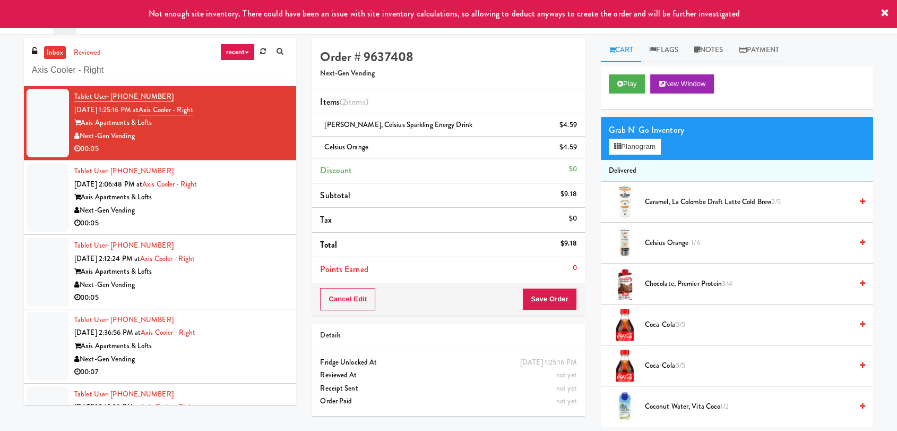
click at [235, 199] on div "Axis Apartments & Lofts" at bounding box center [181, 197] width 214 height 13
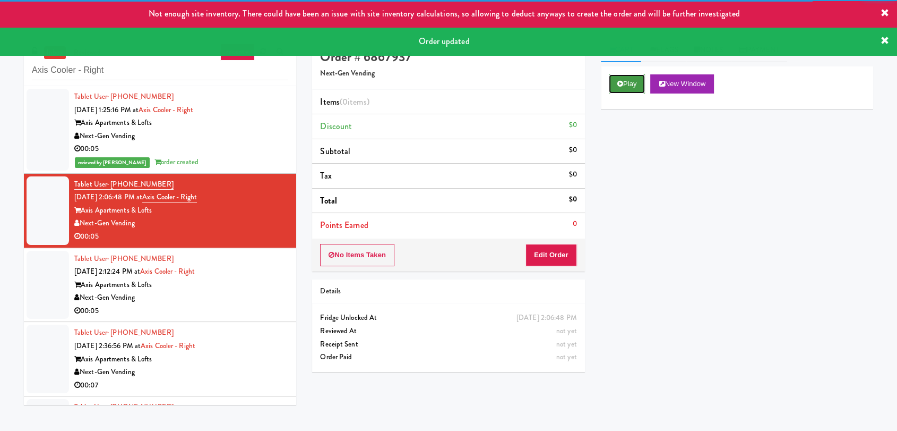
click at [626, 91] on button "Play" at bounding box center [627, 83] width 37 height 19
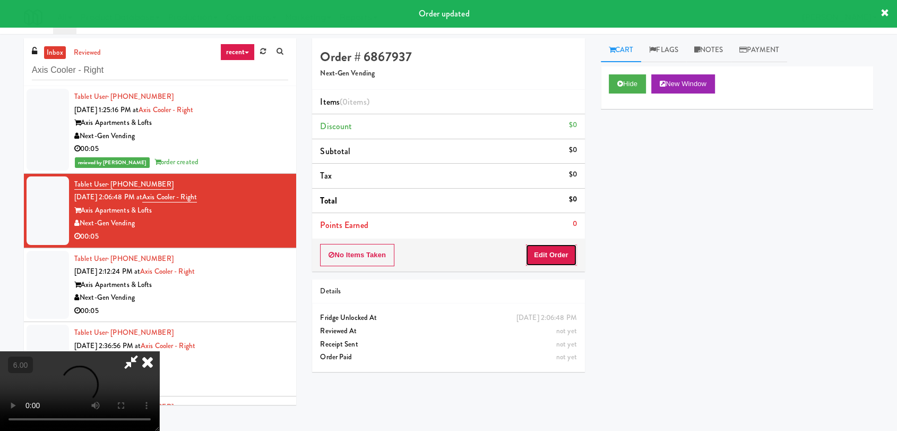
click at [548, 258] on button "Edit Order" at bounding box center [552, 255] width 52 height 22
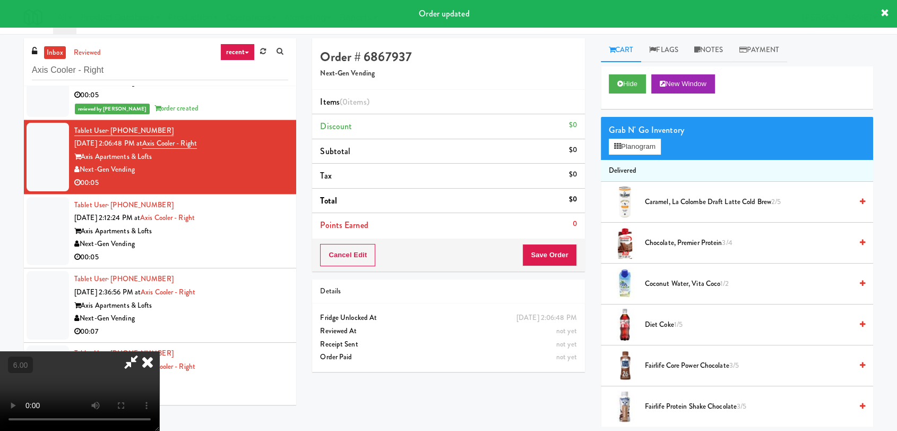
scroll to position [52, 0]
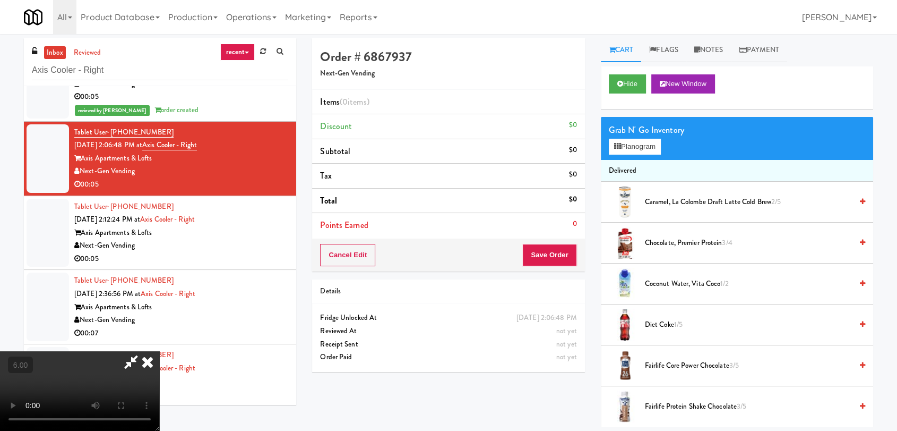
click at [159, 351] on video at bounding box center [79, 391] width 159 height 80
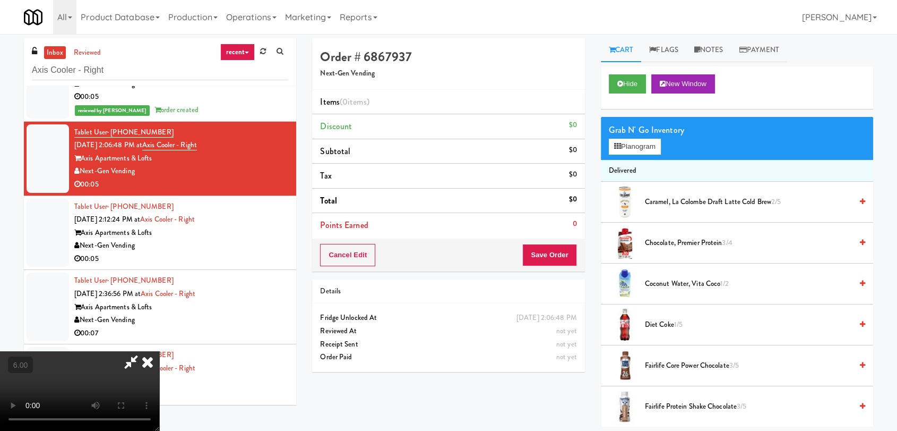
scroll to position [118, 0]
click at [159, 351] on video at bounding box center [79, 391] width 159 height 80
click at [630, 141] on button "Planogram" at bounding box center [635, 147] width 52 height 16
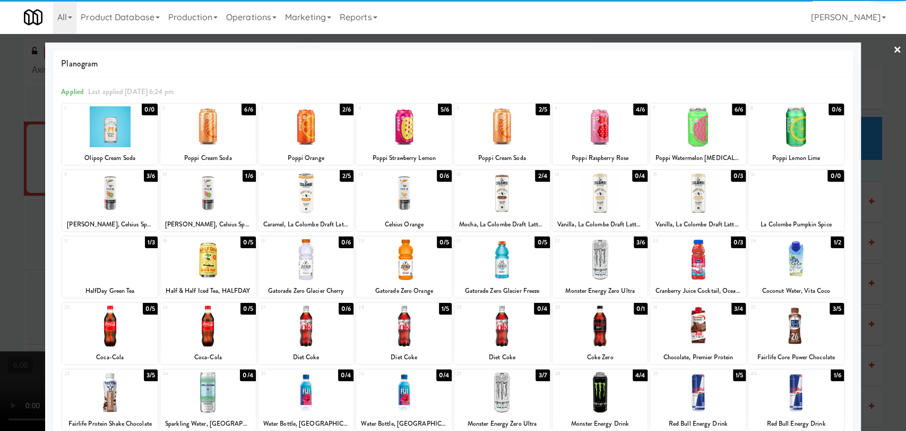
click at [814, 327] on div at bounding box center [797, 325] width 96 height 41
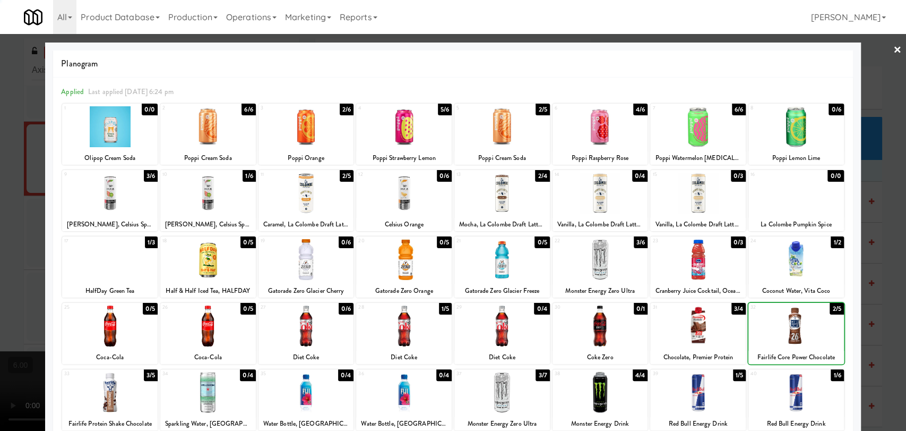
click at [892, 293] on div at bounding box center [453, 215] width 906 height 431
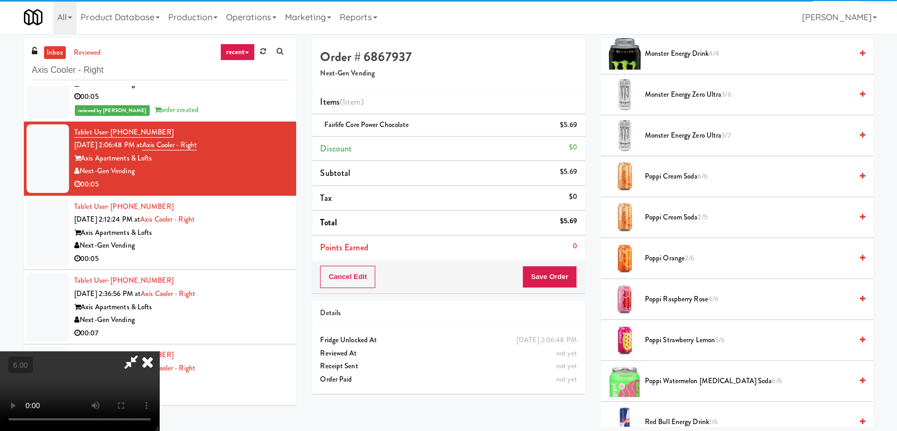
scroll to position [590, 0]
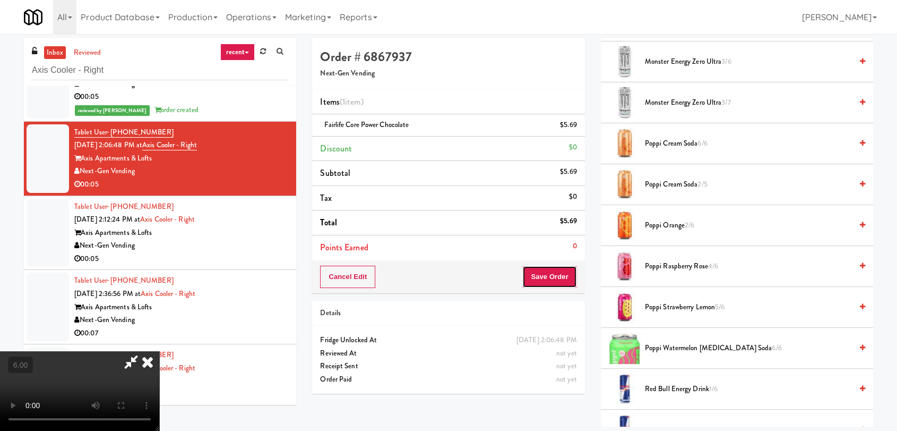
click at [574, 271] on button "Save Order" at bounding box center [550, 277] width 54 height 22
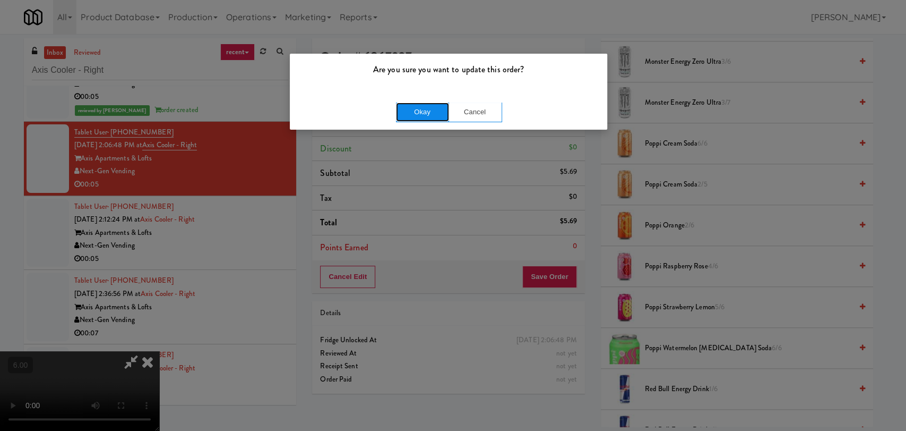
click at [430, 110] on button "Okay" at bounding box center [422, 111] width 53 height 19
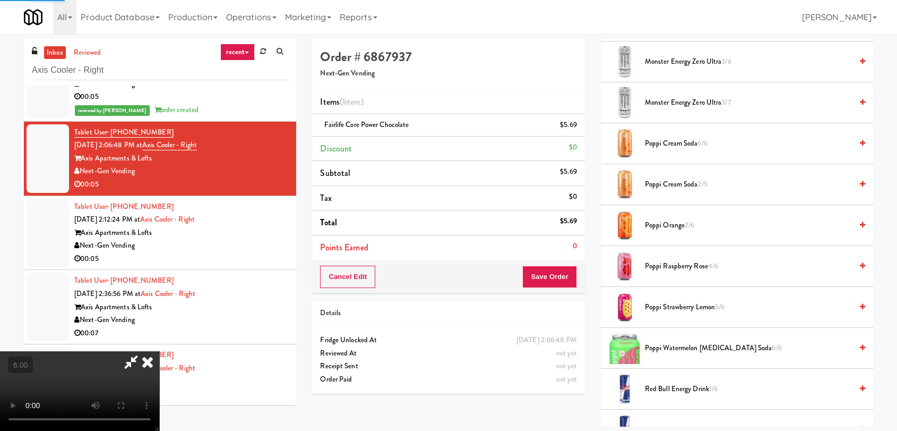
scroll to position [38, 0]
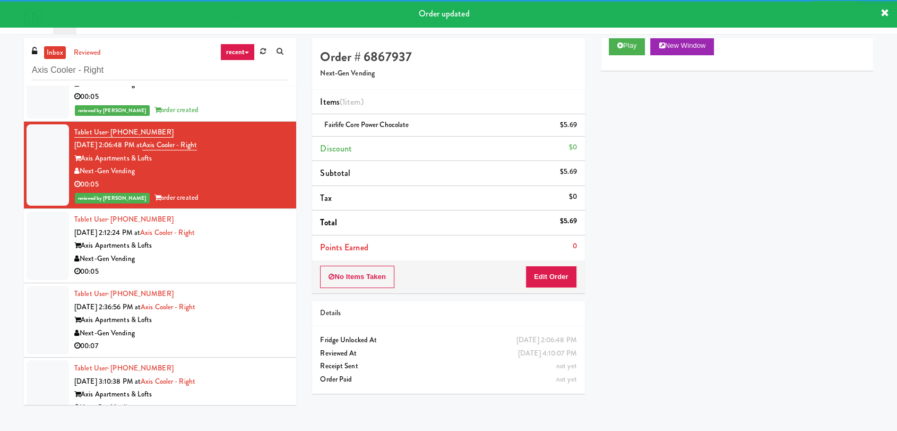
click at [273, 225] on div "Tablet User · (708) 676-9000 [DATE] 2:12:24 PM at Axis Cooler - Right Axis Apar…" at bounding box center [181, 245] width 214 height 65
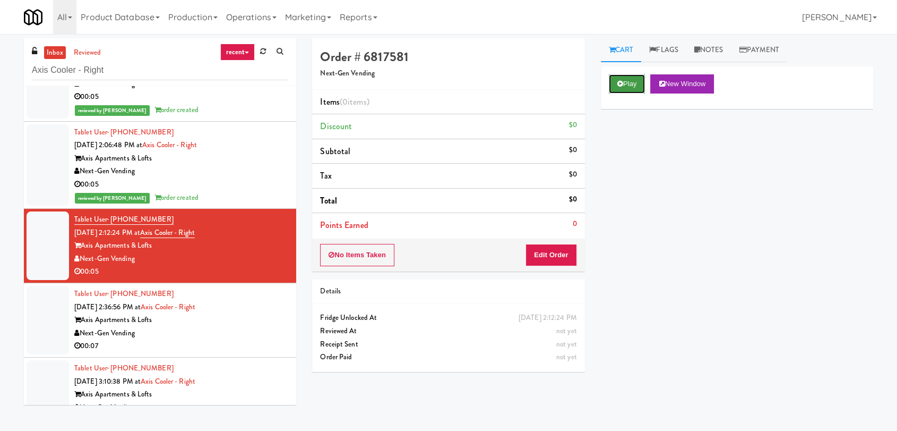
click at [612, 76] on button "Play" at bounding box center [627, 83] width 37 height 19
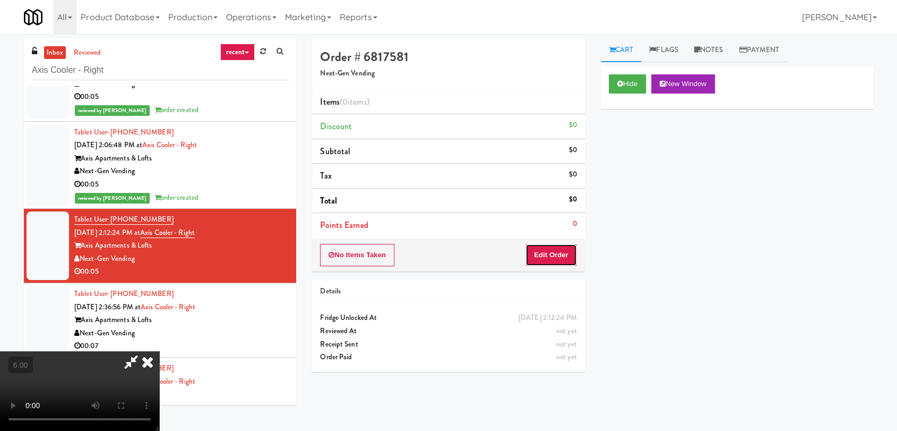
click at [560, 246] on button "Edit Order" at bounding box center [552, 255] width 52 height 22
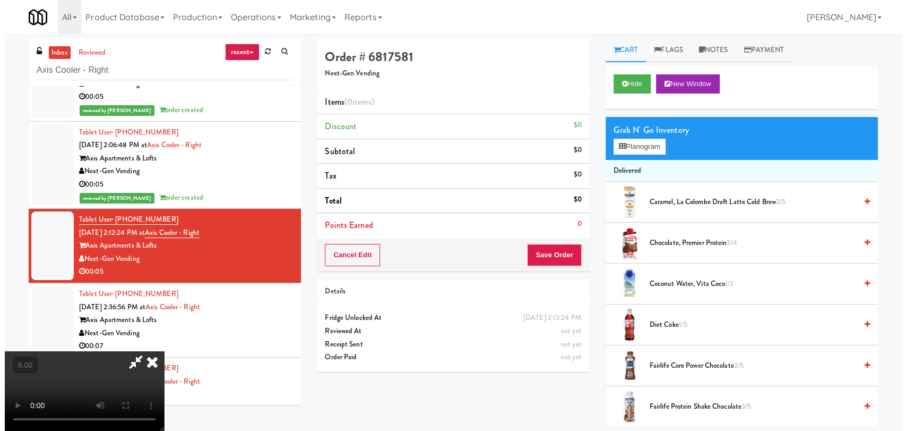
scroll to position [162, 0]
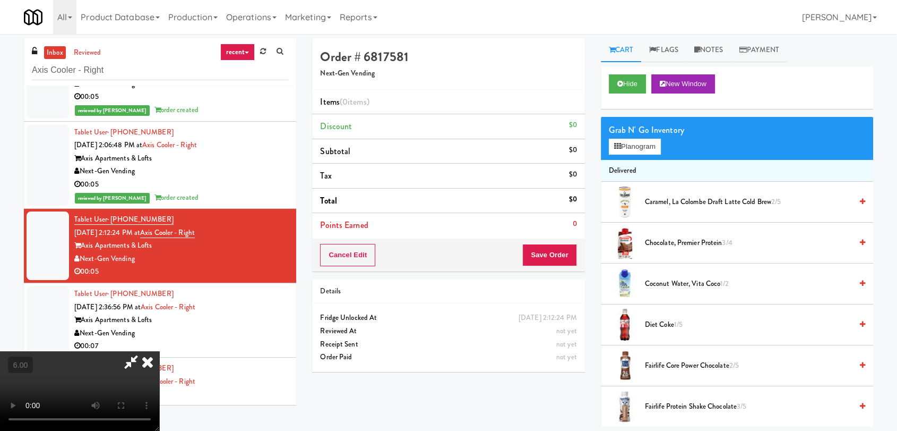
click at [159, 351] on video at bounding box center [79, 391] width 159 height 80
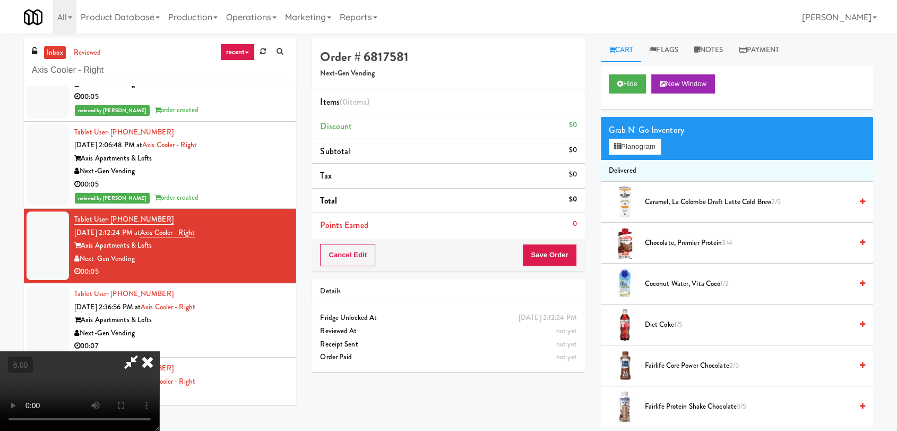
click at [159, 351] on video at bounding box center [79, 391] width 159 height 80
click at [625, 144] on button "Planogram" at bounding box center [635, 147] width 52 height 16
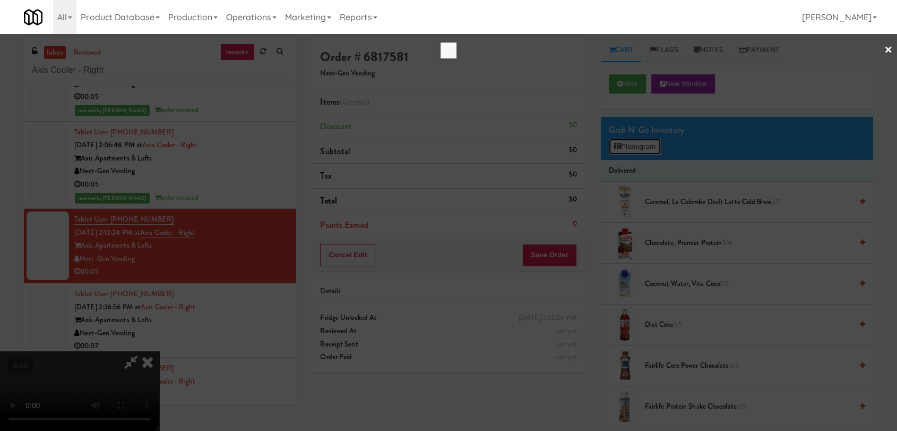
scroll to position [165, 0]
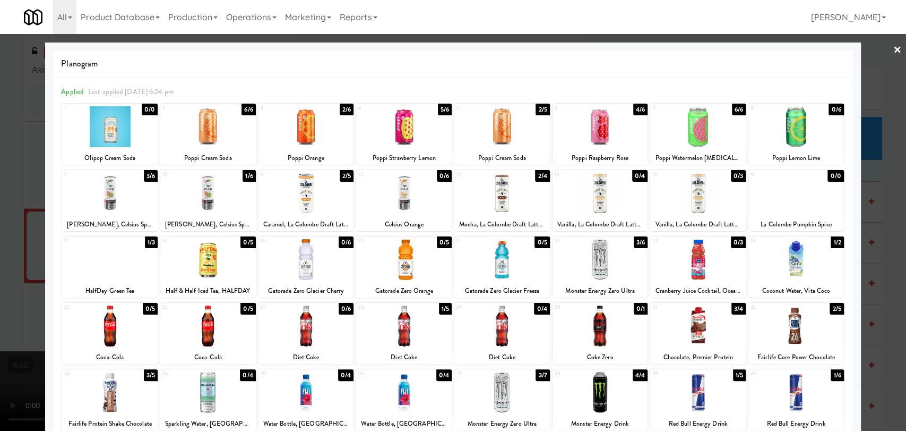
click at [421, 331] on div at bounding box center [404, 325] width 96 height 41
click at [0, 192] on div at bounding box center [453, 215] width 906 height 431
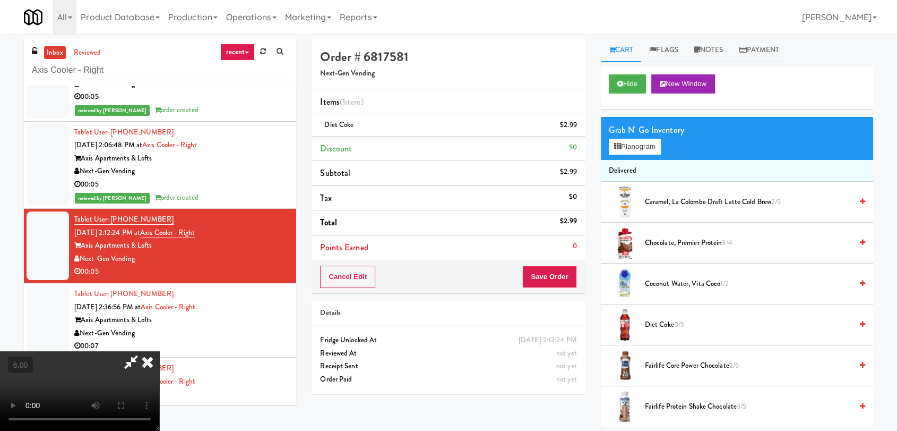
click at [159, 351] on icon at bounding box center [147, 361] width 23 height 21
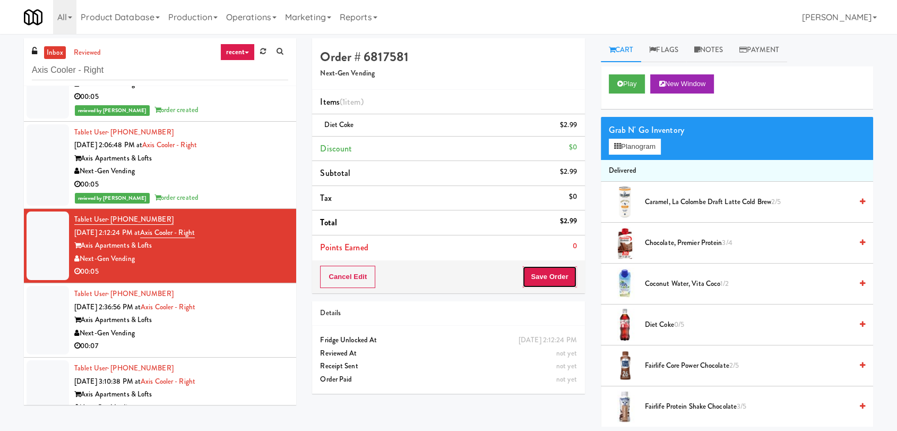
click at [552, 271] on button "Save Order" at bounding box center [550, 277] width 54 height 22
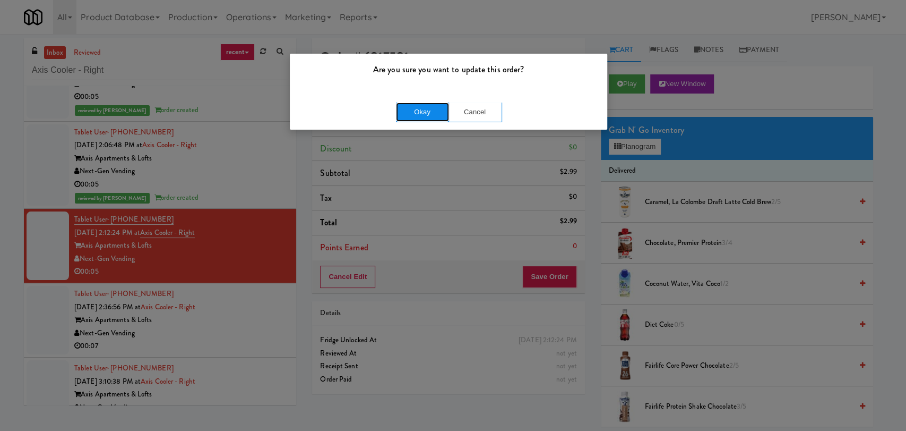
click at [422, 109] on button "Okay" at bounding box center [422, 111] width 53 height 19
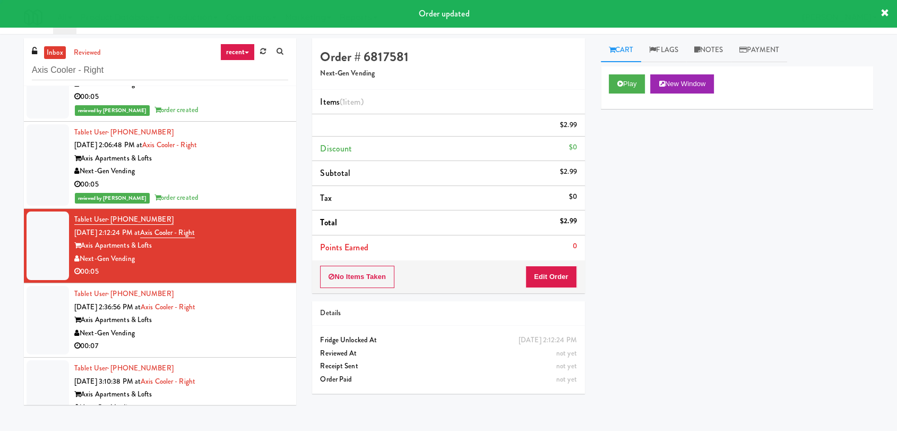
click at [247, 294] on div "Tablet User · (773) 999-8933 [DATE] 2:36:56 PM at Axis Cooler - Right Axis Apar…" at bounding box center [181, 319] width 214 height 65
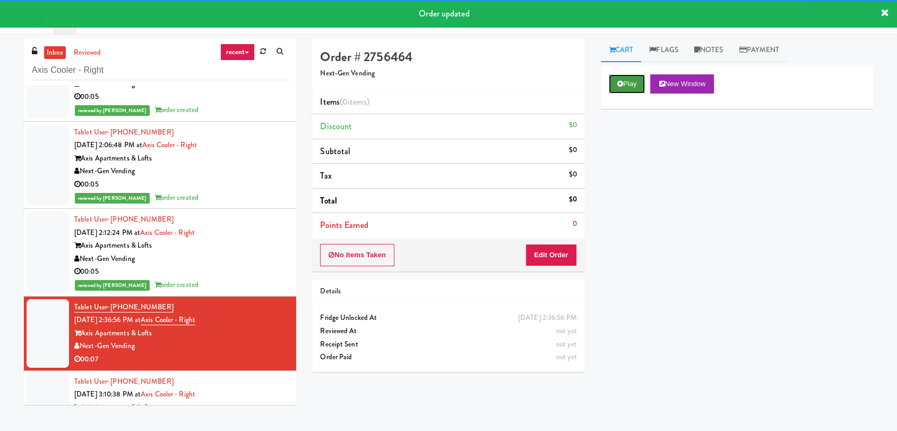
click at [635, 80] on button "Play" at bounding box center [627, 83] width 37 height 19
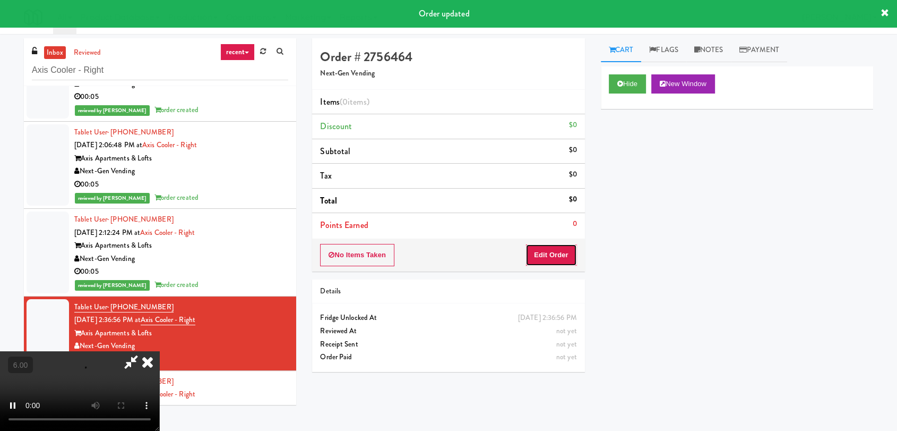
click at [564, 258] on button "Edit Order" at bounding box center [552, 255] width 52 height 22
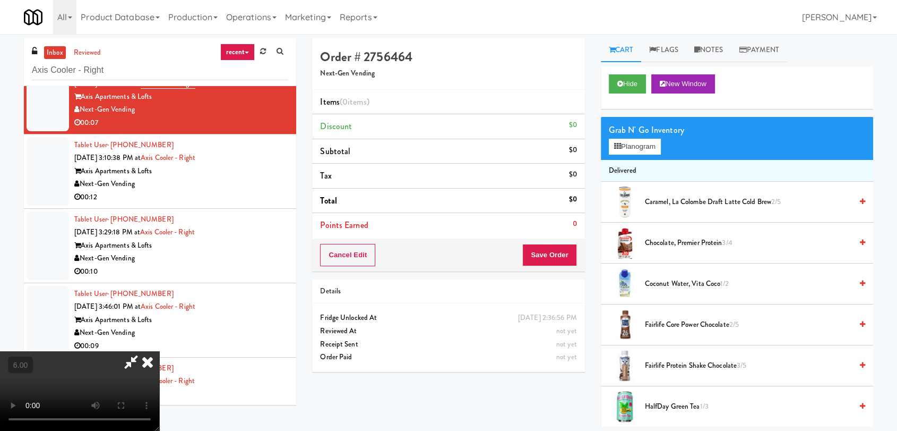
scroll to position [162, 0]
click at [159, 351] on video at bounding box center [79, 391] width 159 height 80
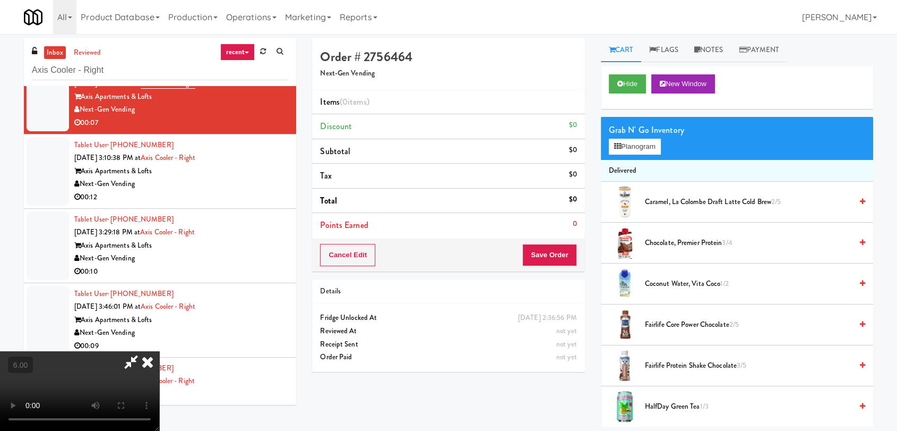
click at [159, 351] on video at bounding box center [79, 391] width 159 height 80
click at [634, 153] on button "Planogram" at bounding box center [635, 147] width 52 height 16
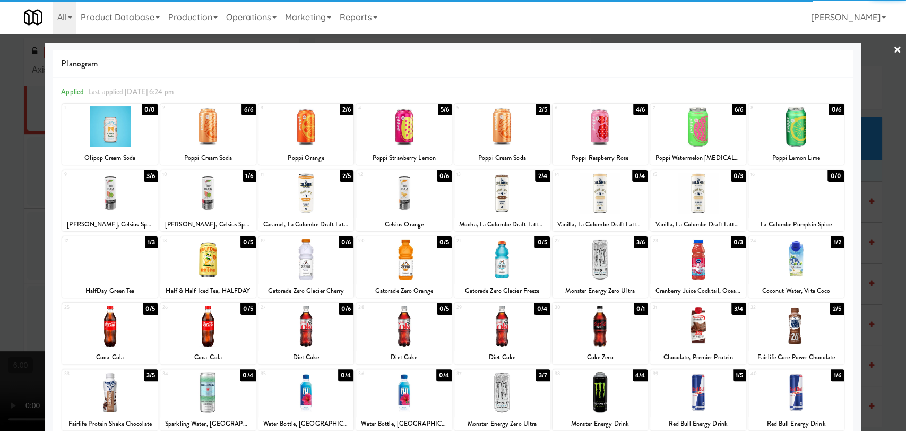
click at [199, 329] on div at bounding box center [208, 325] width 96 height 41
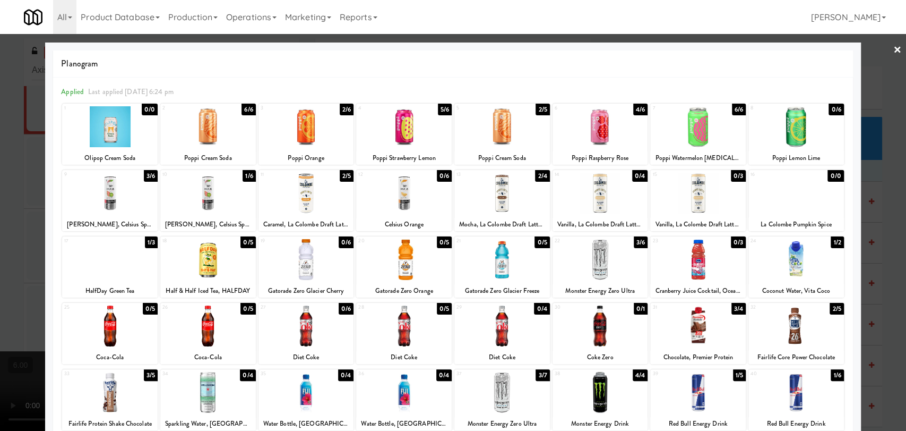
click at [0, 177] on div at bounding box center [453, 215] width 906 height 431
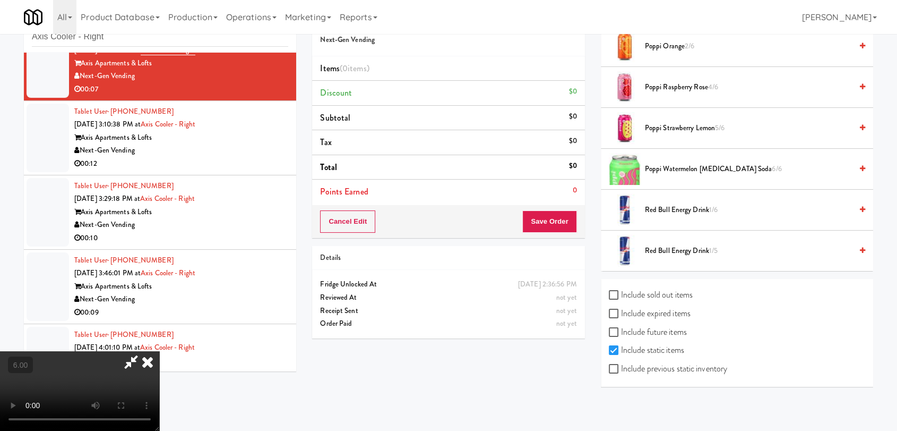
scroll to position [34, 0]
click at [668, 291] on label "Include sold out items" at bounding box center [651, 294] width 84 height 16
click at [621, 291] on input "Include sold out items" at bounding box center [615, 294] width 12 height 8
checkbox input "true"
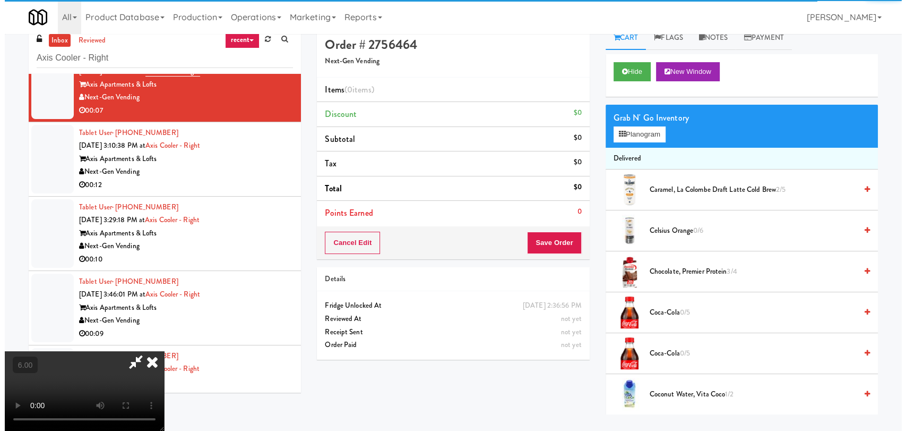
scroll to position [0, 0]
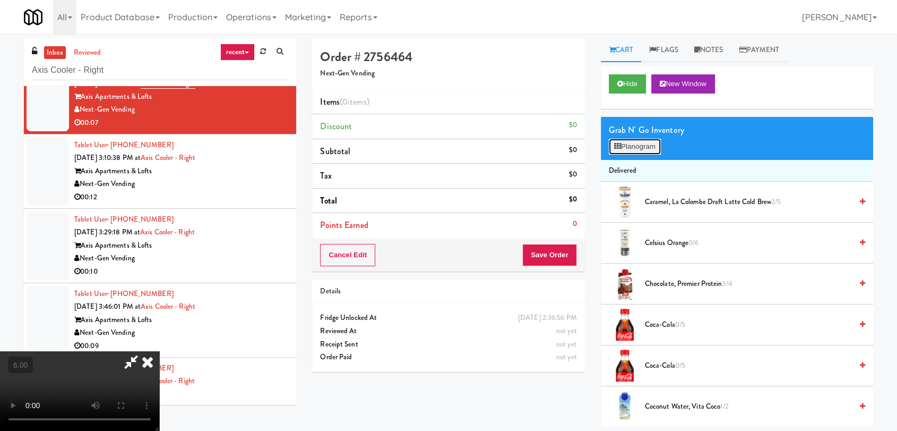
click at [643, 152] on button "Planogram" at bounding box center [635, 147] width 52 height 16
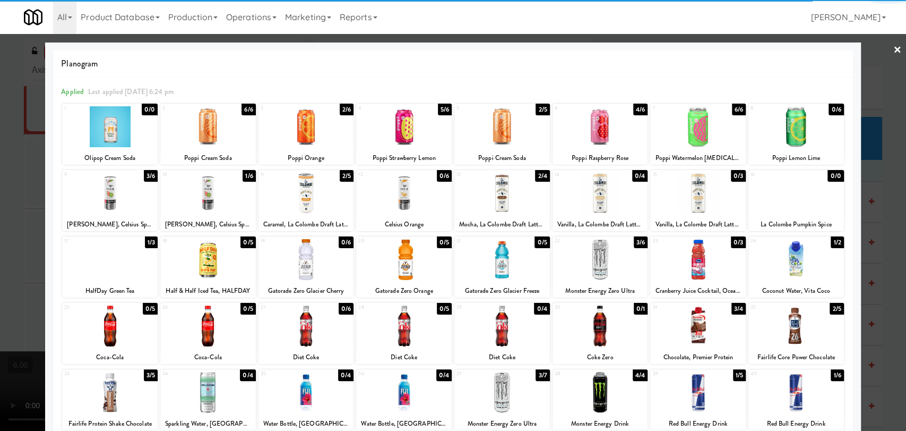
click at [234, 310] on div at bounding box center [208, 325] width 96 height 41
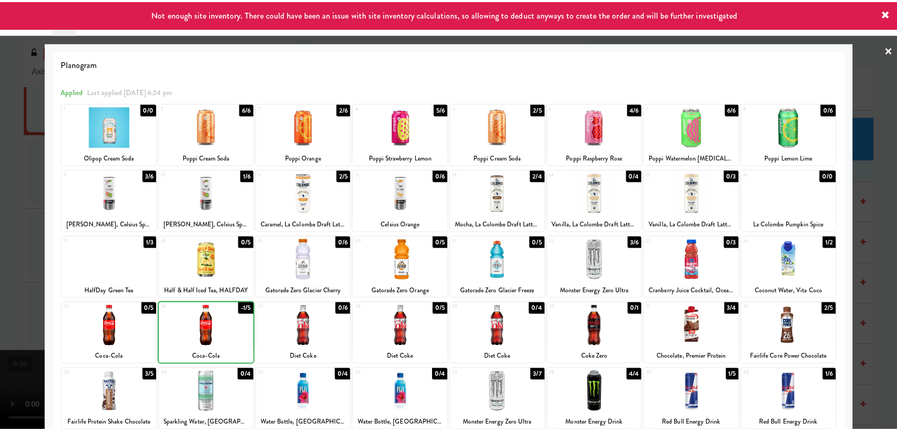
scroll to position [59, 0]
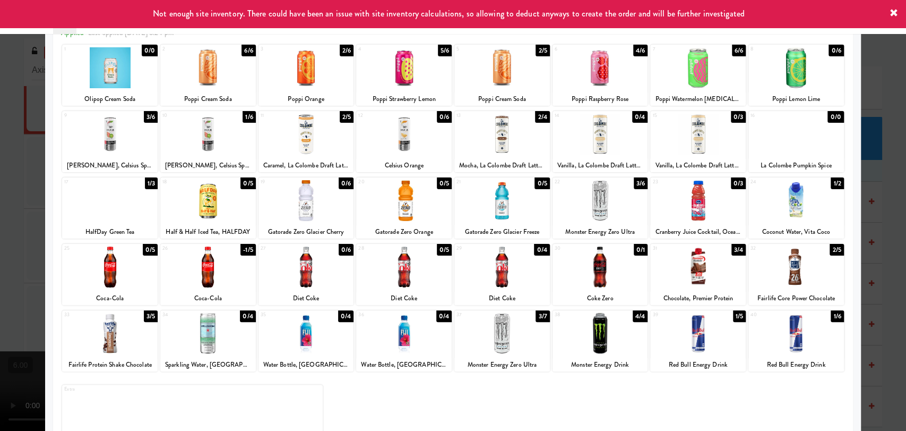
click at [0, 168] on div at bounding box center [453, 215] width 906 height 431
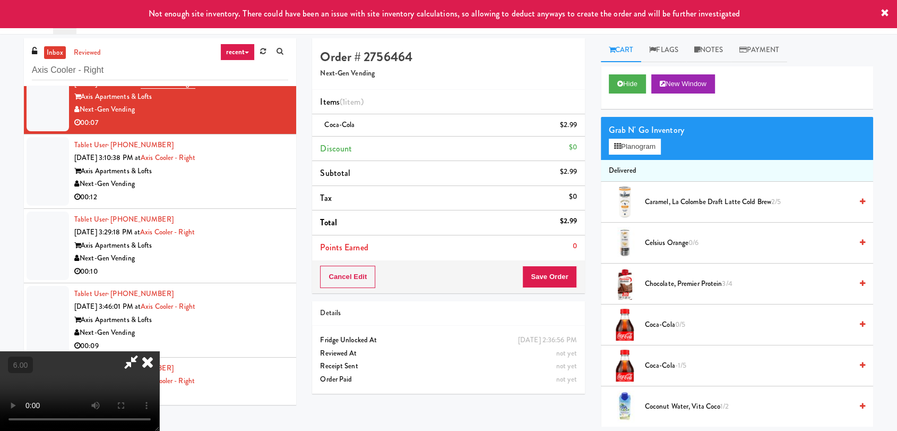
click at [159, 351] on icon at bounding box center [147, 361] width 23 height 21
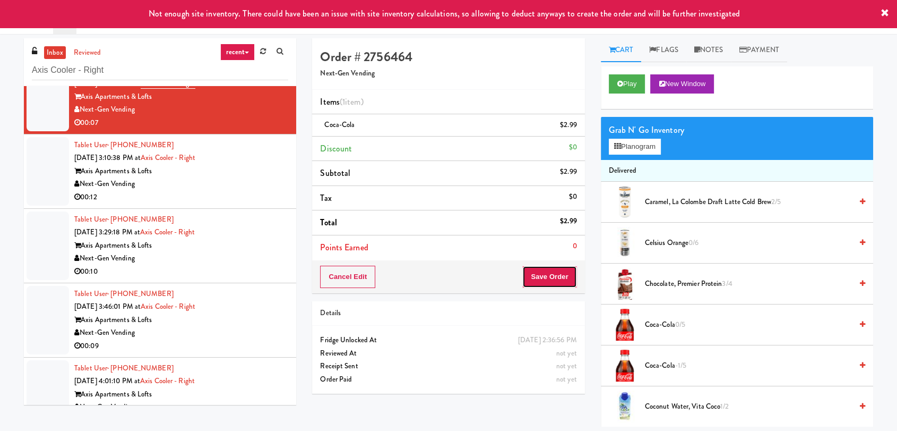
click at [548, 280] on button "Save Order" at bounding box center [550, 277] width 54 height 22
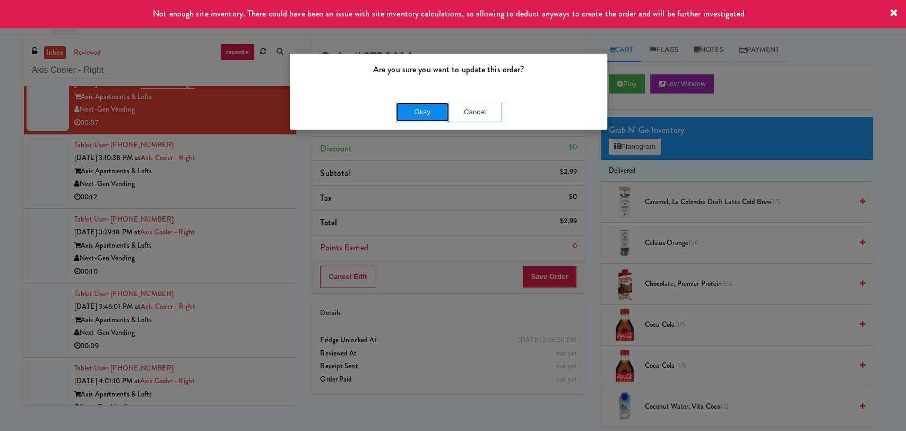
click at [421, 118] on button "Okay" at bounding box center [422, 111] width 53 height 19
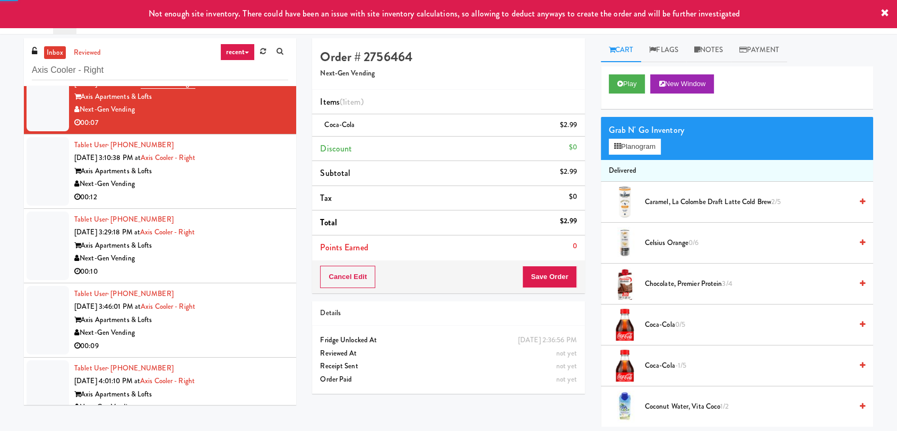
click at [260, 178] on div "Next-Gen Vending" at bounding box center [181, 183] width 214 height 13
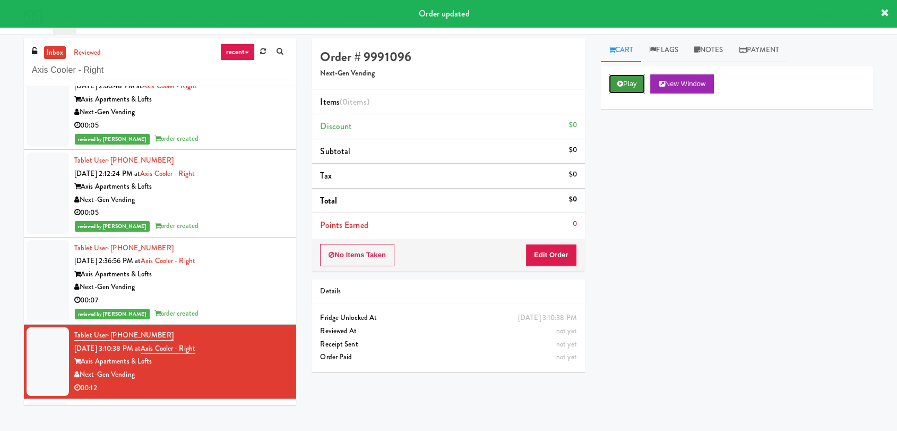
click at [625, 83] on button "Play" at bounding box center [627, 83] width 37 height 19
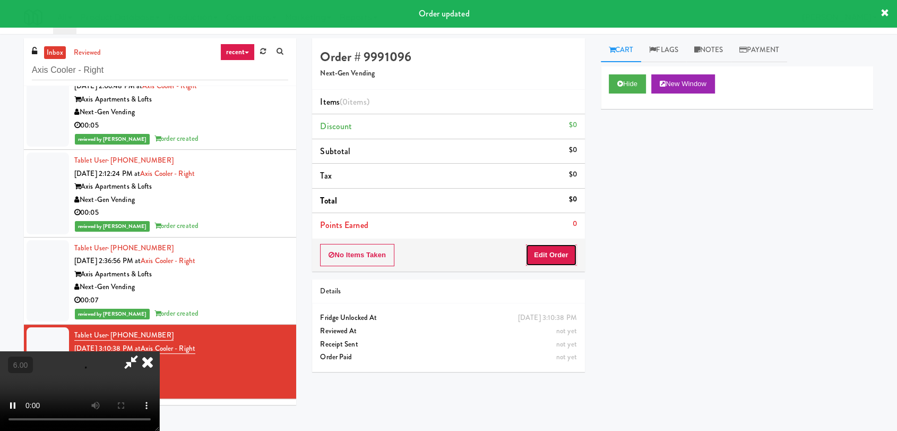
click at [567, 250] on button "Edit Order" at bounding box center [552, 255] width 52 height 22
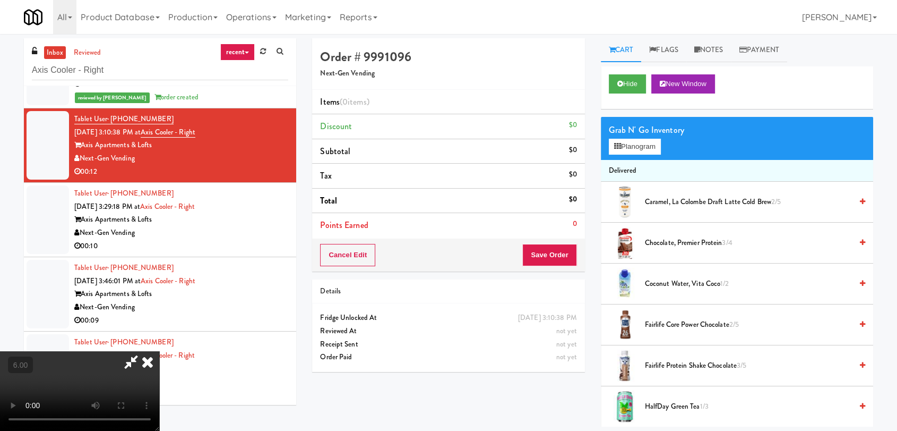
click at [159, 351] on video at bounding box center [79, 391] width 159 height 80
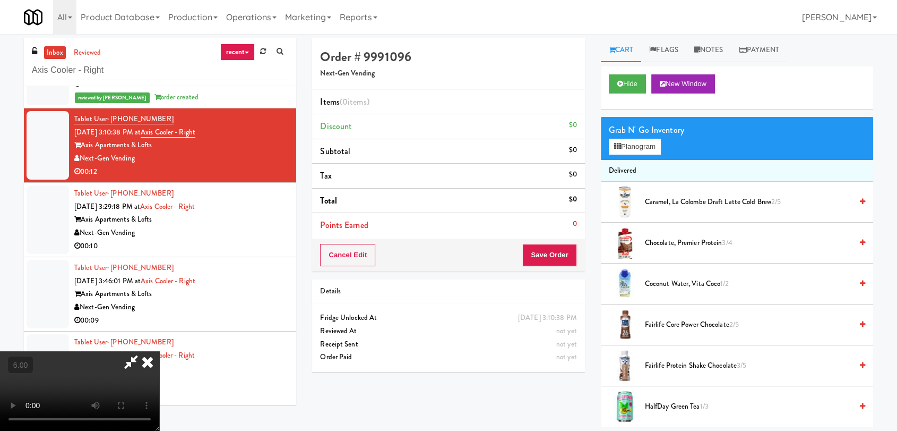
scroll to position [162, 0]
click at [159, 351] on video at bounding box center [79, 391] width 159 height 80
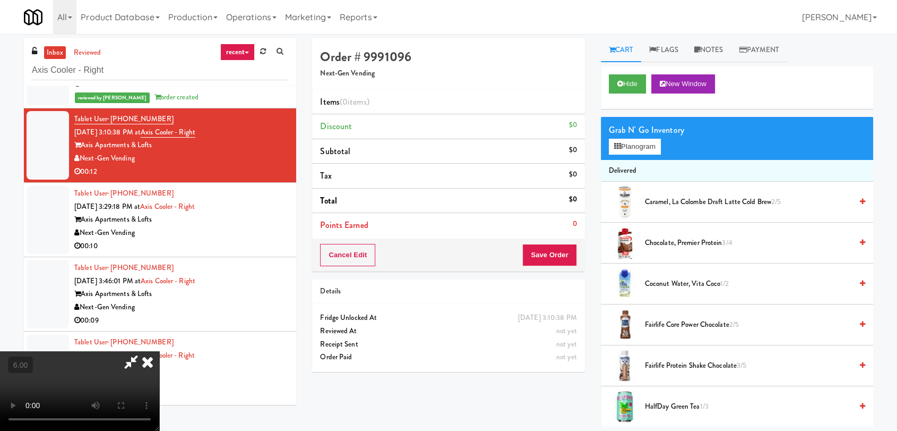
click at [159, 351] on video at bounding box center [79, 391] width 159 height 80
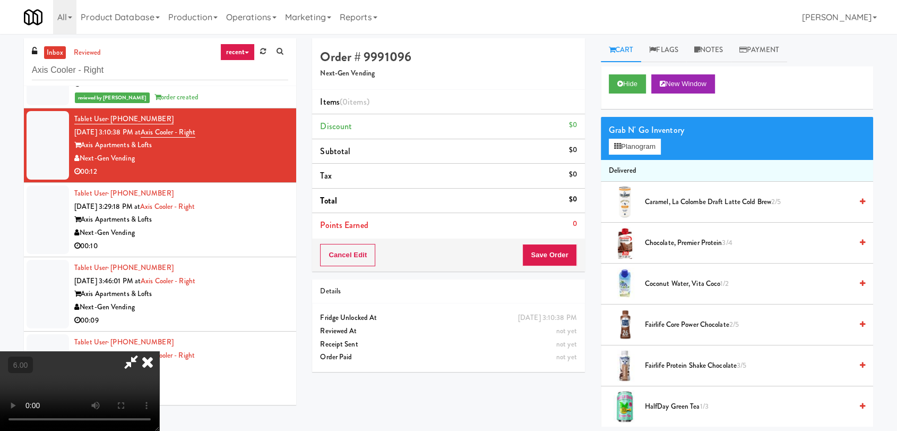
click at [159, 351] on video at bounding box center [79, 391] width 159 height 80
click at [634, 144] on button "Planogram" at bounding box center [635, 147] width 52 height 16
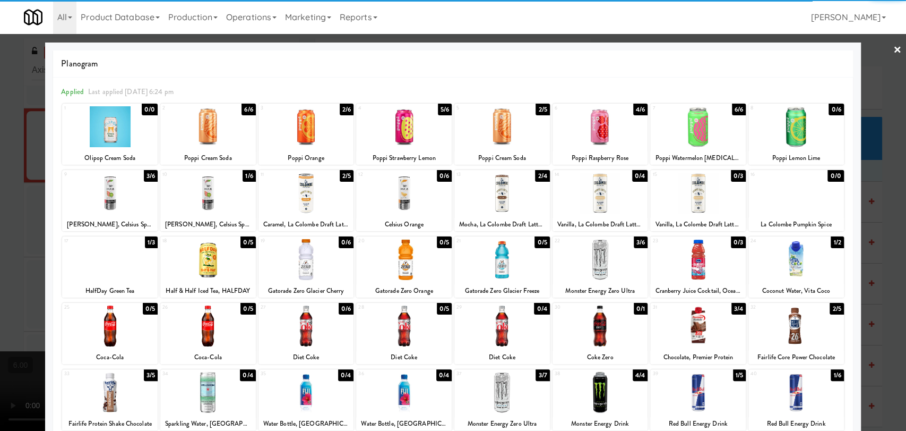
click at [416, 330] on div at bounding box center [404, 325] width 96 height 41
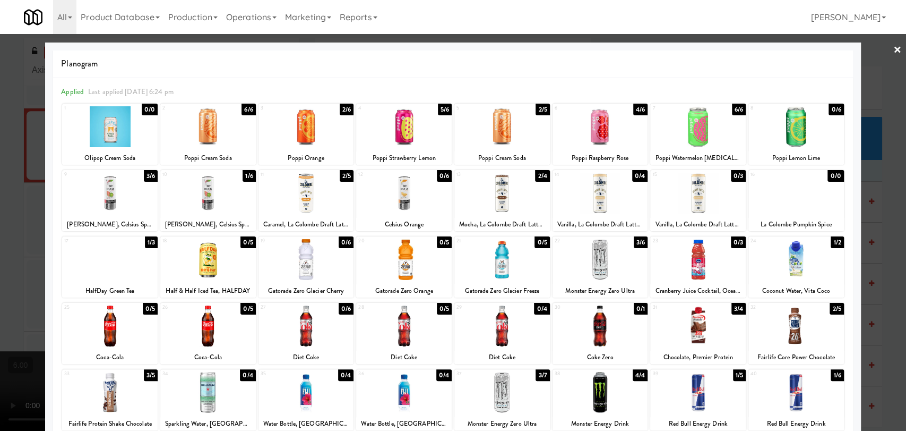
click at [862, 242] on div at bounding box center [453, 215] width 906 height 431
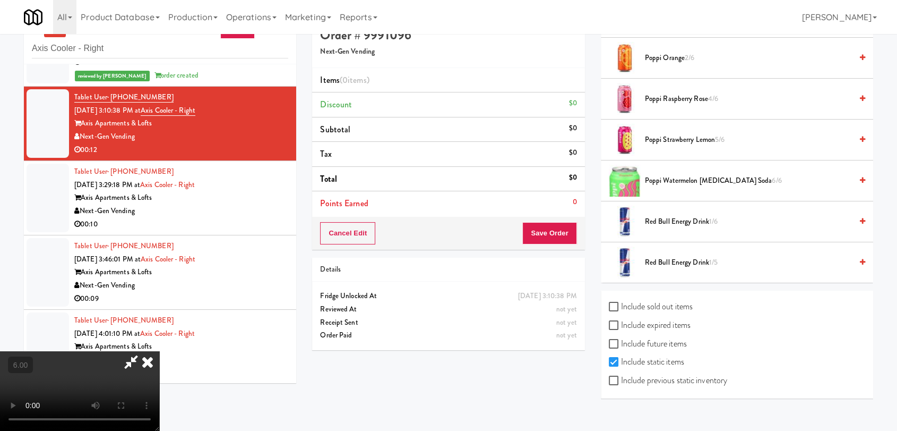
scroll to position [34, 0]
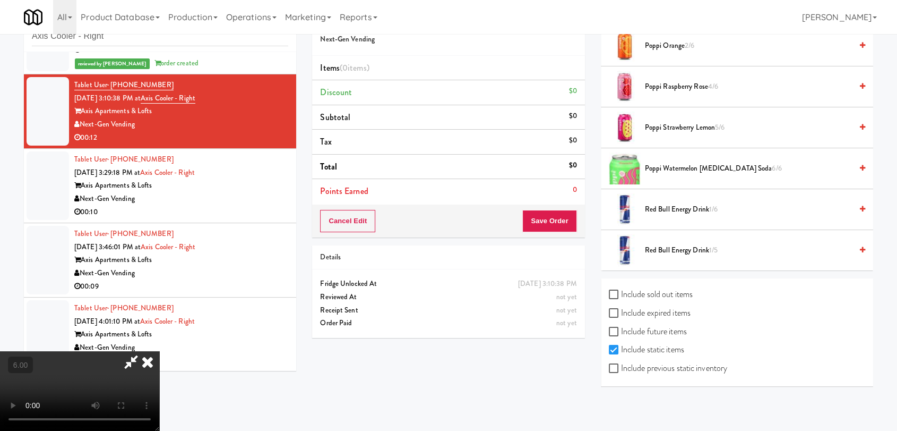
click at [657, 296] on label "Include sold out items" at bounding box center [651, 294] width 84 height 16
click at [621, 296] on input "Include sold out items" at bounding box center [615, 294] width 12 height 8
checkbox input "true"
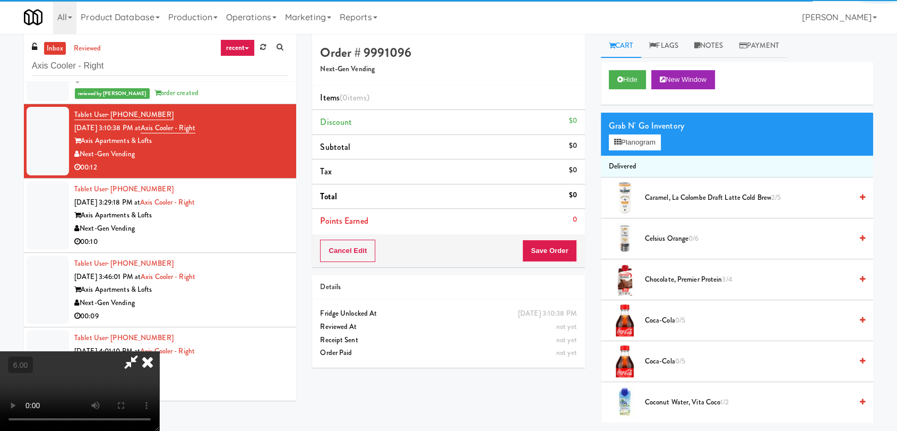
scroll to position [0, 0]
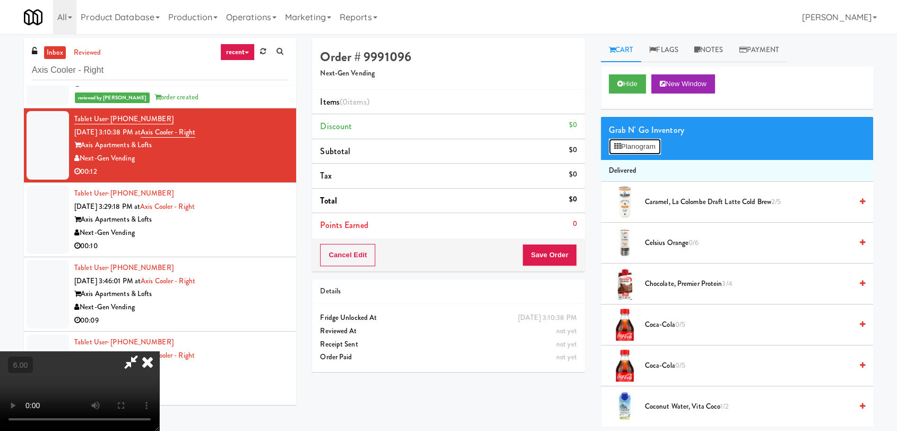
drag, startPoint x: 638, startPoint y: 146, endPoint x: 620, endPoint y: 154, distance: 20.4
click at [637, 144] on button "Planogram" at bounding box center [635, 147] width 52 height 16
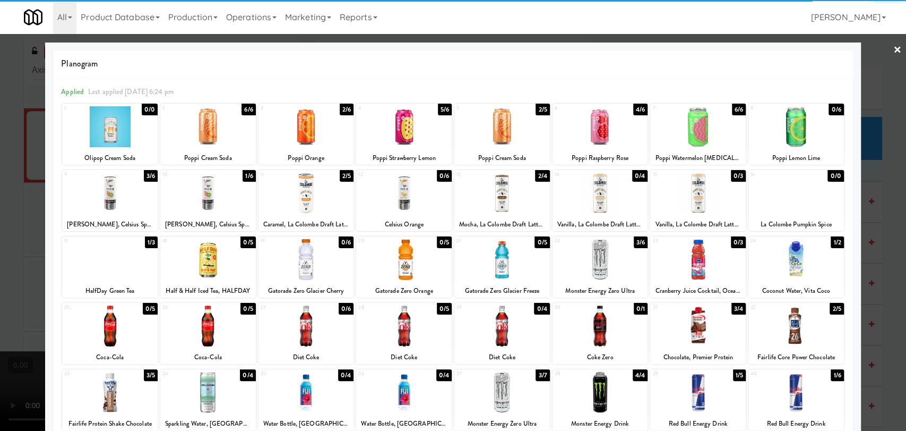
click at [411, 326] on div at bounding box center [404, 325] width 96 height 41
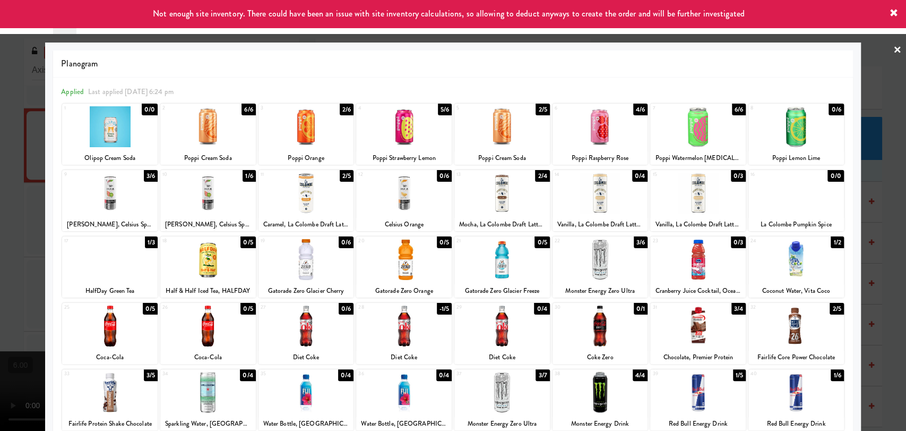
click at [738, 253] on div at bounding box center [699, 259] width 96 height 41
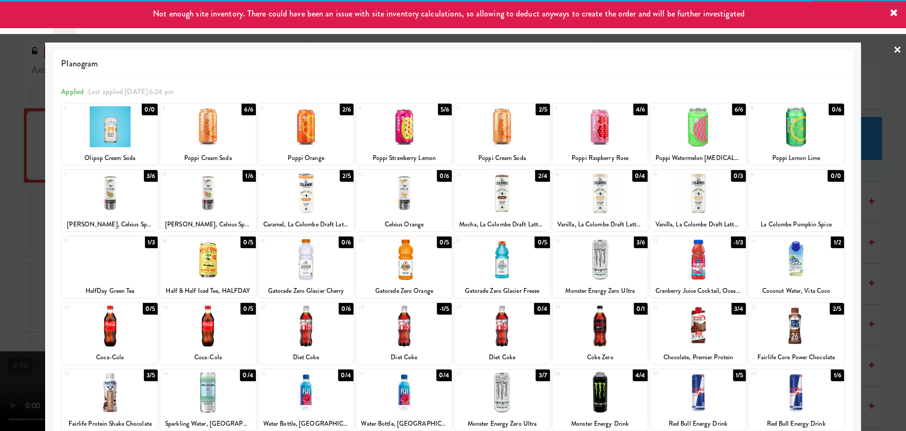
click at [878, 212] on div at bounding box center [453, 215] width 906 height 431
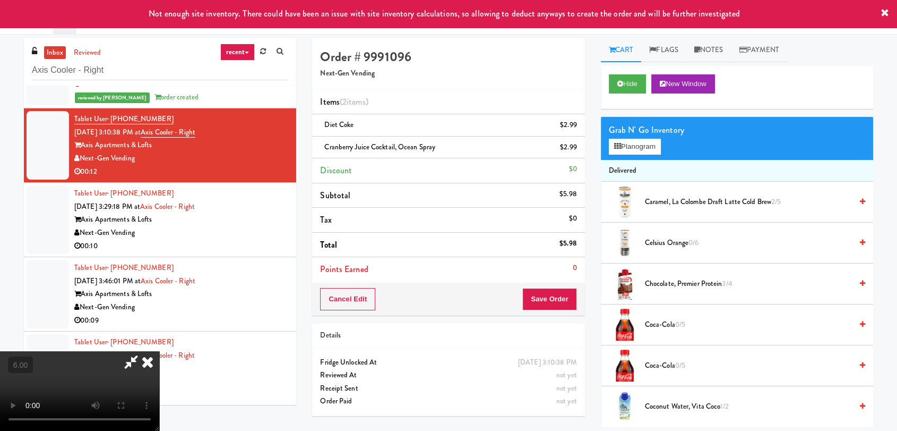
click at [143, 351] on icon at bounding box center [131, 361] width 24 height 21
click at [546, 293] on button "Save Order" at bounding box center [550, 299] width 54 height 22
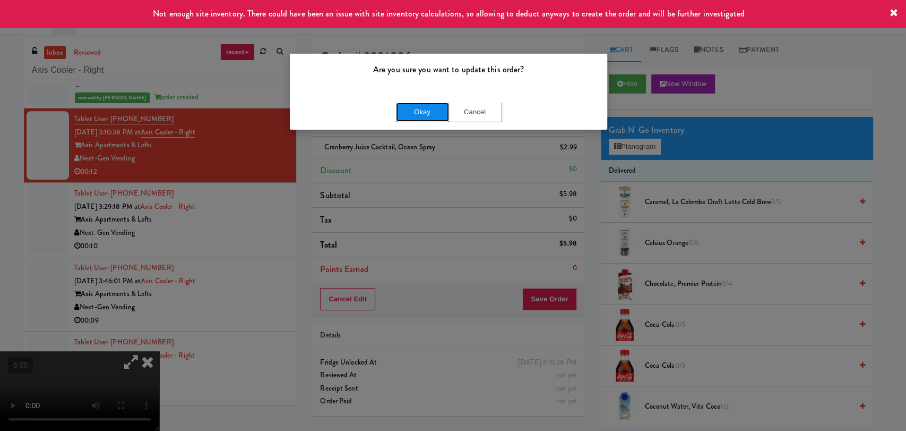
click at [439, 112] on button "Okay" at bounding box center [422, 111] width 53 height 19
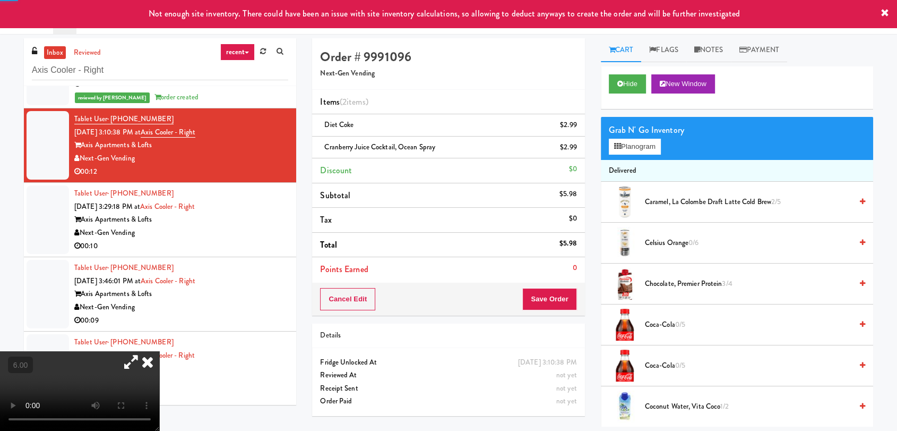
click at [159, 351] on icon at bounding box center [147, 361] width 23 height 21
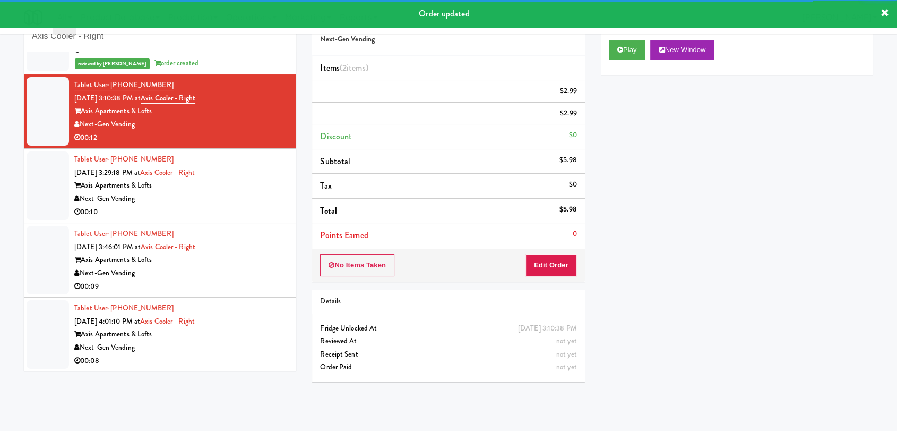
click at [243, 206] on div "00:10" at bounding box center [181, 212] width 214 height 13
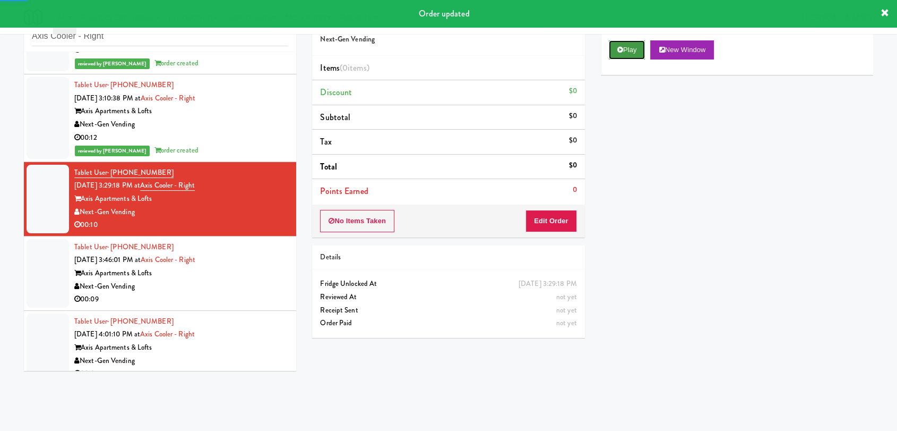
click at [612, 48] on button "Play" at bounding box center [627, 49] width 37 height 19
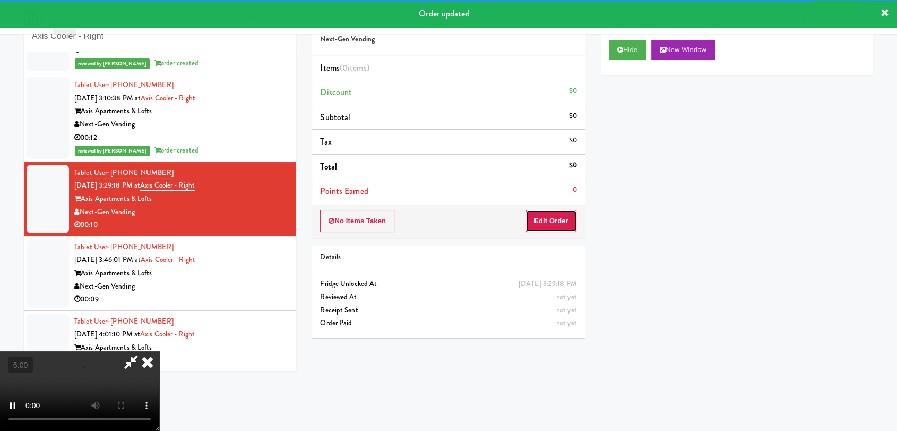
click at [554, 221] on button "Edit Order" at bounding box center [552, 221] width 52 height 22
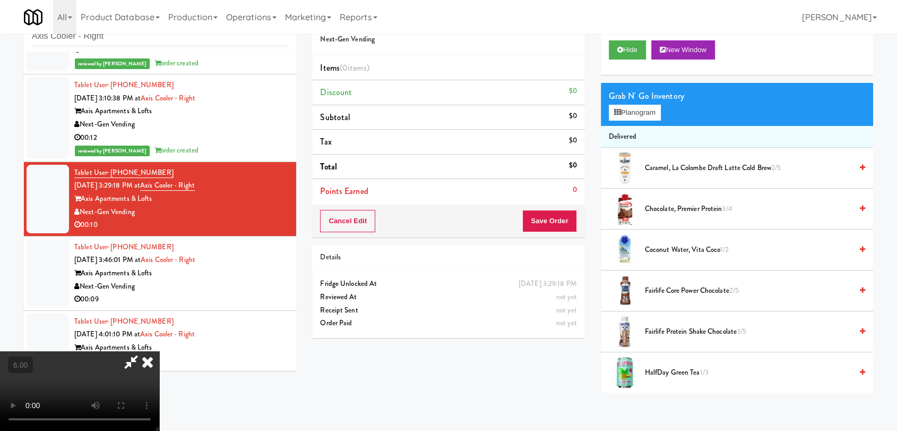
click at [159, 351] on video at bounding box center [79, 391] width 159 height 80
click at [136, 351] on video at bounding box center [79, 391] width 159 height 80
click at [159, 351] on video at bounding box center [79, 391] width 159 height 80
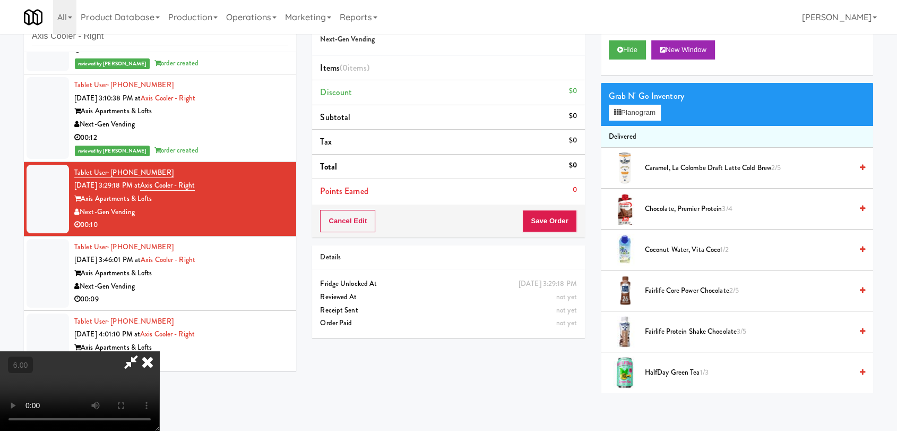
click at [159, 351] on video at bounding box center [79, 391] width 159 height 80
drag, startPoint x: 442, startPoint y: 222, endPoint x: 524, endPoint y: 199, distance: 84.4
click at [159, 351] on video at bounding box center [79, 391] width 159 height 80
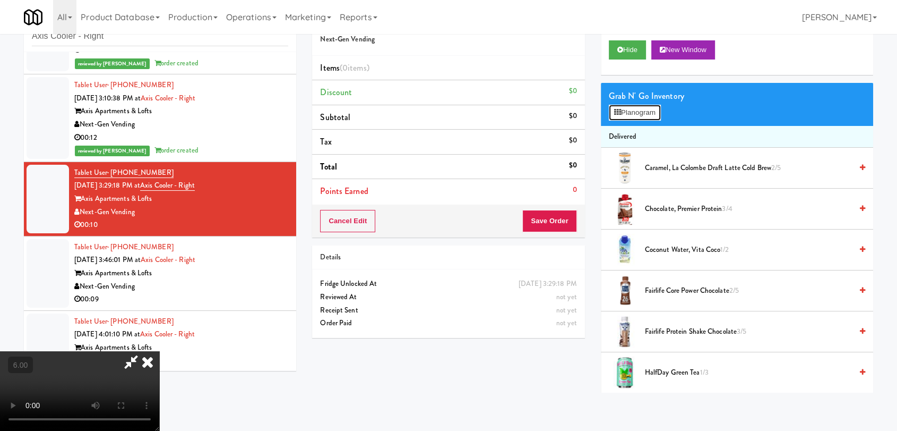
click at [620, 115] on icon at bounding box center [617, 112] width 7 height 7
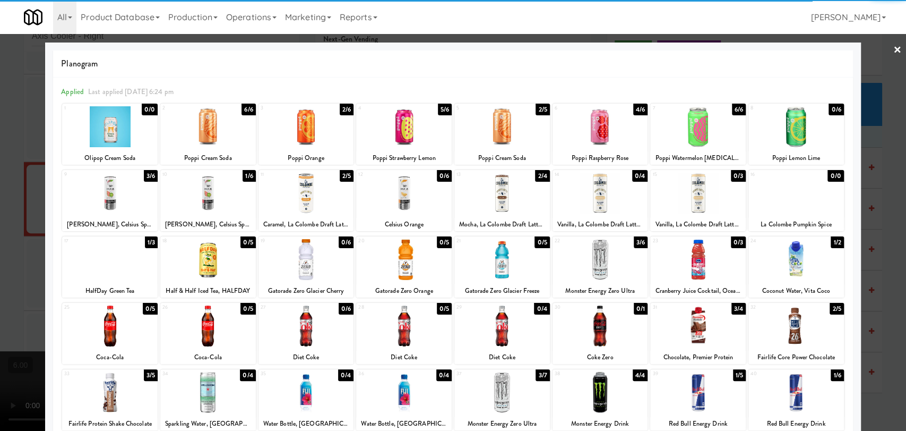
click at [114, 192] on div at bounding box center [110, 193] width 96 height 41
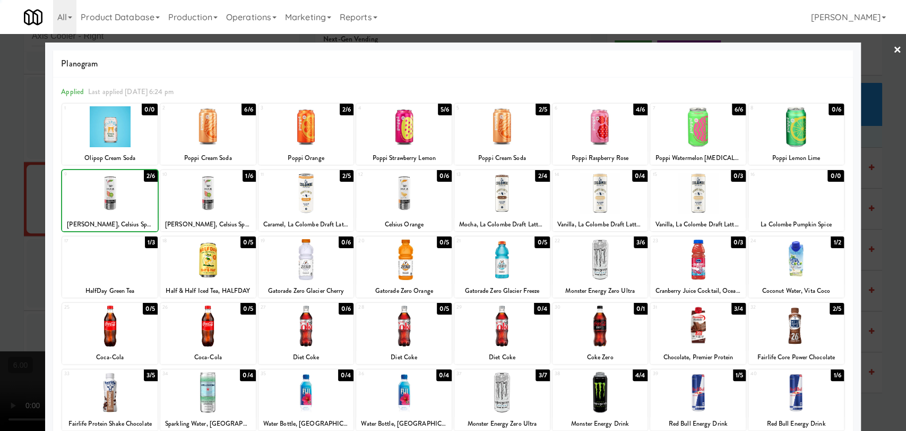
click at [0, 112] on div at bounding box center [453, 215] width 906 height 431
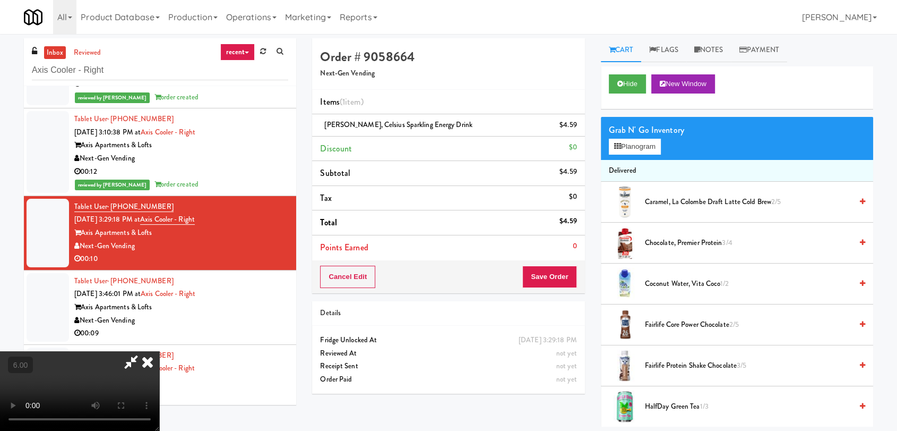
click at [159, 351] on icon at bounding box center [147, 361] width 23 height 21
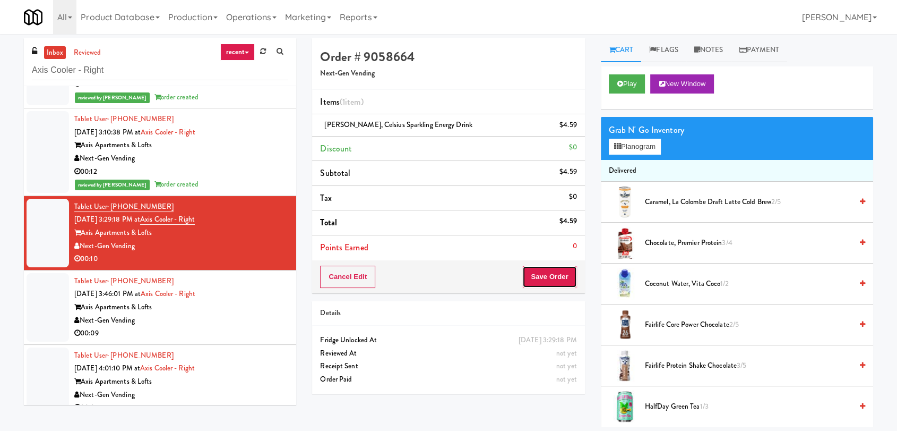
click at [545, 273] on button "Save Order" at bounding box center [550, 277] width 54 height 22
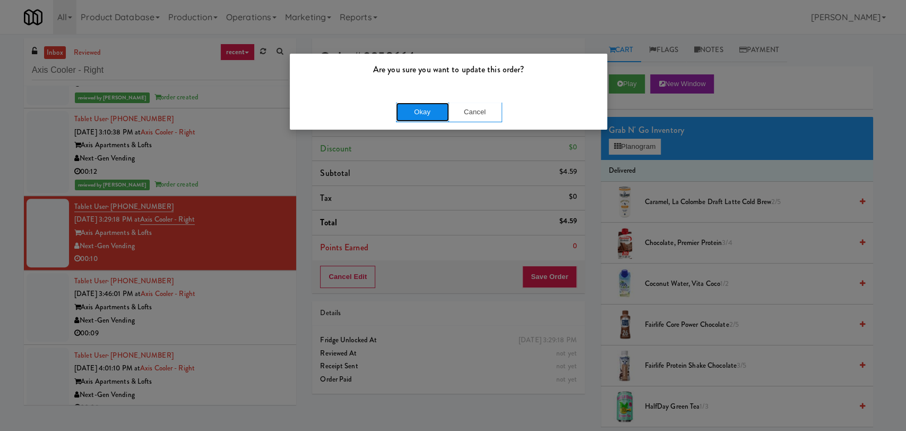
click at [408, 111] on button "Okay" at bounding box center [422, 111] width 53 height 19
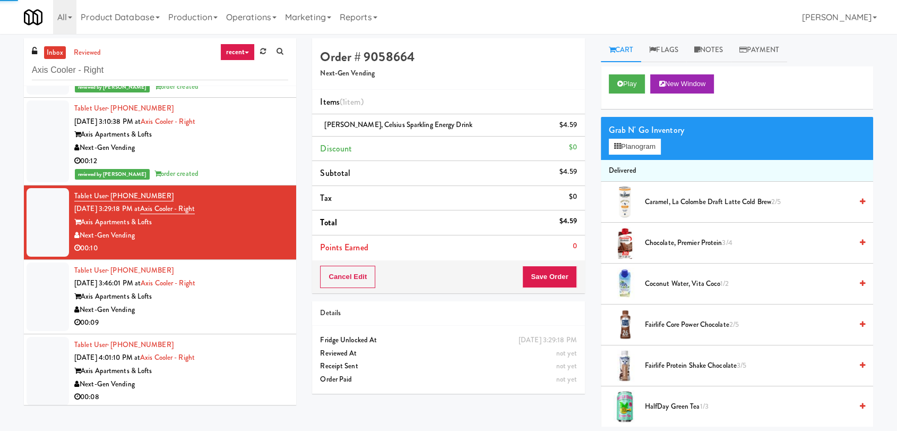
scroll to position [340, 0]
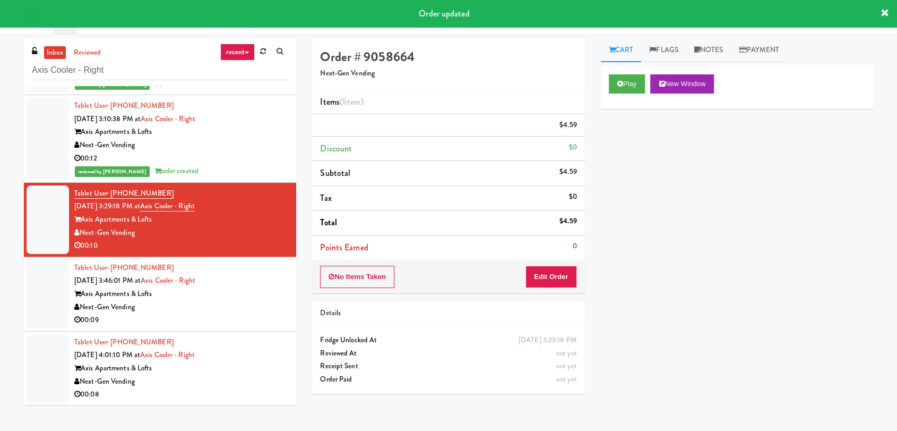
click at [262, 287] on div "Axis Apartments & Lofts" at bounding box center [181, 293] width 214 height 13
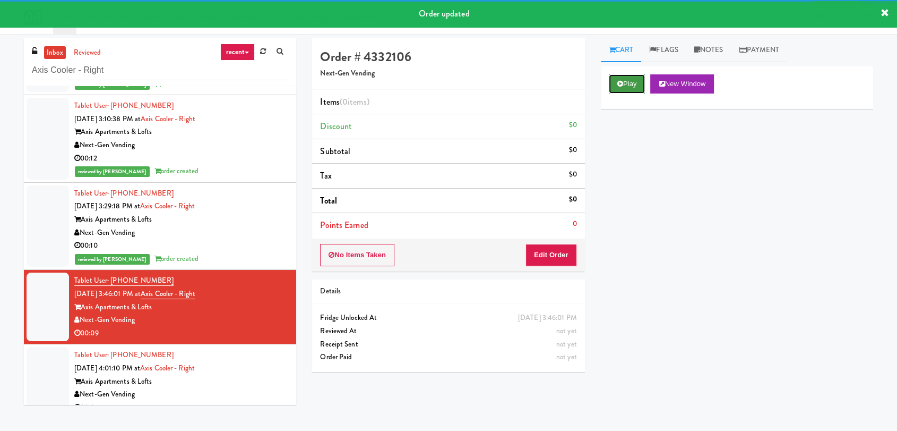
click at [628, 85] on button "Play" at bounding box center [627, 83] width 37 height 19
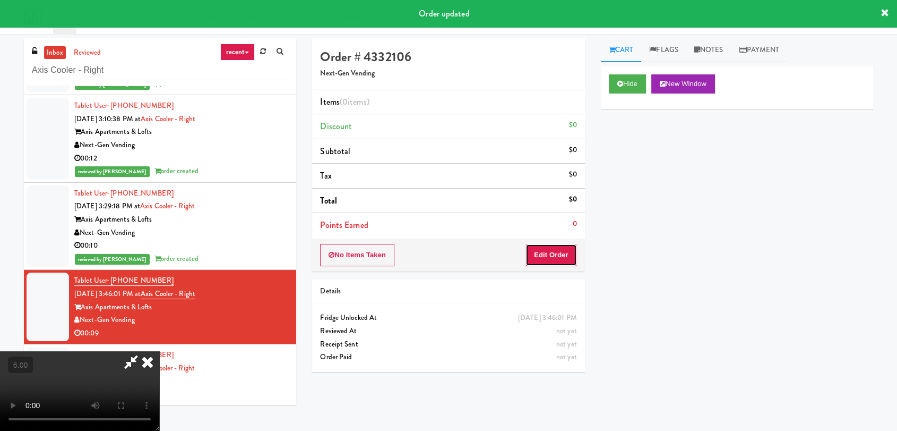
click at [561, 250] on button "Edit Order" at bounding box center [552, 255] width 52 height 22
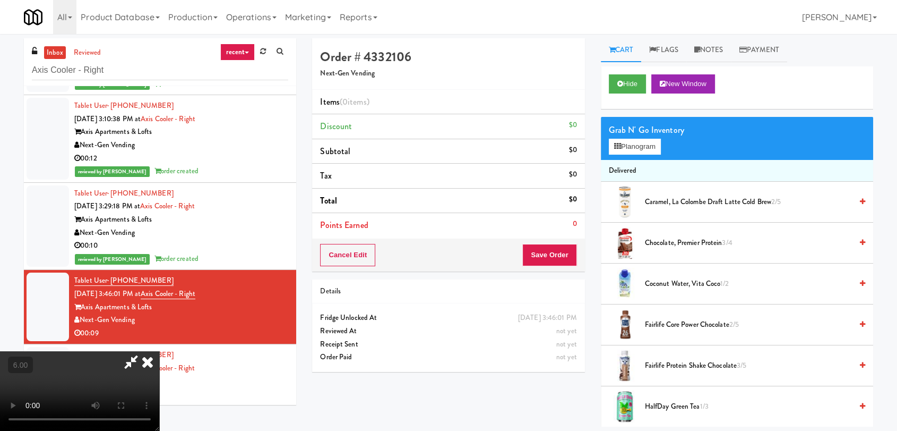
click at [159, 351] on video at bounding box center [79, 391] width 159 height 80
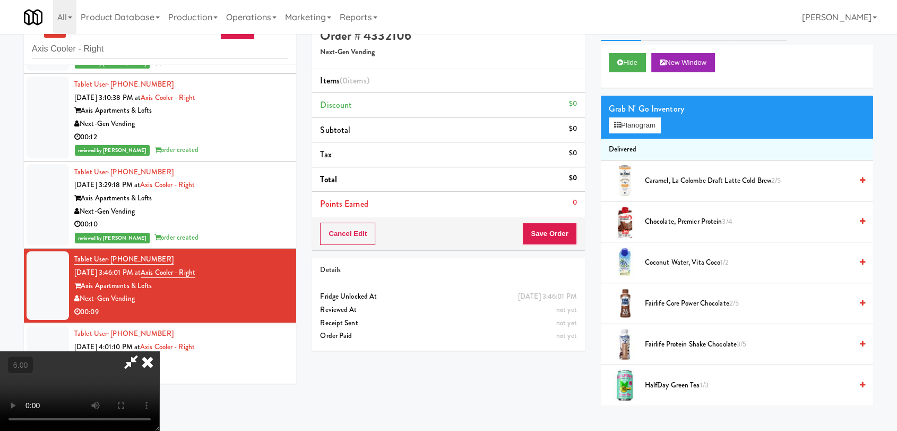
scroll to position [34, 0]
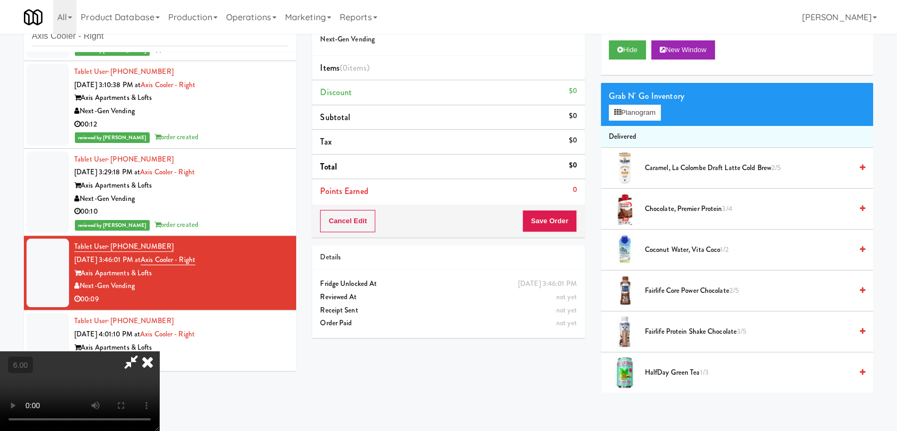
click at [159, 351] on video at bounding box center [79, 391] width 159 height 80
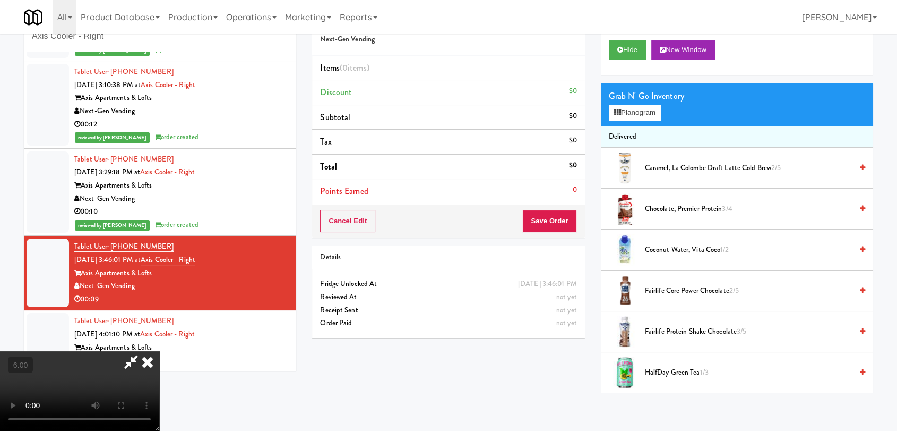
click at [159, 351] on video at bounding box center [79, 391] width 159 height 80
click at [622, 115] on button "Planogram" at bounding box center [635, 113] width 52 height 16
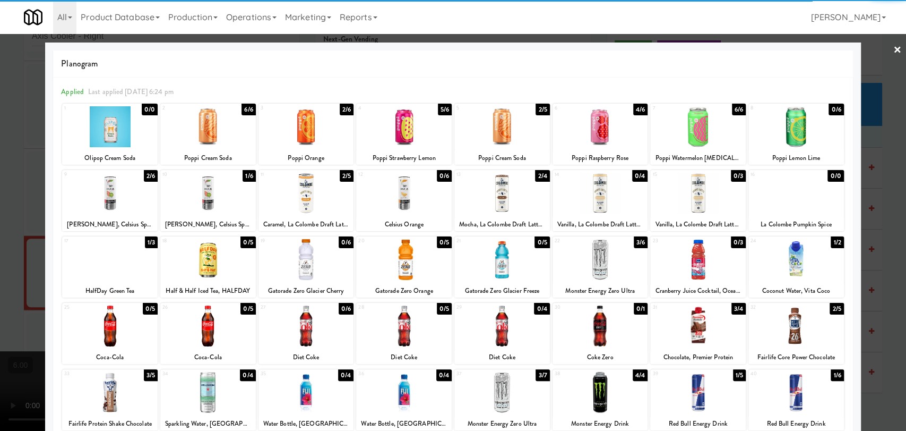
click at [297, 264] on div at bounding box center [307, 259] width 96 height 41
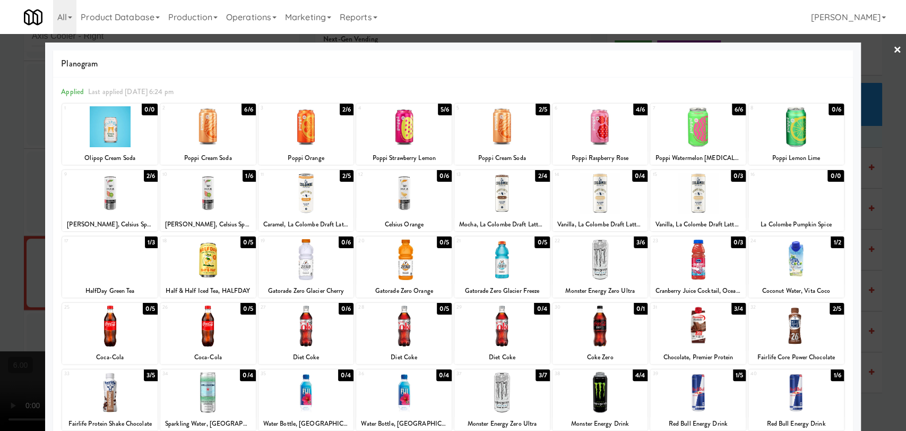
click at [0, 214] on div at bounding box center [453, 215] width 906 height 431
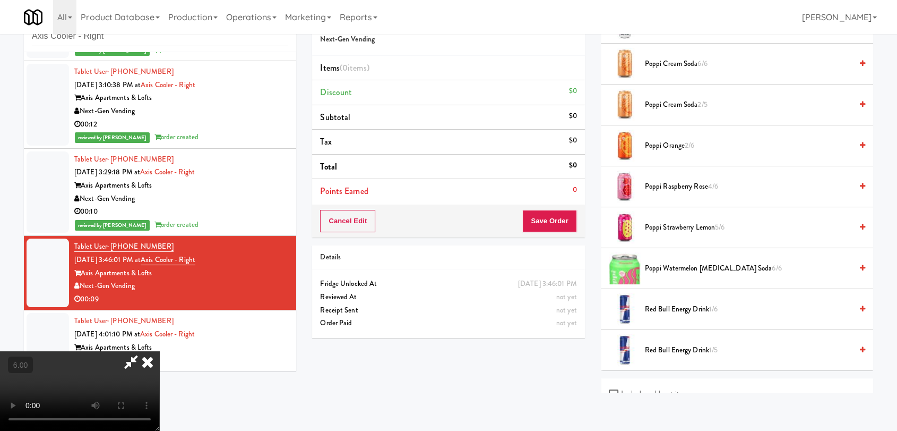
scroll to position [695, 0]
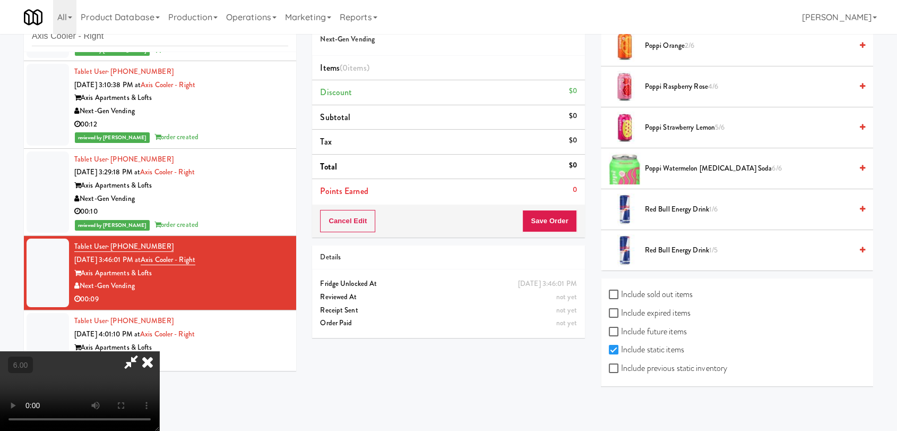
click at [646, 288] on label "Include sold out items" at bounding box center [651, 294] width 84 height 16
click at [621, 290] on input "Include sold out items" at bounding box center [615, 294] width 12 height 8
checkbox input "true"
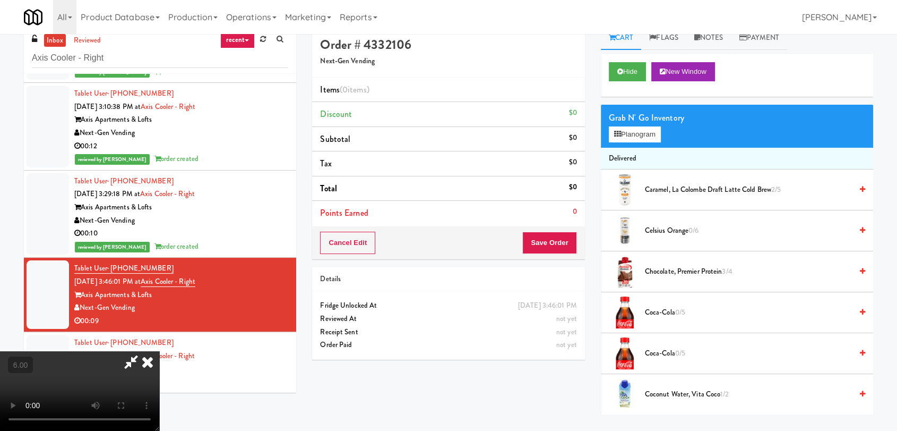
scroll to position [0, 0]
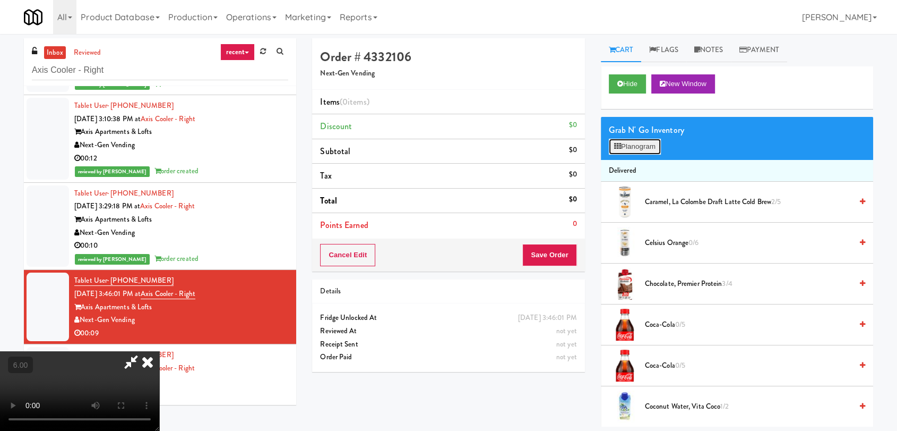
click at [635, 151] on button "Planogram" at bounding box center [635, 147] width 52 height 16
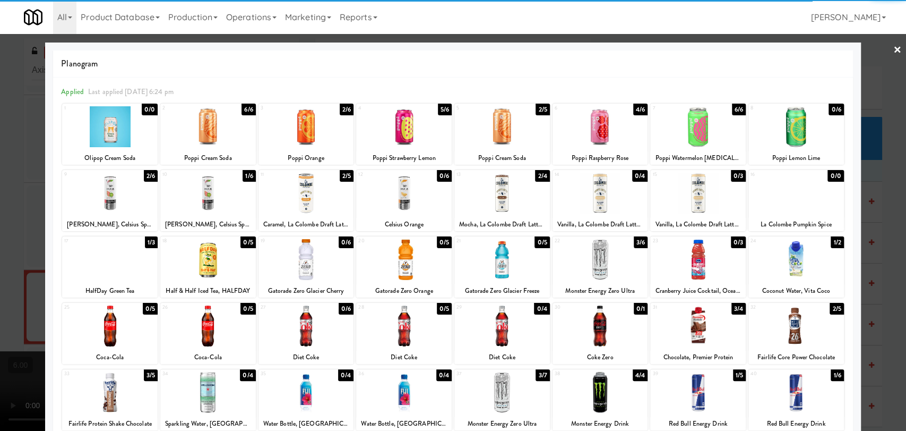
click at [313, 260] on div at bounding box center [307, 259] width 96 height 41
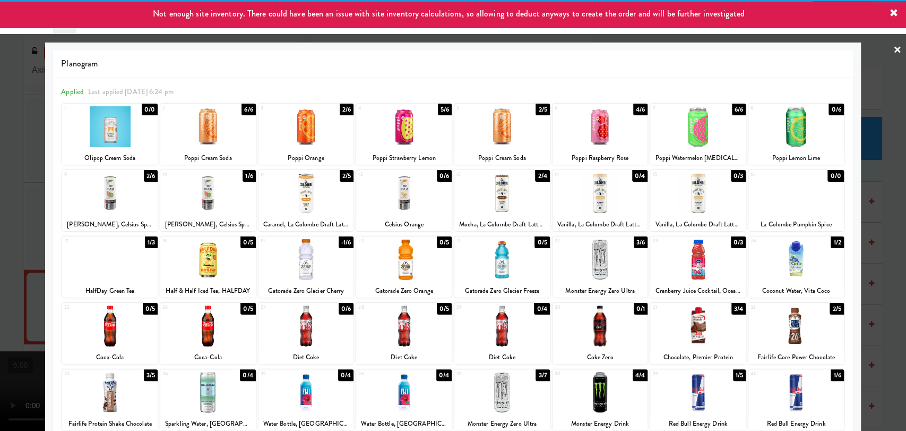
click at [0, 202] on div at bounding box center [453, 215] width 906 height 431
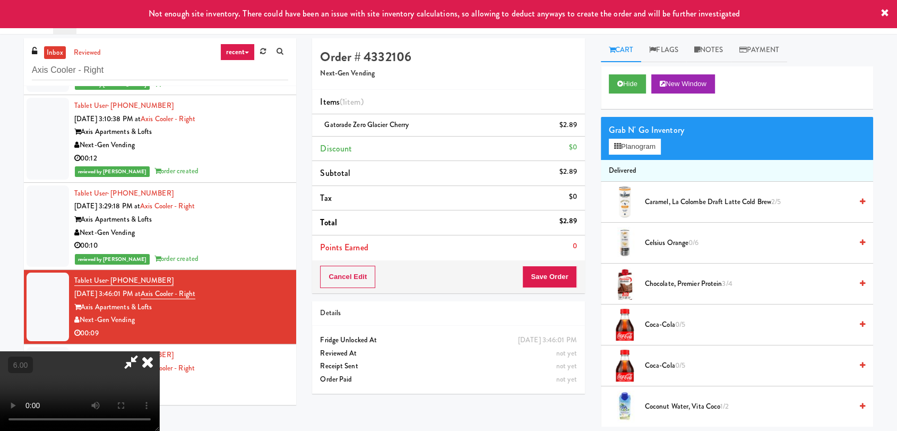
click at [159, 351] on video at bounding box center [79, 391] width 159 height 80
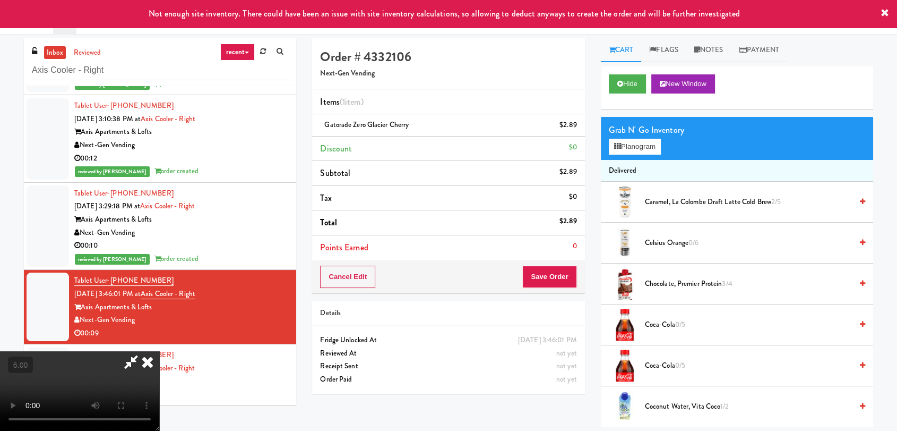
click at [159, 351] on video at bounding box center [79, 391] width 159 height 80
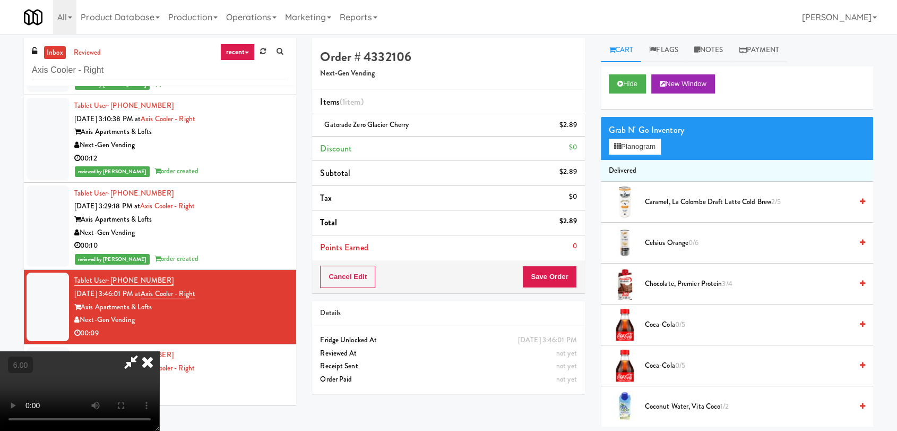
click at [159, 351] on icon at bounding box center [147, 361] width 23 height 21
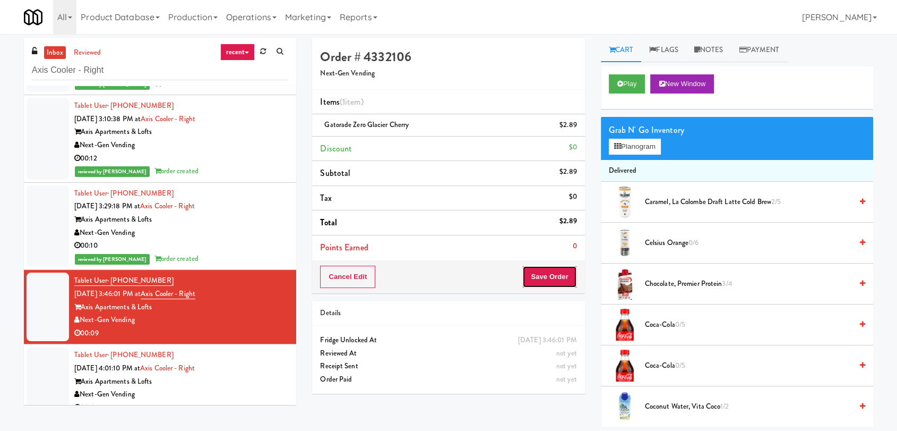
click at [555, 283] on button "Save Order" at bounding box center [550, 277] width 54 height 22
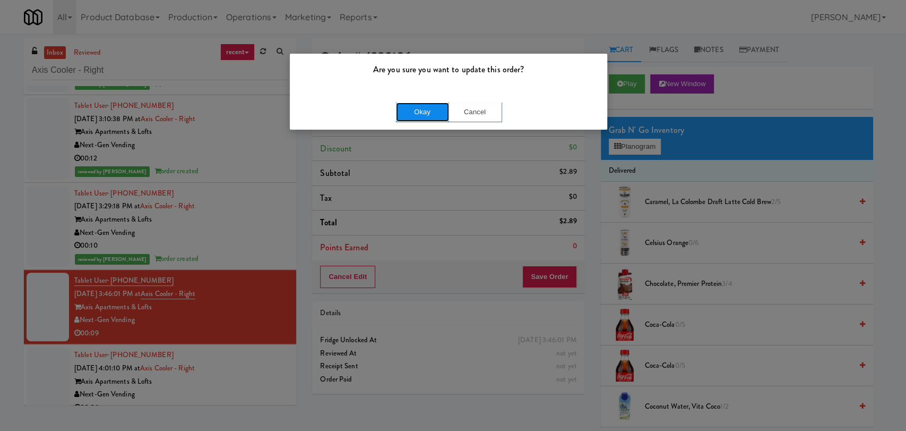
click at [422, 110] on button "Okay" at bounding box center [422, 111] width 53 height 19
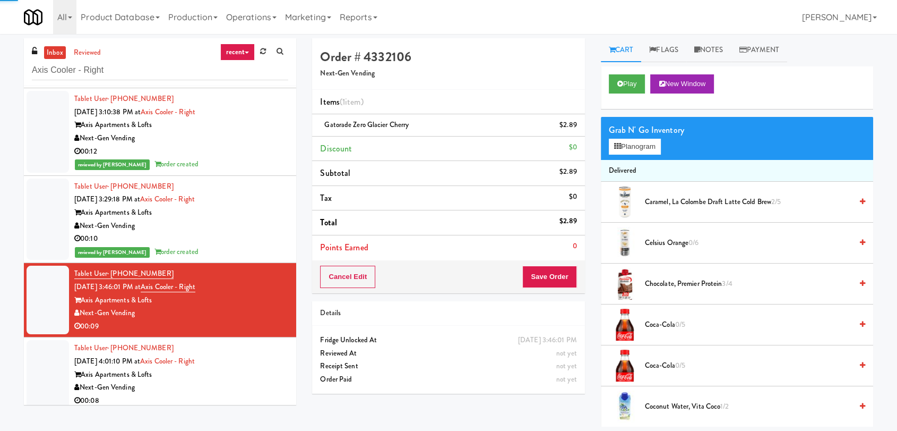
scroll to position [354, 0]
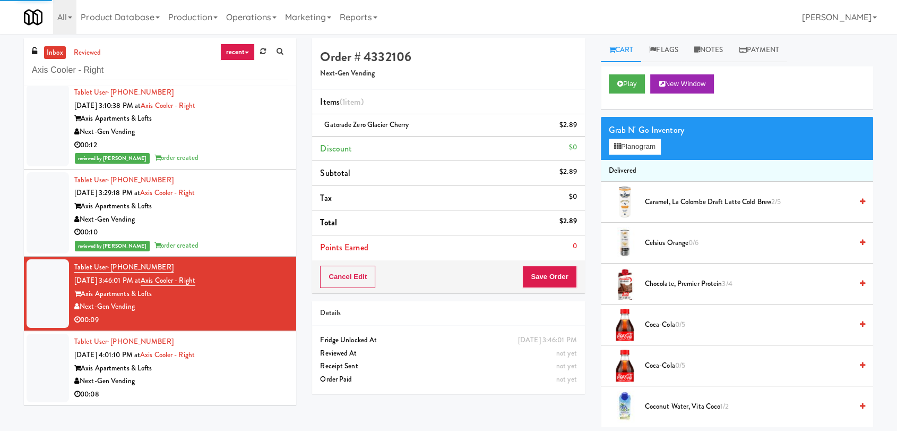
click at [255, 358] on div "Tablet User · (847) 894-6190 [DATE] 4:01:10 PM at Axis Cooler - Right Axis Apar…" at bounding box center [181, 367] width 214 height 65
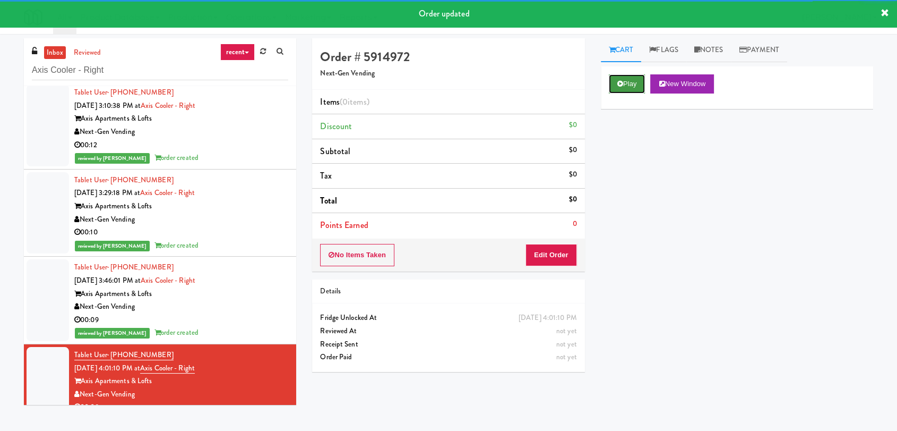
click at [634, 77] on button "Play" at bounding box center [627, 83] width 37 height 19
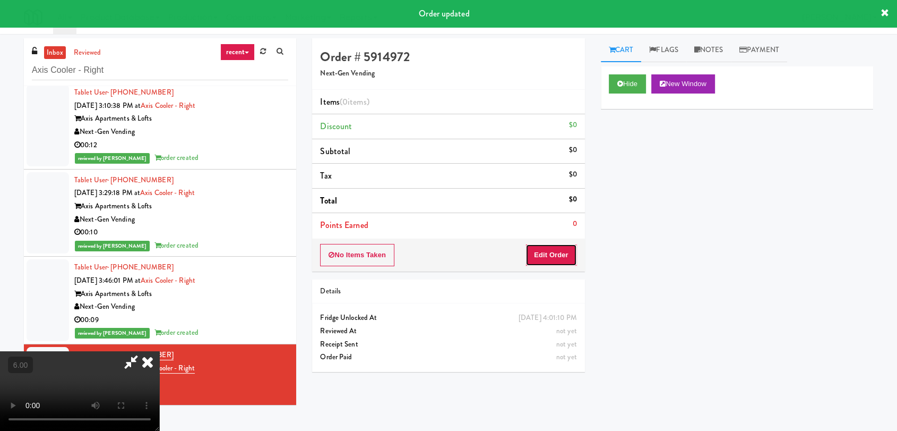
click at [546, 257] on button "Edit Order" at bounding box center [552, 255] width 52 height 22
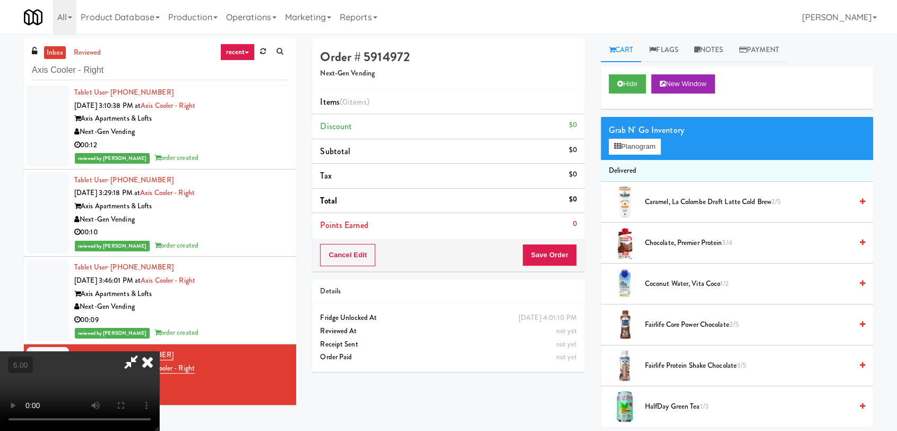
click at [159, 351] on video at bounding box center [79, 391] width 159 height 80
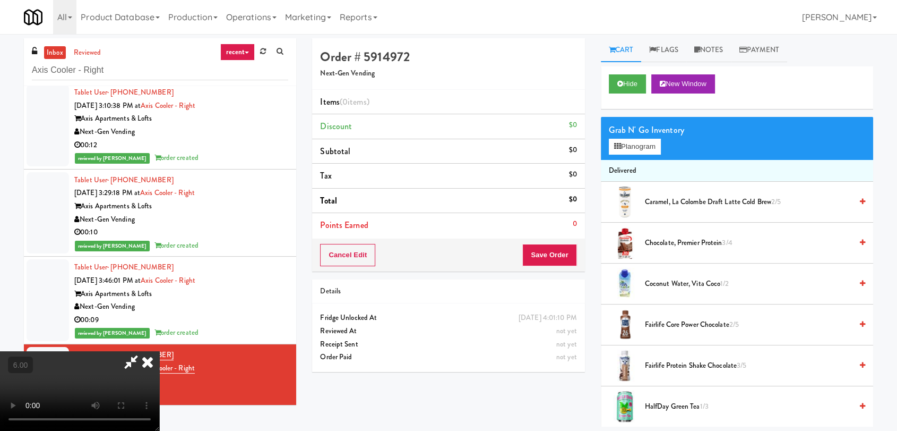
click at [159, 351] on video at bounding box center [79, 391] width 159 height 80
click at [626, 146] on button "Planogram" at bounding box center [635, 147] width 52 height 16
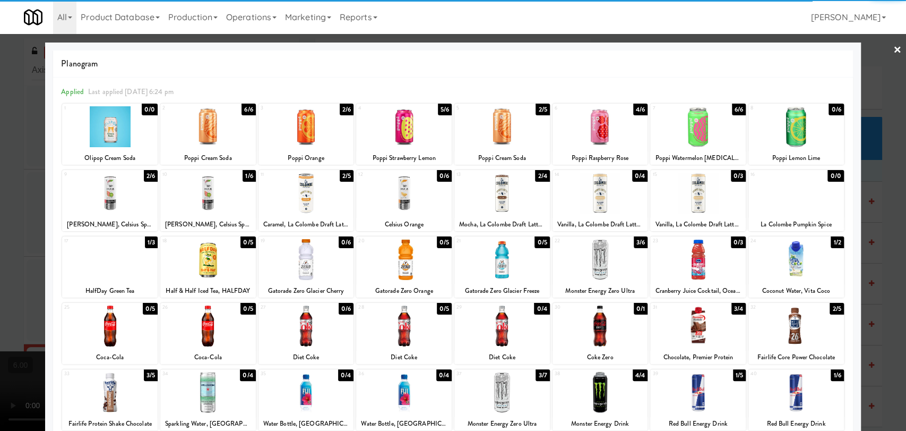
click at [0, 109] on div at bounding box center [453, 215] width 906 height 431
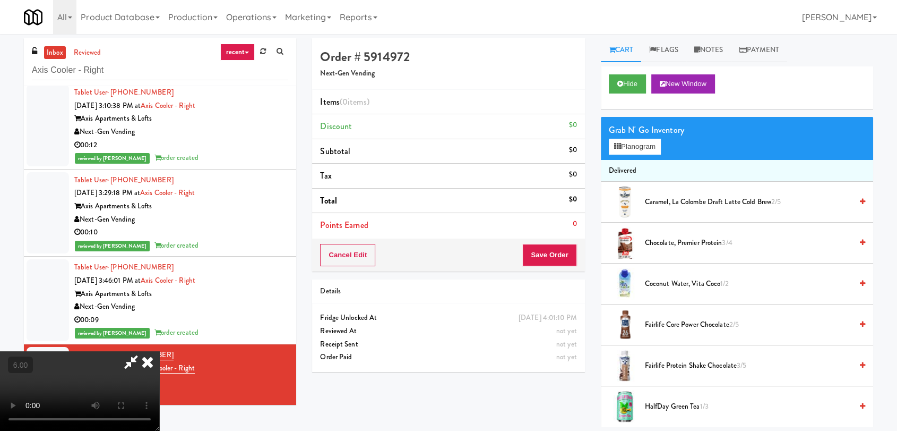
click at [159, 351] on video at bounding box center [79, 391] width 159 height 80
click at [632, 139] on button "Planogram" at bounding box center [635, 147] width 52 height 16
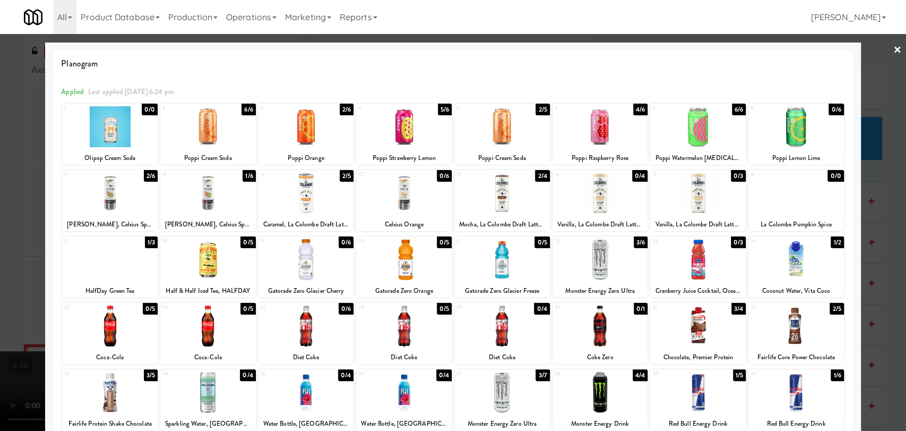
click at [614, 133] on div at bounding box center [601, 126] width 96 height 41
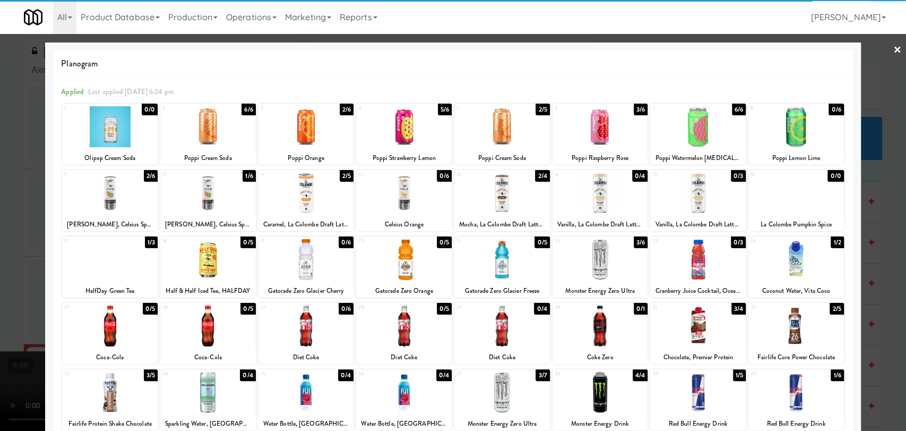
click at [0, 106] on div at bounding box center [453, 215] width 906 height 431
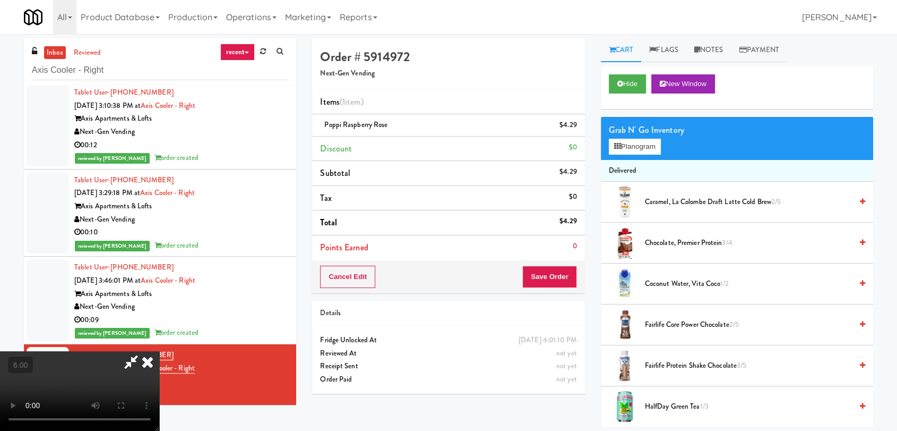
click at [159, 351] on icon at bounding box center [147, 361] width 23 height 21
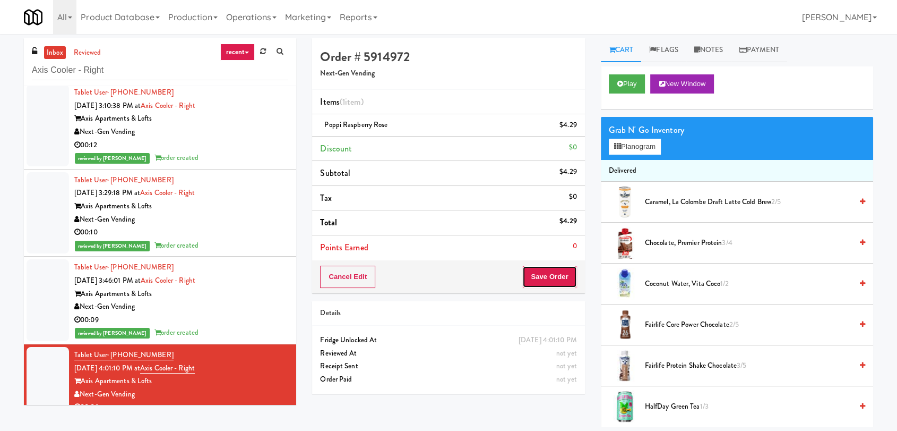
click at [544, 274] on button "Save Order" at bounding box center [550, 277] width 54 height 22
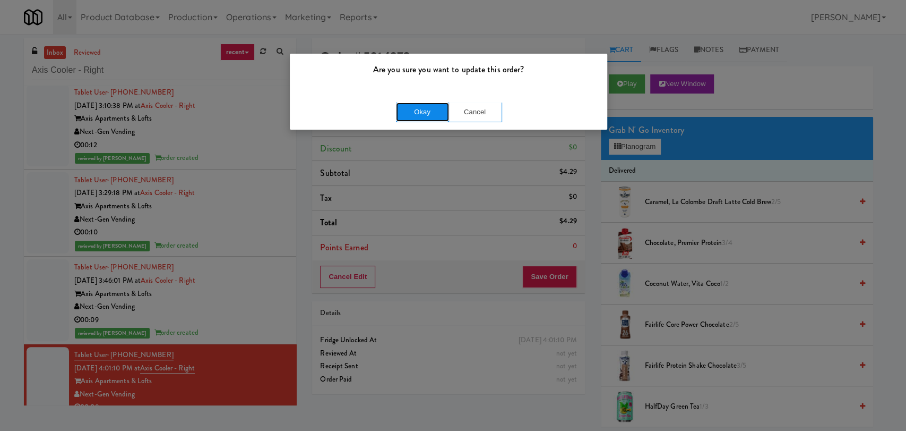
click at [436, 114] on button "Okay" at bounding box center [422, 111] width 53 height 19
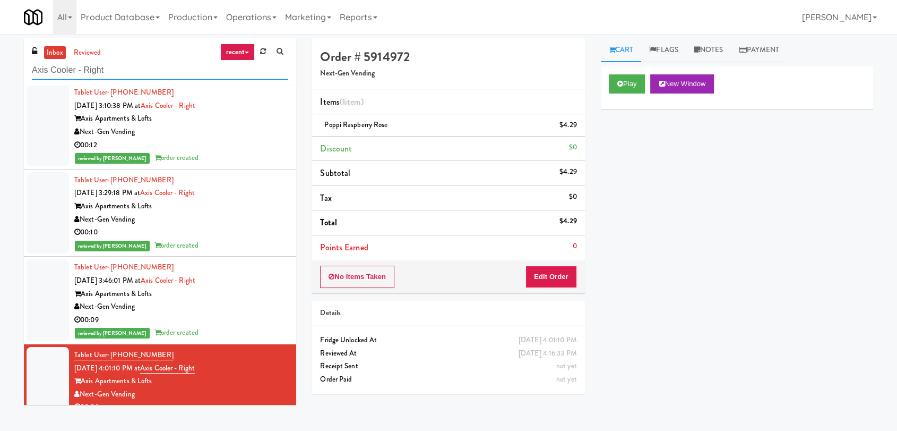
paste input "Metropolitan - Combo"
drag, startPoint x: 111, startPoint y: 67, endPoint x: 0, endPoint y: 63, distance: 111.1
click at [0, 63] on div "inbox reviewed recent all unclear take inventory issue suspicious failed recent…" at bounding box center [448, 232] width 897 height 388
type input "Metropolitan - Combo"
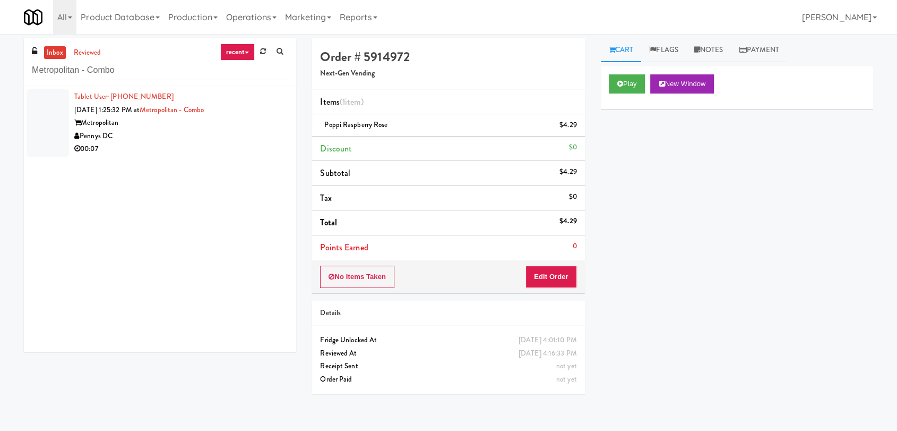
click at [151, 150] on div "00:07" at bounding box center [181, 148] width 214 height 13
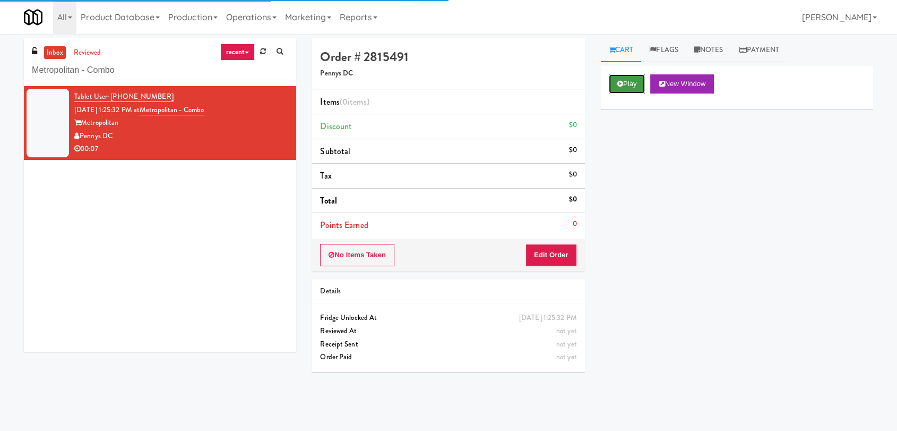
click at [617, 91] on button "Play" at bounding box center [627, 83] width 37 height 19
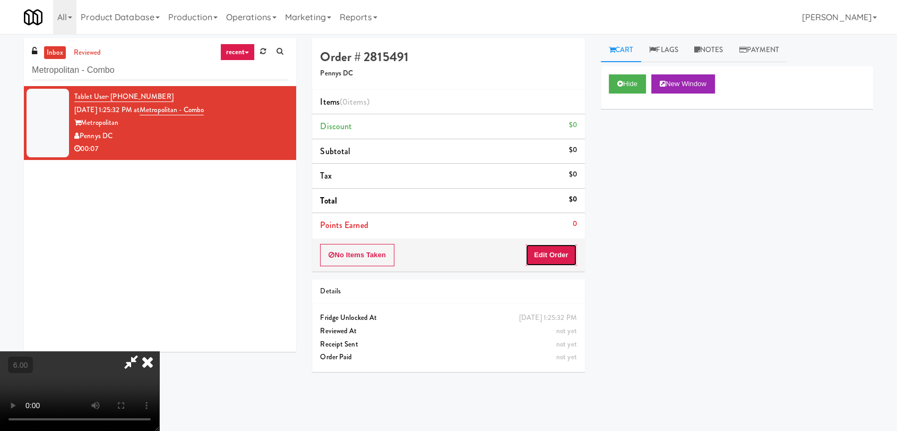
click at [548, 251] on button "Edit Order" at bounding box center [552, 255] width 52 height 22
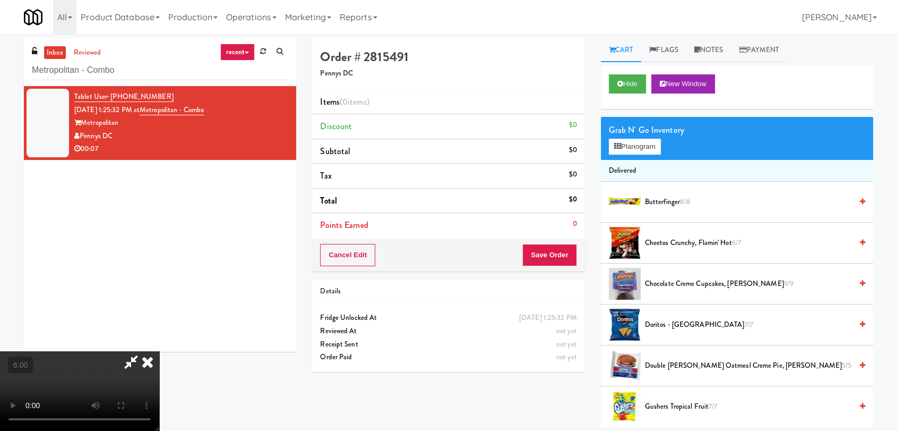
click at [159, 351] on video at bounding box center [79, 391] width 159 height 80
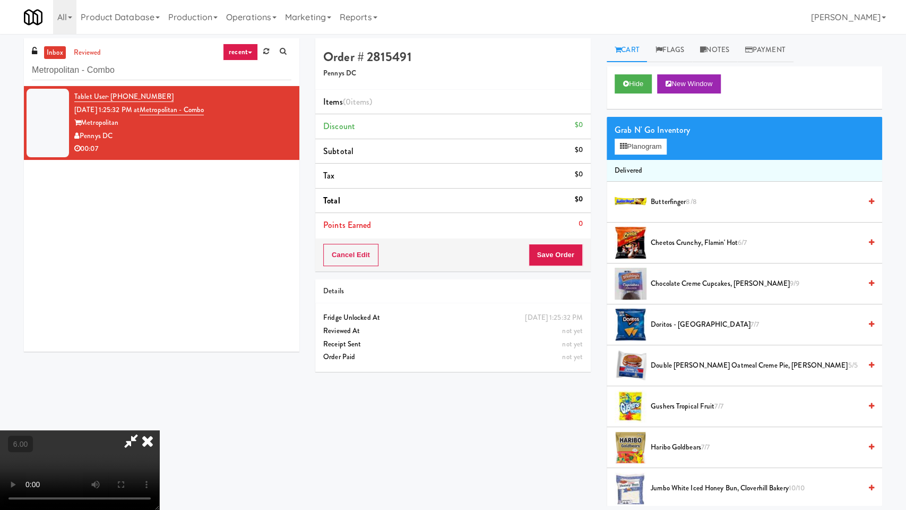
click at [159, 409] on video at bounding box center [79, 470] width 159 height 80
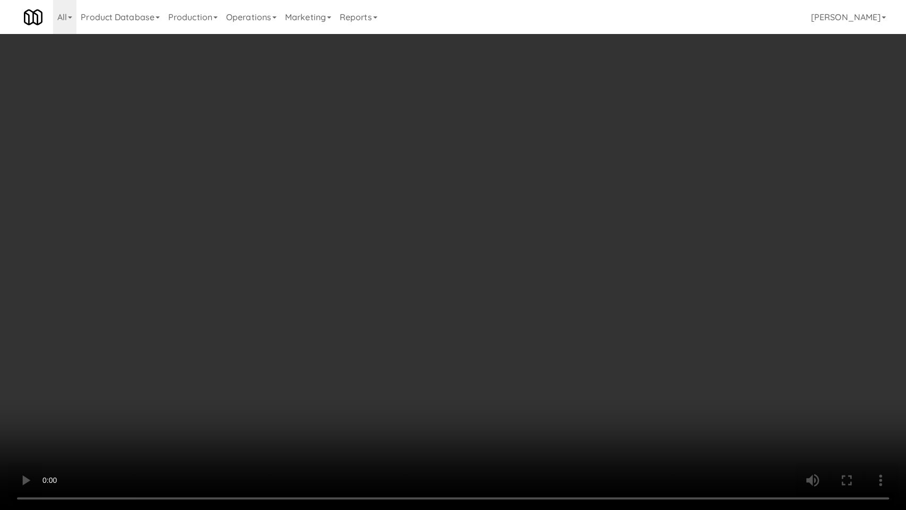
click at [322, 315] on video at bounding box center [453, 255] width 906 height 510
click at [280, 409] on video at bounding box center [453, 255] width 906 height 510
click at [273, 388] on video at bounding box center [453, 255] width 906 height 510
click at [341, 315] on video at bounding box center [453, 255] width 906 height 510
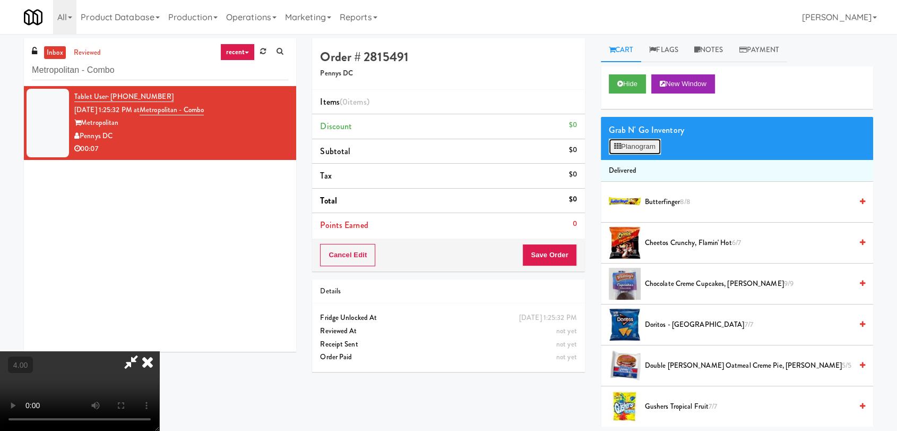
click at [633, 147] on button "Planogram" at bounding box center [635, 147] width 52 height 16
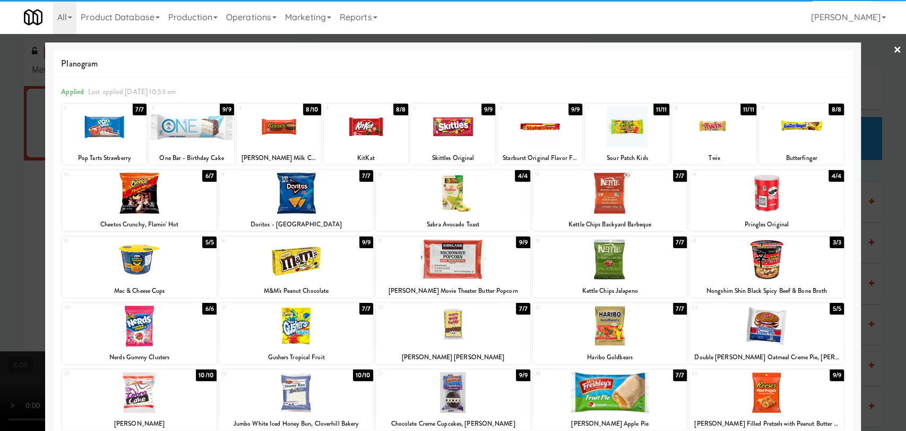
click at [772, 248] on div at bounding box center [767, 259] width 154 height 41
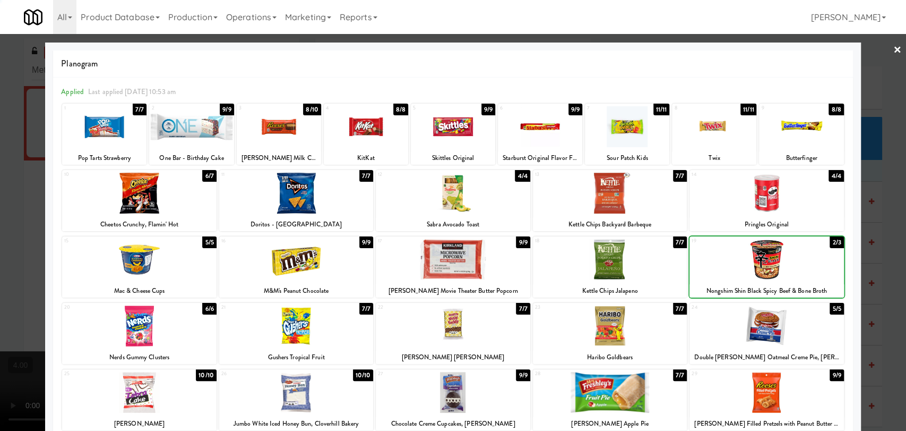
click at [878, 216] on div at bounding box center [453, 215] width 906 height 431
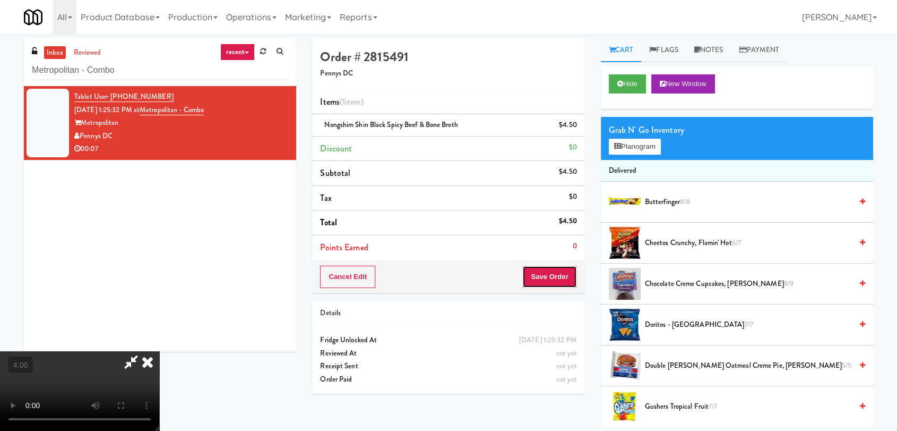
click at [560, 282] on button "Save Order" at bounding box center [550, 277] width 54 height 22
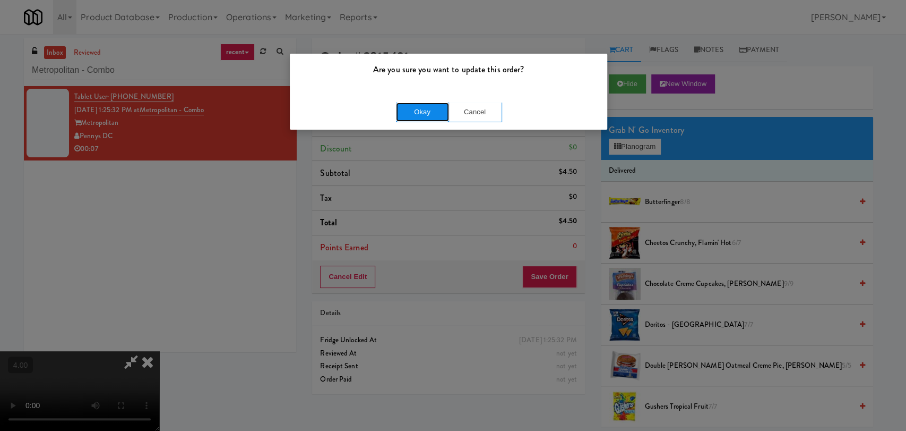
click at [429, 116] on button "Okay" at bounding box center [422, 111] width 53 height 19
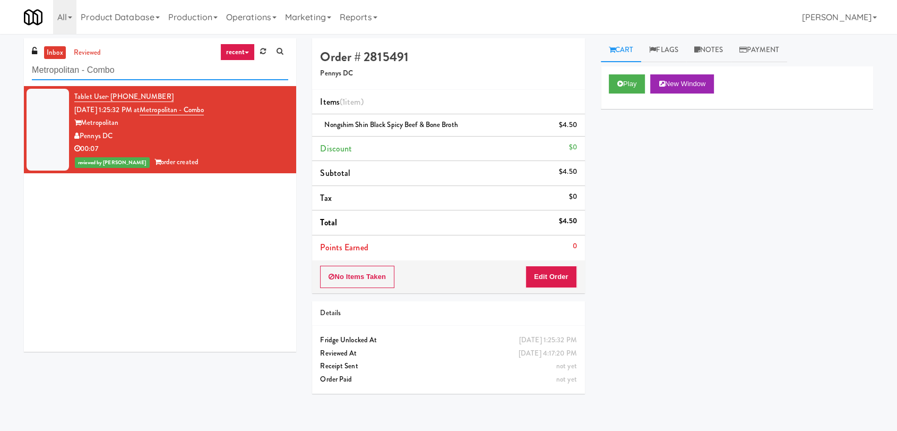
paste input "BlackBerry - Cafeteria (Right)"
drag, startPoint x: 125, startPoint y: 73, endPoint x: 0, endPoint y: 82, distance: 125.1
click at [0, 82] on div "inbox reviewed recent all unclear take inventory issue suspicious failed recent…" at bounding box center [448, 232] width 897 height 388
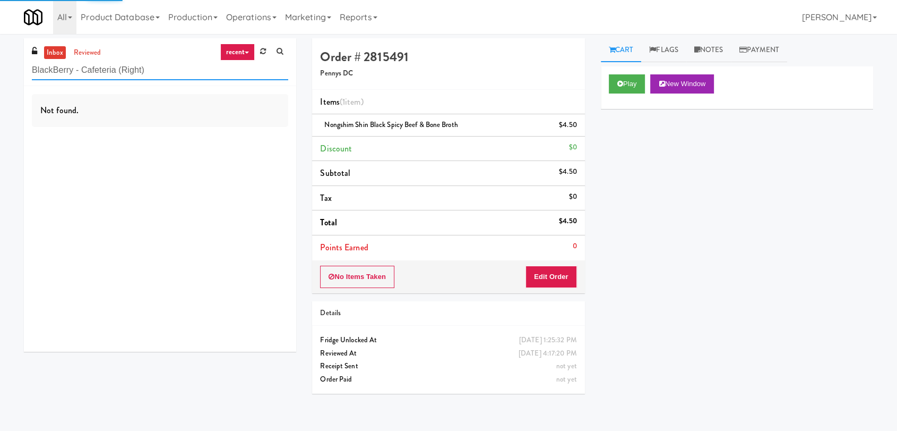
type input "BlackBerry - Cafeteria (Right)"
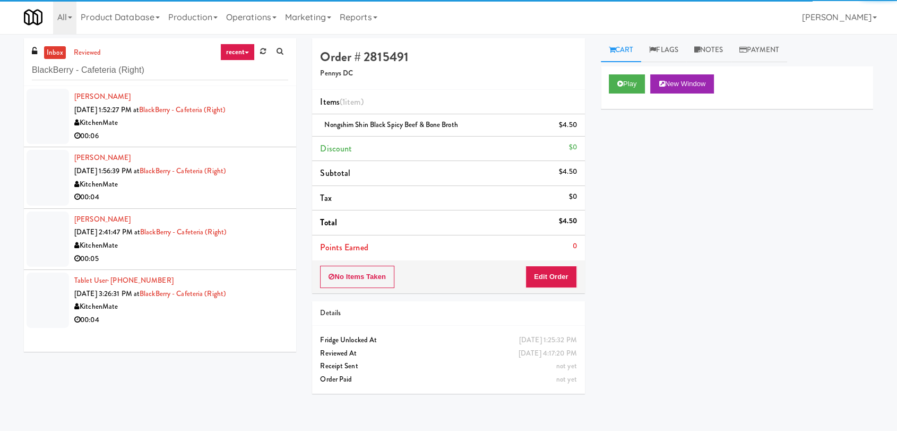
click at [225, 132] on div "00:06" at bounding box center [181, 136] width 214 height 13
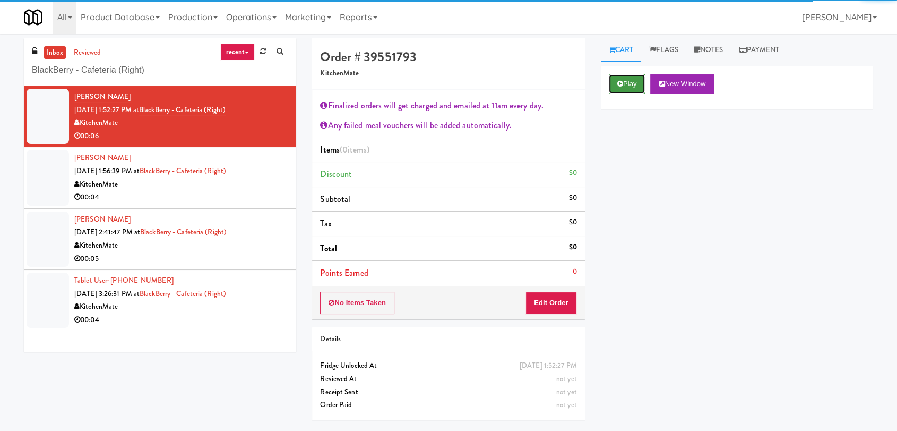
click at [627, 93] on button "Play" at bounding box center [627, 83] width 37 height 19
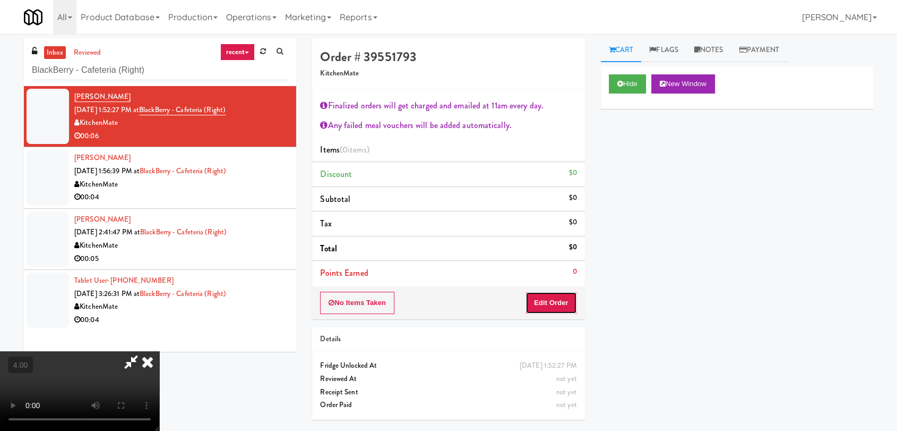
click at [556, 297] on button "Edit Order" at bounding box center [552, 303] width 52 height 22
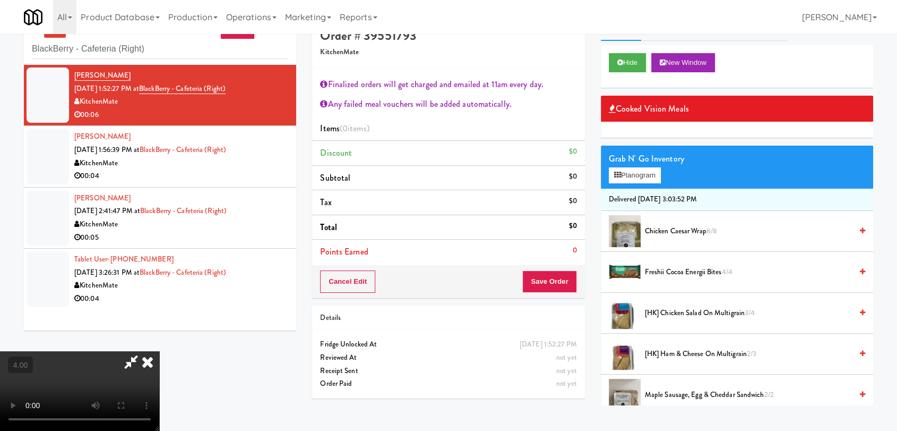
scroll to position [34, 0]
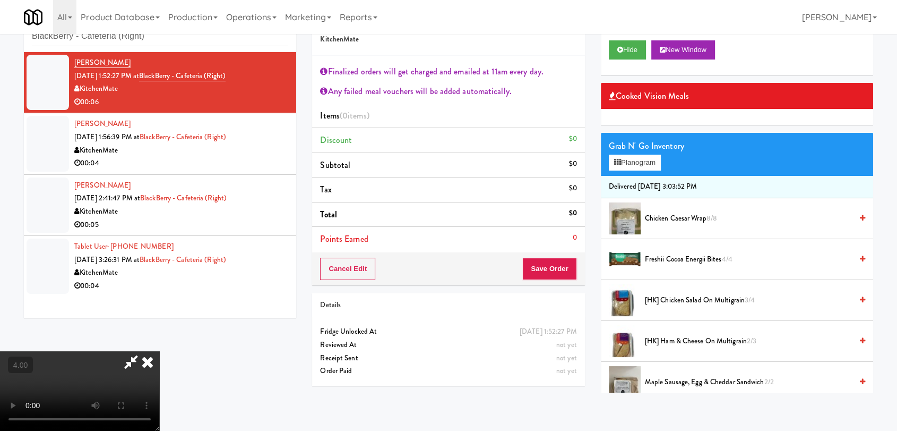
click at [159, 351] on video at bounding box center [79, 391] width 159 height 80
drag, startPoint x: 284, startPoint y: 319, endPoint x: 273, endPoint y: 322, distance: 11.1
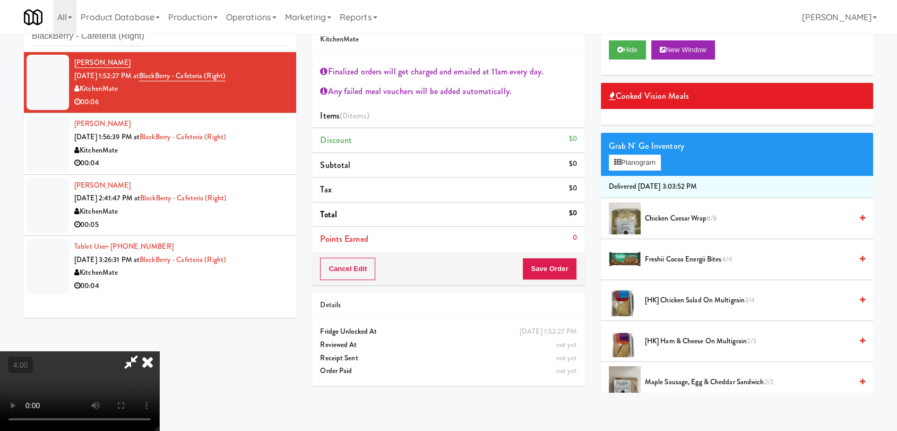
click at [159, 351] on video at bounding box center [79, 391] width 159 height 80
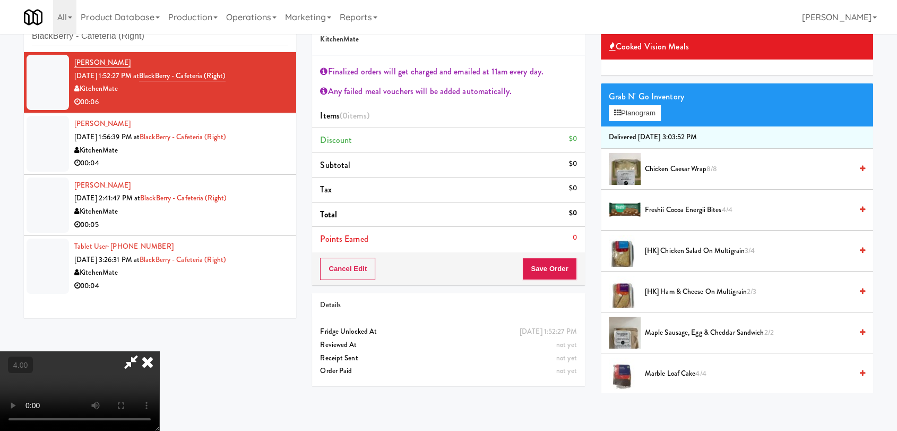
scroll to position [236, 0]
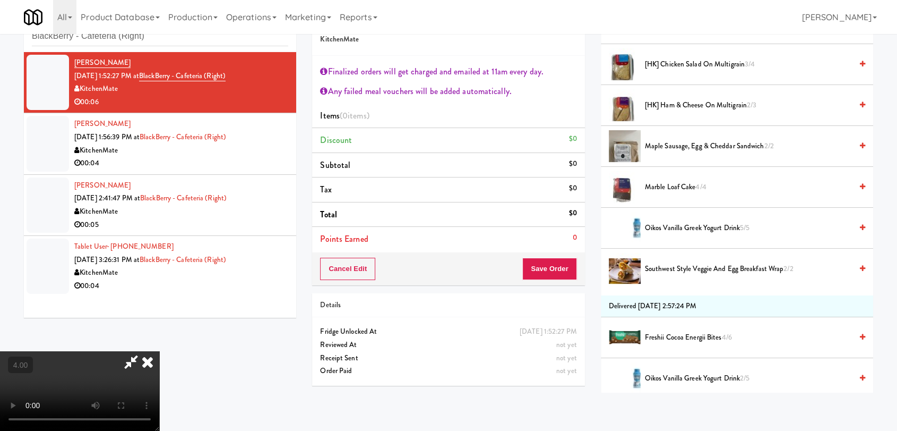
click at [672, 190] on span "Marble Loaf Cake 4/4" at bounding box center [748, 187] width 207 height 13
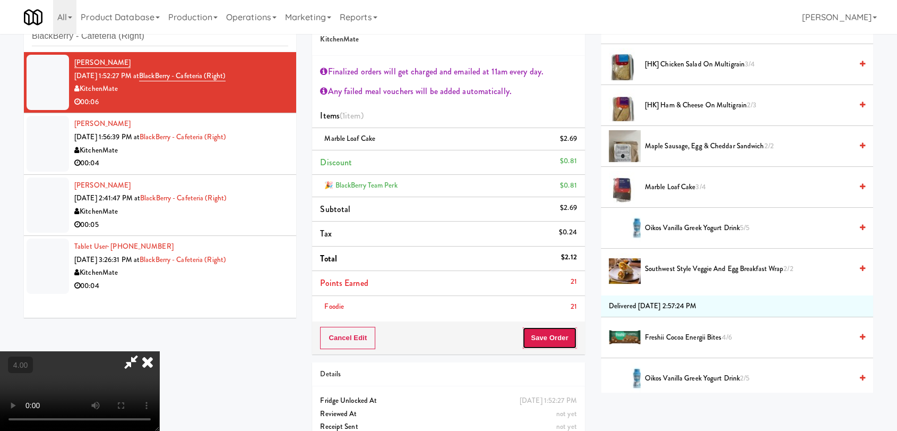
click at [561, 336] on button "Save Order" at bounding box center [550, 338] width 54 height 22
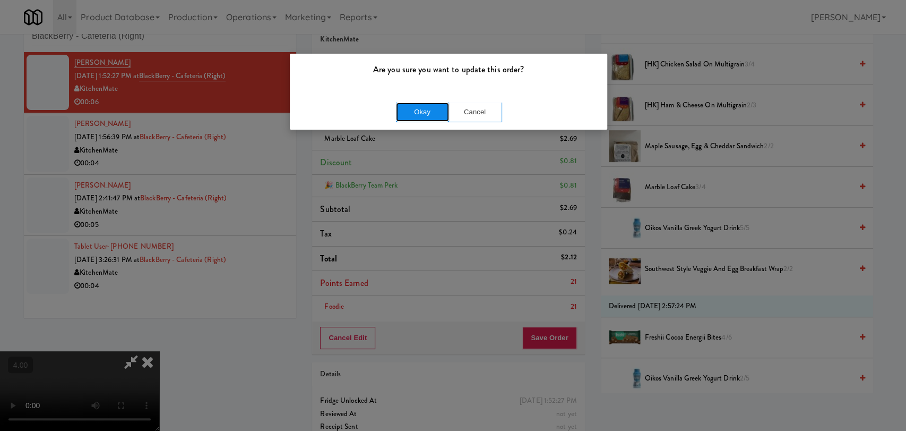
click at [413, 121] on button "Okay" at bounding box center [422, 111] width 53 height 19
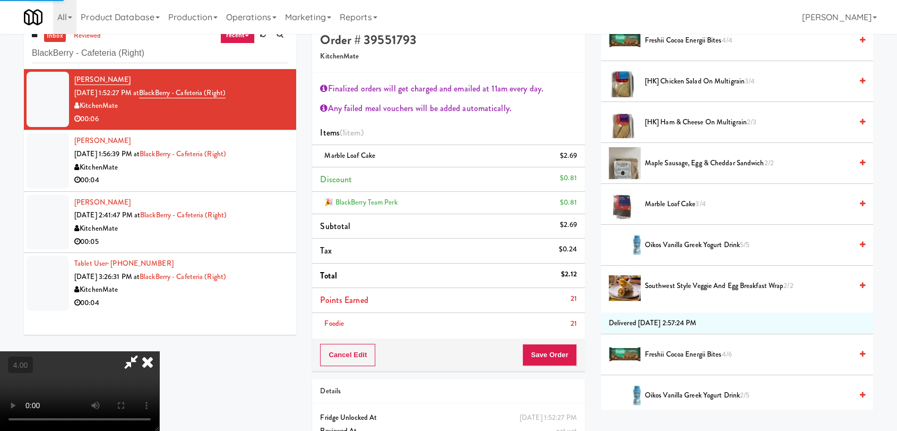
scroll to position [0, 0]
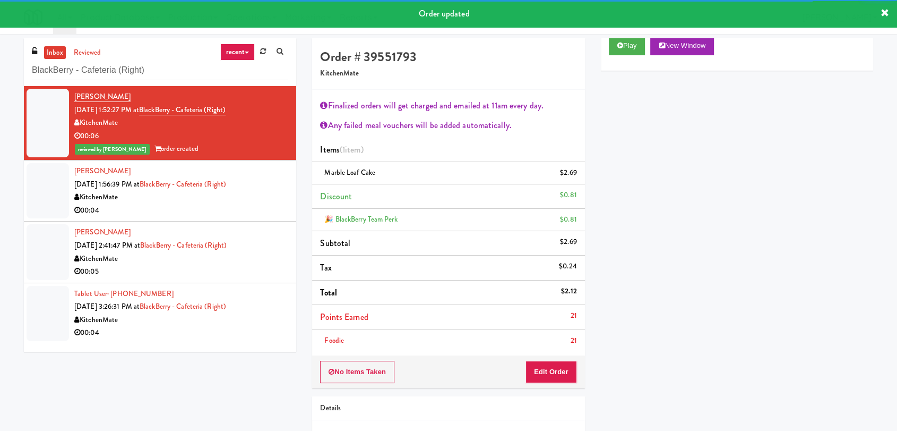
drag, startPoint x: 260, startPoint y: 196, endPoint x: 233, endPoint y: 181, distance: 31.4
click at [260, 196] on div "KitchenMate" at bounding box center [181, 197] width 214 height 13
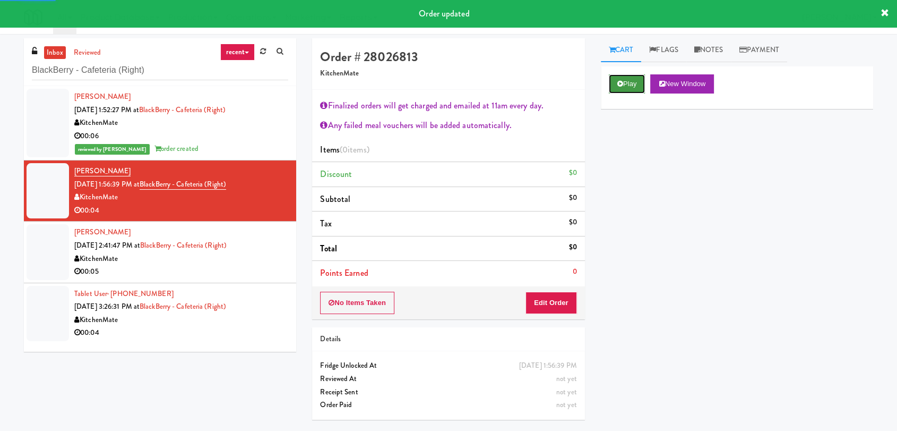
click at [615, 81] on button "Play" at bounding box center [627, 83] width 37 height 19
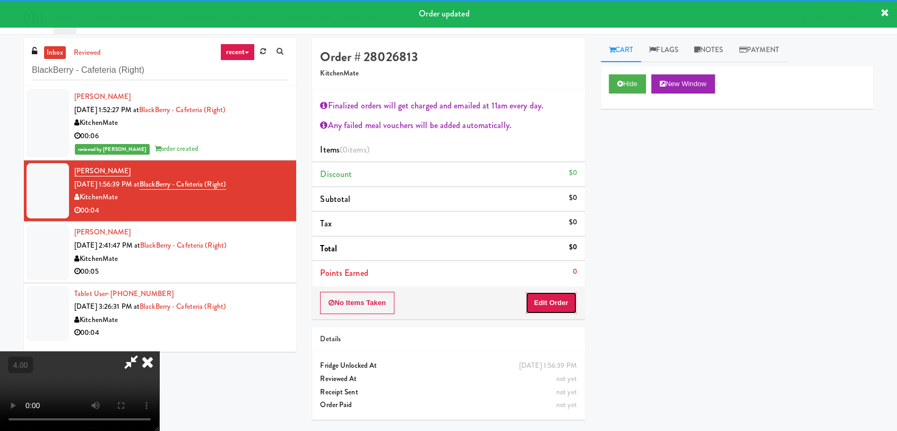
drag, startPoint x: 567, startPoint y: 301, endPoint x: 519, endPoint y: 225, distance: 89.7
click at [566, 301] on button "Edit Order" at bounding box center [552, 303] width 52 height 22
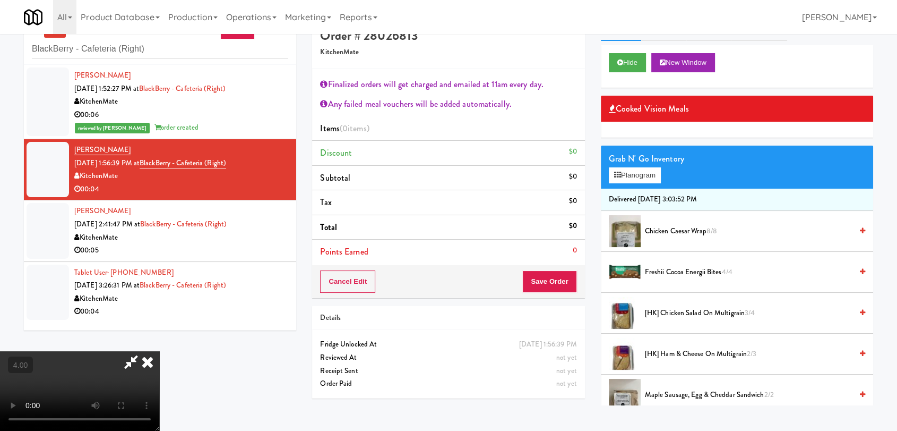
scroll to position [34, 0]
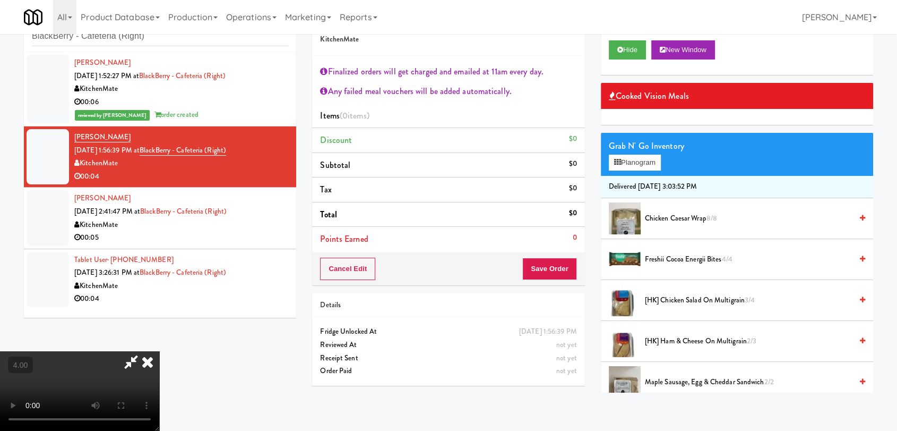
click at [159, 351] on video at bounding box center [79, 391] width 159 height 80
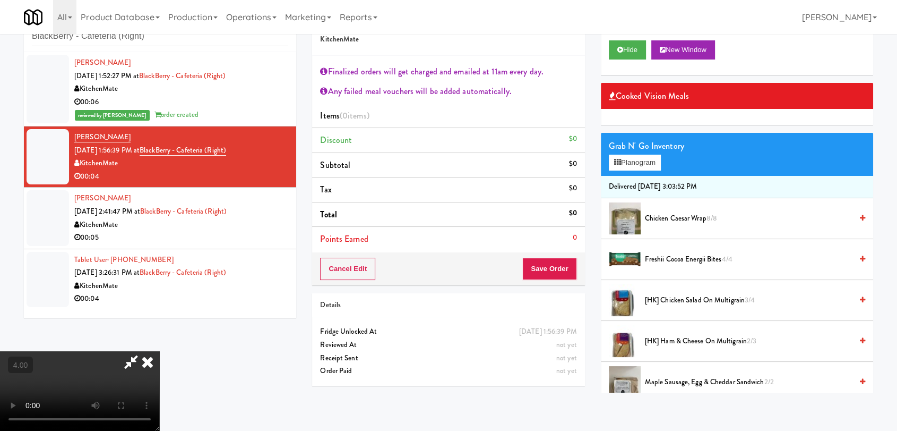
scroll to position [22, 0]
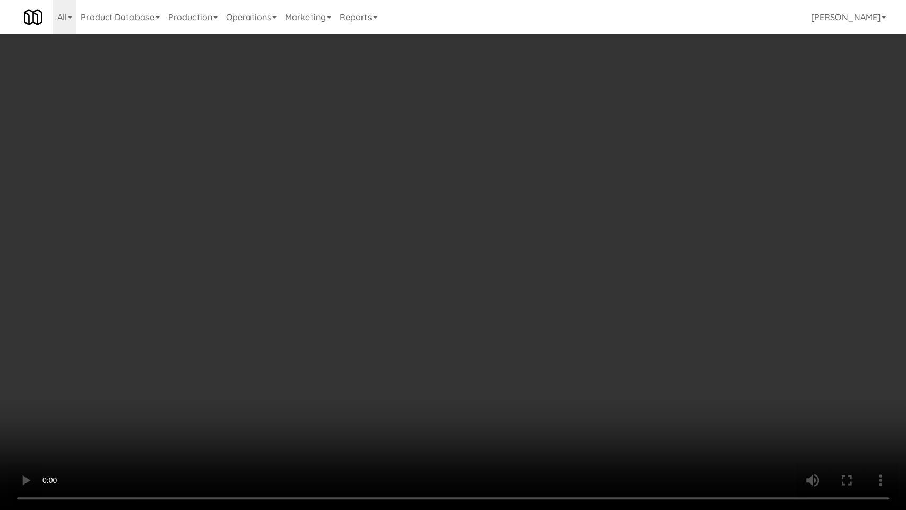
click at [364, 380] on video at bounding box center [453, 255] width 906 height 510
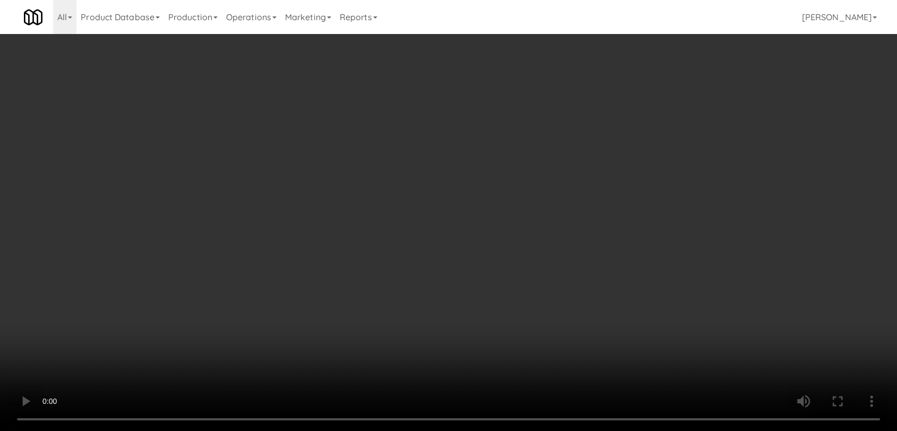
scroll to position [236, 0]
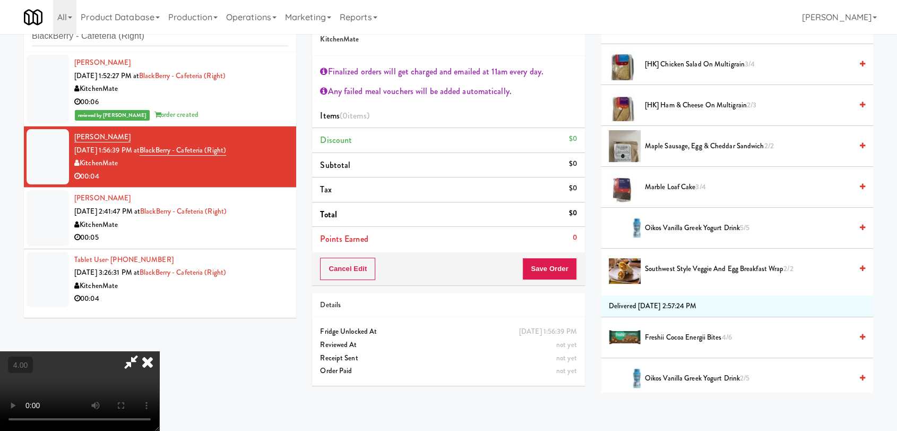
click at [698, 149] on span "Maple Sausage, Egg & Cheddar Sandwich 2/2" at bounding box center [748, 146] width 207 height 13
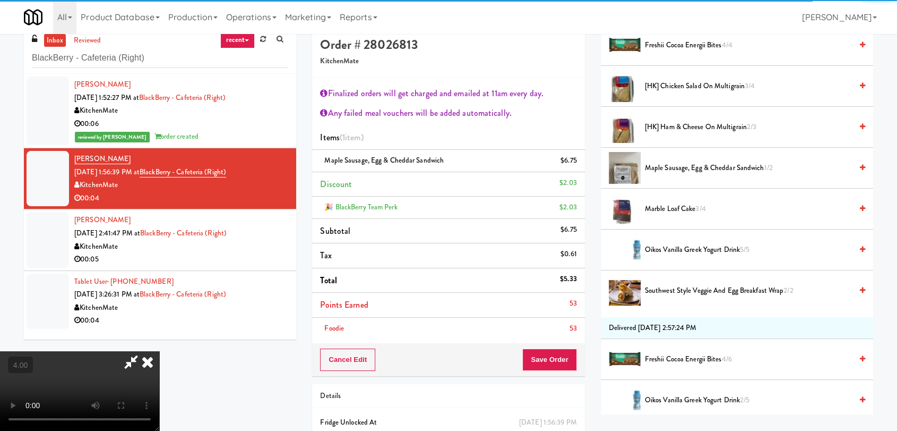
scroll to position [0, 0]
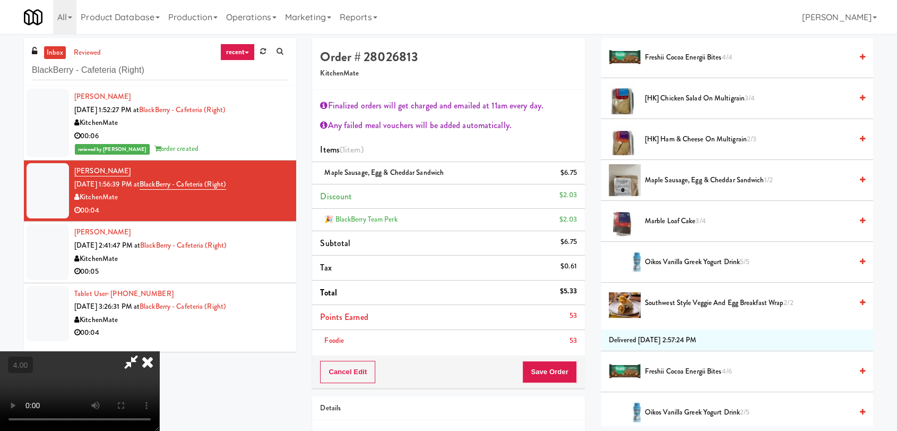
click at [159, 351] on video at bounding box center [79, 391] width 159 height 80
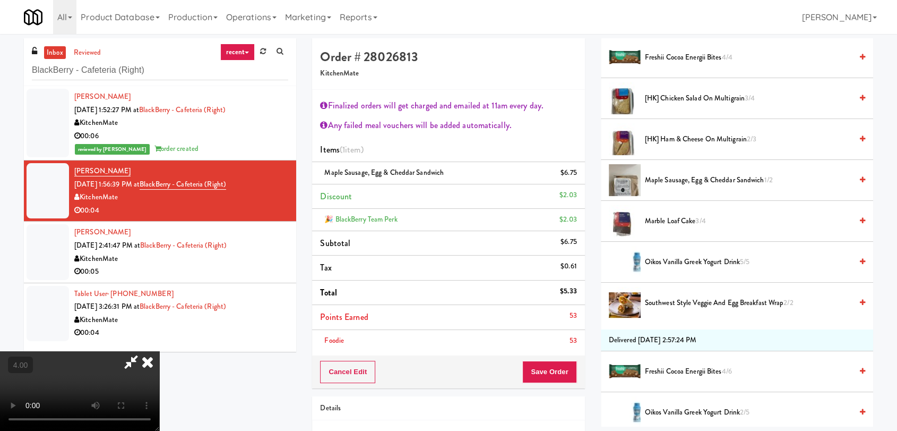
click at [159, 351] on icon at bounding box center [147, 361] width 23 height 21
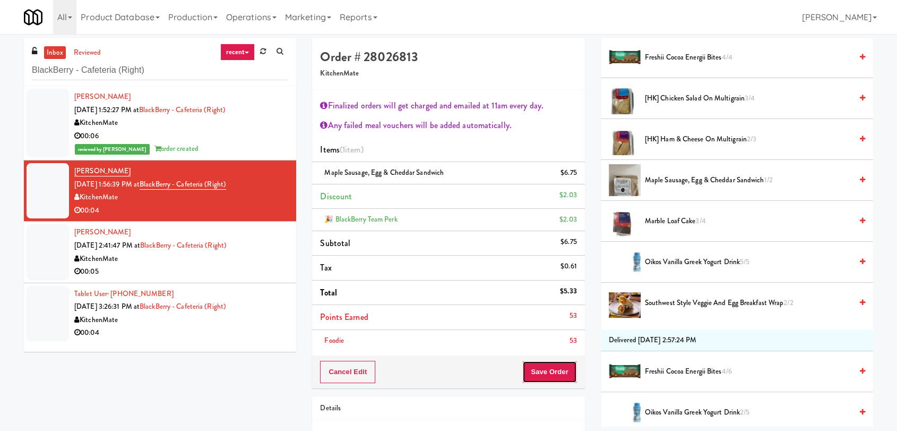
click at [537, 371] on button "Save Order" at bounding box center [550, 372] width 54 height 22
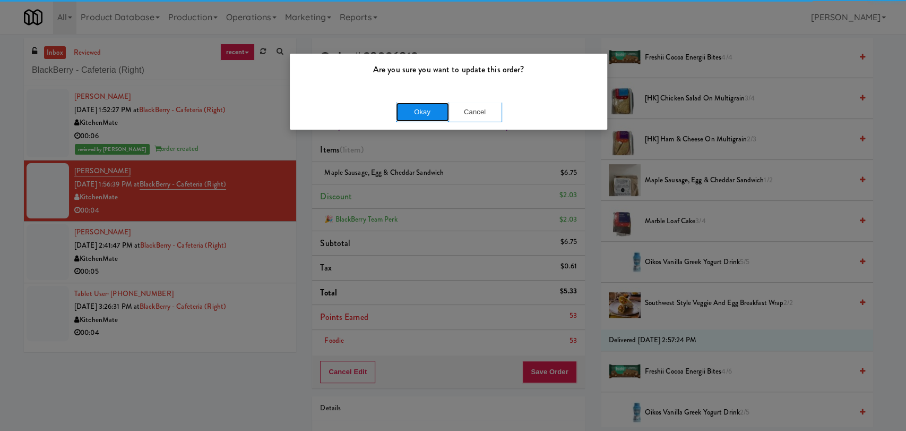
click at [413, 112] on button "Okay" at bounding box center [422, 111] width 53 height 19
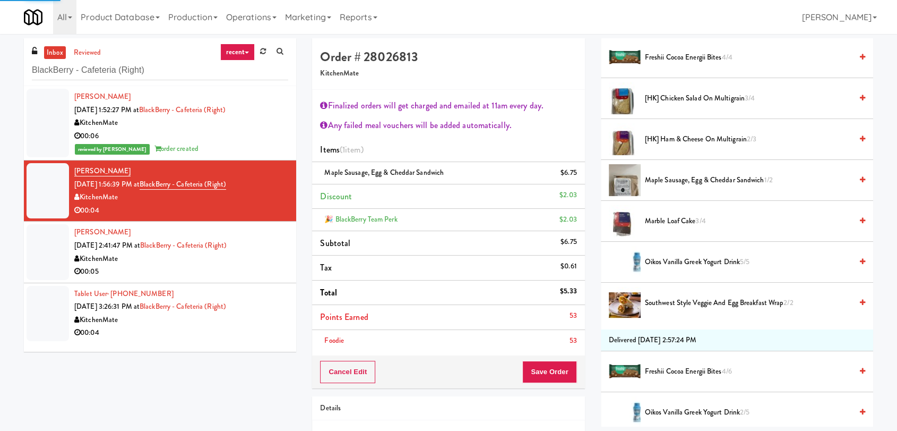
click at [262, 266] on div "00:05" at bounding box center [181, 271] width 214 height 13
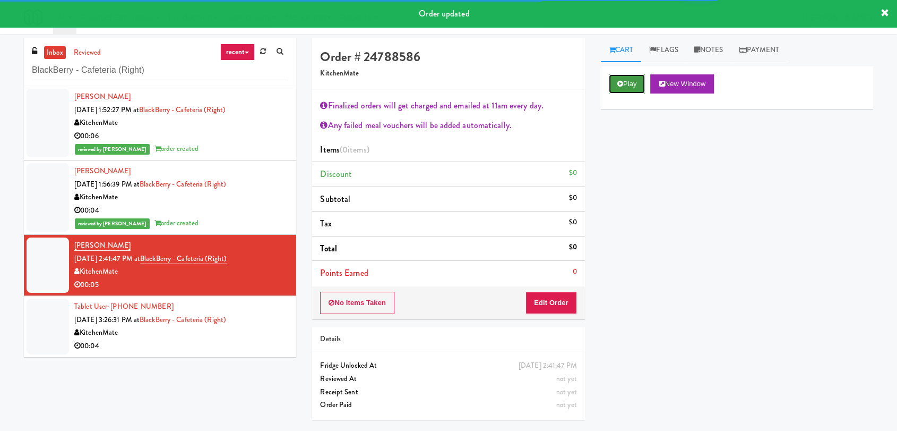
click at [630, 89] on button "Play" at bounding box center [627, 83] width 37 height 19
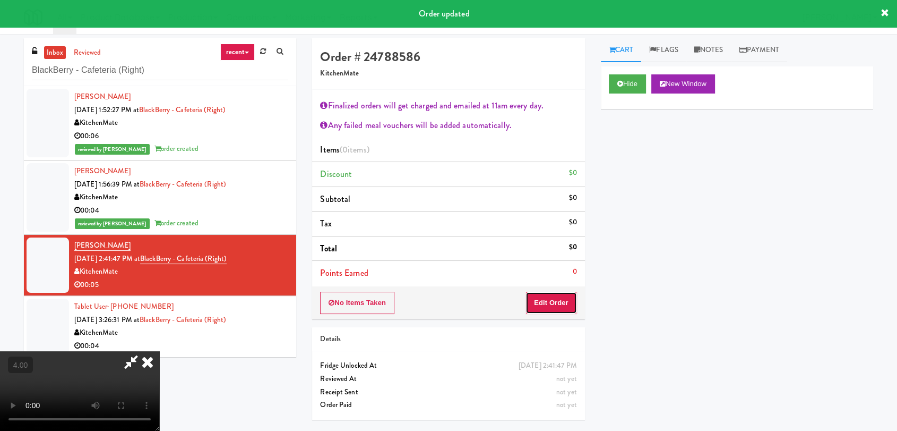
click at [540, 309] on button "Edit Order" at bounding box center [552, 303] width 52 height 22
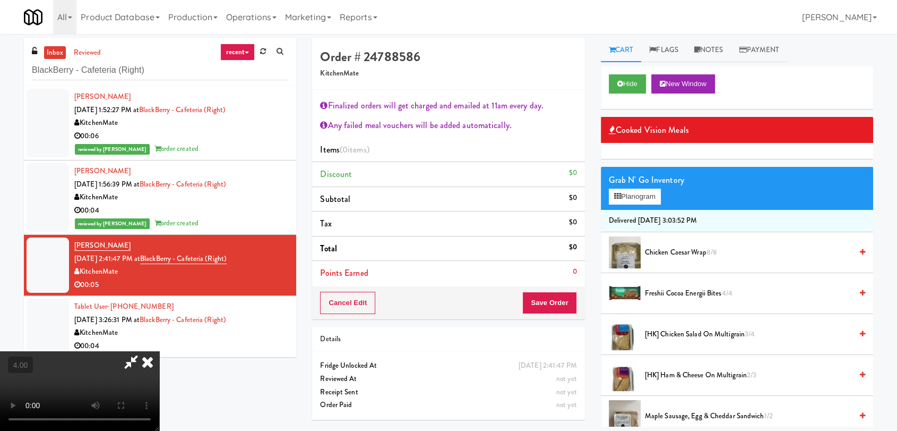
click at [159, 351] on video at bounding box center [79, 391] width 159 height 80
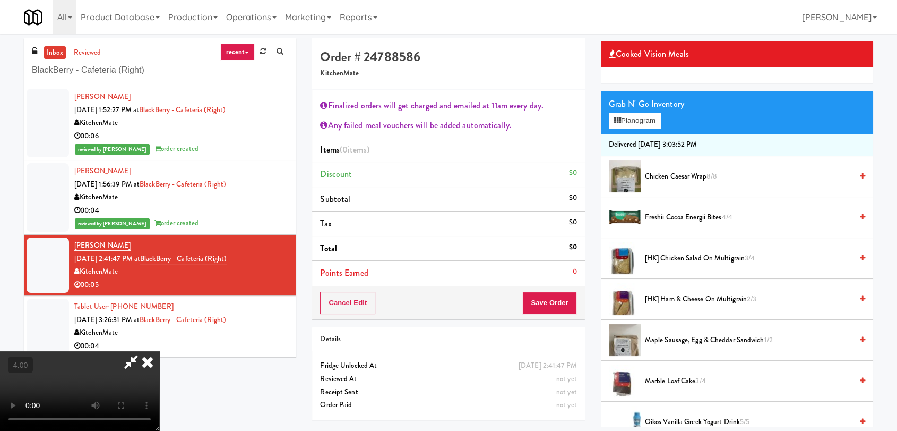
scroll to position [177, 0]
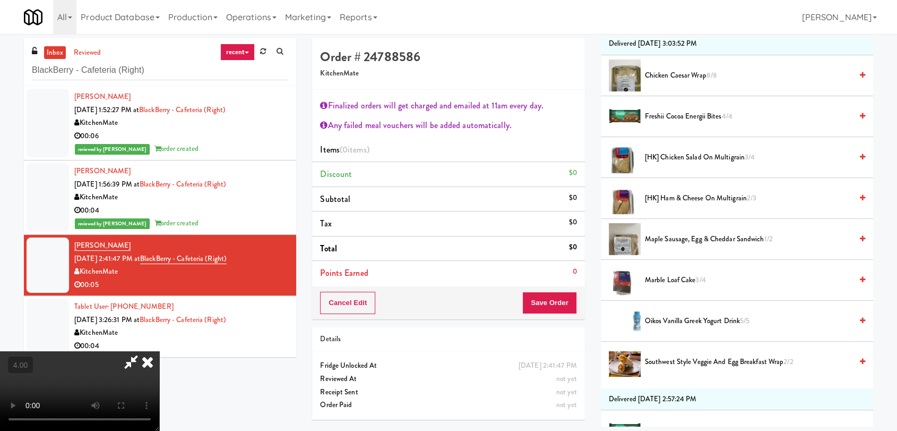
click at [677, 280] on span "Marble Loaf Cake 3/4" at bounding box center [748, 279] width 207 height 13
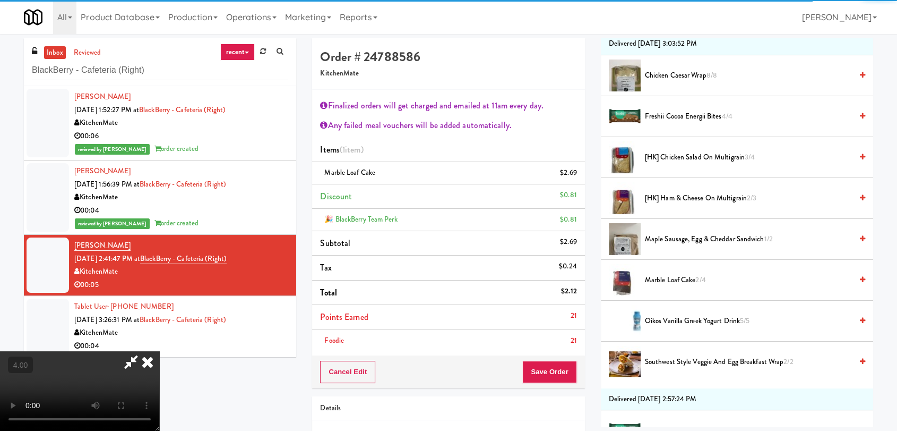
scroll to position [0, 0]
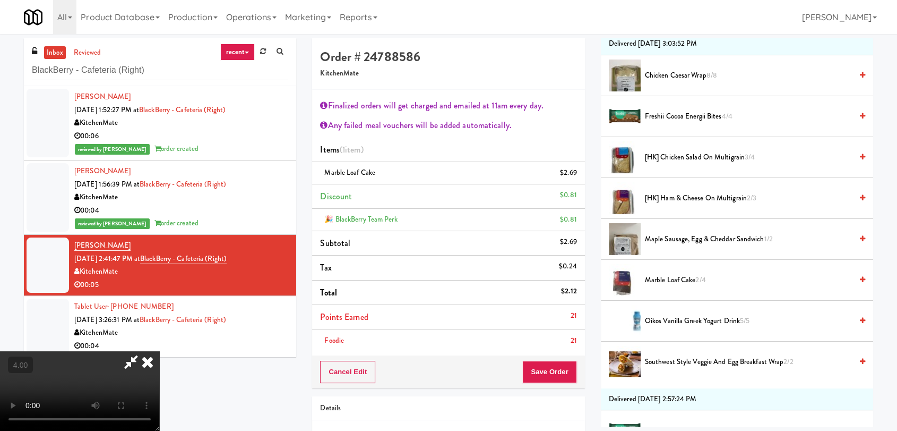
click at [517, 30] on div "All 325 Vending [URL][DOMAIN_NAME] 901 Smrt Mrkt [URL][DOMAIN_NAME] 9518002 [GE…" at bounding box center [449, 17] width 850 height 34
click at [159, 351] on icon at bounding box center [147, 361] width 23 height 21
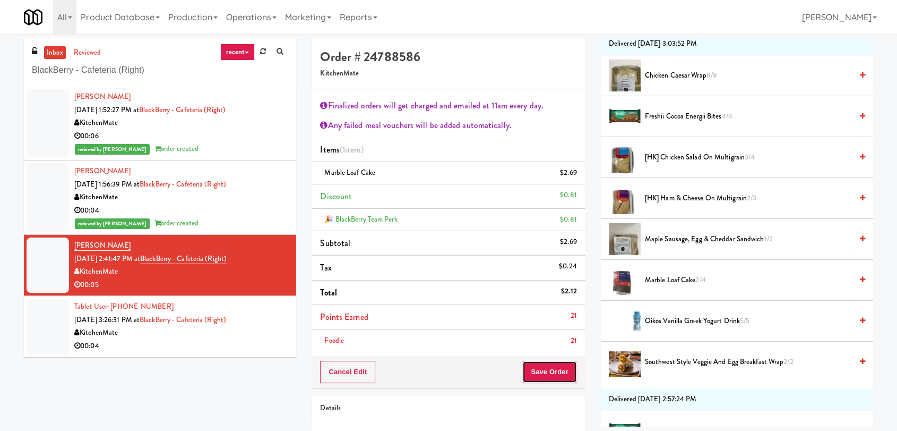
click at [570, 366] on button "Save Order" at bounding box center [550, 372] width 54 height 22
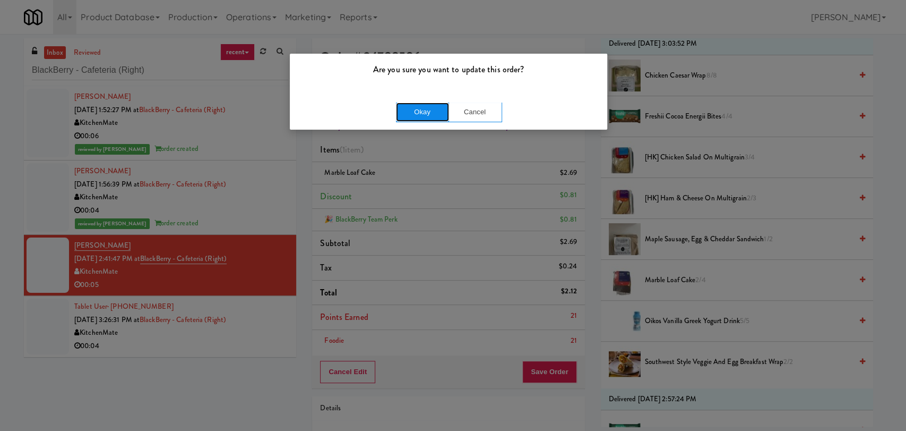
click at [414, 110] on button "Okay" at bounding box center [422, 111] width 53 height 19
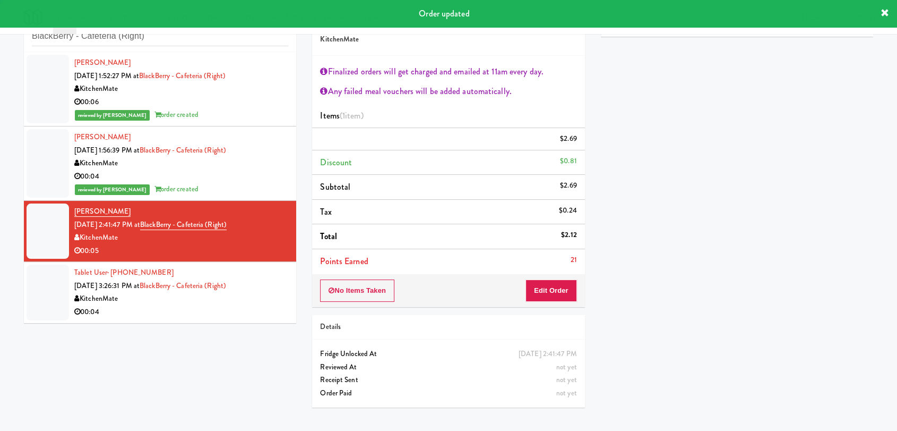
scroll to position [38, 0]
click at [264, 249] on div "00:05" at bounding box center [181, 250] width 214 height 13
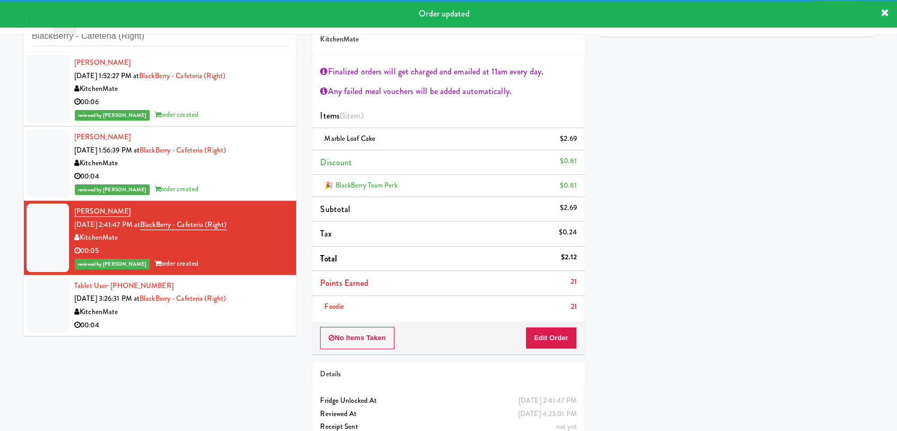
click at [267, 290] on div "Tablet User · (613) 406-8416 [DATE] 3:26:31 PM at BlackBerry - Cafeteria (Right…" at bounding box center [181, 305] width 214 height 52
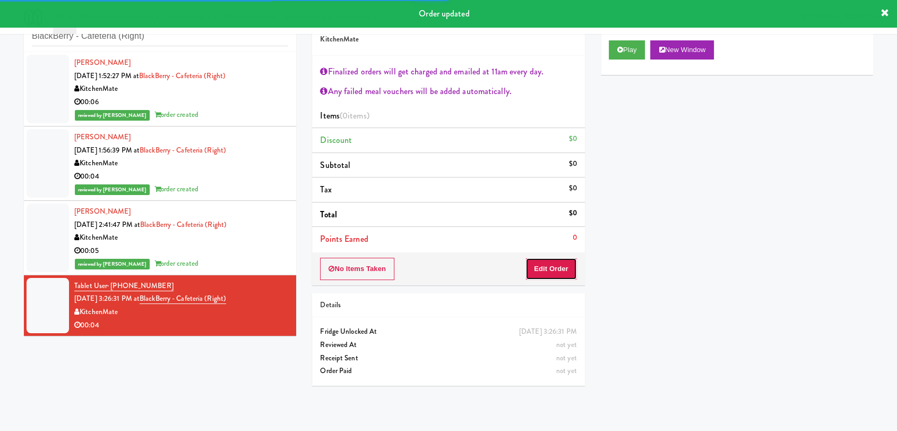
click at [547, 269] on button "Edit Order" at bounding box center [552, 269] width 52 height 22
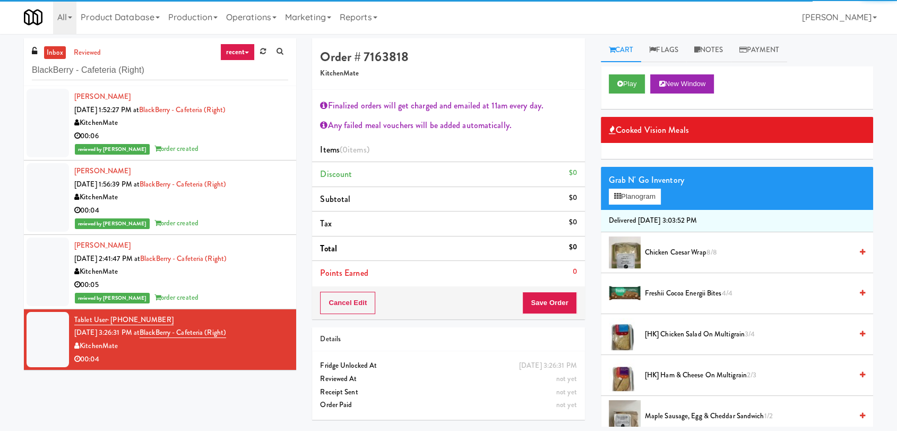
click at [642, 72] on div "Play New Window" at bounding box center [737, 87] width 272 height 42
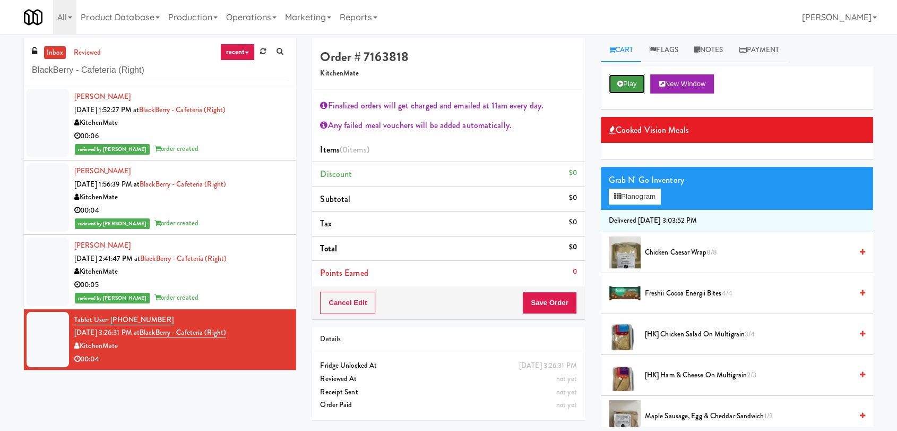
click at [639, 79] on button "Play" at bounding box center [627, 83] width 37 height 19
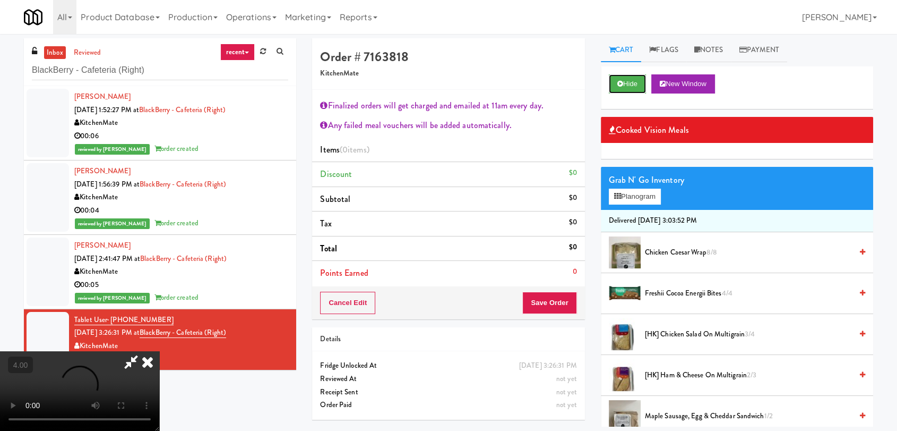
scroll to position [199, 0]
click at [159, 351] on video at bounding box center [79, 391] width 159 height 80
click at [157, 391] on video at bounding box center [79, 391] width 159 height 80
click at [639, 84] on button "Hide" at bounding box center [627, 83] width 37 height 19
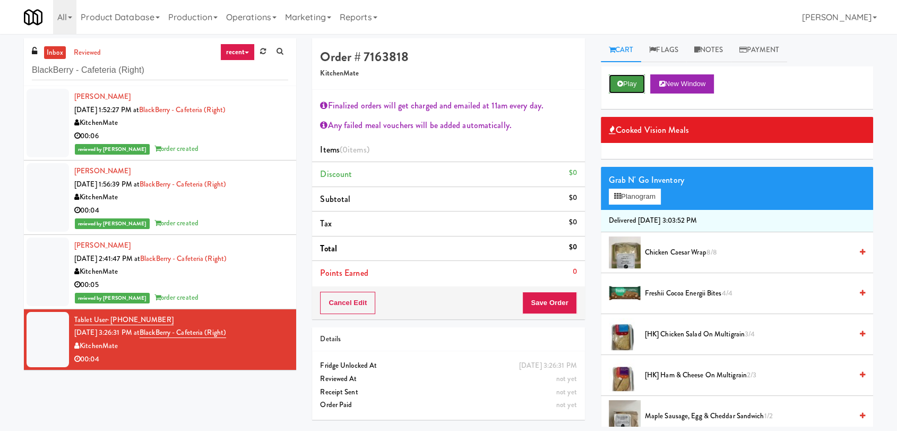
click at [639, 84] on button "Play" at bounding box center [627, 83] width 37 height 19
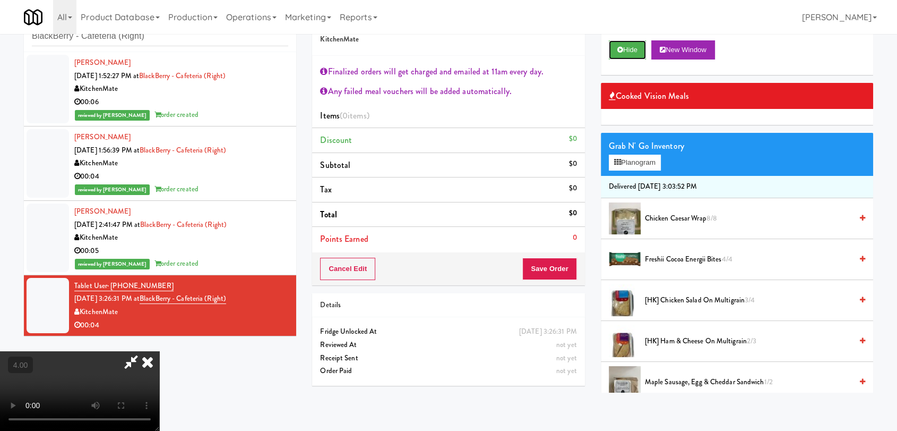
scroll to position [177, 0]
click at [159, 351] on video at bounding box center [79, 391] width 159 height 80
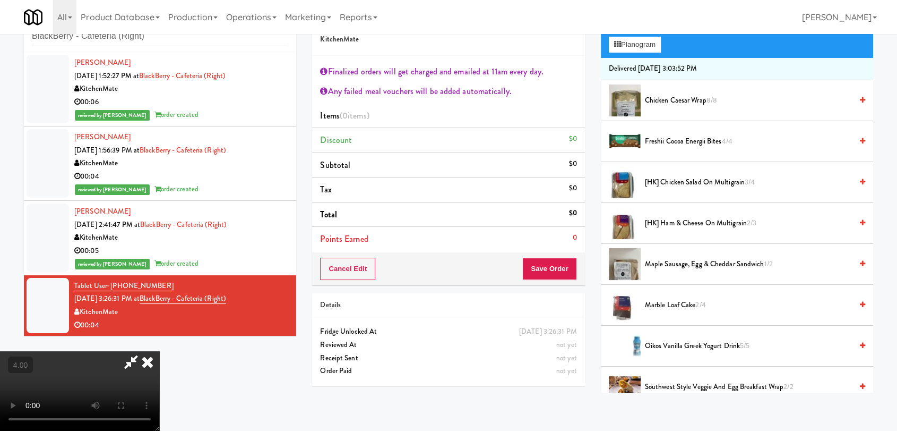
click at [690, 304] on span "Marble Loaf Cake 2/4" at bounding box center [748, 304] width 207 height 13
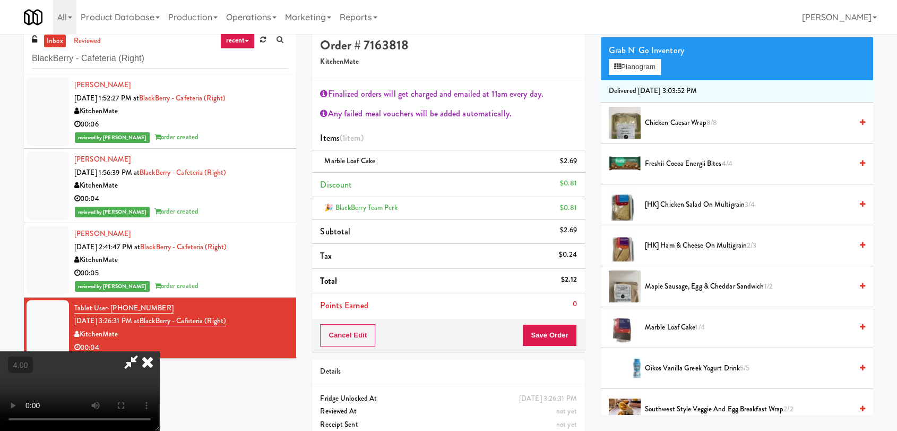
scroll to position [0, 0]
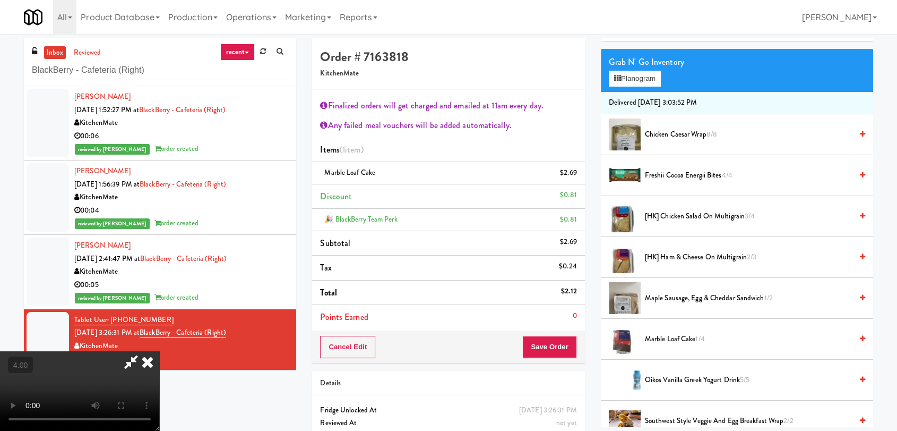
click at [159, 351] on icon at bounding box center [147, 361] width 23 height 21
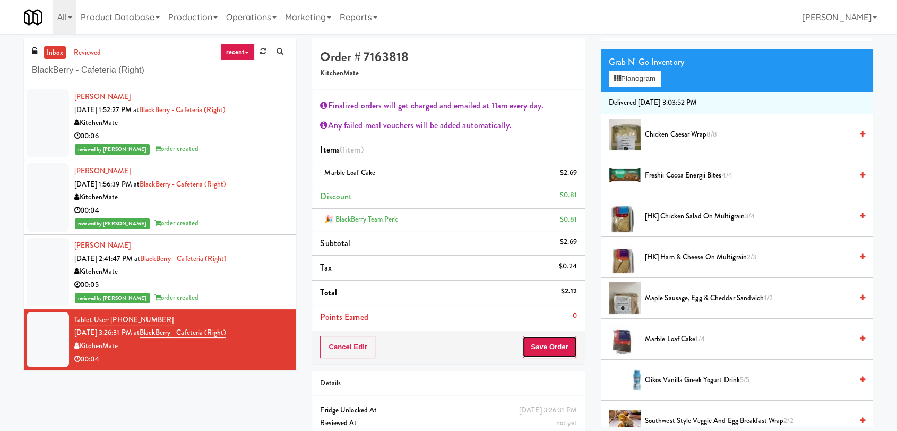
click at [554, 344] on button "Save Order" at bounding box center [550, 347] width 54 height 22
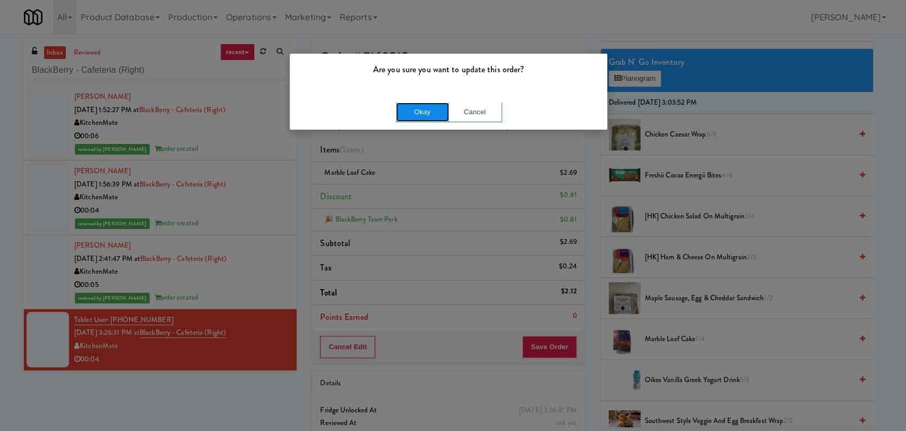
click at [426, 116] on button "Okay" at bounding box center [422, 111] width 53 height 19
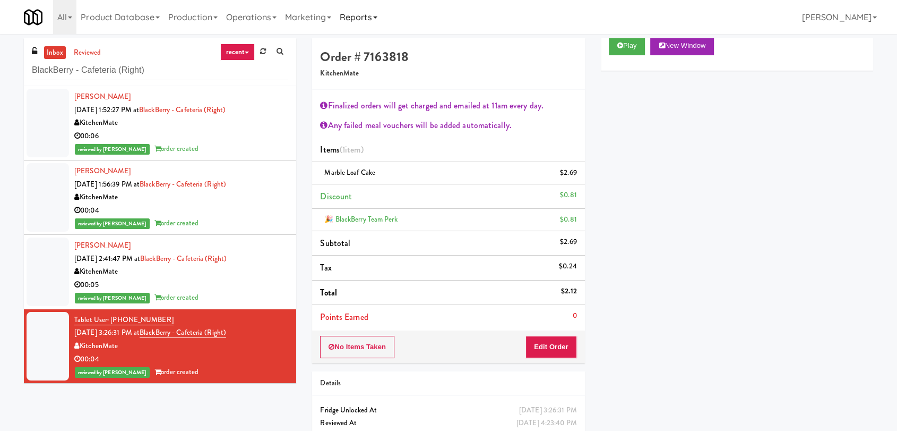
scroll to position [38, 0]
paste input "[PERSON_NAME] - Ambient - Left"
drag, startPoint x: 118, startPoint y: 67, endPoint x: 0, endPoint y: 49, distance: 119.9
click at [0, 49] on div "inbox reviewed recent all unclear take inventory issue suspicious failed recent…" at bounding box center [448, 254] width 897 height 433
type input "[PERSON_NAME] - Ambient - Left"
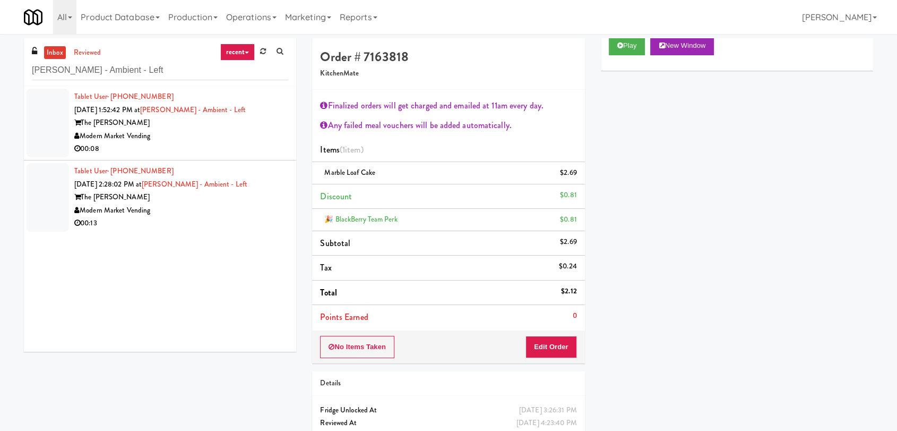
click at [281, 141] on li "Tablet User · (210) 392-7624 [DATE] 1:52:42 PM at [PERSON_NAME] - Ambient - Lef…" at bounding box center [160, 123] width 272 height 74
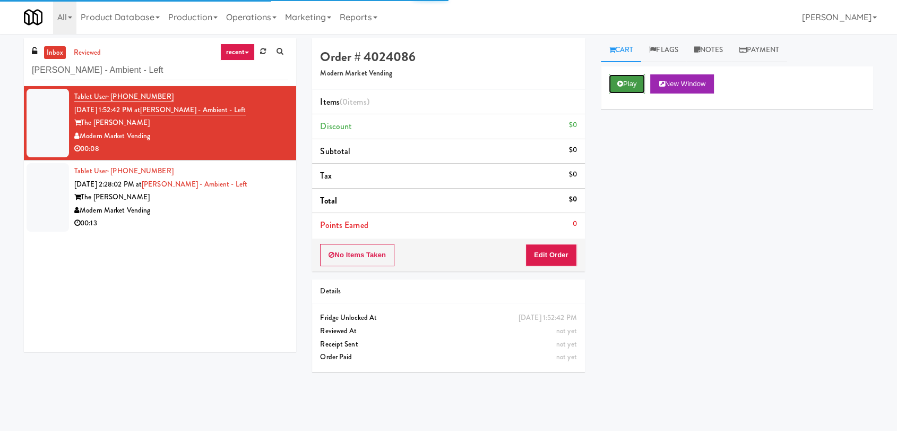
click at [632, 75] on button "Play" at bounding box center [627, 83] width 37 height 19
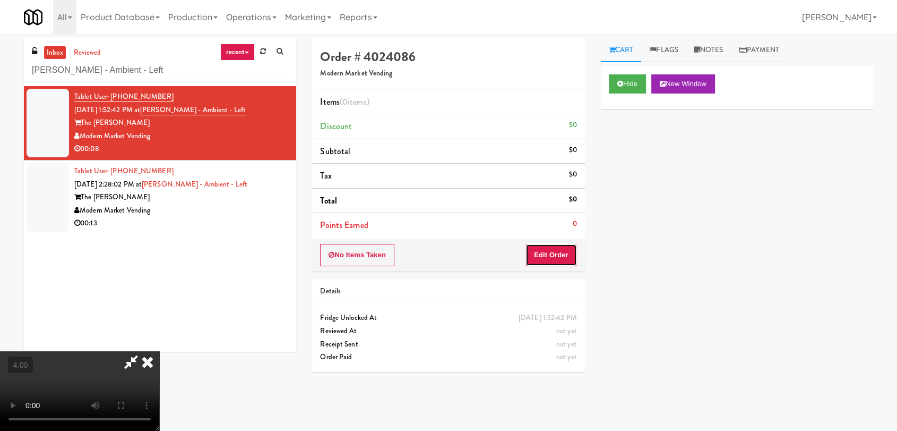
click at [540, 263] on button "Edit Order" at bounding box center [552, 255] width 52 height 22
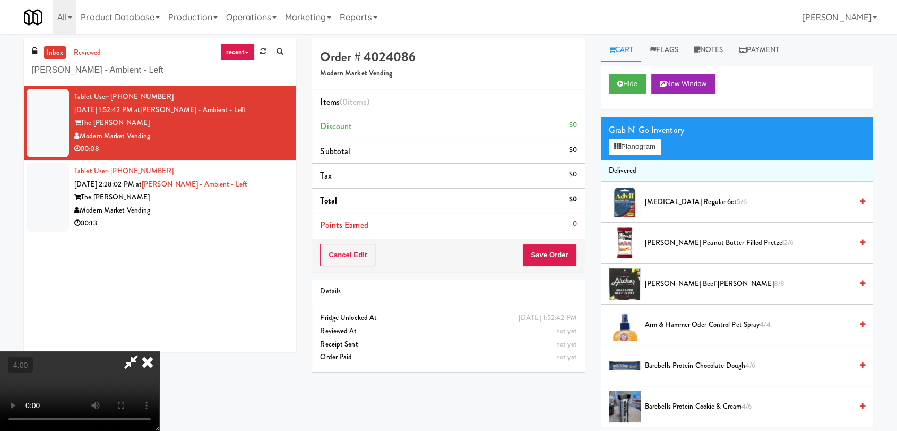
click at [142, 375] on video at bounding box center [79, 391] width 159 height 80
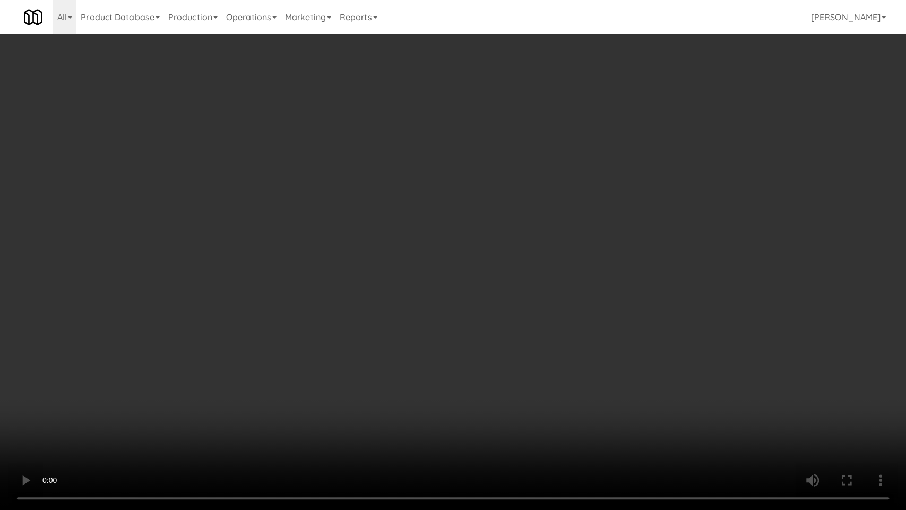
click at [94, 409] on video at bounding box center [453, 255] width 906 height 510
click at [353, 351] on video at bounding box center [453, 255] width 906 height 510
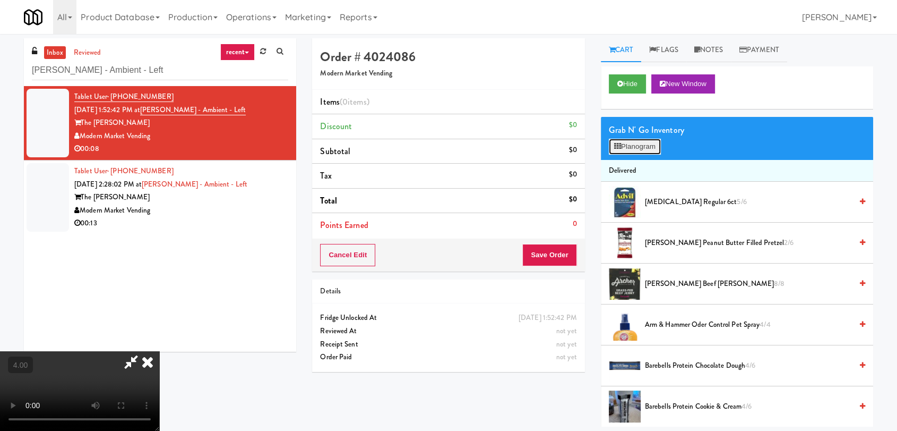
click at [640, 139] on button "Planogram" at bounding box center [635, 147] width 52 height 16
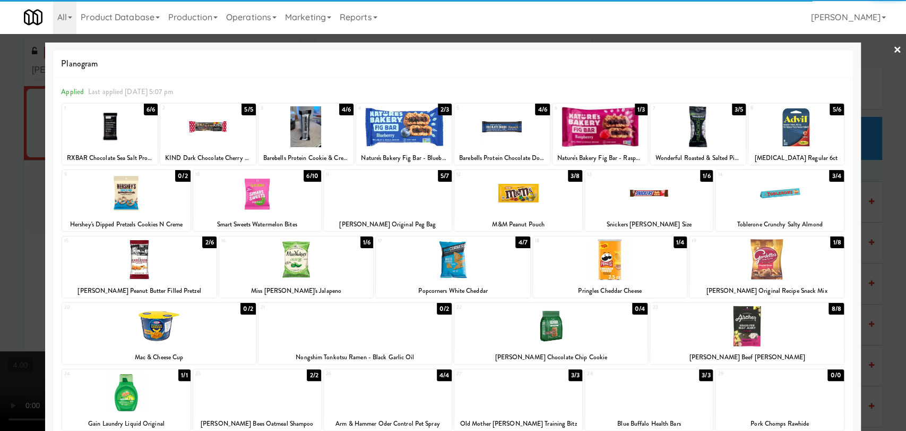
click at [781, 262] on div at bounding box center [767, 259] width 154 height 41
click at [280, 194] on div at bounding box center [257, 193] width 128 height 41
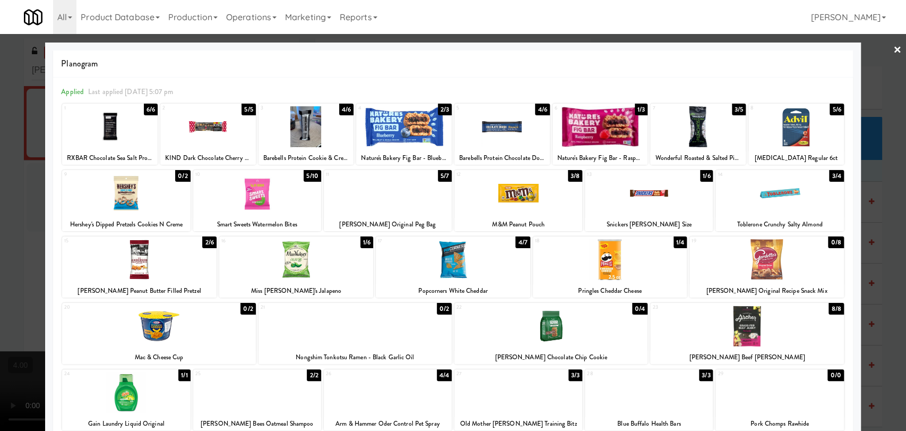
click at [0, 160] on div at bounding box center [453, 215] width 906 height 431
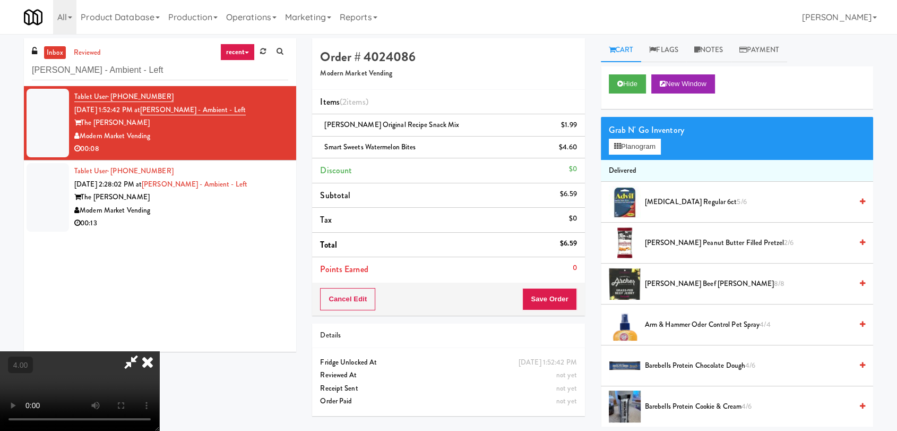
click at [159, 351] on icon at bounding box center [147, 361] width 23 height 21
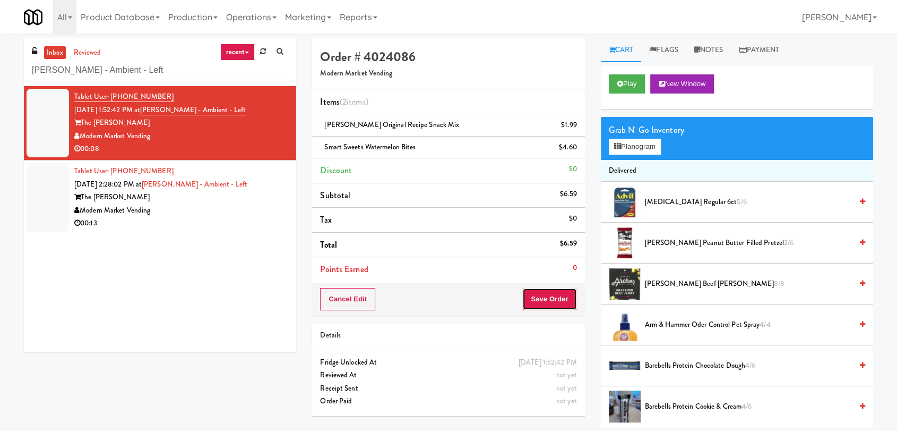
click at [546, 294] on button "Save Order" at bounding box center [550, 299] width 54 height 22
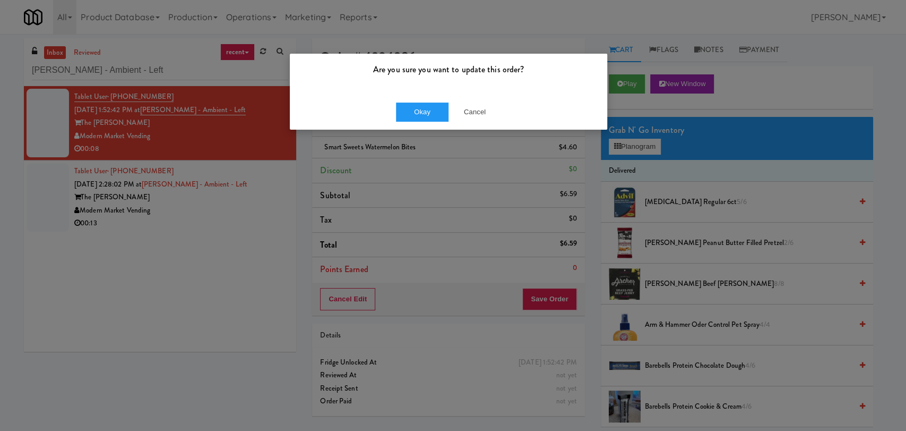
click at [422, 122] on div "Okay Cancel" at bounding box center [449, 112] width 318 height 36
click at [420, 114] on button "Okay" at bounding box center [422, 111] width 53 height 19
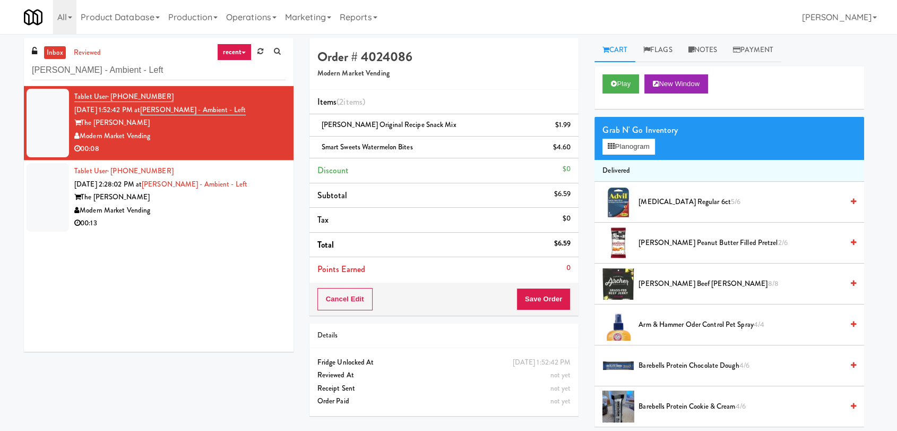
click at [239, 192] on div "The [PERSON_NAME]" at bounding box center [179, 197] width 211 height 13
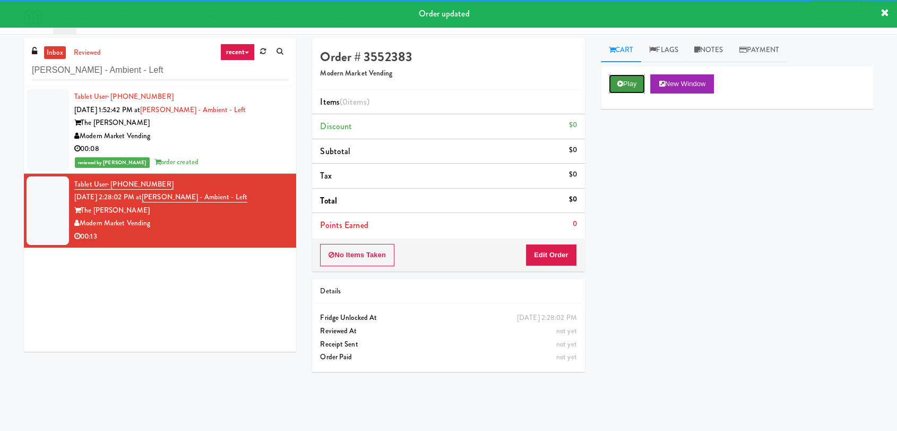
click at [635, 83] on button "Play" at bounding box center [627, 83] width 37 height 19
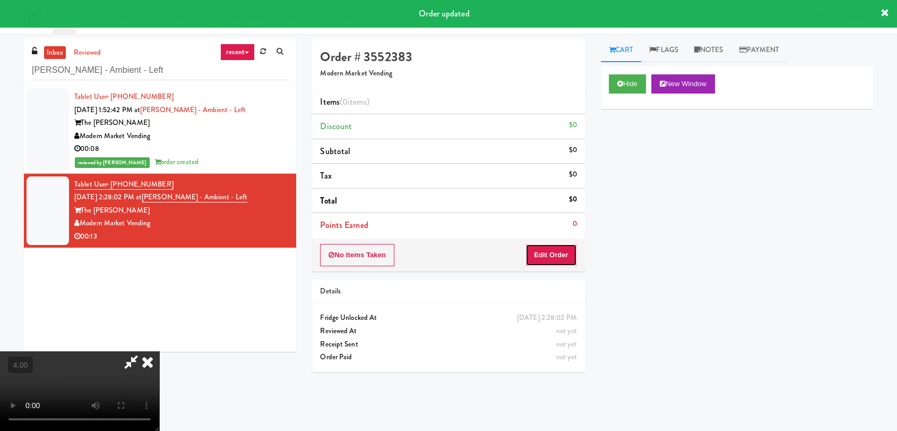
click at [552, 253] on button "Edit Order" at bounding box center [552, 255] width 52 height 22
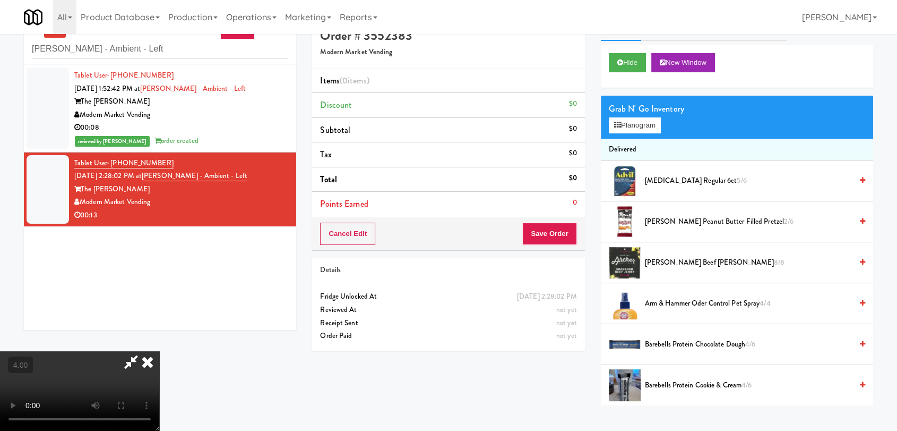
scroll to position [34, 0]
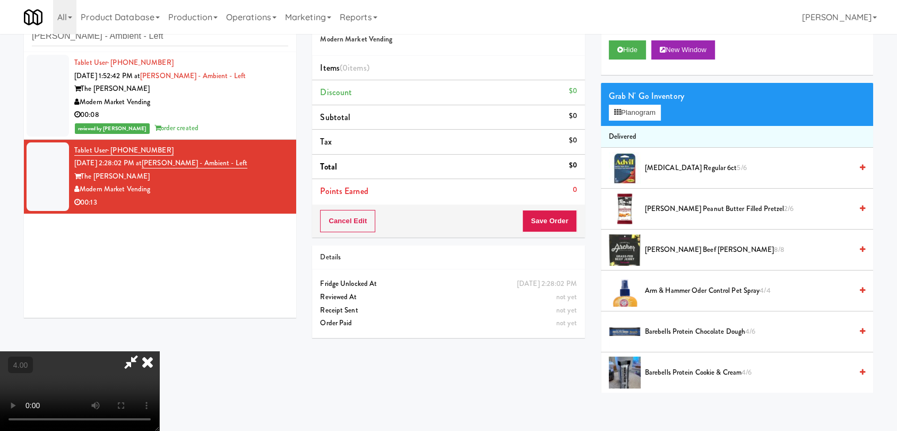
click at [159, 351] on video at bounding box center [79, 391] width 159 height 80
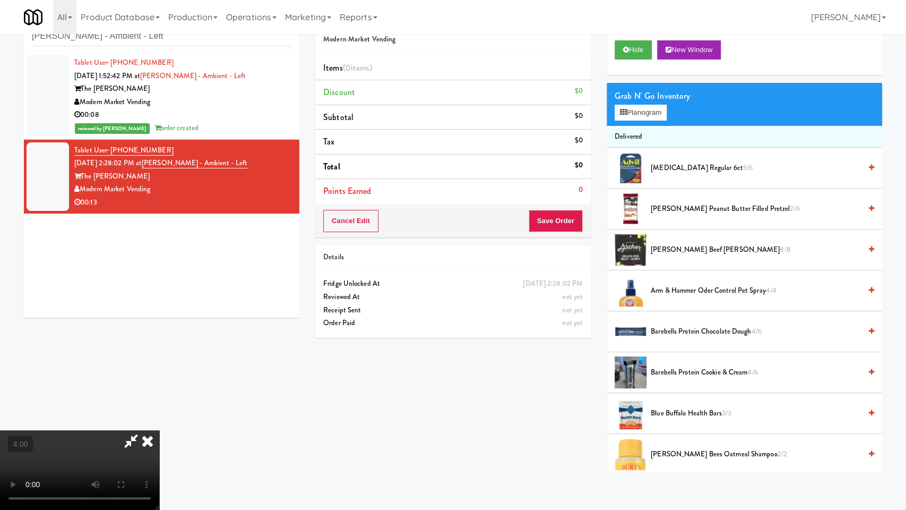
click at [159, 409] on video at bounding box center [79, 470] width 159 height 80
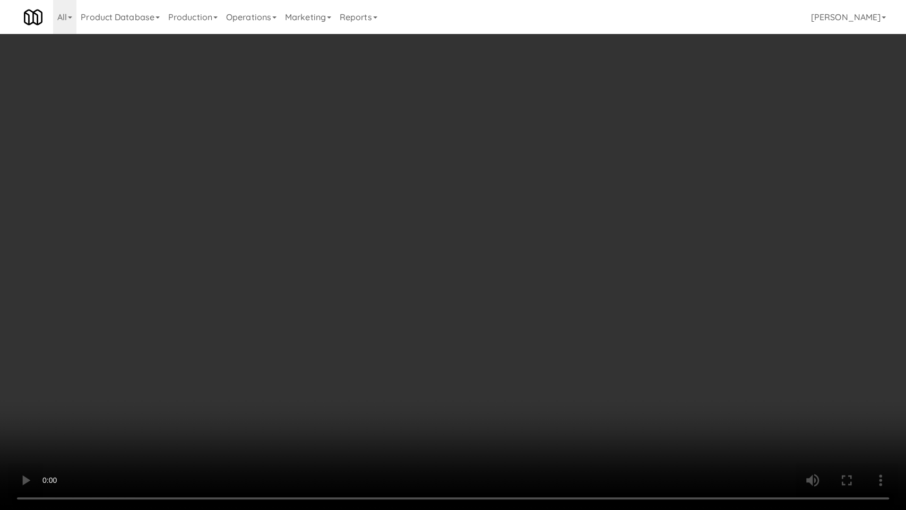
click at [372, 318] on video at bounding box center [453, 255] width 906 height 510
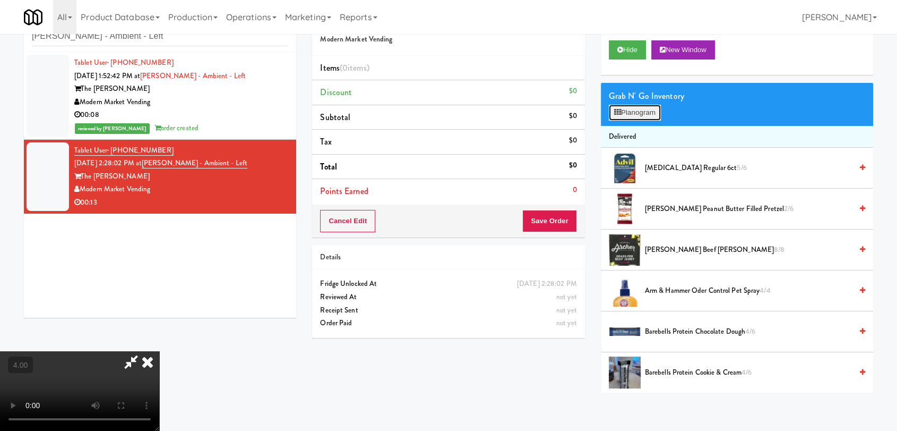
click at [621, 109] on button "Planogram" at bounding box center [635, 113] width 52 height 16
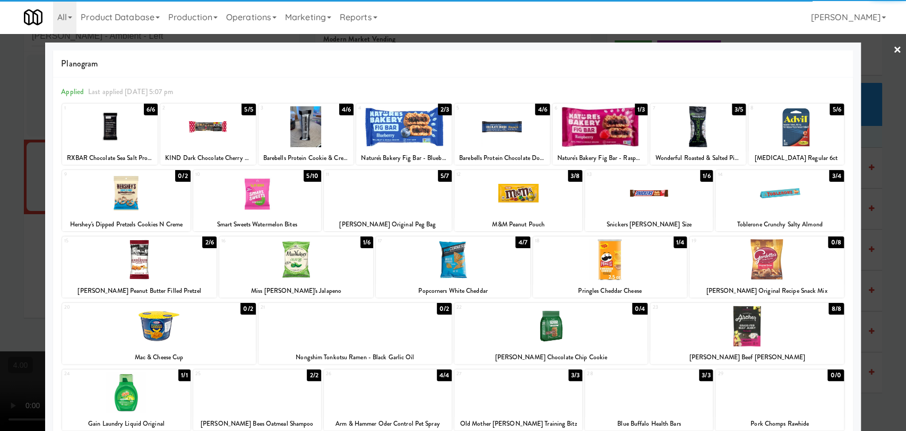
click at [295, 262] on div at bounding box center [296, 259] width 154 height 41
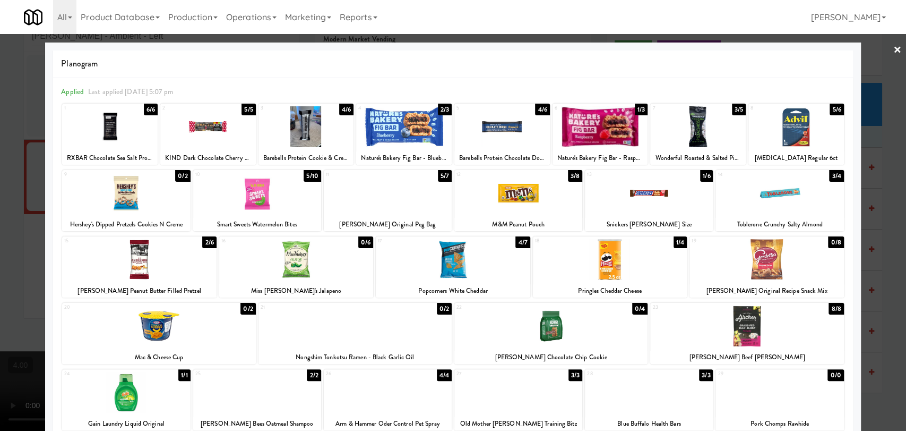
click at [216, 127] on div at bounding box center [208, 126] width 96 height 41
click at [31, 172] on div at bounding box center [453, 215] width 906 height 431
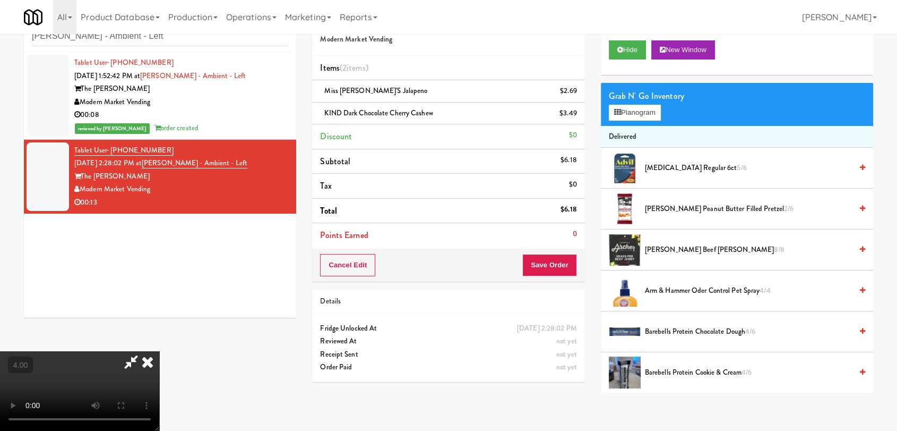
click at [159, 351] on icon at bounding box center [147, 361] width 23 height 21
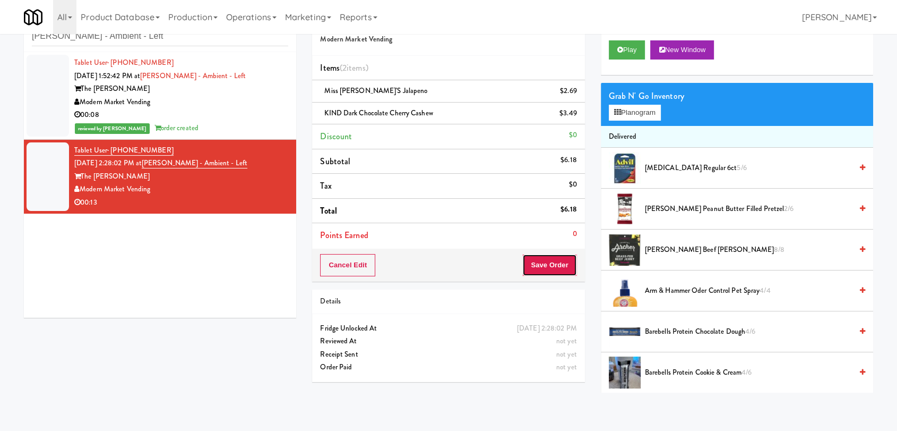
click at [545, 268] on button "Save Order" at bounding box center [550, 265] width 54 height 22
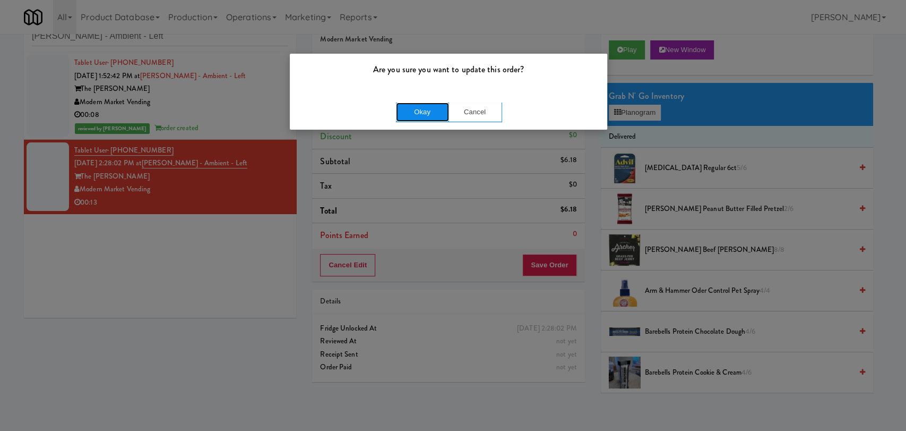
click at [431, 112] on button "Okay" at bounding box center [422, 111] width 53 height 19
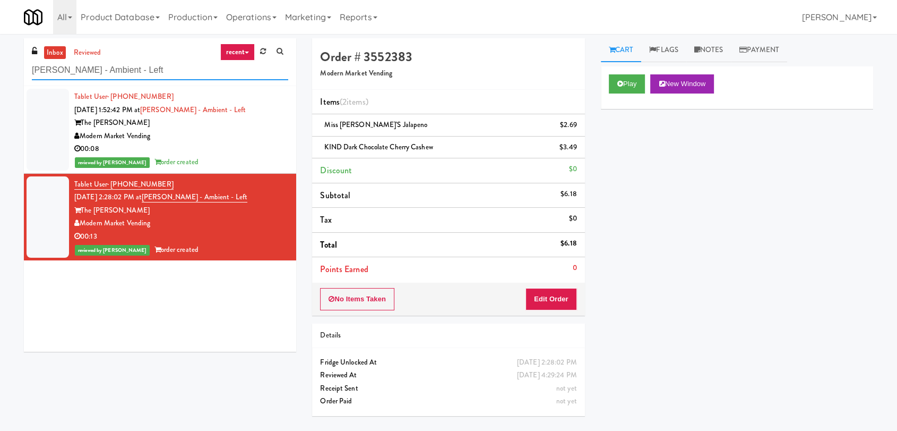
paste input "Health Fitness @ T [PERSON_NAME] Price"
drag, startPoint x: 153, startPoint y: 75, endPoint x: 0, endPoint y: 68, distance: 153.6
click at [0, 68] on div "inbox reviewed recent all unclear take inventory issue suspicious failed recent…" at bounding box center [448, 232] width 897 height 388
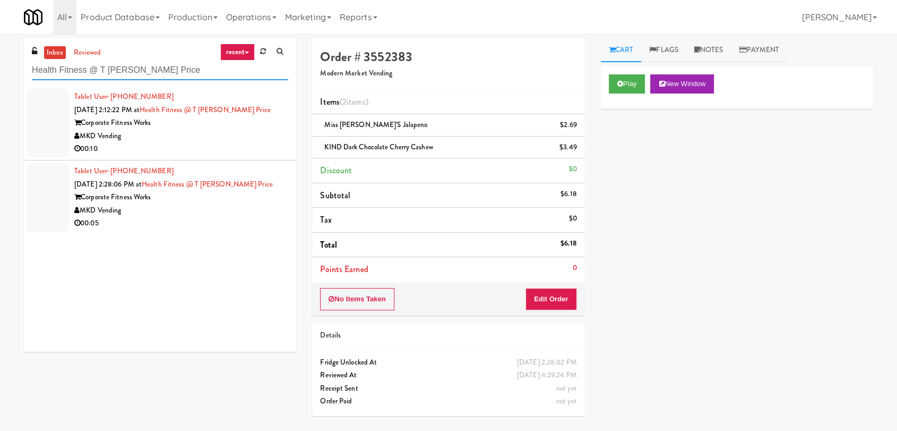
type input "Health Fitness @ T [PERSON_NAME] Price"
click at [217, 131] on div "MKD Vending" at bounding box center [181, 136] width 214 height 13
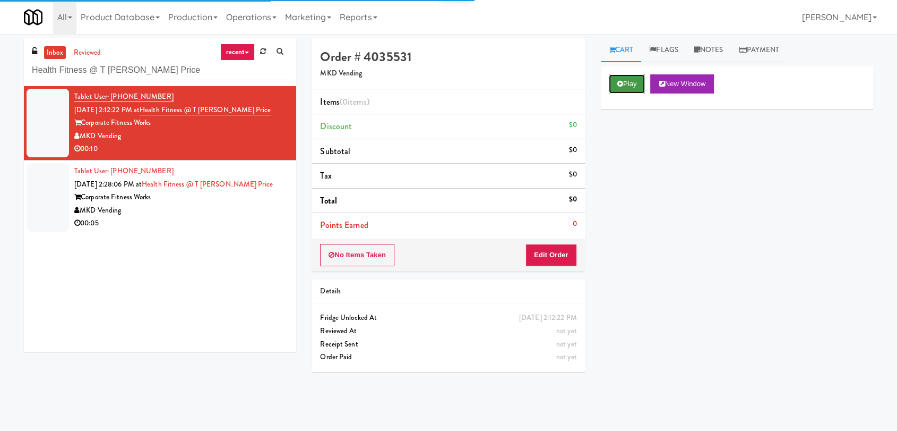
click at [628, 92] on button "Play" at bounding box center [627, 83] width 37 height 19
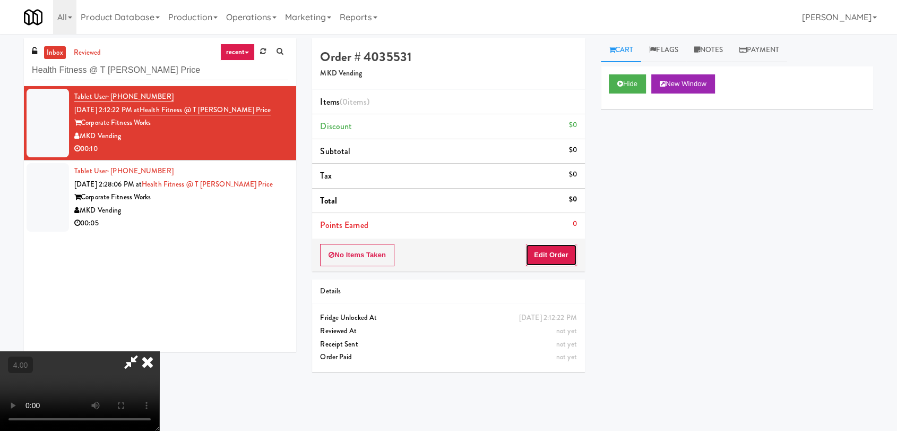
click at [553, 256] on button "Edit Order" at bounding box center [552, 255] width 52 height 22
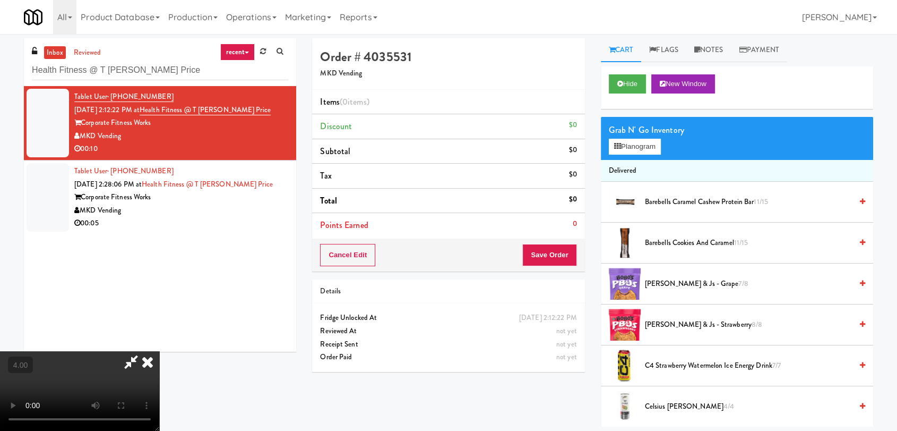
click at [159, 351] on video at bounding box center [79, 391] width 159 height 80
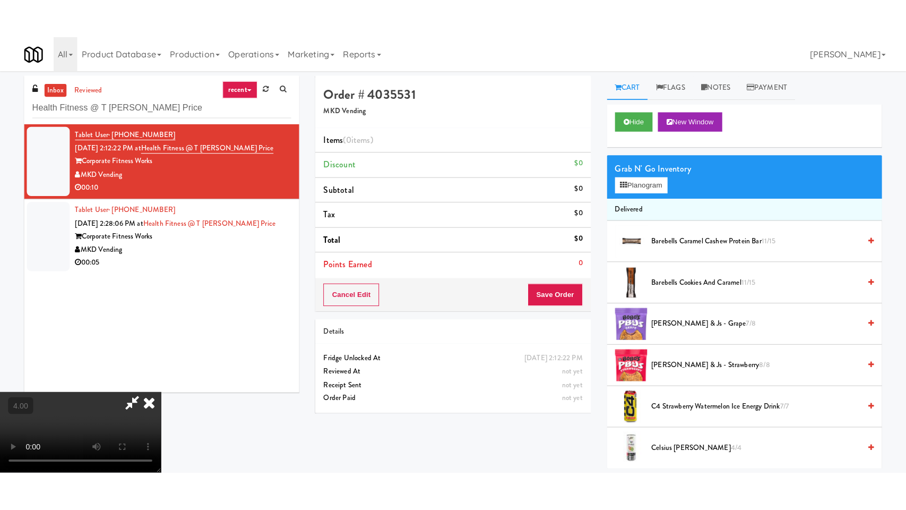
scroll to position [118, 0]
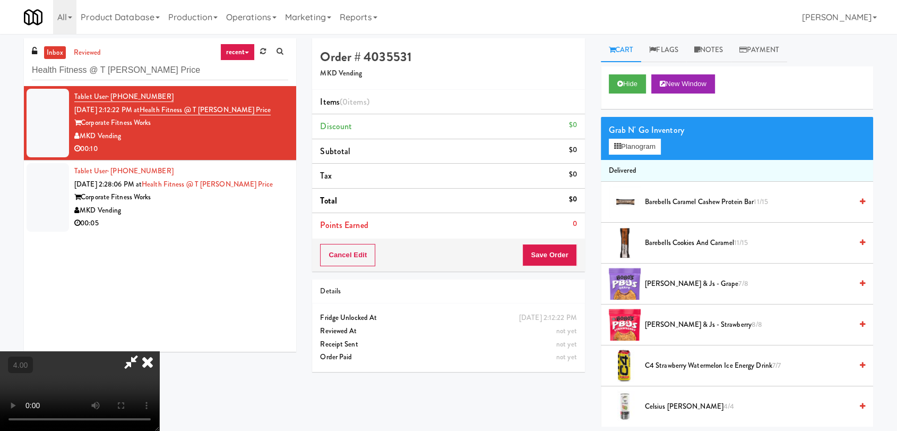
click at [159, 351] on video at bounding box center [79, 391] width 159 height 80
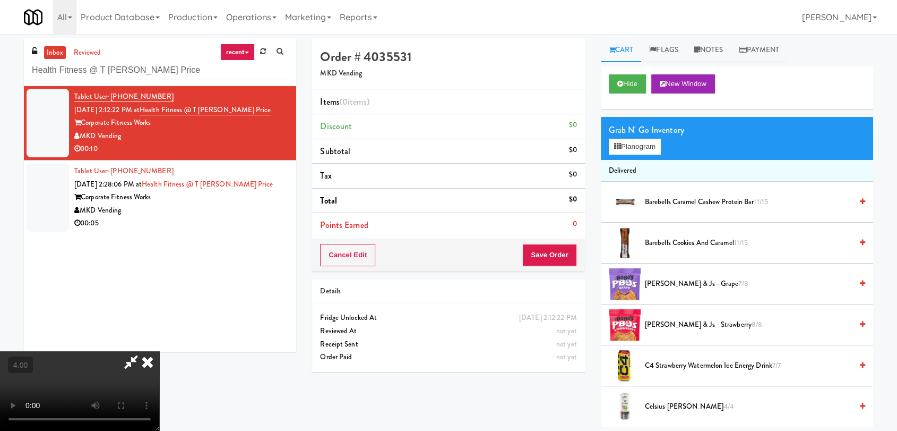
click at [159, 351] on video at bounding box center [79, 391] width 159 height 80
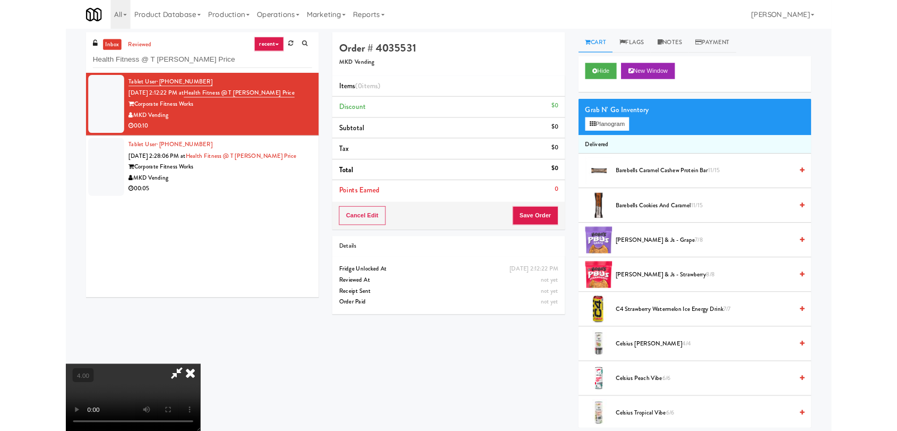
scroll to position [22, 0]
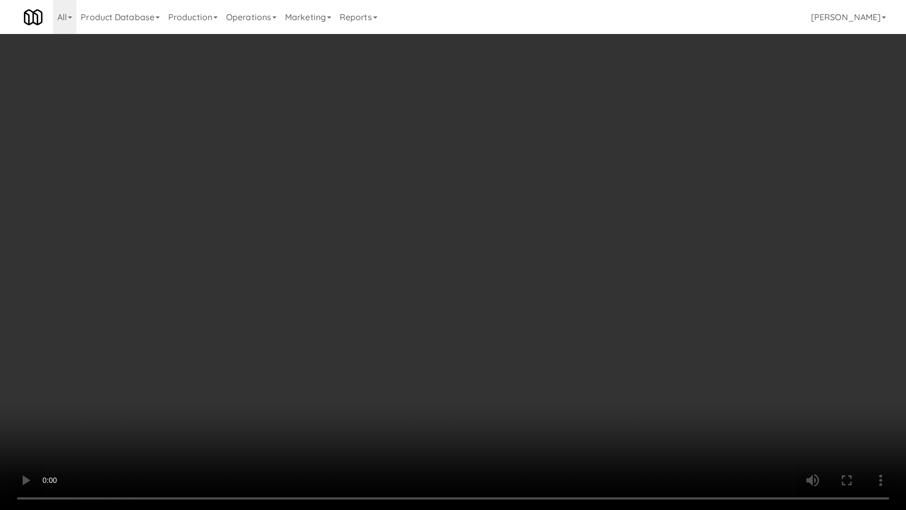
click at [226, 391] on video at bounding box center [453, 255] width 906 height 510
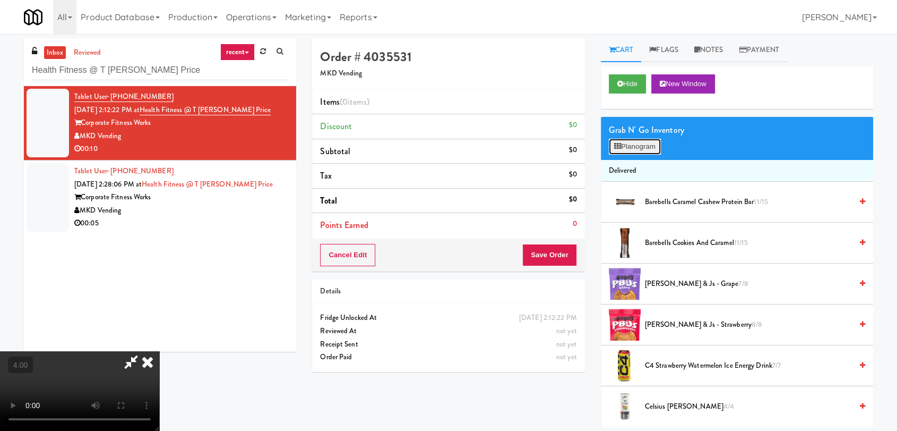
click at [658, 146] on button "Planogram" at bounding box center [635, 147] width 52 height 16
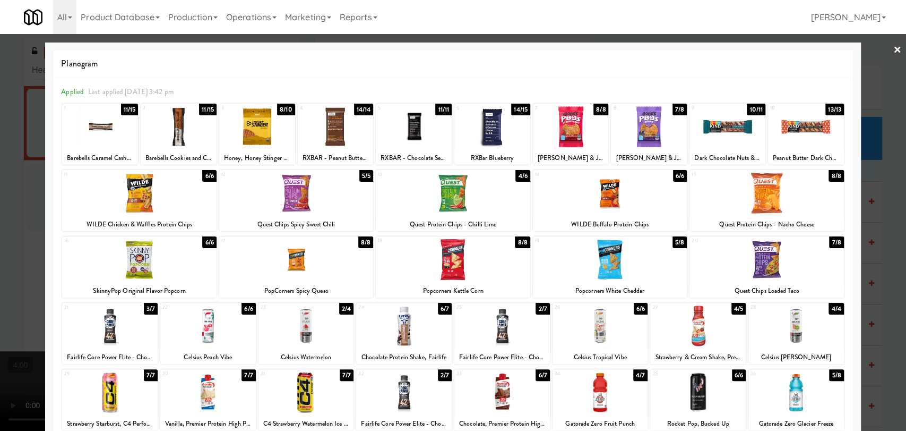
click at [415, 399] on div at bounding box center [404, 392] width 96 height 41
click at [630, 250] on div at bounding box center [610, 259] width 154 height 41
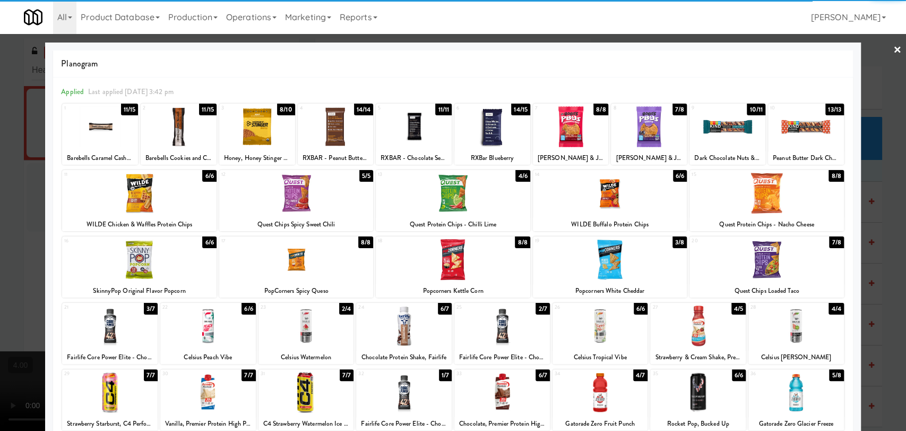
click at [0, 207] on div at bounding box center [453, 215] width 906 height 431
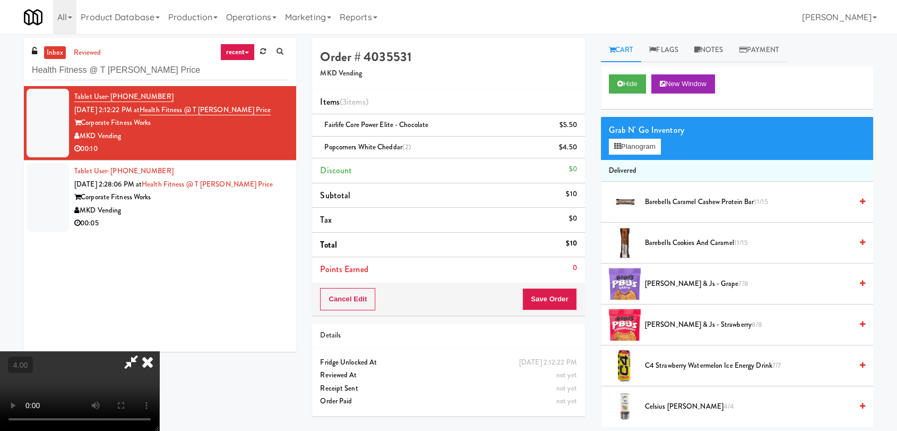
scroll to position [162, 0]
click at [159, 356] on video at bounding box center [79, 391] width 159 height 80
click at [132, 351] on video at bounding box center [79, 391] width 159 height 80
click at [134, 351] on video at bounding box center [79, 391] width 159 height 80
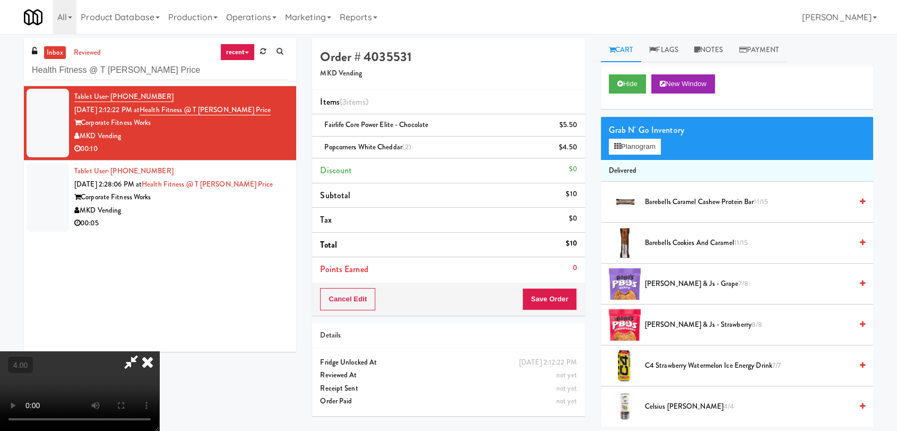
click at [518, 32] on div "All 325 Vending [URL][DOMAIN_NAME] 901 Smrt Mrkt [URL][DOMAIN_NAME] 9518002 [GE…" at bounding box center [449, 17] width 850 height 34
click at [159, 351] on icon at bounding box center [147, 361] width 23 height 21
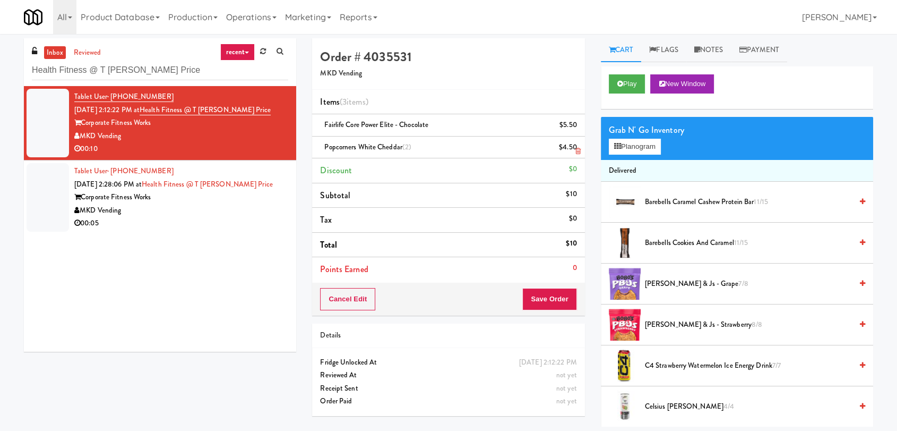
click at [576, 150] on icon at bounding box center [578, 151] width 5 height 7
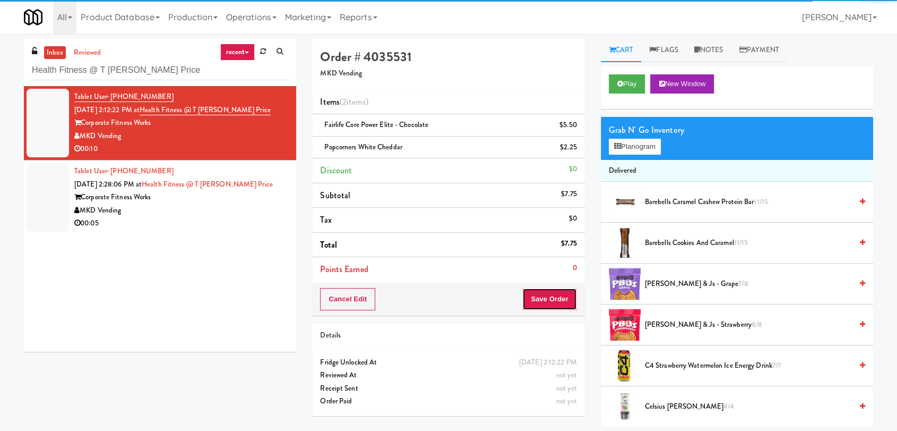
click at [550, 291] on button "Save Order" at bounding box center [550, 299] width 54 height 22
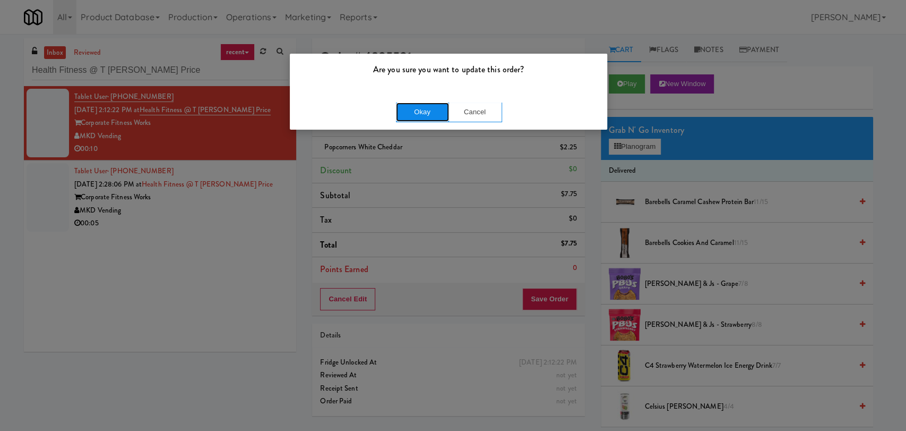
click at [418, 108] on button "Okay" at bounding box center [422, 111] width 53 height 19
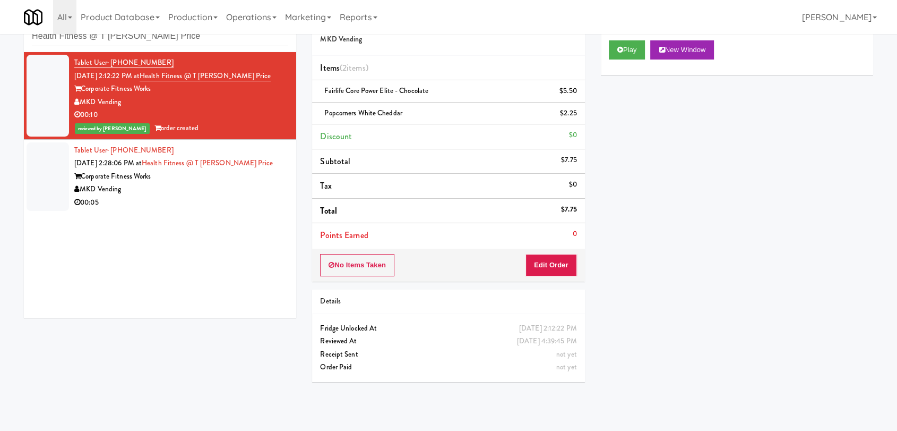
click at [234, 200] on div "00:05" at bounding box center [181, 202] width 214 height 13
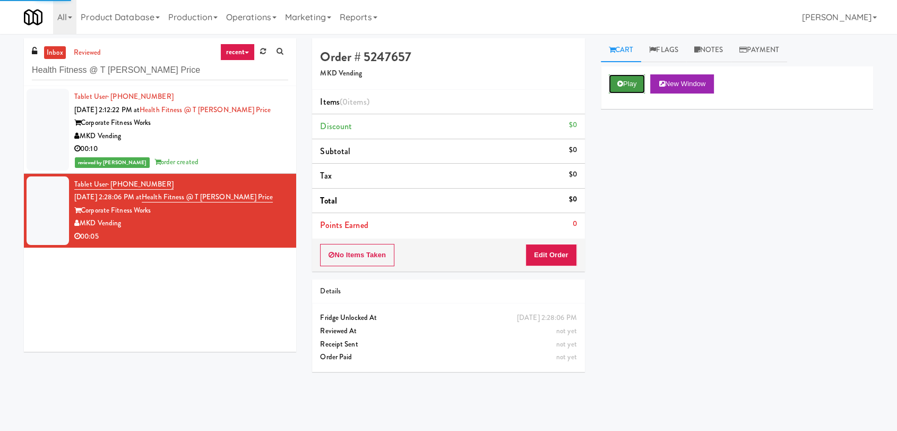
click at [621, 89] on button "Play" at bounding box center [627, 83] width 37 height 19
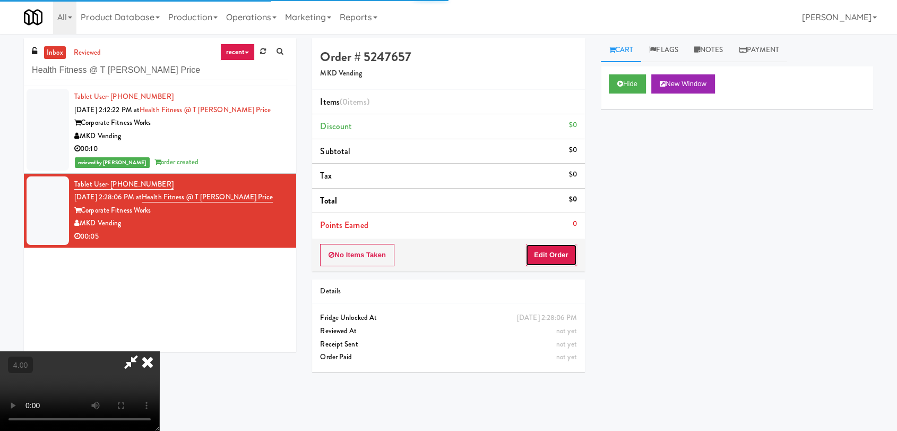
click at [557, 249] on button "Edit Order" at bounding box center [552, 255] width 52 height 22
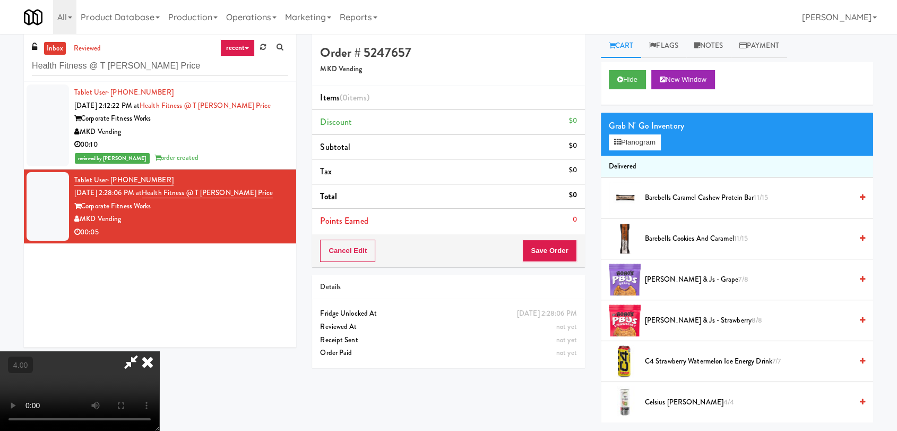
scroll to position [34, 0]
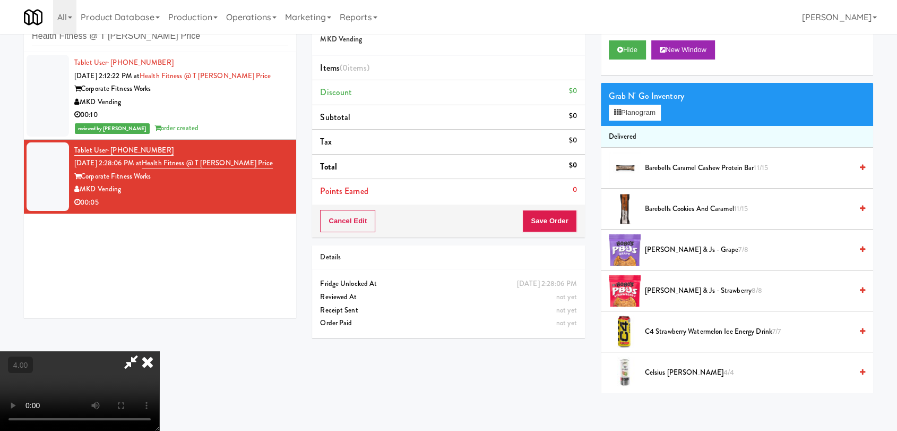
click at [159, 351] on video at bounding box center [79, 391] width 159 height 80
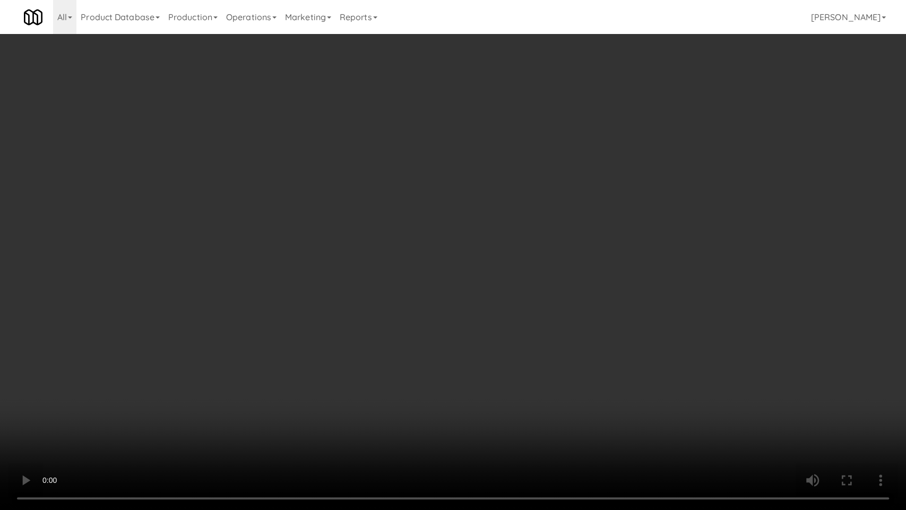
click at [353, 384] on video at bounding box center [453, 255] width 906 height 510
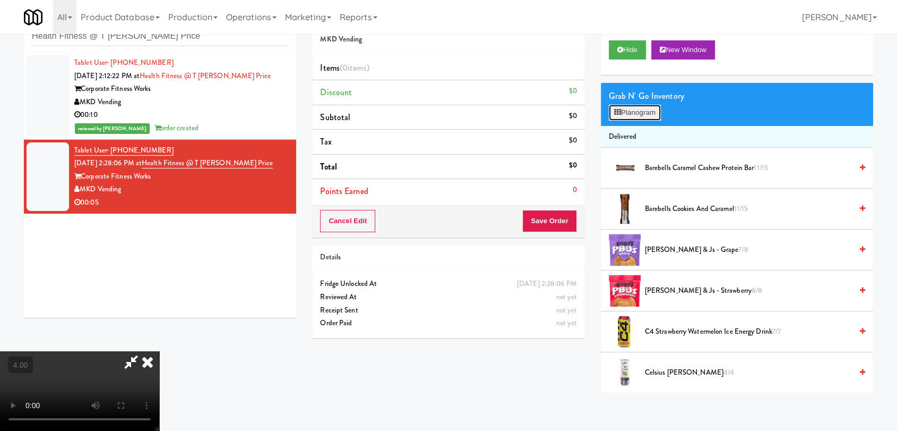
click at [628, 113] on button "Planogram" at bounding box center [635, 113] width 52 height 16
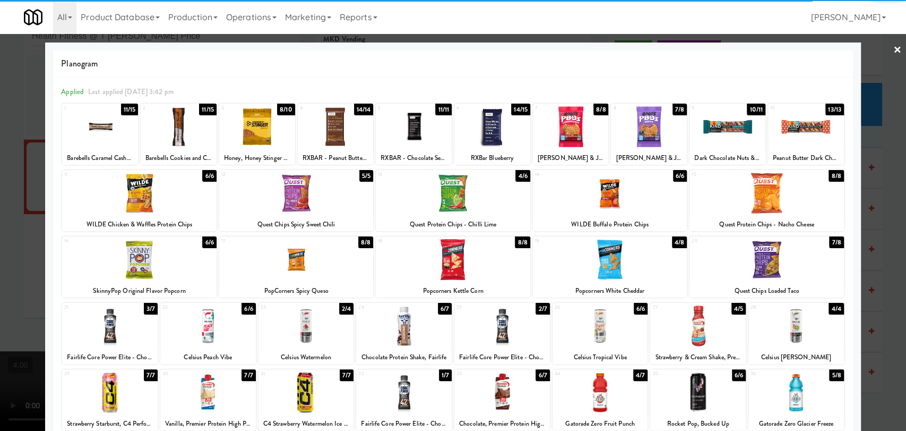
click at [285, 331] on div at bounding box center [307, 325] width 96 height 41
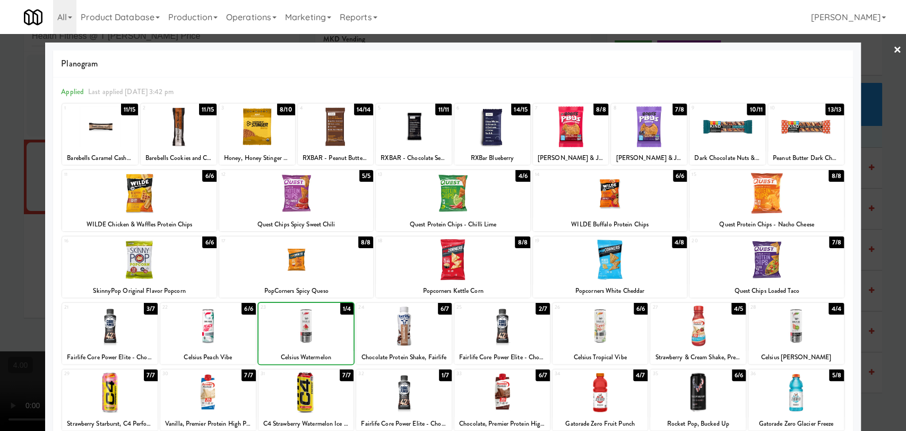
click at [0, 225] on div at bounding box center [453, 215] width 906 height 431
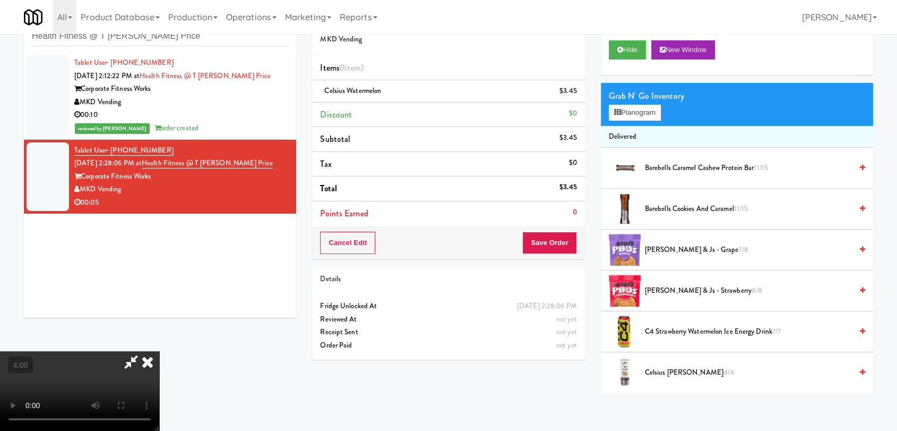
click at [159, 351] on icon at bounding box center [147, 361] width 23 height 21
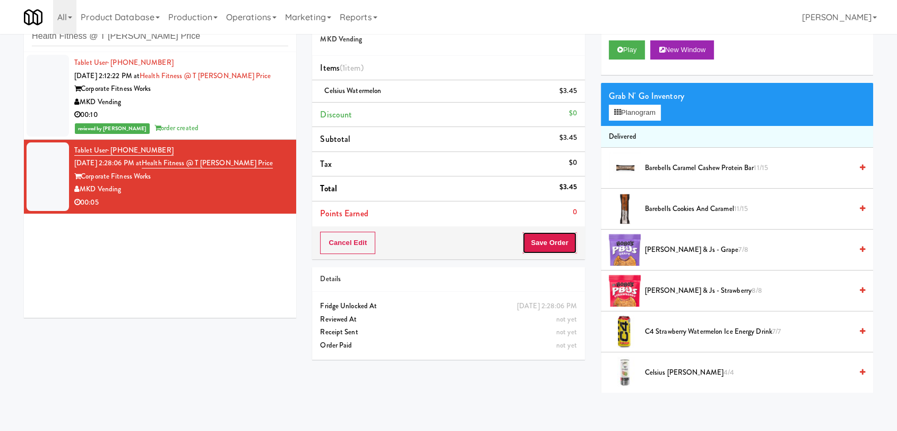
drag, startPoint x: 551, startPoint y: 242, endPoint x: 523, endPoint y: 216, distance: 38.3
click at [552, 242] on button "Save Order" at bounding box center [550, 243] width 54 height 22
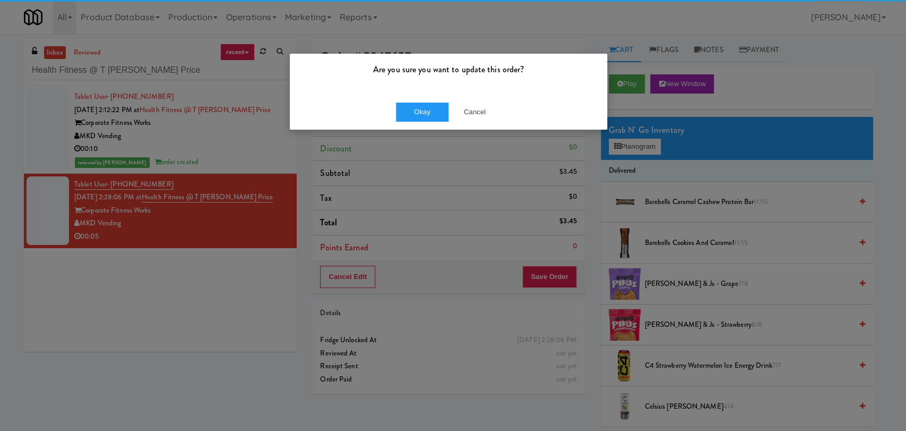
click at [410, 100] on div "Okay Cancel" at bounding box center [449, 112] width 318 height 36
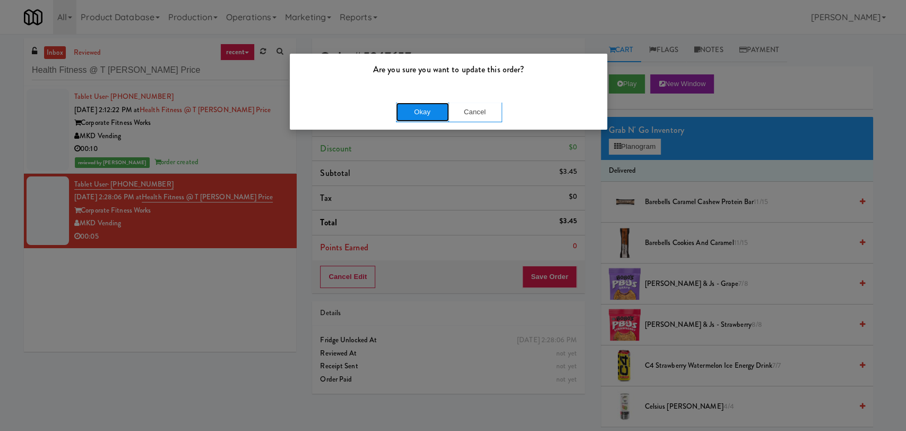
click at [412, 109] on button "Okay" at bounding box center [422, 111] width 53 height 19
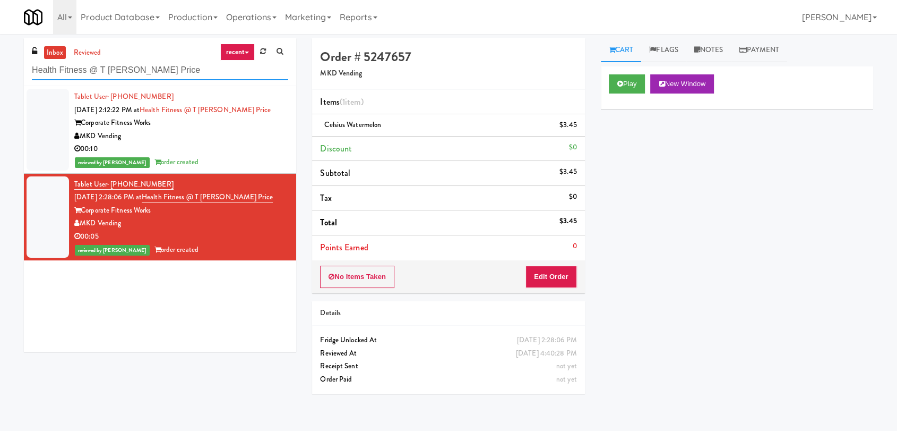
paste input "River House-[GEOGRAPHIC_DATA]"
drag, startPoint x: 162, startPoint y: 66, endPoint x: 0, endPoint y: 50, distance: 162.7
click at [0, 50] on div "inbox reviewed recent all unclear take inventory issue suspicious failed recent…" at bounding box center [448, 232] width 897 height 388
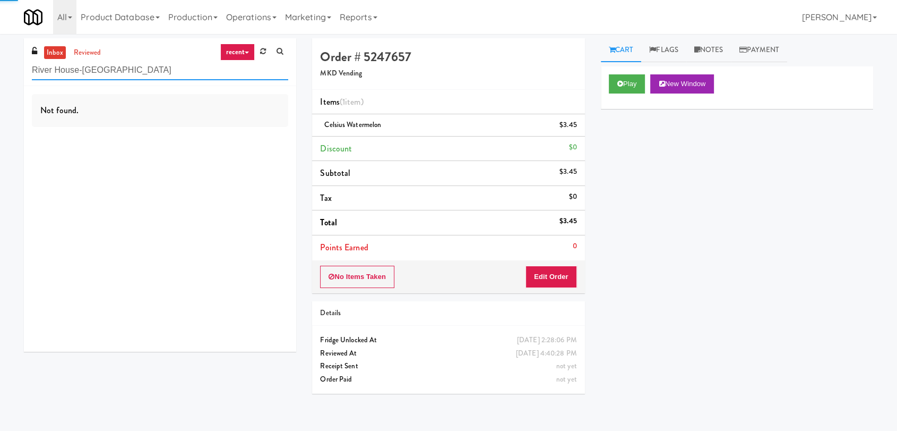
type input "River House-[GEOGRAPHIC_DATA]"
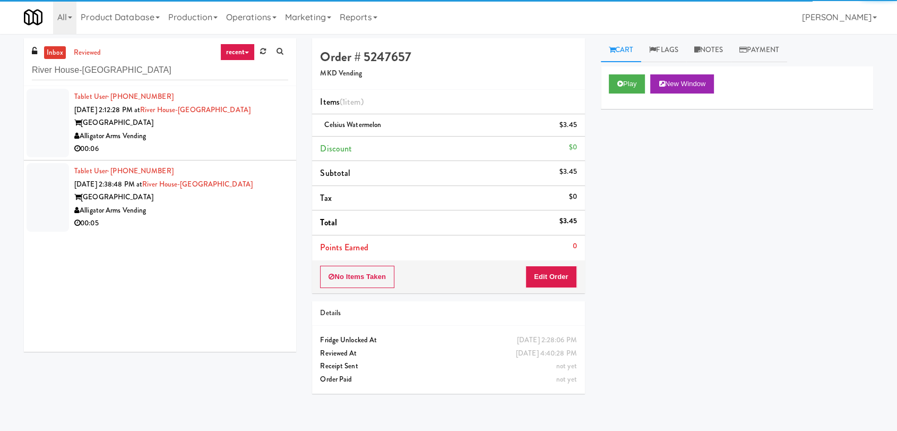
click at [219, 146] on div "00:06" at bounding box center [181, 148] width 214 height 13
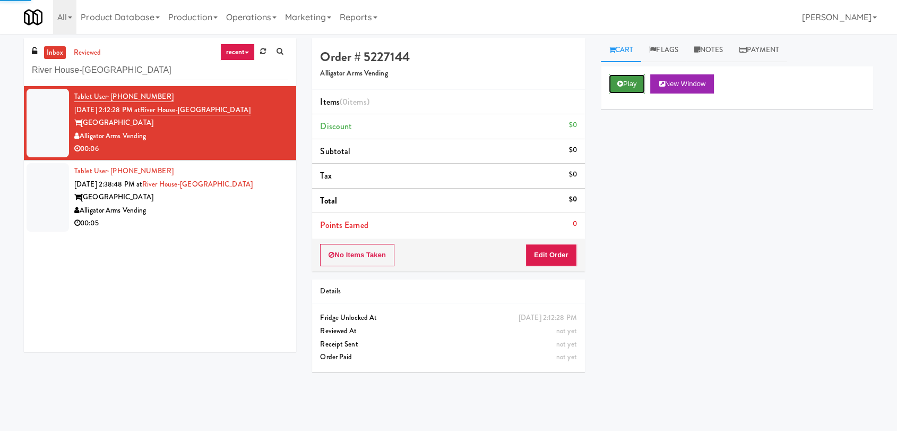
click at [640, 78] on button "Play" at bounding box center [627, 83] width 37 height 19
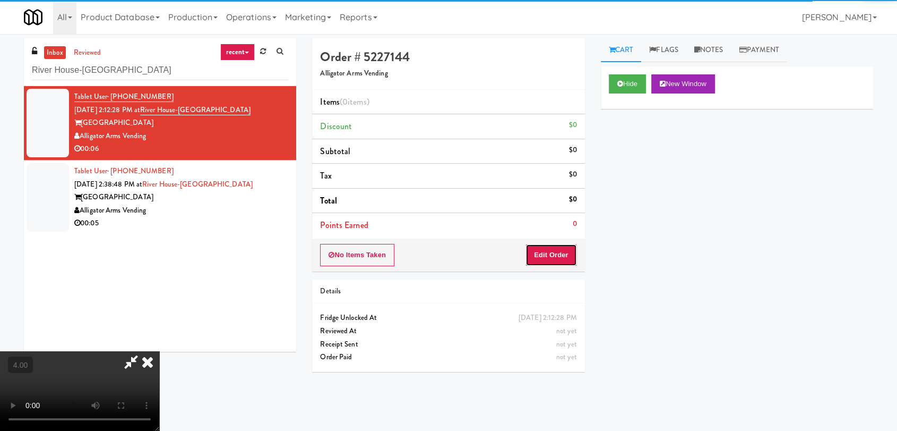
click at [540, 264] on button "Edit Order" at bounding box center [552, 255] width 52 height 22
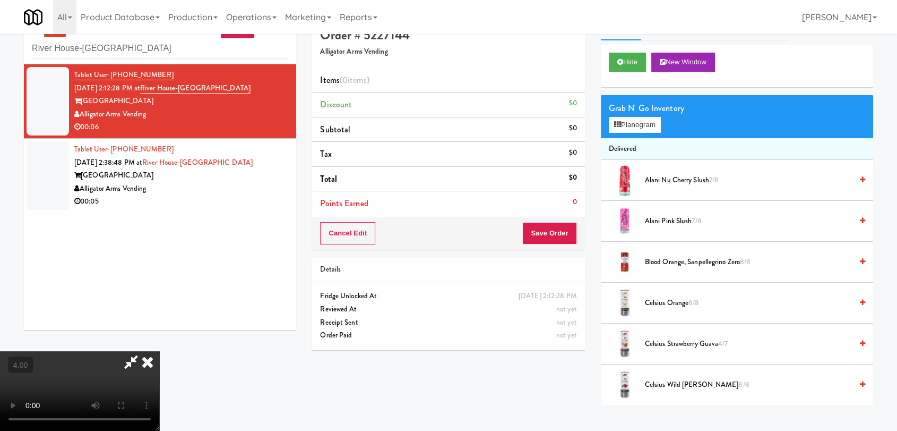
scroll to position [34, 0]
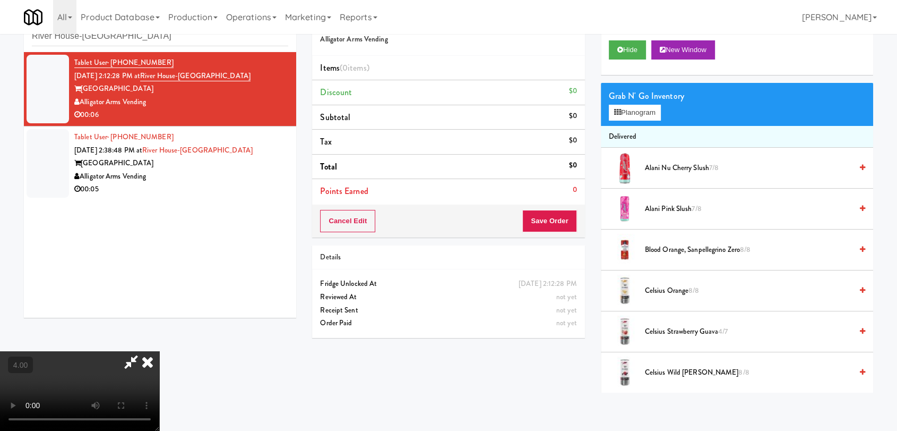
click at [159, 351] on video at bounding box center [79, 391] width 159 height 80
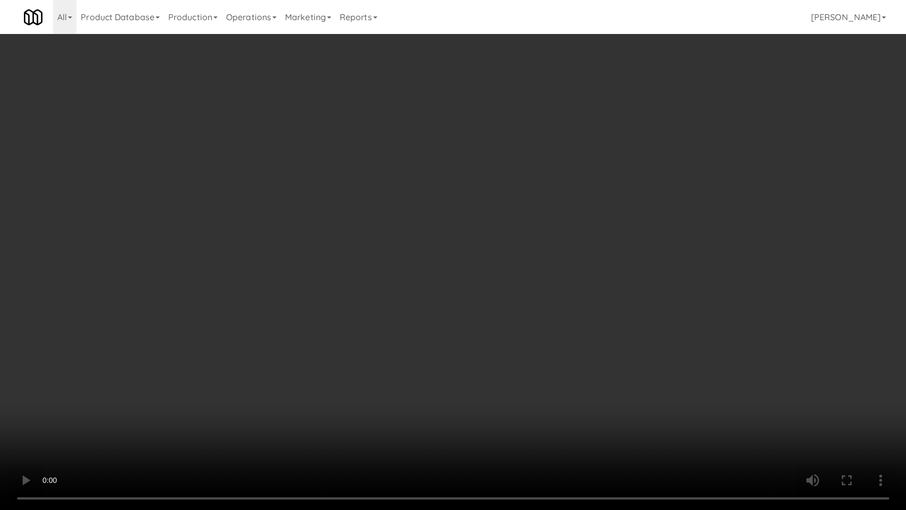
click at [104, 381] on video at bounding box center [453, 255] width 906 height 510
click at [215, 395] on video at bounding box center [453, 255] width 906 height 510
drag, startPoint x: 215, startPoint y: 395, endPoint x: 409, endPoint y: 193, distance: 280.6
click at [216, 394] on video at bounding box center [453, 255] width 906 height 510
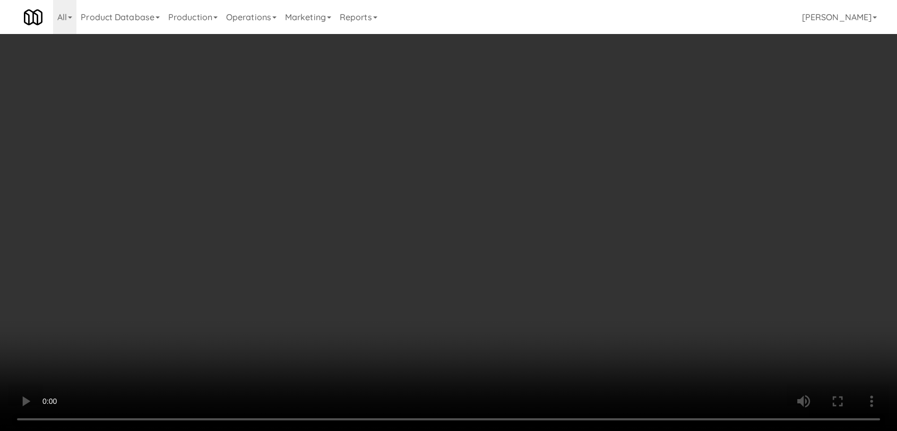
scroll to position [0, 0]
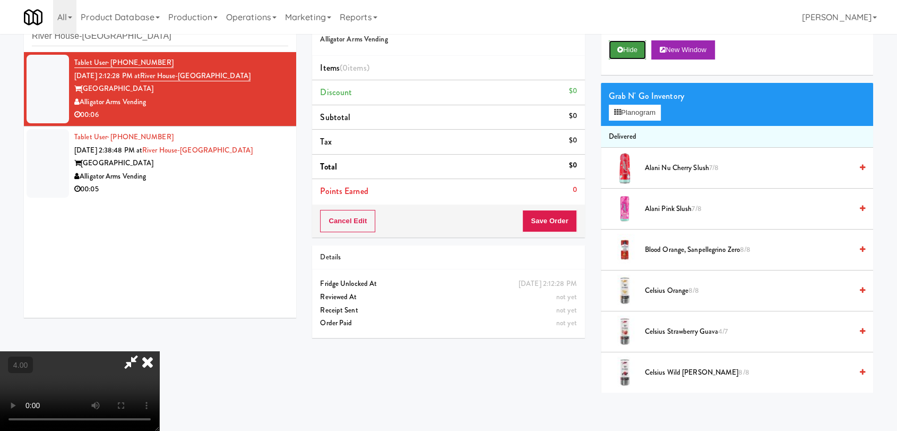
click at [625, 56] on button "Hide" at bounding box center [627, 49] width 37 height 19
click at [626, 56] on button "Hide" at bounding box center [627, 49] width 37 height 19
click at [151, 354] on video at bounding box center [79, 391] width 159 height 80
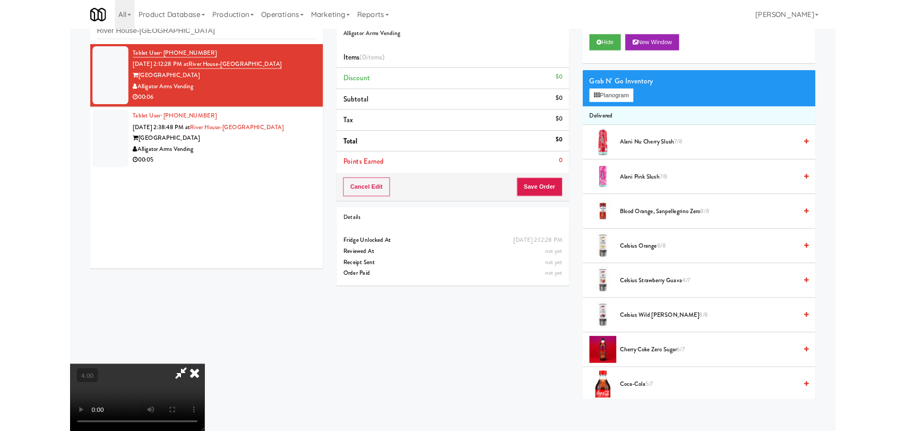
scroll to position [22, 0]
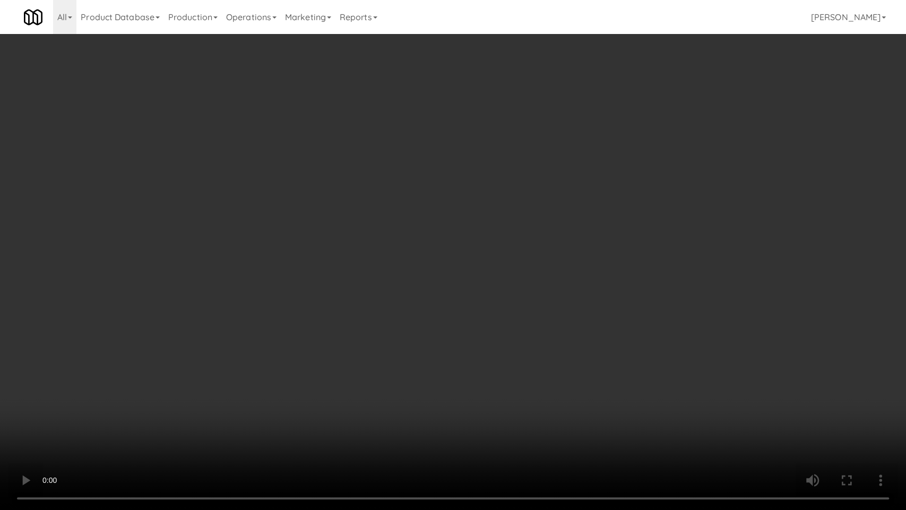
click at [140, 409] on video at bounding box center [453, 255] width 906 height 510
click at [156, 388] on video at bounding box center [453, 255] width 906 height 510
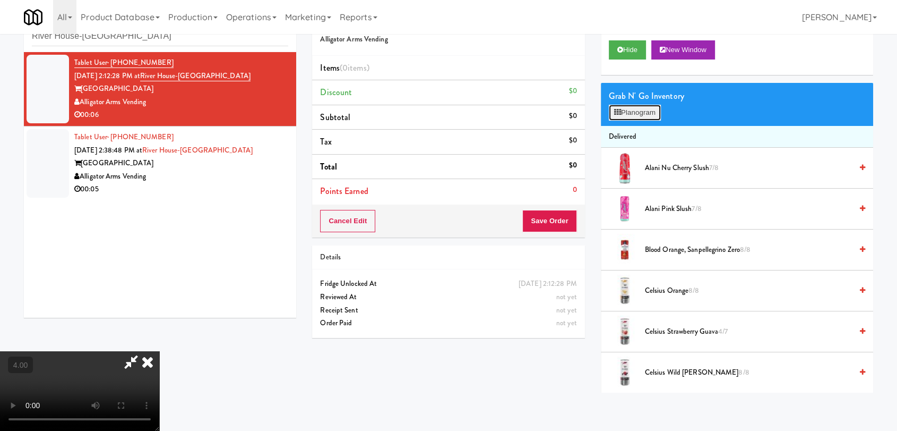
click at [640, 106] on button "Planogram" at bounding box center [635, 113] width 52 height 16
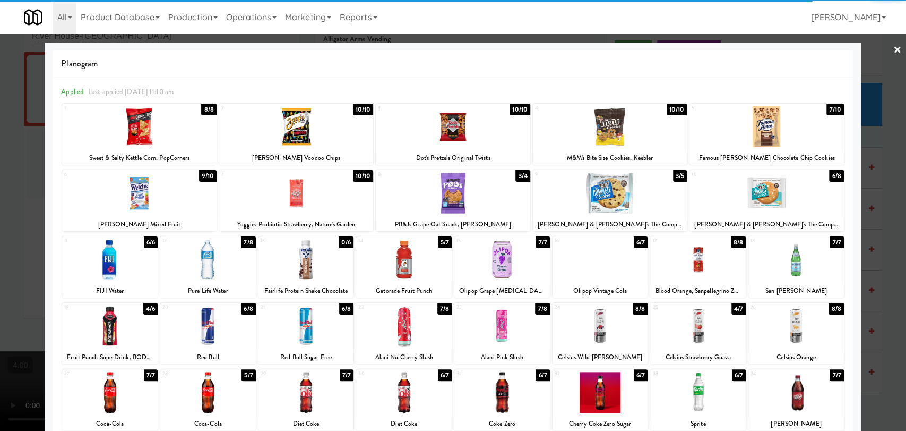
click at [599, 184] on div at bounding box center [610, 193] width 154 height 41
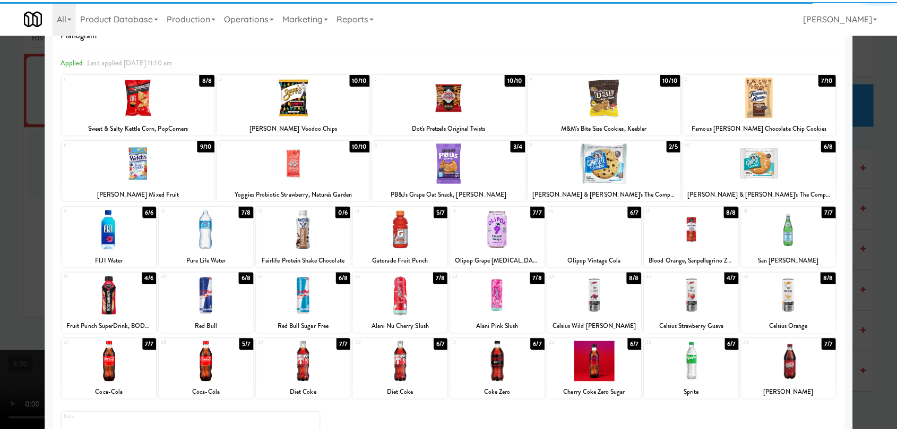
scroll to position [59, 0]
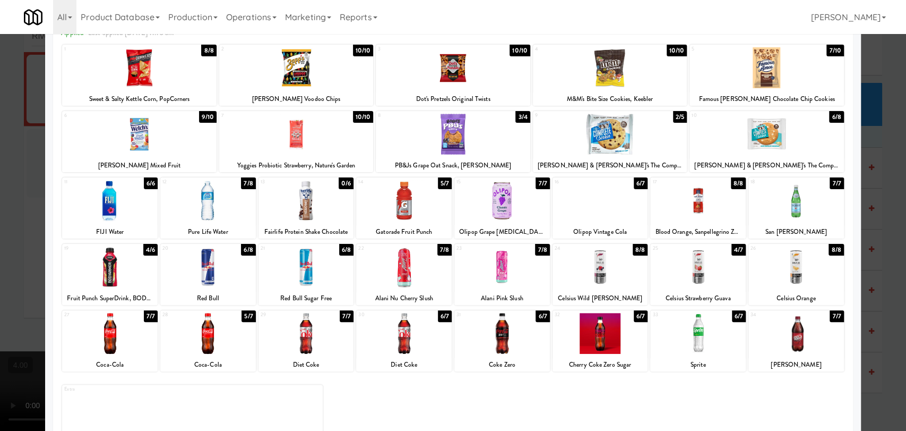
click at [517, 270] on div at bounding box center [503, 266] width 96 height 41
click at [0, 123] on div at bounding box center [453, 215] width 906 height 431
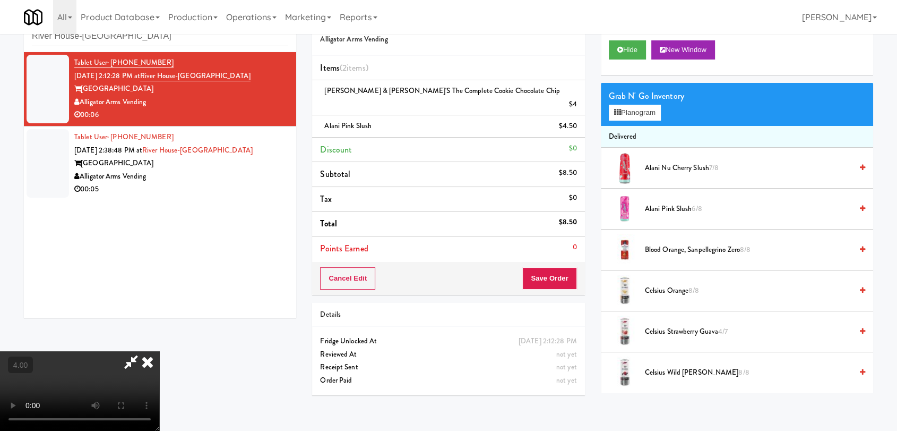
click at [159, 351] on icon at bounding box center [147, 361] width 23 height 21
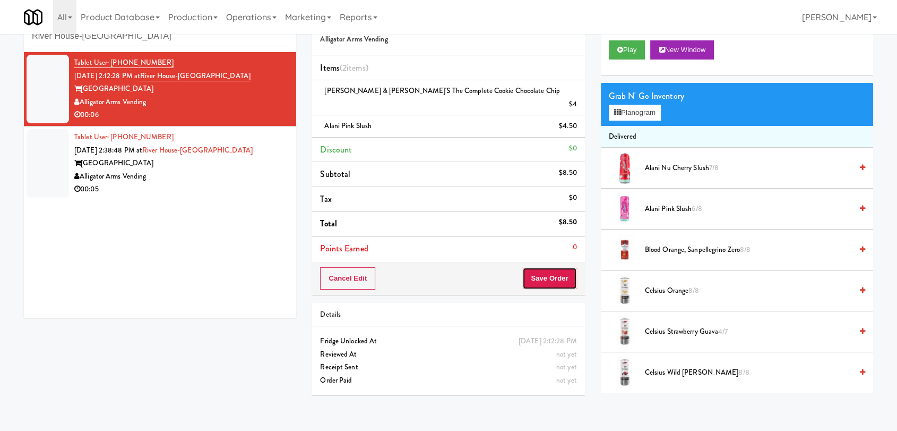
click at [550, 268] on button "Save Order" at bounding box center [550, 278] width 54 height 22
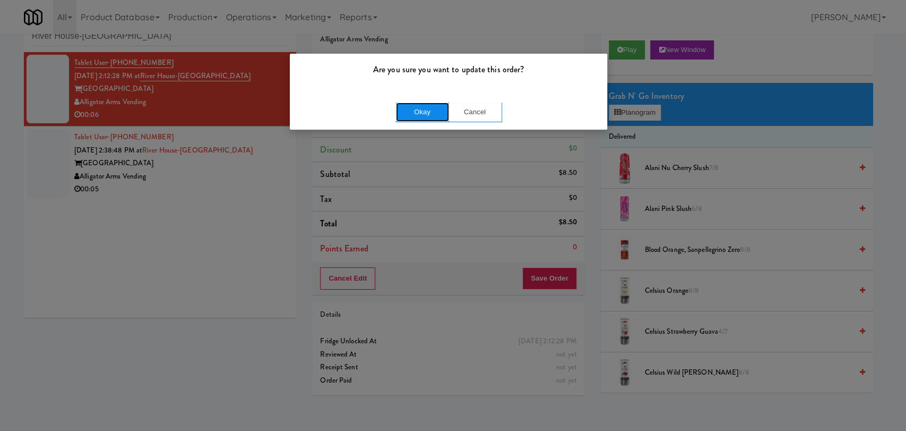
click at [425, 113] on button "Okay" at bounding box center [422, 111] width 53 height 19
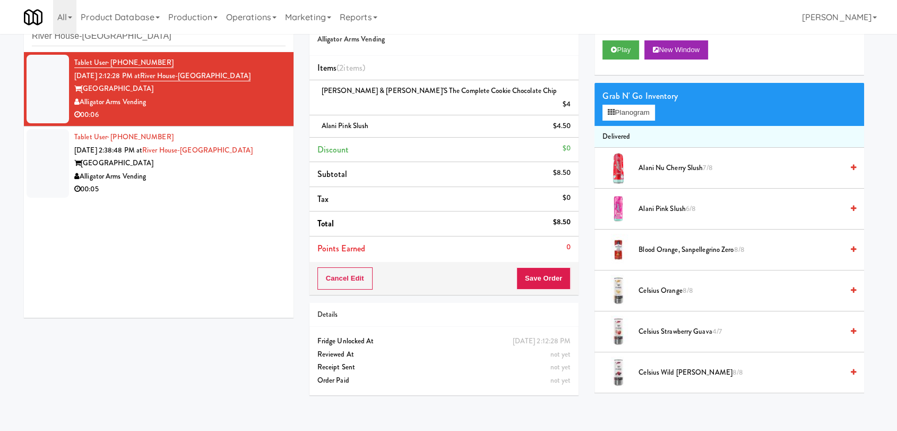
click at [269, 173] on div "Alligator Arms Vending" at bounding box center [179, 176] width 211 height 13
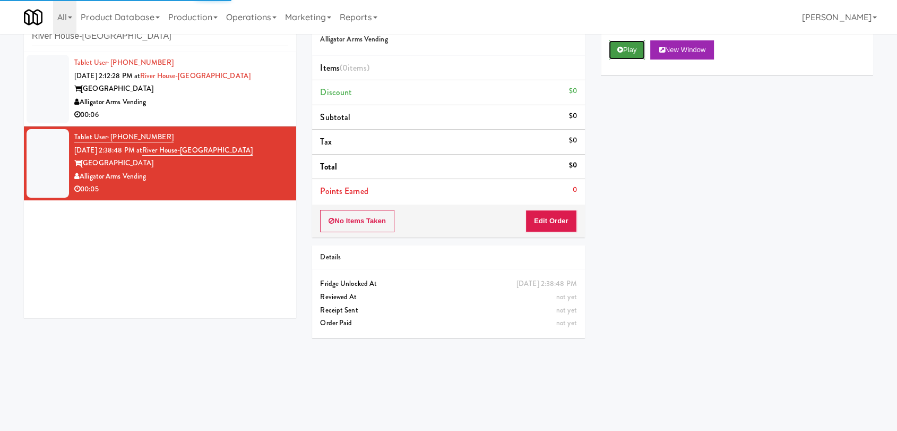
click at [629, 58] on button "Play" at bounding box center [627, 49] width 37 height 19
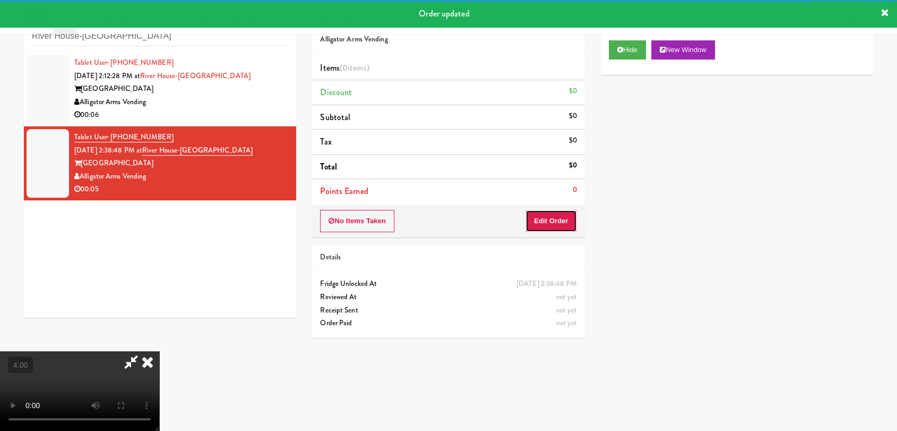
click at [555, 224] on button "Edit Order" at bounding box center [552, 221] width 52 height 22
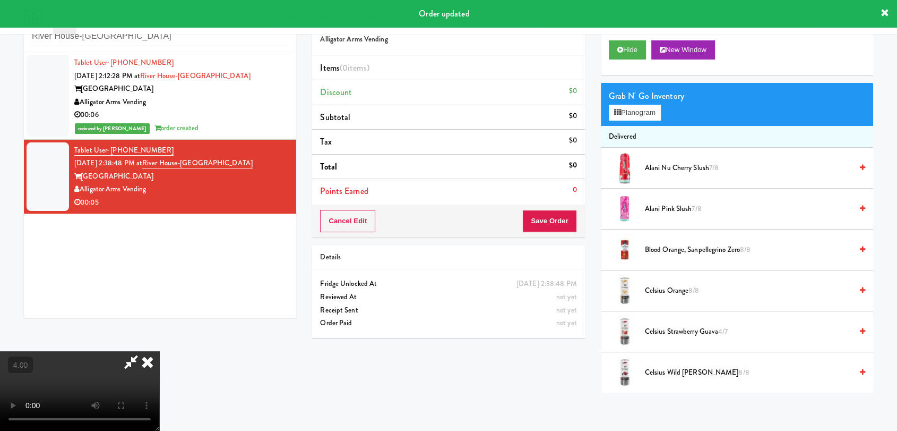
click at [159, 351] on video at bounding box center [79, 391] width 159 height 80
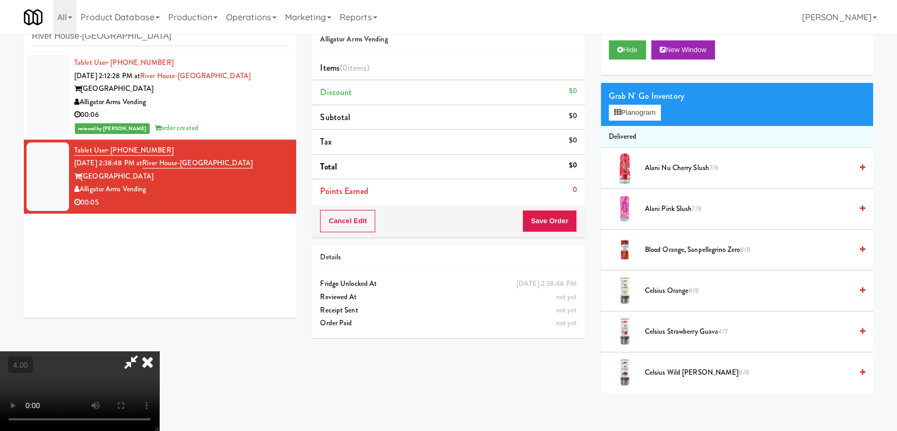
click at [159, 351] on video at bounding box center [79, 391] width 159 height 80
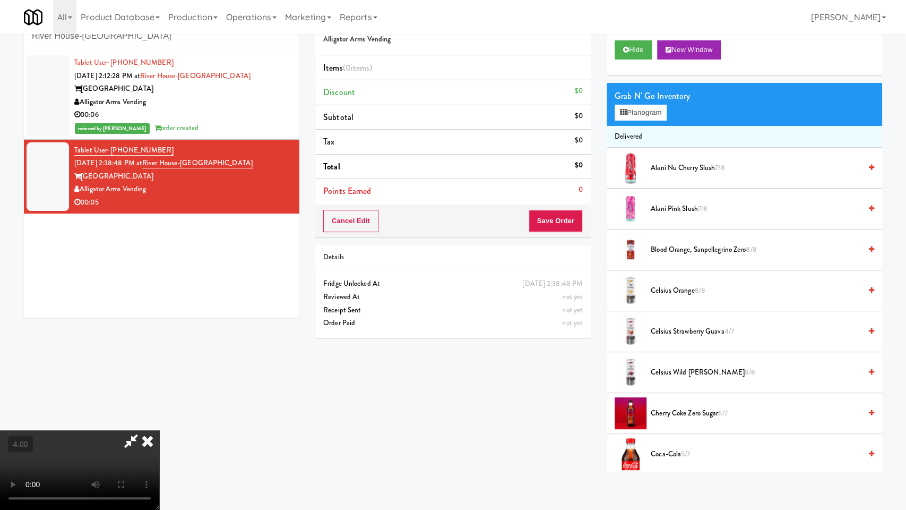
click at [159, 409] on video at bounding box center [79, 470] width 159 height 80
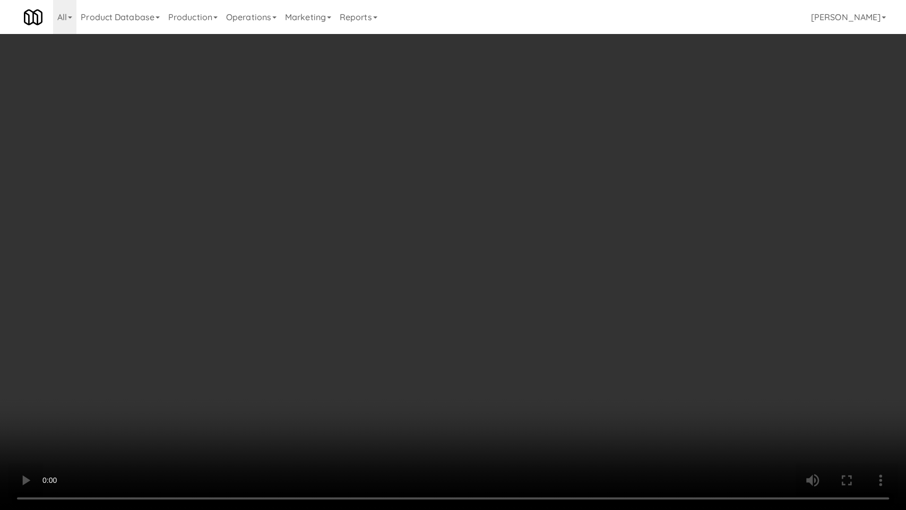
click at [277, 372] on video at bounding box center [453, 255] width 906 height 510
click at [303, 363] on video at bounding box center [453, 255] width 906 height 510
click at [314, 401] on video at bounding box center [453, 255] width 906 height 510
click at [360, 289] on video at bounding box center [453, 255] width 906 height 510
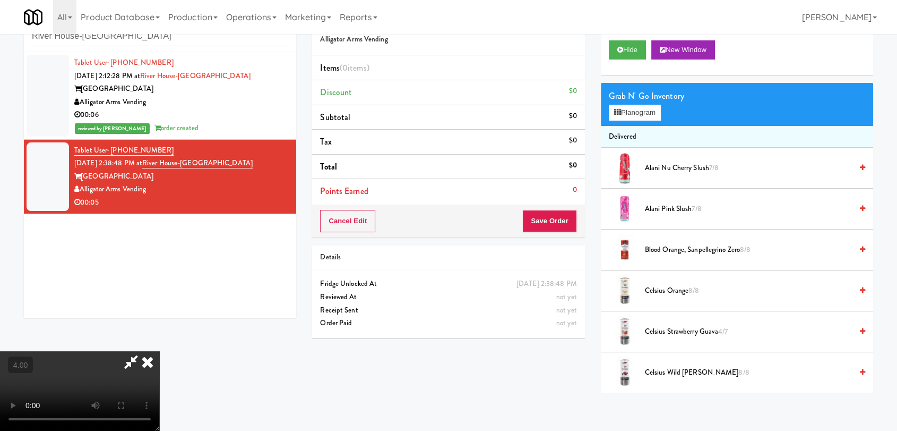
click at [666, 161] on span "Alani Nu Cherry Slush 7/8" at bounding box center [748, 167] width 207 height 13
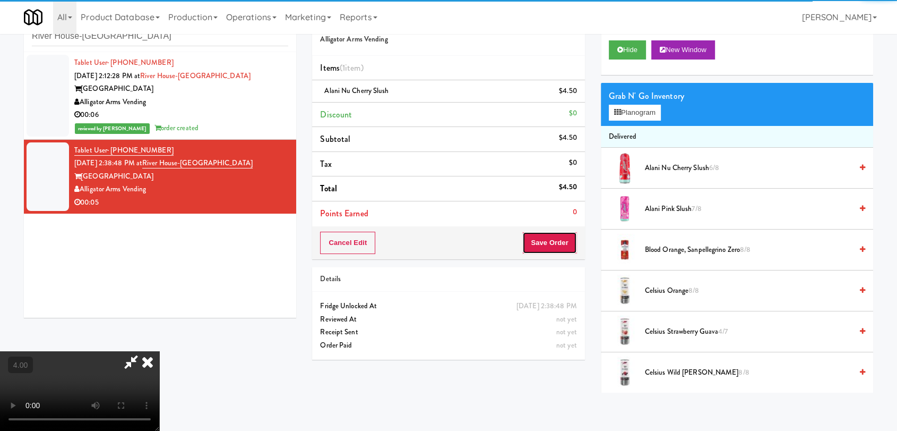
click at [559, 244] on button "Save Order" at bounding box center [550, 243] width 54 height 22
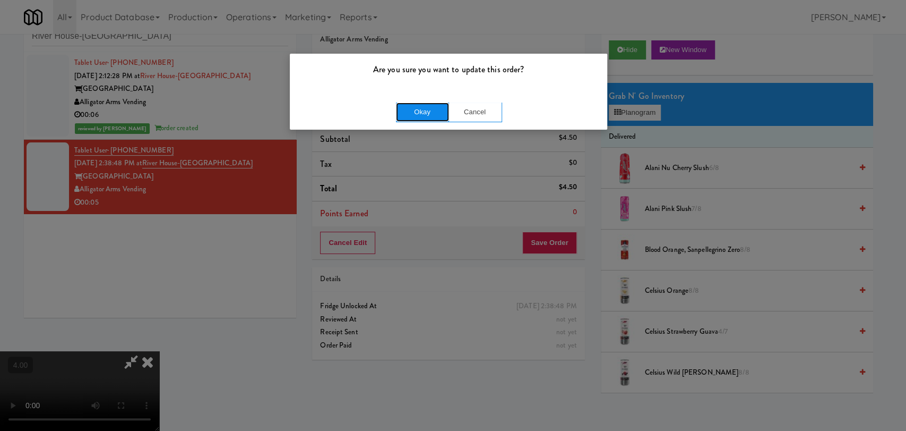
click at [433, 111] on button "Okay" at bounding box center [422, 111] width 53 height 19
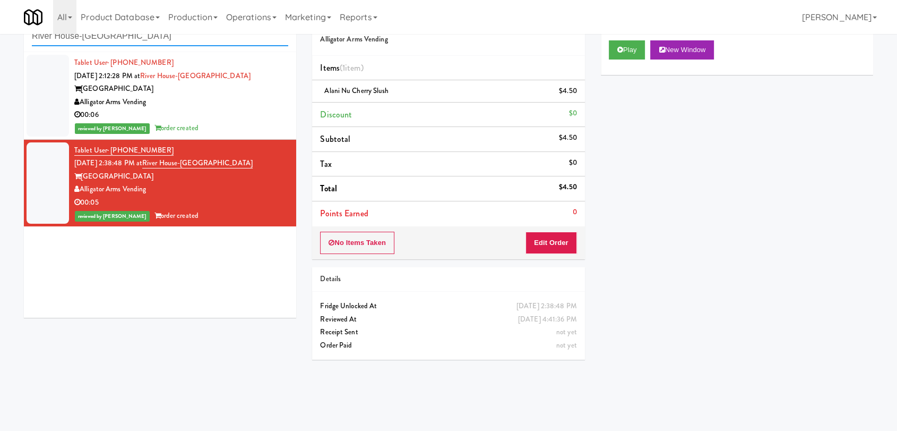
paste input "Union24 - Cooler - Right (Little Lobby)"
drag, startPoint x: 122, startPoint y: 35, endPoint x: 0, endPoint y: 31, distance: 122.2
click at [0, 31] on body "Are you sure you want to update this order? Okay Cancel Okay Are you sure you w…" at bounding box center [448, 215] width 897 height 431
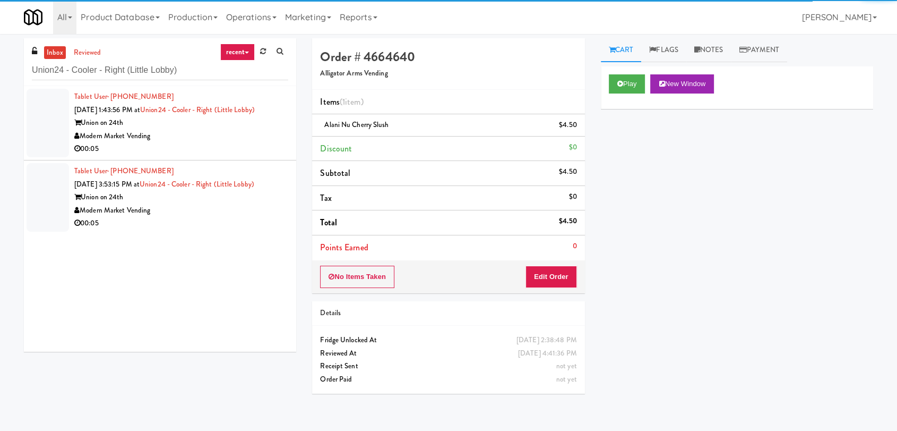
click at [232, 138] on div "Modern Market Vending" at bounding box center [181, 136] width 214 height 13
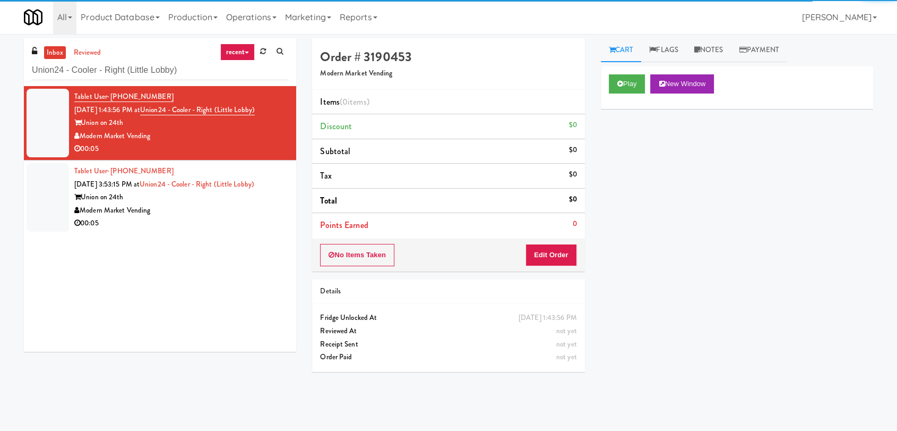
click at [234, 196] on div "Union on 24th" at bounding box center [181, 197] width 214 height 13
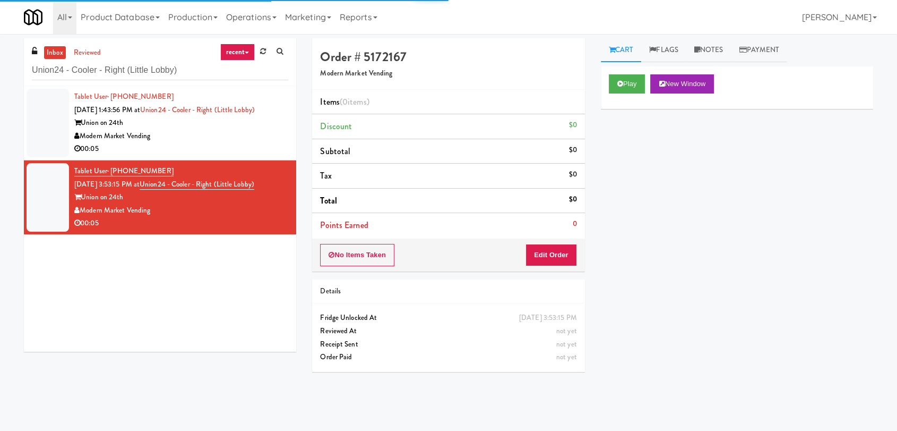
click at [225, 148] on div "00:05" at bounding box center [181, 148] width 214 height 13
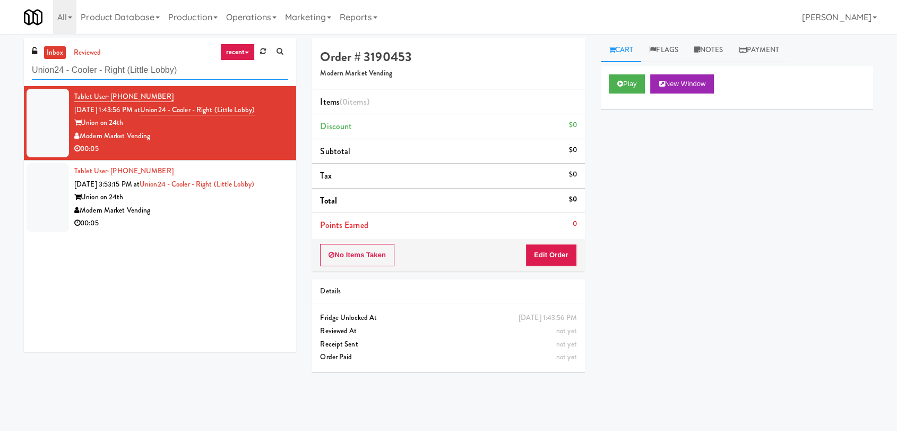
paste input "Park Place - Cooler - Right"
drag, startPoint x: 200, startPoint y: 72, endPoint x: 0, endPoint y: 80, distance: 199.8
click at [0, 79] on div "inbox reviewed recent all unclear take inventory issue suspicious failed recent…" at bounding box center [448, 232] width 897 height 388
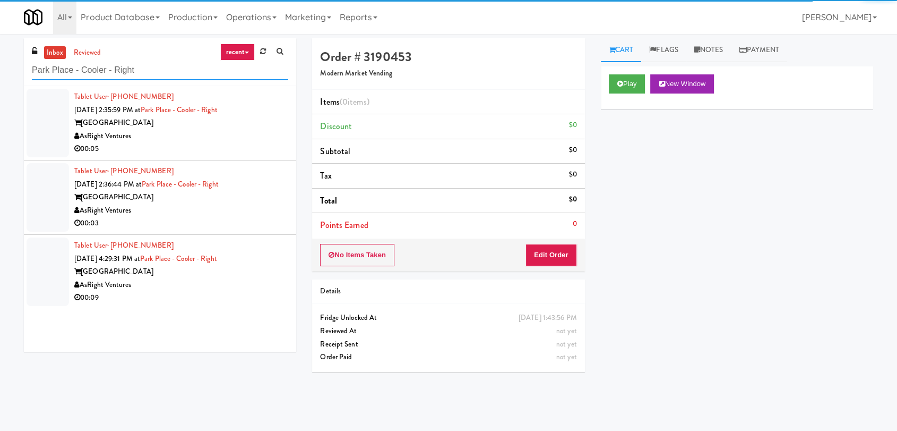
type input "Park Place - Cooler - Right"
click at [252, 156] on li "Tablet User · (561) 990-9196 [DATE] 2:35:59 PM at [GEOGRAPHIC_DATA] - [GEOGRAPH…" at bounding box center [160, 123] width 272 height 74
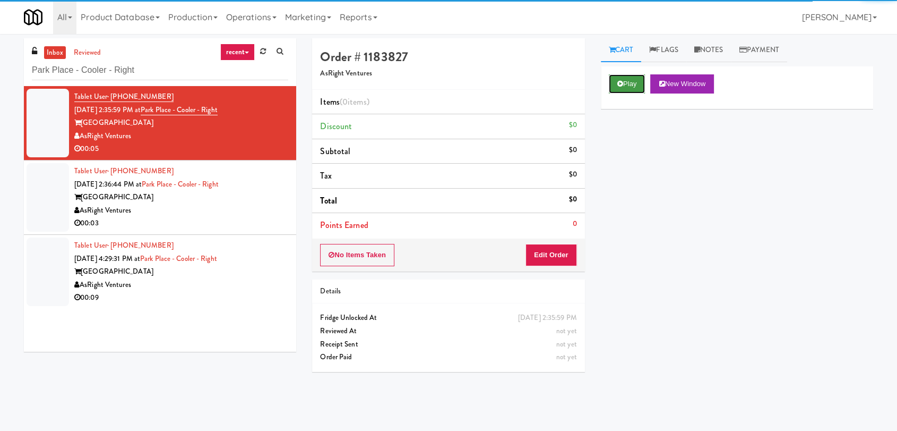
click at [634, 87] on button "Play" at bounding box center [627, 83] width 37 height 19
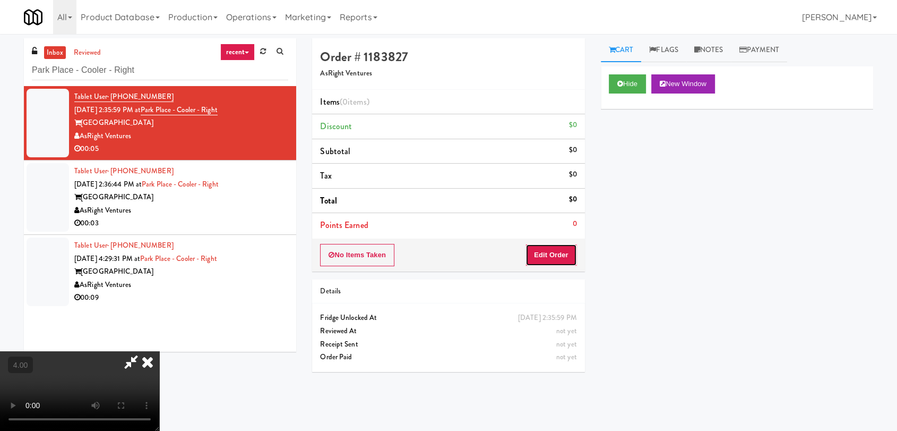
click at [552, 260] on button "Edit Order" at bounding box center [552, 255] width 52 height 22
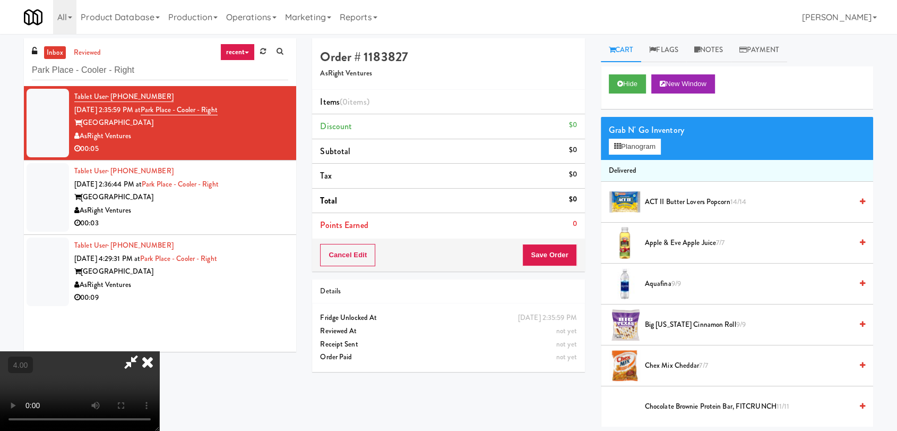
click at [159, 351] on video at bounding box center [79, 391] width 159 height 80
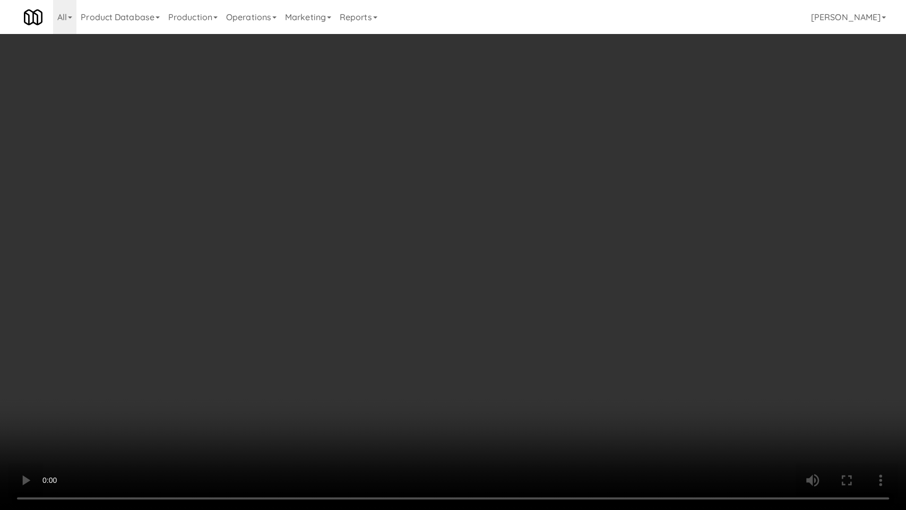
click at [259, 349] on video at bounding box center [453, 255] width 906 height 510
click at [106, 409] on video at bounding box center [453, 255] width 906 height 510
click at [184, 349] on video at bounding box center [453, 255] width 906 height 510
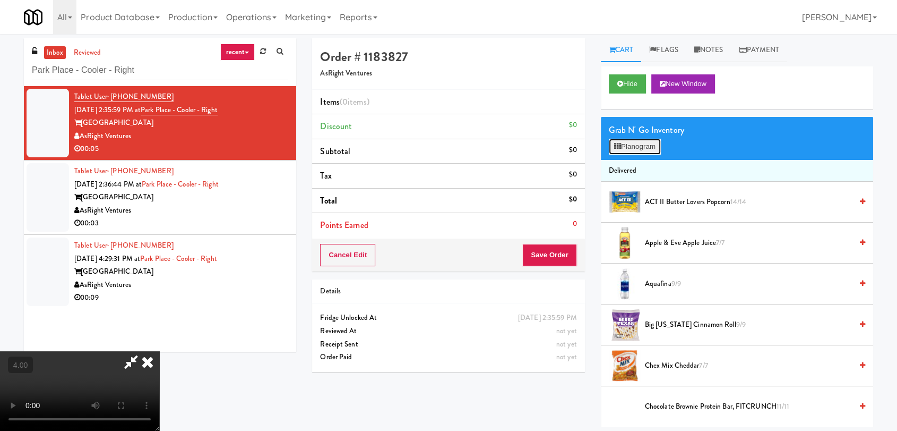
click at [622, 150] on button "Planogram" at bounding box center [635, 147] width 52 height 16
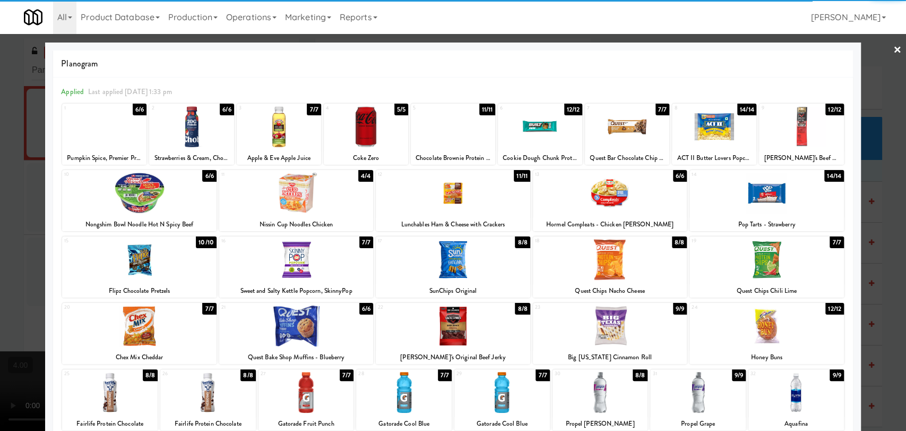
click at [414, 403] on div at bounding box center [404, 392] width 96 height 41
click at [0, 148] on div at bounding box center [453, 215] width 906 height 431
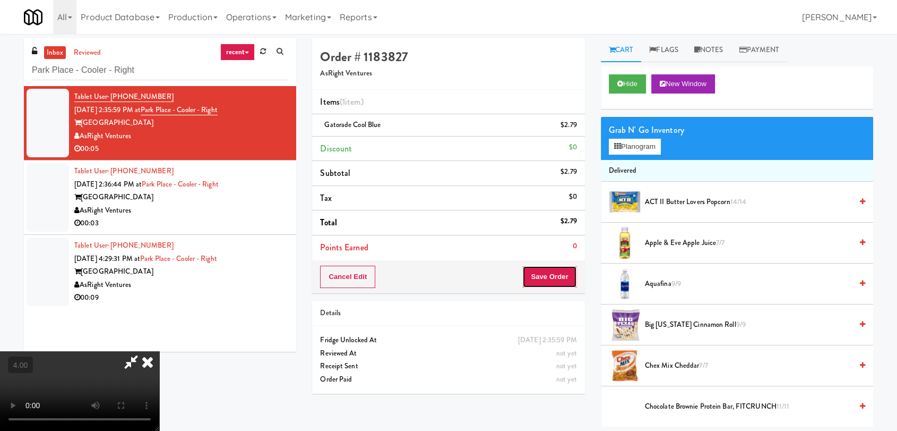
click at [569, 267] on button "Save Order" at bounding box center [550, 277] width 54 height 22
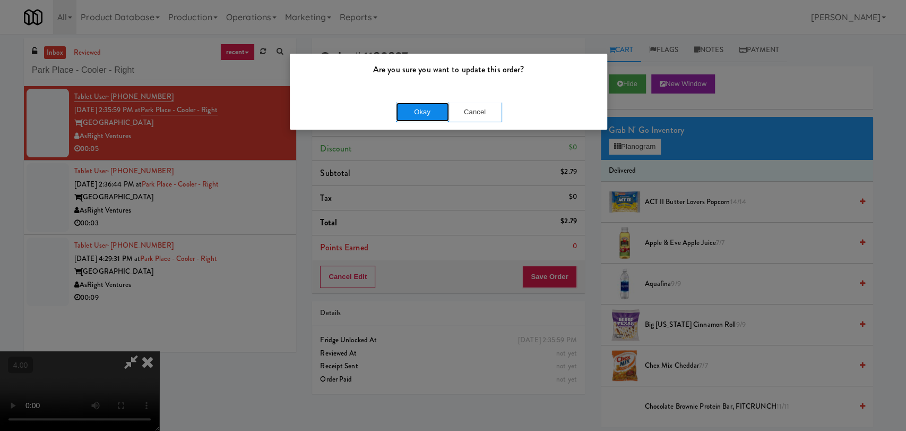
click at [425, 118] on button "Okay" at bounding box center [422, 111] width 53 height 19
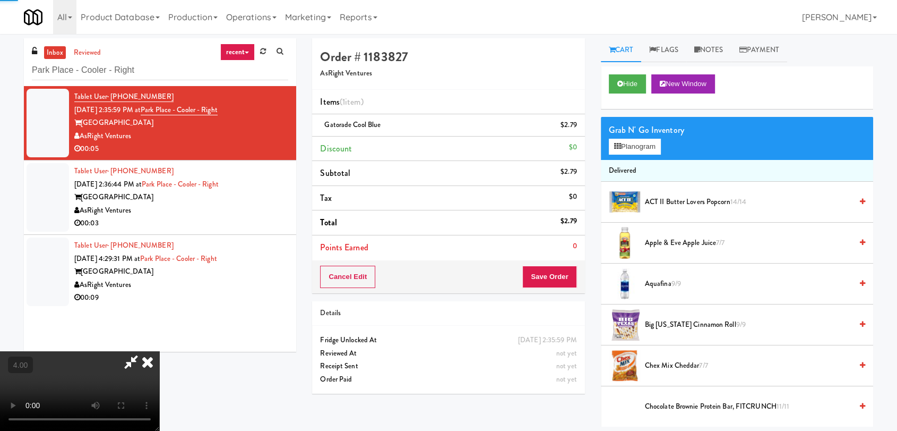
click at [159, 351] on icon at bounding box center [147, 361] width 23 height 21
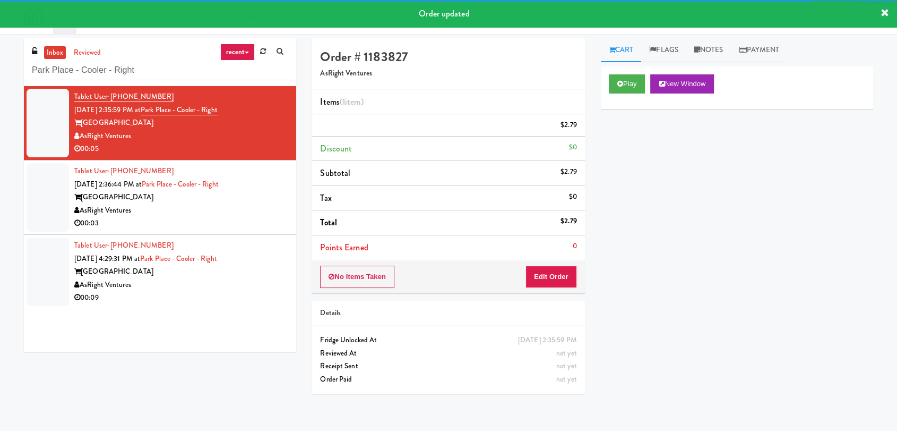
drag, startPoint x: 234, startPoint y: 206, endPoint x: 254, endPoint y: 200, distance: 21.4
click at [234, 206] on div "AsRight Ventures" at bounding box center [181, 210] width 214 height 13
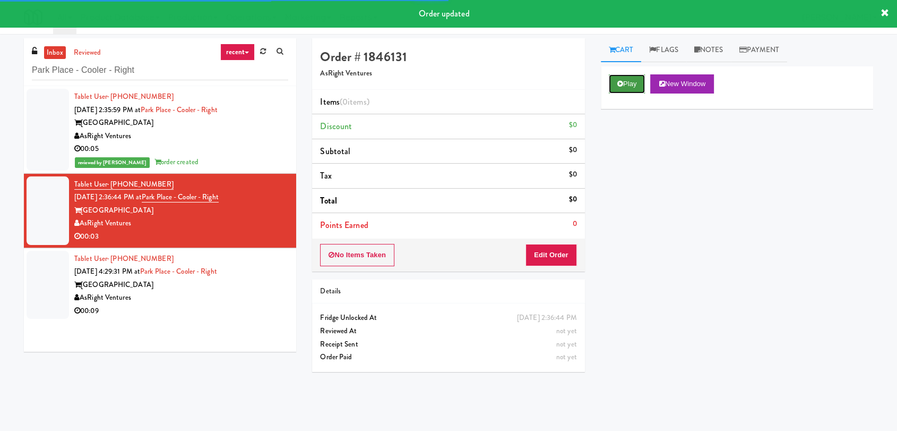
click at [631, 81] on button "Play" at bounding box center [627, 83] width 37 height 19
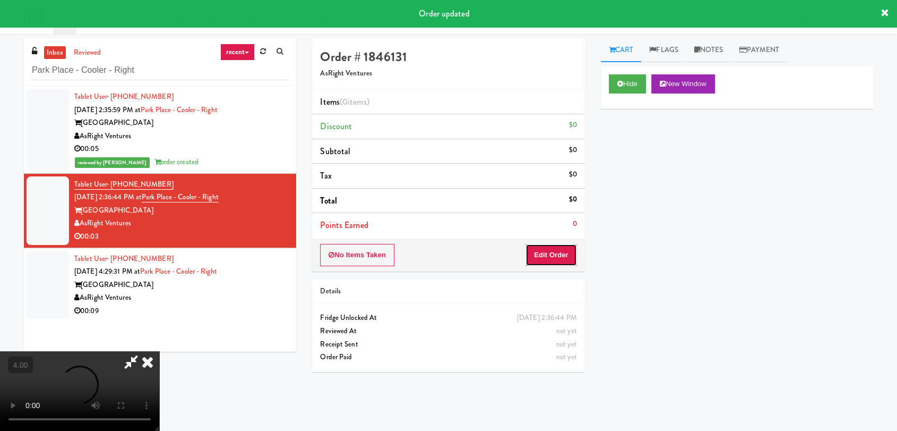
click at [566, 256] on button "Edit Order" at bounding box center [552, 255] width 52 height 22
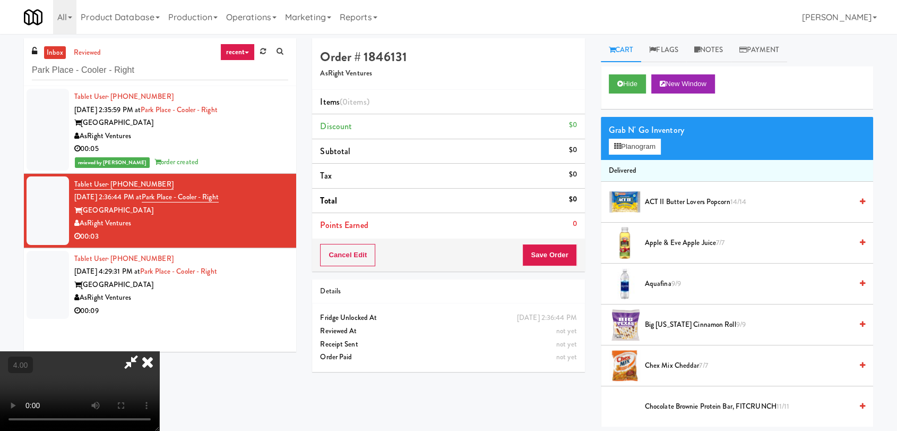
click at [159, 359] on video at bounding box center [79, 391] width 159 height 80
click at [159, 360] on video at bounding box center [79, 391] width 159 height 80
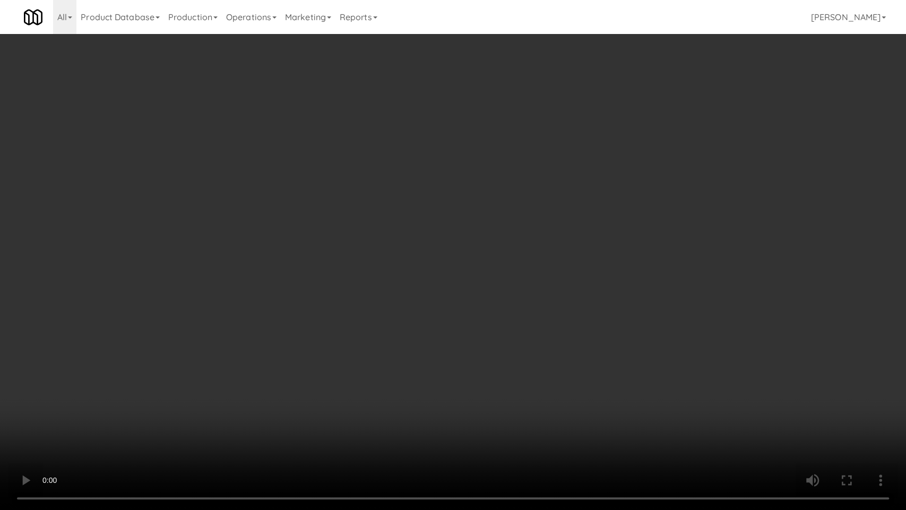
click at [208, 412] on video at bounding box center [453, 255] width 906 height 510
click at [243, 378] on video at bounding box center [453, 255] width 906 height 510
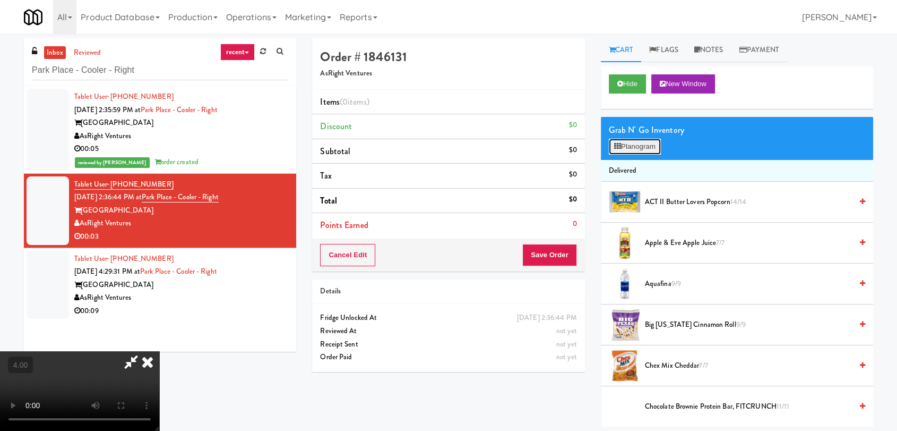
click at [623, 146] on button "Planogram" at bounding box center [635, 147] width 52 height 16
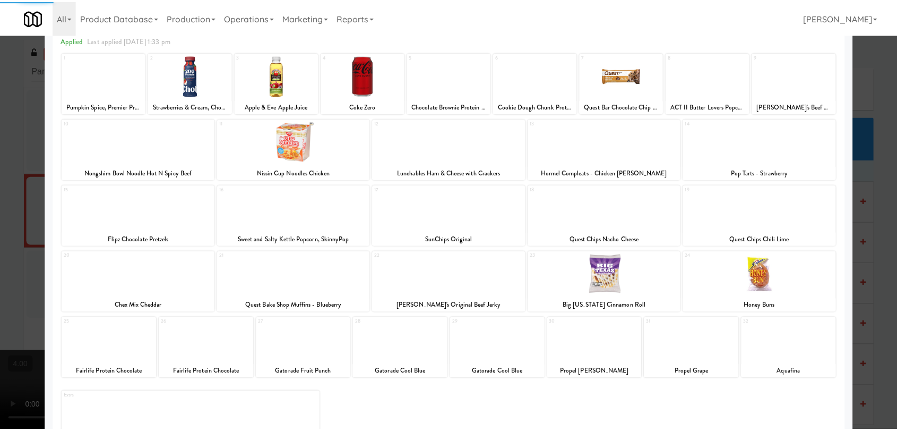
scroll to position [91, 0]
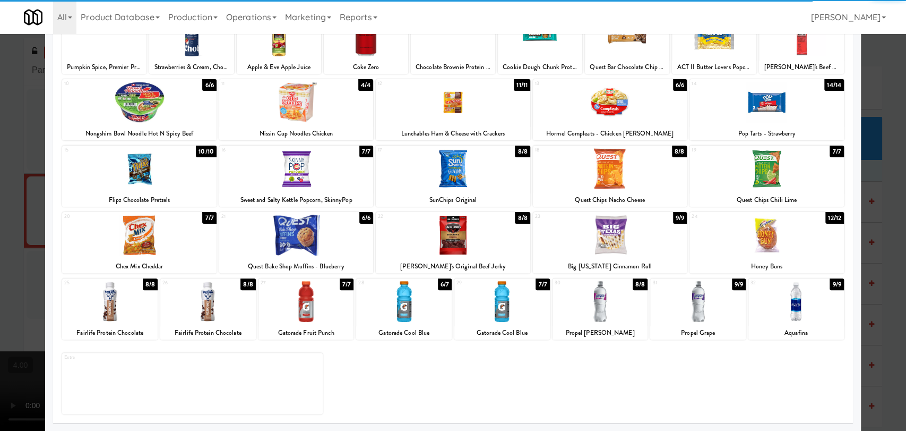
click at [408, 305] on div at bounding box center [404, 301] width 96 height 41
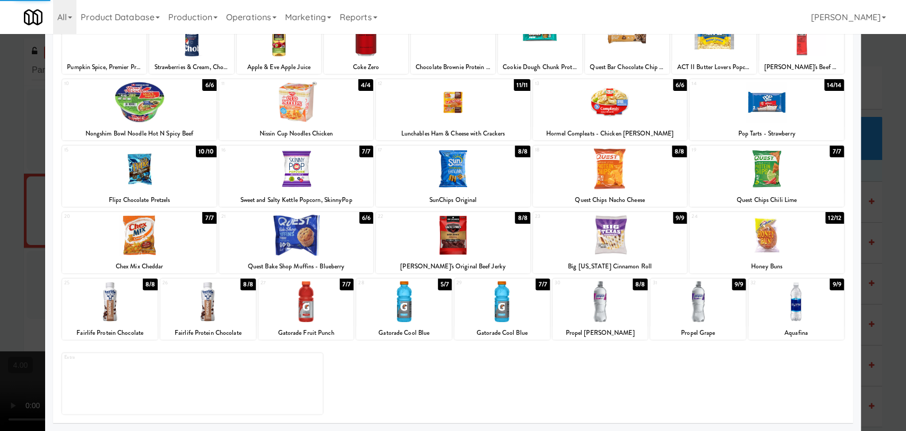
click at [0, 195] on div at bounding box center [453, 215] width 906 height 431
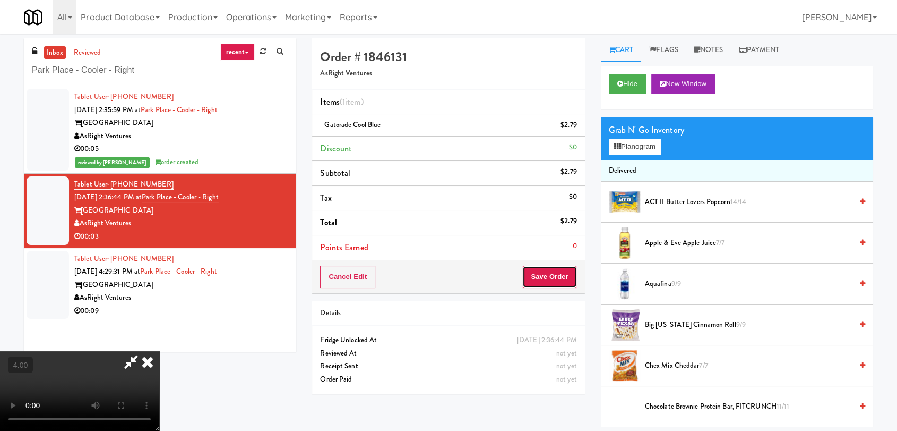
click at [556, 281] on button "Save Order" at bounding box center [550, 277] width 54 height 22
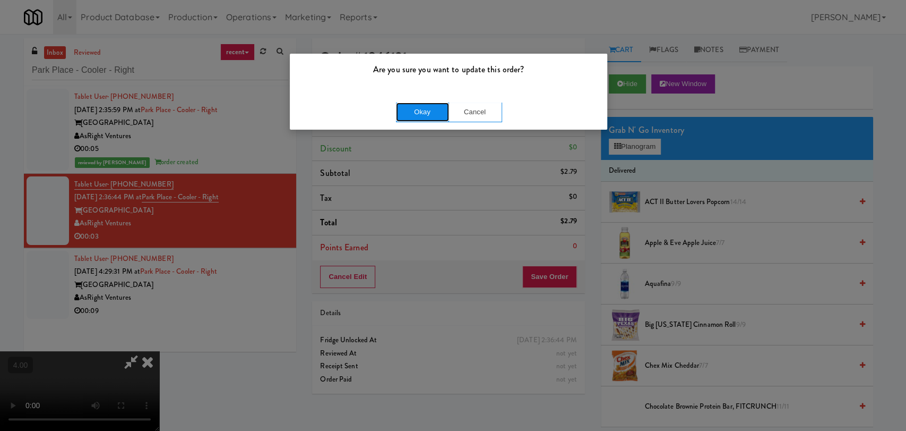
click at [416, 118] on button "Okay" at bounding box center [422, 111] width 53 height 19
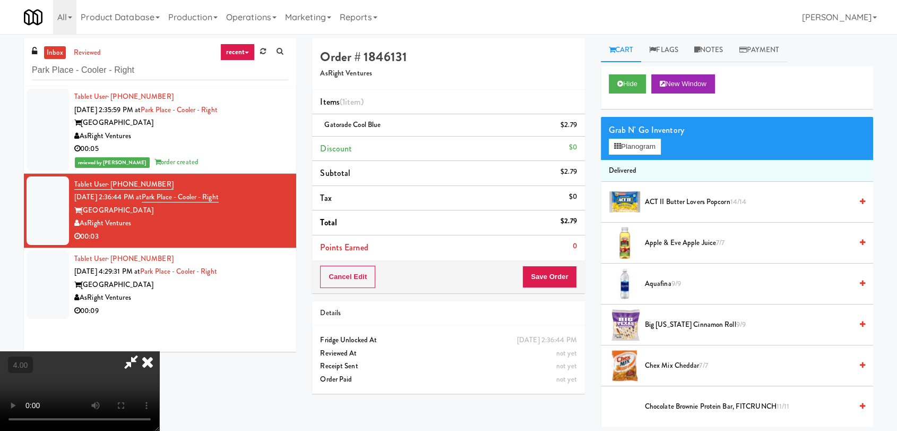
click at [159, 351] on icon at bounding box center [147, 361] width 23 height 21
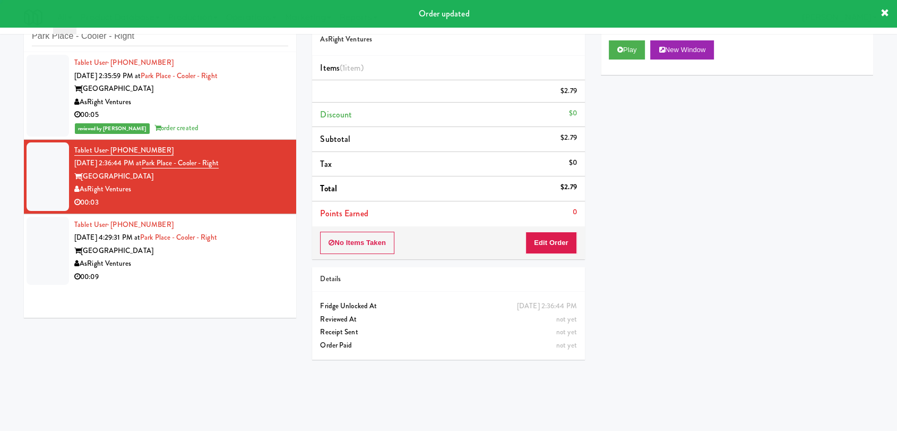
click at [226, 273] on div "00:09" at bounding box center [181, 276] width 214 height 13
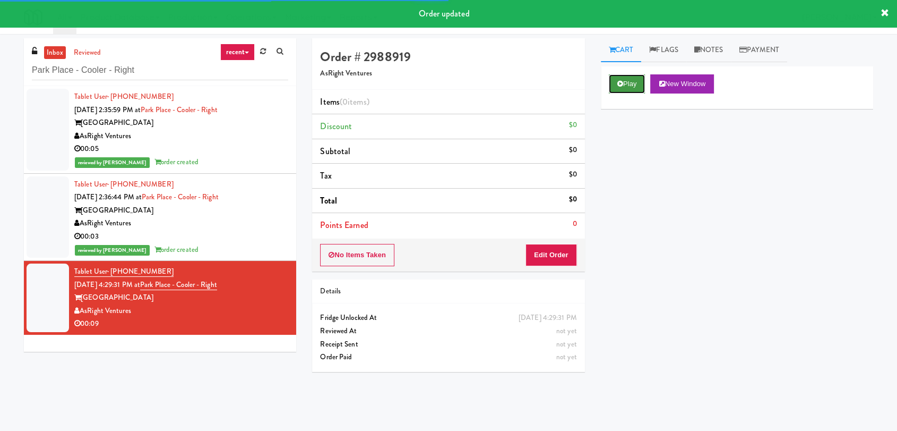
click at [630, 88] on button "Play" at bounding box center [627, 83] width 37 height 19
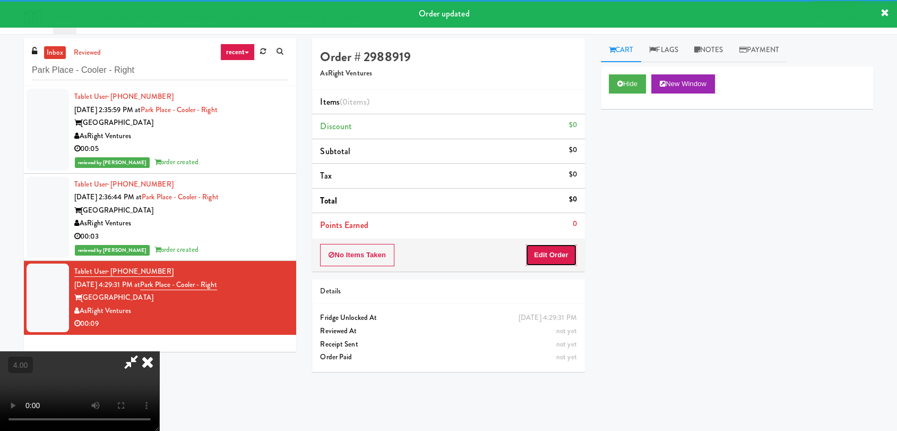
click at [549, 255] on button "Edit Order" at bounding box center [552, 255] width 52 height 22
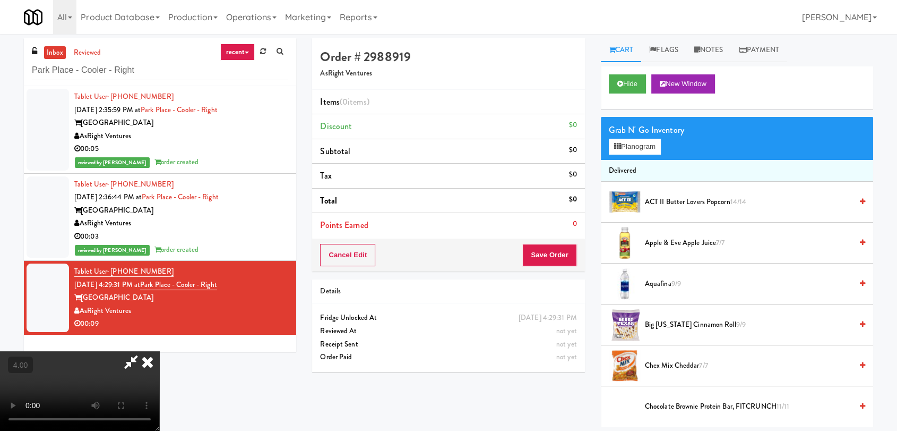
click at [159, 351] on video at bounding box center [79, 391] width 159 height 80
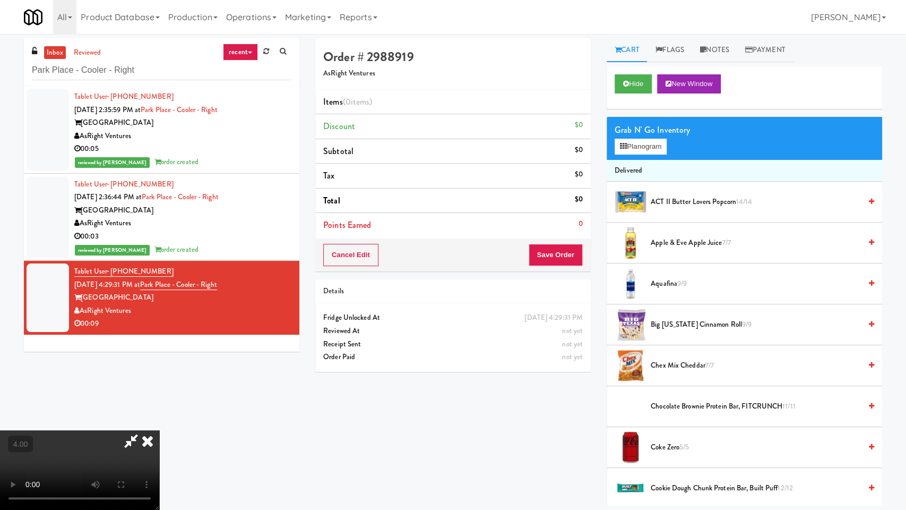
click at [159, 430] on video at bounding box center [79, 470] width 159 height 80
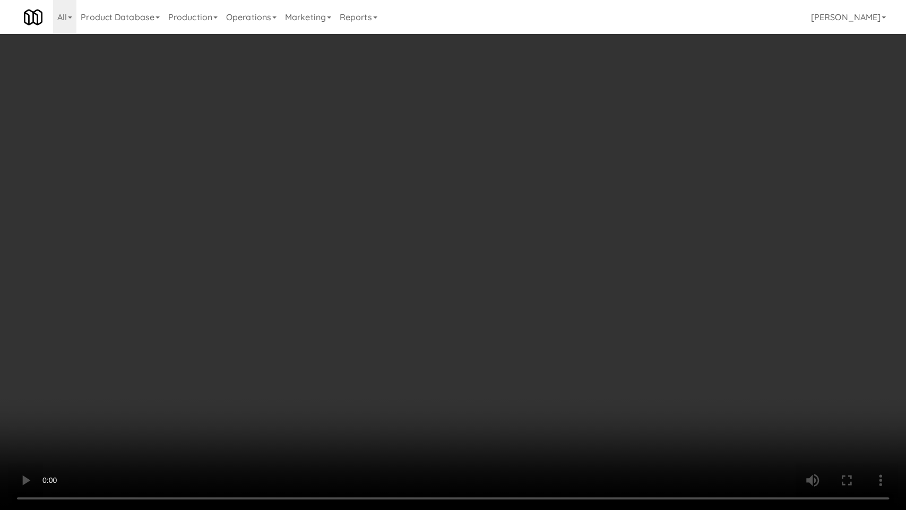
click at [336, 327] on video at bounding box center [453, 255] width 906 height 510
click at [350, 354] on video at bounding box center [453, 255] width 906 height 510
click at [361, 356] on video at bounding box center [453, 255] width 906 height 510
click at [365, 357] on video at bounding box center [453, 255] width 906 height 510
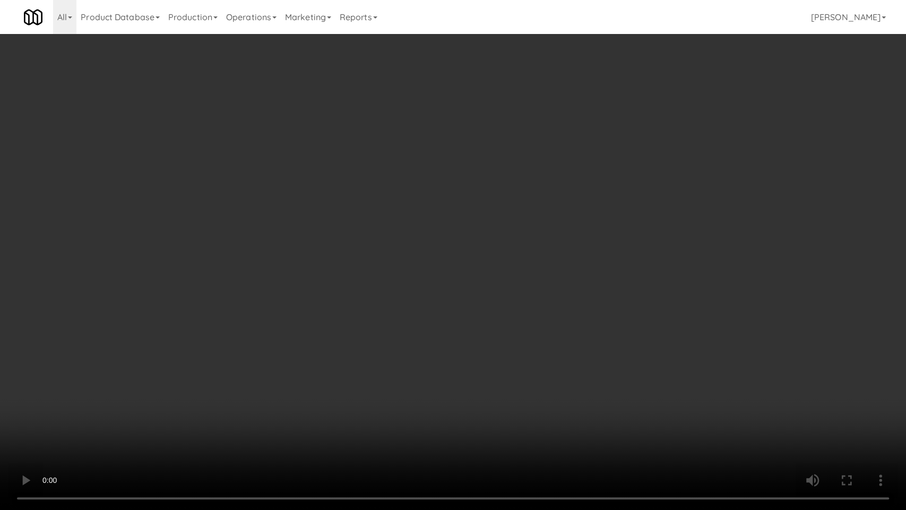
click at [536, 293] on video at bounding box center [453, 255] width 906 height 510
click at [537, 288] on video at bounding box center [453, 255] width 906 height 510
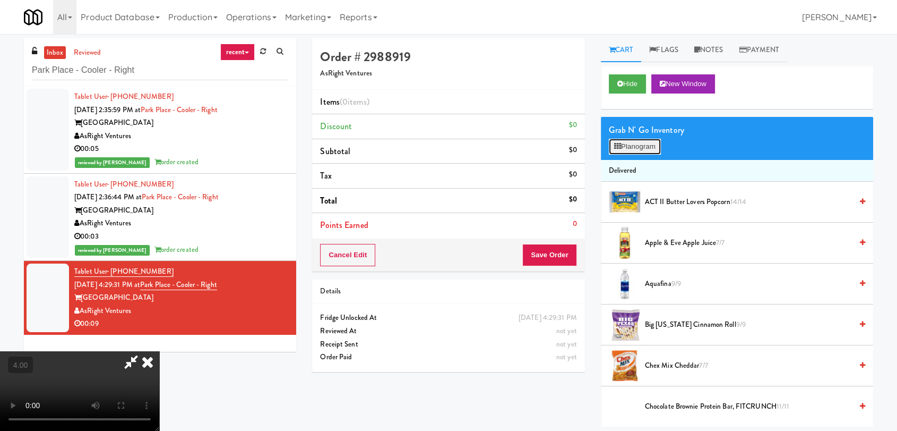
click at [619, 152] on button "Planogram" at bounding box center [635, 147] width 52 height 16
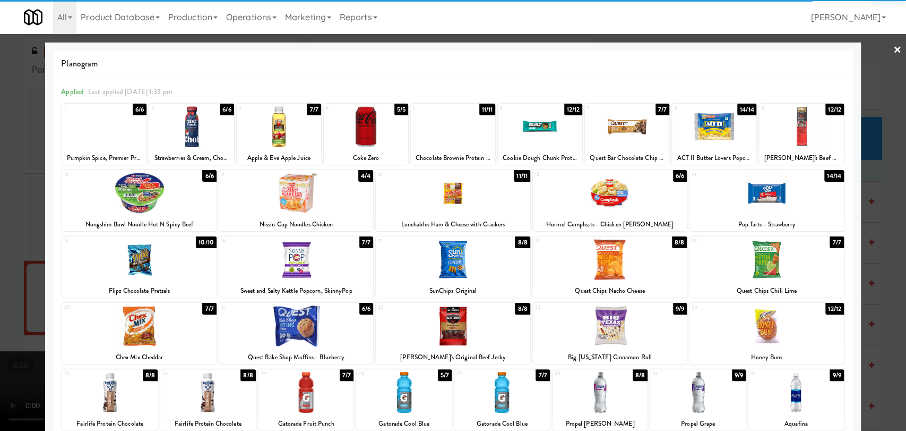
click at [115, 384] on div at bounding box center [110, 392] width 96 height 41
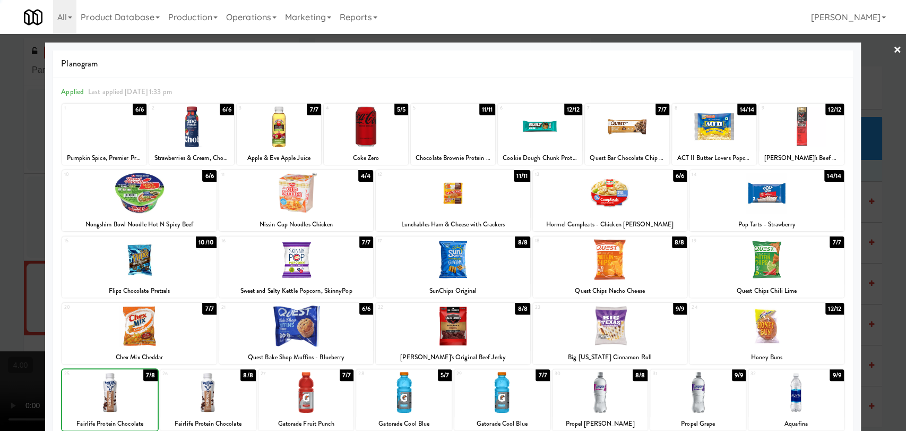
click at [0, 276] on div at bounding box center [453, 215] width 906 height 431
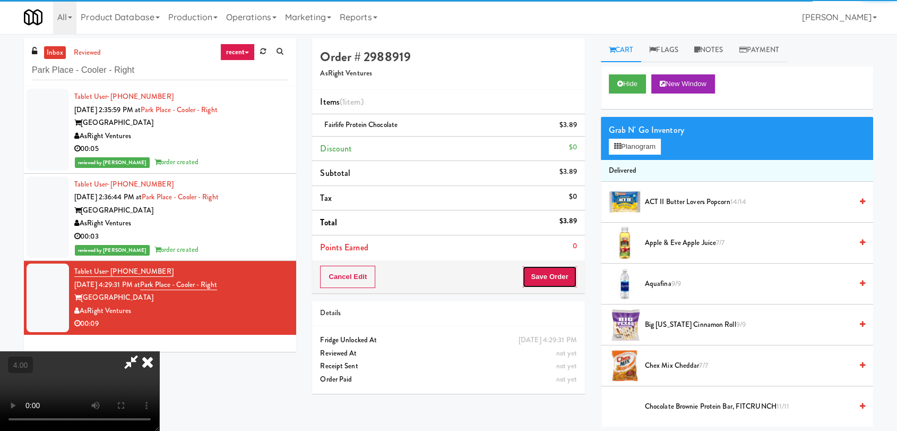
click at [552, 273] on button "Save Order" at bounding box center [550, 277] width 54 height 22
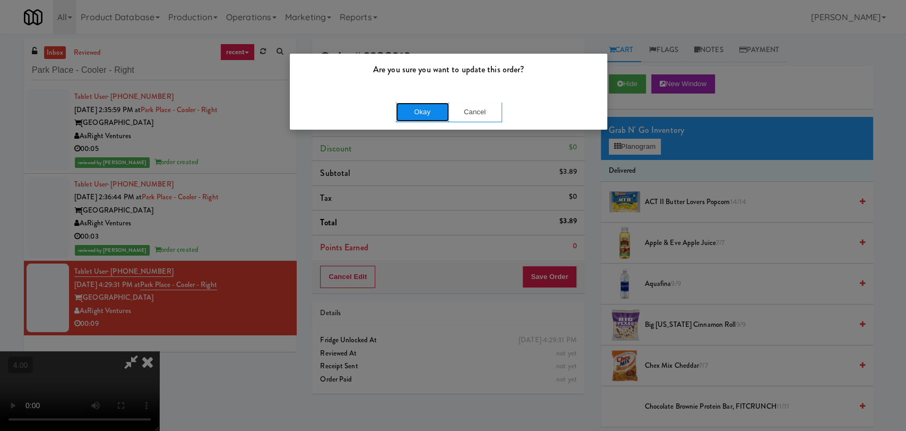
click at [419, 114] on button "Okay" at bounding box center [422, 111] width 53 height 19
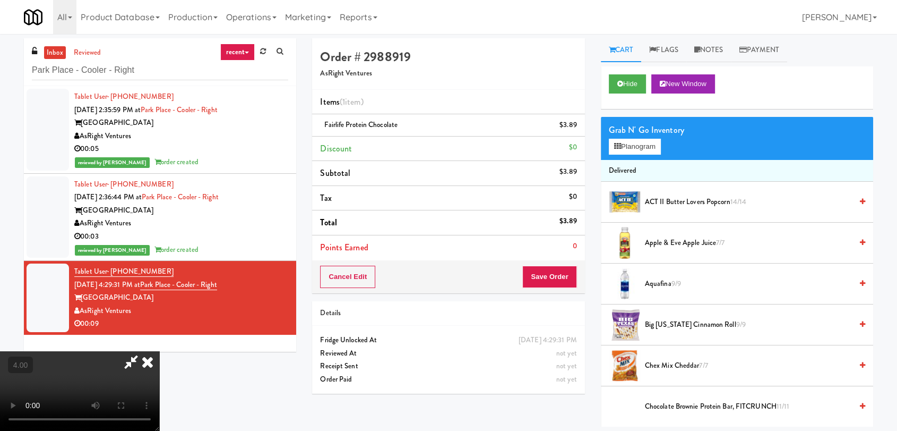
click at [159, 351] on icon at bounding box center [147, 361] width 23 height 21
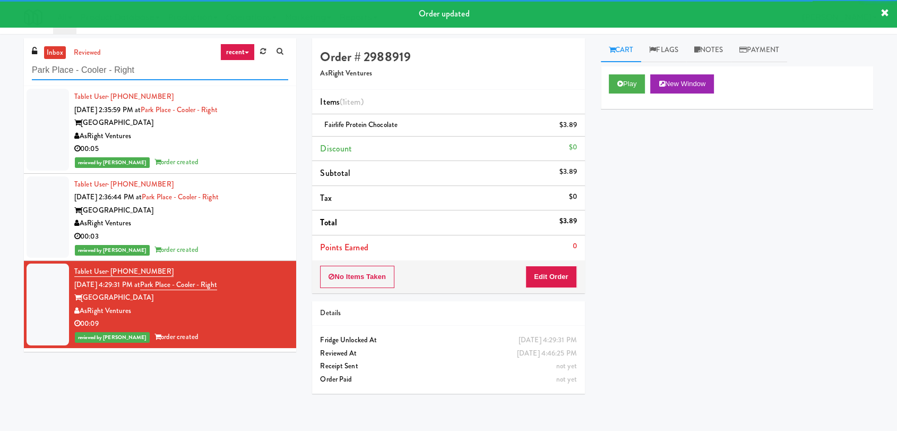
paste input "Saddle Creek Building 1 H1 Fridge 2"
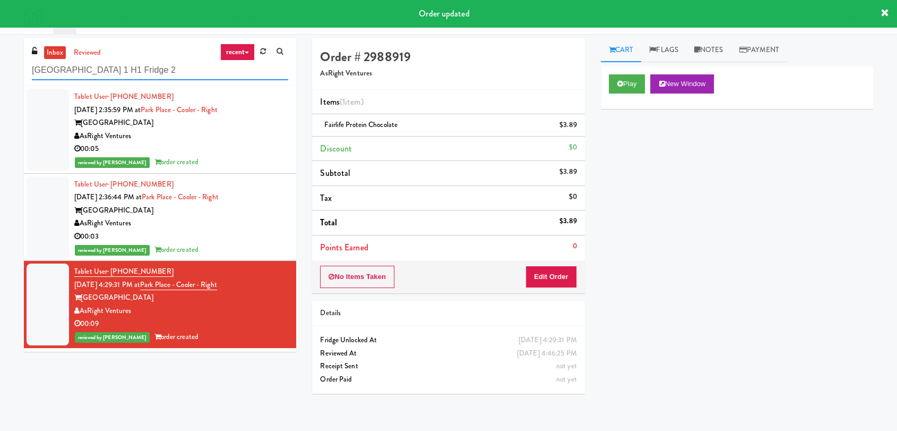
drag, startPoint x: 165, startPoint y: 71, endPoint x: 3, endPoint y: 42, distance: 165.1
click at [16, 44] on div "inbox reviewed recent all unclear take inventory issue suspicious failed recent…" at bounding box center [160, 198] width 288 height 321
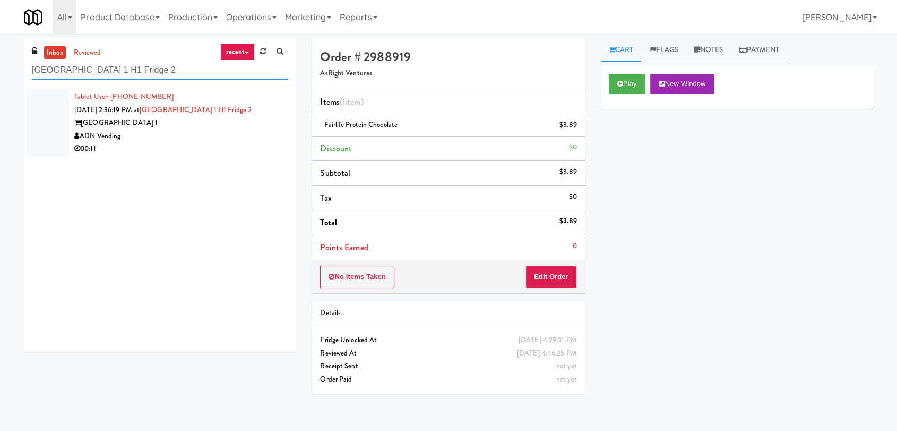
type input "Saddle Creek Building 1 H1 Fridge 2"
click at [242, 143] on div "00:11" at bounding box center [181, 148] width 214 height 13
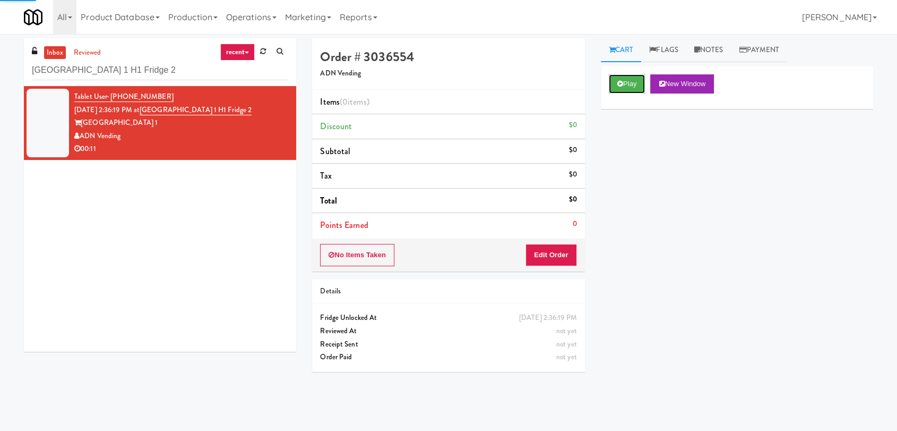
click at [629, 81] on button "Play" at bounding box center [627, 83] width 37 height 19
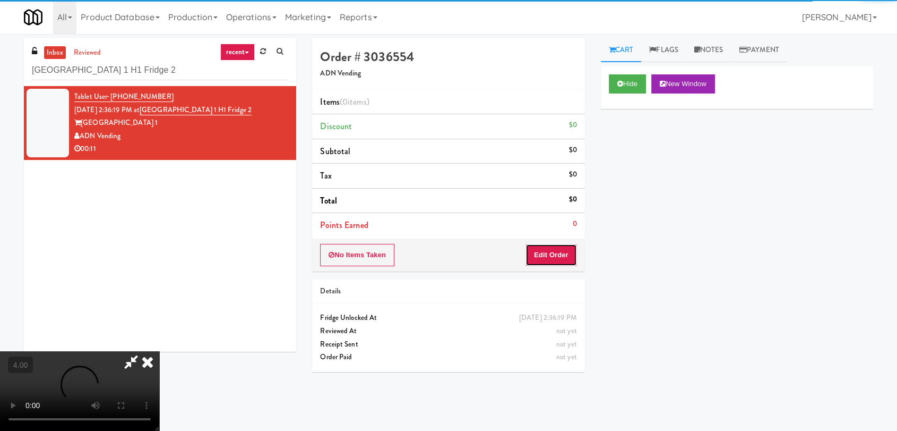
click at [556, 250] on button "Edit Order" at bounding box center [552, 255] width 52 height 22
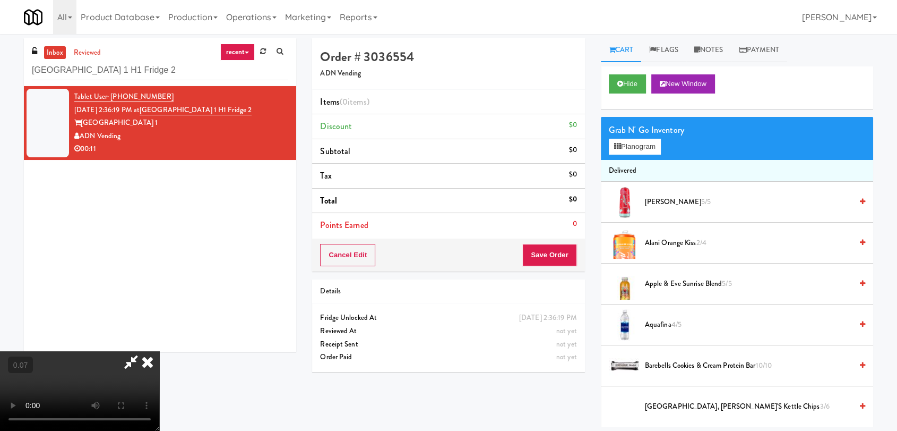
scroll to position [44, 0]
click at [617, 144] on icon at bounding box center [617, 146] width 7 height 7
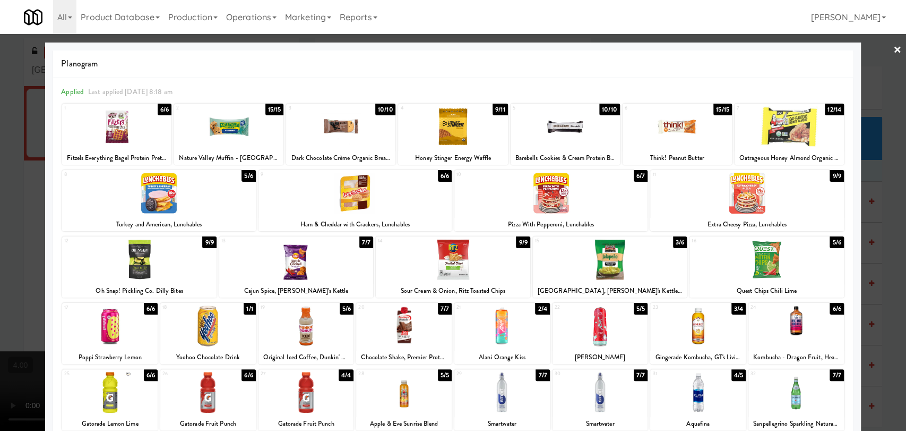
click at [0, 236] on div at bounding box center [453, 215] width 906 height 431
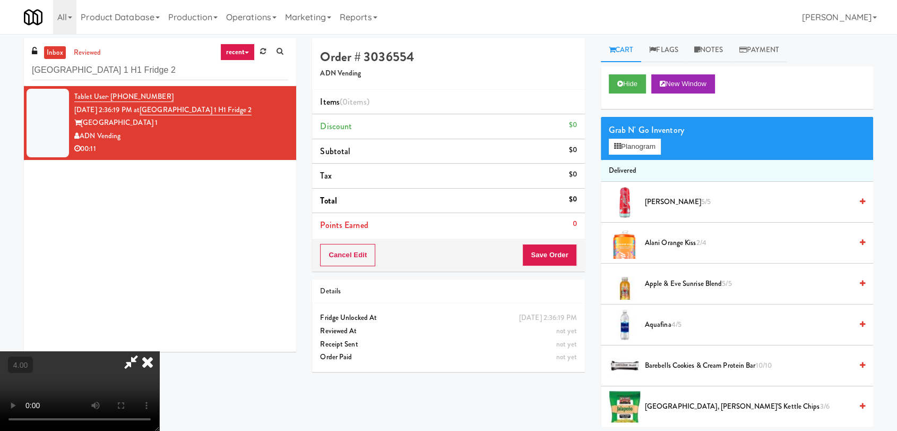
scroll to position [44, 0]
click at [159, 351] on video at bounding box center [79, 391] width 159 height 80
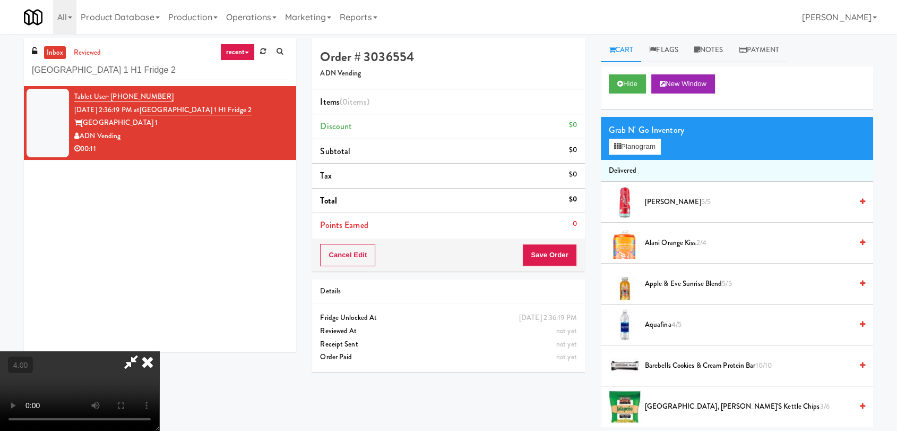
click at [159, 351] on video at bounding box center [79, 391] width 159 height 80
click at [626, 148] on button "Planogram" at bounding box center [635, 147] width 52 height 16
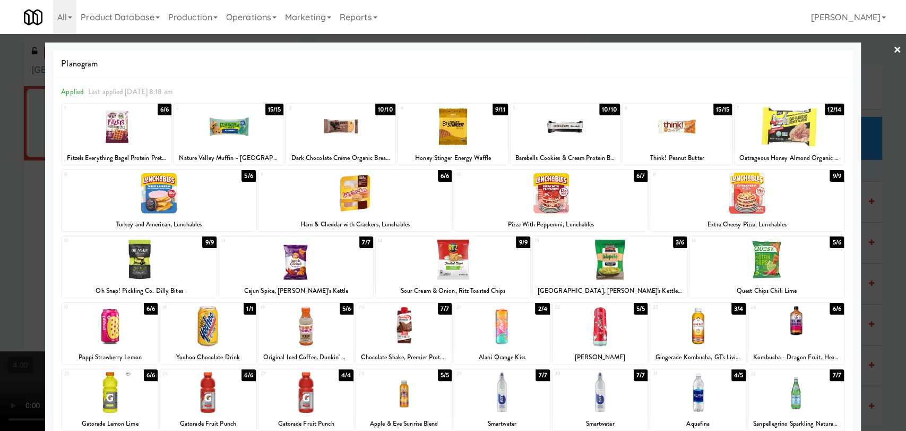
click at [608, 264] on div at bounding box center [610, 259] width 154 height 41
click at [62, 192] on div at bounding box center [158, 193] width 193 height 41
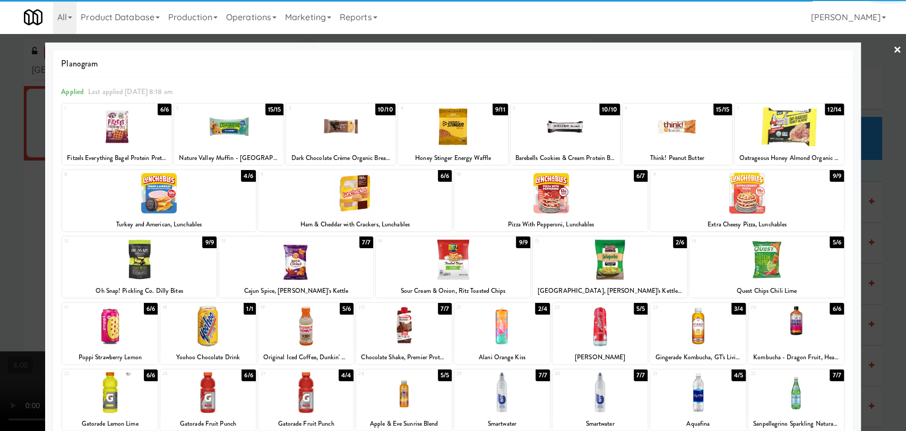
click at [11, 182] on div at bounding box center [453, 215] width 906 height 431
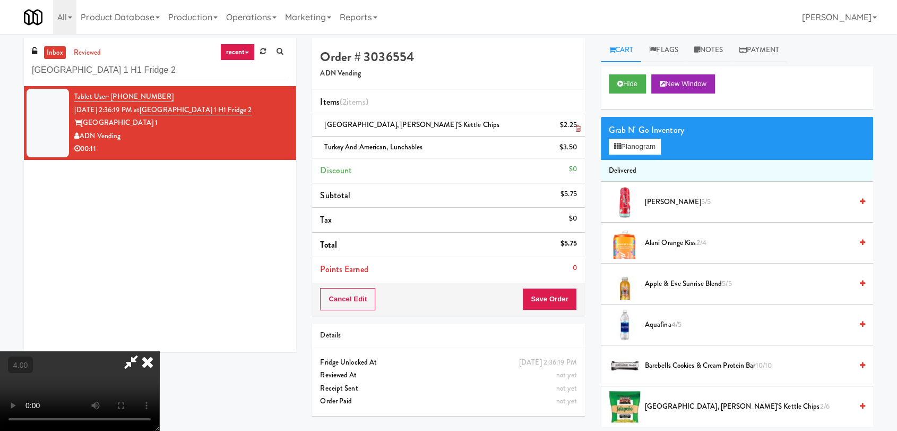
click at [578, 128] on icon at bounding box center [578, 128] width 5 height 7
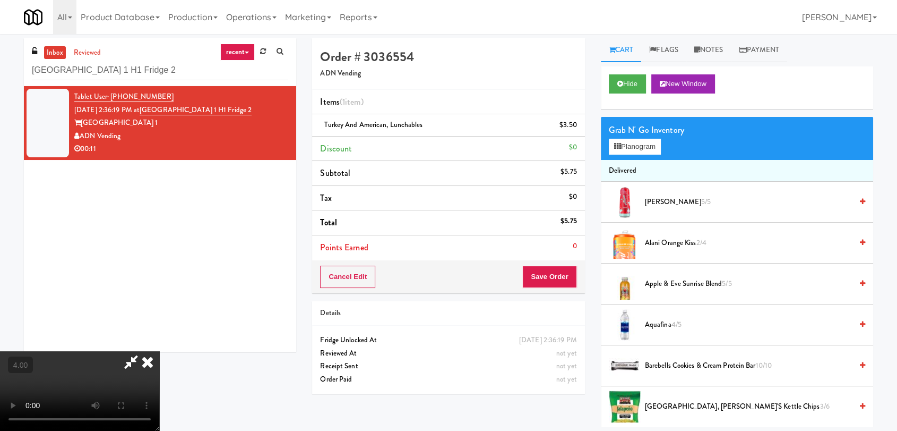
click at [578, 128] on icon at bounding box center [578, 128] width 5 height 7
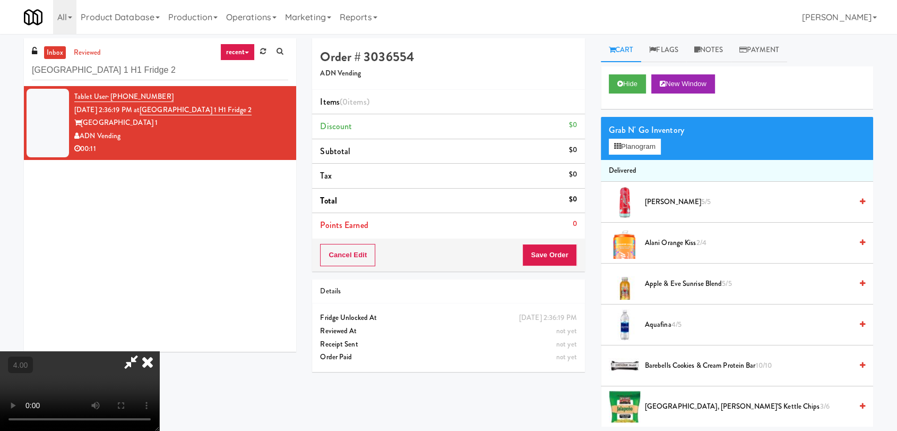
click at [681, 409] on span "Buffalo Ranch, Hal's Kettle Chips 3/6" at bounding box center [748, 406] width 207 height 13
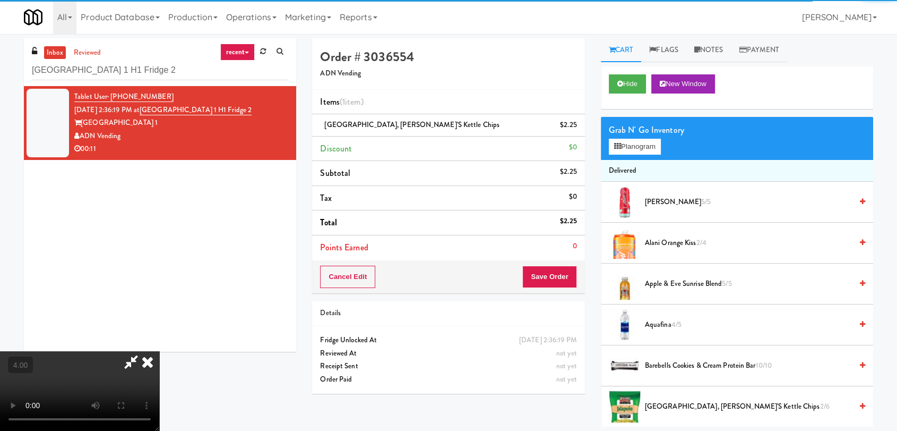
click at [159, 351] on video at bounding box center [79, 391] width 159 height 80
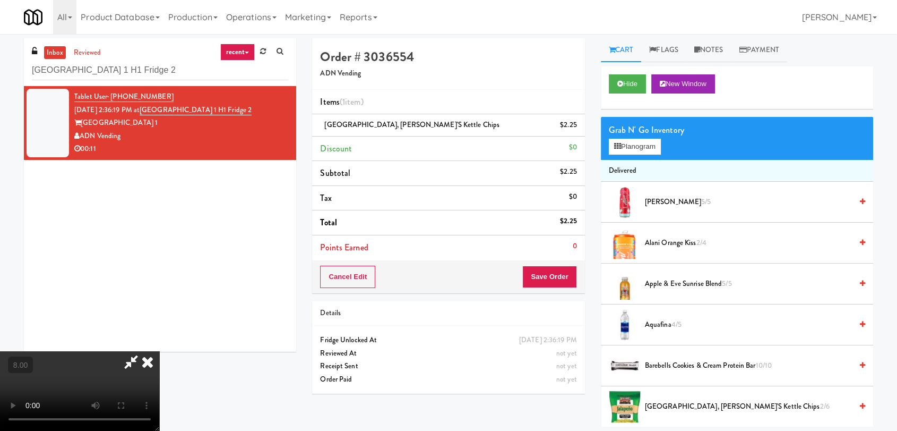
click at [143, 351] on icon at bounding box center [131, 361] width 24 height 21
click at [538, 277] on button "Save Order" at bounding box center [550, 277] width 54 height 22
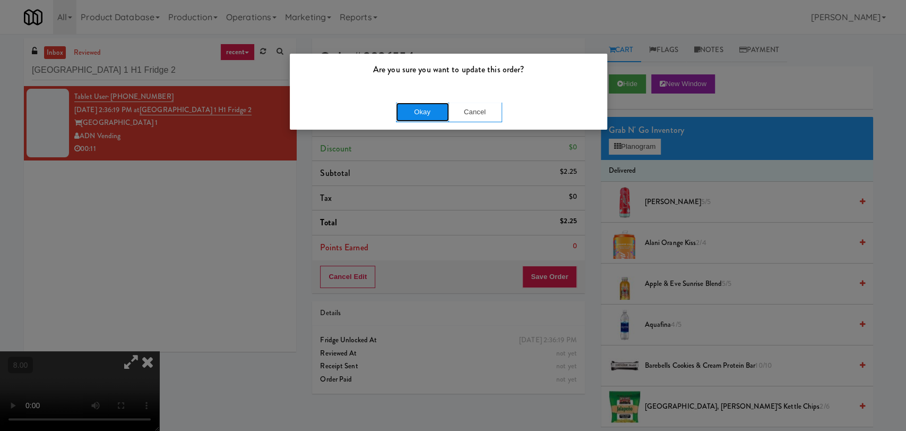
click at [438, 111] on button "Okay" at bounding box center [422, 111] width 53 height 19
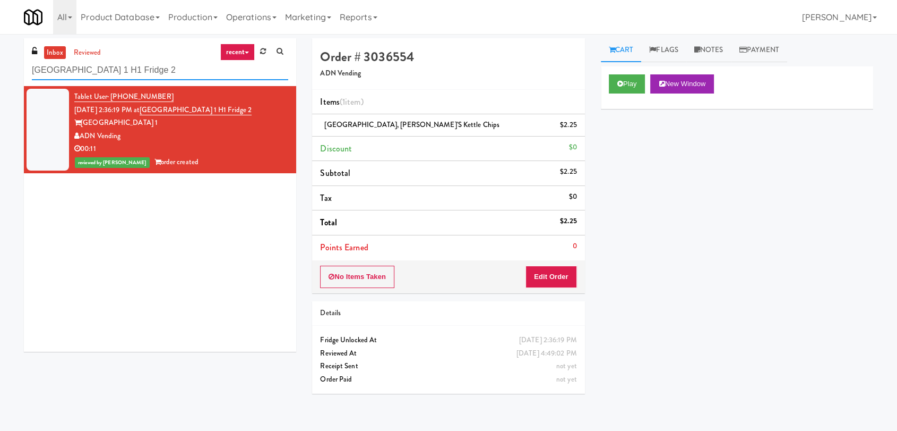
paste input "545 N McClurg- Left - Fridge"
drag, startPoint x: 185, startPoint y: 64, endPoint x: 0, endPoint y: 60, distance: 185.4
click at [0, 60] on div "inbox reviewed recent all unclear take inventory issue suspicious failed recent…" at bounding box center [448, 232] width 897 height 388
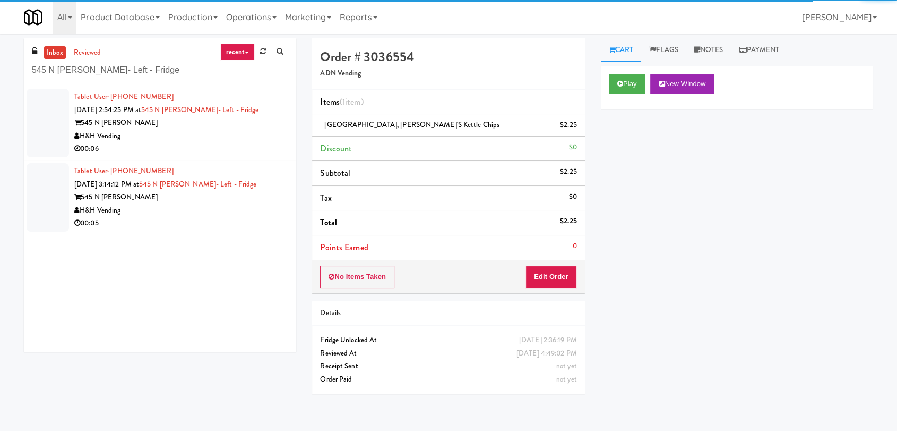
click at [217, 143] on div "00:06" at bounding box center [181, 148] width 214 height 13
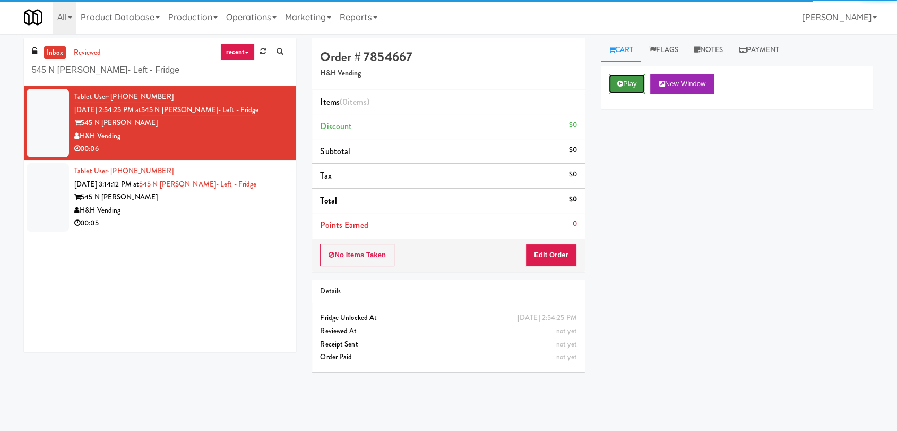
click at [614, 83] on button "Play" at bounding box center [627, 83] width 37 height 19
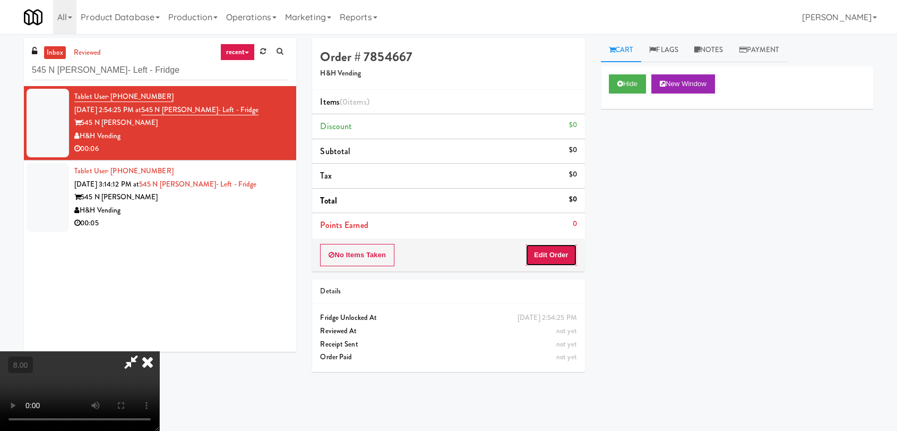
click at [564, 249] on button "Edit Order" at bounding box center [552, 255] width 52 height 22
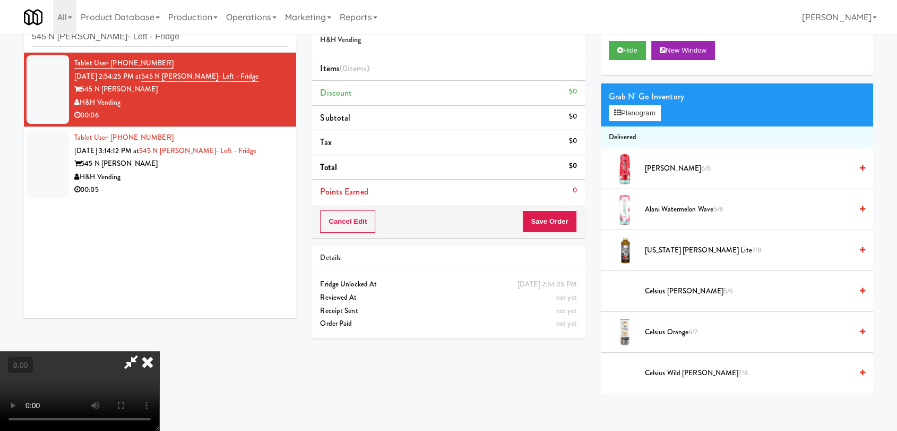
scroll to position [34, 0]
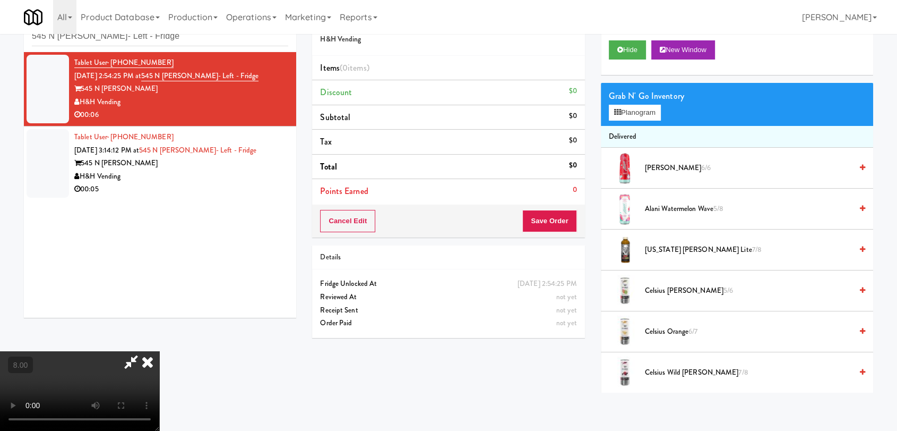
click at [159, 351] on video at bounding box center [79, 391] width 159 height 80
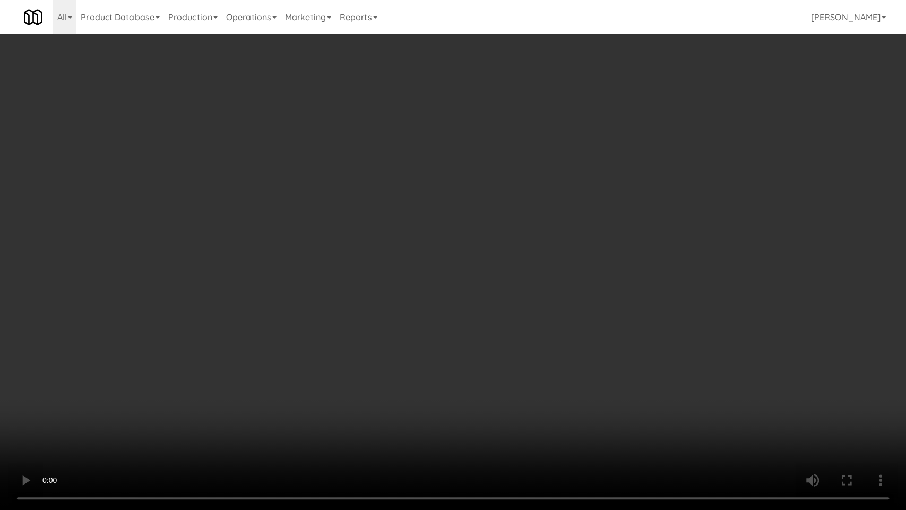
click at [300, 359] on video at bounding box center [453, 255] width 906 height 510
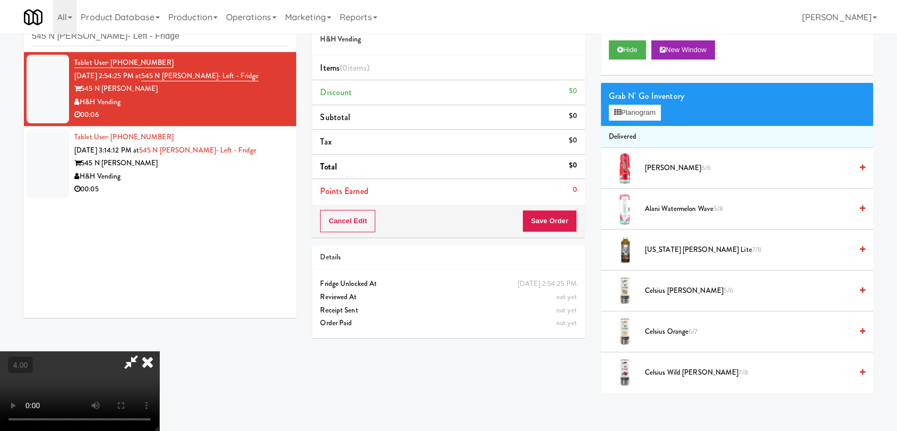
click at [620, 122] on div "Grab N' Go Inventory Planogram" at bounding box center [737, 104] width 272 height 43
click at [617, 109] on icon at bounding box center [617, 112] width 7 height 7
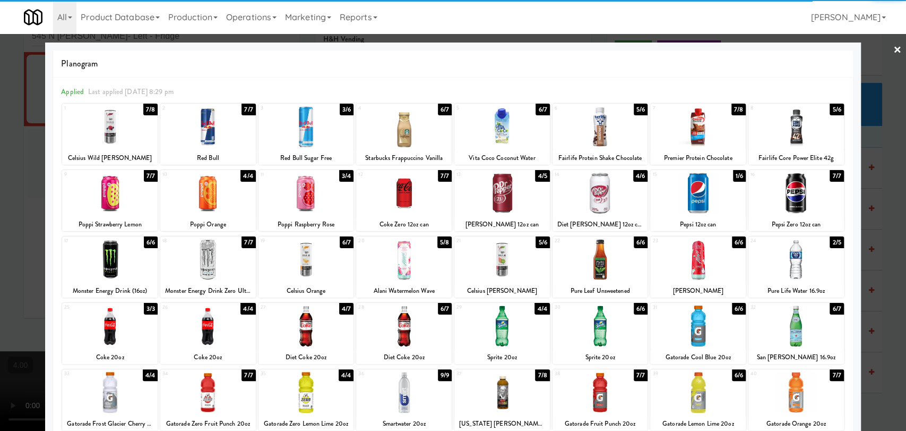
click at [502, 143] on div at bounding box center [503, 126] width 96 height 41
click at [0, 147] on div at bounding box center [453, 215] width 906 height 431
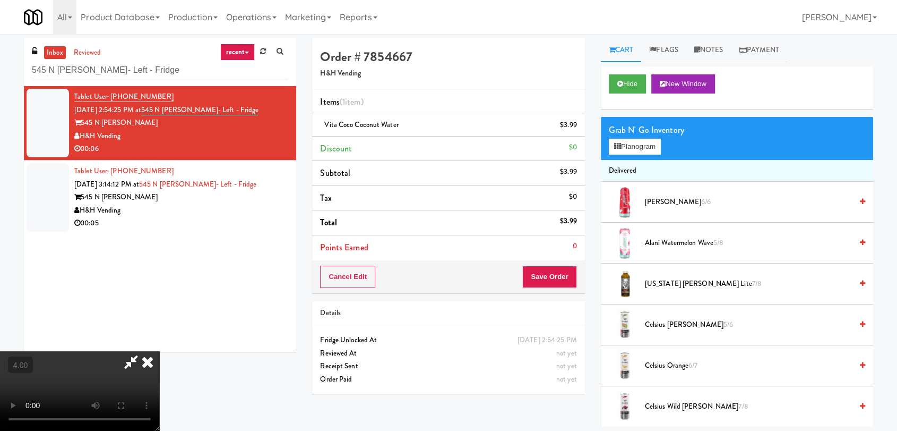
click at [159, 351] on icon at bounding box center [147, 361] width 23 height 21
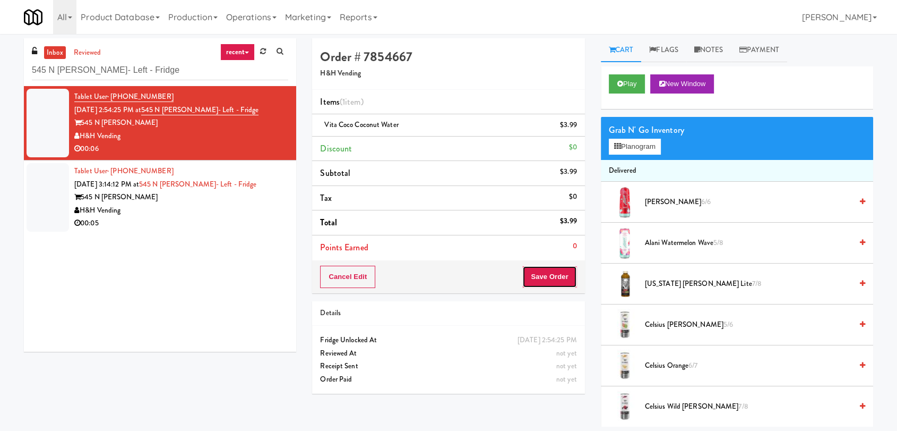
click at [543, 277] on button "Save Order" at bounding box center [550, 277] width 54 height 22
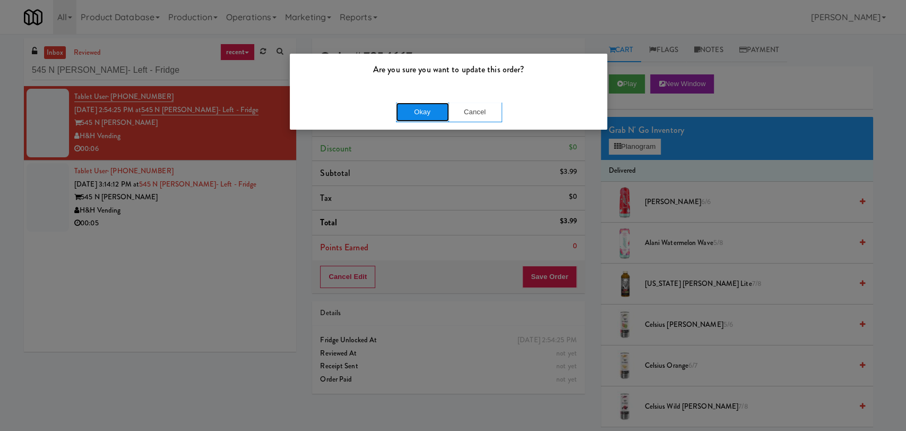
click at [417, 118] on button "Okay" at bounding box center [422, 111] width 53 height 19
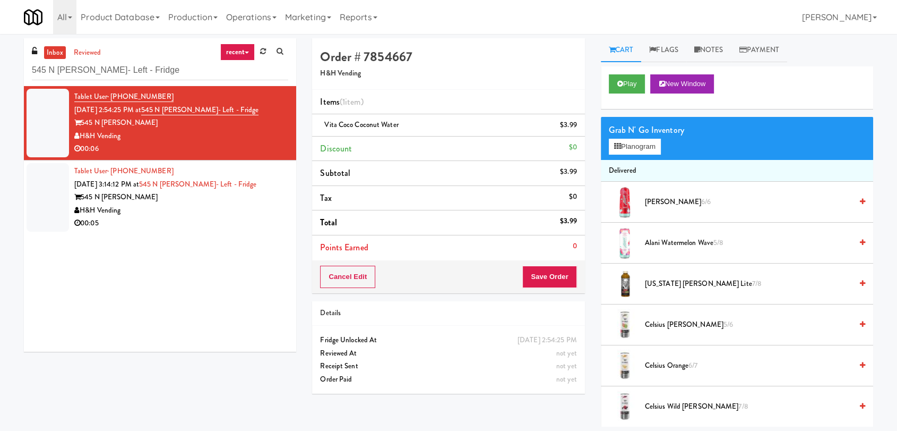
click at [235, 226] on div "00:05" at bounding box center [181, 223] width 214 height 13
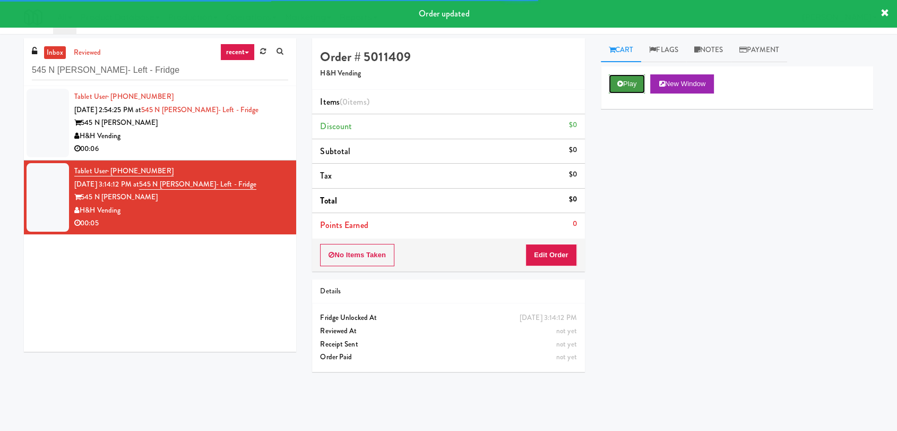
click at [637, 88] on button "Play" at bounding box center [627, 83] width 37 height 19
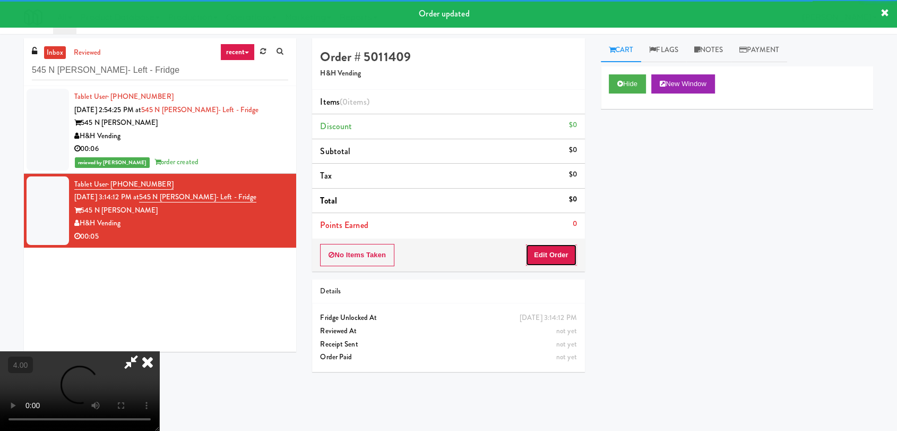
click at [571, 253] on button "Edit Order" at bounding box center [552, 255] width 52 height 22
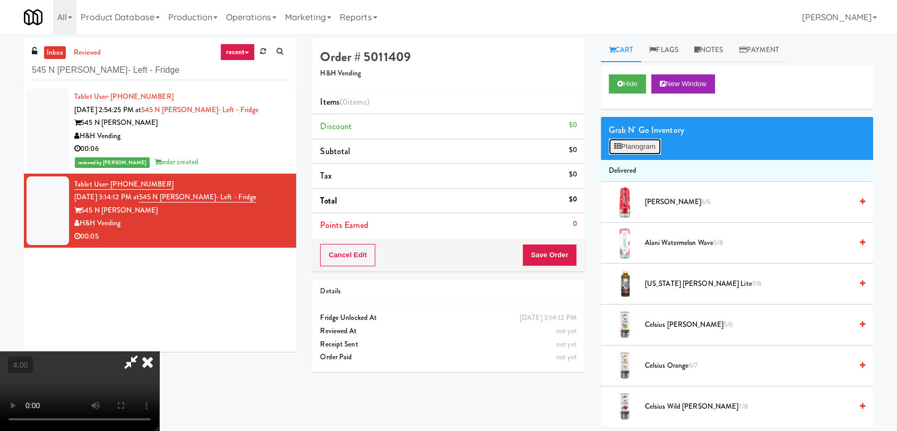
click at [616, 147] on icon at bounding box center [617, 146] width 7 height 7
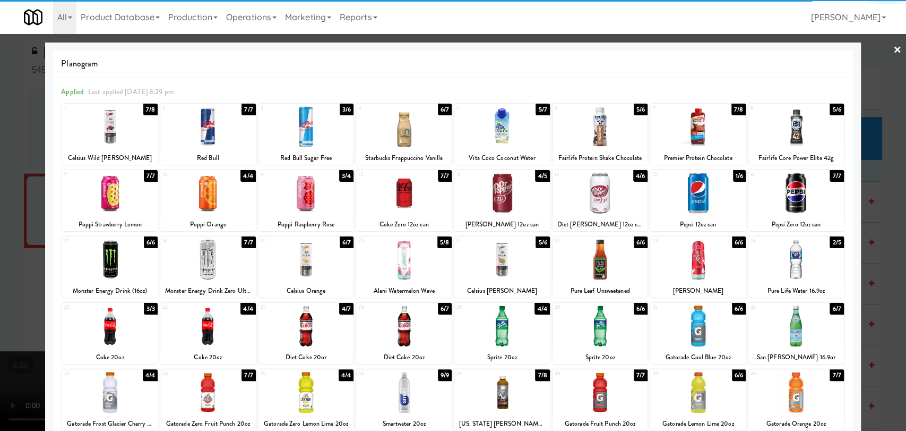
click at [414, 124] on div at bounding box center [404, 126] width 96 height 41
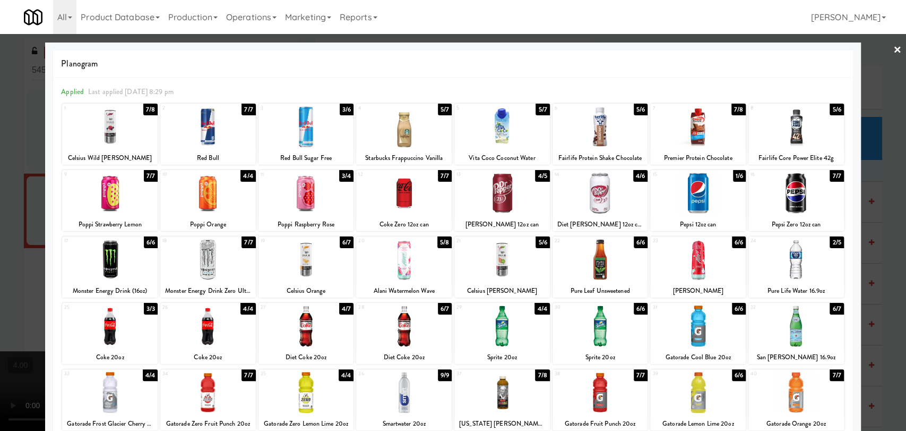
click at [0, 114] on div at bounding box center [453, 215] width 906 height 431
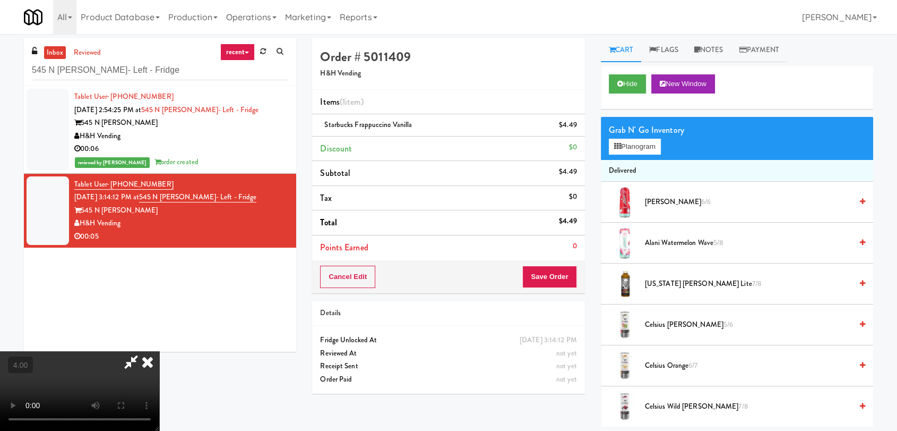
click at [159, 351] on icon at bounding box center [147, 361] width 23 height 21
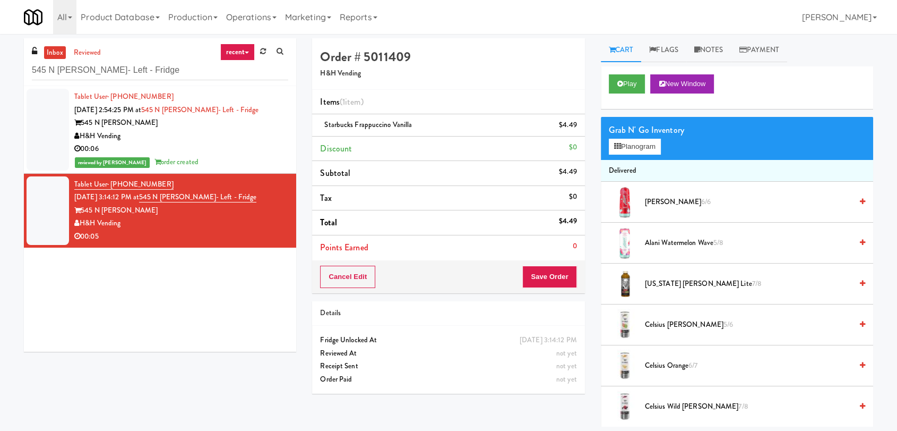
click at [536, 263] on div "Cancel Edit Save Order" at bounding box center [448, 276] width 272 height 33
click at [557, 271] on button "Save Order" at bounding box center [550, 277] width 54 height 22
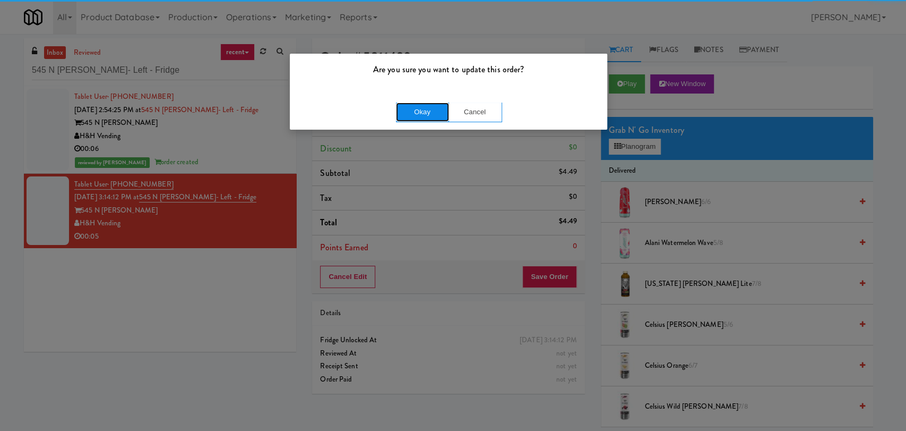
click at [426, 108] on button "Okay" at bounding box center [422, 111] width 53 height 19
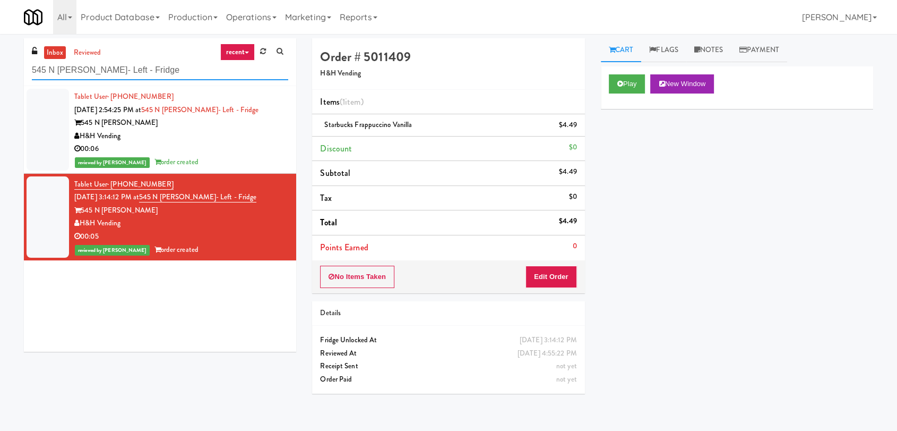
paste input "Rowan - Cooler - Left"
drag, startPoint x: 163, startPoint y: 78, endPoint x: 0, endPoint y: 59, distance: 164.1
click at [0, 59] on div "inbox reviewed recent all unclear take inventory issue suspicious failed recent…" at bounding box center [448, 232] width 897 height 388
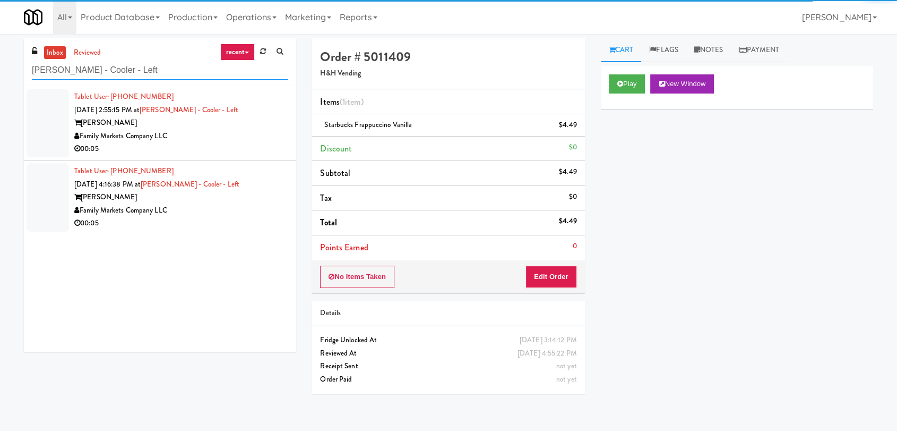
type input "Rowan - Cooler - Left"
click at [214, 151] on div "00:05" at bounding box center [181, 148] width 214 height 13
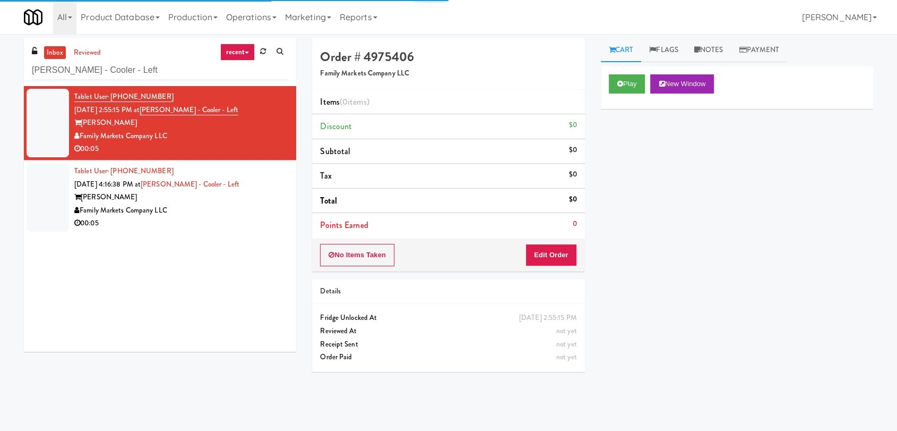
click at [627, 96] on div "Play New Window" at bounding box center [737, 87] width 272 height 42
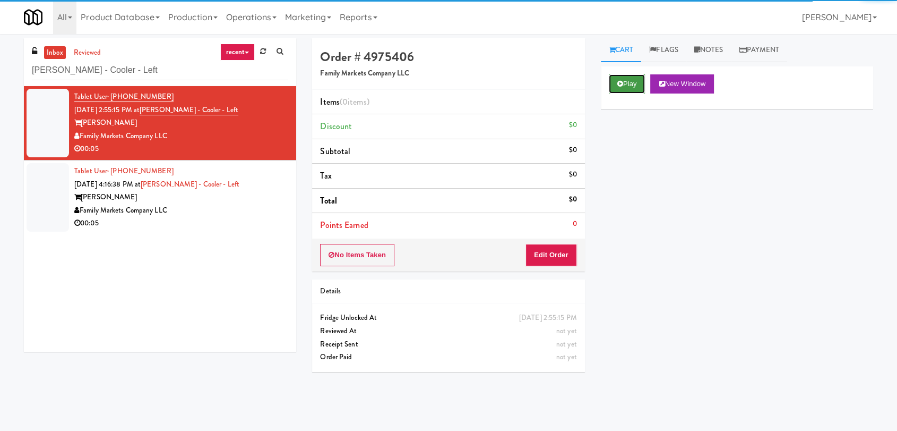
click at [633, 86] on button "Play" at bounding box center [627, 83] width 37 height 19
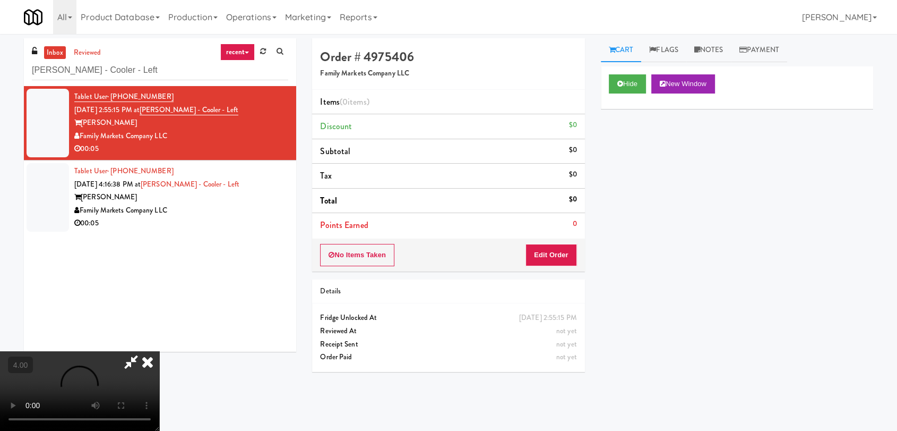
click at [159, 351] on video at bounding box center [79, 391] width 159 height 80
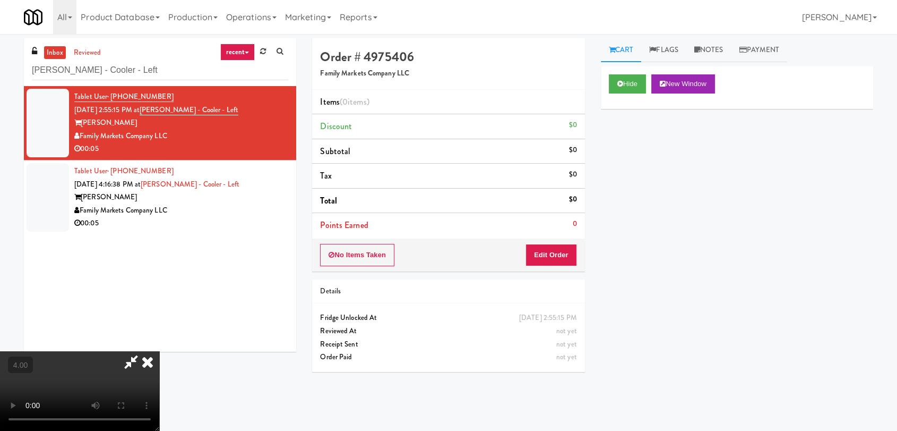
scroll to position [162, 0]
click at [159, 351] on video at bounding box center [79, 391] width 159 height 80
click at [557, 260] on button "Edit Order" at bounding box center [552, 255] width 52 height 22
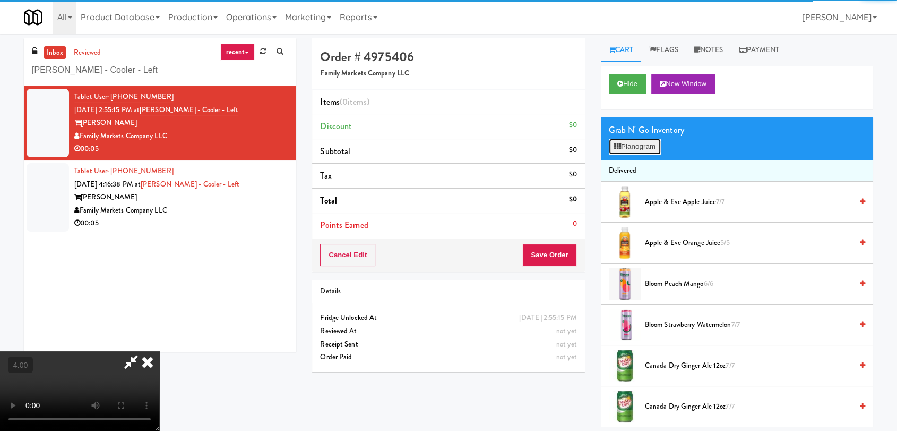
click at [613, 153] on button "Planogram" at bounding box center [635, 147] width 52 height 16
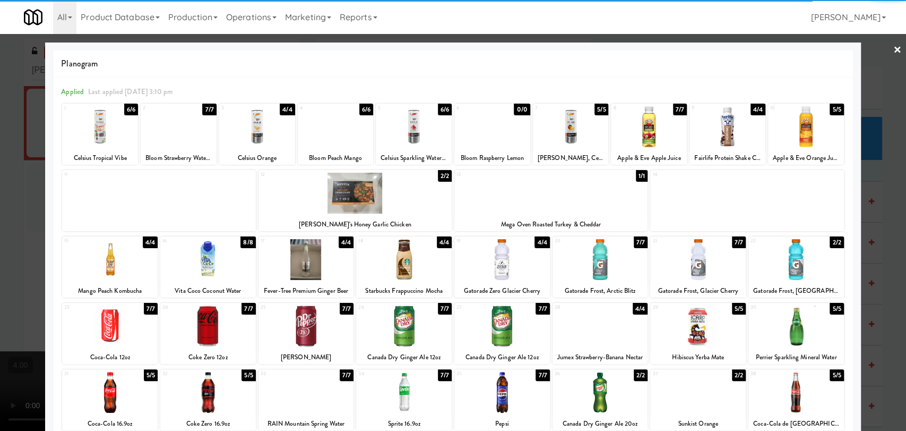
click at [126, 320] on div at bounding box center [110, 325] width 96 height 41
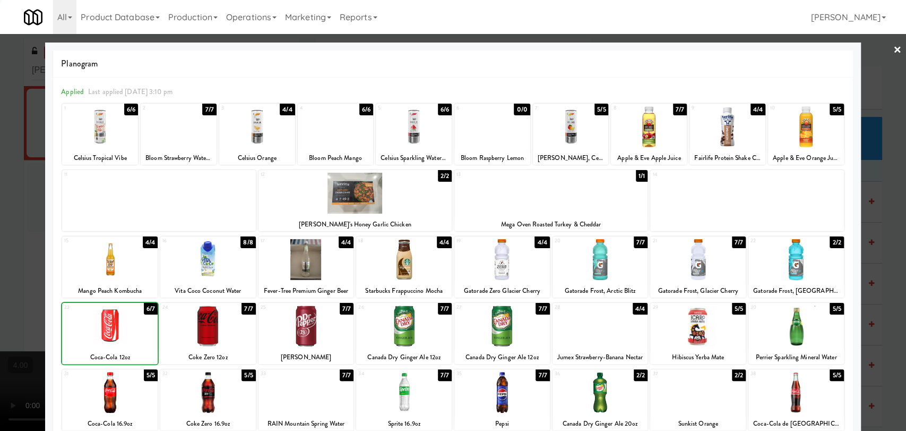
click at [0, 228] on div at bounding box center [453, 215] width 906 height 431
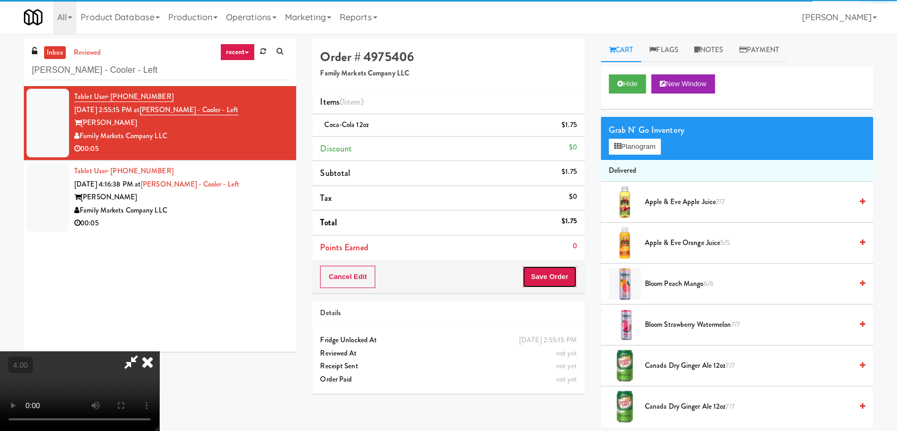
click at [555, 277] on button "Save Order" at bounding box center [550, 277] width 54 height 22
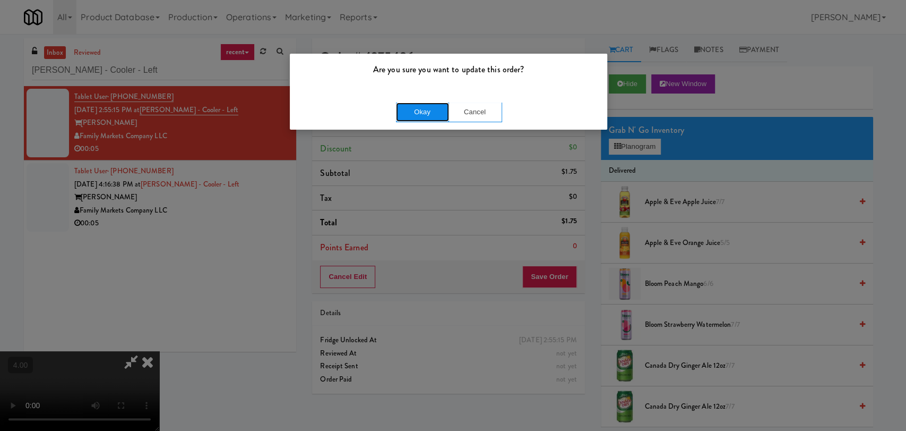
click at [416, 117] on button "Okay" at bounding box center [422, 111] width 53 height 19
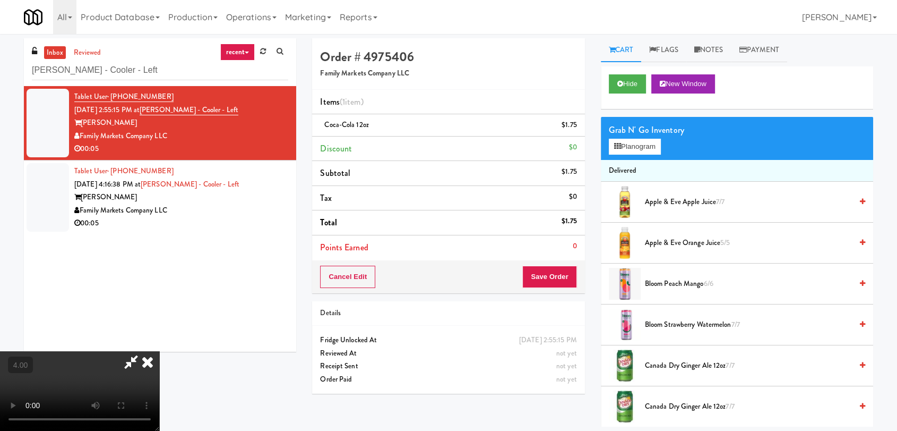
click at [159, 351] on icon at bounding box center [147, 361] width 23 height 21
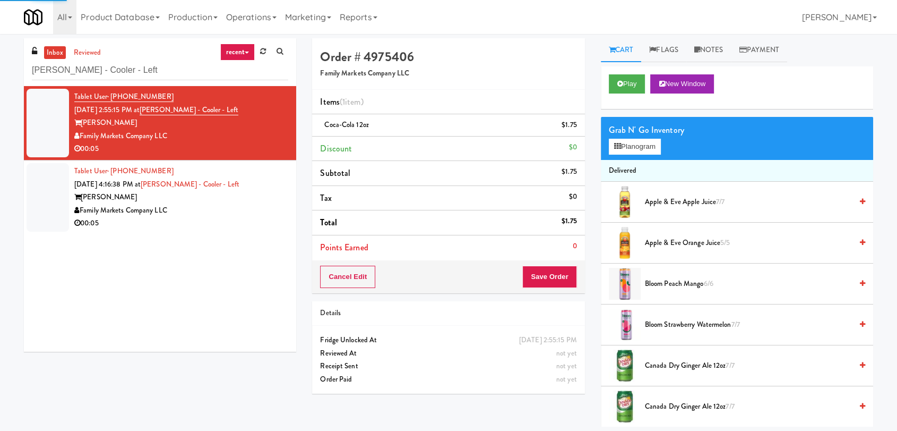
click at [284, 205] on li "Tablet User · (812) 306-8566 Sep 15, 2025 4:16:38 PM at Rowan - Cooler - Left R…" at bounding box center [160, 197] width 272 height 74
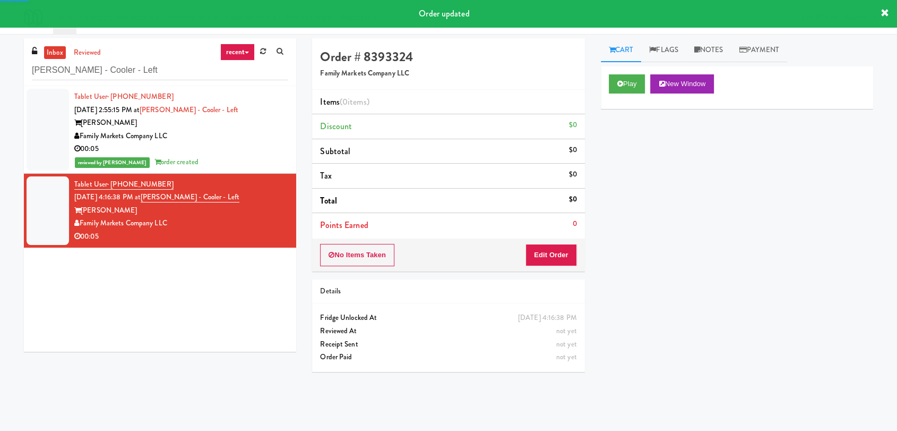
click at [638, 95] on div "Play New Window" at bounding box center [737, 87] width 272 height 42
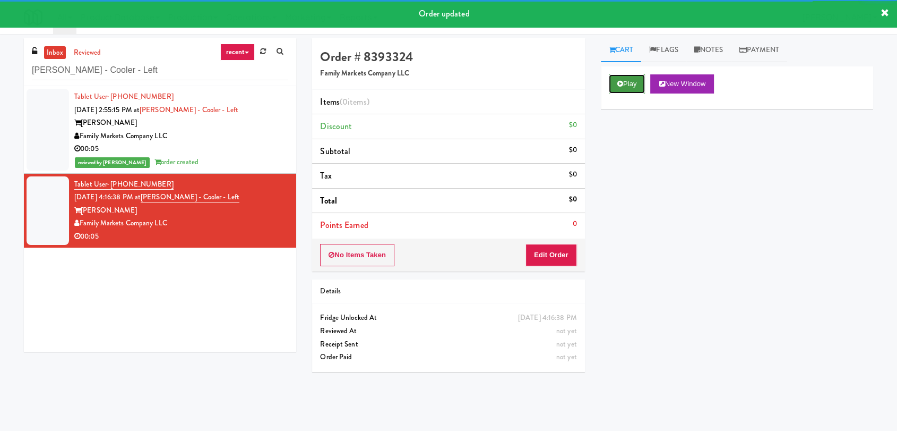
click at [636, 89] on button "Play" at bounding box center [627, 83] width 37 height 19
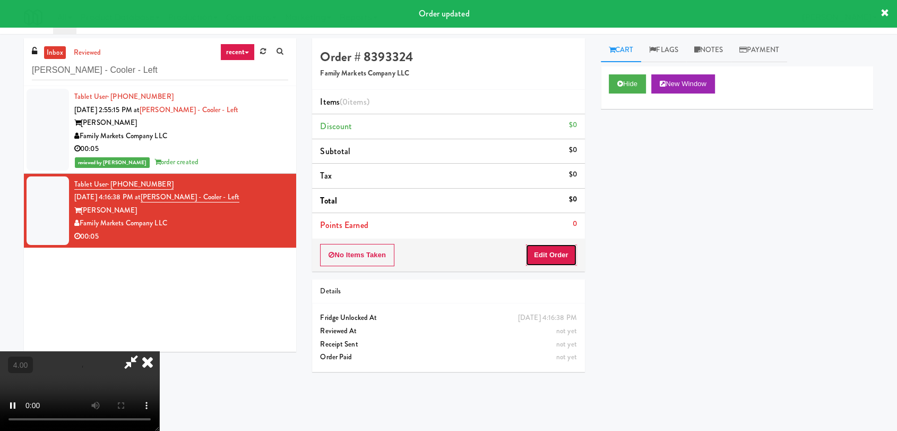
click at [563, 256] on button "Edit Order" at bounding box center [552, 255] width 52 height 22
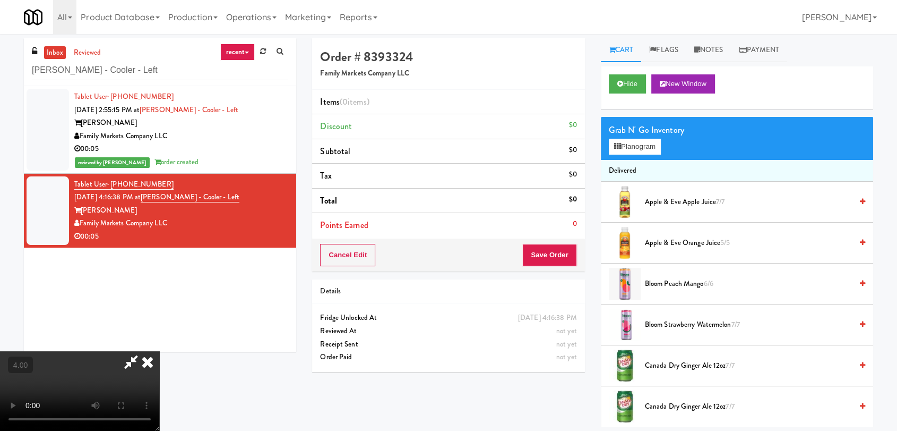
click at [159, 351] on video at bounding box center [79, 391] width 159 height 80
click at [159, 352] on video at bounding box center [79, 391] width 159 height 80
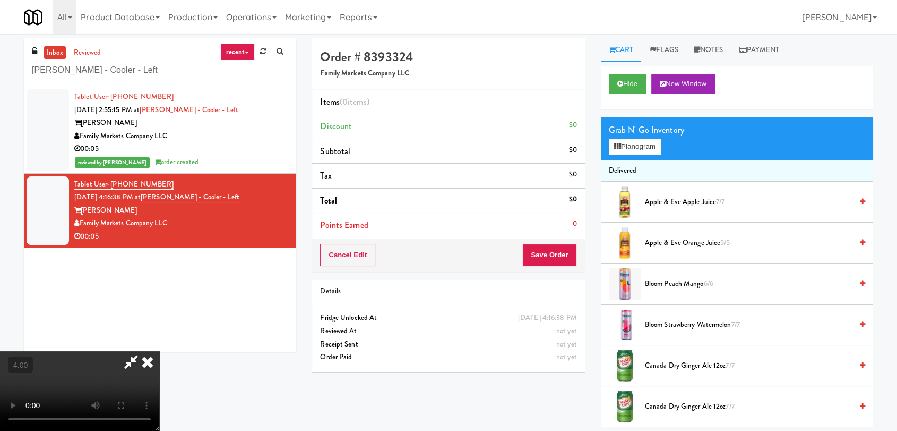
click at [159, 355] on video at bounding box center [79, 391] width 159 height 80
click at [159, 354] on video at bounding box center [79, 391] width 159 height 80
click at [159, 351] on video at bounding box center [79, 391] width 159 height 80
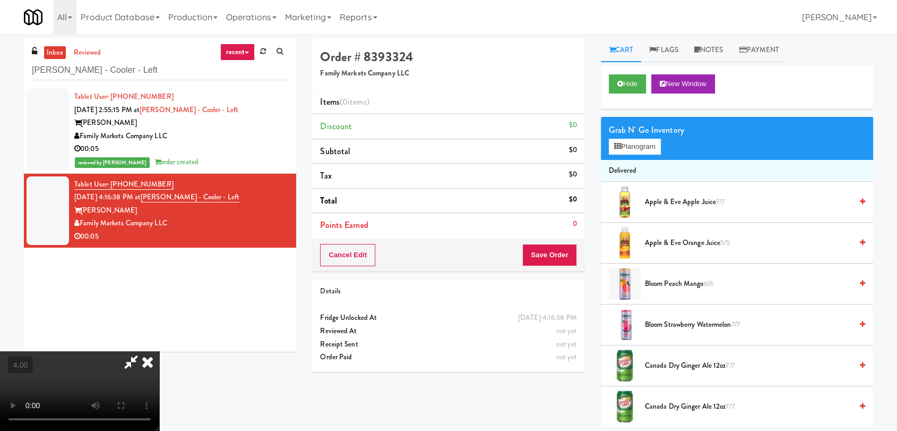
scroll to position [103, 0]
click at [159, 351] on video at bounding box center [79, 391] width 159 height 80
click at [707, 374] on li "Canada Dry Ginger Ale 12oz 7/7" at bounding box center [737, 365] width 272 height 41
click at [634, 142] on button "Planogram" at bounding box center [635, 147] width 52 height 16
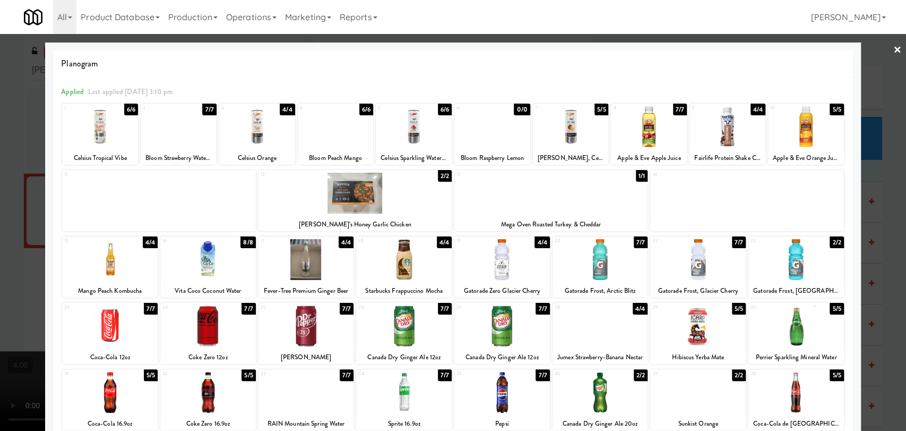
click at [490, 334] on div at bounding box center [503, 325] width 96 height 41
click at [0, 204] on div at bounding box center [453, 215] width 906 height 431
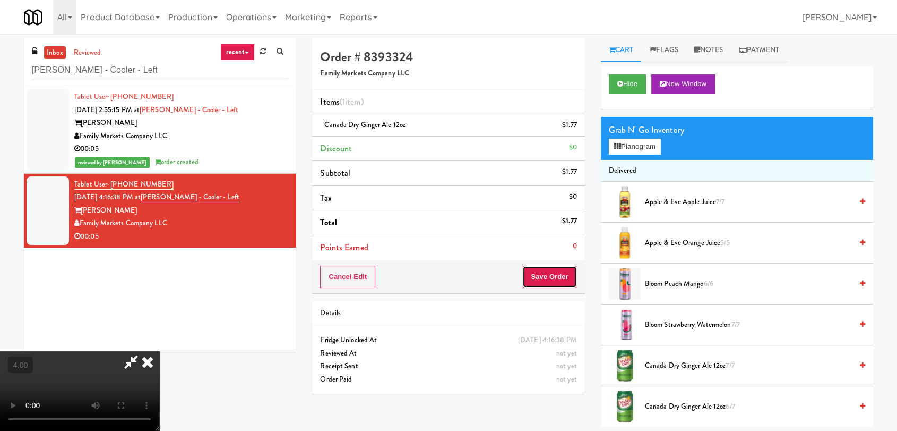
click at [559, 283] on button "Save Order" at bounding box center [550, 277] width 54 height 22
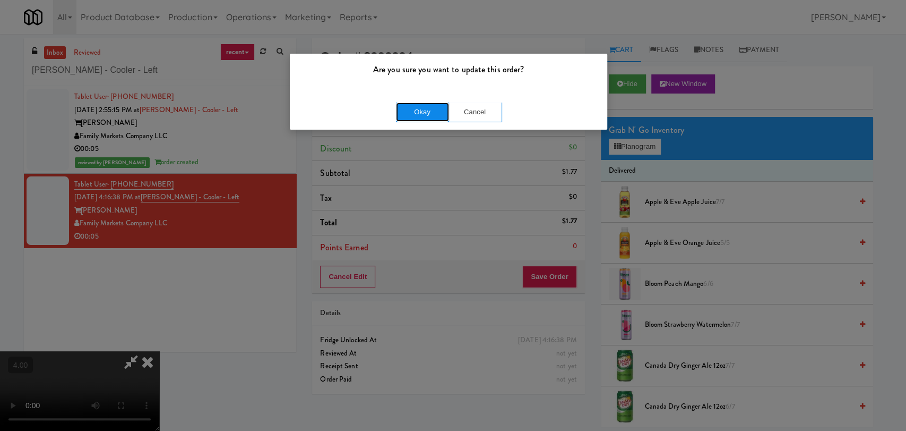
click at [432, 116] on button "Okay" at bounding box center [422, 111] width 53 height 19
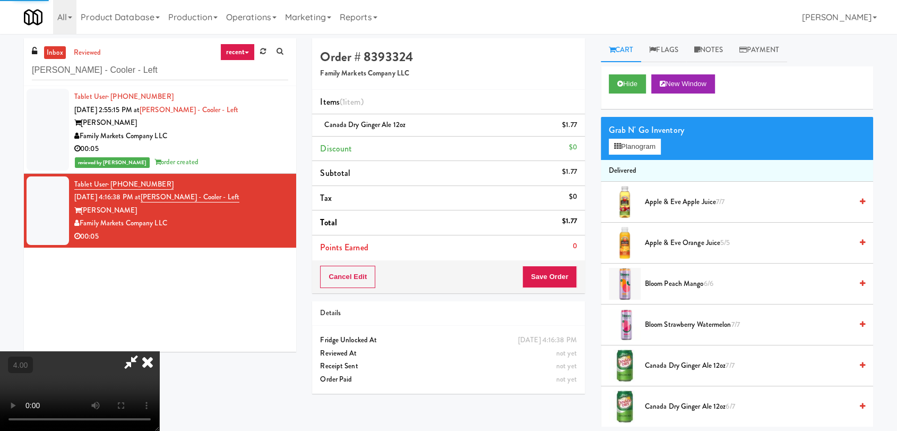
click at [159, 351] on icon at bounding box center [147, 361] width 23 height 21
